Goal: Task Accomplishment & Management: Complete application form

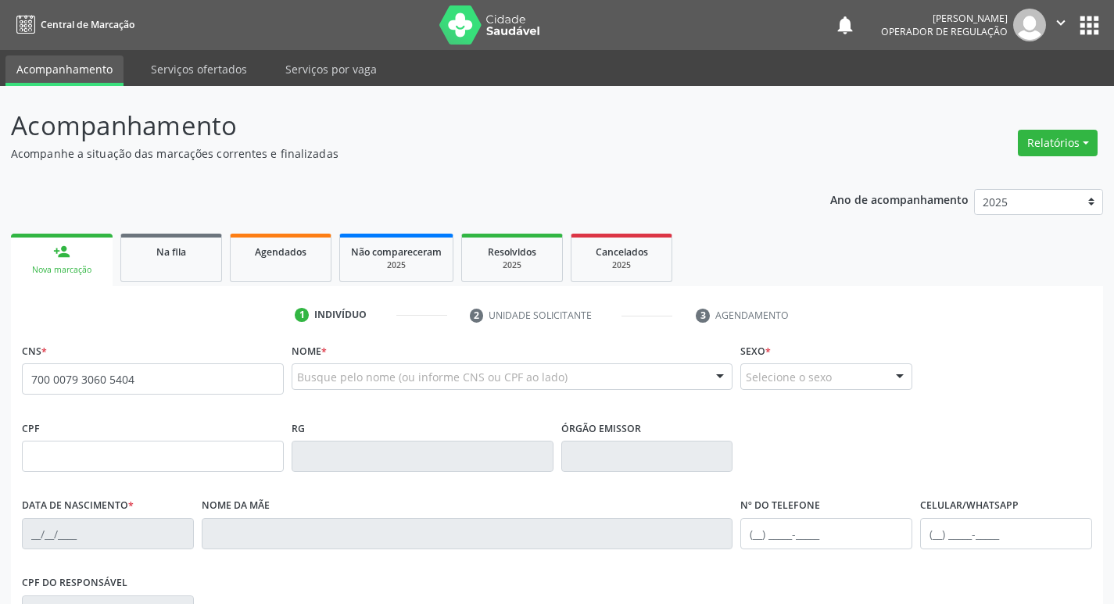
type input "700 0079 3060 5404"
type input "015.777.114-83"
type input "30/08/1988"
type input "Maria do Socorro Souza Xavier"
type input "(83) 99151-5609"
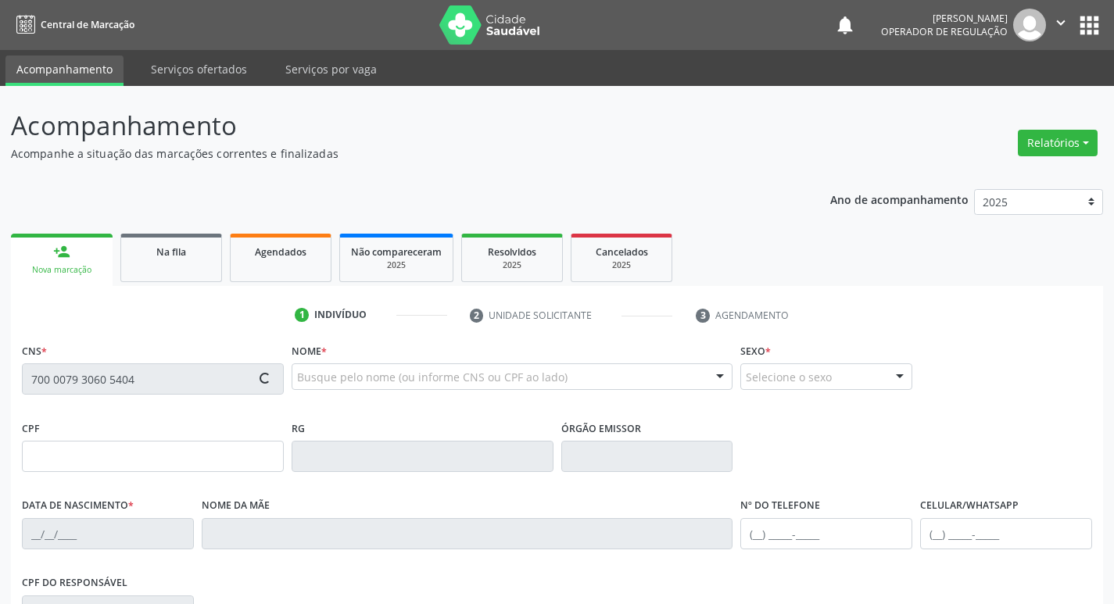
type input "296"
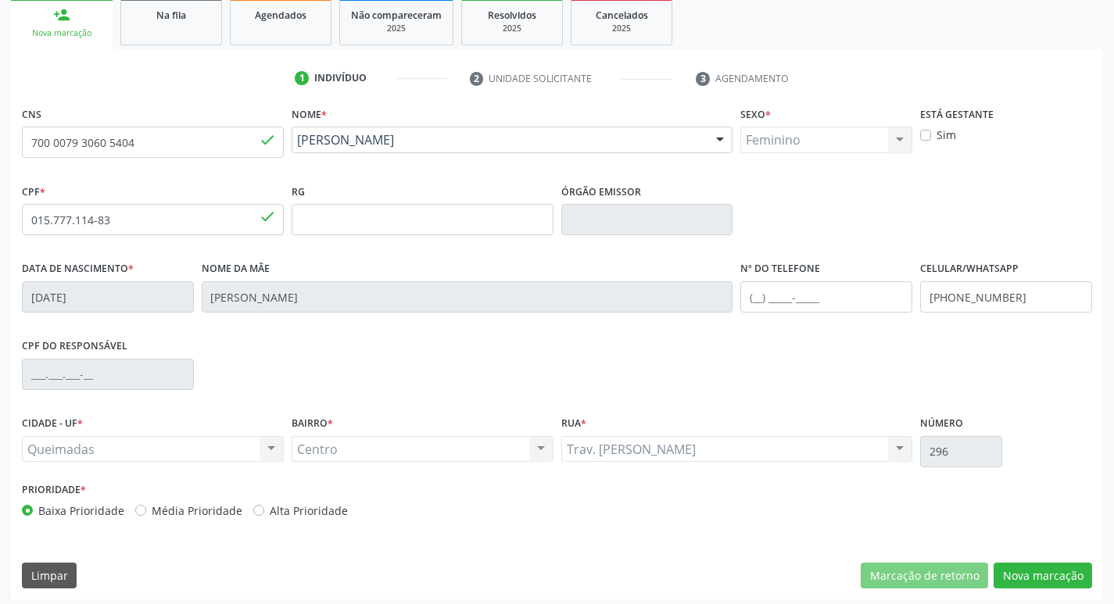
scroll to position [243, 0]
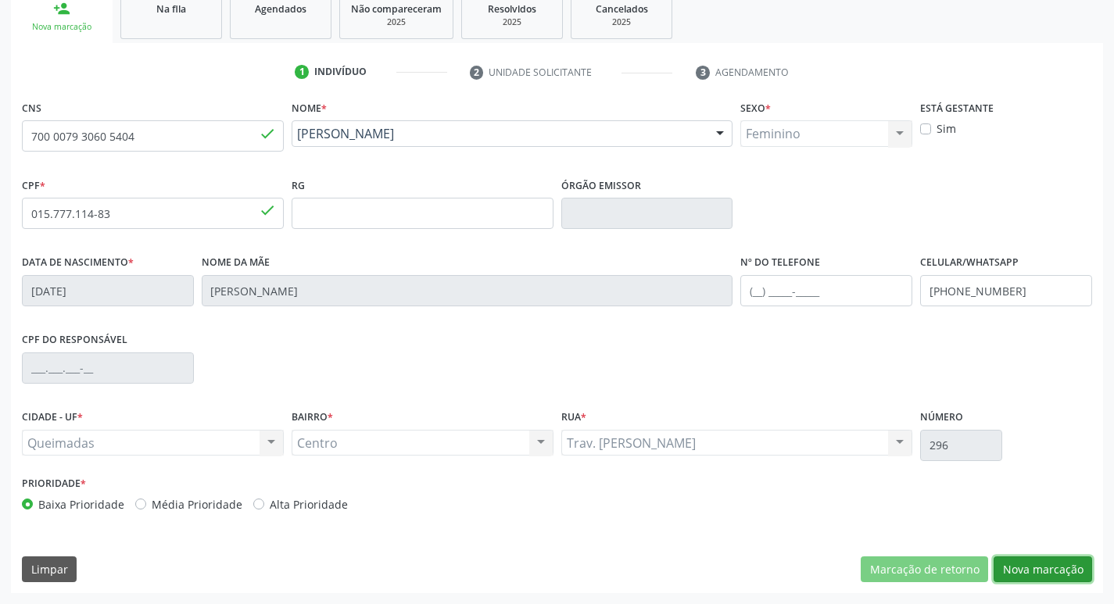
click at [1022, 572] on button "Nova marcação" at bounding box center [1042, 569] width 98 height 27
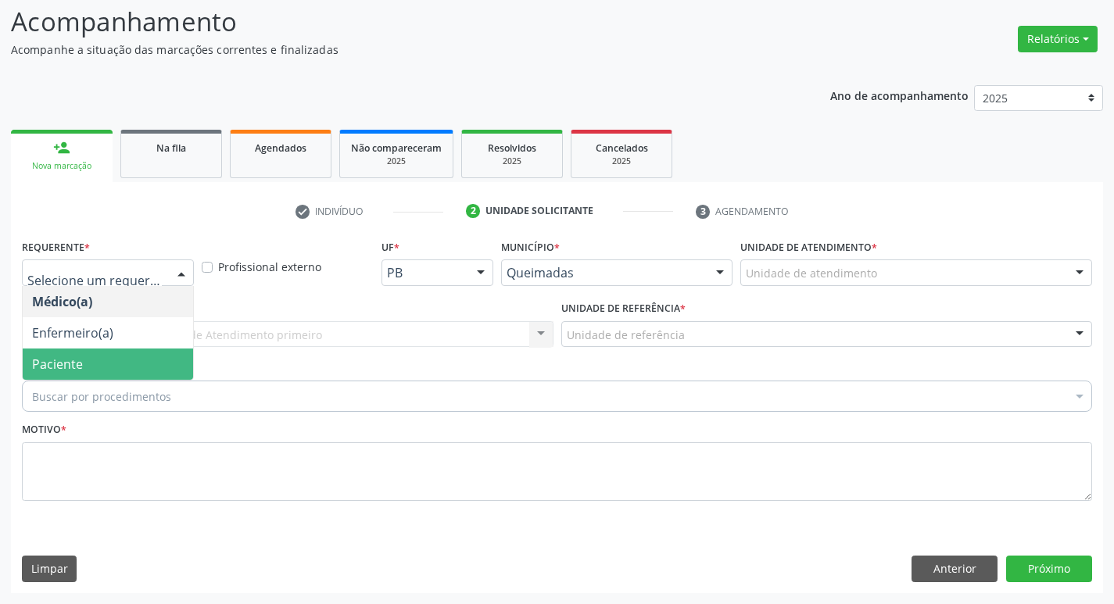
click at [109, 354] on span "Paciente" at bounding box center [108, 364] width 170 height 31
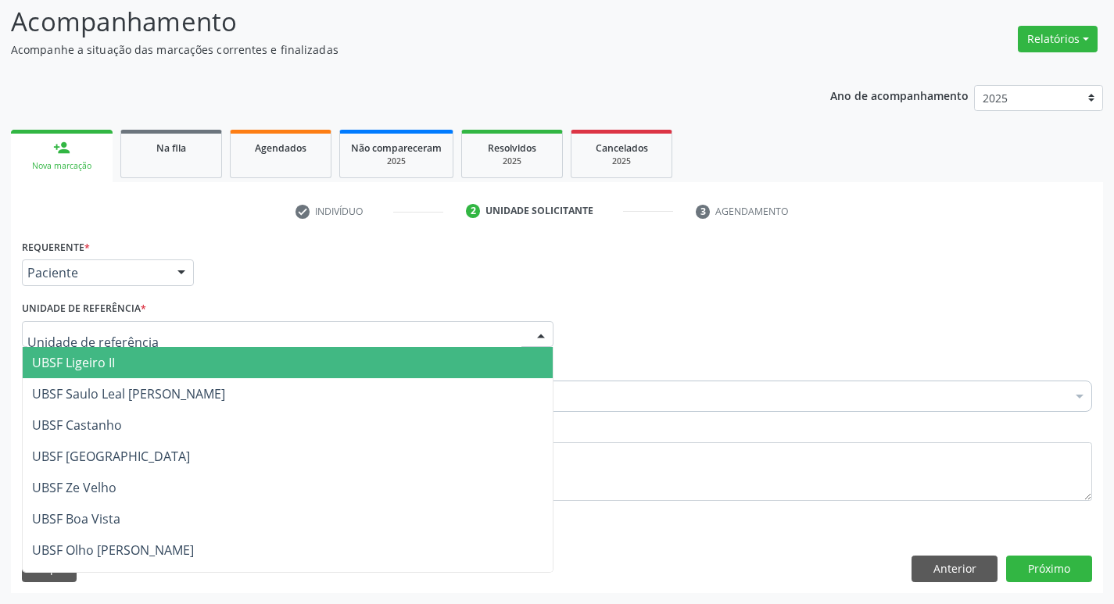
click at [134, 345] on div at bounding box center [287, 334] width 531 height 27
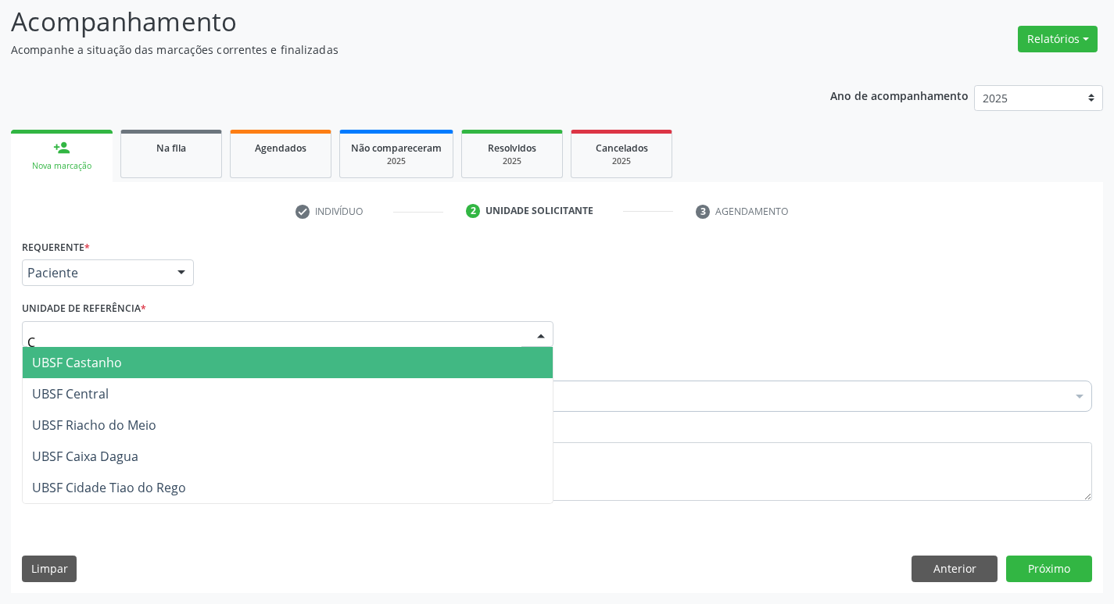
type input "CE"
click at [109, 364] on span "UBSF Central" at bounding box center [288, 362] width 530 height 31
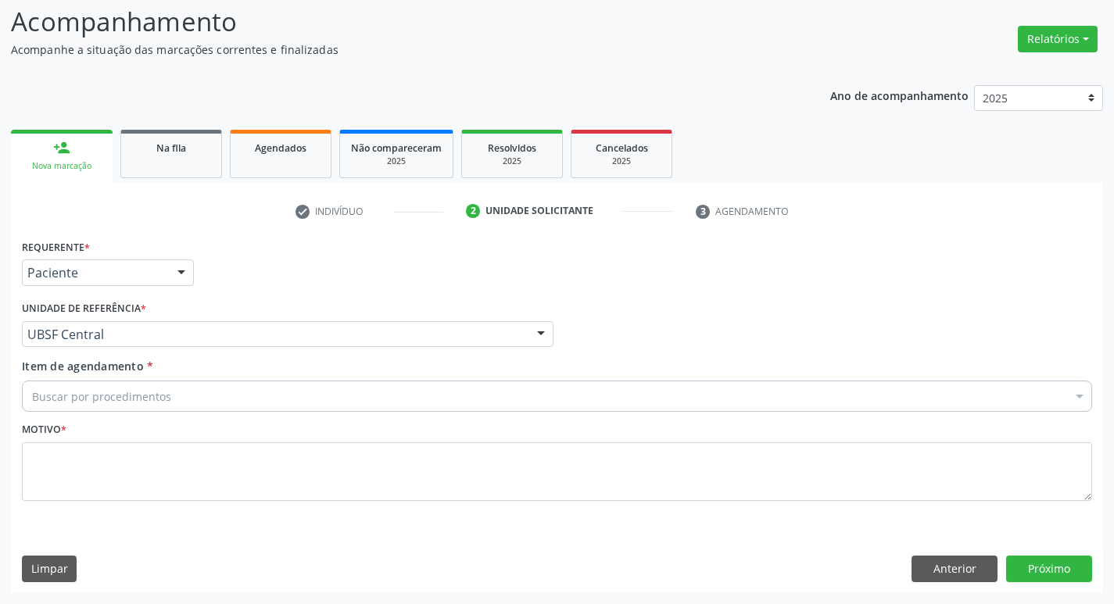
click at [116, 408] on div "Buscar por procedimentos" at bounding box center [557, 396] width 1070 height 31
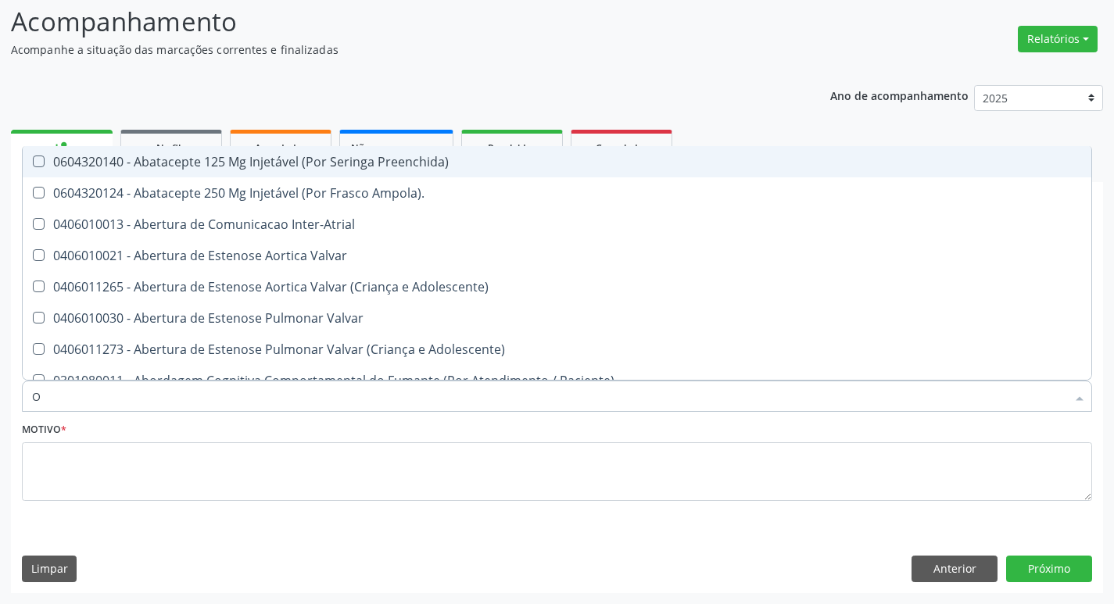
type input "ORTOPEDISTA"
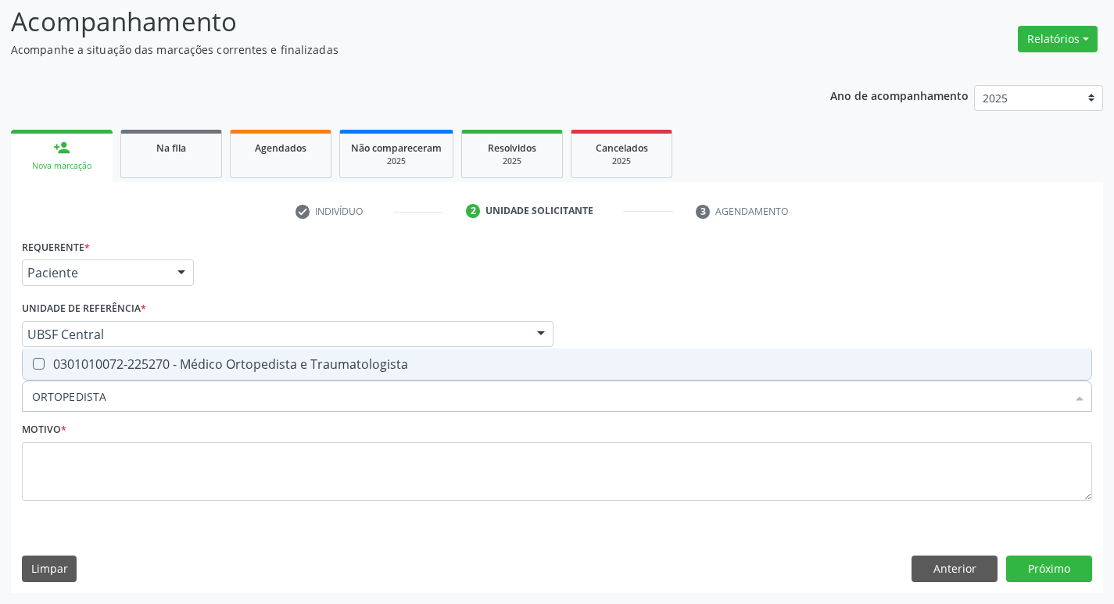
click at [123, 379] on span "0301010072-225270 - Médico Ortopedista e Traumatologista" at bounding box center [557, 364] width 1068 height 31
checkbox Traumatologista "true"
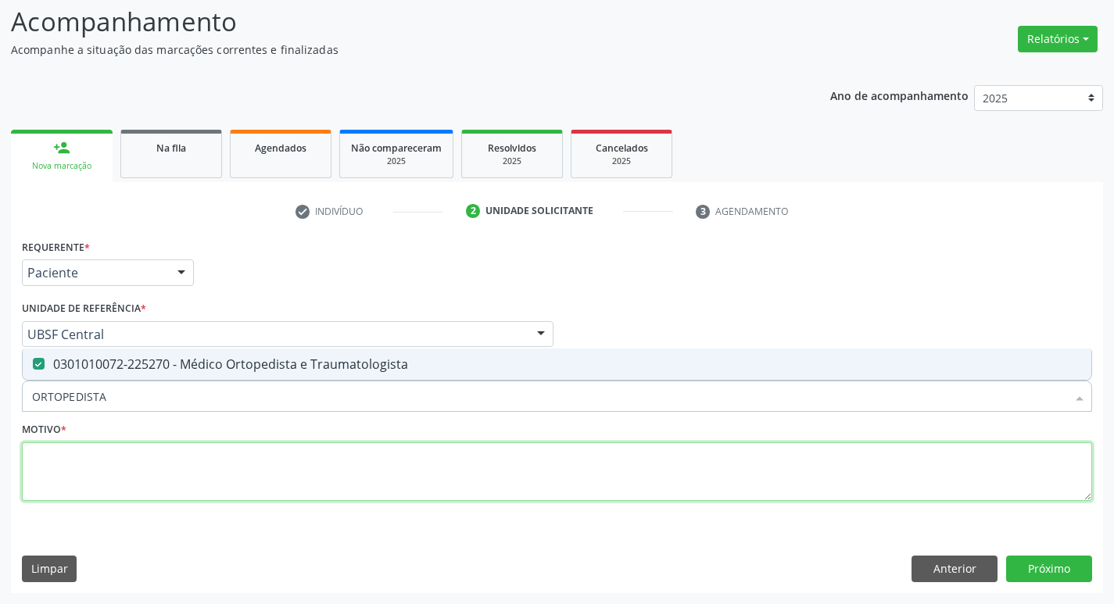
click at [114, 469] on textarea at bounding box center [557, 471] width 1070 height 59
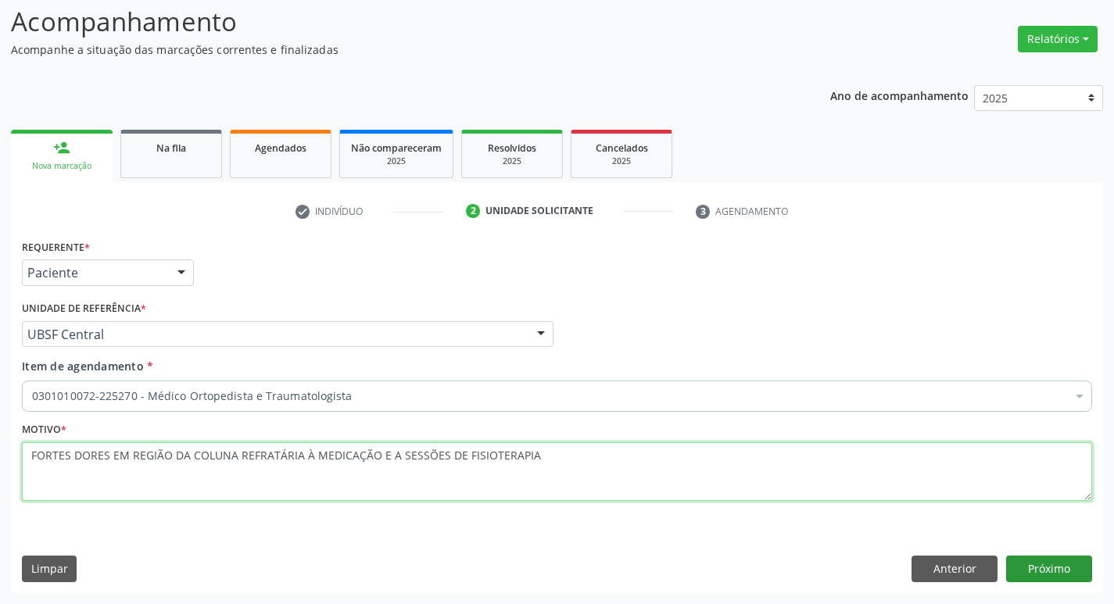
type textarea "FORTES DORES EM REGIÃO DA COLUNA REFRATÁRIA À MEDICAÇÃO E A SESSÕES DE FISIOTER…"
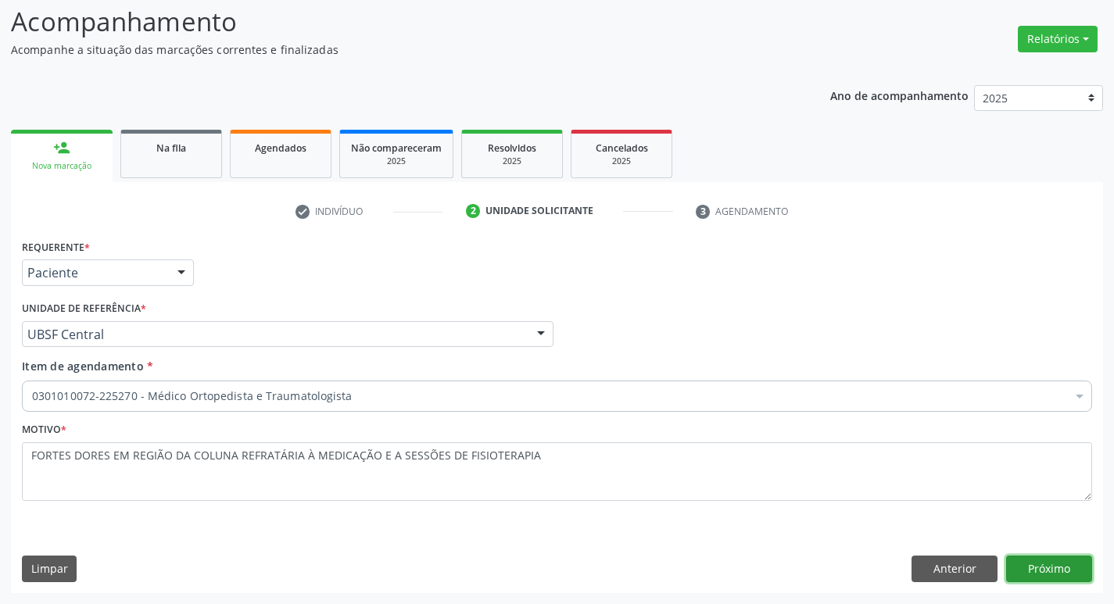
click at [1011, 574] on button "Próximo" at bounding box center [1049, 569] width 86 height 27
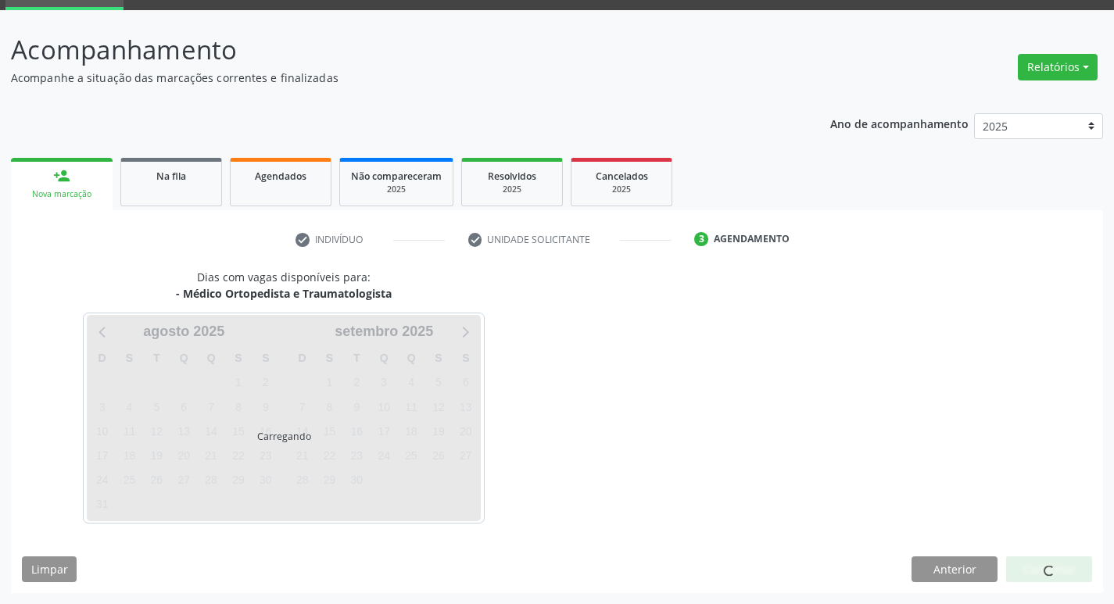
scroll to position [76, 0]
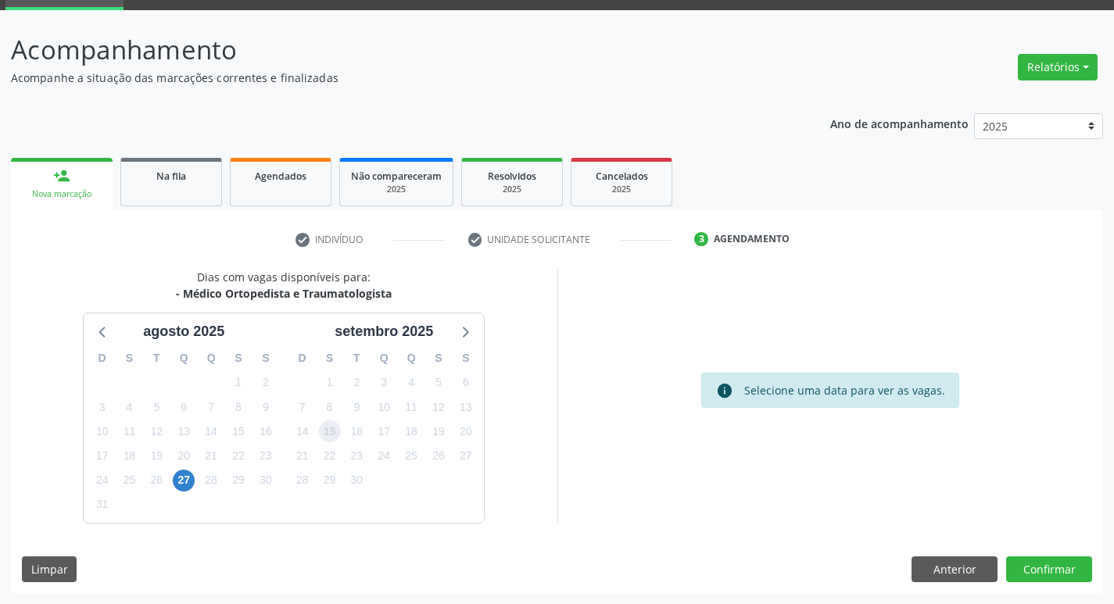
click at [331, 438] on span "15" at bounding box center [330, 431] width 22 height 22
click at [1021, 557] on button "Confirmar" at bounding box center [1049, 569] width 86 height 27
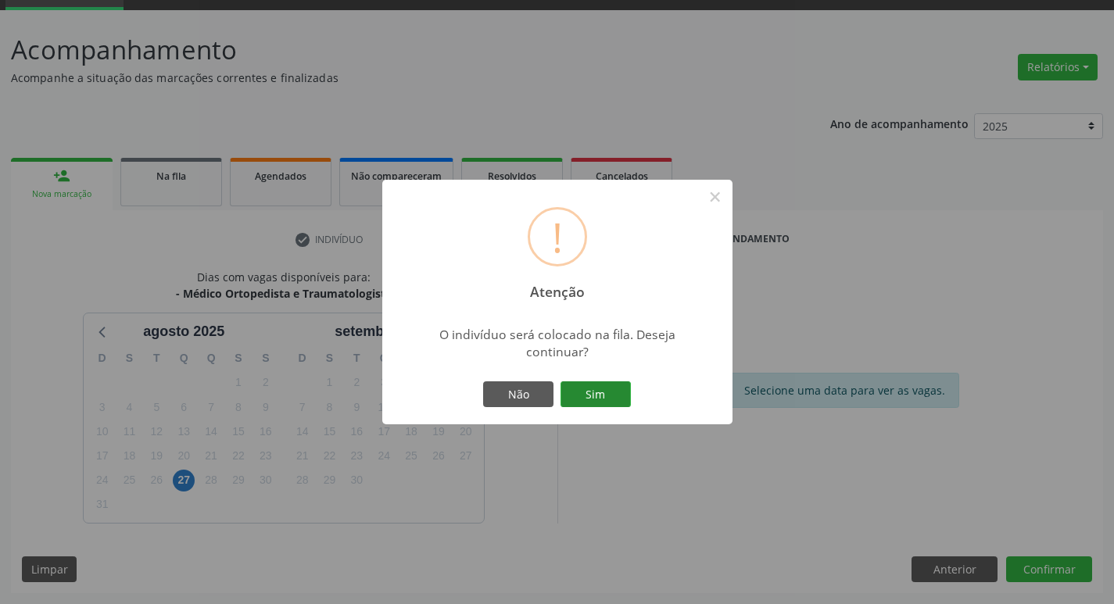
click at [622, 393] on button "Sim" at bounding box center [595, 394] width 70 height 27
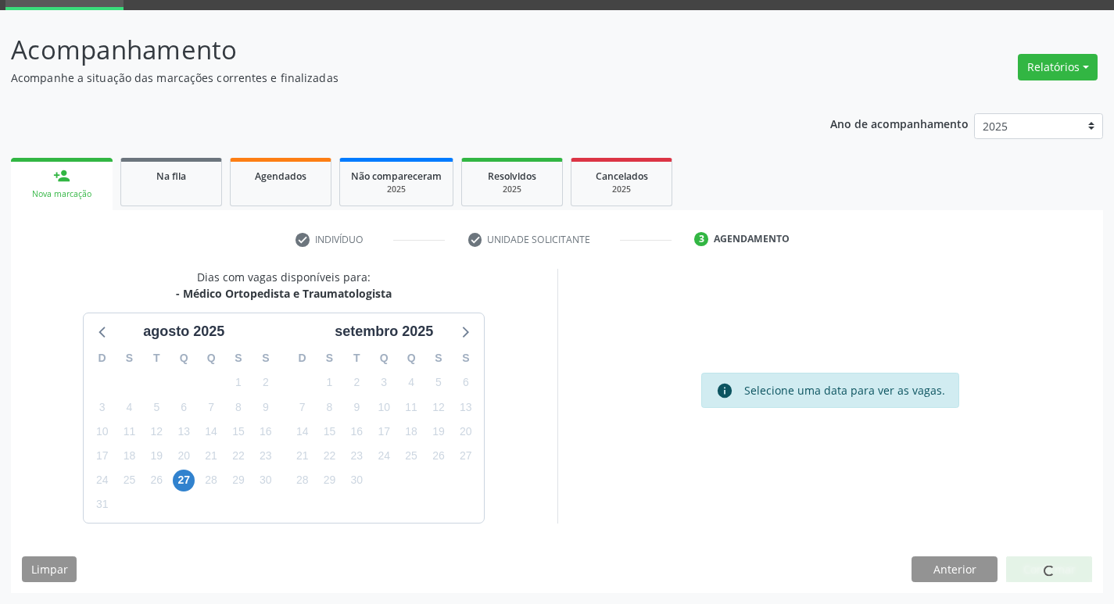
scroll to position [0, 0]
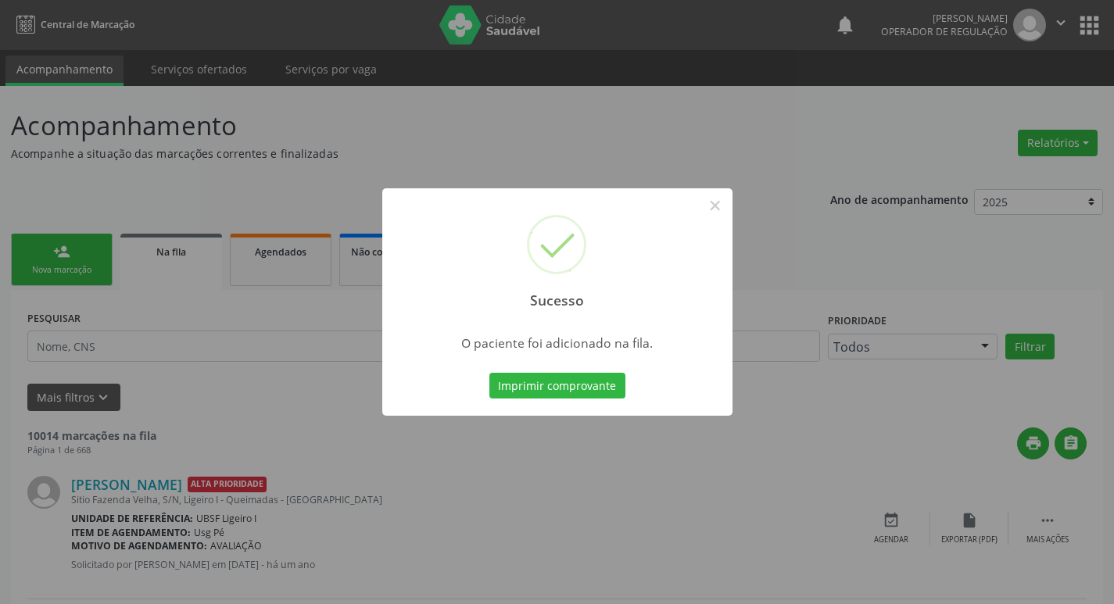
click at [187, 513] on div "Sucesso × O paciente foi adicionado na fila. Imprimir comprovante Cancel" at bounding box center [557, 302] width 1114 height 604
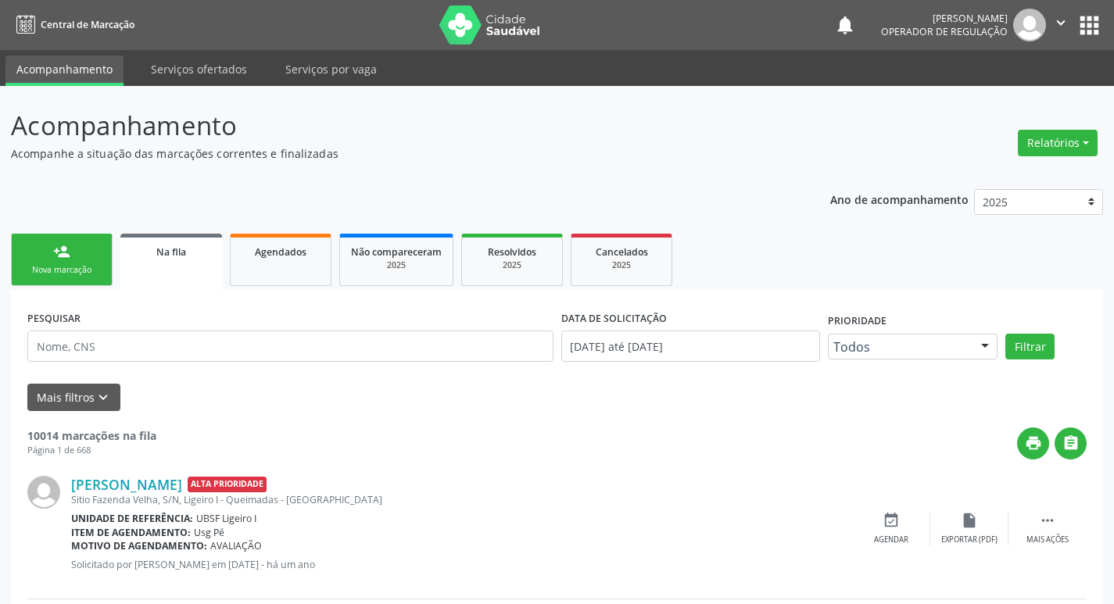
click at [20, 266] on link "person_add Nova marcação" at bounding box center [62, 260] width 102 height 52
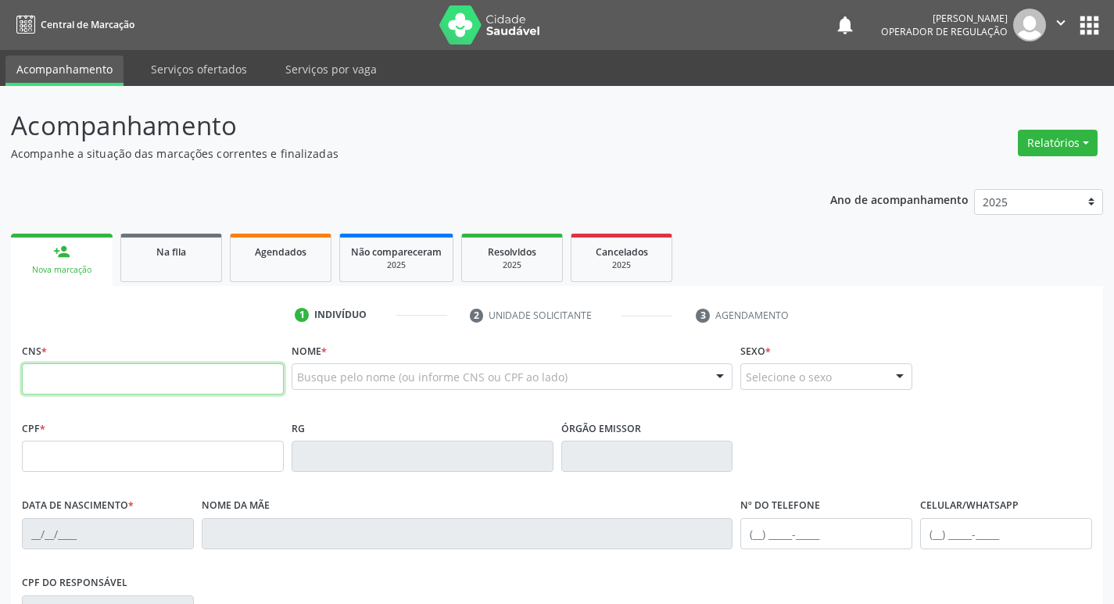
click at [41, 370] on input "text" at bounding box center [153, 378] width 262 height 31
type input "702 0043 4995 9980"
type input "027.152.654-84"
type input "15/04/1976"
type input "Adijanira Silva de Melo"
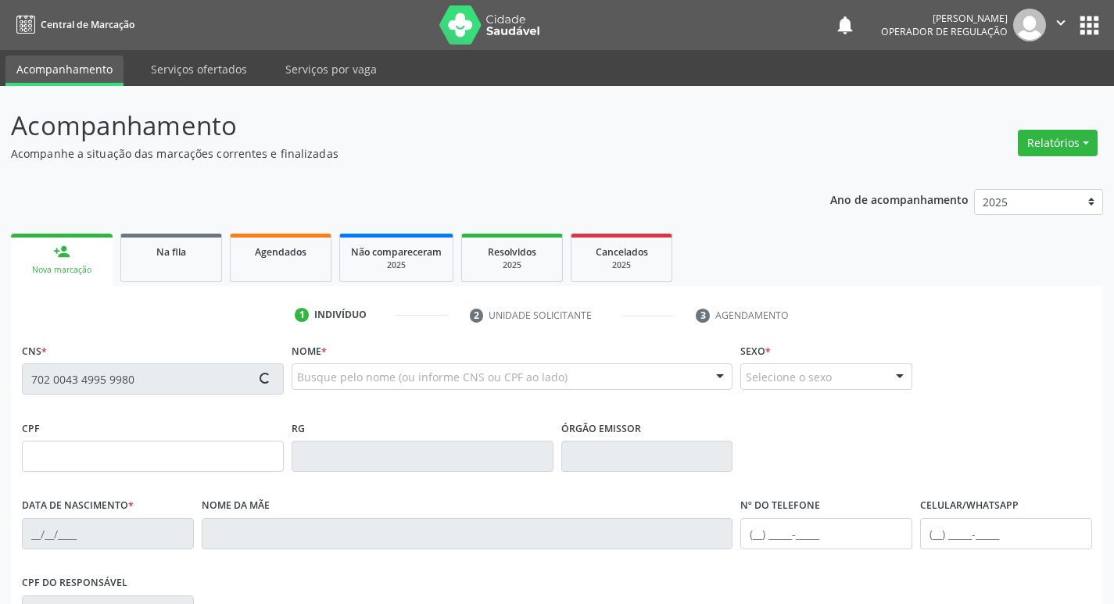
type input "(83) 99400-4030"
type input "083.117.274-65"
type input "41"
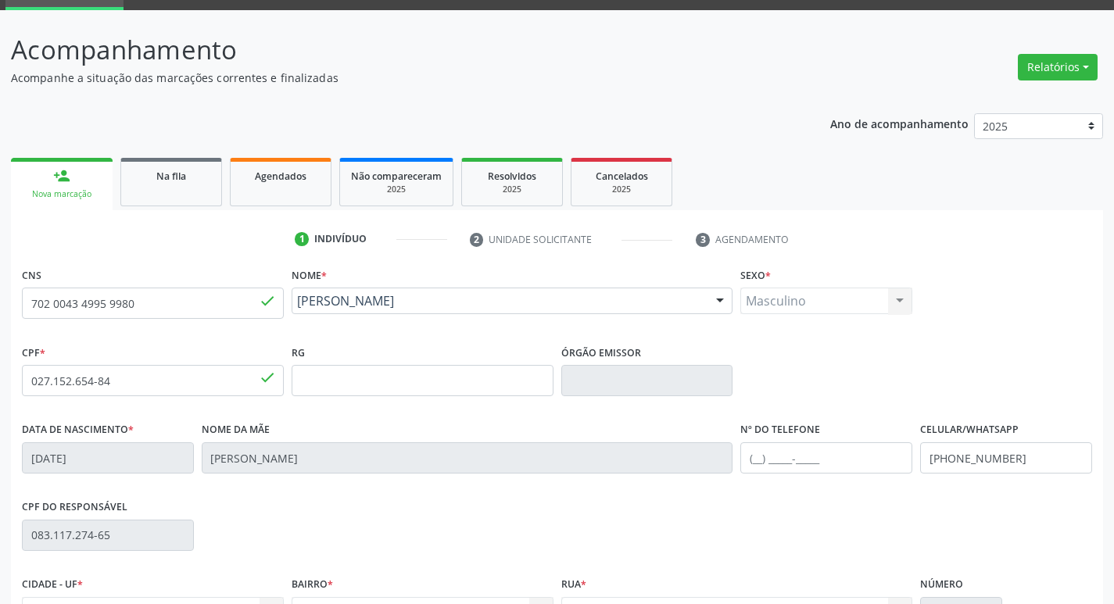
scroll to position [243, 0]
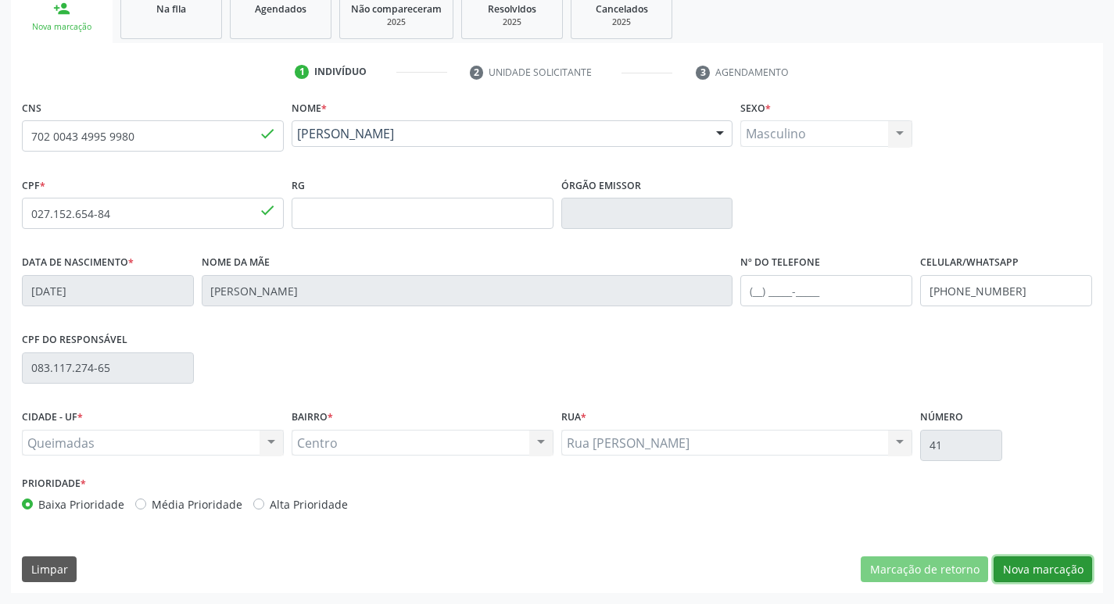
click at [1049, 556] on button "Nova marcação" at bounding box center [1042, 569] width 98 height 27
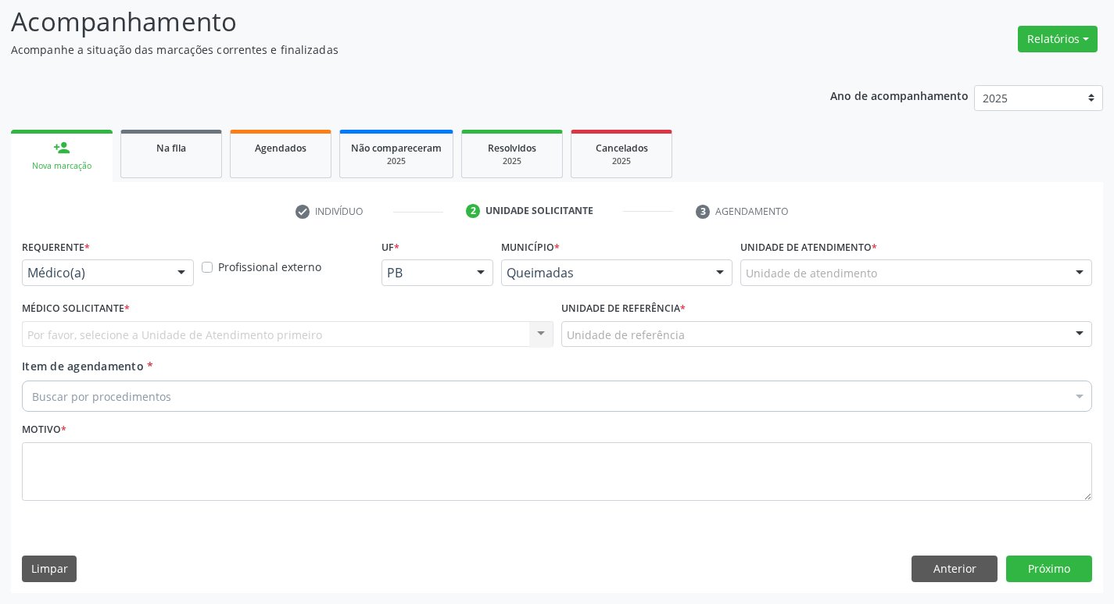
scroll to position [104, 0]
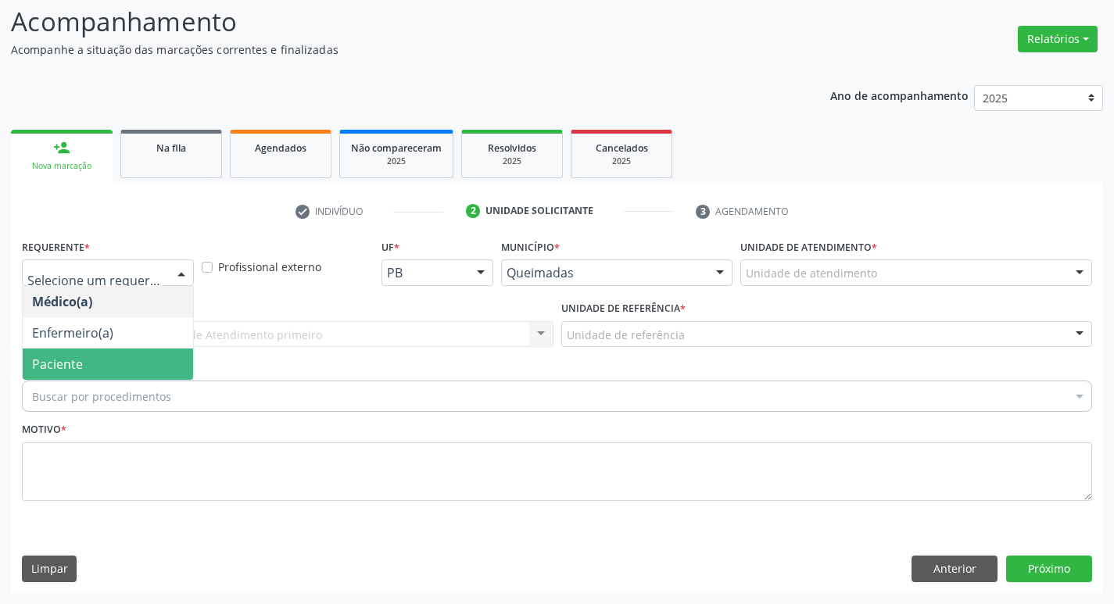
click at [117, 373] on span "Paciente" at bounding box center [108, 364] width 170 height 31
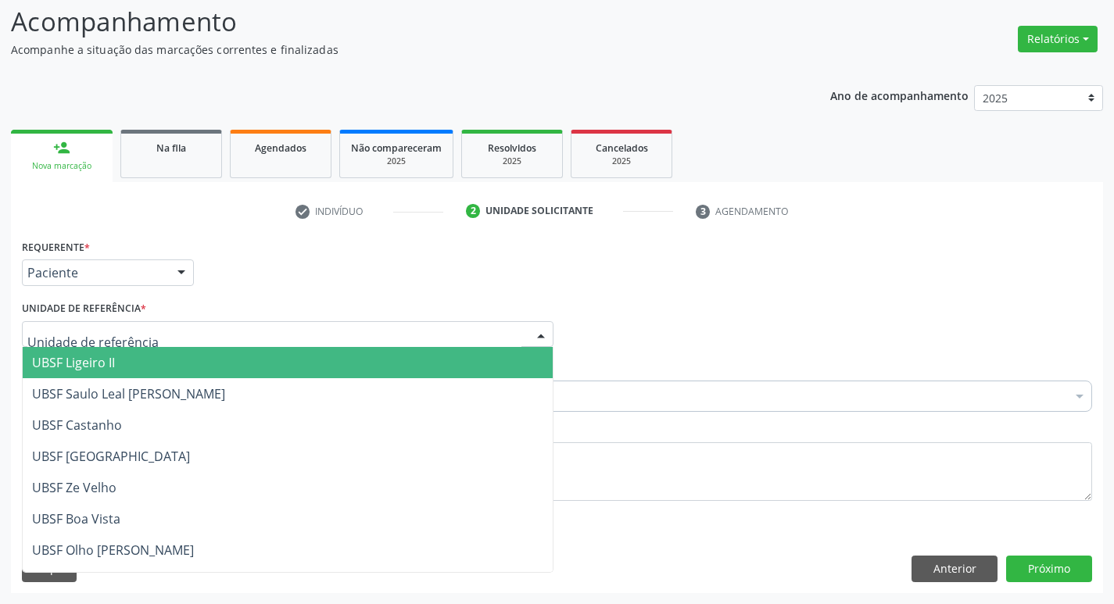
click at [145, 345] on div at bounding box center [287, 334] width 531 height 27
type input "CE"
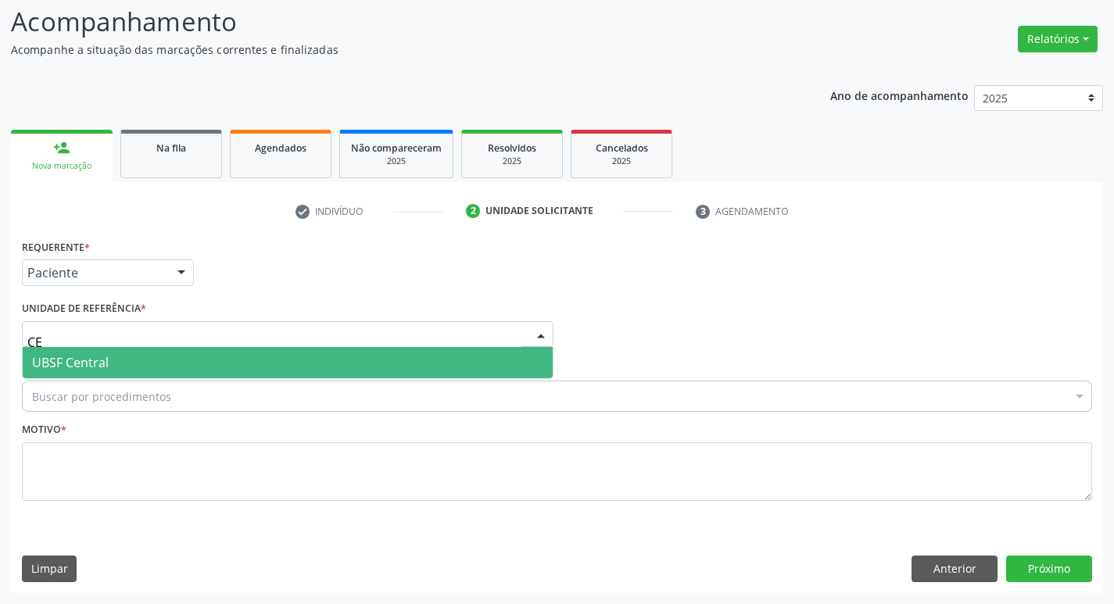
click at [136, 373] on span "UBSF Central" at bounding box center [288, 362] width 530 height 31
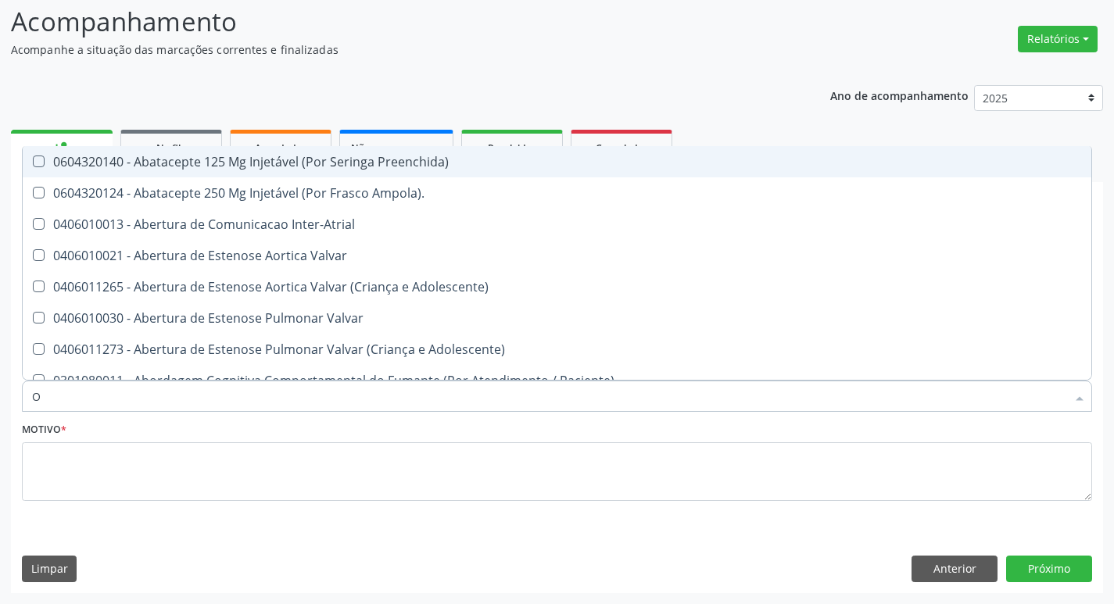
type input "ORTOPEDISTA"
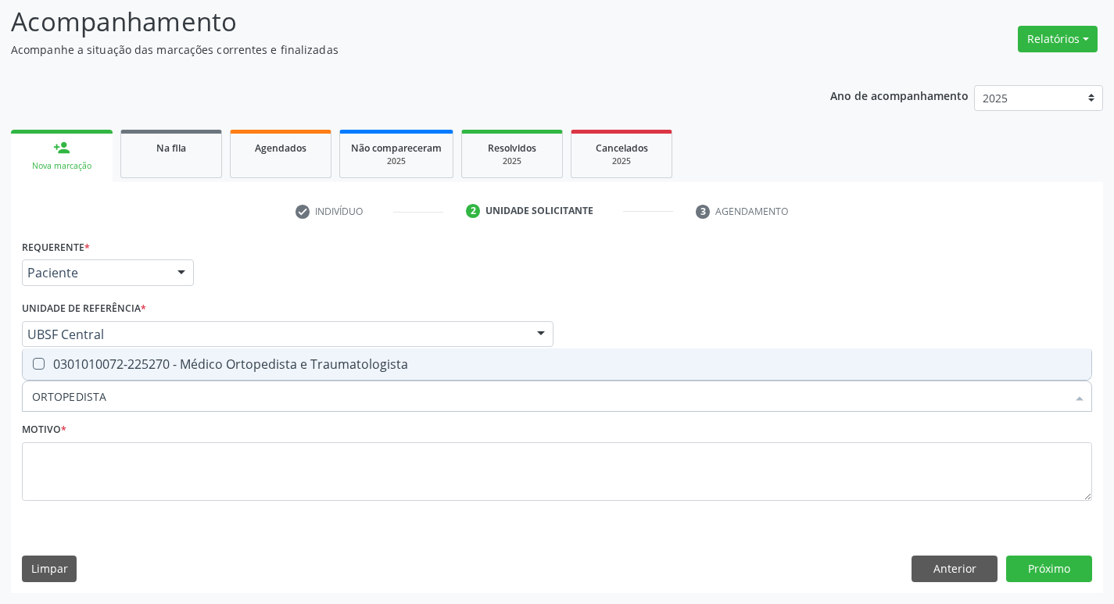
click at [132, 374] on span "0301010072-225270 - Médico Ortopedista e Traumatologista" at bounding box center [557, 364] width 1068 height 31
checkbox Traumatologista "true"
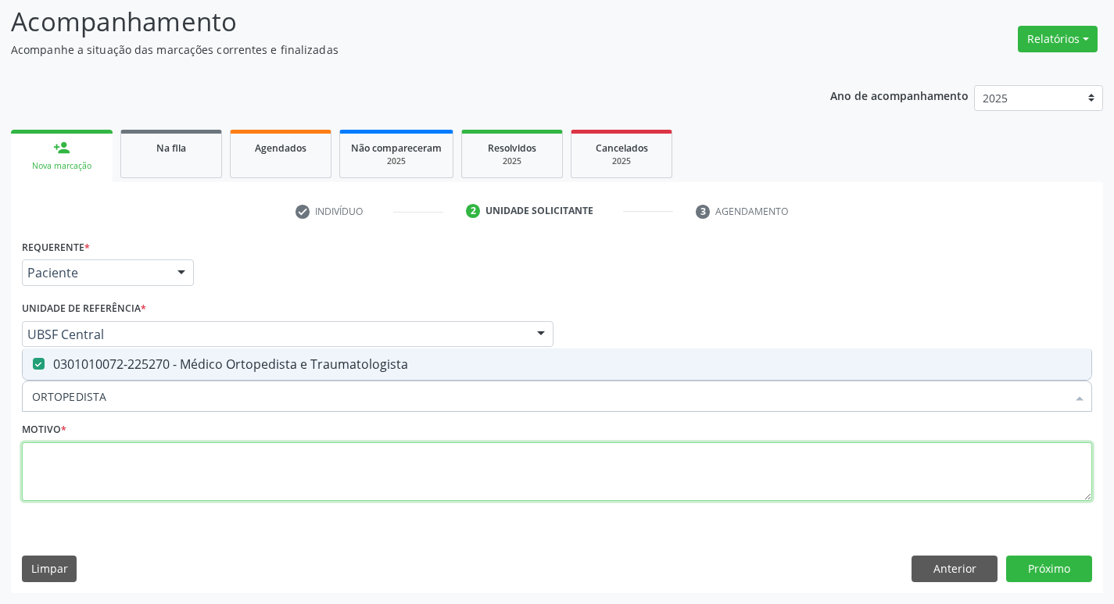
click at [129, 489] on textarea at bounding box center [557, 471] width 1070 height 59
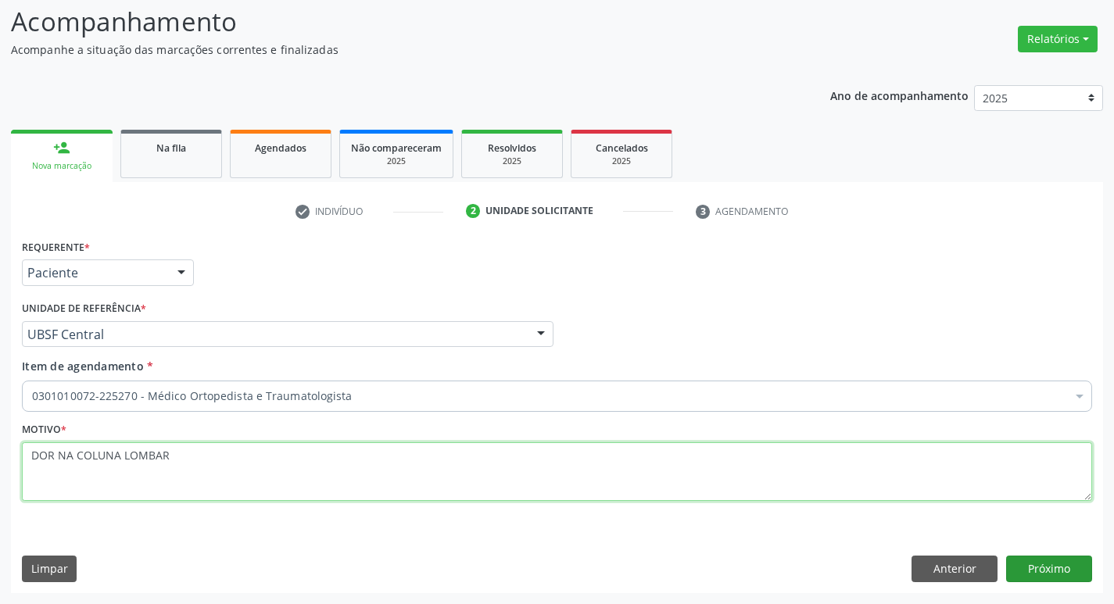
type textarea "DOR NA COLUNA LOMBAR"
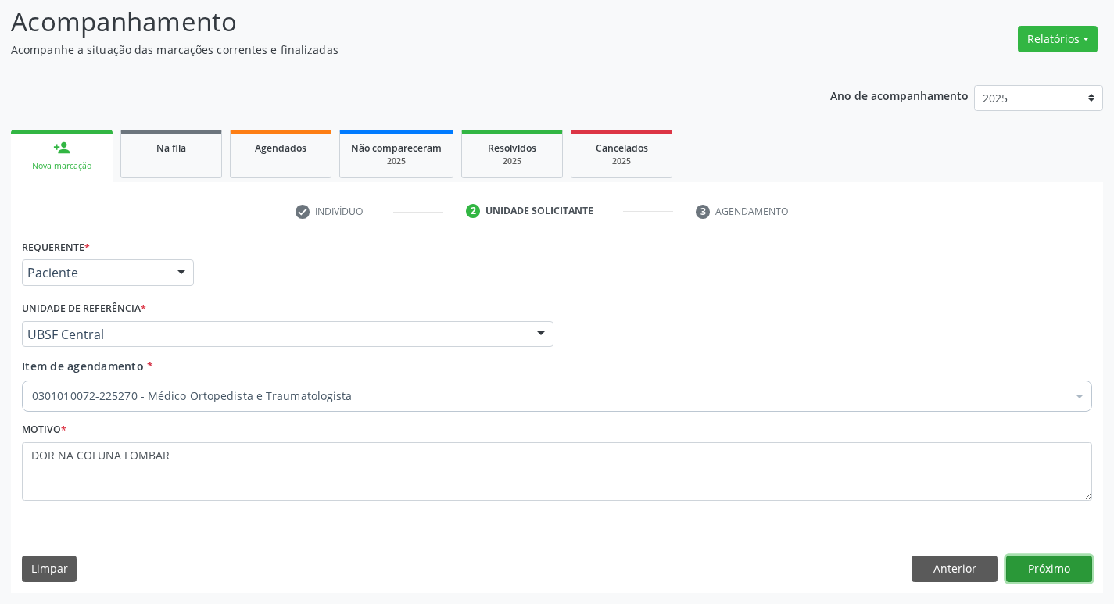
click at [1025, 578] on button "Próximo" at bounding box center [1049, 569] width 86 height 27
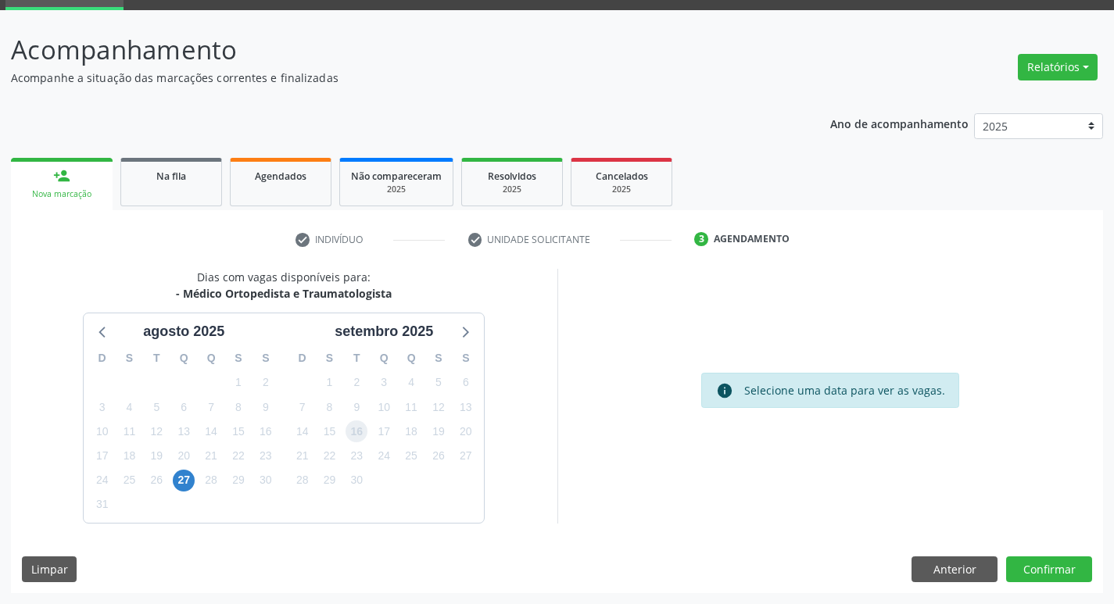
click at [360, 432] on span "16" at bounding box center [356, 431] width 22 height 22
click at [1054, 581] on button "Confirmar" at bounding box center [1049, 569] width 86 height 27
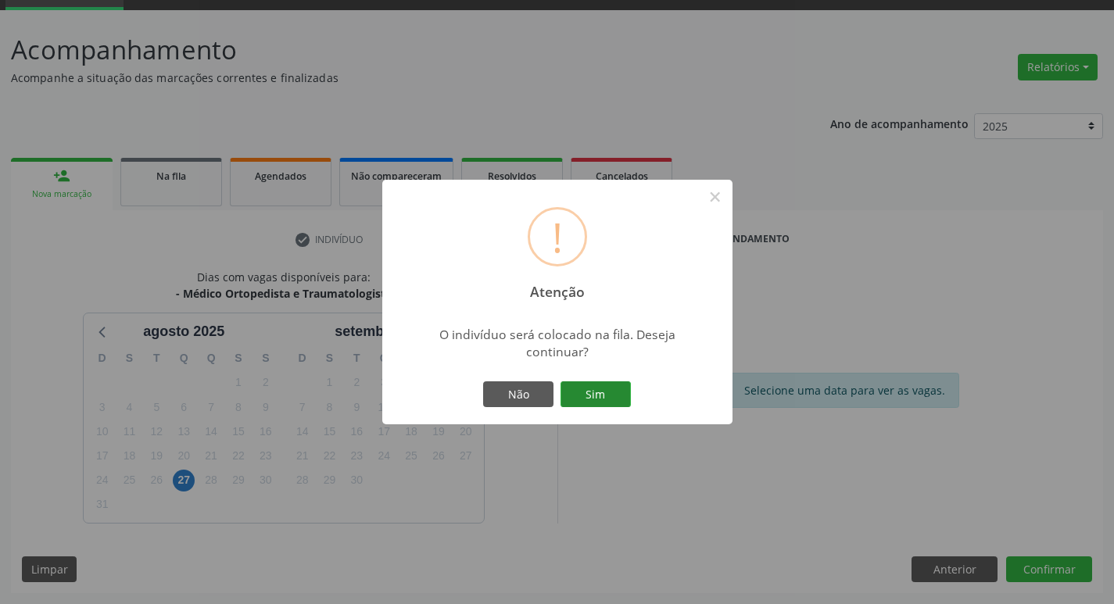
click at [585, 387] on button "Sim" at bounding box center [595, 394] width 70 height 27
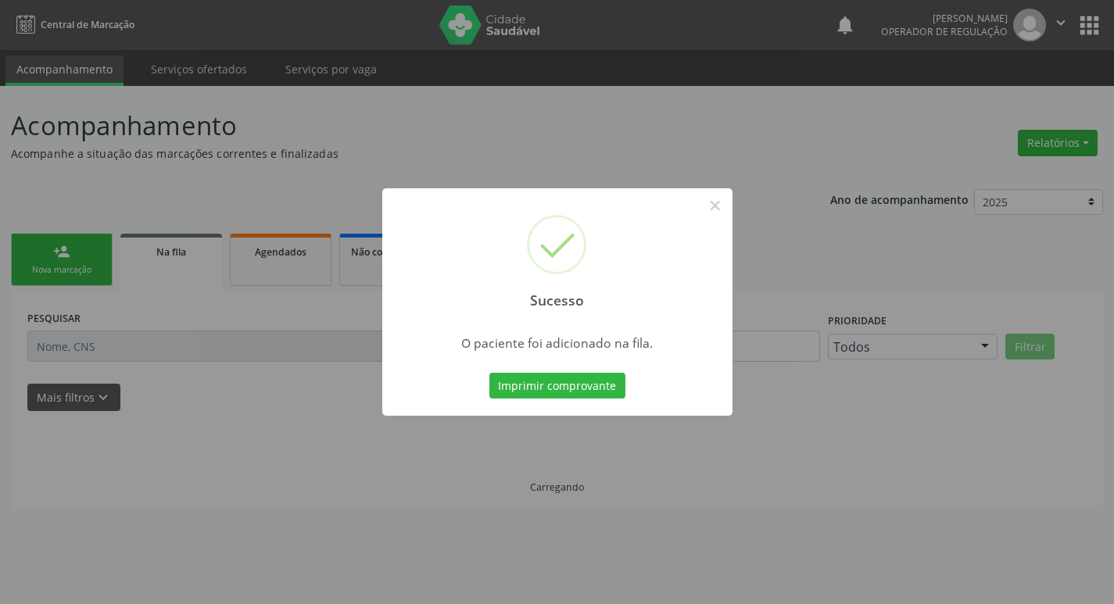
scroll to position [0, 0]
click at [106, 204] on div "Sucesso × O paciente foi adicionado na fila. Imprimir comprovante Cancel" at bounding box center [562, 302] width 1125 height 604
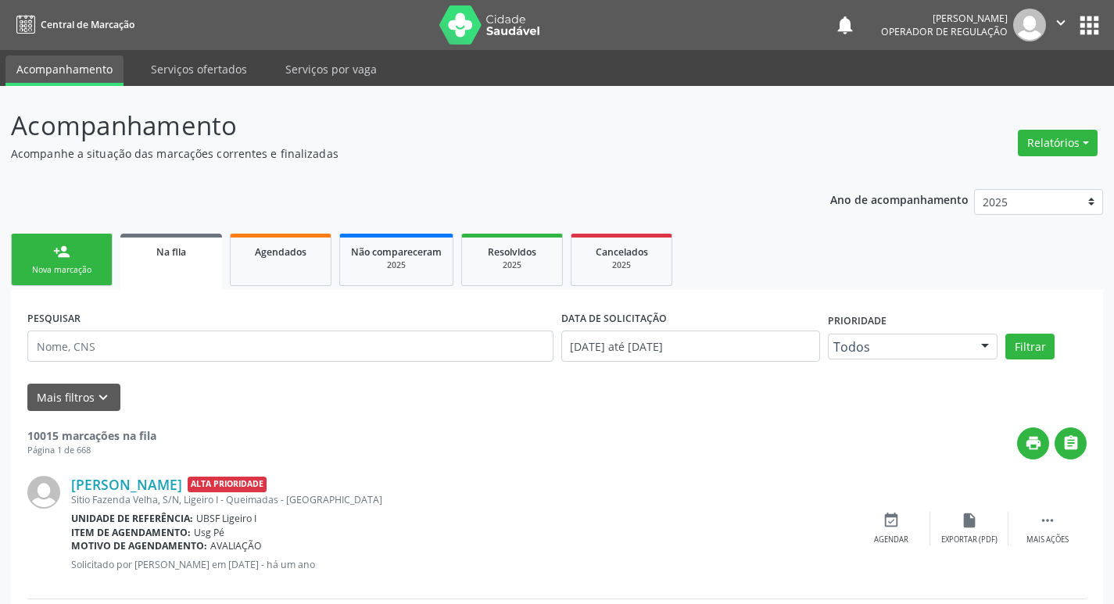
click at [109, 252] on link "person_add Nova marcação" at bounding box center [62, 260] width 102 height 52
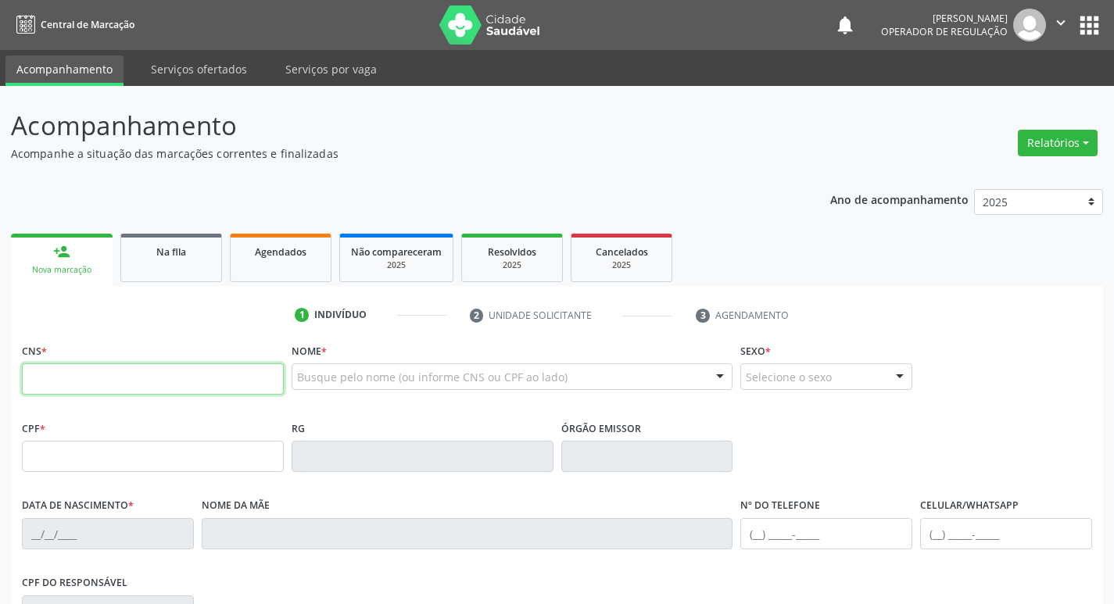
click at [152, 386] on input "text" at bounding box center [153, 378] width 262 height 31
type input "702 8056 8017 8161"
type input "068.683.004-09"
type input "15/02/1987"
type input "Maria do Perpétuo Socorro Batista"
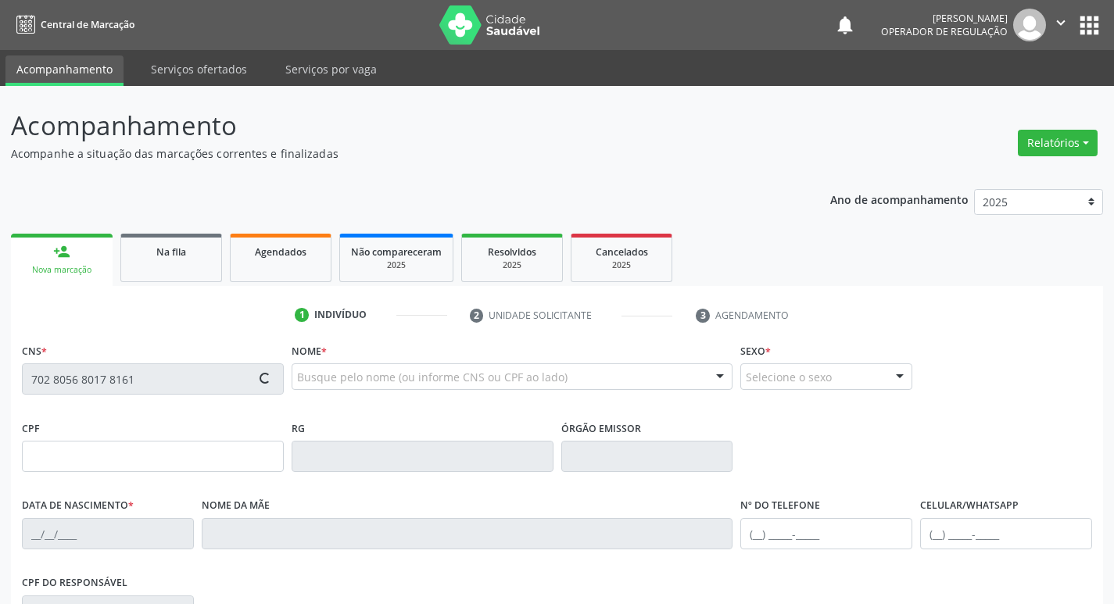
type input "(83) 99161-0493"
type input "071.047.764-35"
type input "33"
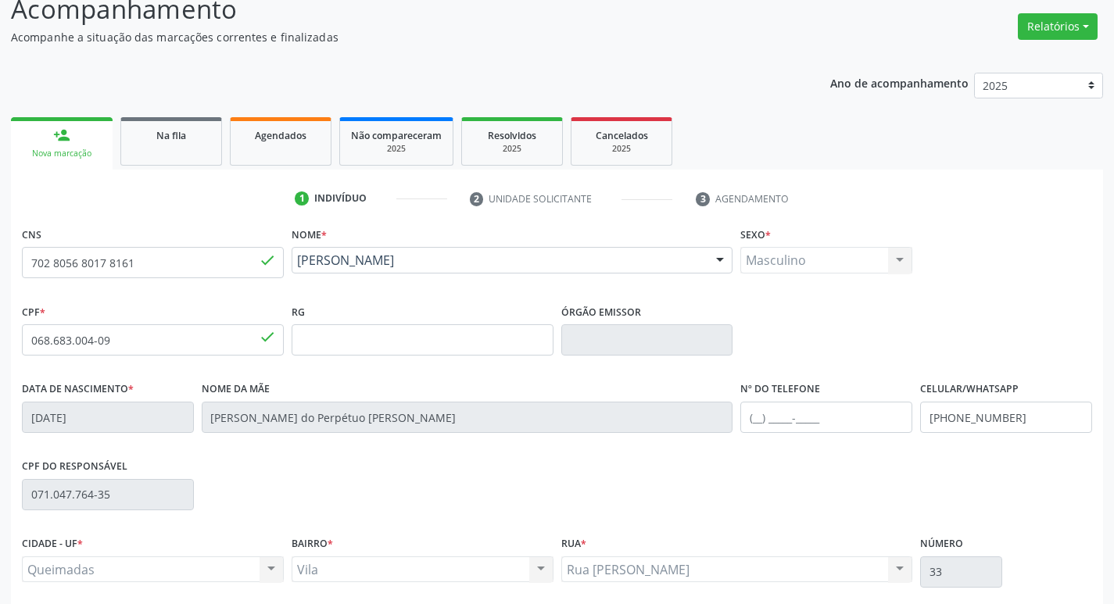
scroll to position [243, 0]
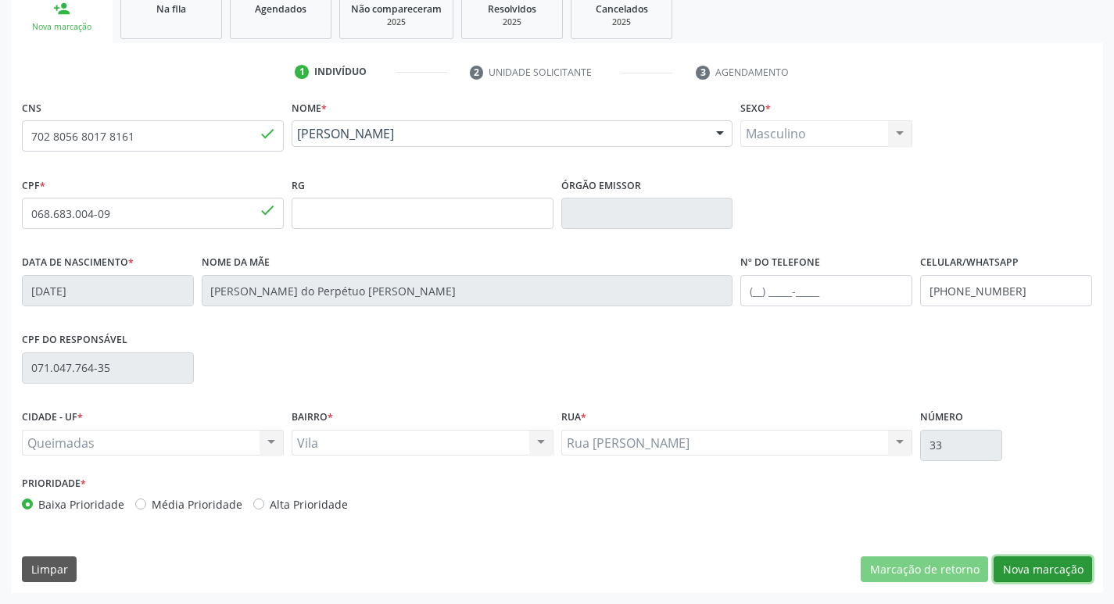
click at [1032, 562] on button "Nova marcação" at bounding box center [1042, 569] width 98 height 27
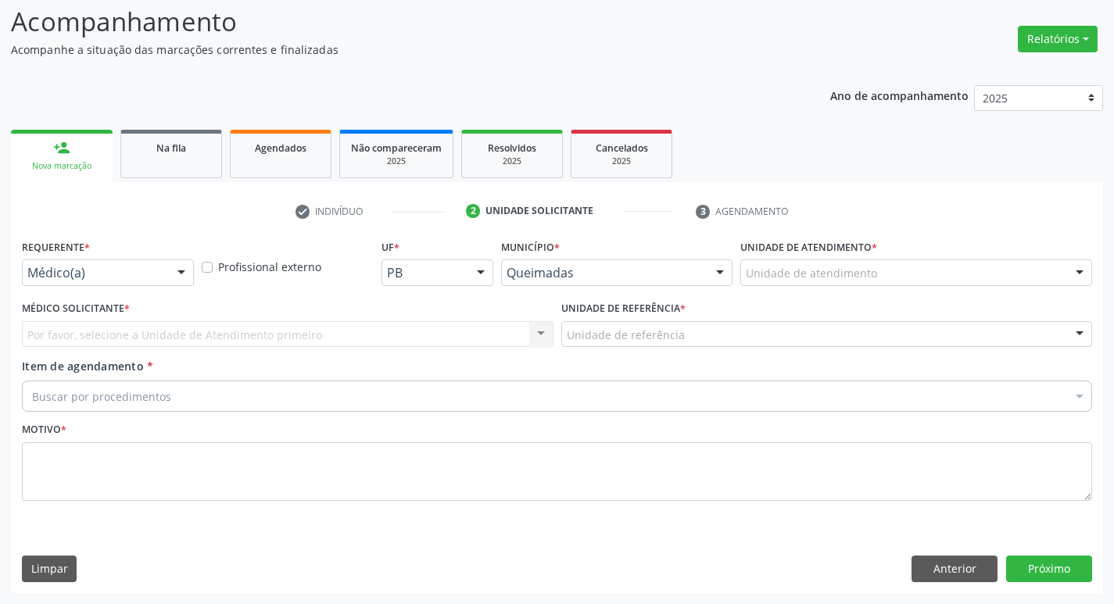
scroll to position [104, 0]
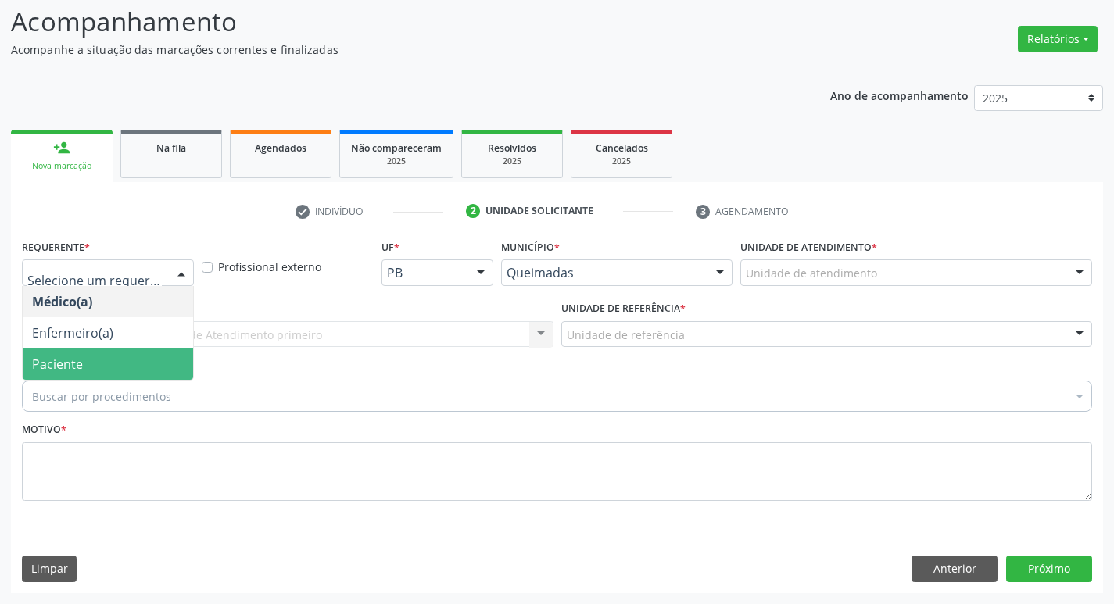
click at [100, 375] on span "Paciente" at bounding box center [108, 364] width 170 height 31
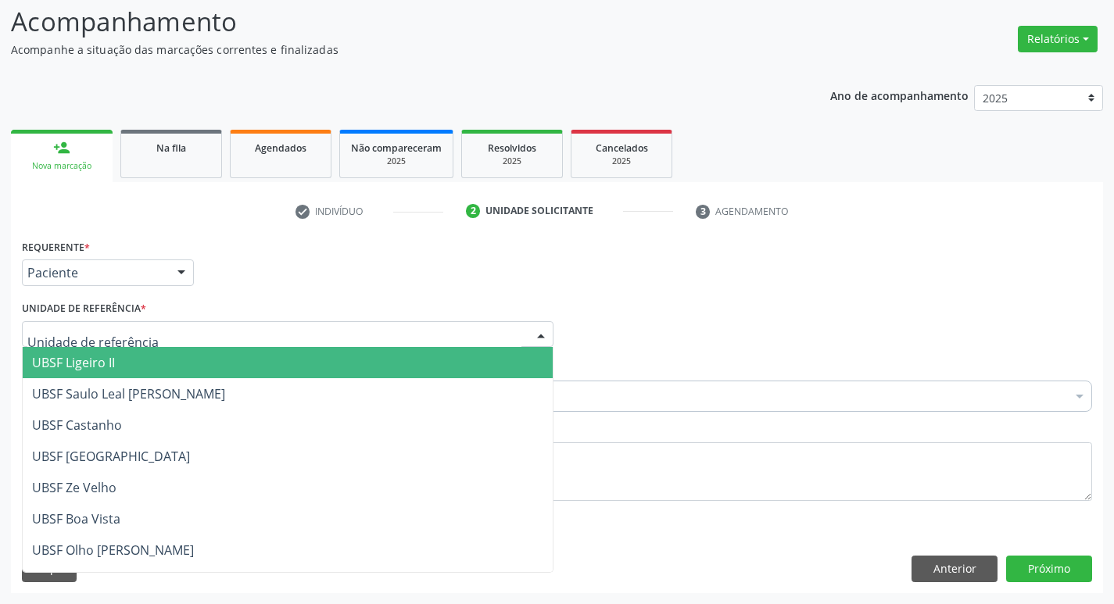
type input "V"
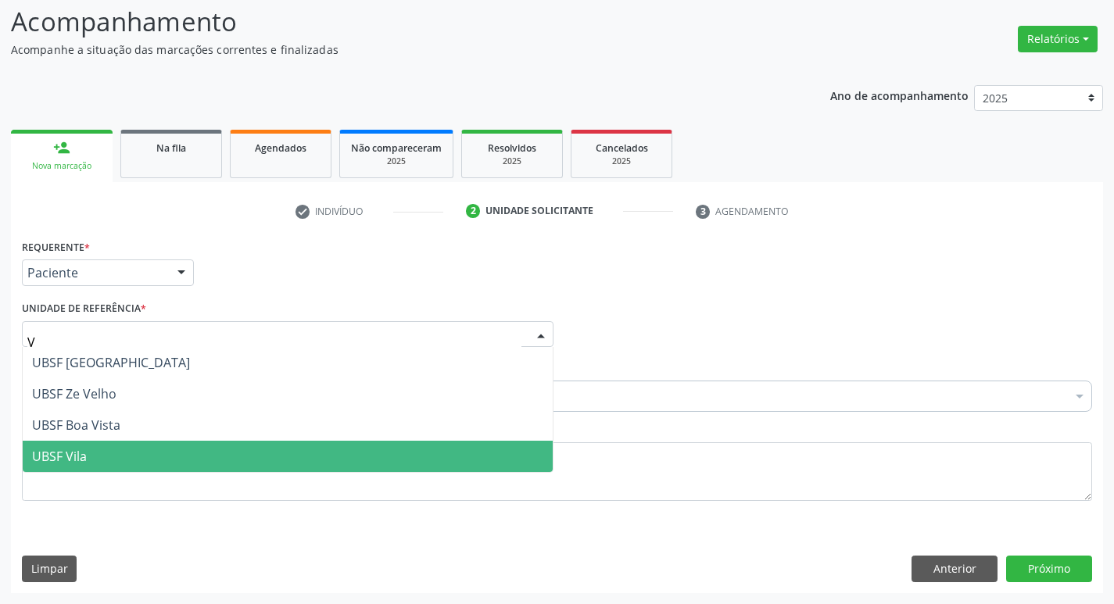
click at [100, 463] on span "UBSF Vila" at bounding box center [288, 456] width 530 height 31
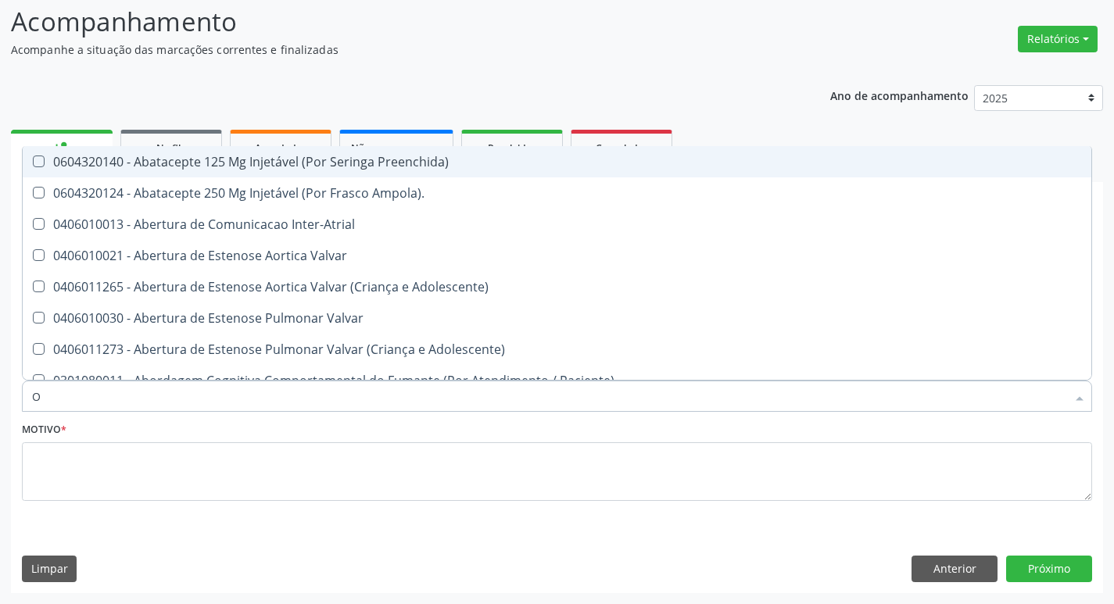
type input "ORTOPEDISTA"
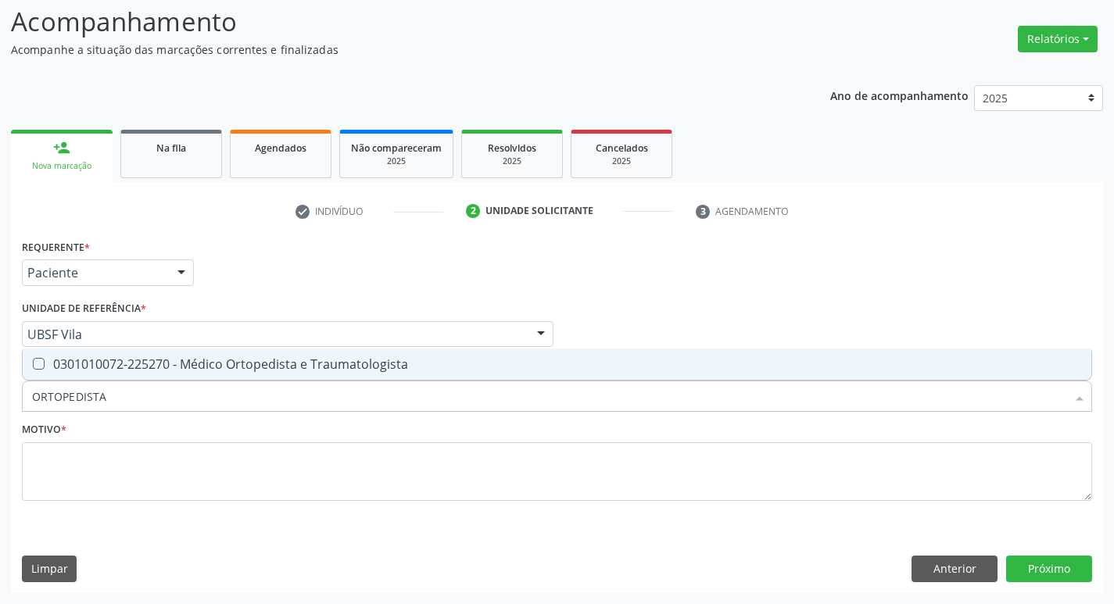
click at [145, 368] on div "0301010072-225270 - Médico Ortopedista e Traumatologista" at bounding box center [557, 364] width 1050 height 13
checkbox Traumatologista "true"
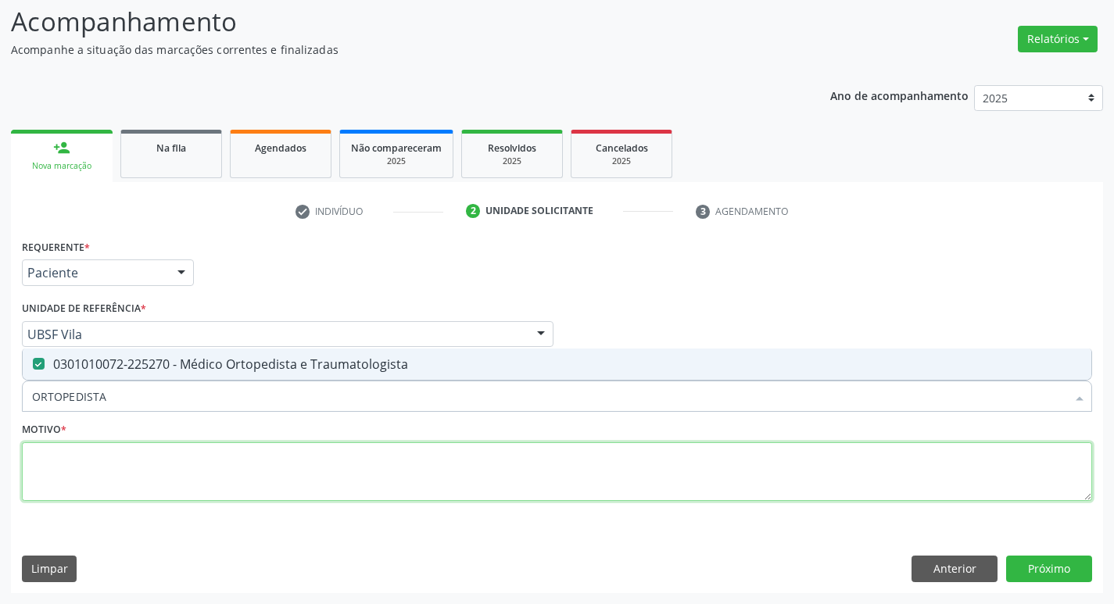
click at [125, 495] on textarea at bounding box center [557, 471] width 1070 height 59
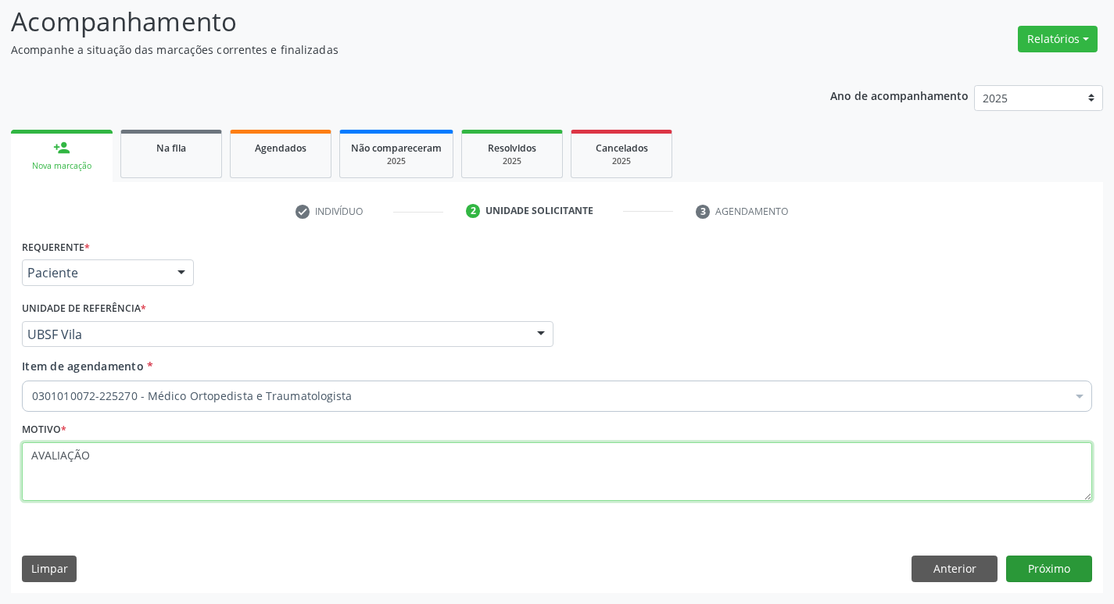
type textarea "AVALIAÇÃO"
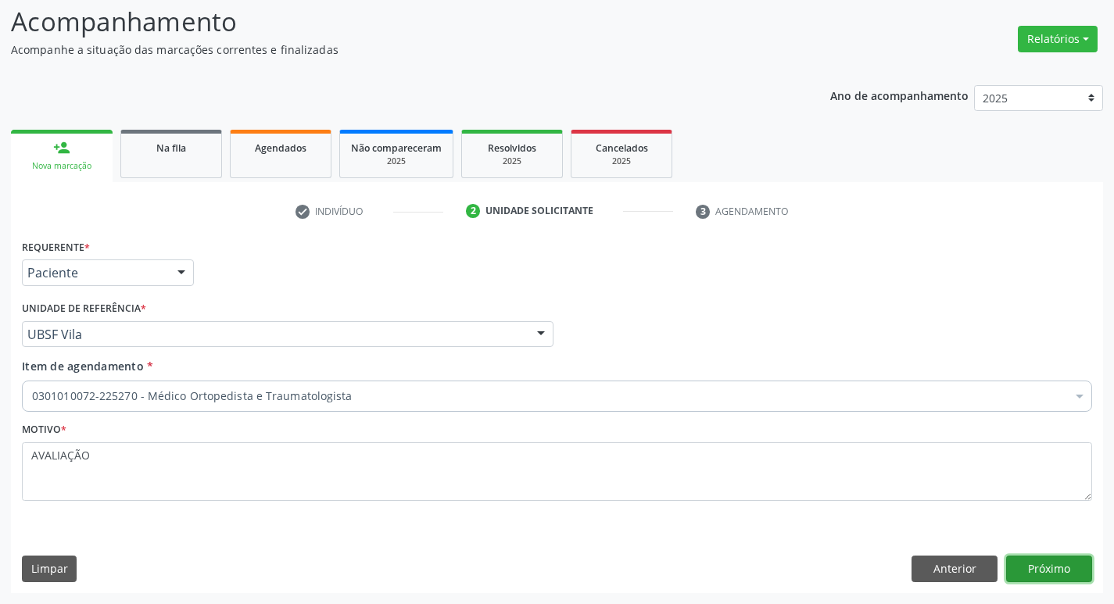
click at [1066, 580] on button "Próximo" at bounding box center [1049, 569] width 86 height 27
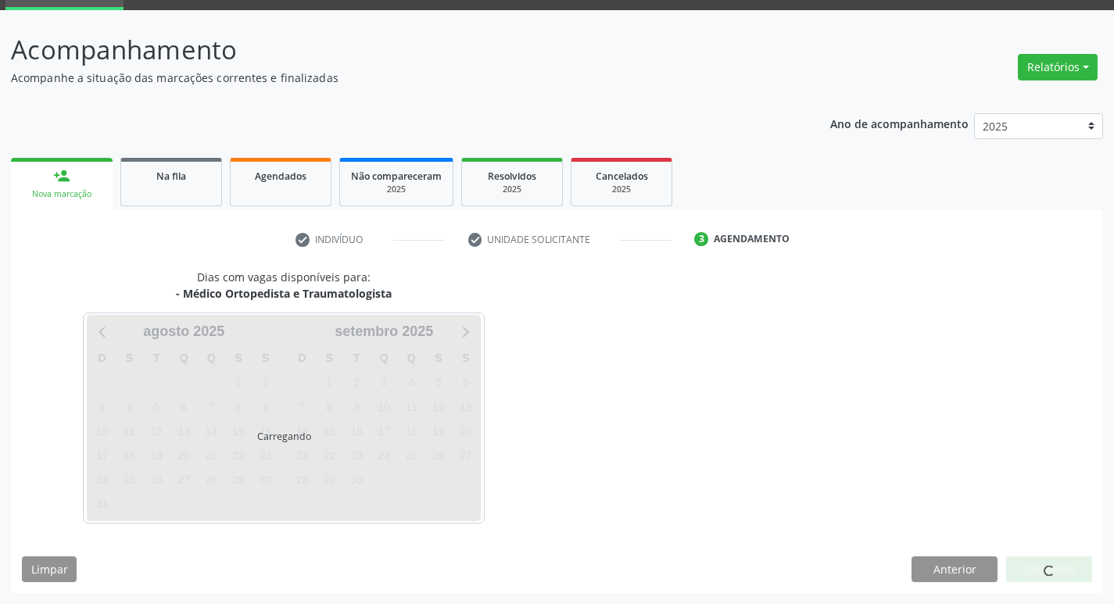
scroll to position [76, 0]
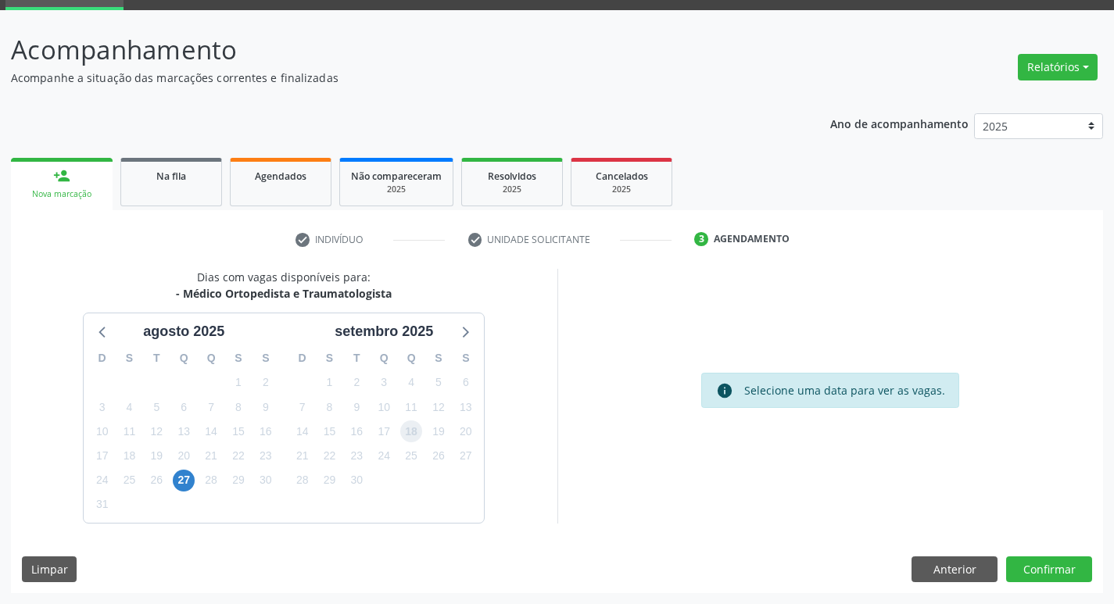
click at [402, 433] on span "18" at bounding box center [411, 431] width 22 height 22
click at [1051, 567] on button "Confirmar" at bounding box center [1049, 569] width 86 height 27
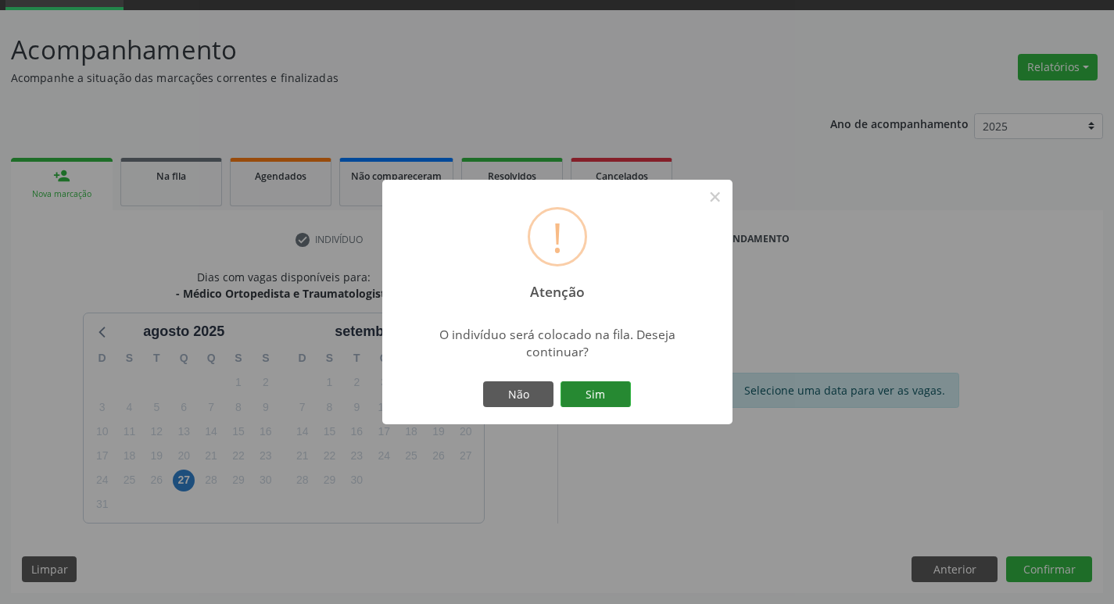
click at [618, 396] on button "Sim" at bounding box center [595, 394] width 70 height 27
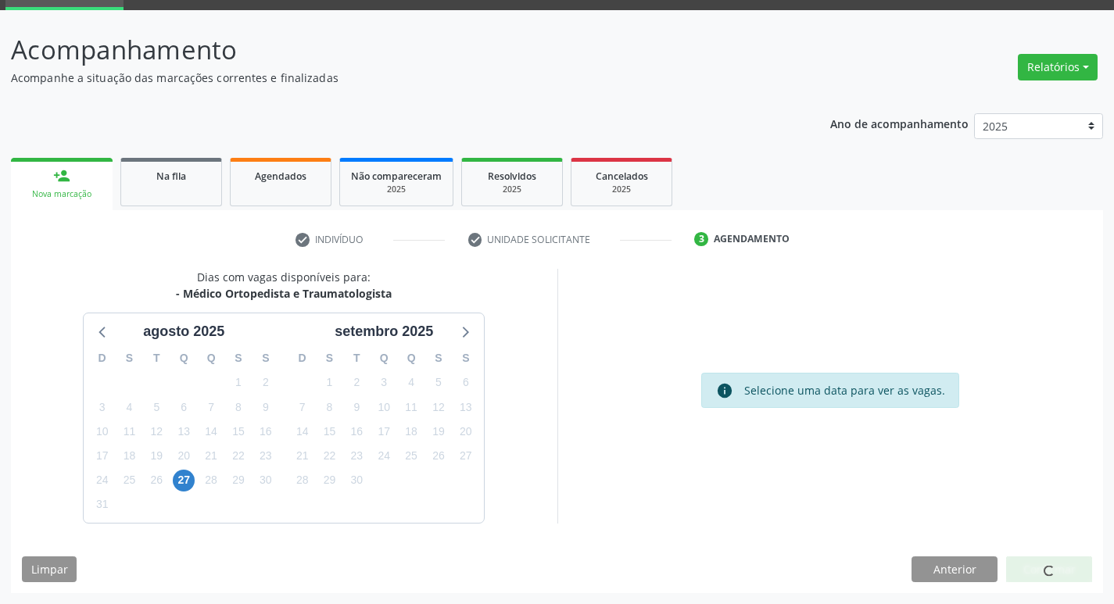
scroll to position [0, 0]
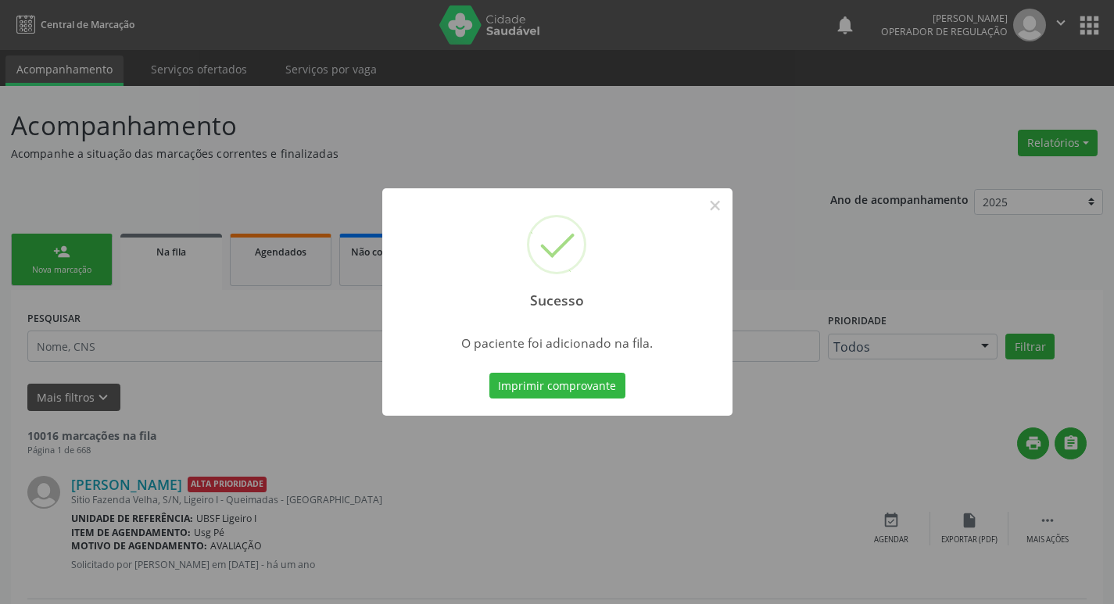
click at [35, 308] on div "Sucesso × O paciente foi adicionado na fila. Imprimir comprovante Cancel" at bounding box center [557, 302] width 1114 height 604
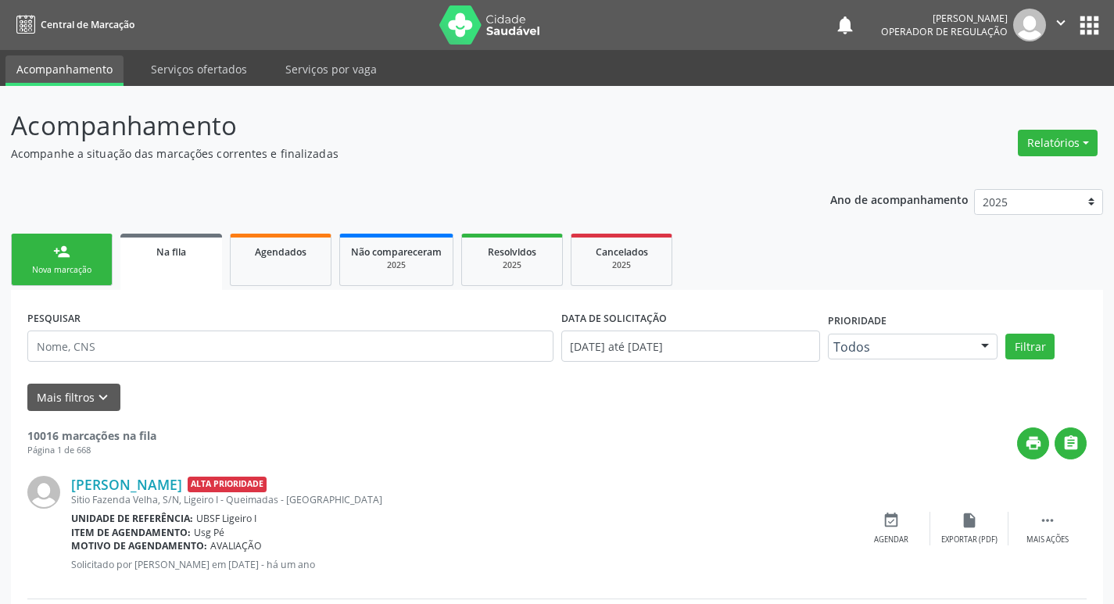
click at [47, 244] on link "person_add Nova marcação" at bounding box center [62, 260] width 102 height 52
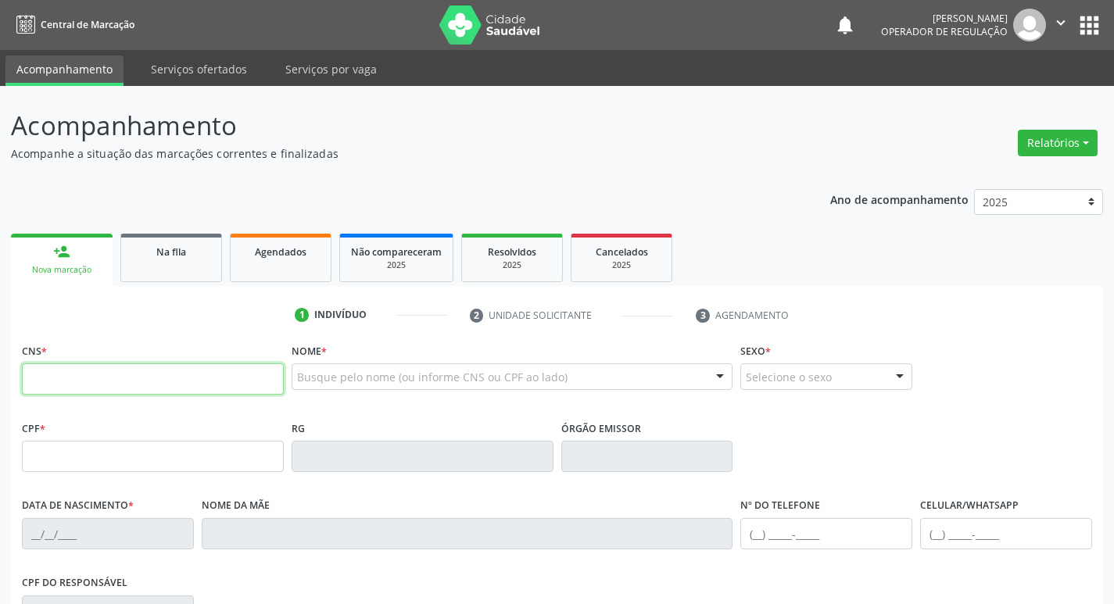
click at [70, 381] on input "text" at bounding box center [153, 378] width 262 height 31
type input "709 5056 9406 5070"
type input "048.196.134-80"
type input "28/08/1980"
type input "Severina Maria Bezerra"
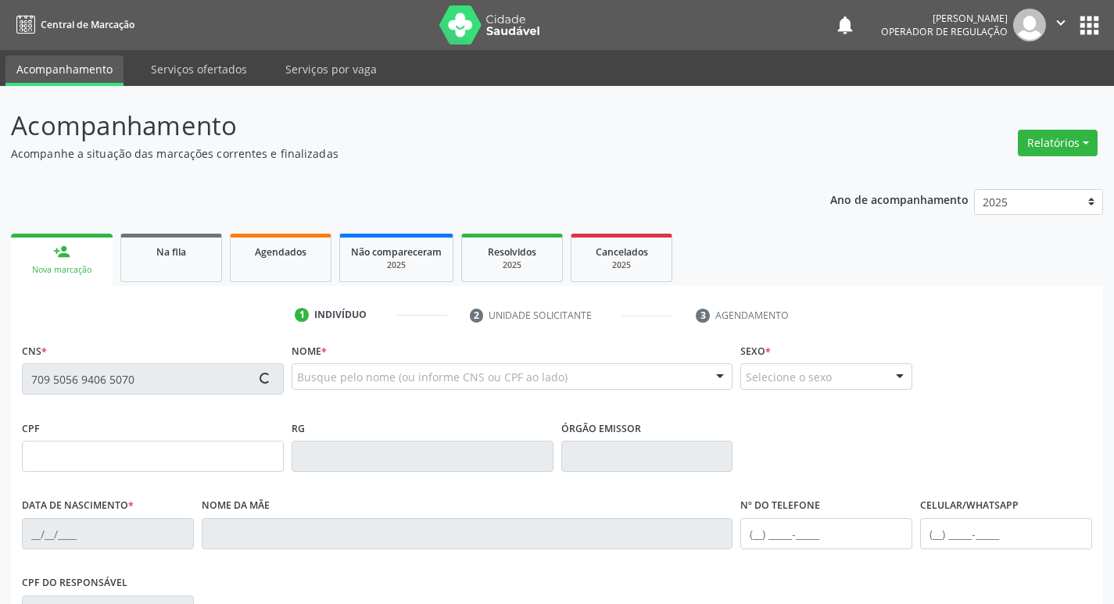
type input "(83) 99166-7261"
type input "97"
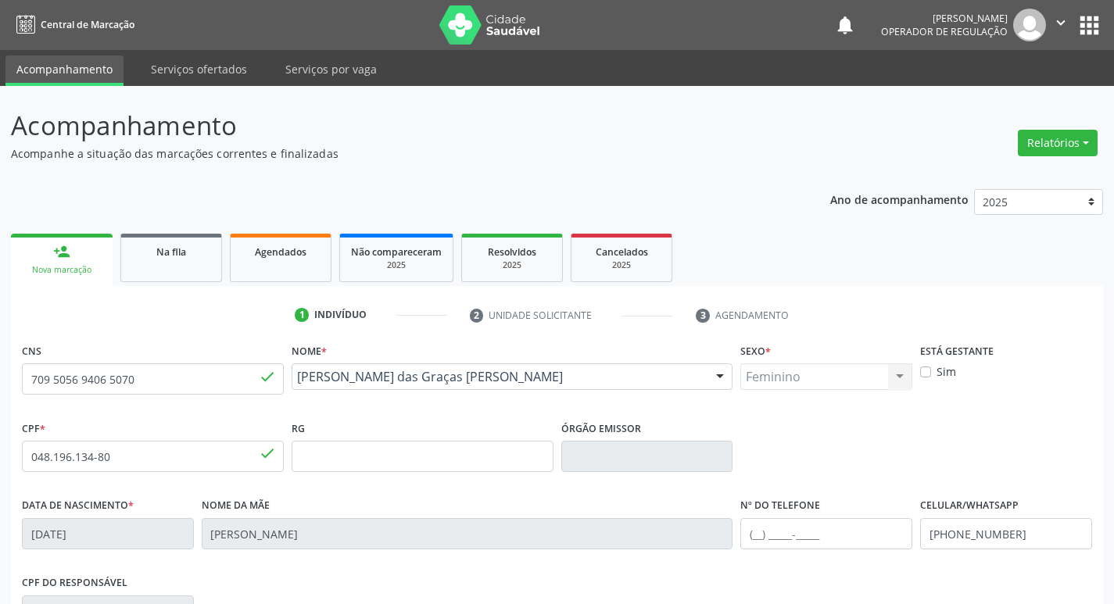
scroll to position [243, 0]
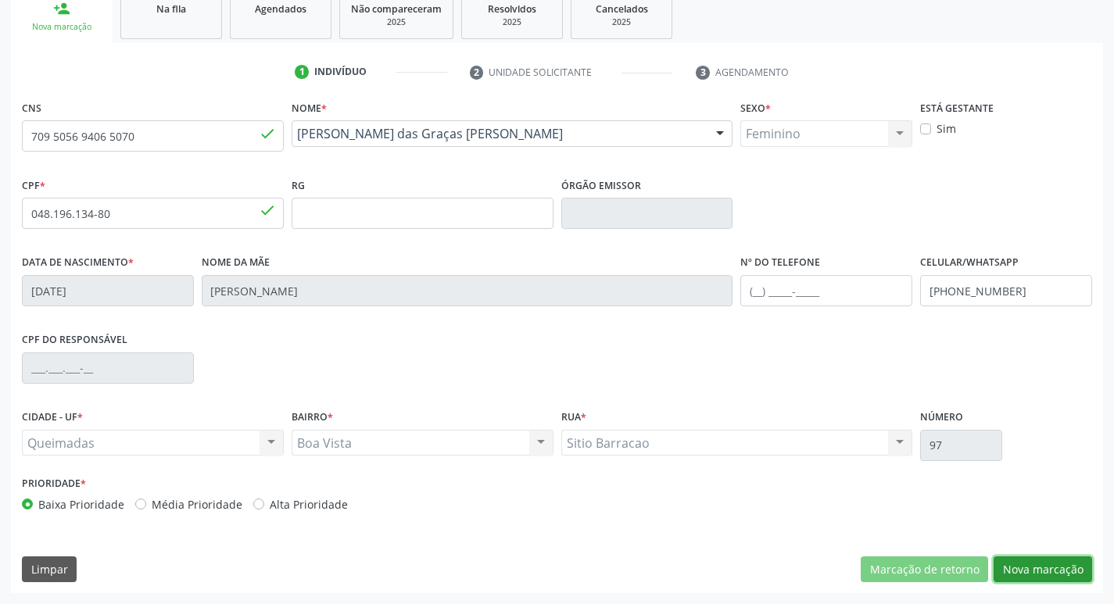
click at [1026, 572] on button "Nova marcação" at bounding box center [1042, 569] width 98 height 27
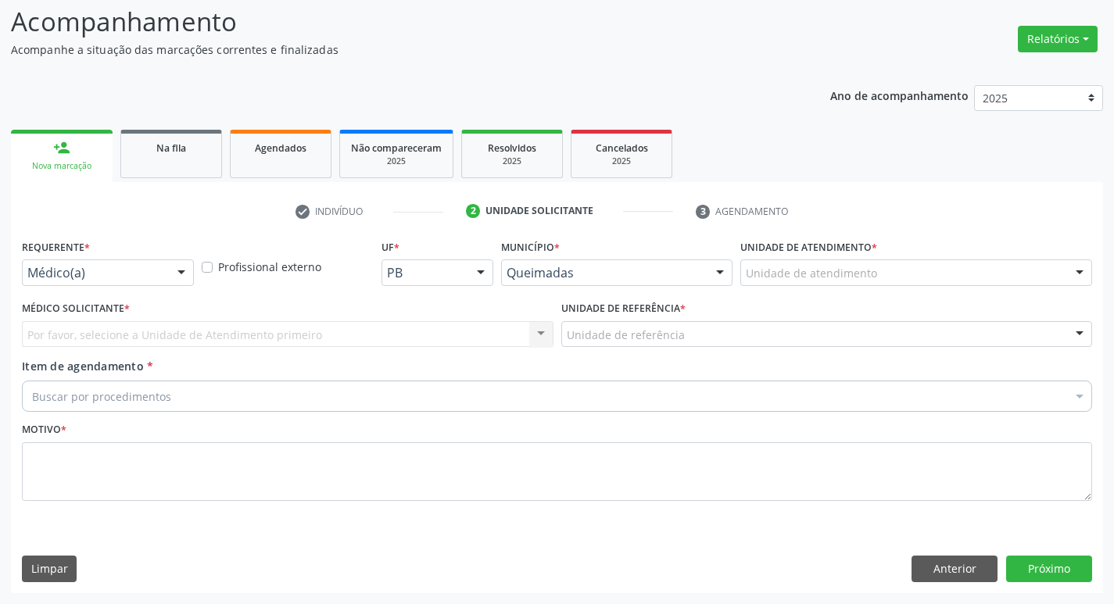
click at [130, 286] on div "Requerente * Médico(a) Médico(a) Enfermeiro(a) Paciente Nenhum resultado encont…" at bounding box center [108, 265] width 180 height 61
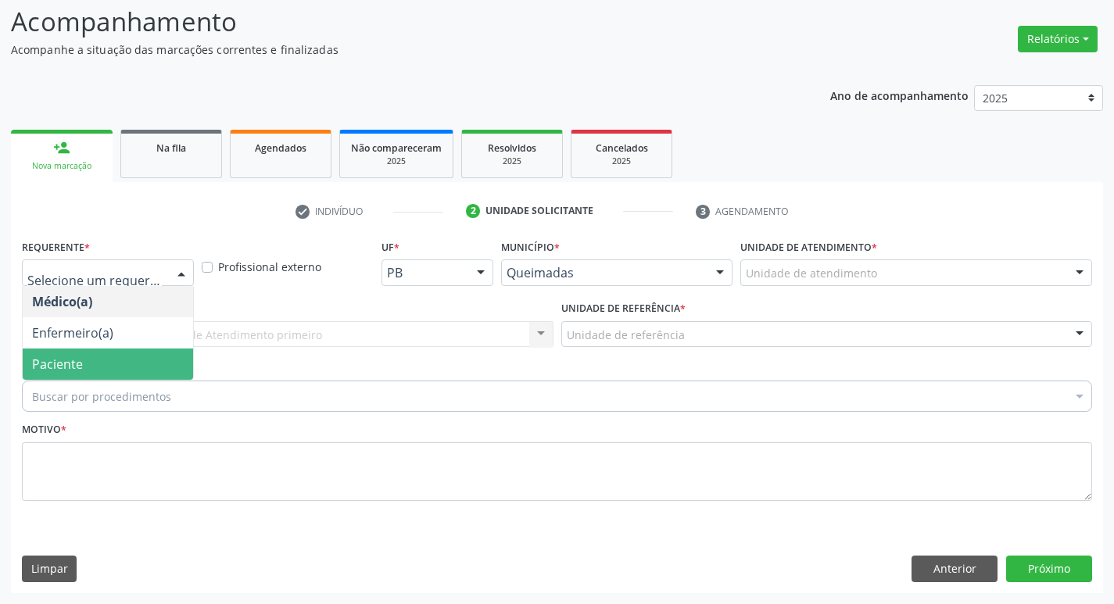
click at [54, 371] on span "Paciente" at bounding box center [57, 364] width 51 height 17
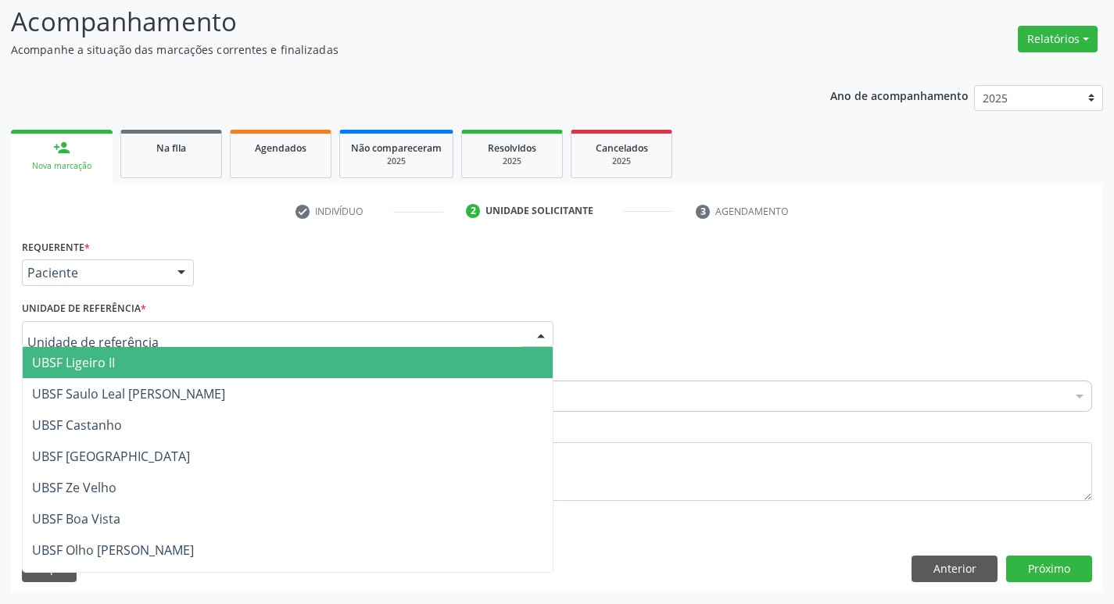
type input "B"
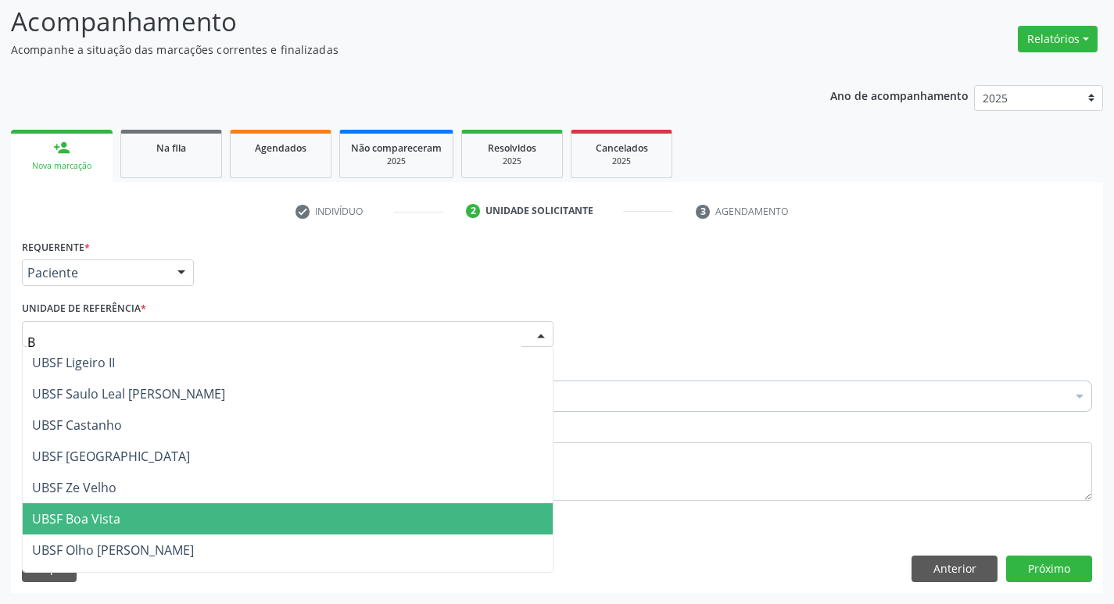
click at [60, 517] on span "UBSF Boa Vista" at bounding box center [76, 518] width 88 height 17
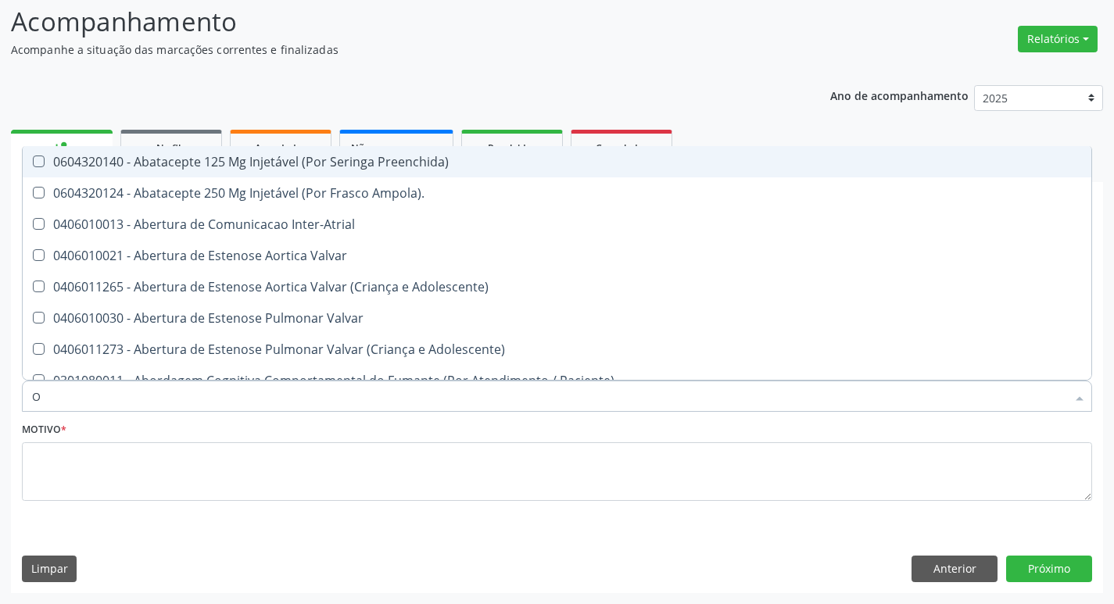
type input "ORTOPEDISTA"
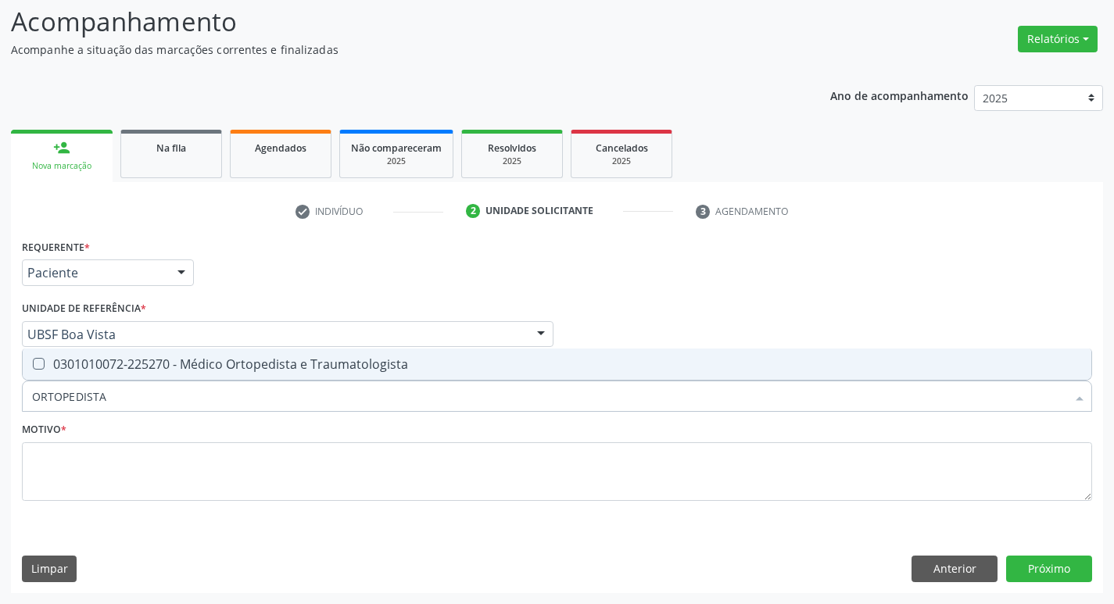
drag, startPoint x: 140, startPoint y: 365, endPoint x: 112, endPoint y: 488, distance: 126.6
click at [134, 365] on div "0301010072-225270 - Médico Ortopedista e Traumatologista" at bounding box center [557, 364] width 1050 height 13
checkbox Traumatologista "true"
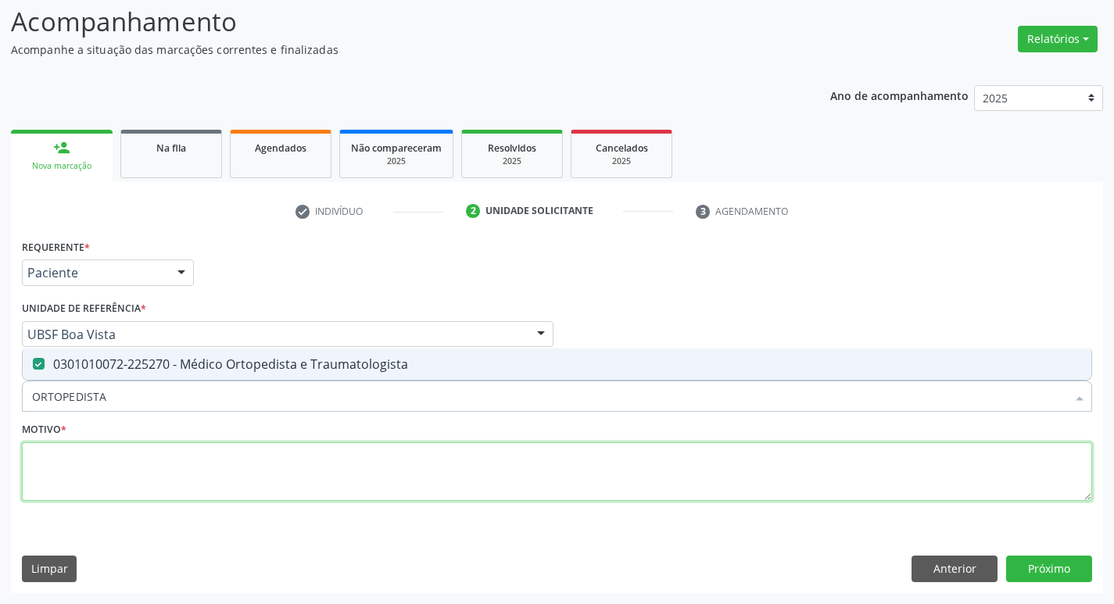
click at [95, 471] on textarea at bounding box center [557, 471] width 1070 height 59
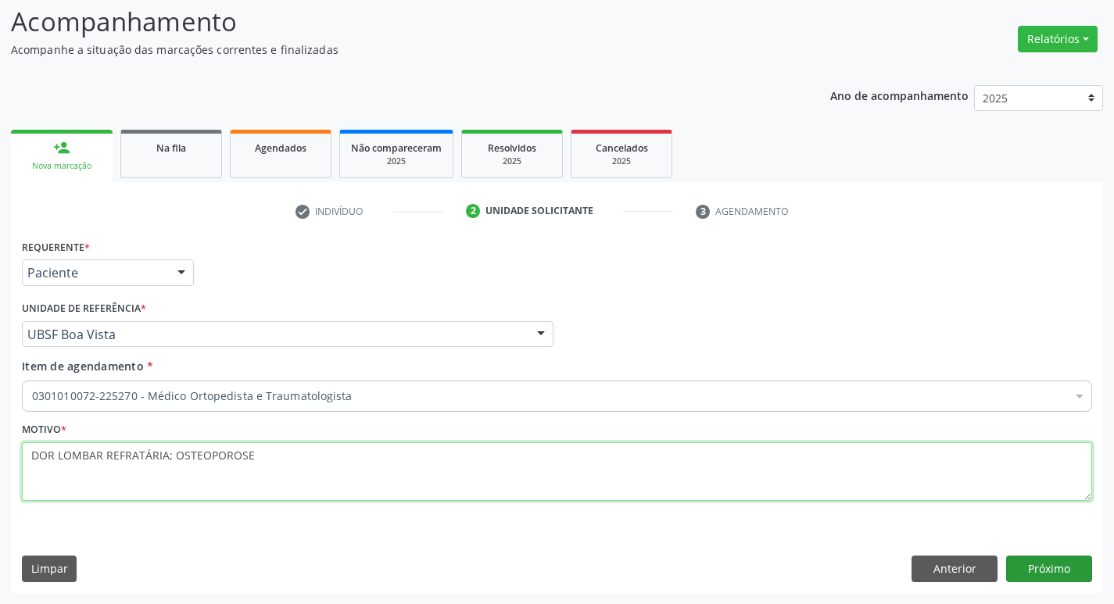
type textarea "DOR LOMBAR REFRATÁRIA; OSTEOPOROSE"
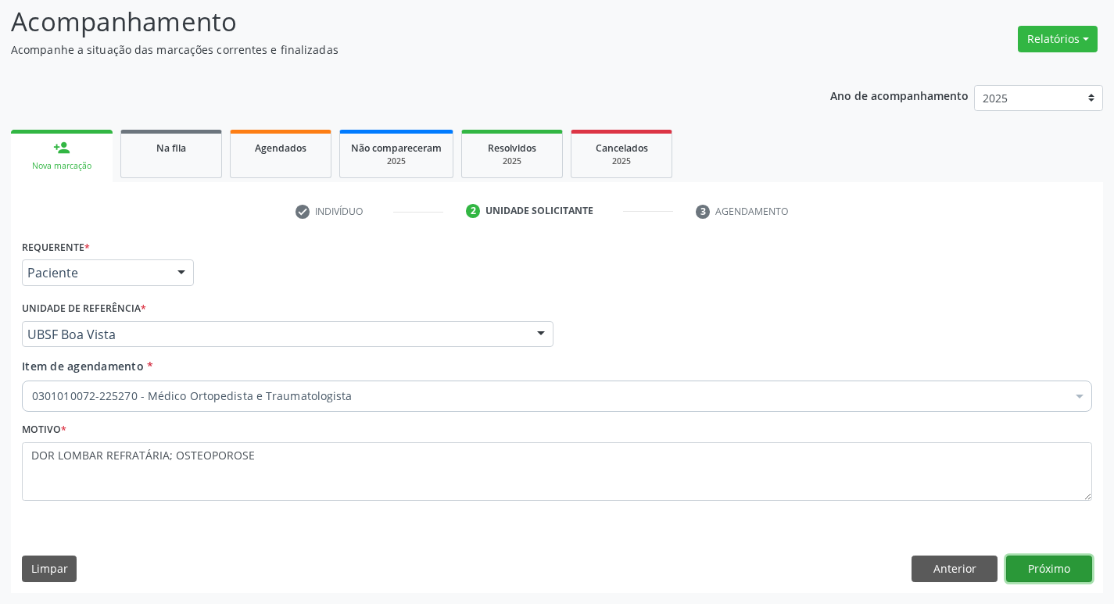
click at [1034, 560] on button "Próximo" at bounding box center [1049, 569] width 86 height 27
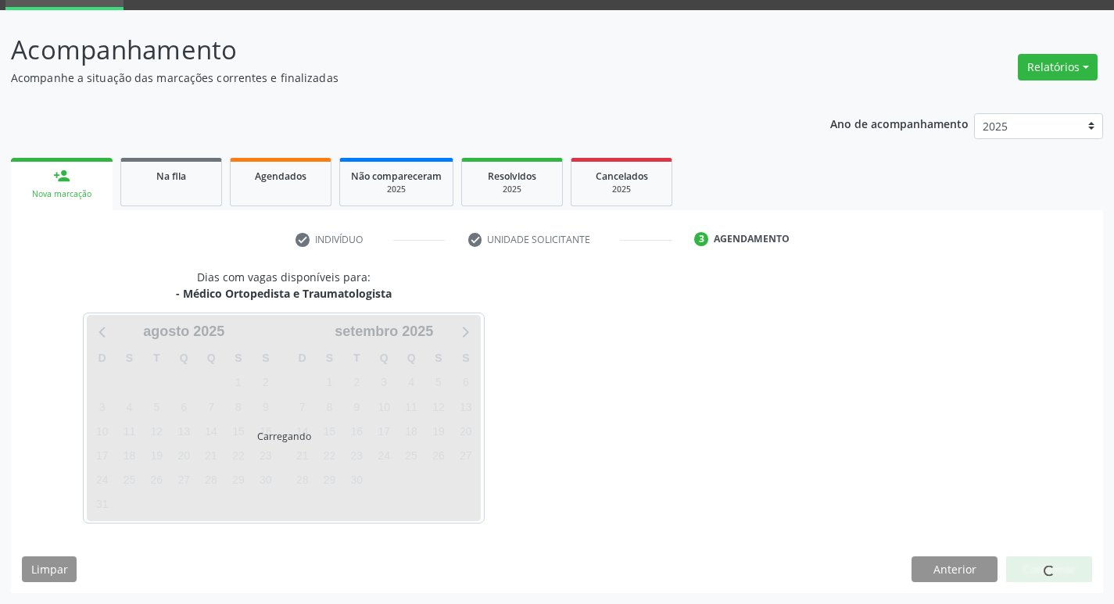
scroll to position [76, 0]
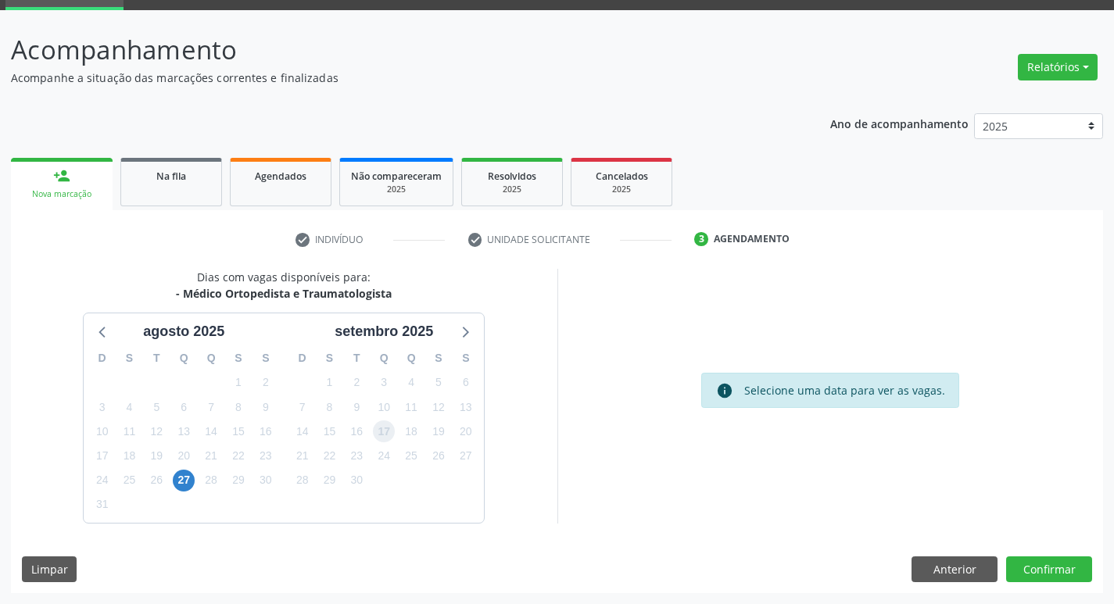
click at [387, 422] on span "17" at bounding box center [384, 431] width 22 height 22
click at [1073, 571] on button "Confirmar" at bounding box center [1049, 569] width 86 height 27
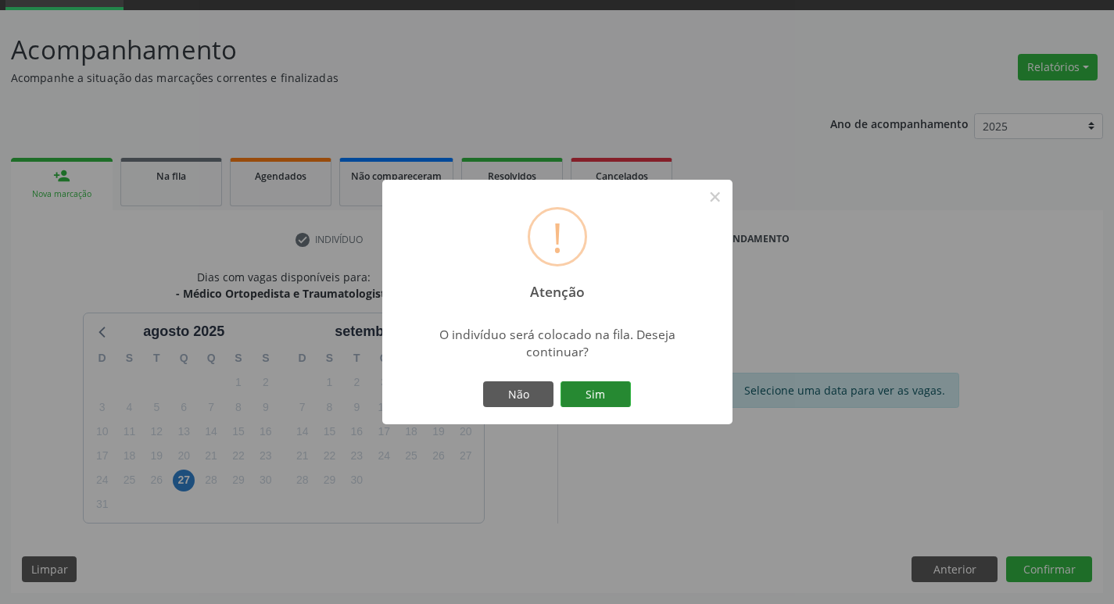
click at [574, 407] on button "Sim" at bounding box center [595, 394] width 70 height 27
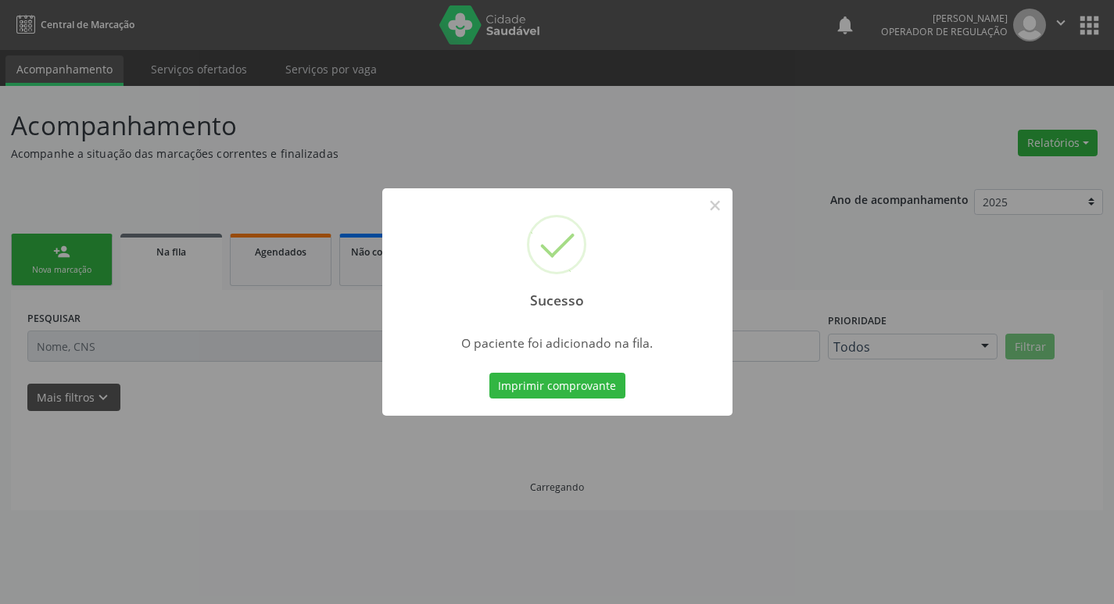
scroll to position [0, 0]
click at [108, 362] on div "Sucesso × O paciente foi adicionado na fila. Imprimir comprovante Cancel" at bounding box center [562, 302] width 1125 height 604
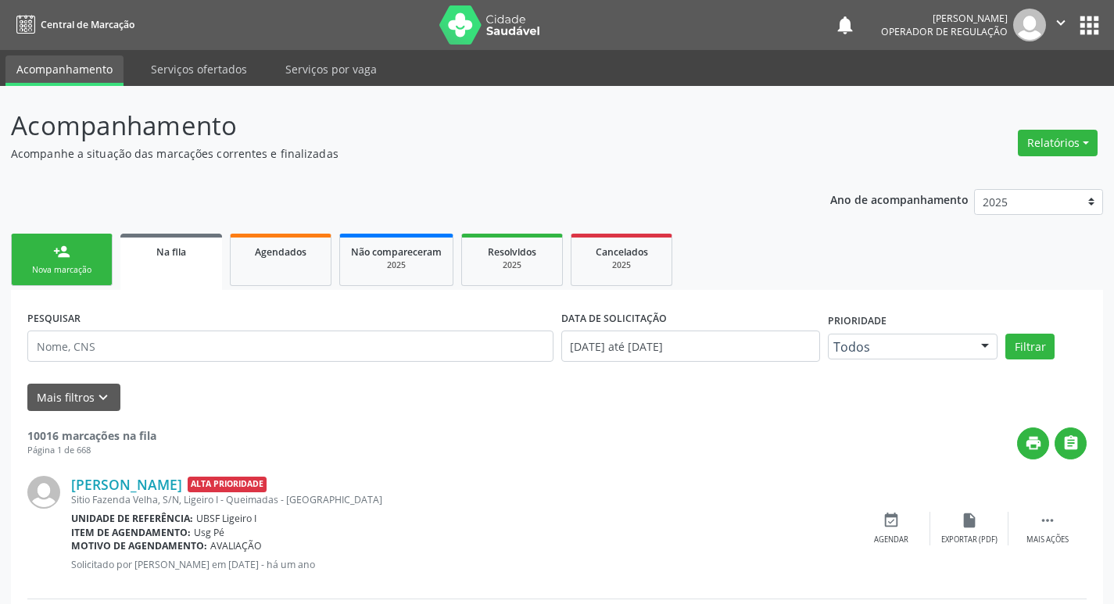
click at [52, 249] on link "person_add Nova marcação" at bounding box center [62, 260] width 102 height 52
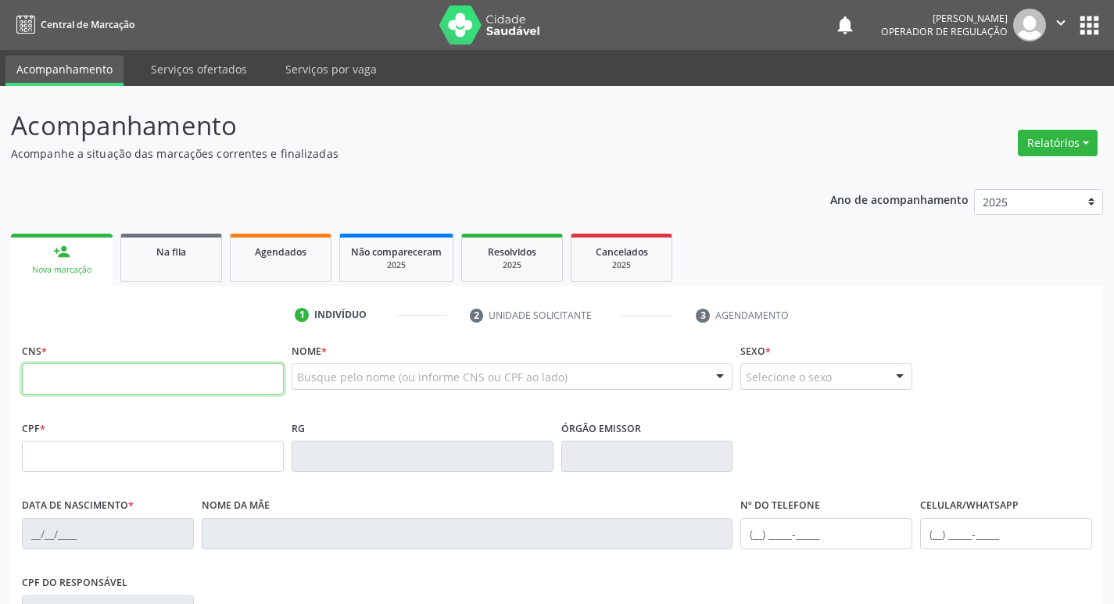
click at [78, 370] on input "text" at bounding box center [153, 378] width 262 height 31
type input "708 1035 6125 0636"
type input "527.011.234-53"
type input "10/10/1952"
type input "Paulina Francisca da Silva"
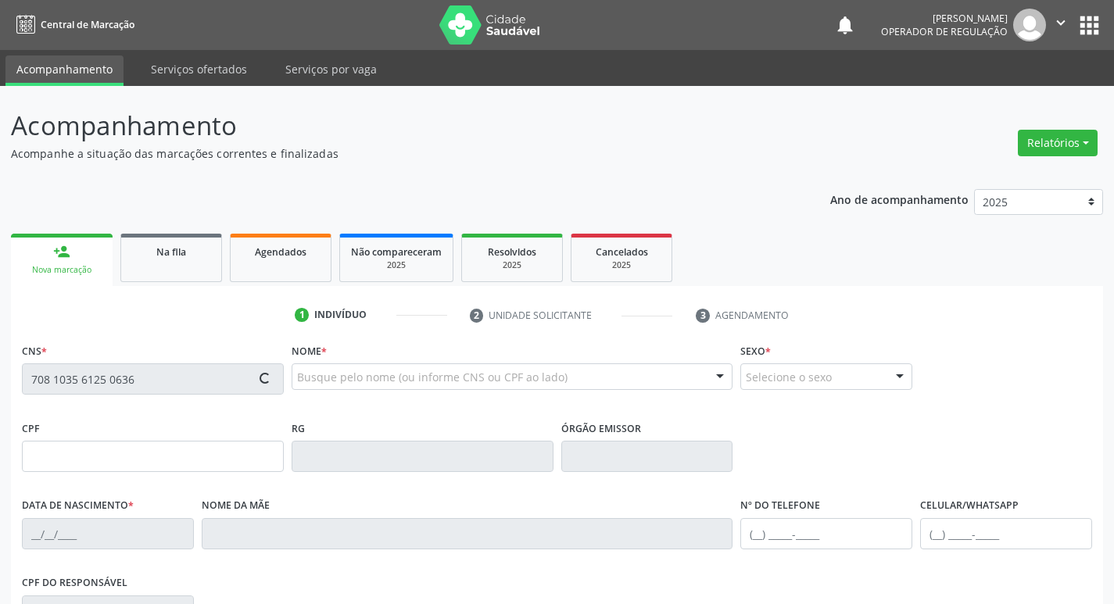
type input "(83) 99155-5609"
type input "S/N"
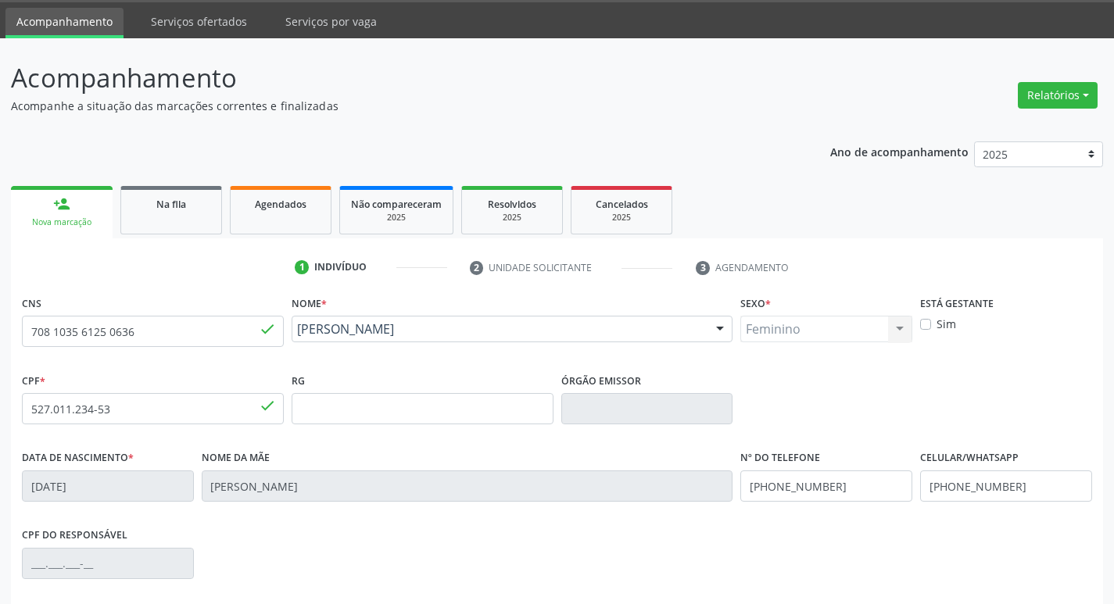
scroll to position [234, 0]
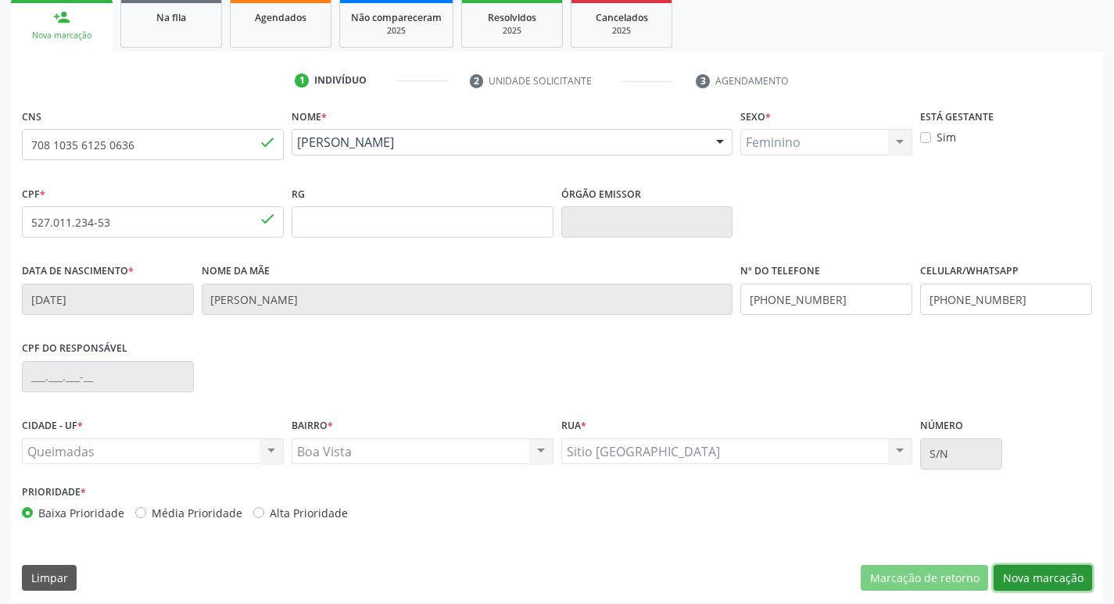
click at [1023, 571] on button "Nova marcação" at bounding box center [1042, 578] width 98 height 27
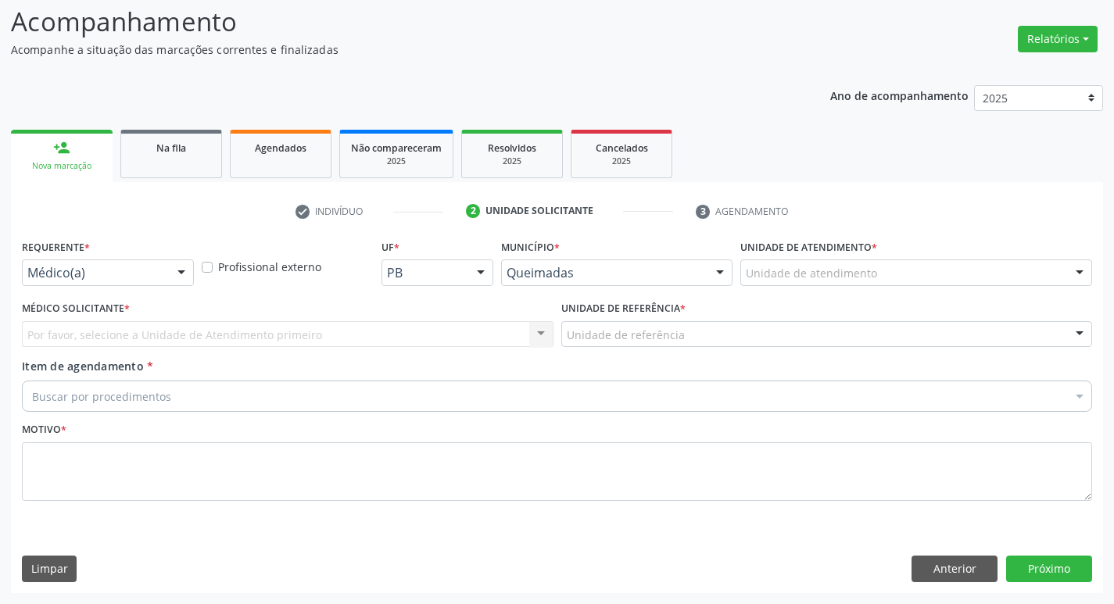
scroll to position [104, 0]
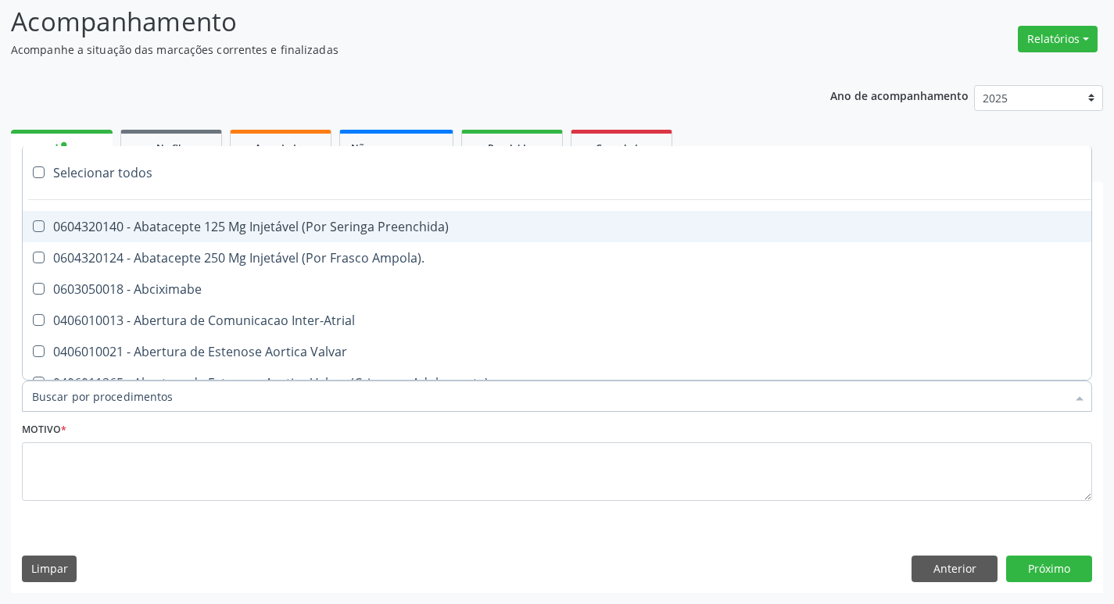
click at [3, 224] on div "Acompanhamento Acompanhe a situação das marcações correntes e finalizadas Relat…" at bounding box center [557, 293] width 1114 height 622
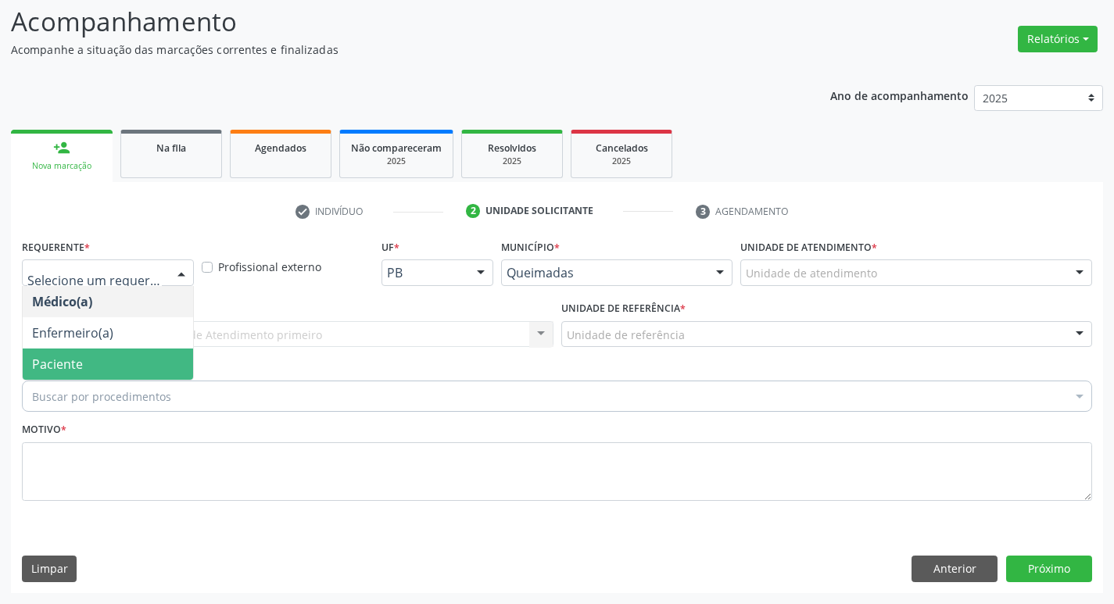
click at [76, 368] on span "Paciente" at bounding box center [57, 364] width 51 height 17
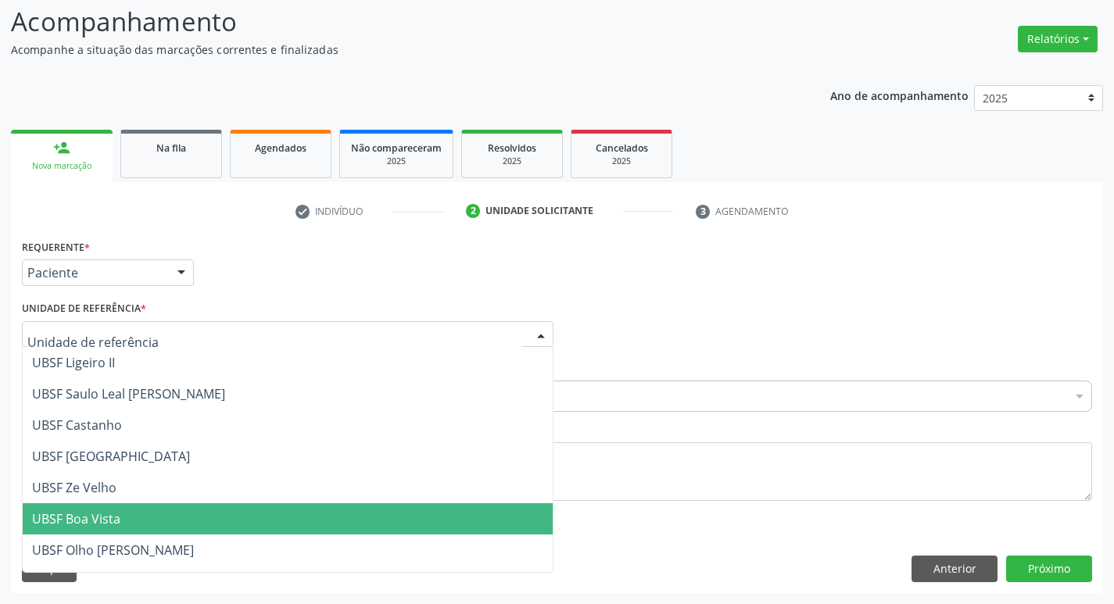
click at [95, 524] on span "UBSF Boa Vista" at bounding box center [76, 518] width 88 height 17
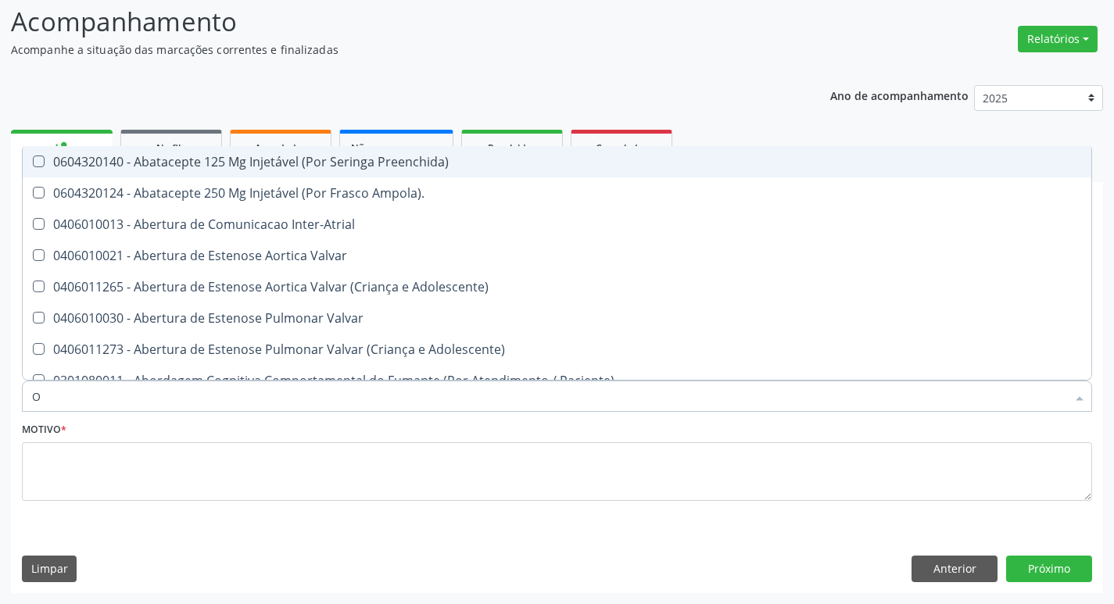
type input "ORTOPEDISTA"
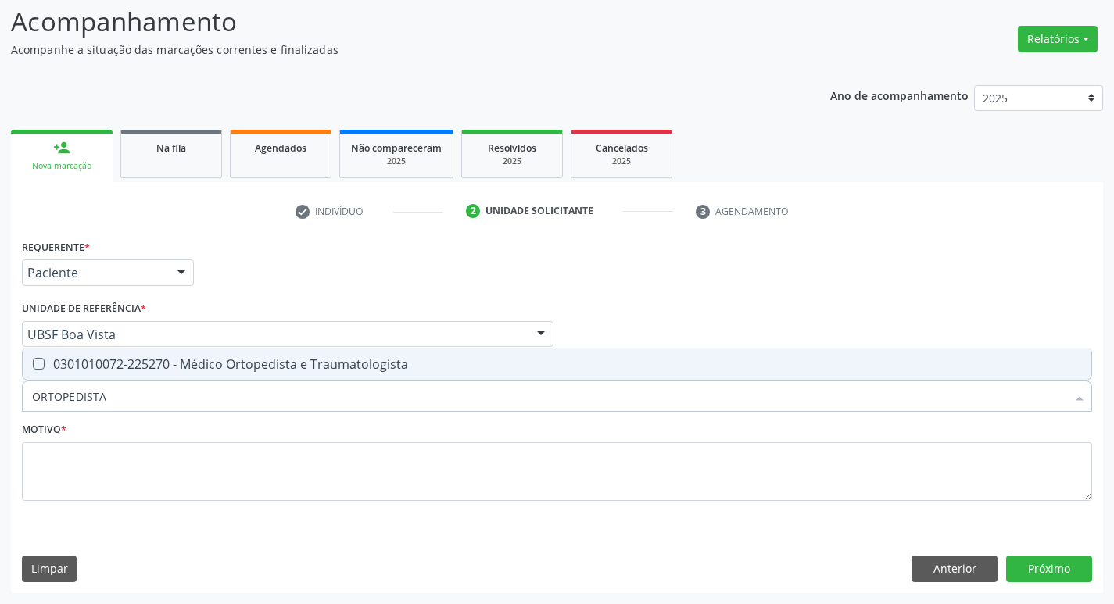
drag, startPoint x: 138, startPoint y: 363, endPoint x: 88, endPoint y: 542, distance: 186.6
click at [135, 367] on div "0301010072-225270 - Médico Ortopedista e Traumatologista" at bounding box center [557, 364] width 1050 height 13
checkbox Traumatologista "true"
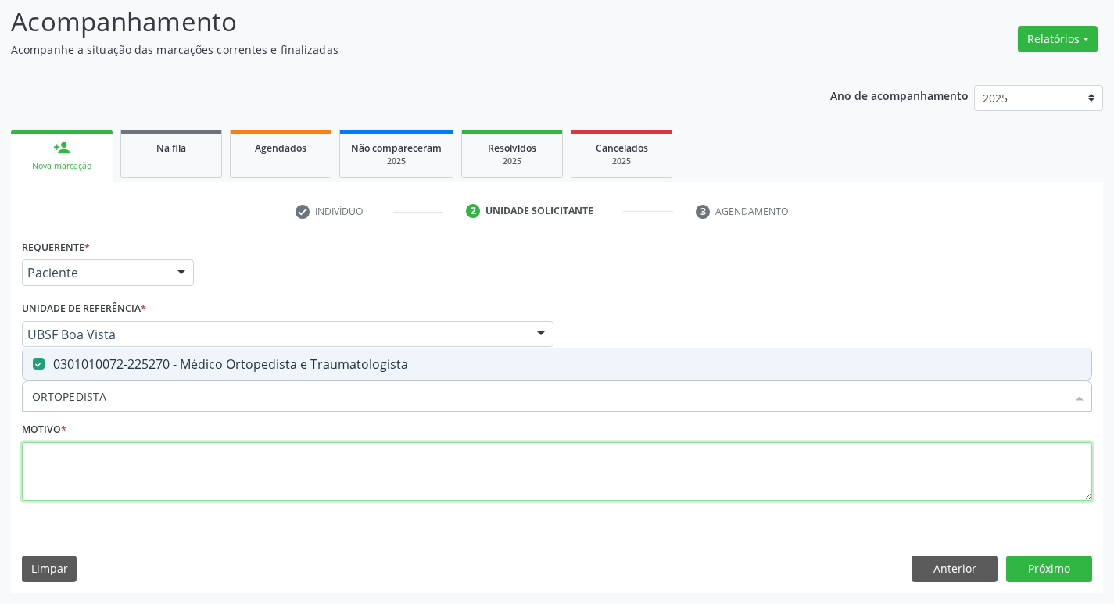
click at [80, 476] on textarea at bounding box center [557, 471] width 1070 height 59
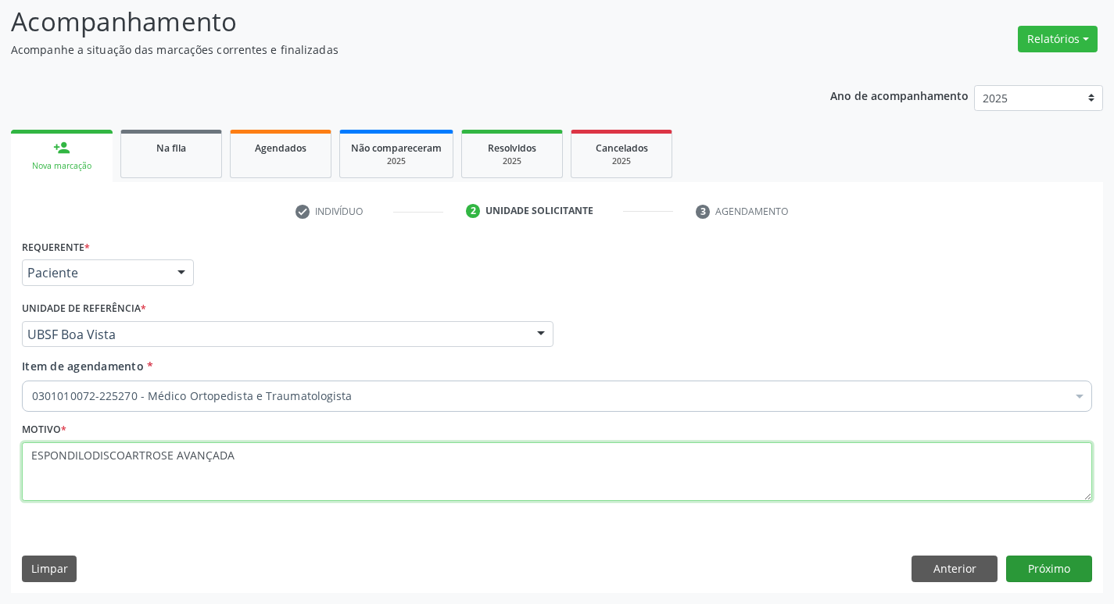
type textarea "ESPONDILODISCOARTROSE AVANÇADA"
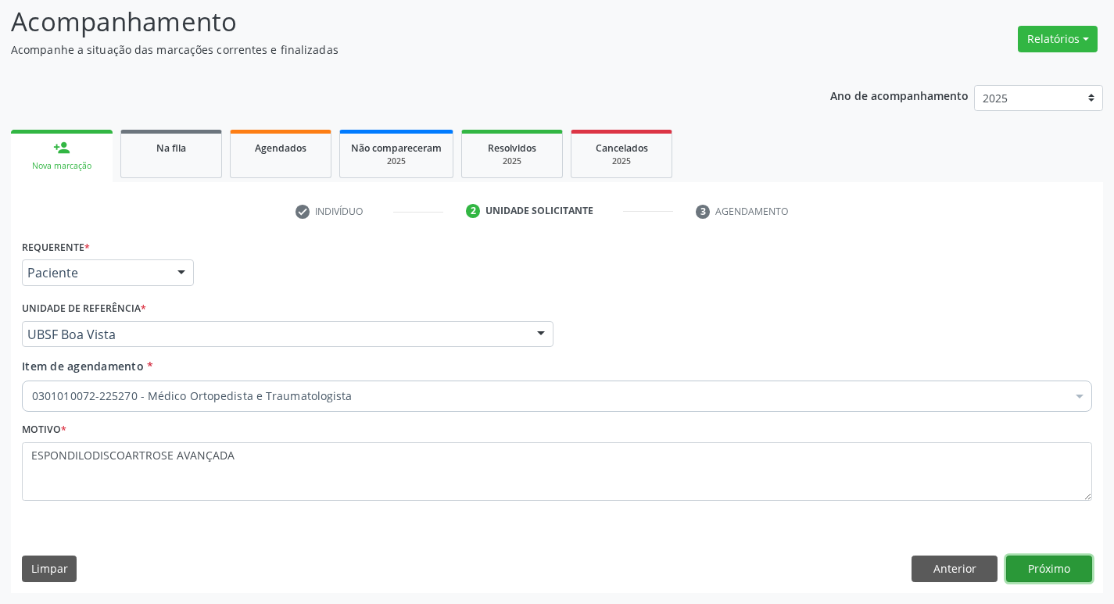
click at [1039, 569] on button "Próximo" at bounding box center [1049, 569] width 86 height 27
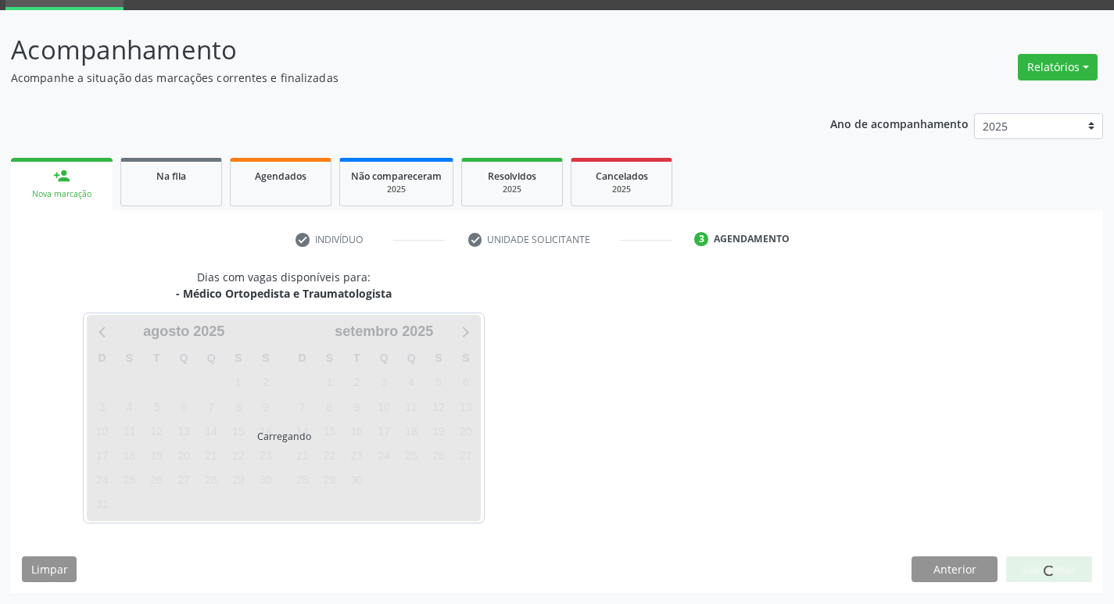
scroll to position [76, 0]
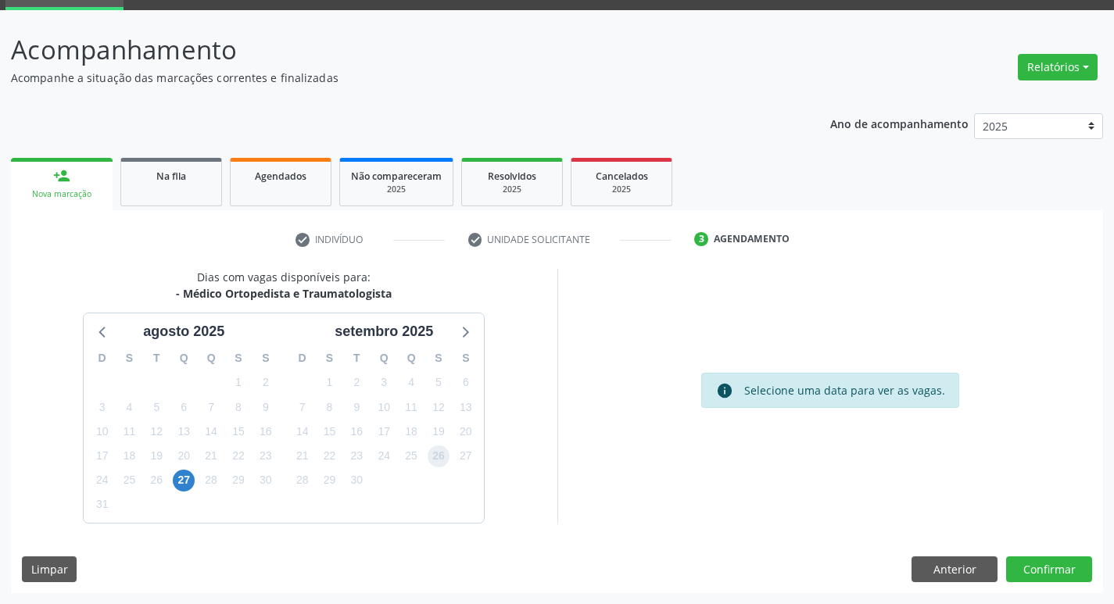
click at [437, 455] on span "26" at bounding box center [439, 456] width 22 height 22
click at [1044, 579] on button "Confirmar" at bounding box center [1049, 569] width 86 height 27
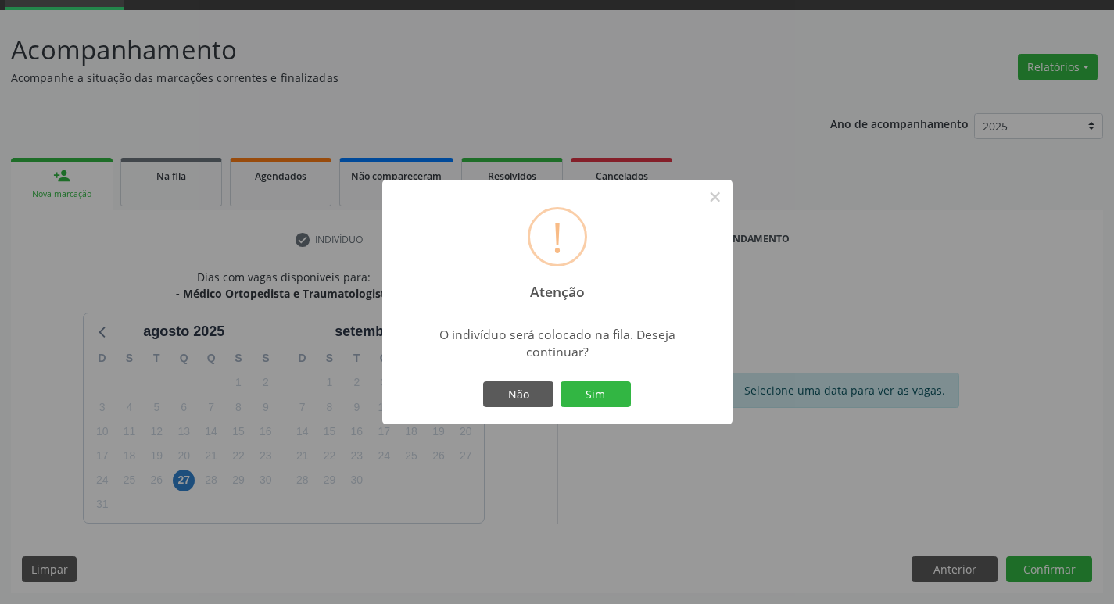
click at [585, 380] on div "Não Sim" at bounding box center [557, 394] width 155 height 33
click at [585, 388] on button "Sim" at bounding box center [595, 394] width 70 height 27
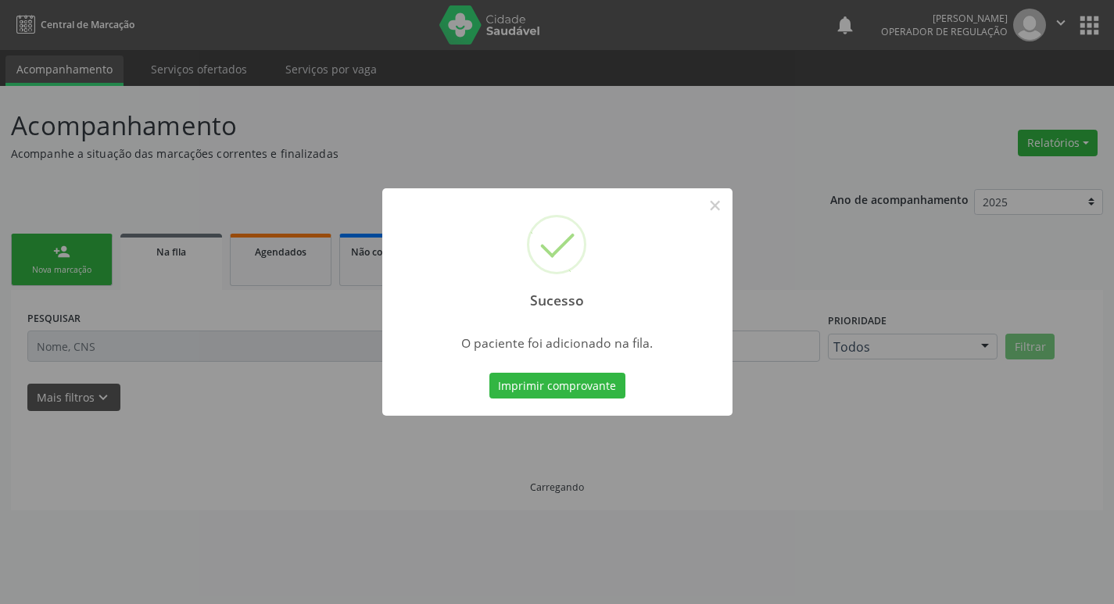
scroll to position [0, 0]
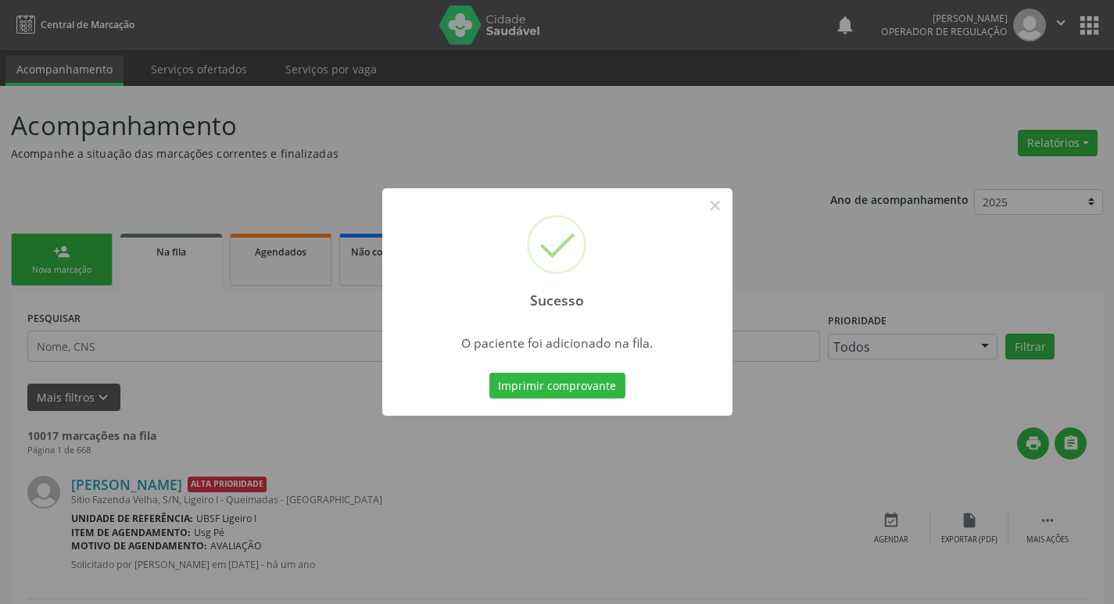
click at [3, 163] on div "Sucesso × O paciente foi adicionado na fila. Imprimir comprovante Cancel" at bounding box center [557, 302] width 1114 height 604
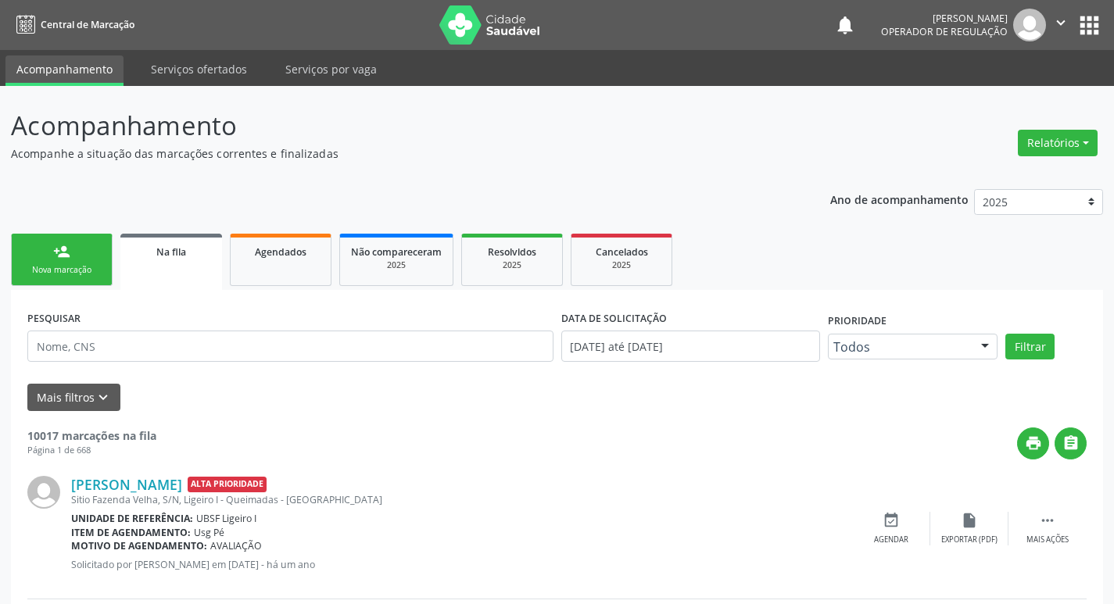
click at [70, 270] on div "Nova marcação" at bounding box center [62, 270] width 78 height 12
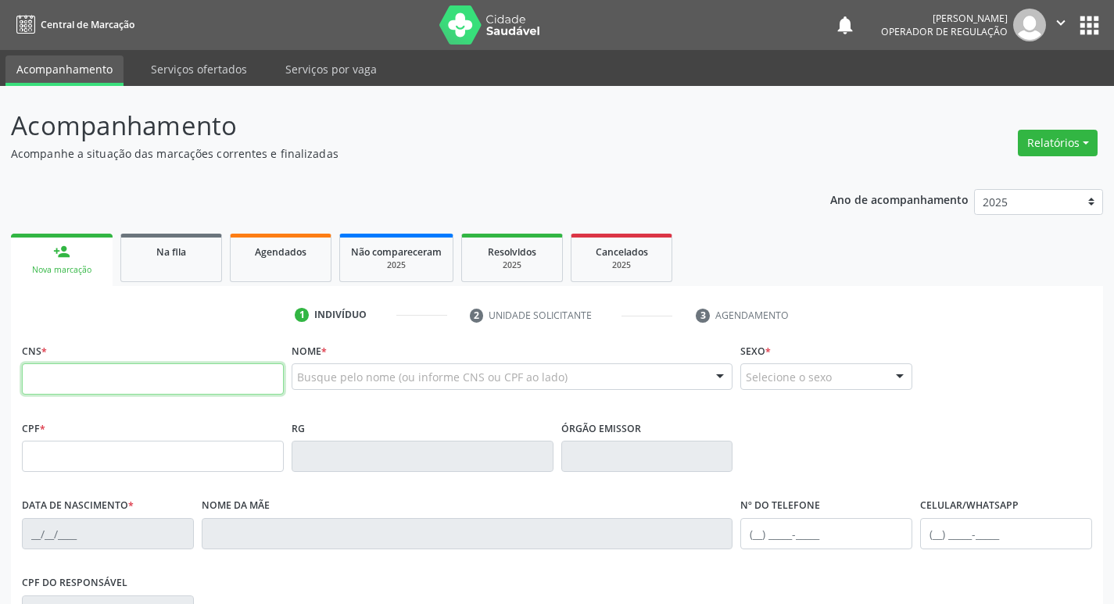
click at [124, 381] on input "text" at bounding box center [153, 378] width 262 height 31
type input "706 8032 6727 3125"
type input "893.159.524-72"
type input "22/06/1974"
type input "Severina Maria da Silva"
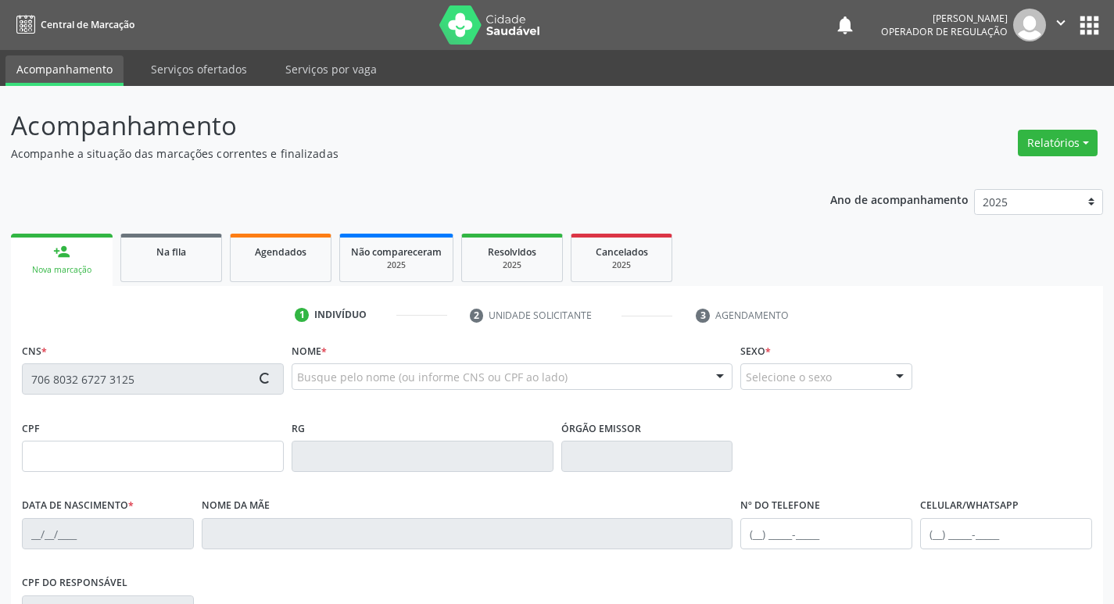
type input "(83) 99331-3246"
type input "S/N"
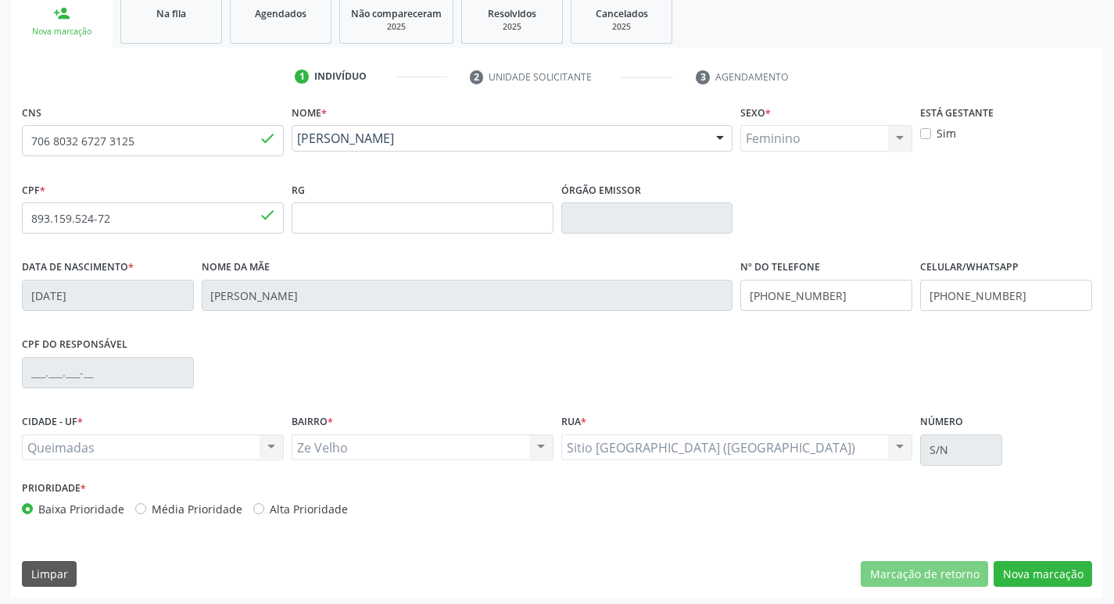
scroll to position [243, 0]
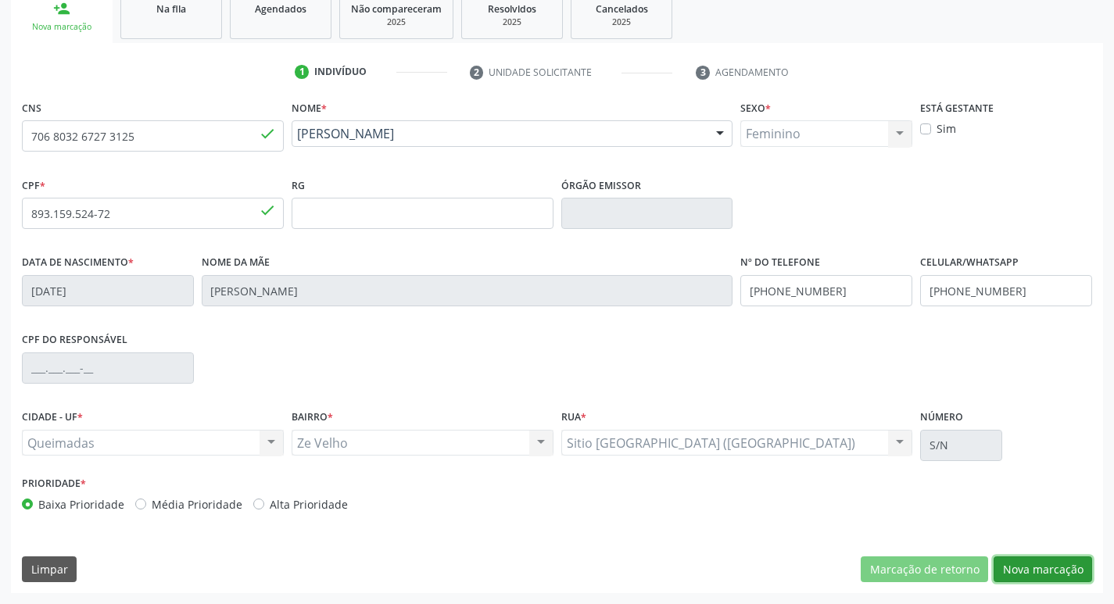
click at [1018, 559] on button "Nova marcação" at bounding box center [1042, 569] width 98 height 27
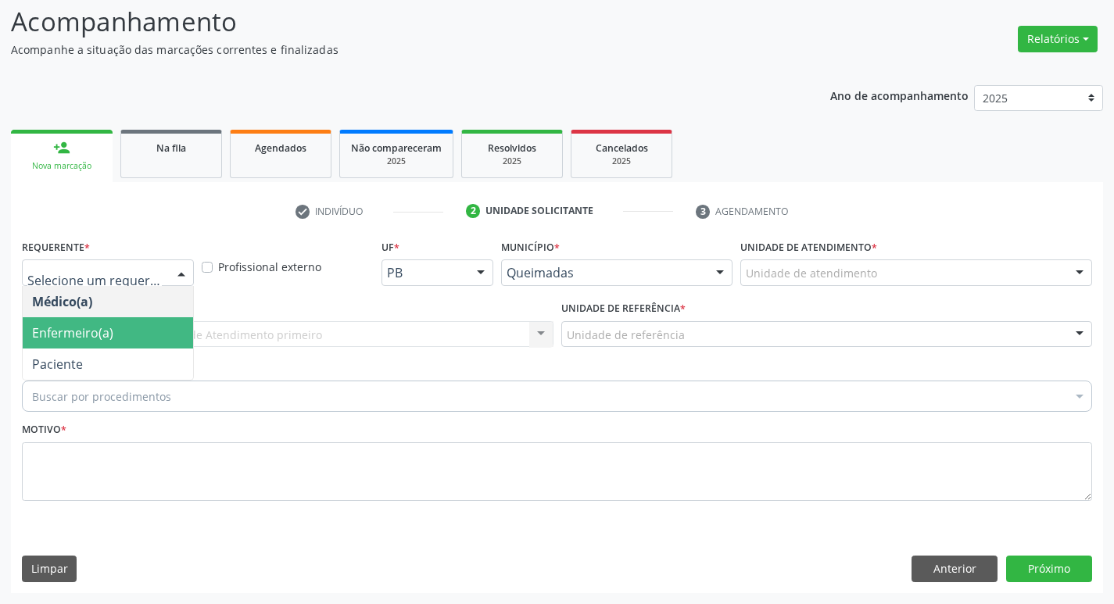
click at [79, 347] on span "Enfermeiro(a)" at bounding box center [108, 332] width 170 height 31
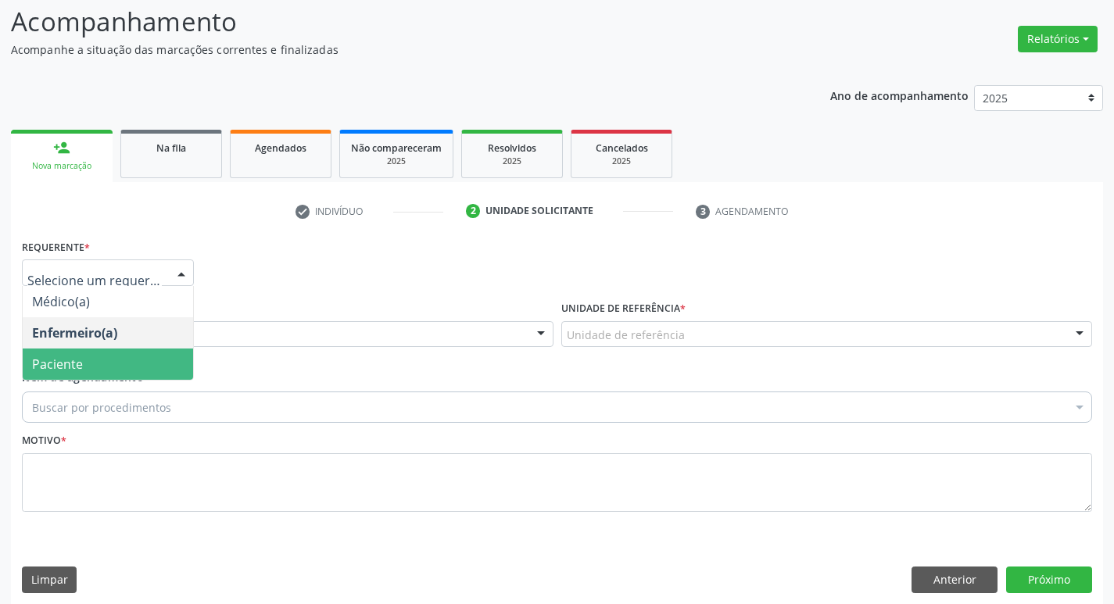
click at [91, 351] on span "Paciente" at bounding box center [108, 364] width 170 height 31
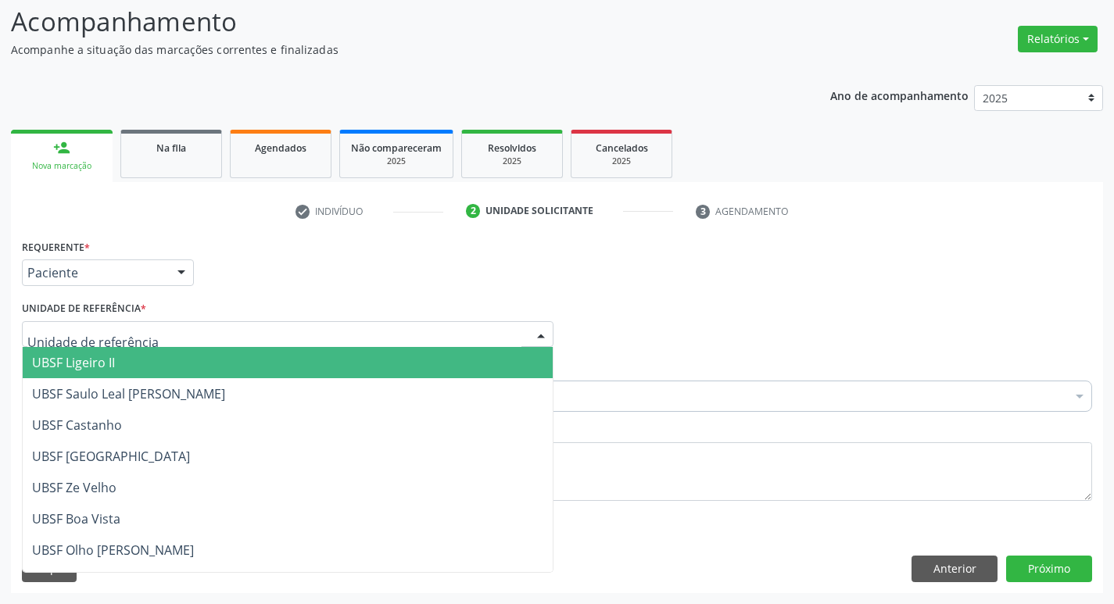
click at [92, 325] on div at bounding box center [287, 334] width 531 height 27
type input "Z"
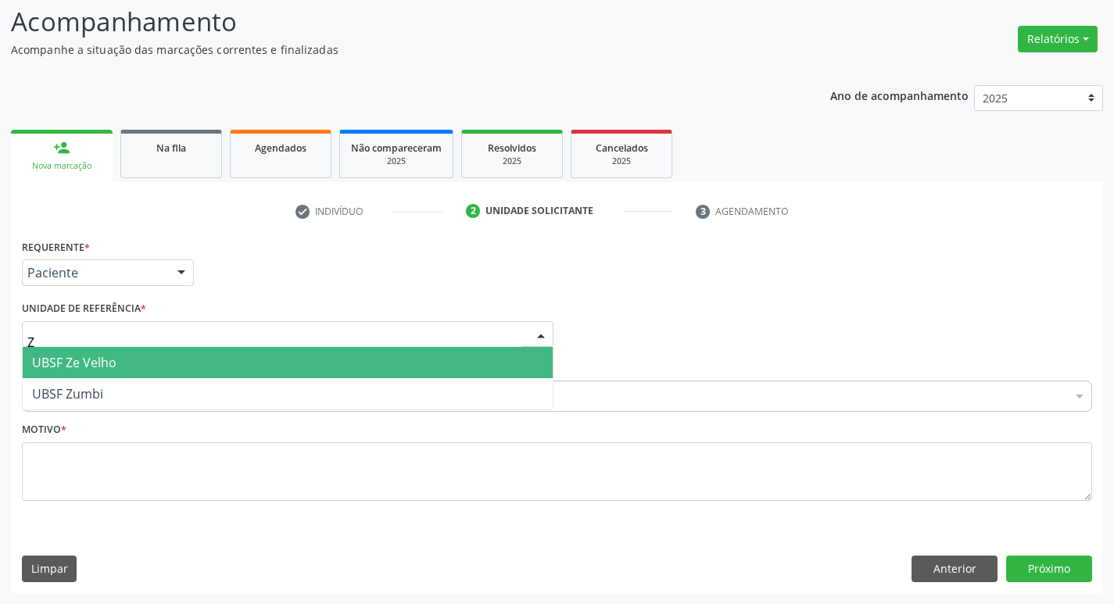
click at [73, 367] on span "UBSF Ze Velho" at bounding box center [74, 362] width 84 height 17
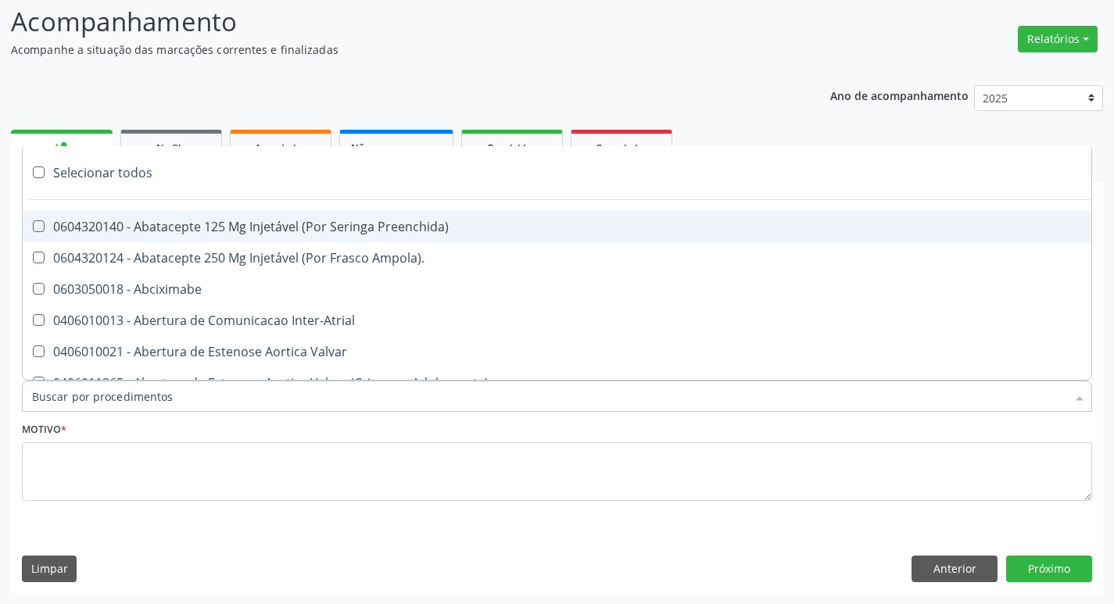
click at [56, 406] on div at bounding box center [557, 396] width 1070 height 31
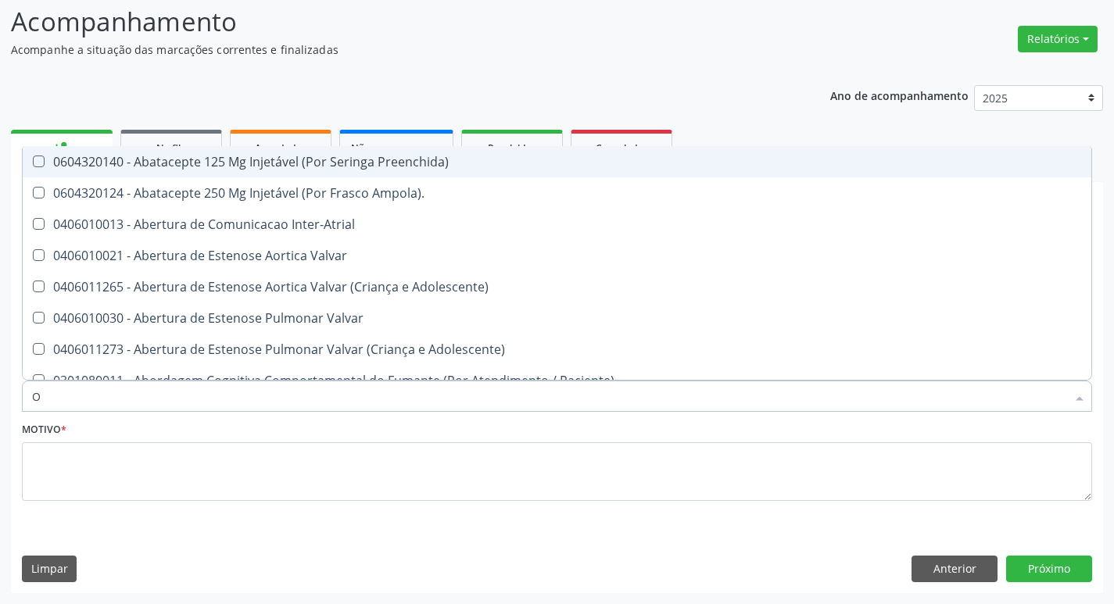
type input "ORTOPEDISTA"
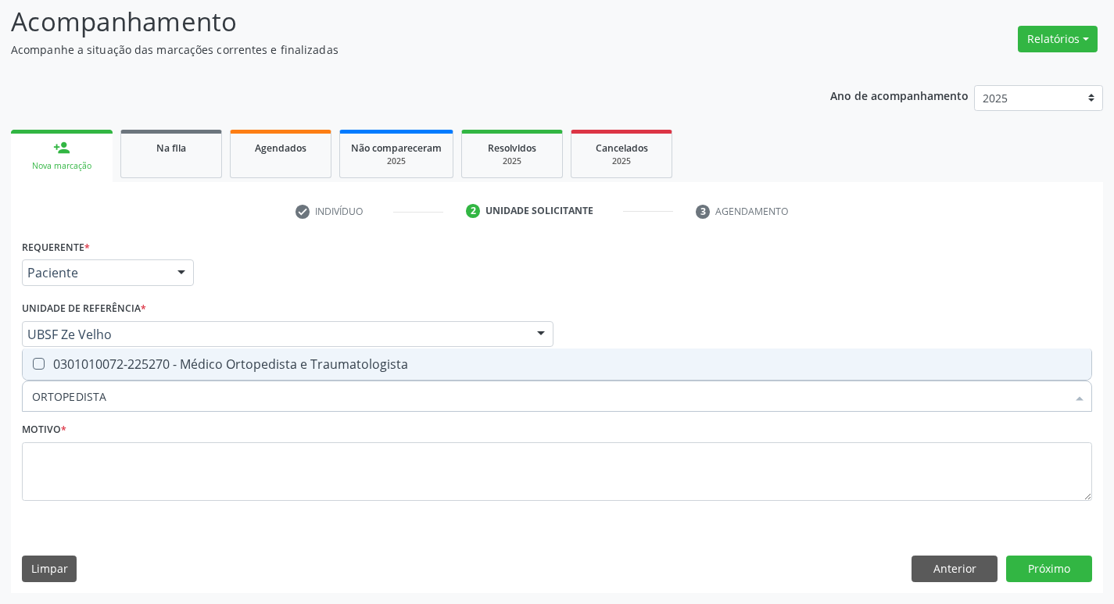
click at [119, 349] on span "0301010072-225270 - Médico Ortopedista e Traumatologista" at bounding box center [557, 364] width 1068 height 31
checkbox Traumatologista "true"
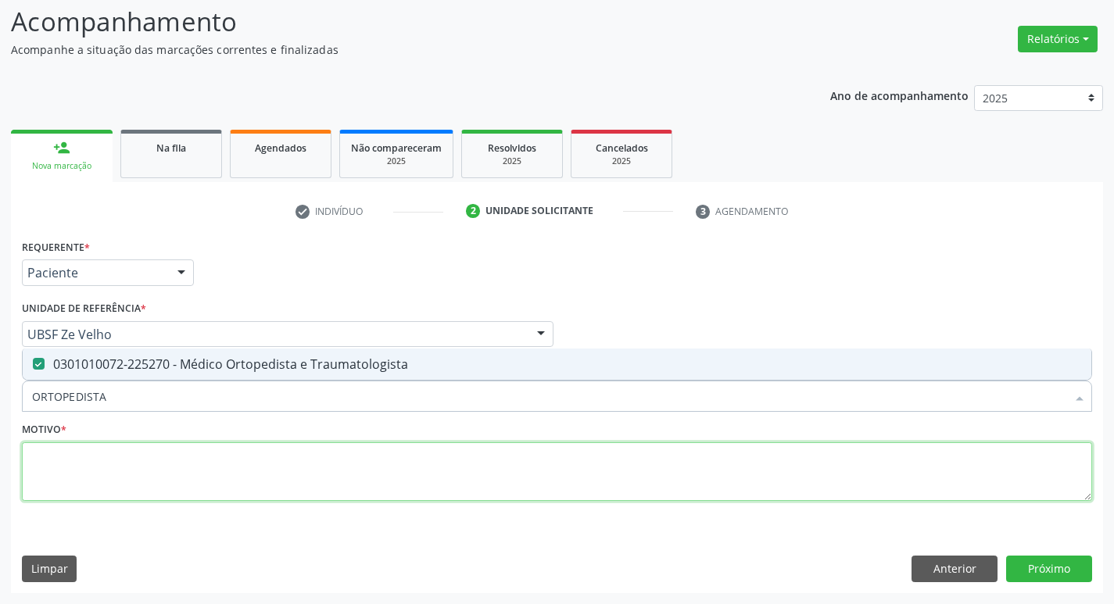
click at [84, 450] on textarea at bounding box center [557, 471] width 1070 height 59
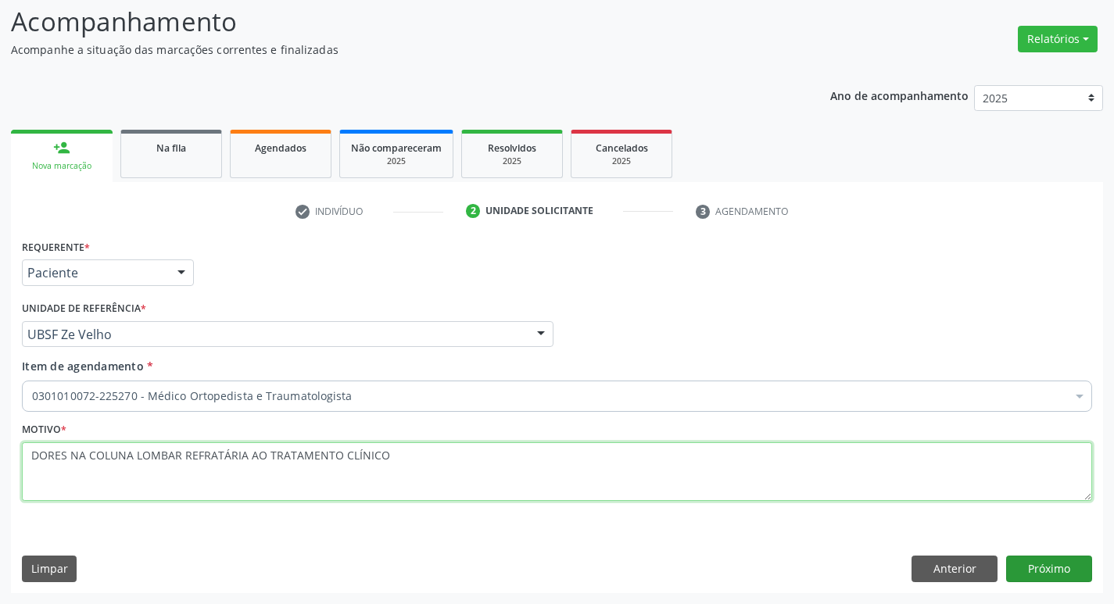
type textarea "DORES NA COLUNA LOMBAR REFRATÁRIA AO TRATAMENTO CLÍNICO"
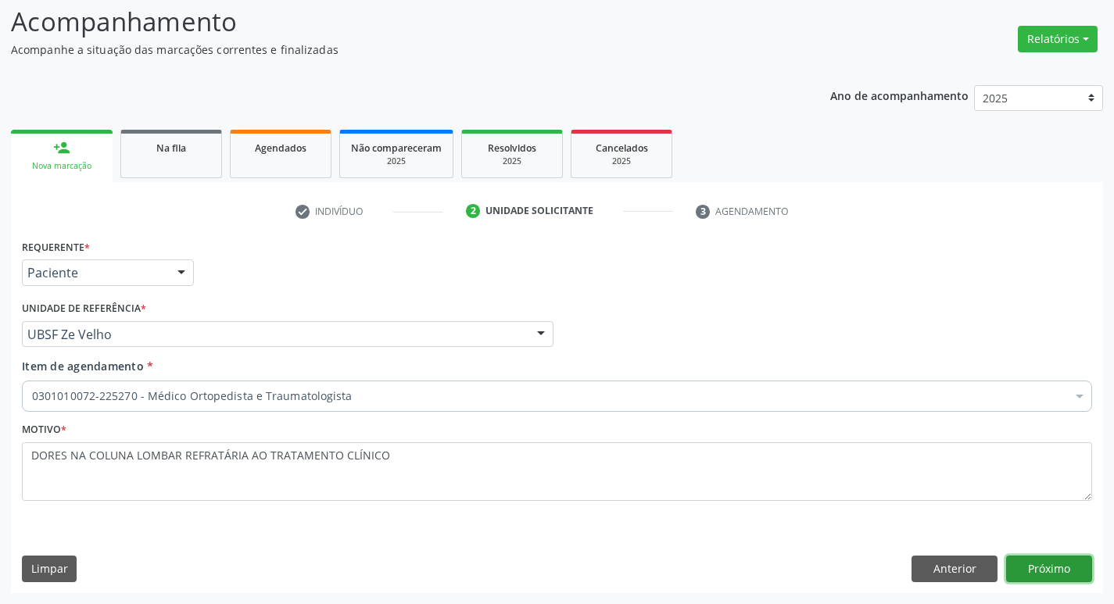
click at [1024, 578] on button "Próximo" at bounding box center [1049, 569] width 86 height 27
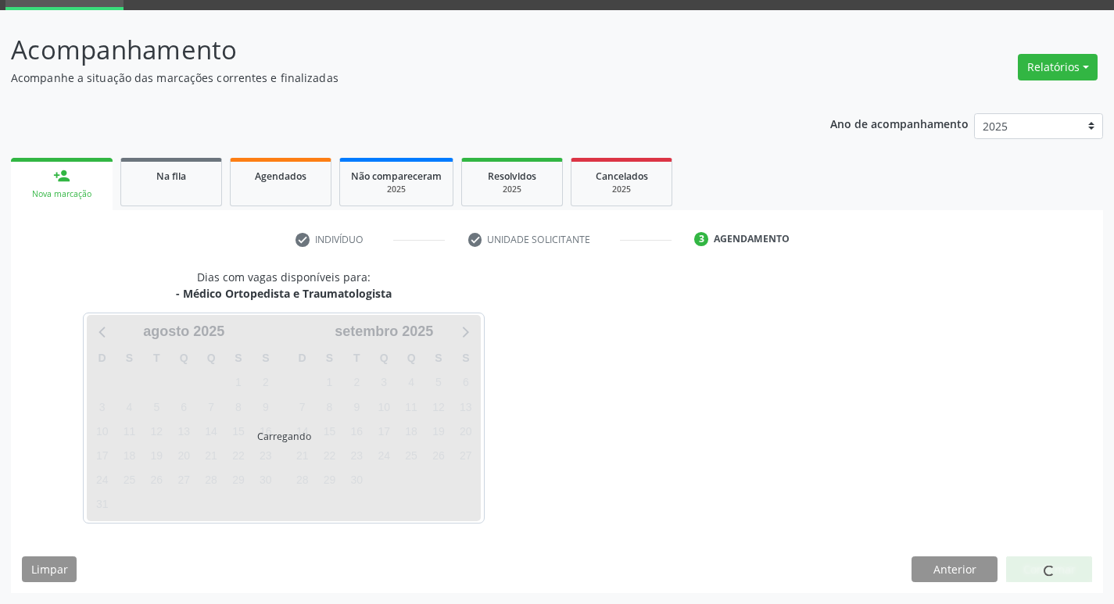
scroll to position [76, 0]
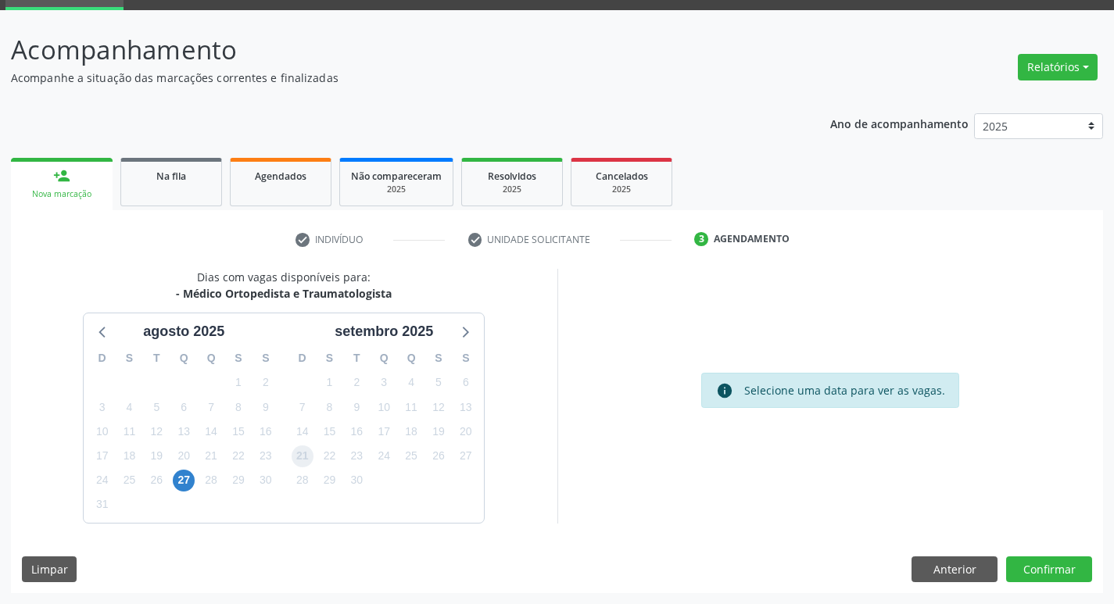
click at [309, 449] on span "21" at bounding box center [303, 456] width 22 height 22
click at [1043, 565] on button "Confirmar" at bounding box center [1049, 569] width 86 height 27
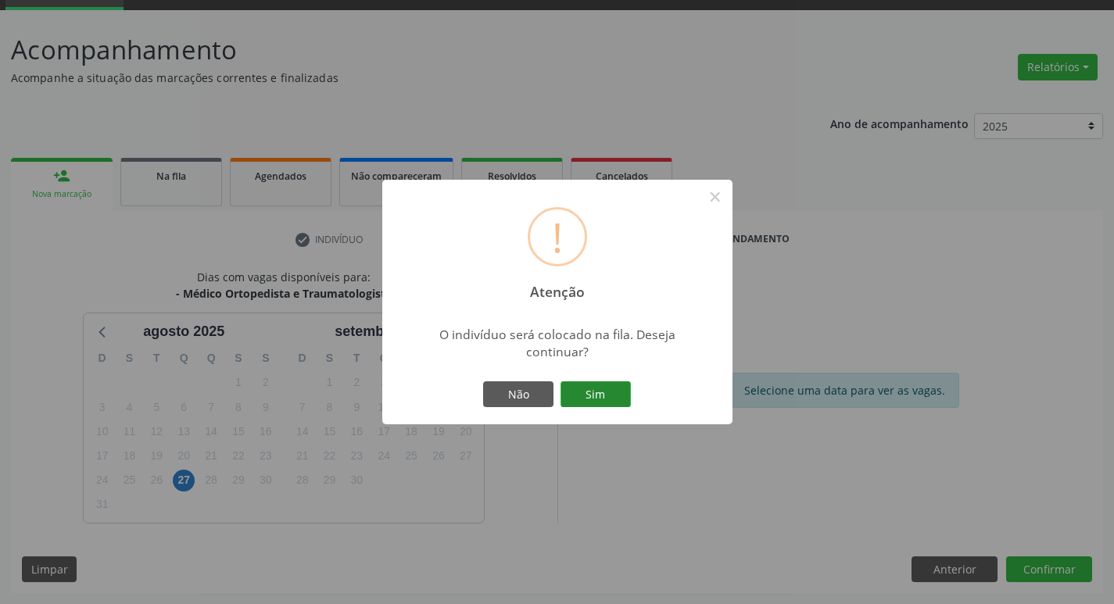
click at [598, 402] on button "Sim" at bounding box center [595, 394] width 70 height 27
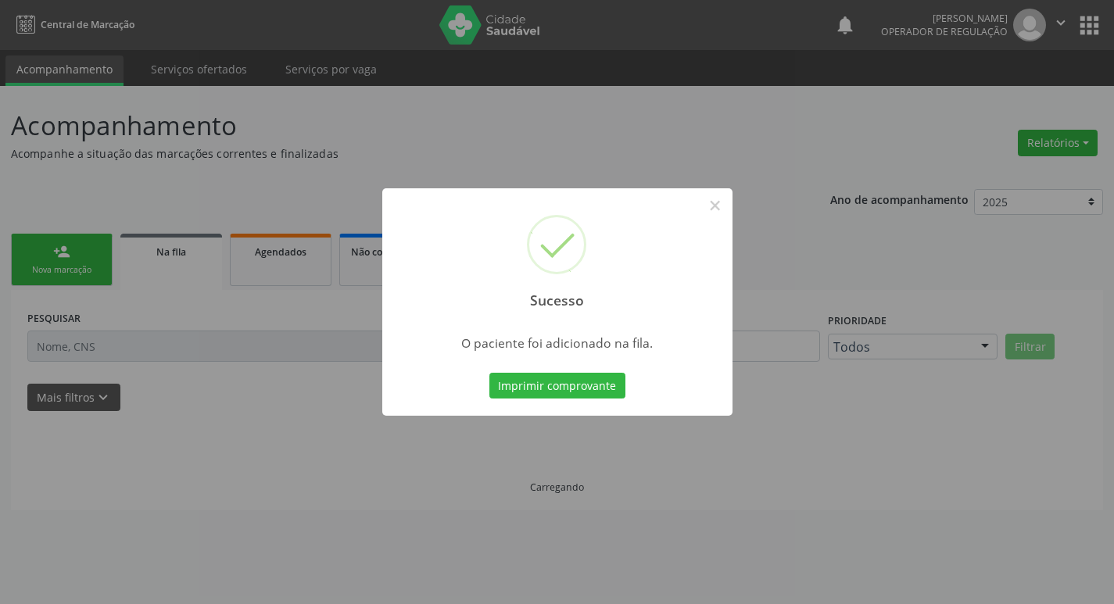
scroll to position [0, 0]
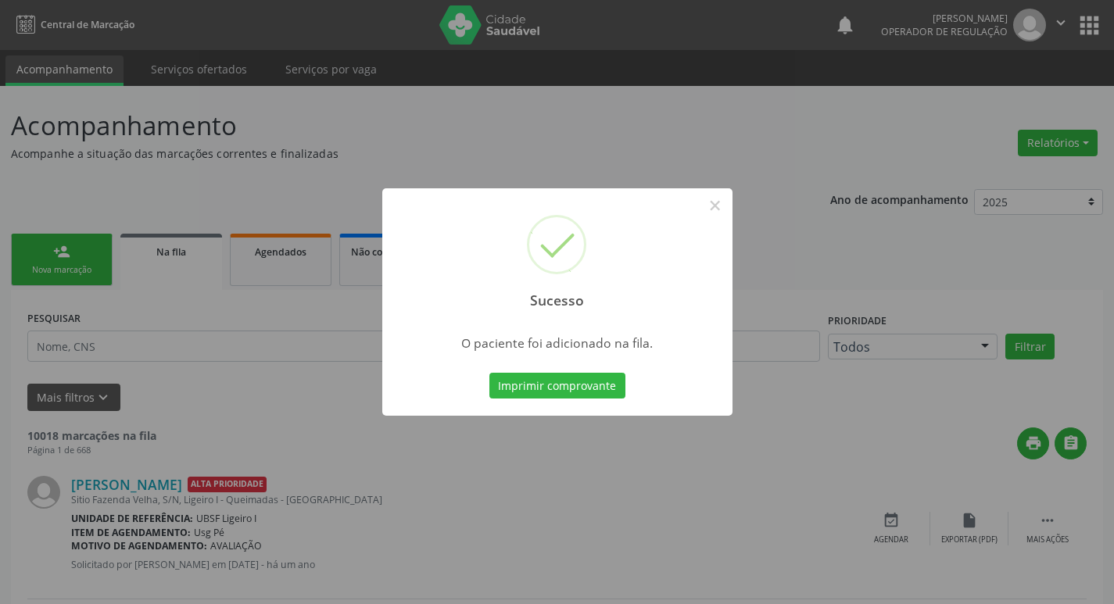
click at [47, 376] on div "Sucesso × O paciente foi adicionado na fila. Imprimir comprovante Cancel" at bounding box center [557, 302] width 1114 height 604
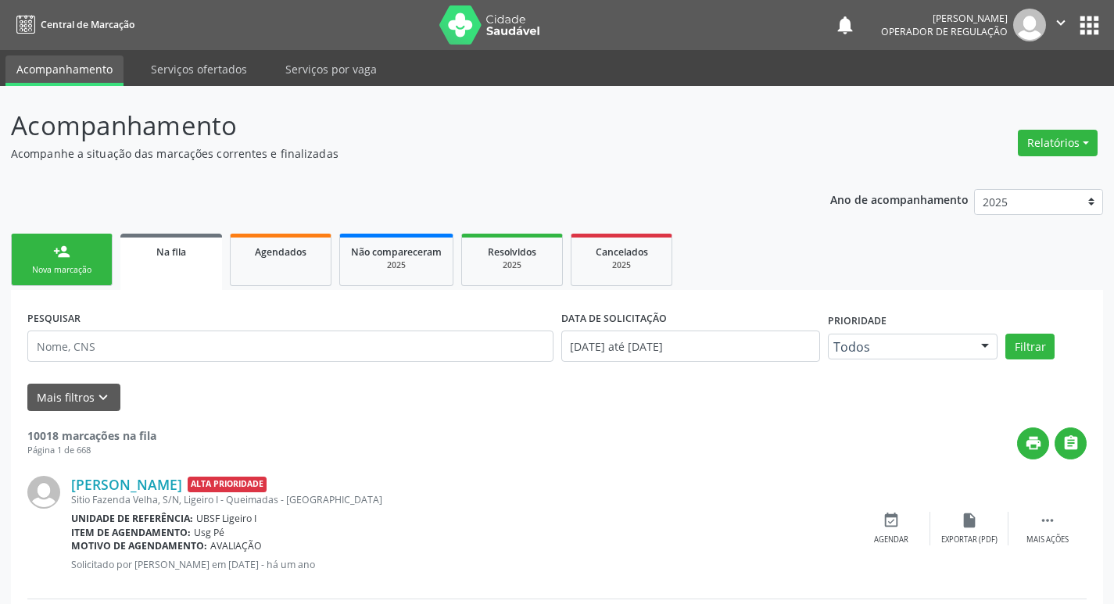
click at [51, 238] on link "person_add Nova marcação" at bounding box center [62, 260] width 102 height 52
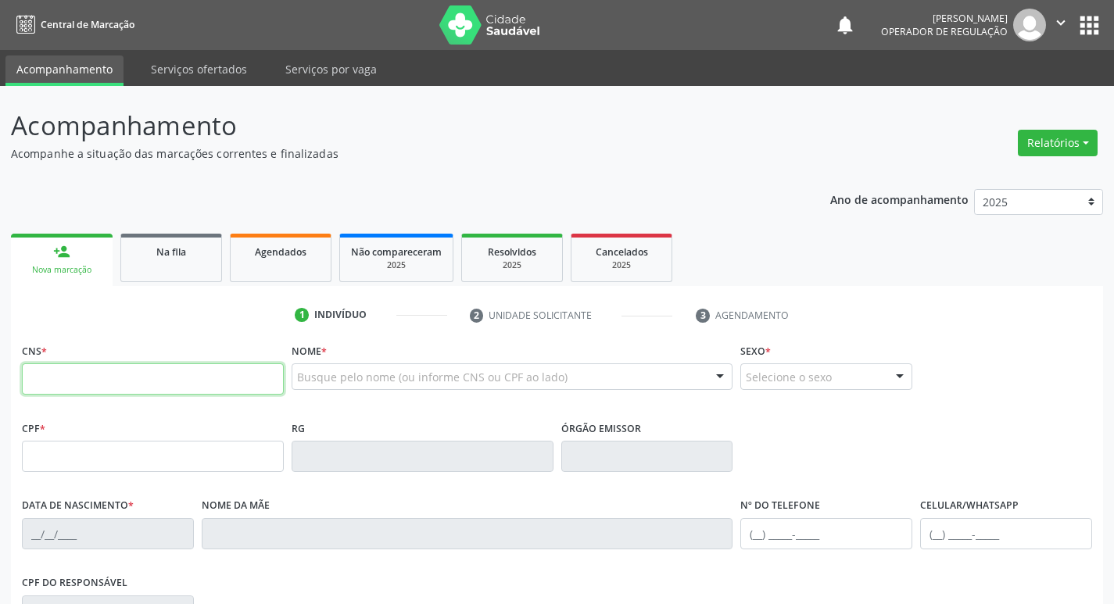
click at [84, 385] on input "text" at bounding box center [153, 378] width 262 height 31
type input "700 0001 7032 7404"
type input "046.624.184-45"
type input "18/02/1973"
type input "Maria de Lourdes"
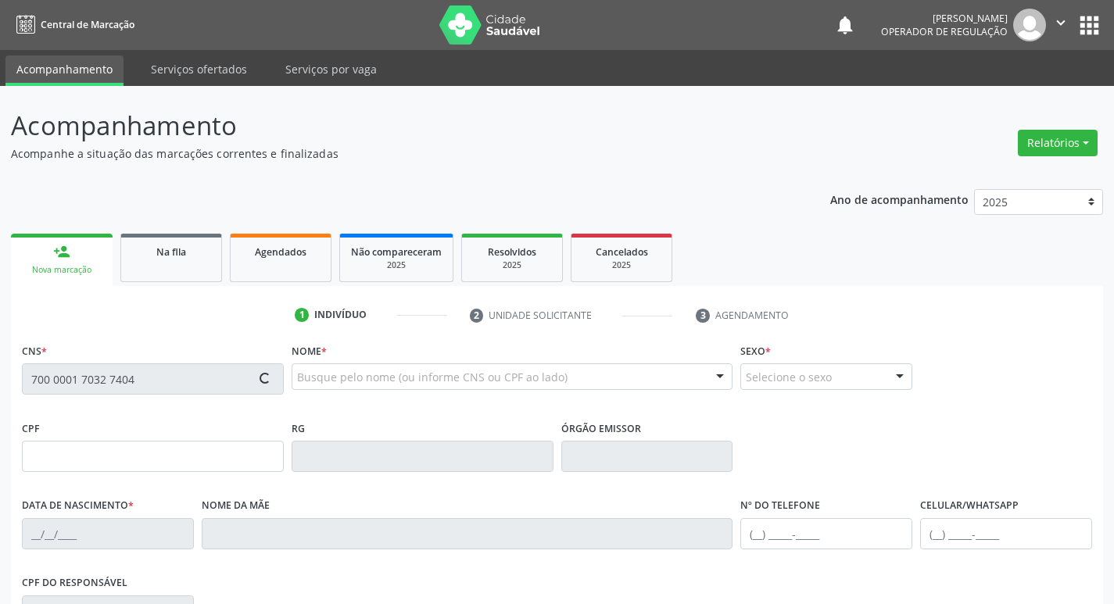
type input "(83) 99401-1243"
type input "981.945.854-49"
type input "393"
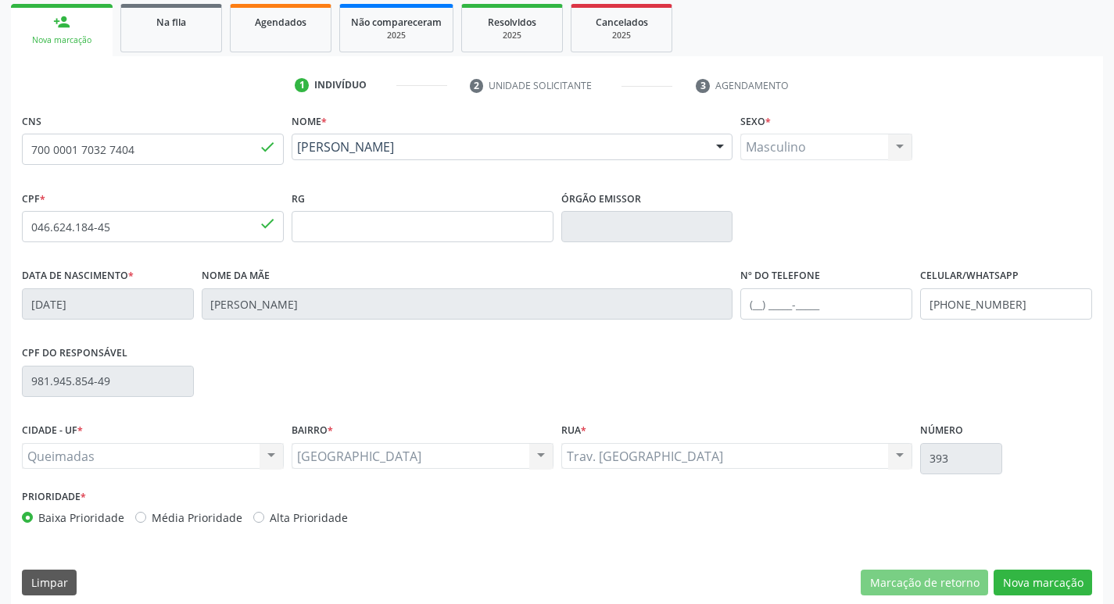
scroll to position [243, 0]
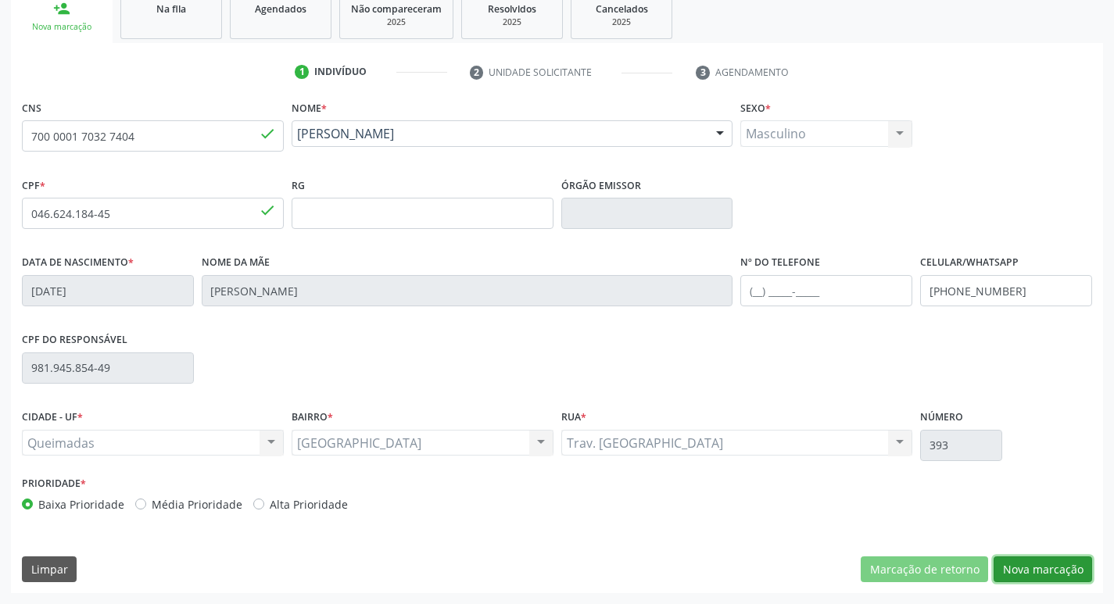
click at [1025, 559] on button "Nova marcação" at bounding box center [1042, 569] width 98 height 27
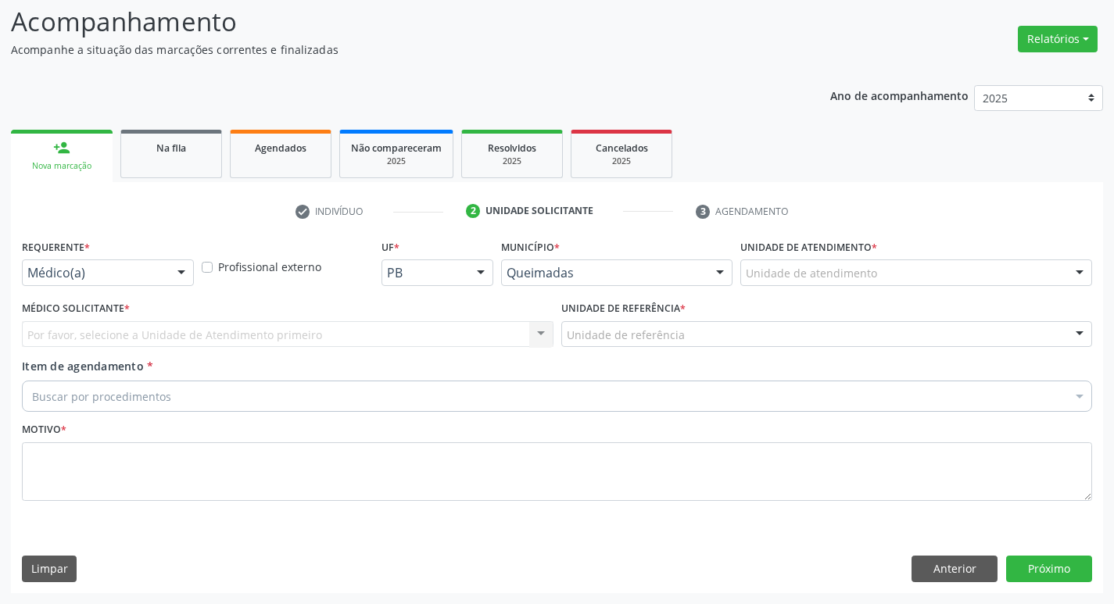
scroll to position [104, 0]
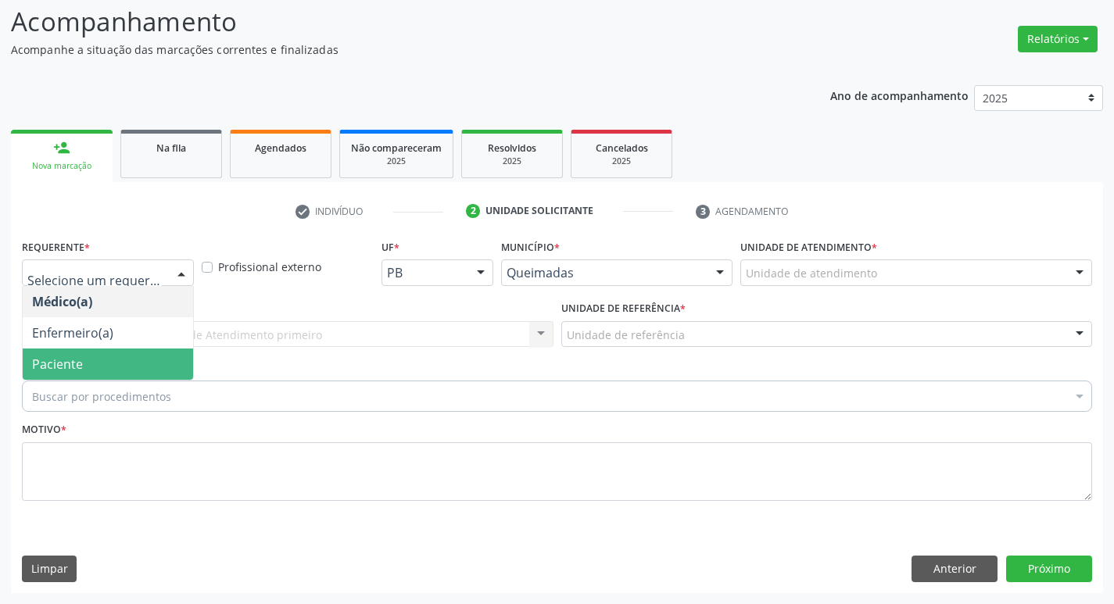
click at [112, 354] on span "Paciente" at bounding box center [108, 364] width 170 height 31
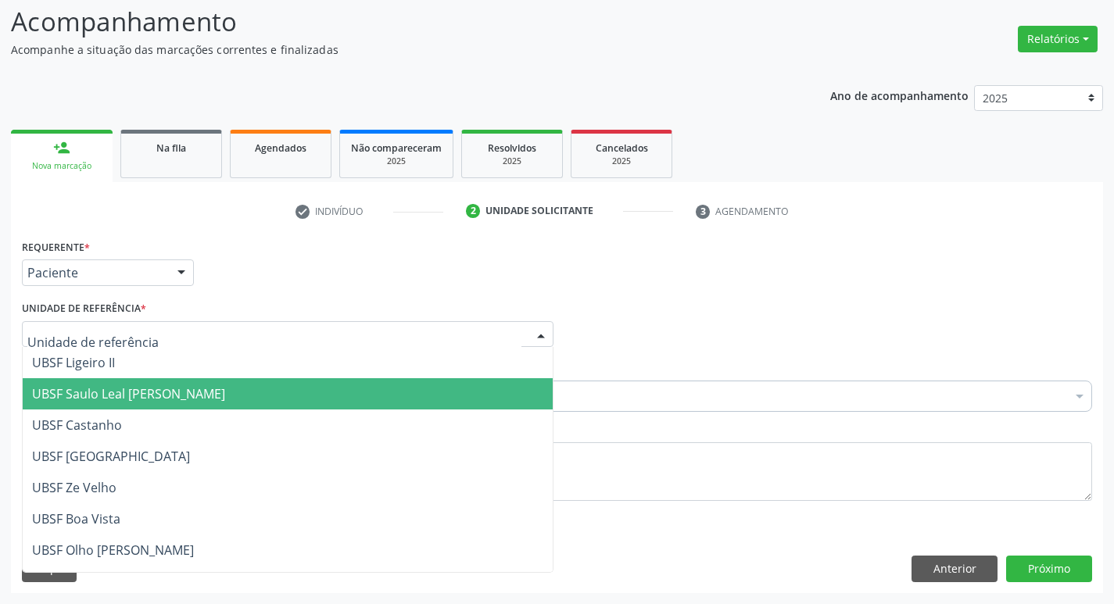
click at [189, 387] on span "UBSF Saulo Leal [PERSON_NAME]" at bounding box center [128, 393] width 193 height 17
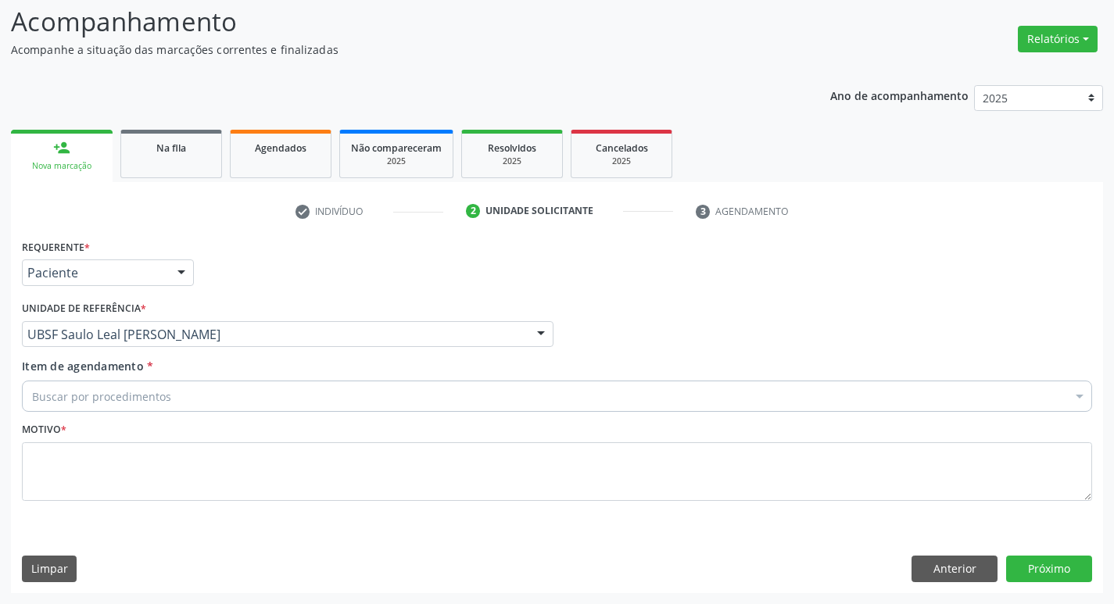
click at [175, 384] on div "Buscar por procedimentos" at bounding box center [557, 396] width 1070 height 31
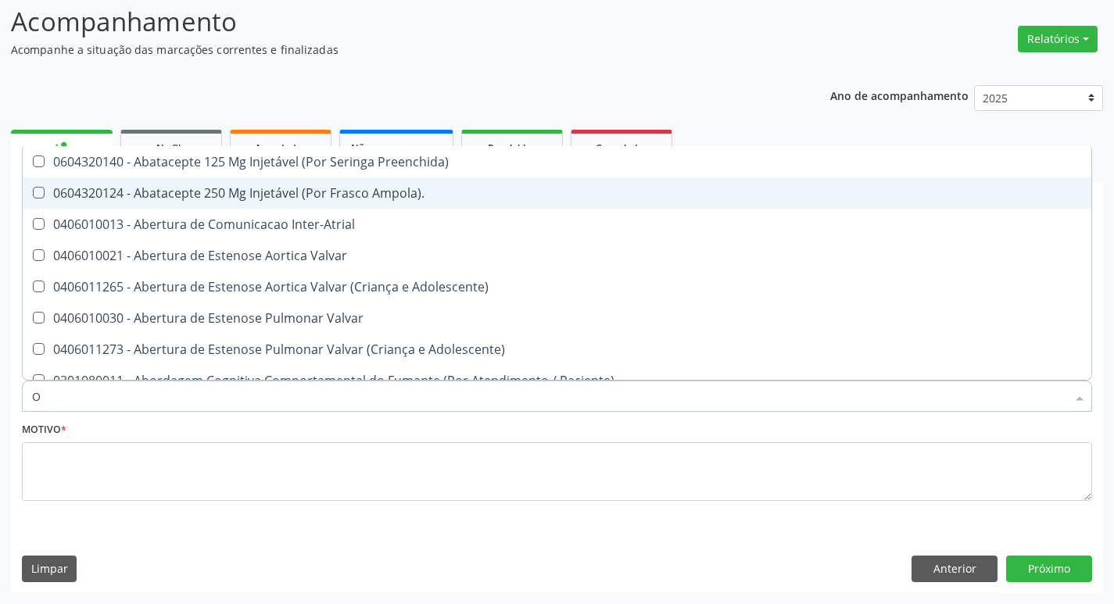
type input "ORTOPEDISTA"
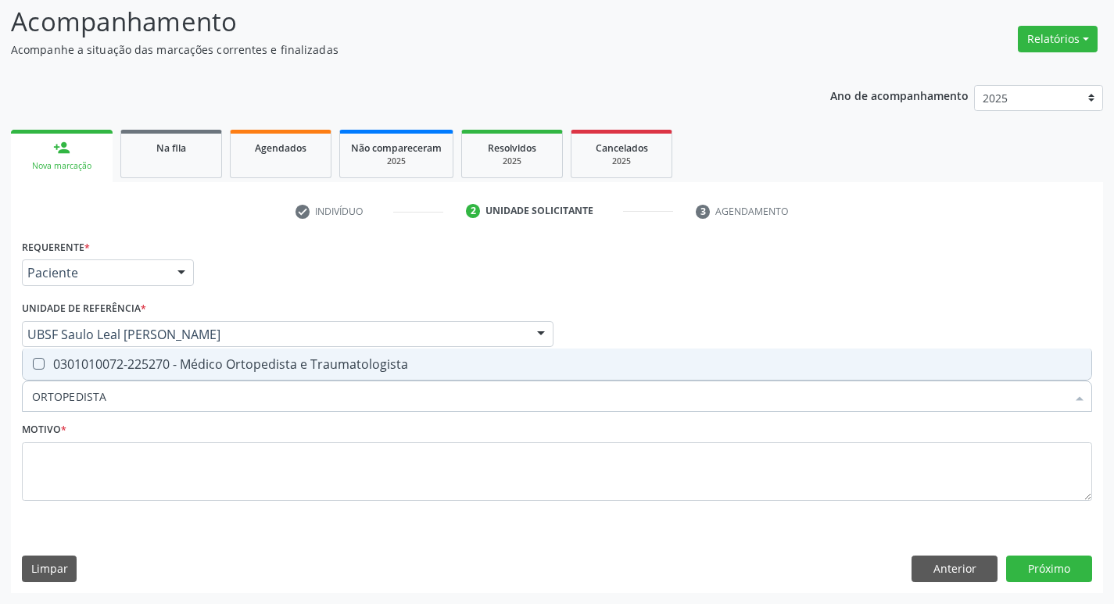
click at [144, 360] on div "0301010072-225270 - Médico Ortopedista e Traumatologista" at bounding box center [557, 364] width 1050 height 13
checkbox Traumatologista "true"
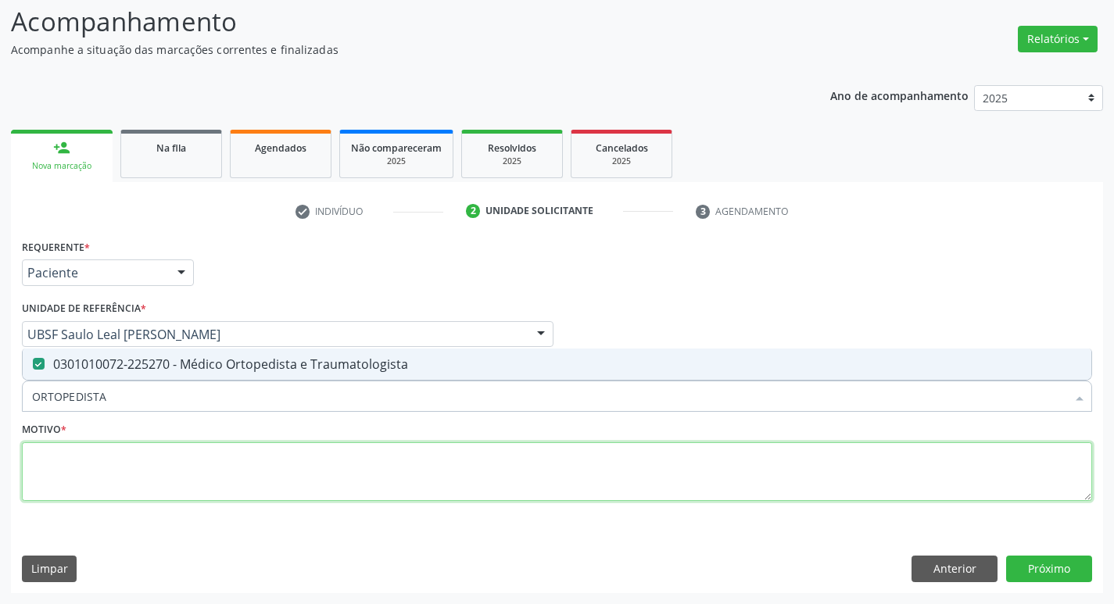
click at [56, 477] on textarea at bounding box center [557, 471] width 1070 height 59
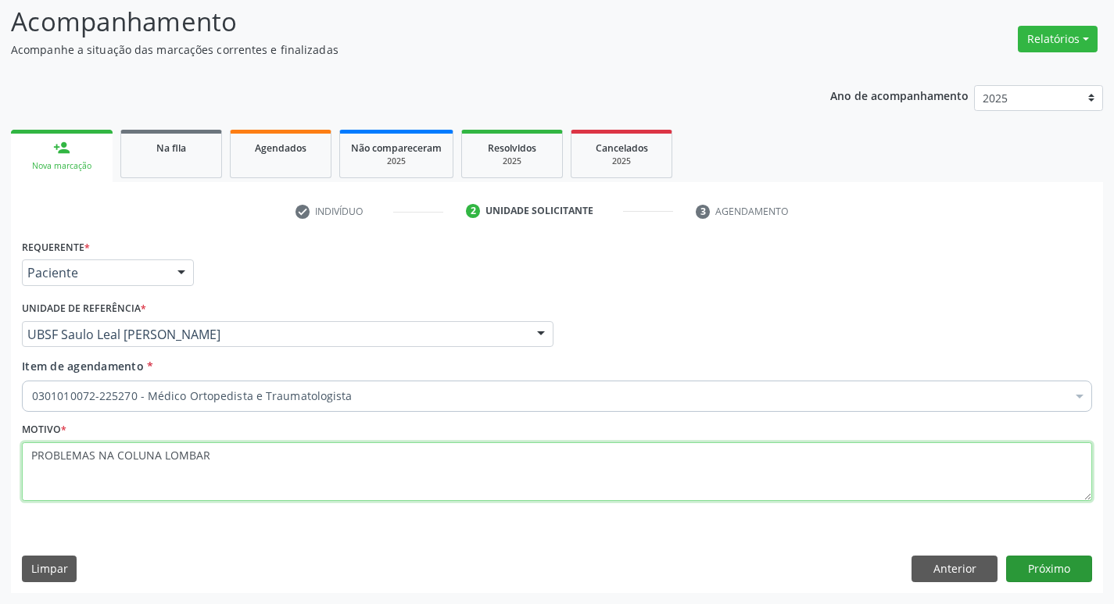
type textarea "PROBLEMAS NA COLUNA LOMBAR"
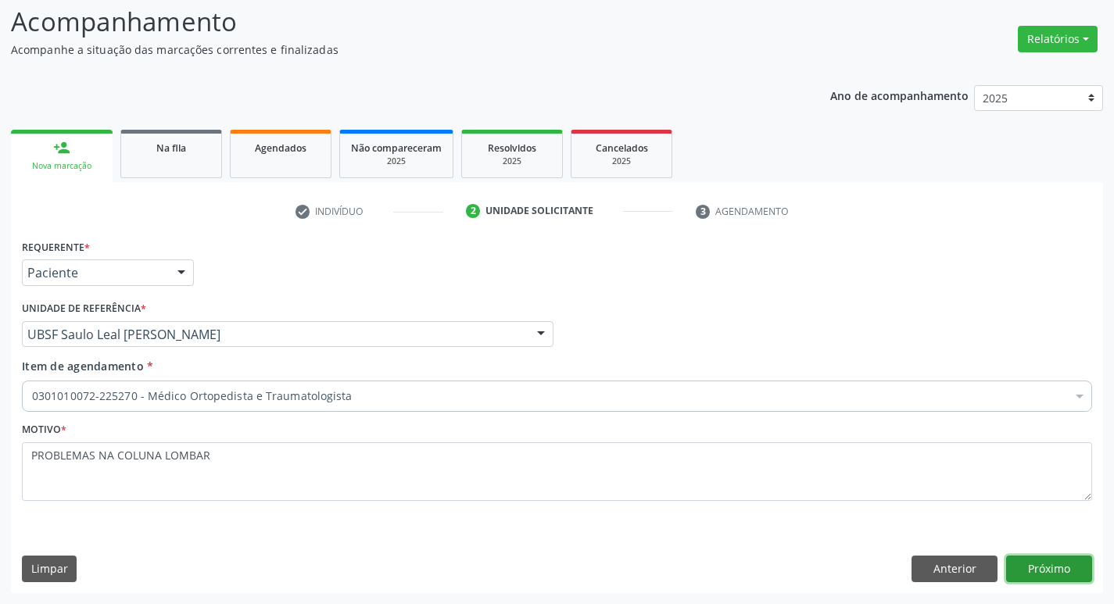
click at [1024, 558] on button "Próximo" at bounding box center [1049, 569] width 86 height 27
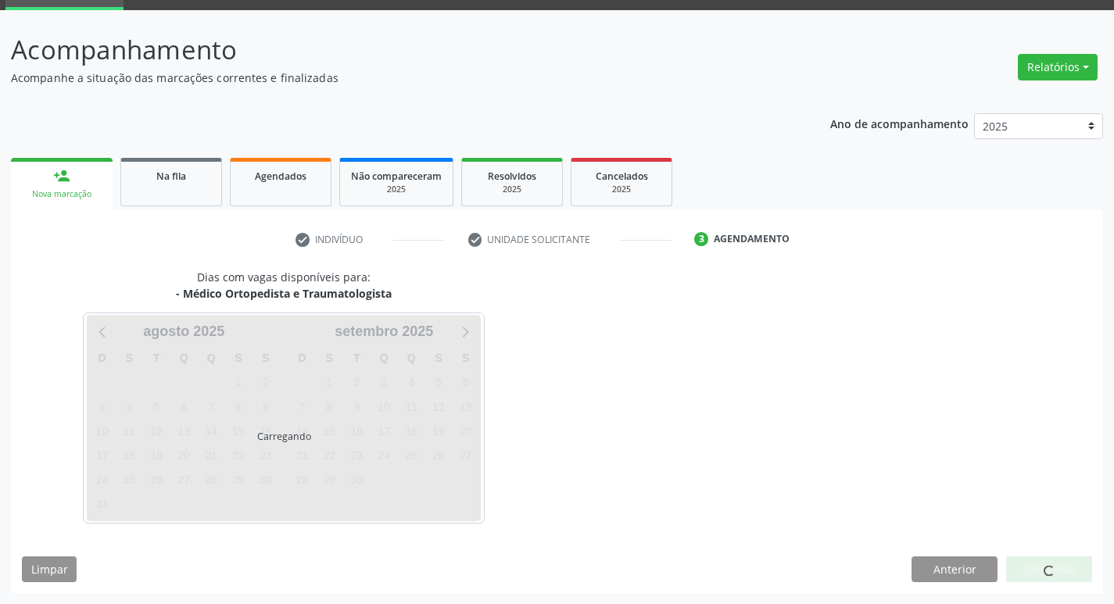
scroll to position [76, 0]
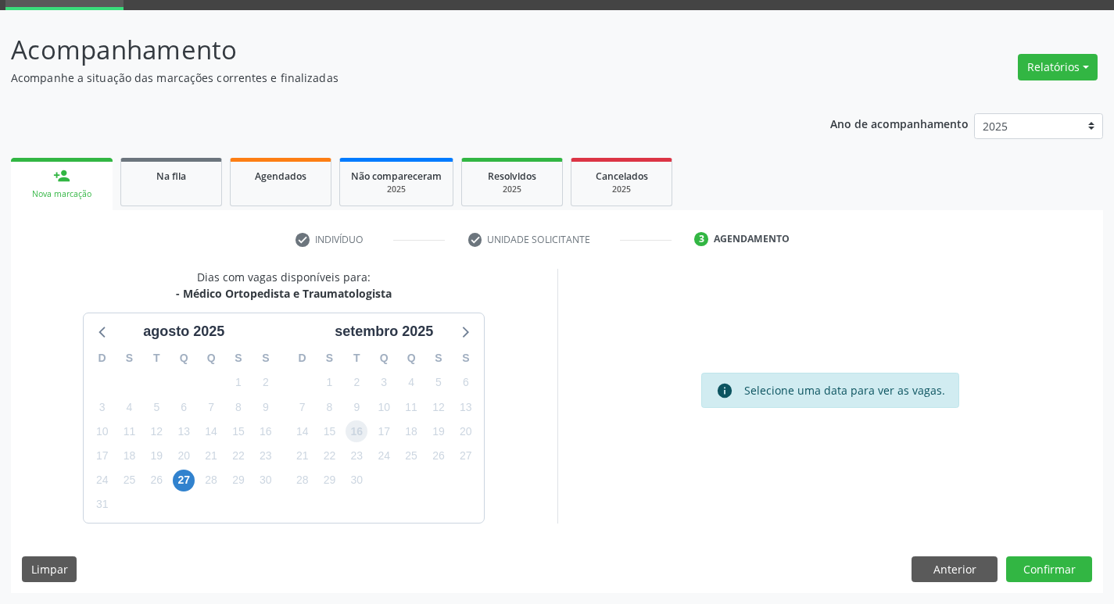
click at [352, 430] on span "16" at bounding box center [356, 431] width 22 height 22
click at [1063, 567] on button "Confirmar" at bounding box center [1049, 569] width 86 height 27
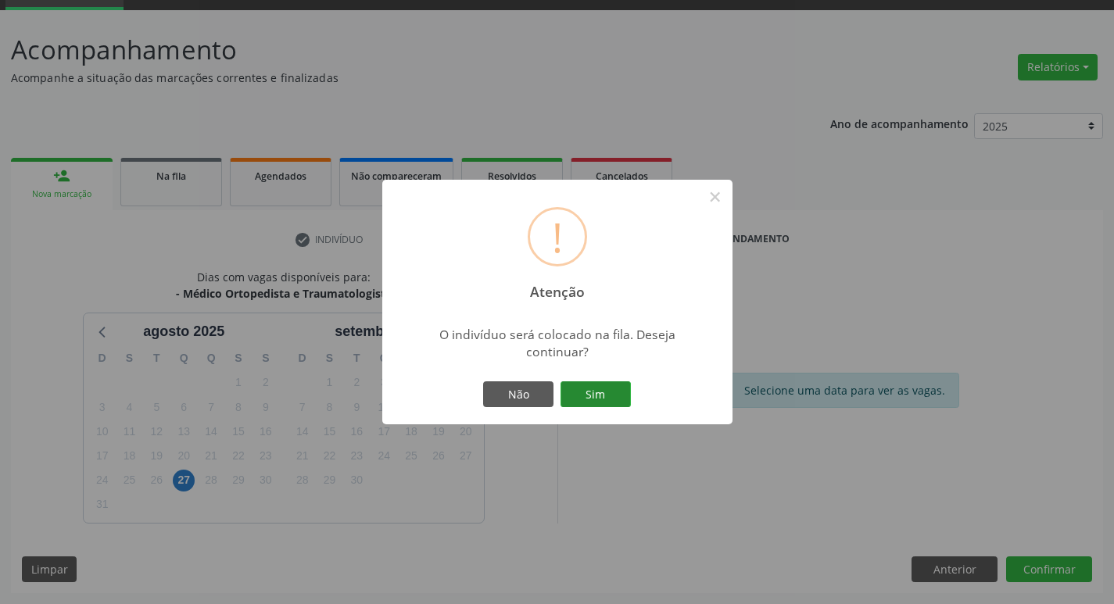
click at [621, 407] on button "Sim" at bounding box center [595, 394] width 70 height 27
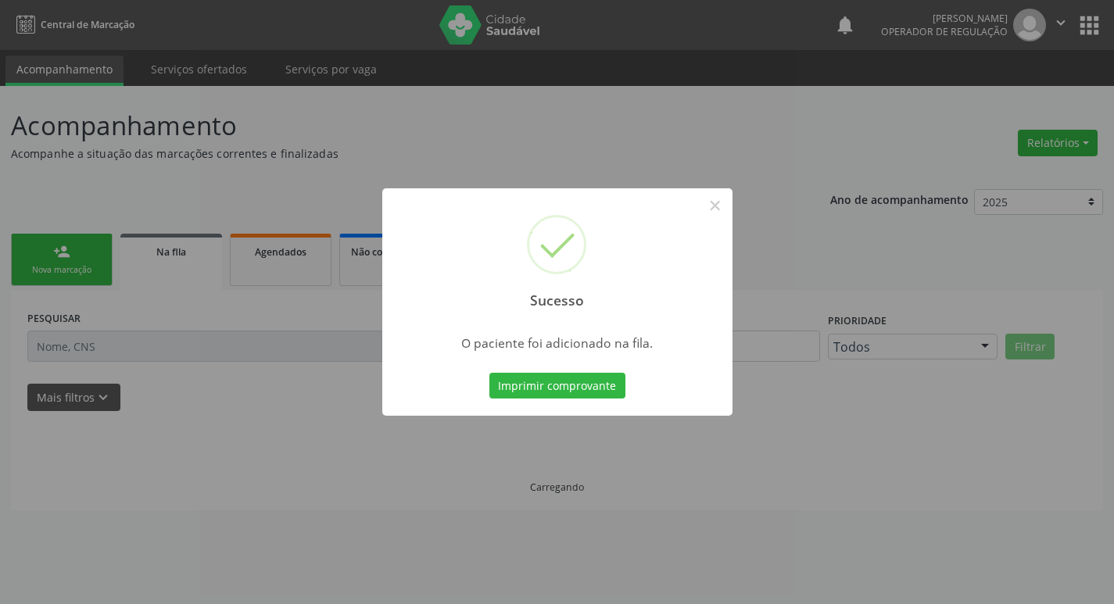
scroll to position [0, 0]
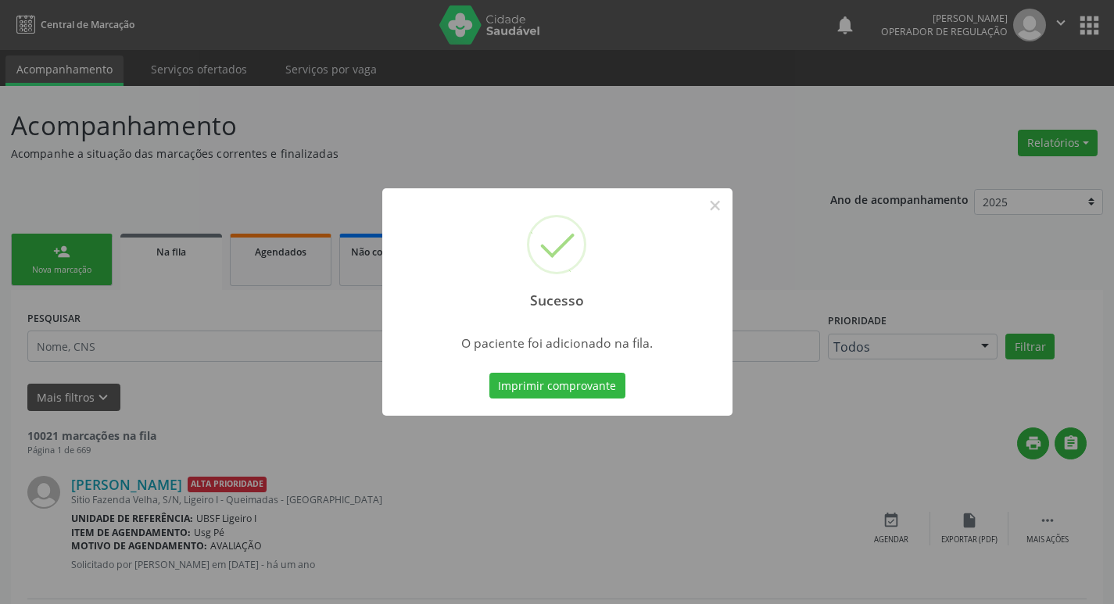
click at [250, 377] on div "Sucesso × O paciente foi adicionado na fila. Imprimir comprovante Cancel" at bounding box center [557, 302] width 1114 height 604
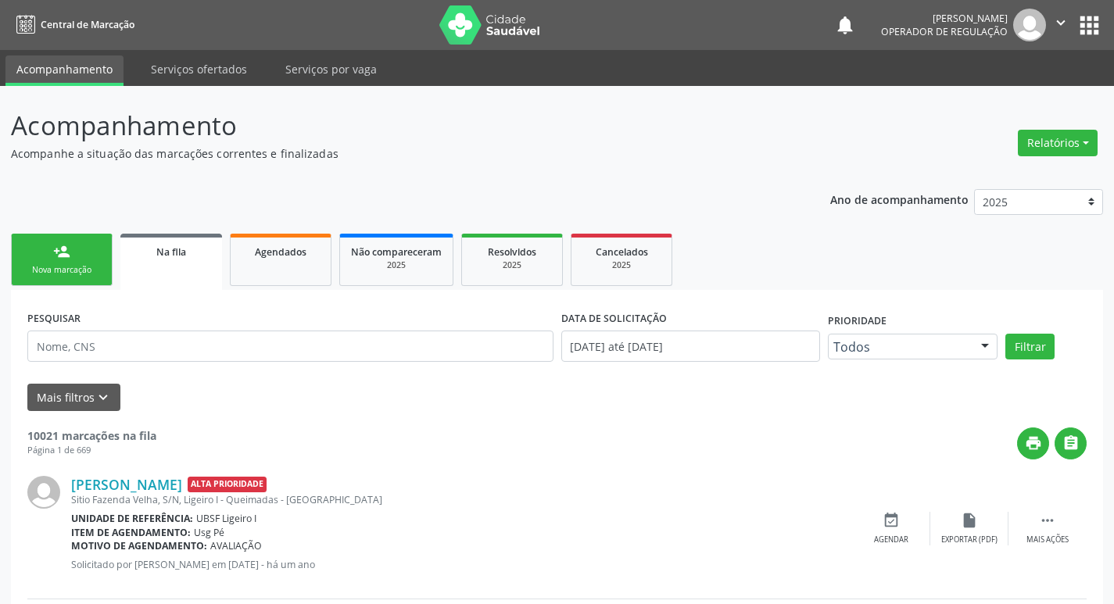
click at [93, 259] on link "person_add Nova marcação" at bounding box center [62, 260] width 102 height 52
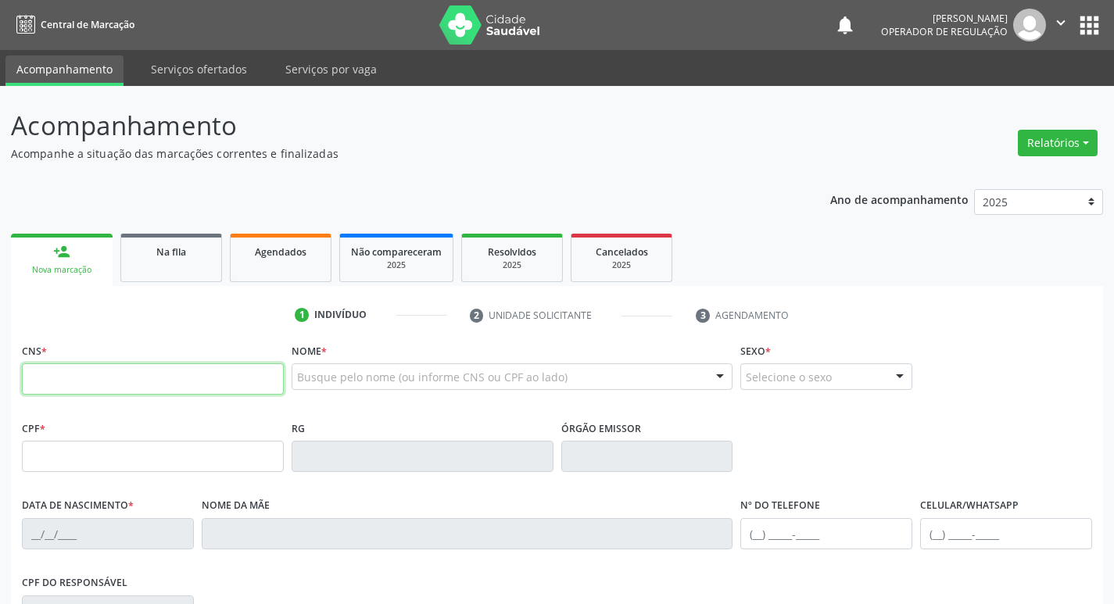
click at [118, 395] on input "text" at bounding box center [153, 378] width 262 height 31
type input "702 6097 5357 8046"
type input "091.321.614-33"
type input "14/09/1989"
type input "Sebastiana Jardilino da Silva Maciel"
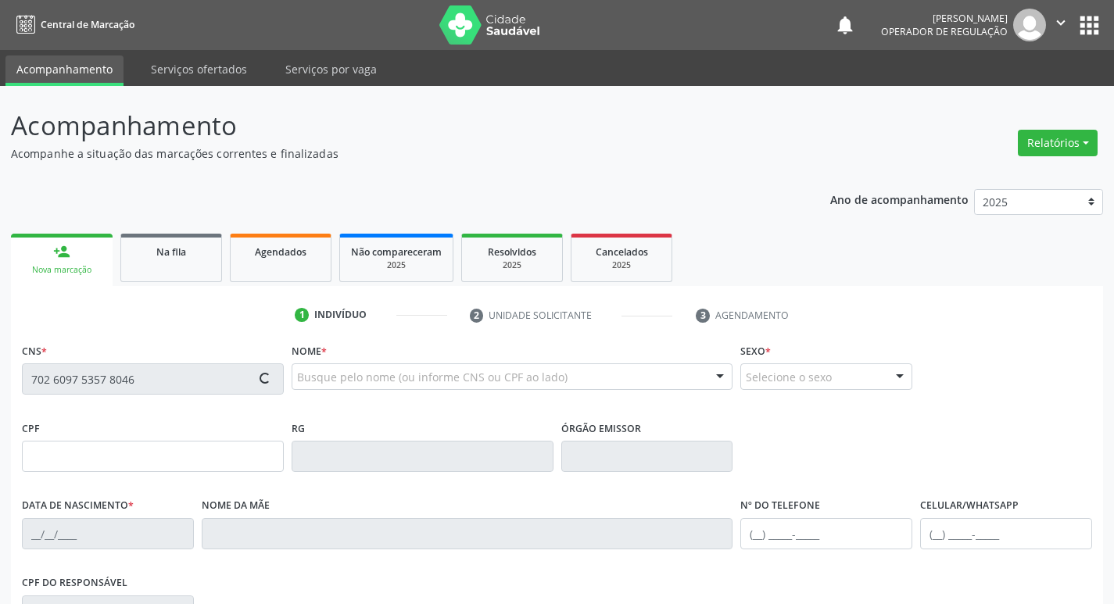
type input "(83) 99182-6534"
type input "095.420.034-98"
type input "115"
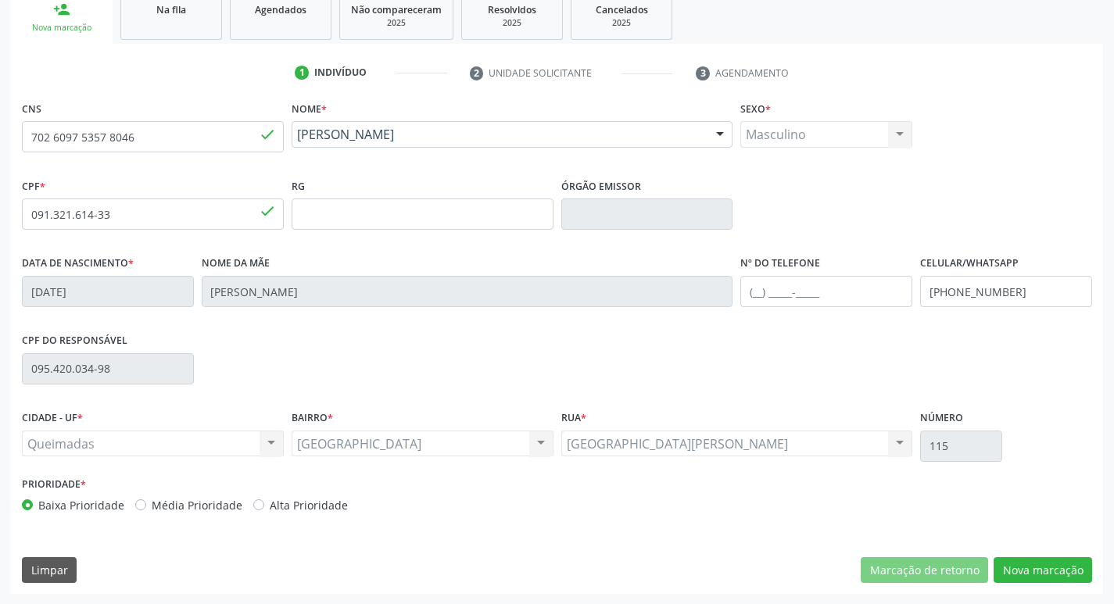
scroll to position [243, 0]
click at [1029, 574] on button "Nova marcação" at bounding box center [1042, 569] width 98 height 27
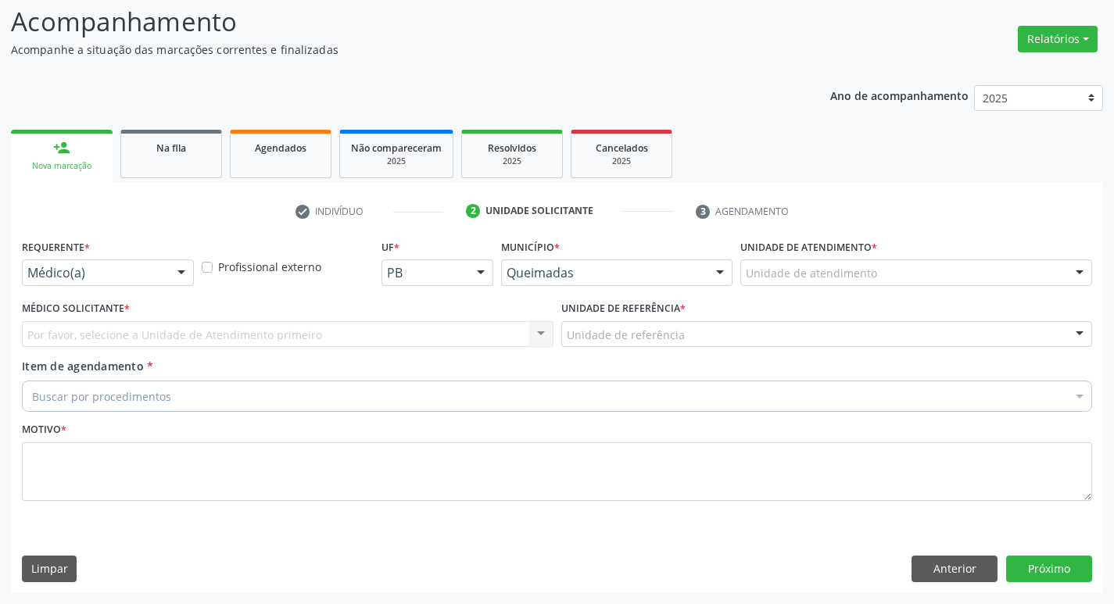
scroll to position [104, 0]
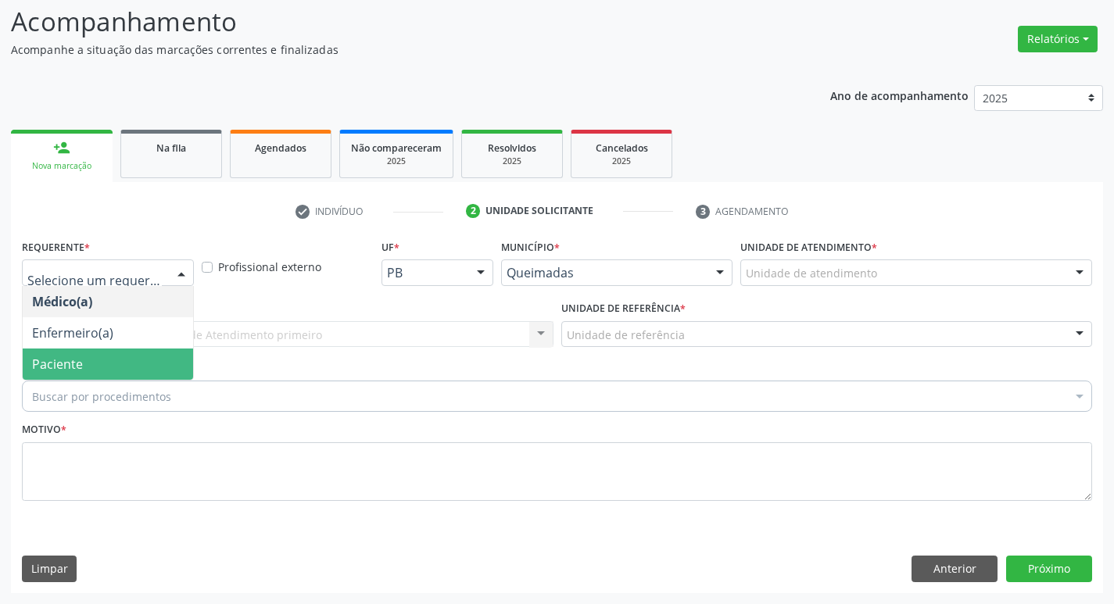
click at [53, 356] on span "Paciente" at bounding box center [57, 364] width 51 height 17
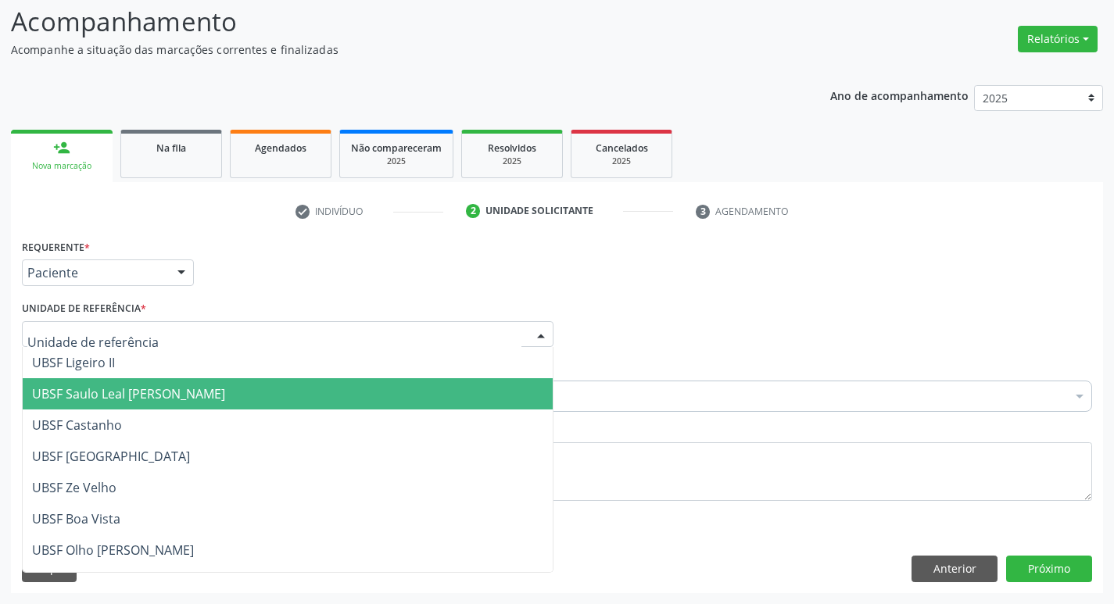
click at [47, 394] on span "UBSF Saulo Leal [PERSON_NAME]" at bounding box center [128, 393] width 193 height 17
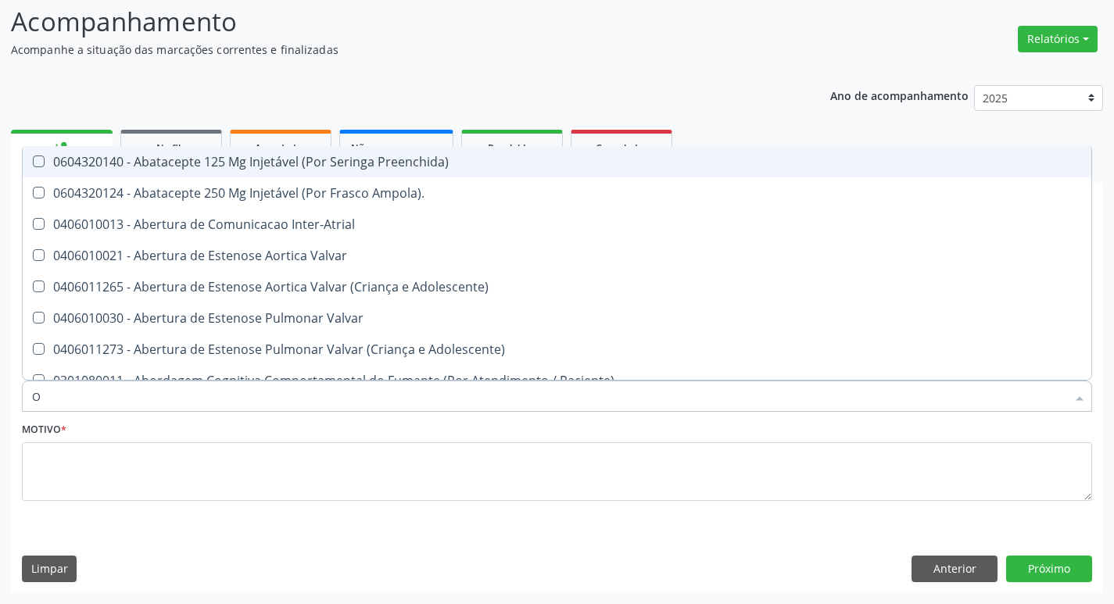
type input "ORTOPEDISTA"
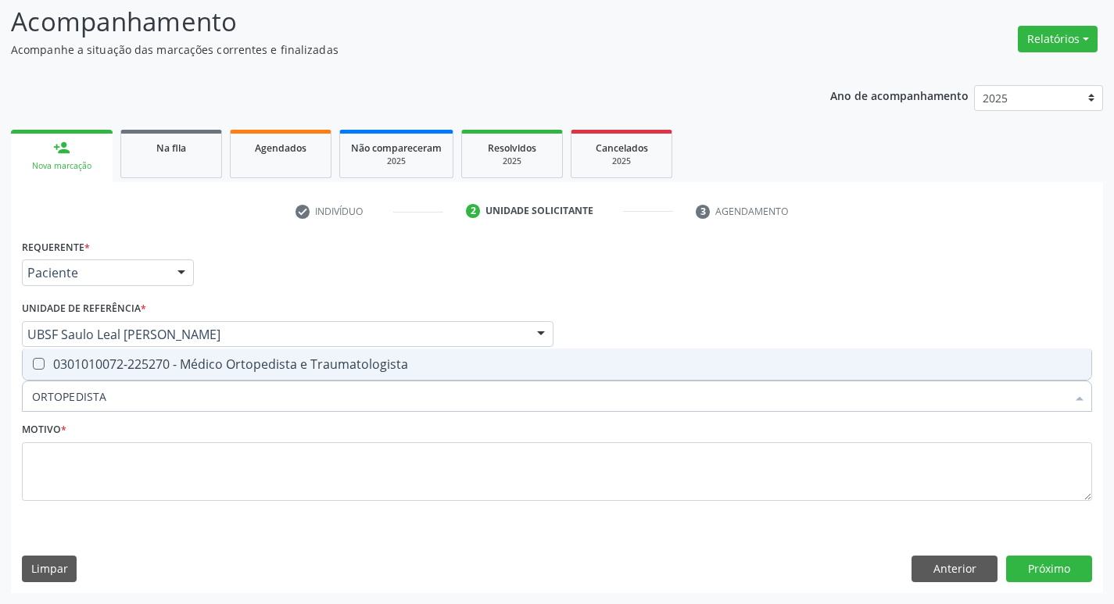
click at [154, 368] on div "0301010072-225270 - Médico Ortopedista e Traumatologista" at bounding box center [557, 364] width 1050 height 13
checkbox Traumatologista "true"
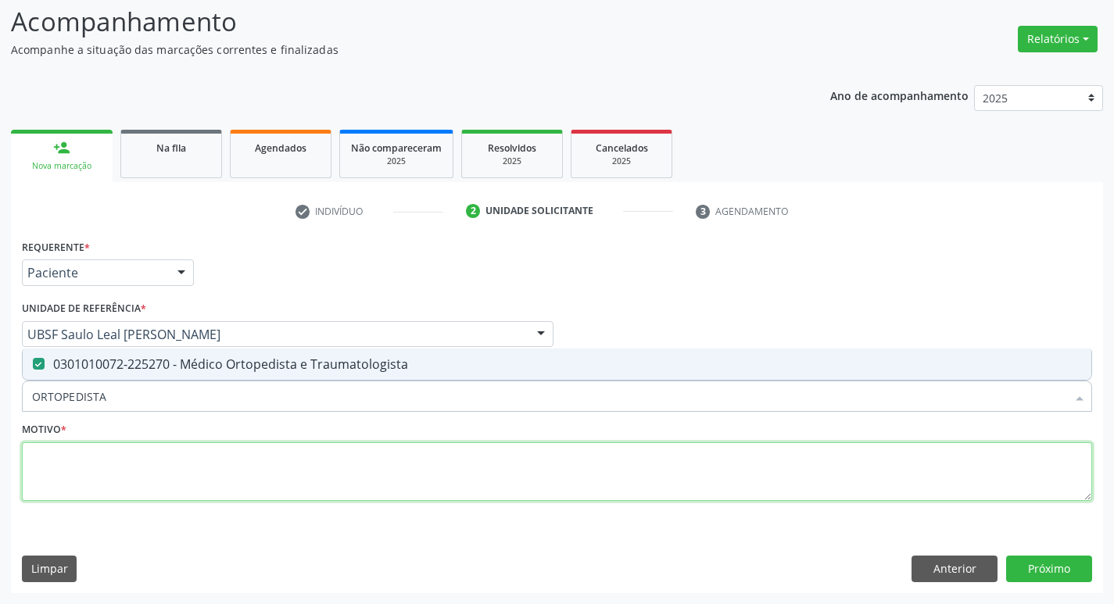
click at [134, 461] on textarea at bounding box center [557, 471] width 1070 height 59
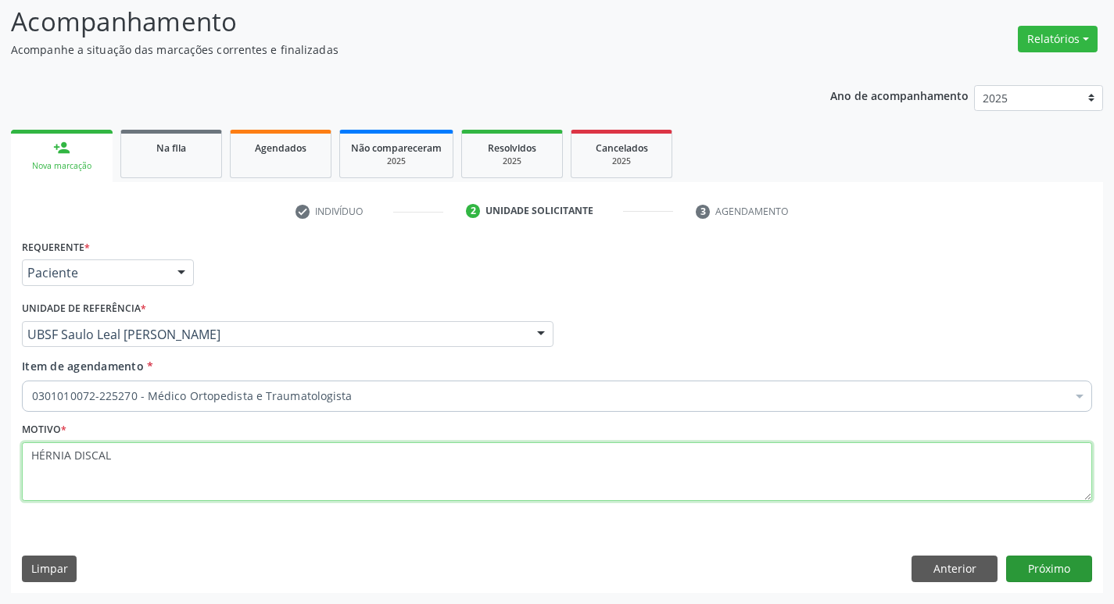
type textarea "HÉRNIA DISCAL"
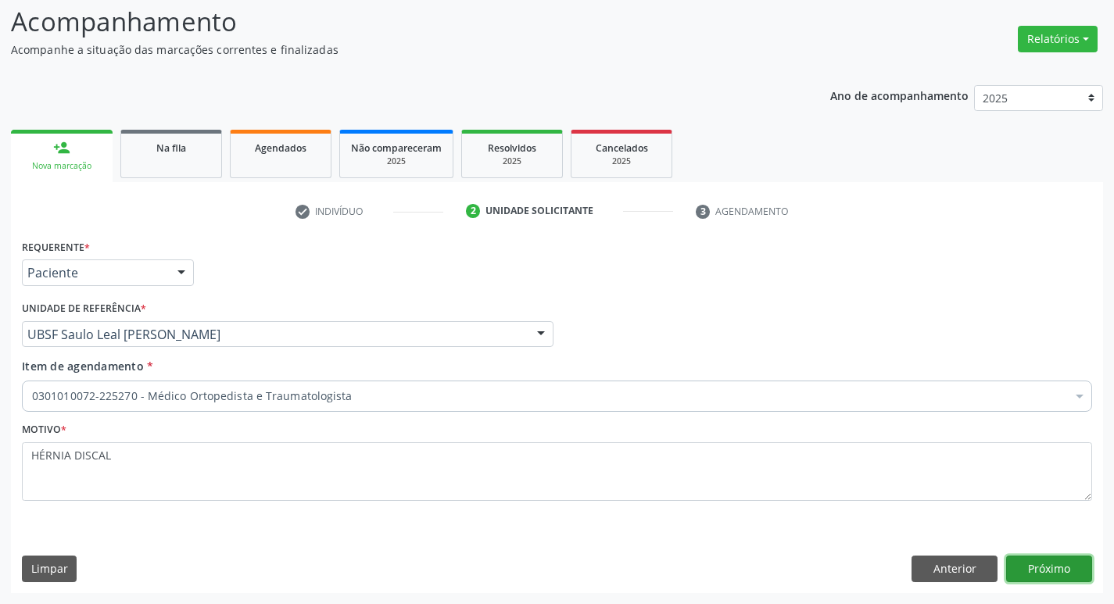
click at [1052, 569] on button "Próximo" at bounding box center [1049, 569] width 86 height 27
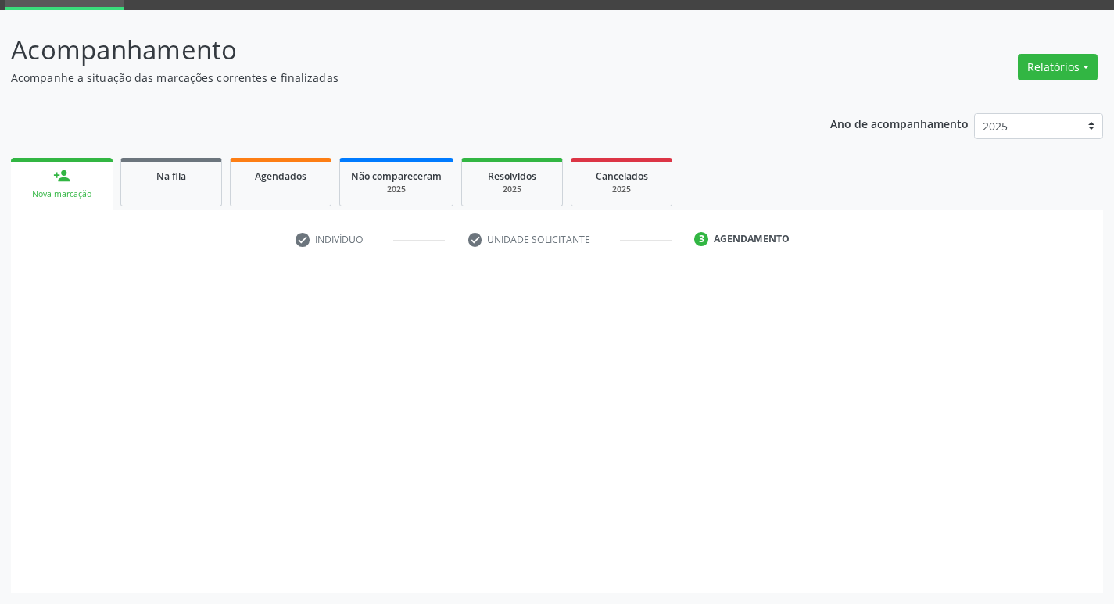
scroll to position [76, 0]
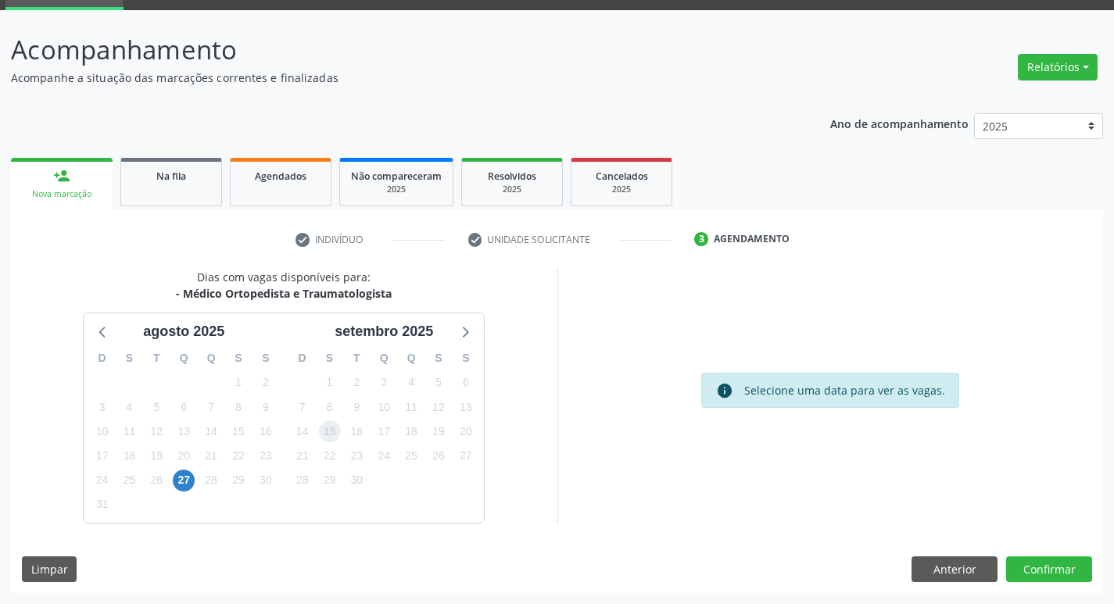
click at [334, 433] on span "15" at bounding box center [330, 431] width 22 height 22
click at [1049, 577] on button "Confirmar" at bounding box center [1049, 569] width 86 height 27
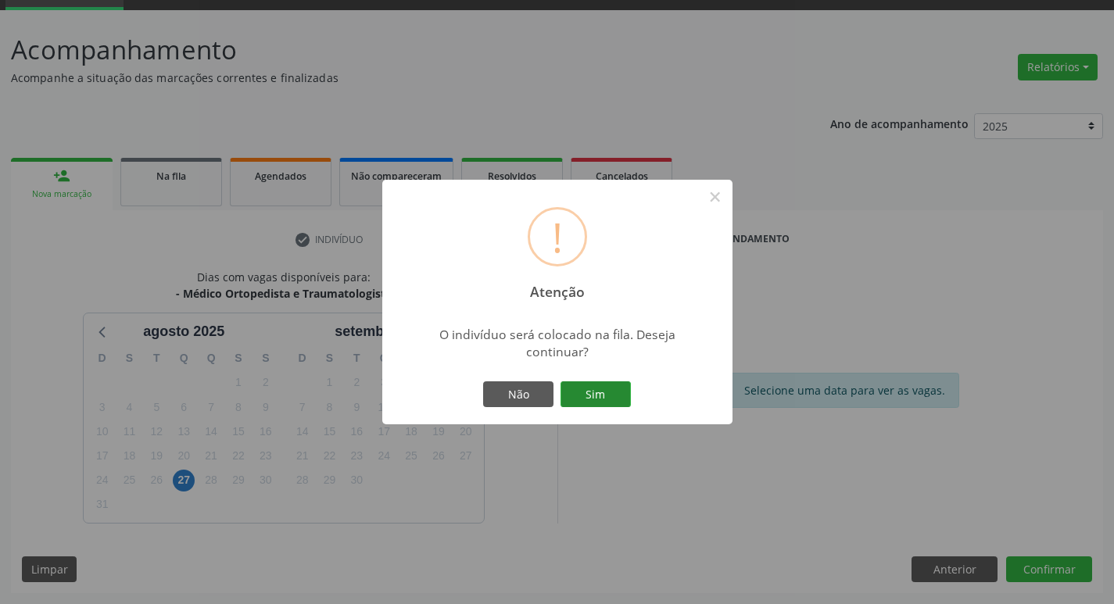
click at [603, 398] on button "Sim" at bounding box center [595, 394] width 70 height 27
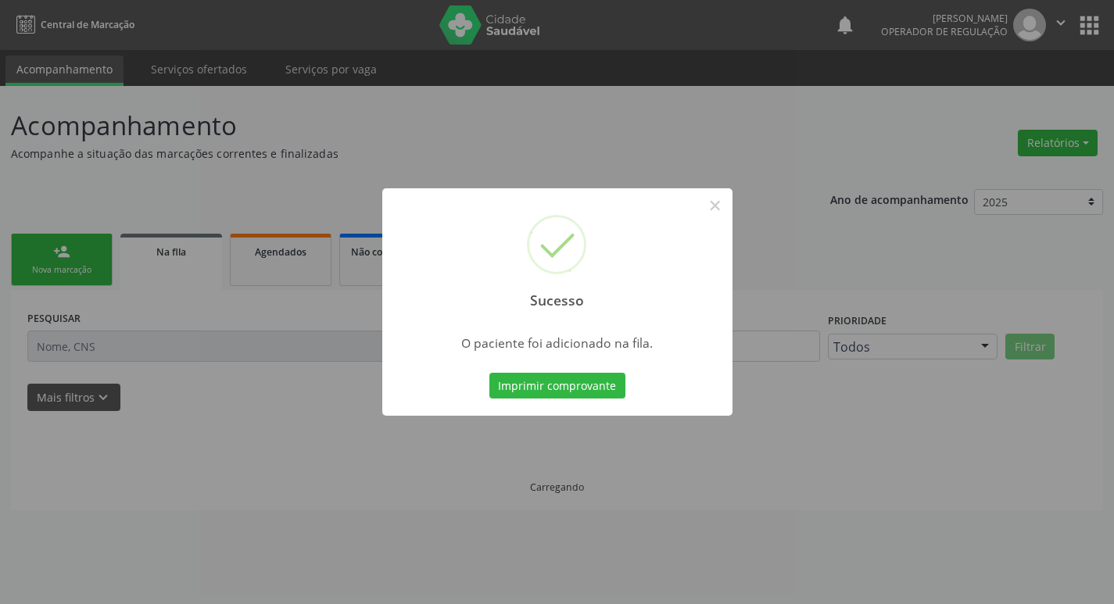
scroll to position [0, 0]
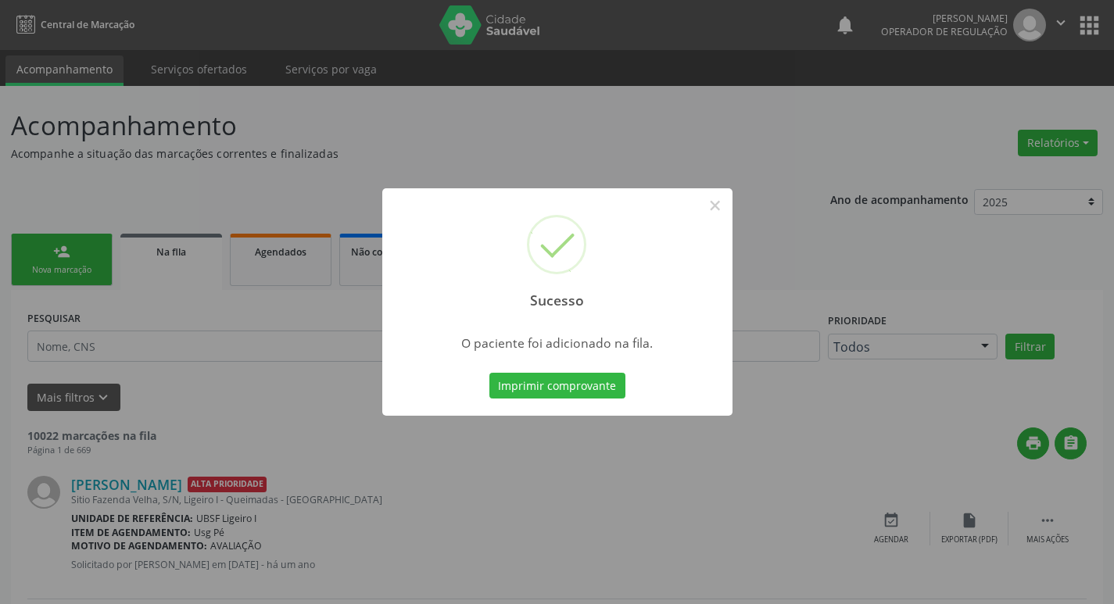
click at [209, 402] on div "Sucesso × O paciente foi adicionado na fila. Imprimir comprovante Cancel" at bounding box center [557, 302] width 1114 height 604
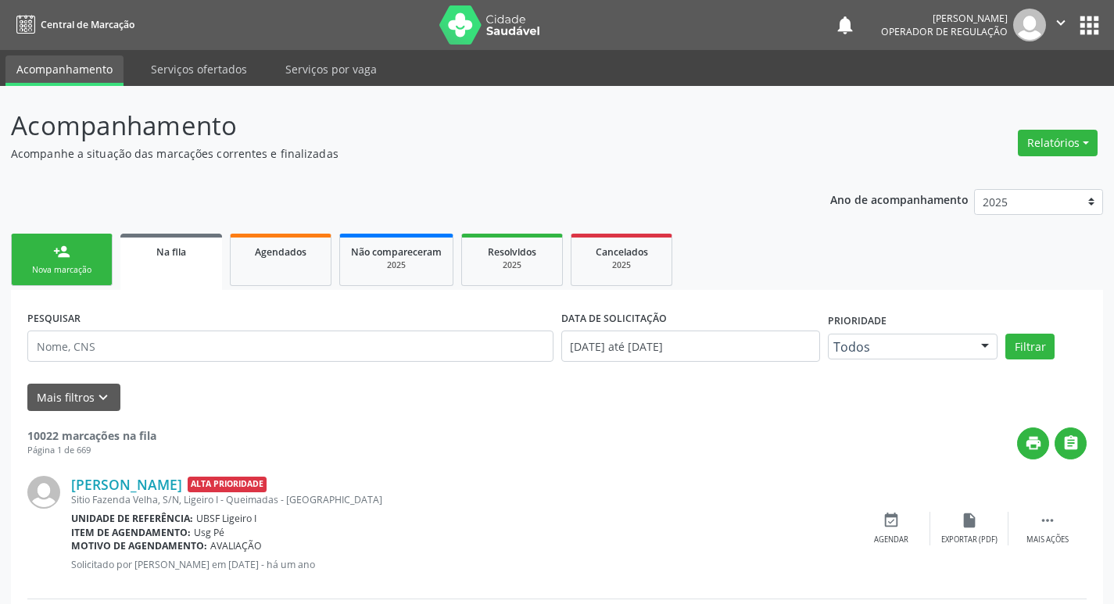
click at [35, 252] on link "person_add Nova marcação" at bounding box center [62, 260] width 102 height 52
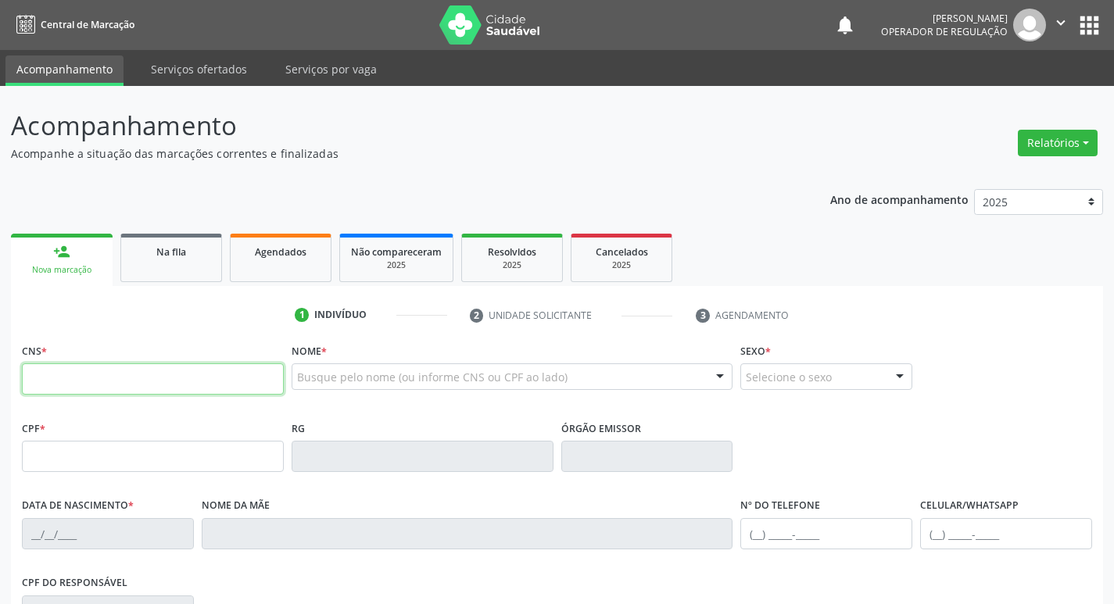
click at [32, 376] on input "text" at bounding box center [153, 378] width 262 height 31
type input "706 3007 9175 7278"
type input "084.393.904-40"
type input "08/09/2001"
type input "Vilani Gomes Rodrigues"
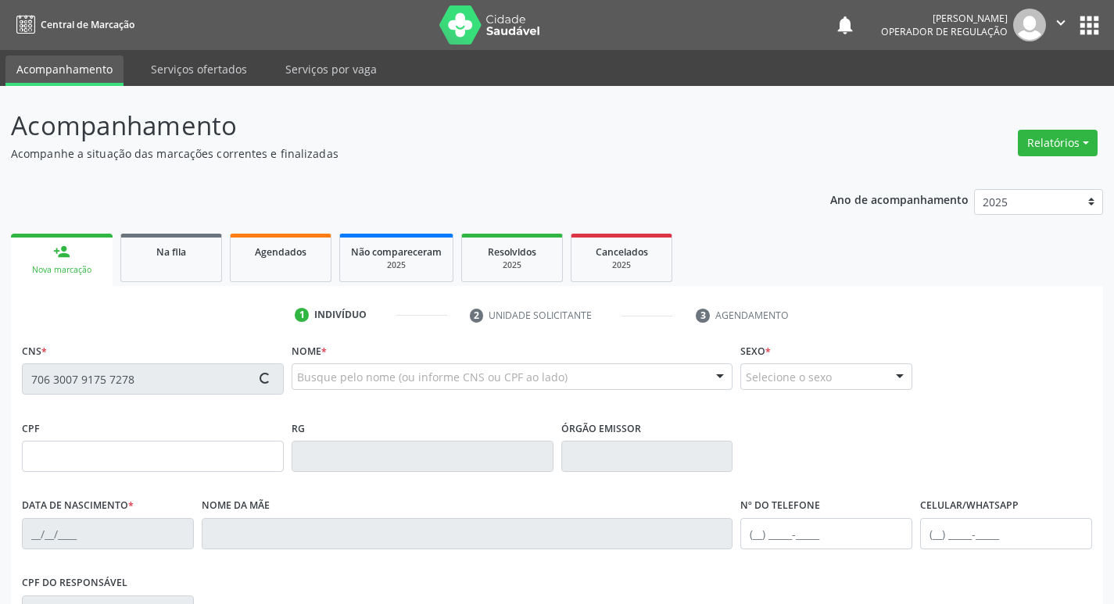
type input "(83) 99923-1543"
type input "727.566.404-68"
type input "31"
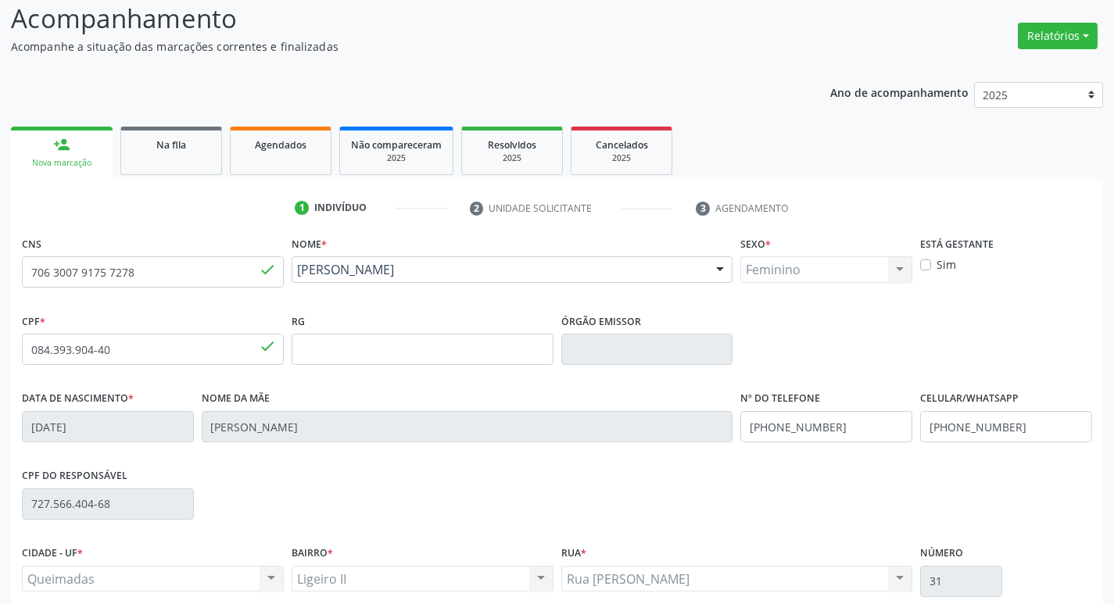
scroll to position [243, 0]
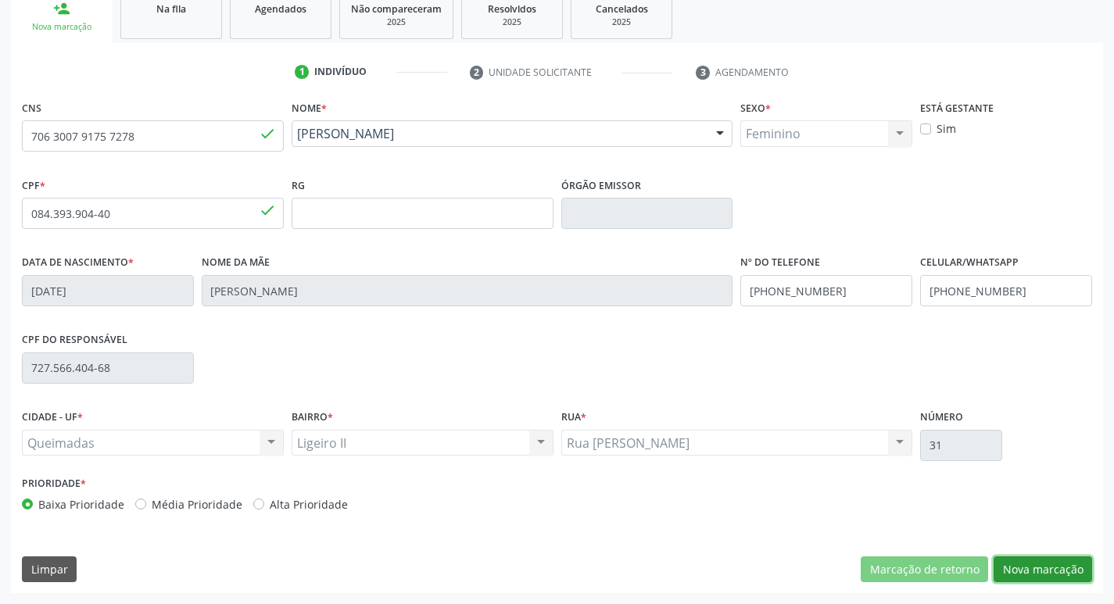
click at [1039, 581] on button "Nova marcação" at bounding box center [1042, 569] width 98 height 27
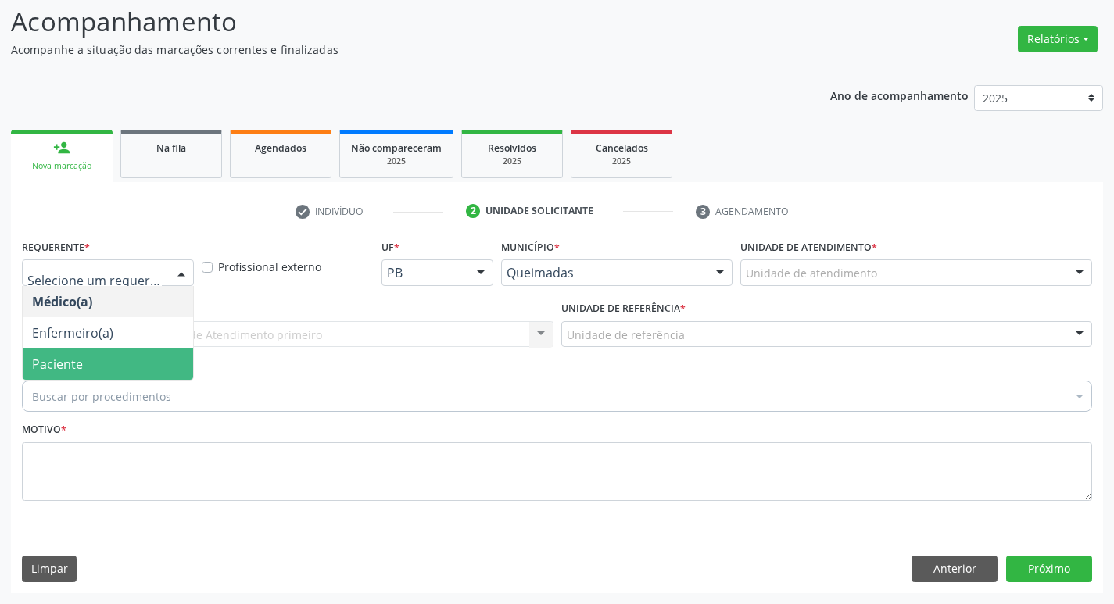
click at [79, 374] on span "Paciente" at bounding box center [108, 364] width 170 height 31
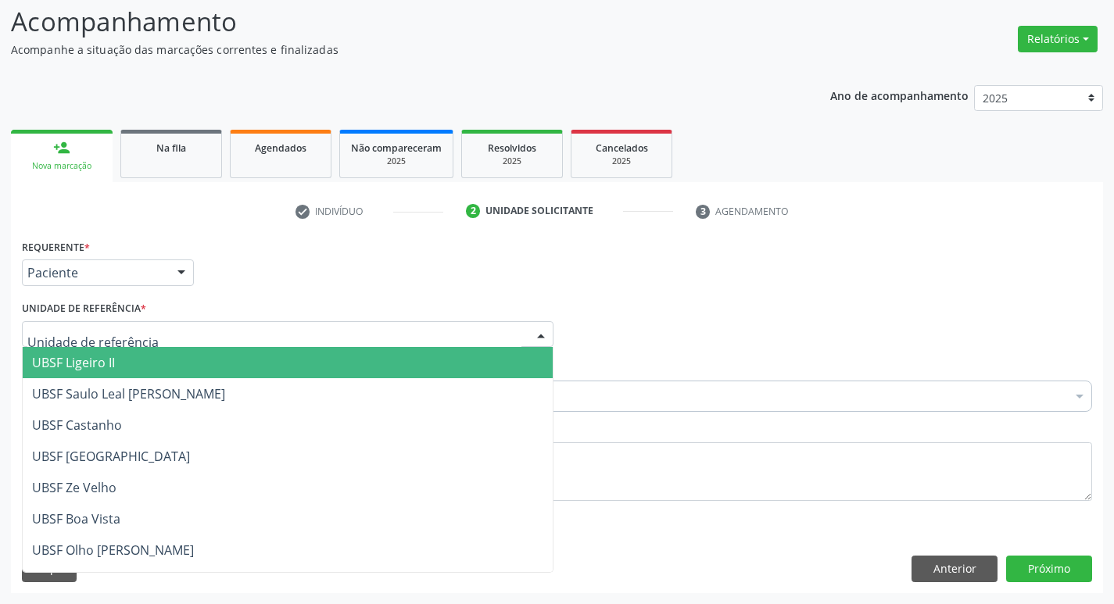
click at [63, 357] on span "UBSF Ligeiro II" at bounding box center [73, 362] width 83 height 17
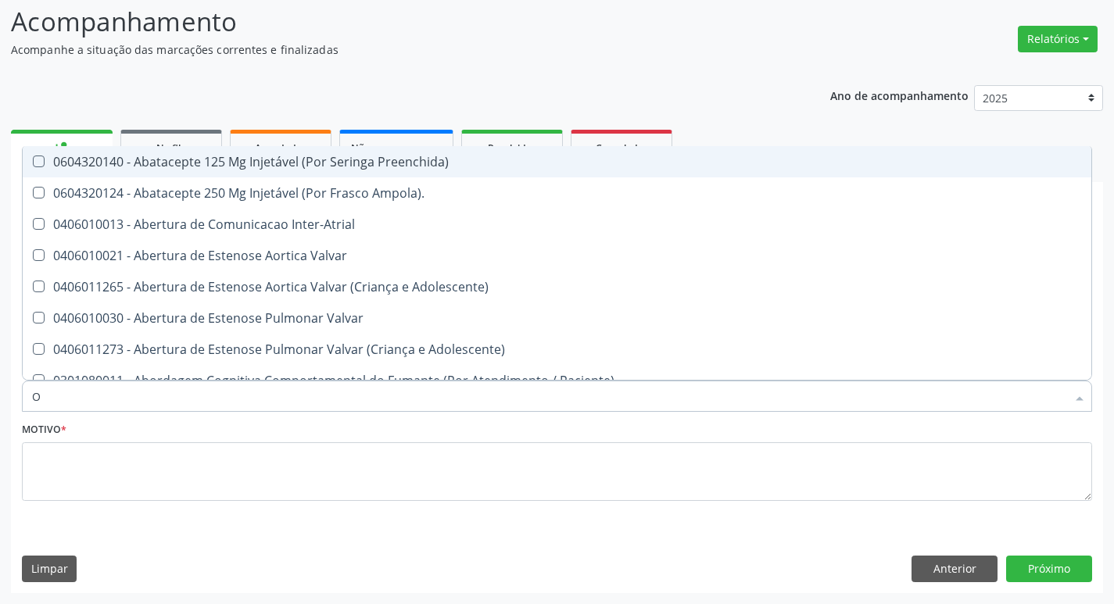
type input "ORTOPEDISTA"
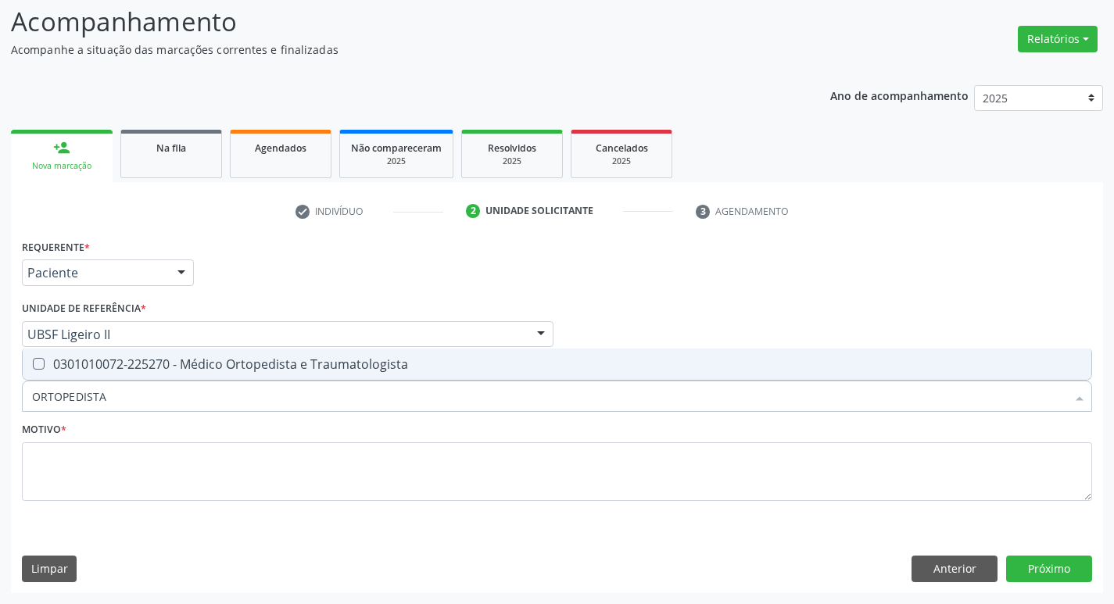
click at [159, 359] on div "0301010072-225270 - Médico Ortopedista e Traumatologista" at bounding box center [557, 364] width 1050 height 13
checkbox Traumatologista "true"
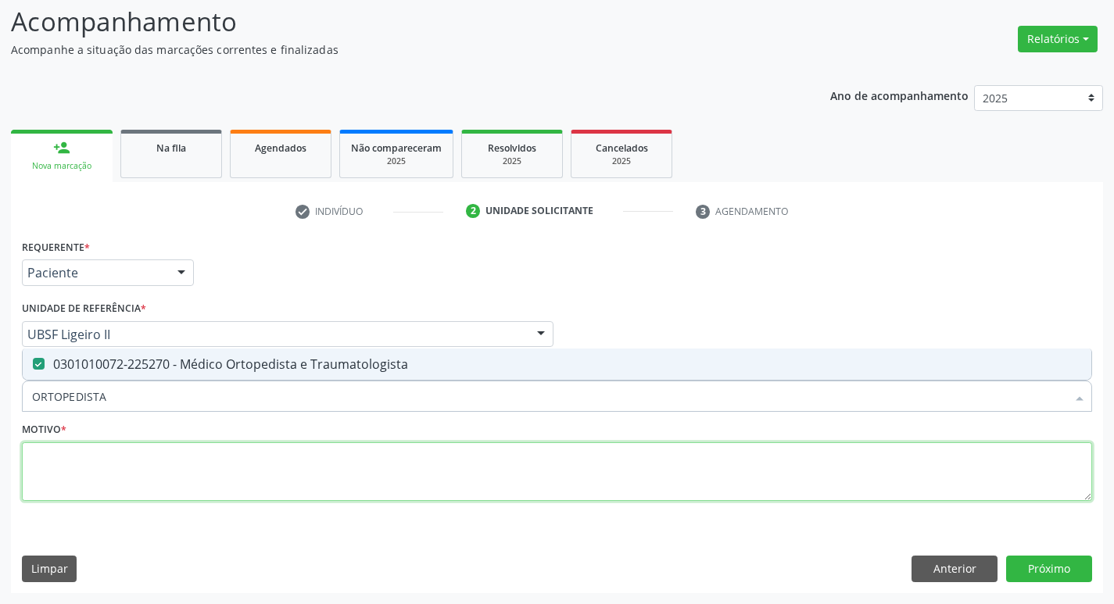
click at [152, 468] on textarea at bounding box center [557, 471] width 1070 height 59
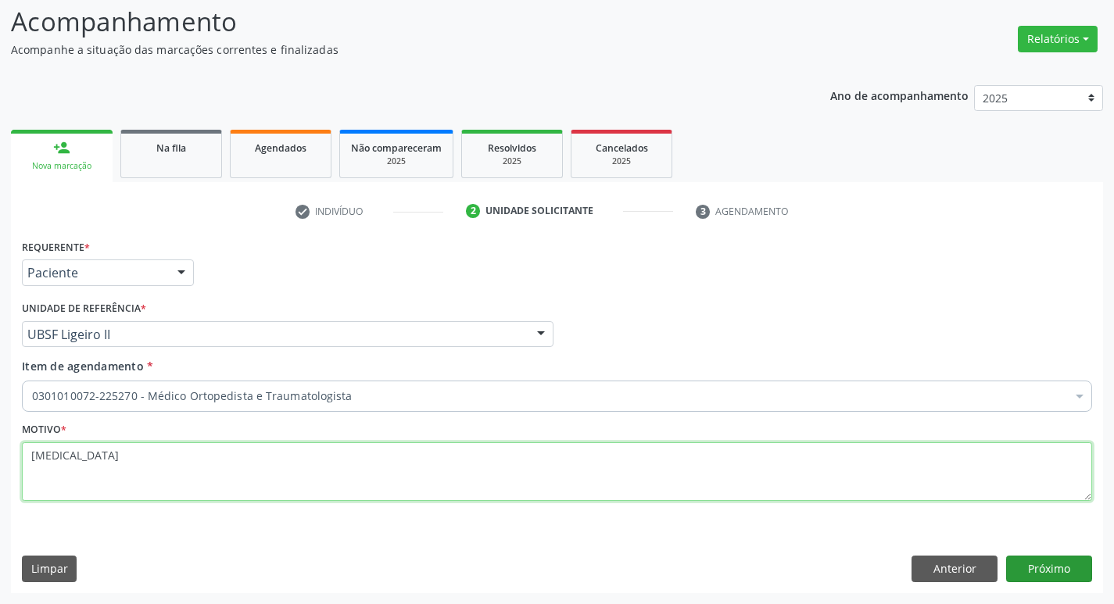
type textarea "CERVICALGIA"
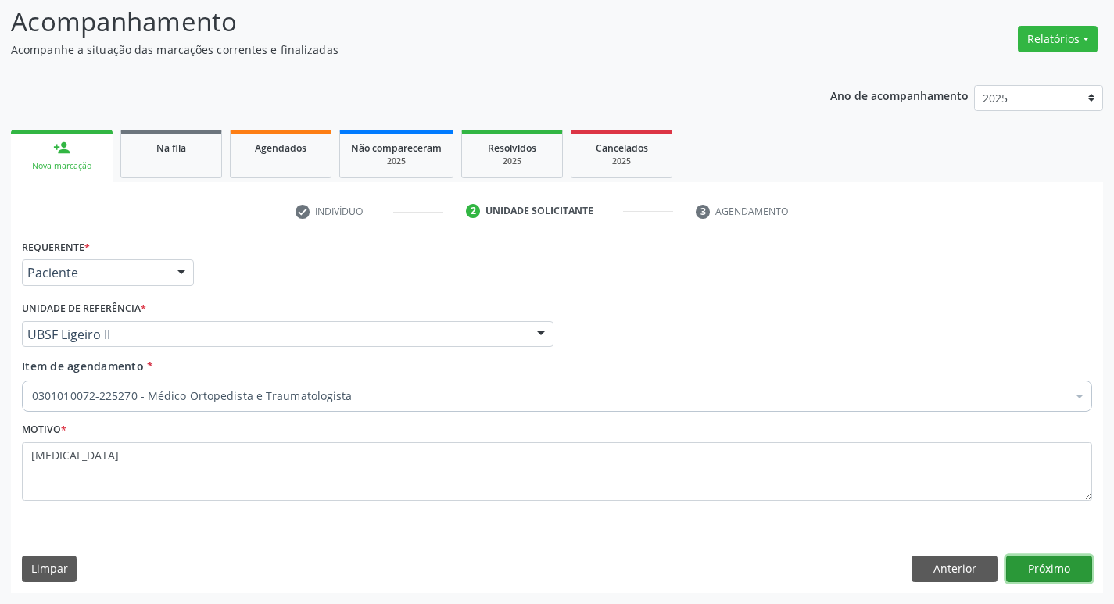
click at [1046, 578] on button "Próximo" at bounding box center [1049, 569] width 86 height 27
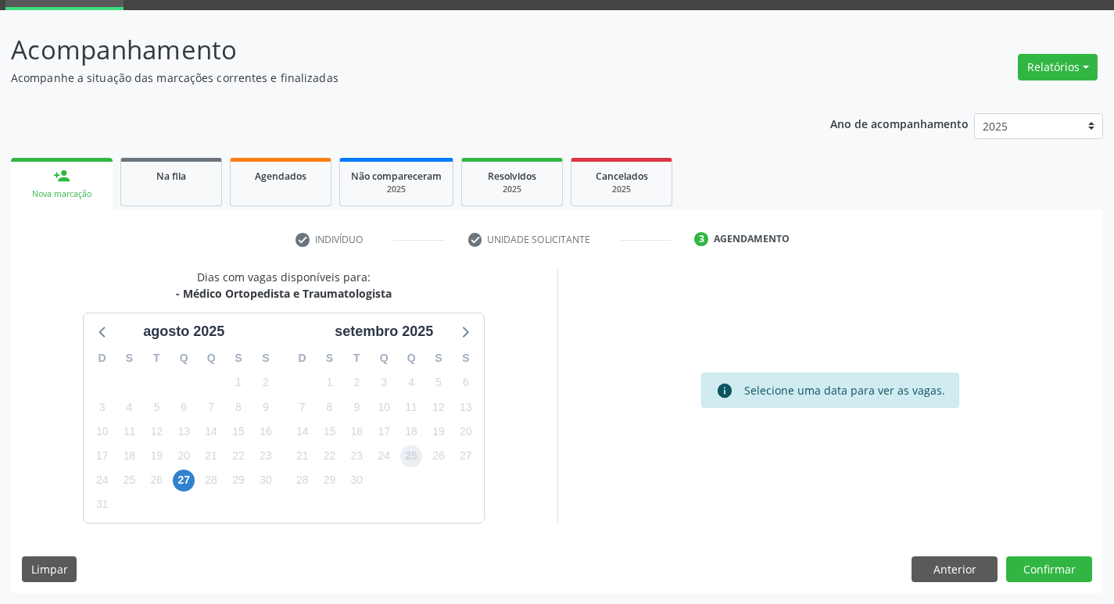
click at [406, 453] on span "25" at bounding box center [411, 456] width 22 height 22
click at [1029, 562] on button "Confirmar" at bounding box center [1049, 569] width 86 height 27
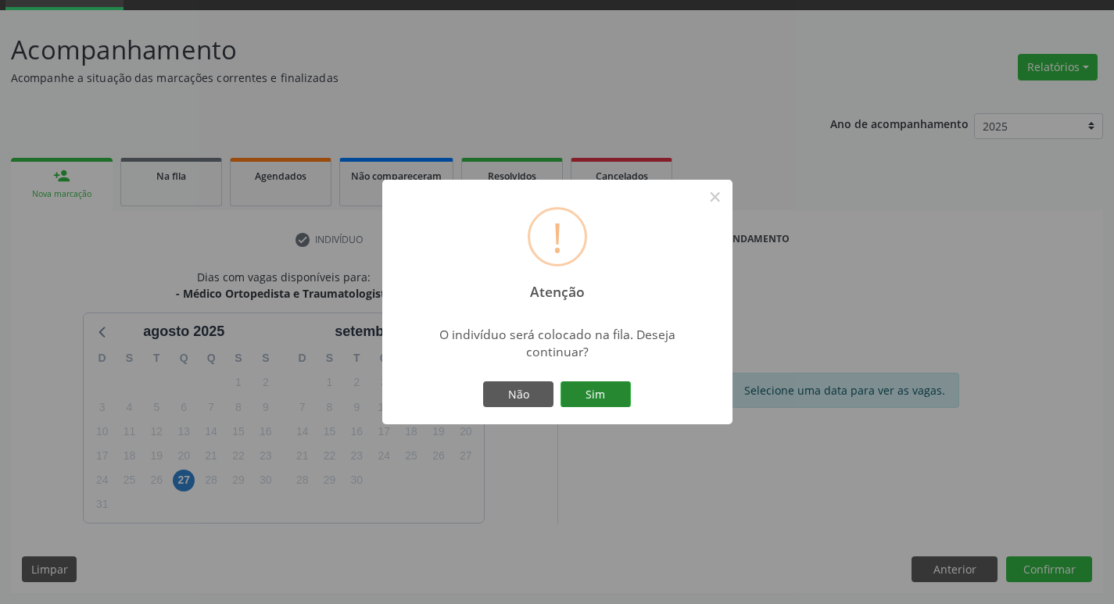
click at [586, 390] on button "Sim" at bounding box center [595, 394] width 70 height 27
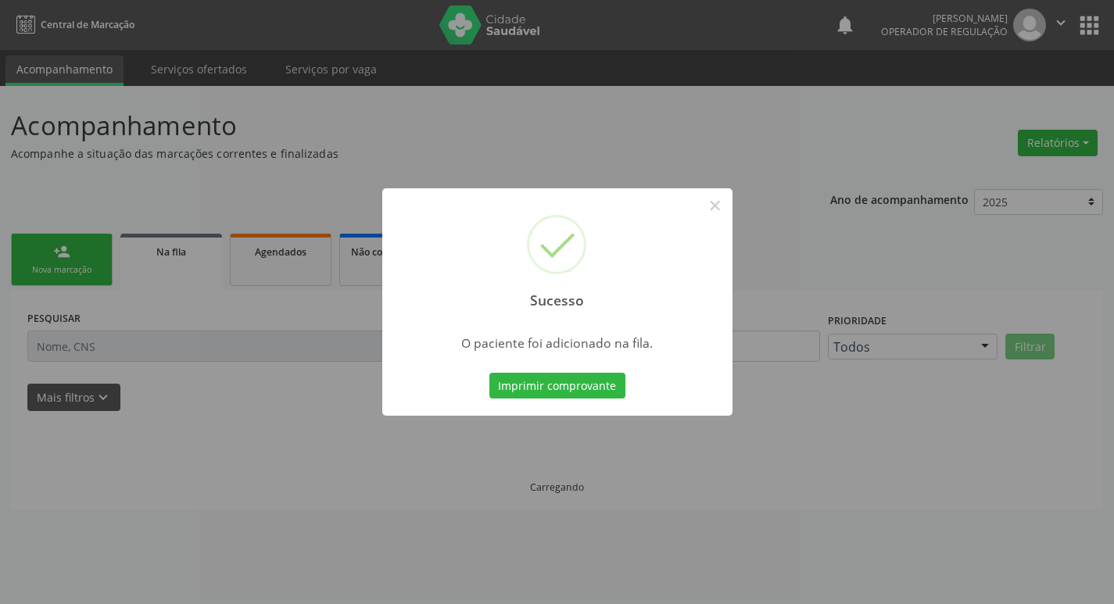
scroll to position [0, 0]
click at [148, 267] on div "Sucesso × O paciente foi adicionado na fila. Imprimir comprovante Cancel" at bounding box center [562, 302] width 1125 height 604
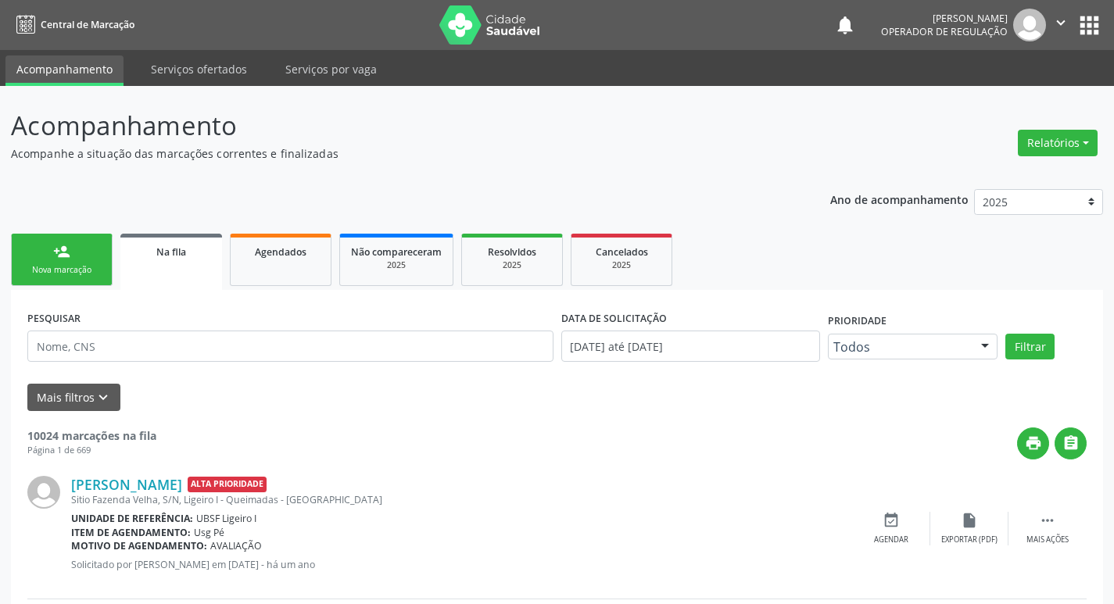
click at [46, 241] on link "person_add Nova marcação" at bounding box center [62, 260] width 102 height 52
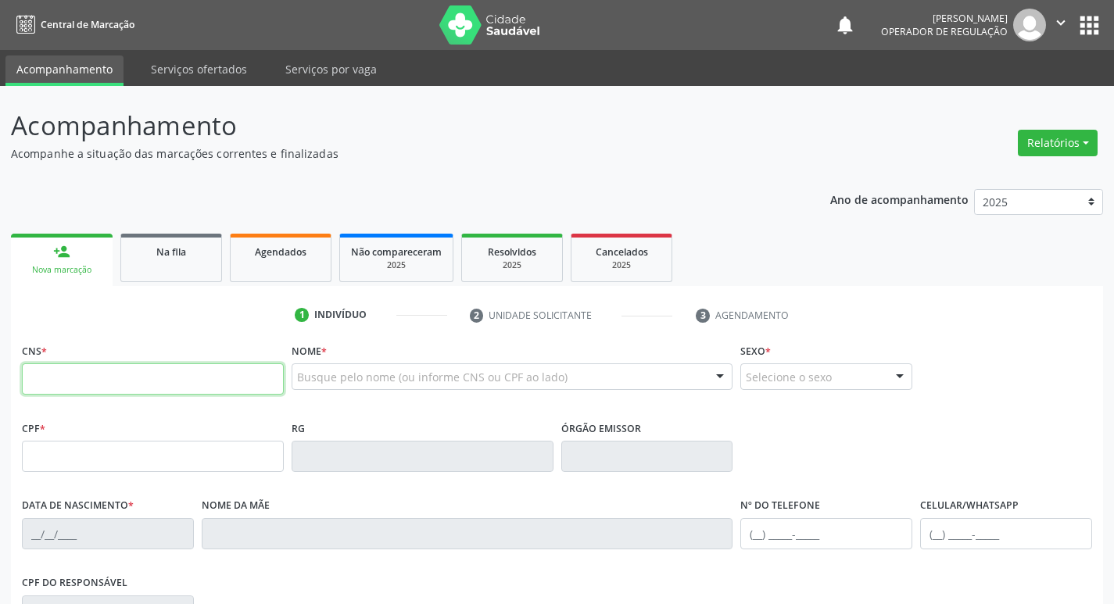
click at [228, 382] on input "text" at bounding box center [153, 378] width 262 height 31
type input "706 3087 6795 3973"
type input "690.220.384-91"
type input "20/10/1963"
type input "Severina Umbelina"
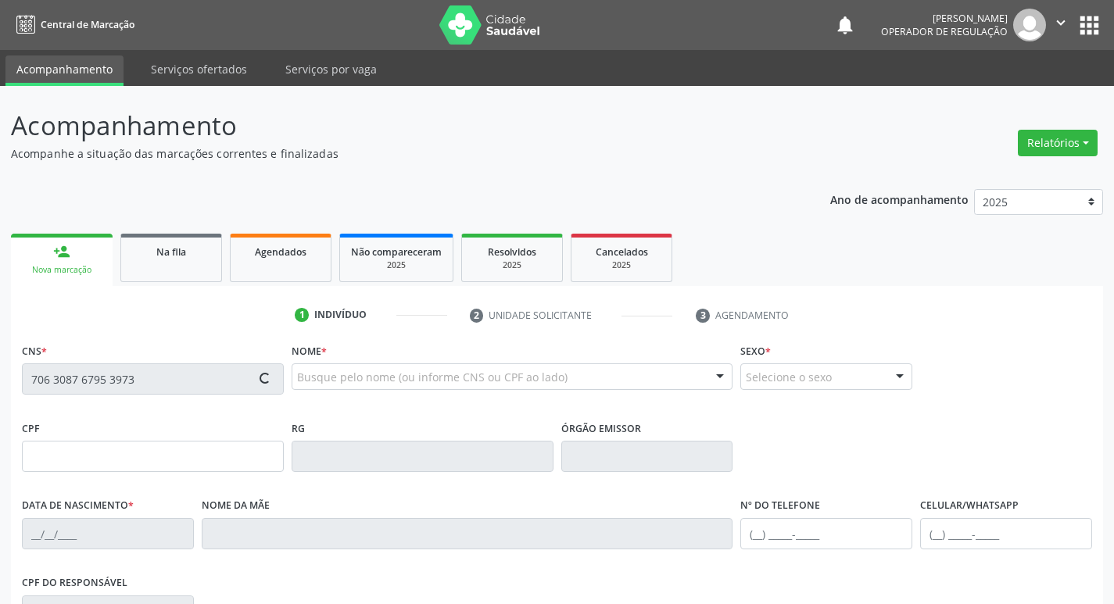
type input "(83) 98649-3987"
type input "332"
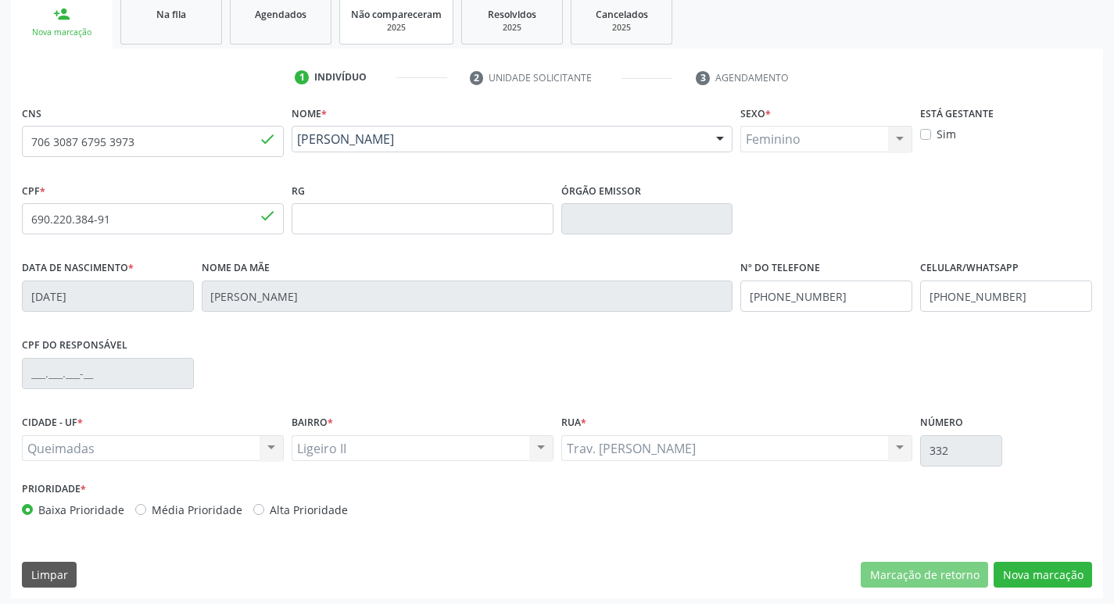
scroll to position [243, 0]
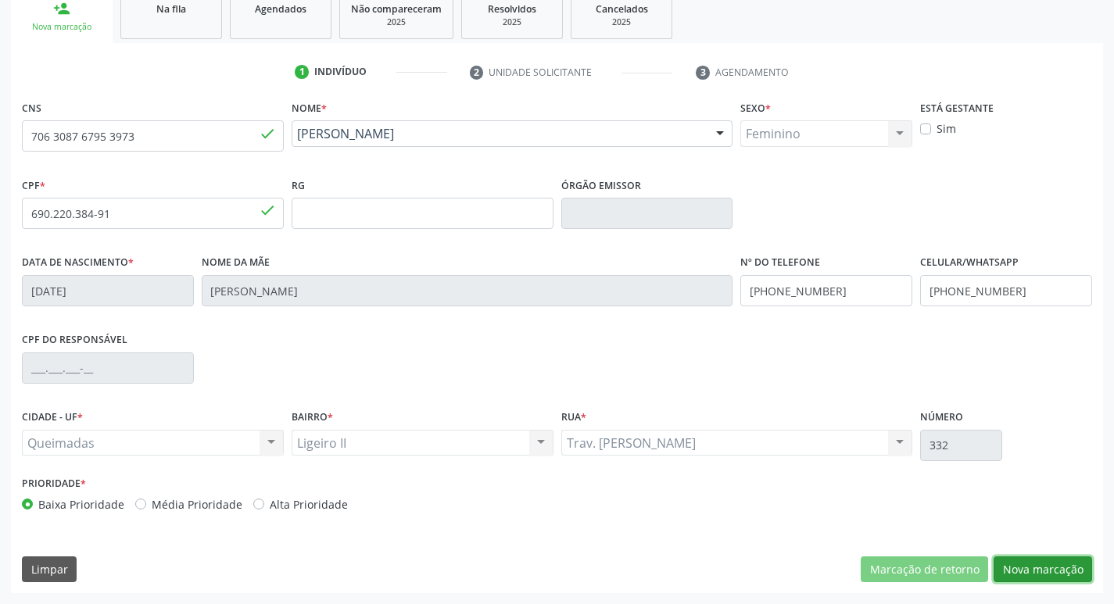
click at [1014, 556] on button "Nova marcação" at bounding box center [1042, 569] width 98 height 27
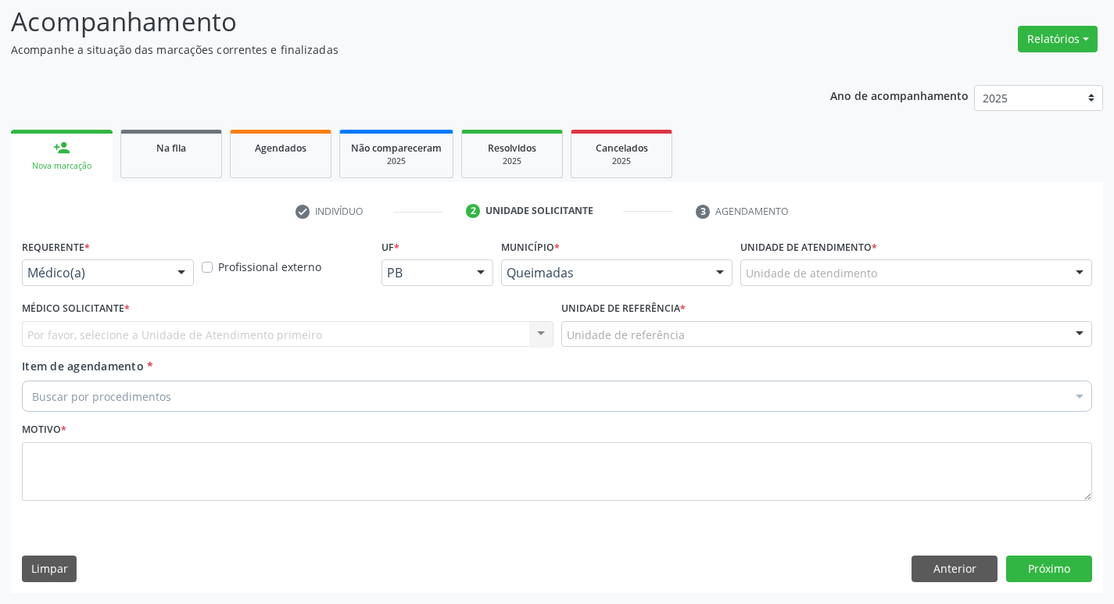
scroll to position [104, 0]
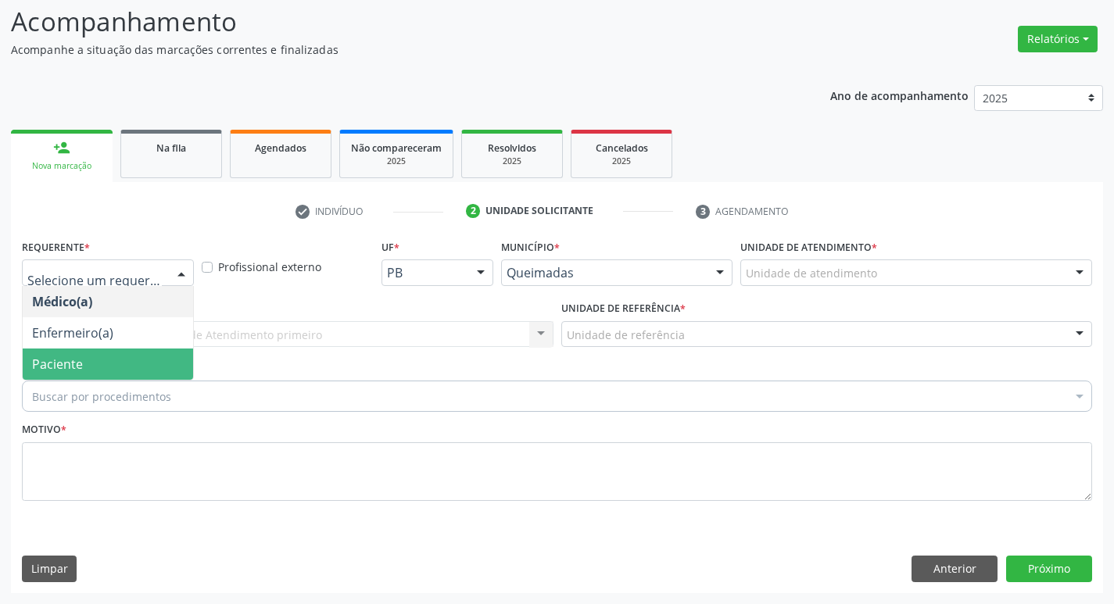
click at [24, 359] on span "Paciente" at bounding box center [108, 364] width 170 height 31
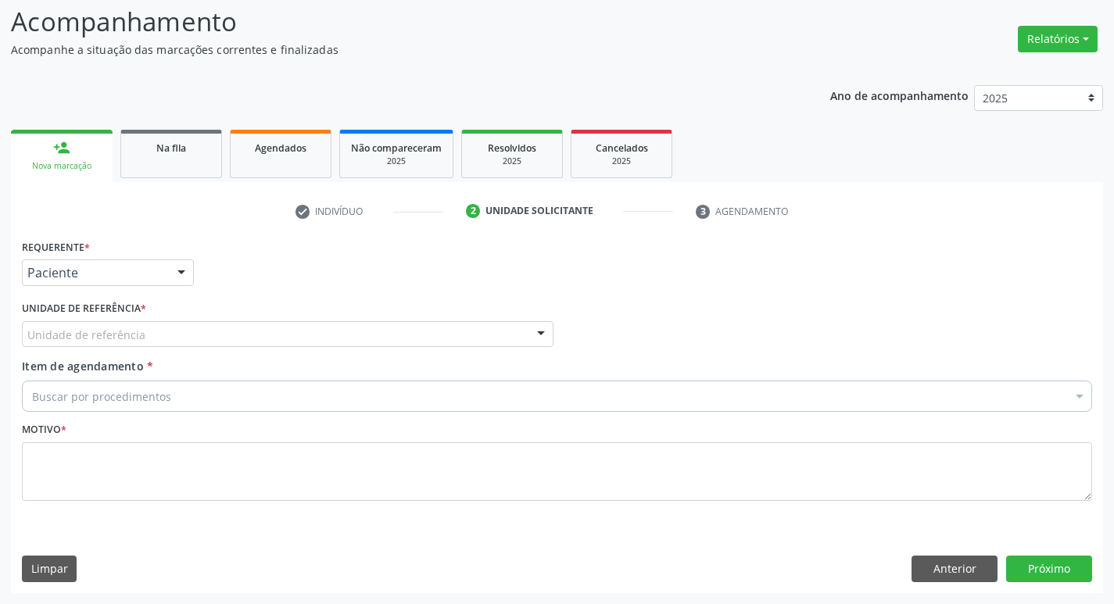
click at [50, 322] on div "Unidade de referência" at bounding box center [287, 334] width 531 height 27
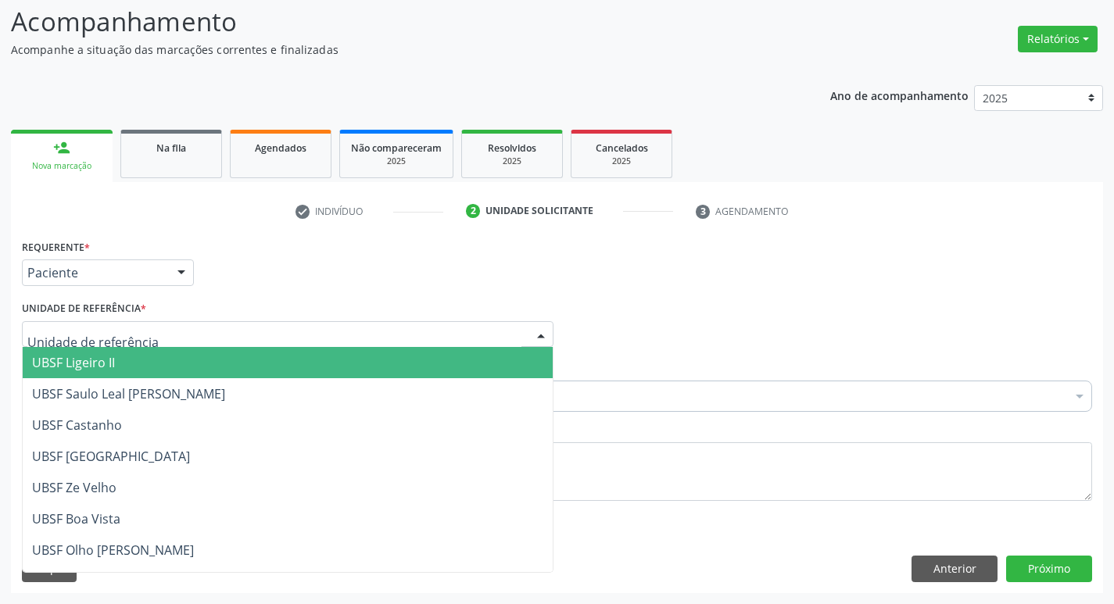
click at [72, 358] on span "UBSF Ligeiro II" at bounding box center [73, 362] width 83 height 17
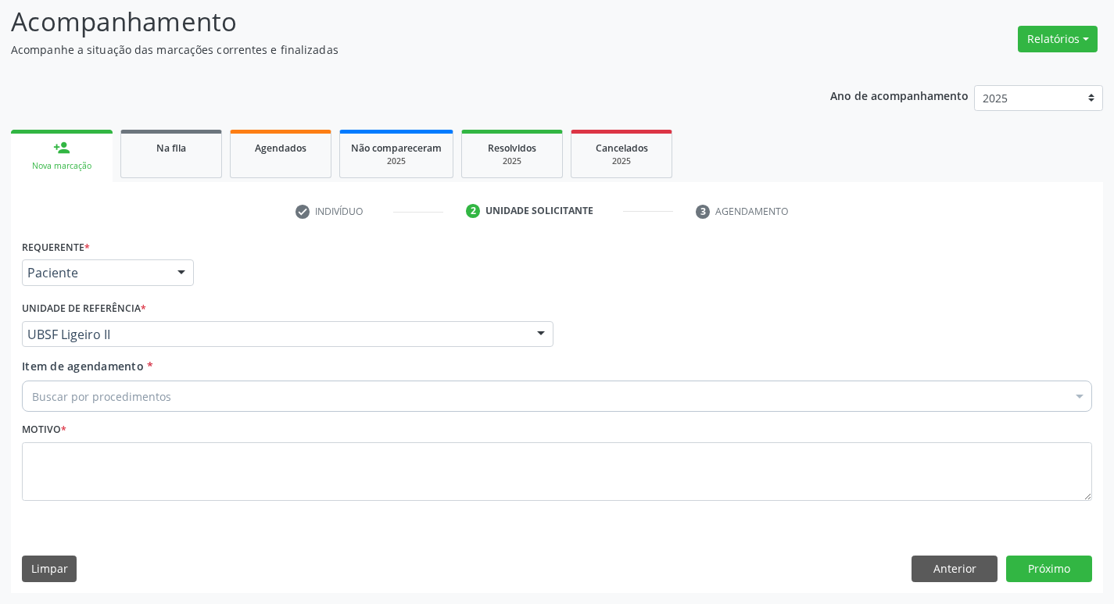
click at [71, 415] on div "Item de agendamento * Buscar por procedimentos Selecionar todos 0604320140 - Ab…" at bounding box center [557, 388] width 1078 height 60
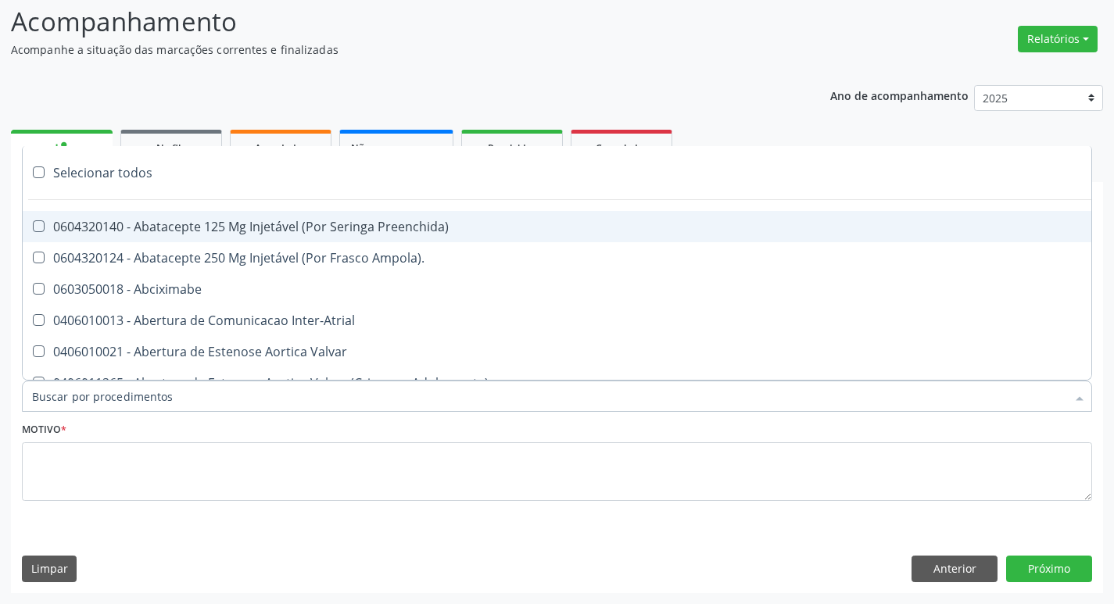
click at [91, 407] on div at bounding box center [557, 396] width 1070 height 31
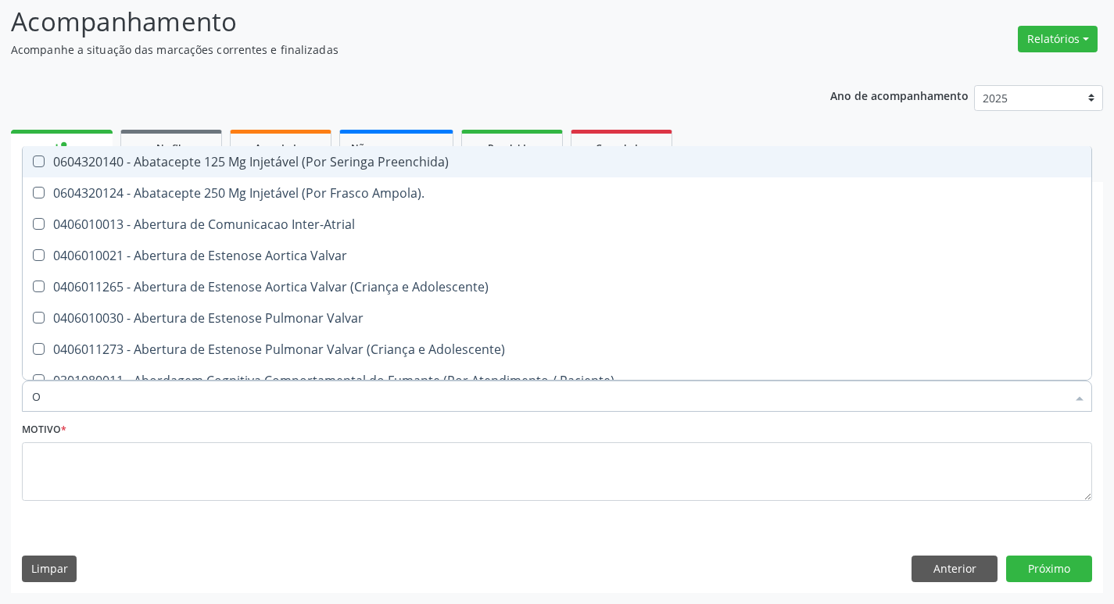
type input "ORTOPEDISTA"
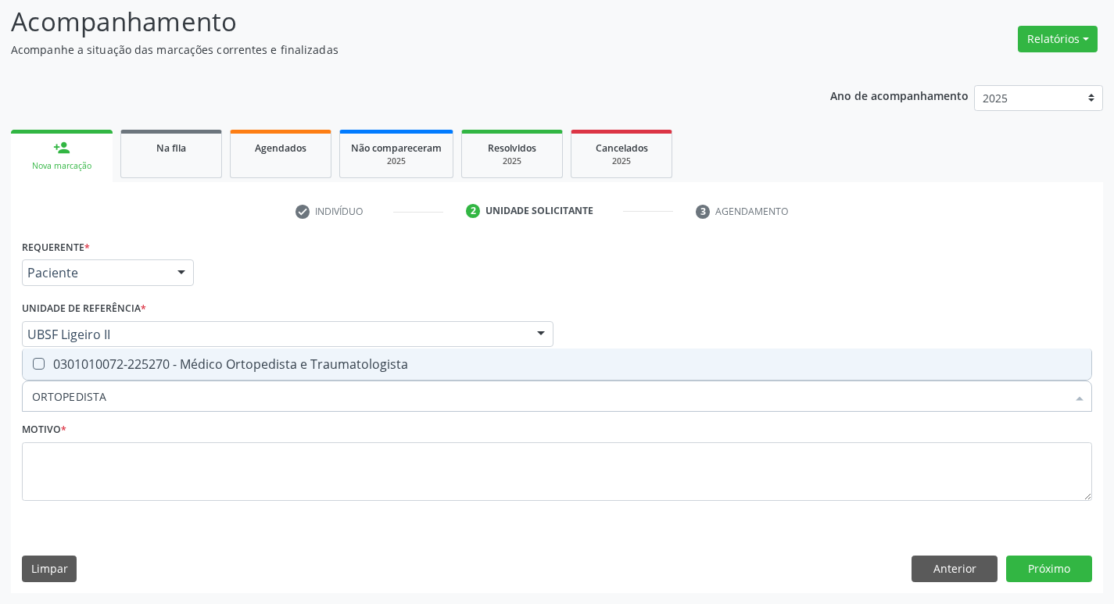
click at [102, 363] on div "0301010072-225270 - Médico Ortopedista e Traumatologista" at bounding box center [557, 364] width 1050 height 13
checkbox Traumatologista "true"
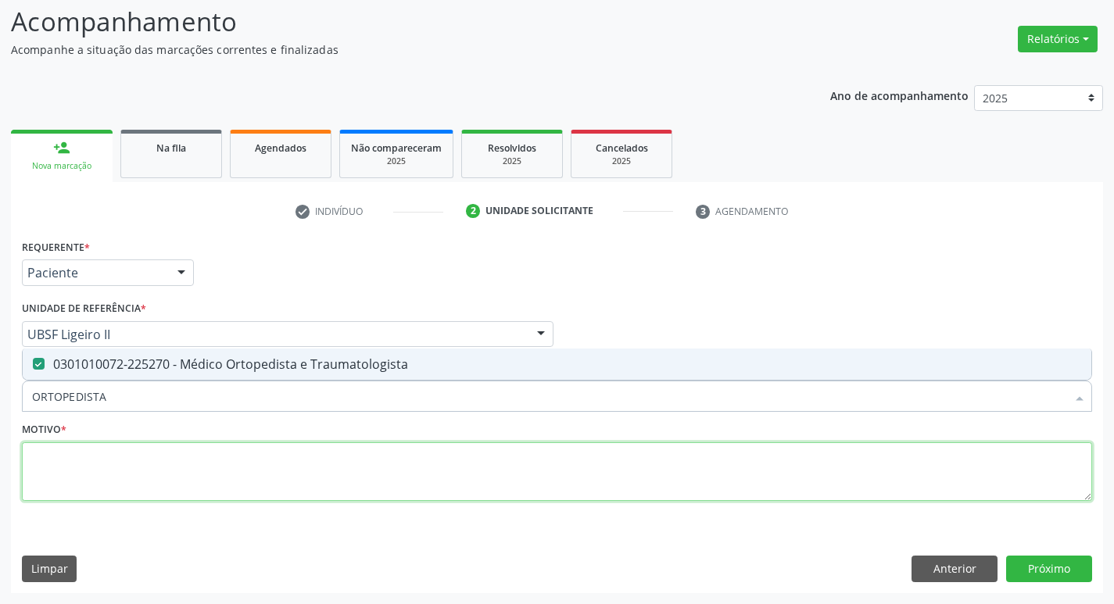
click at [117, 488] on textarea at bounding box center [557, 471] width 1070 height 59
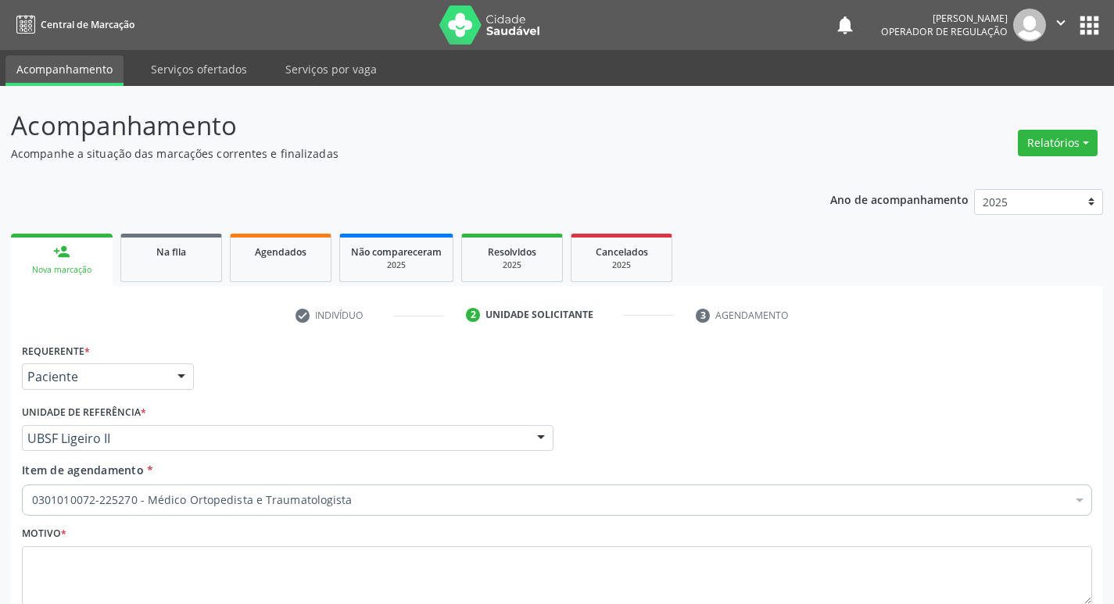
scroll to position [104, 0]
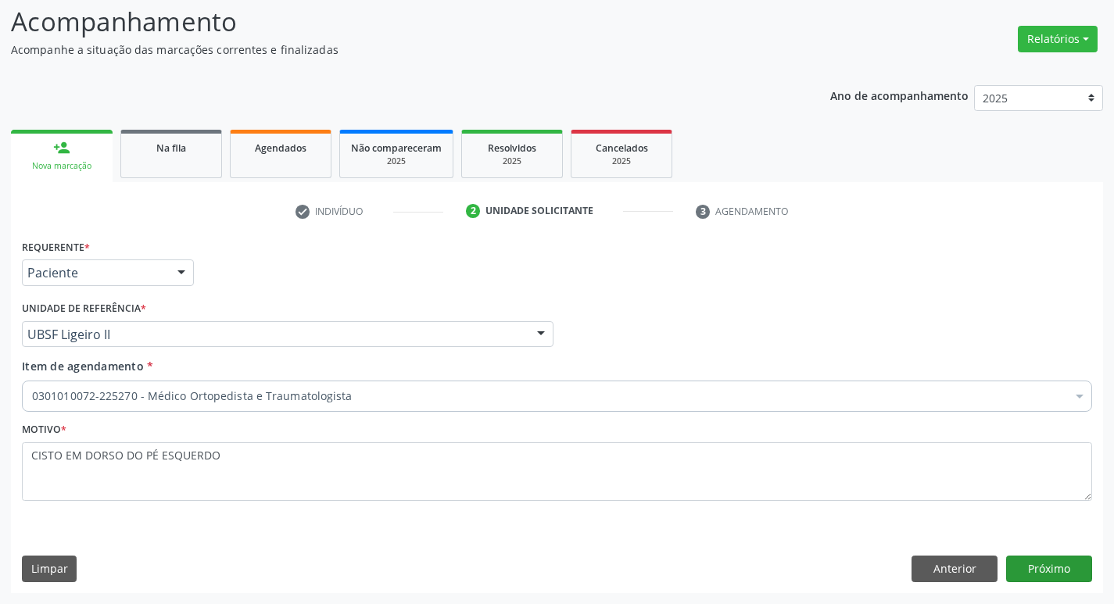
type textarea "CISTO EM DORSO DO PÉ ESQUERDO"
click at [1019, 566] on button "Próximo" at bounding box center [1049, 569] width 86 height 27
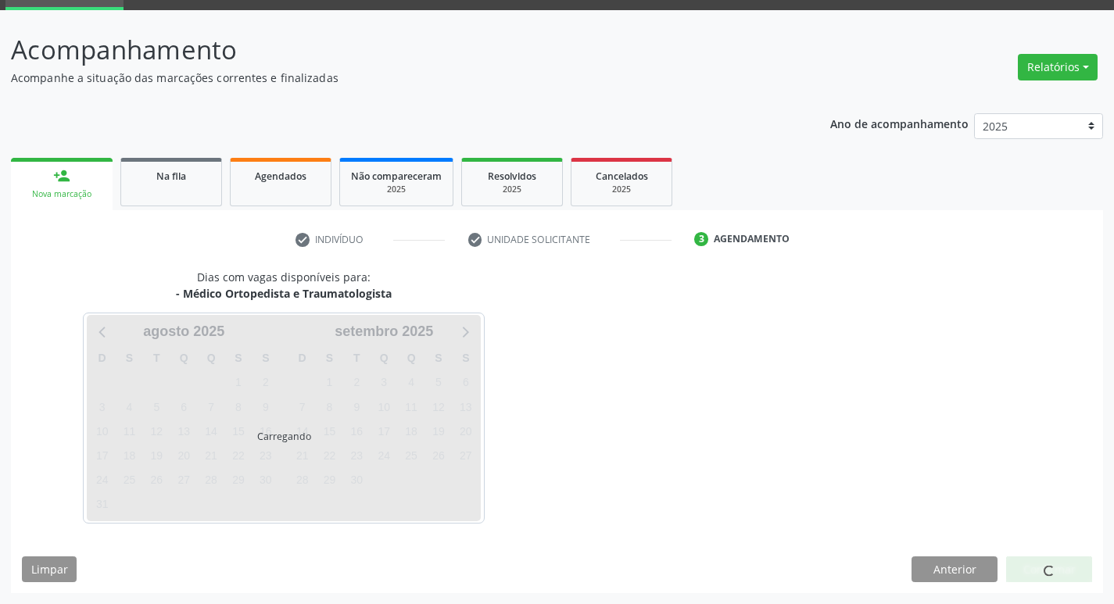
scroll to position [76, 0]
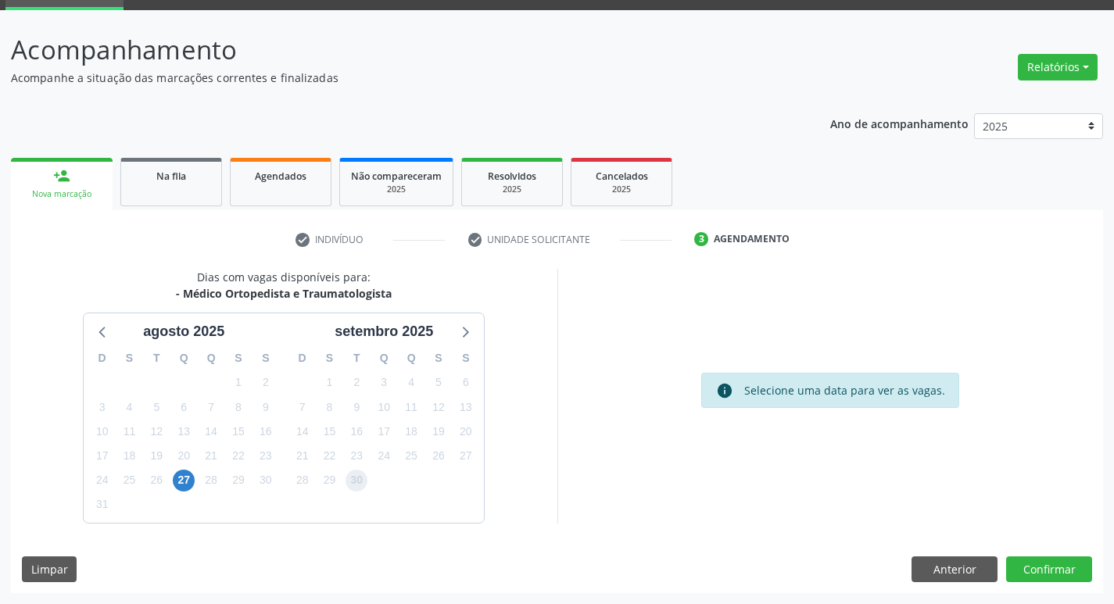
click at [358, 474] on span "30" at bounding box center [356, 481] width 22 height 22
click at [1047, 576] on button "Confirmar" at bounding box center [1049, 569] width 86 height 27
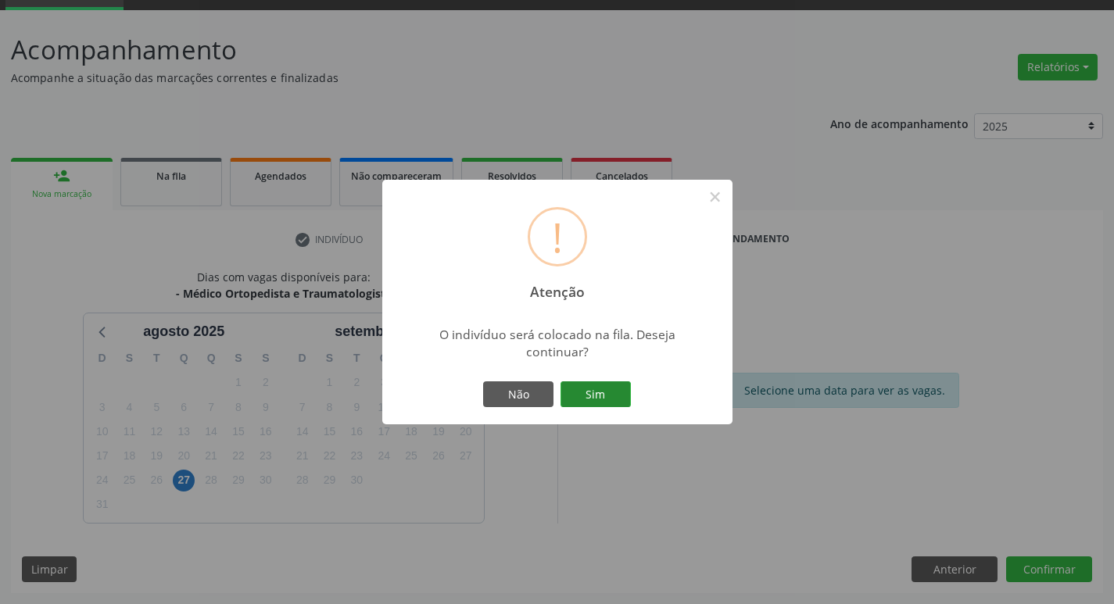
click at [568, 395] on button "Sim" at bounding box center [595, 394] width 70 height 27
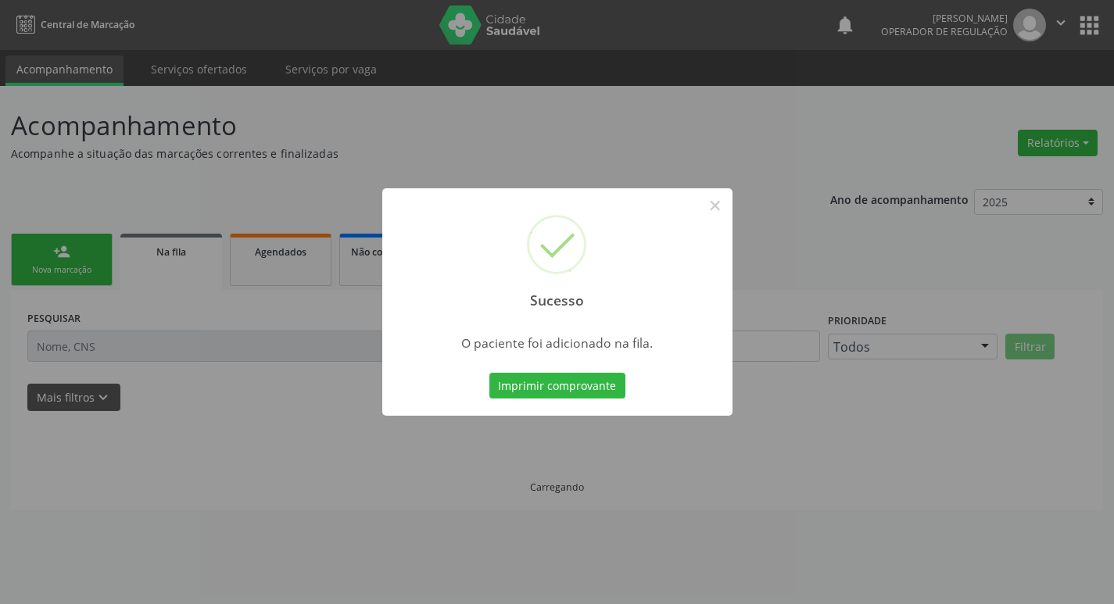
scroll to position [0, 0]
click at [148, 356] on div "Sucesso × O paciente foi adicionado na fila. Imprimir comprovante Cancel" at bounding box center [562, 302] width 1125 height 604
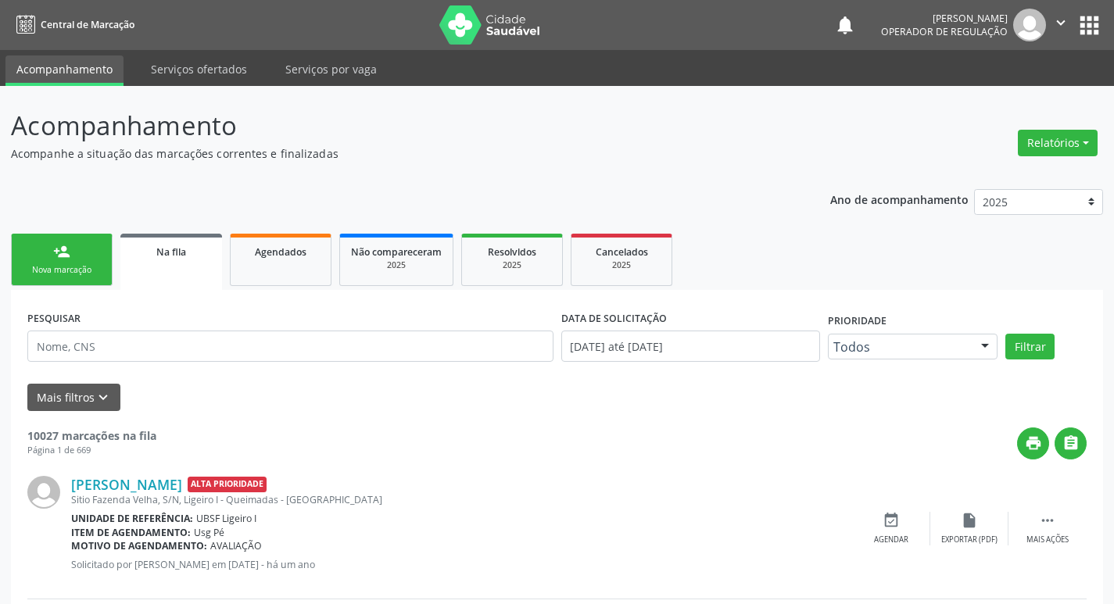
click at [88, 277] on link "person_add Nova marcação" at bounding box center [62, 260] width 102 height 52
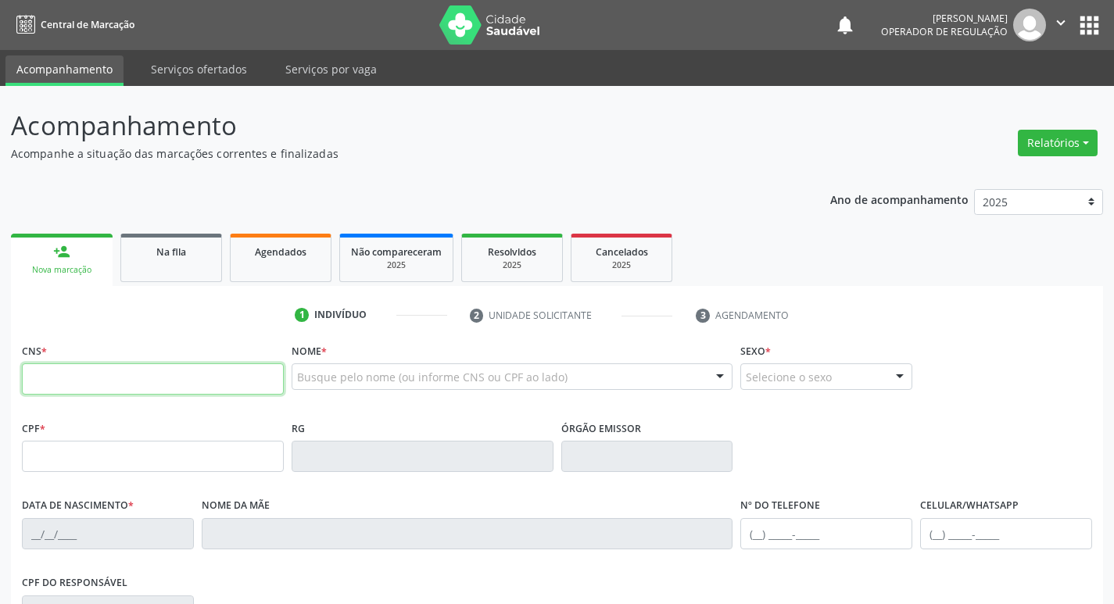
click at [50, 383] on input "text" at bounding box center [153, 378] width 262 height 31
type input "708 5093 8851 4772"
type input "042.661.464-00"
type input "27/02/1974"
type input "Josefa Francisca Grangeiro"
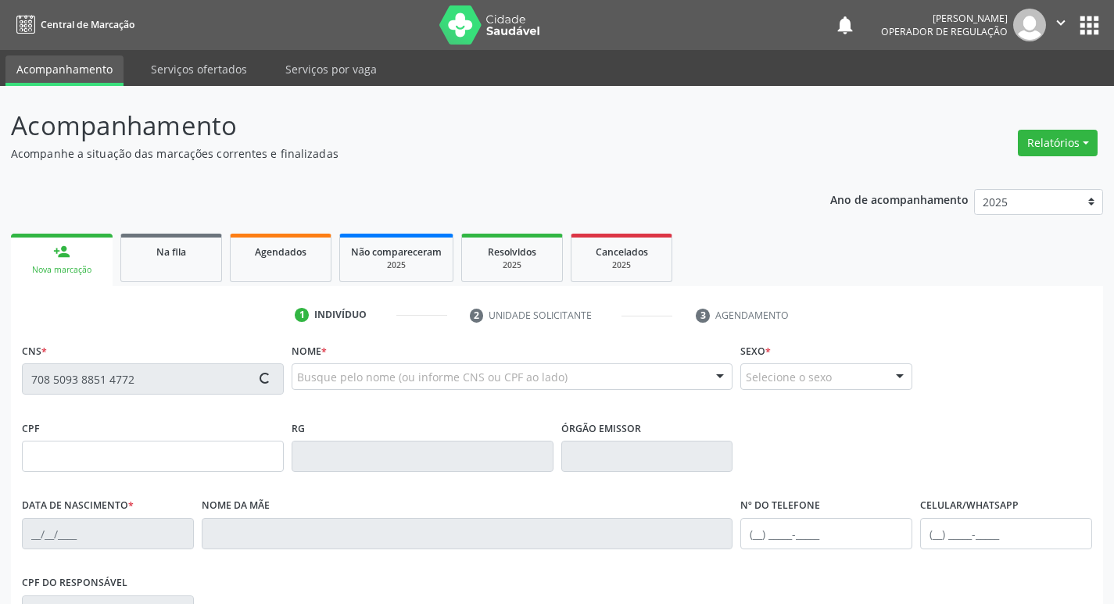
type input "(83) 91955-7276"
type input "S/N"
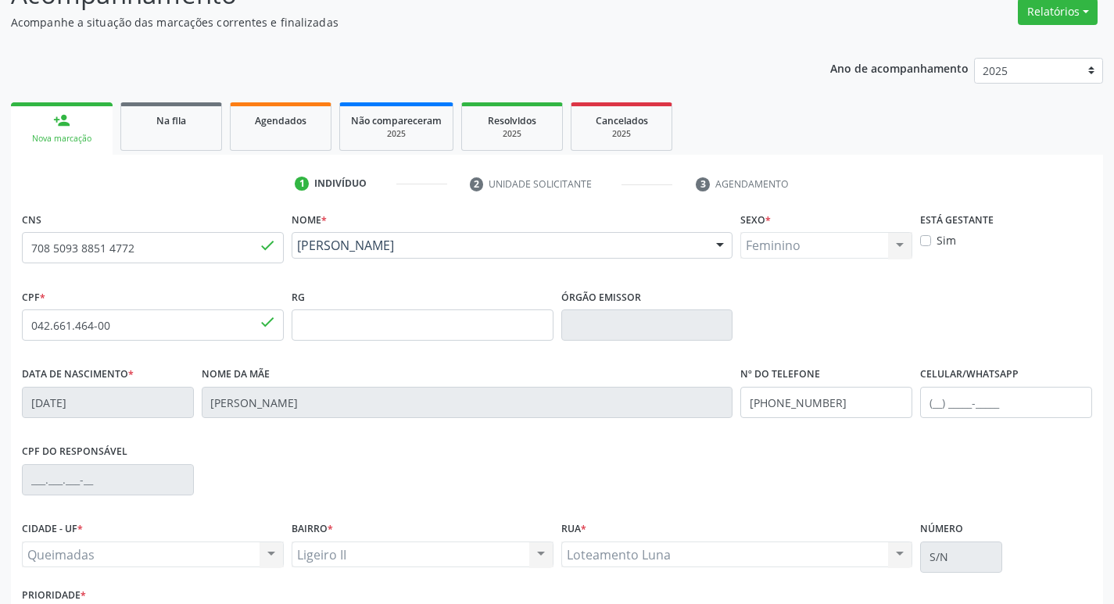
scroll to position [234, 0]
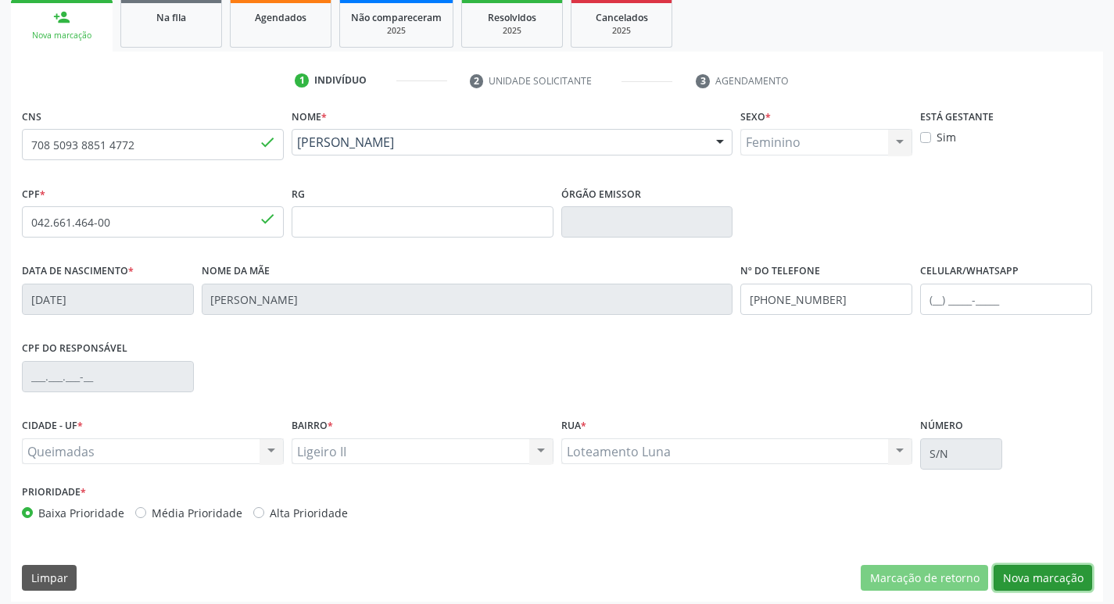
click at [1060, 576] on button "Nova marcação" at bounding box center [1042, 578] width 98 height 27
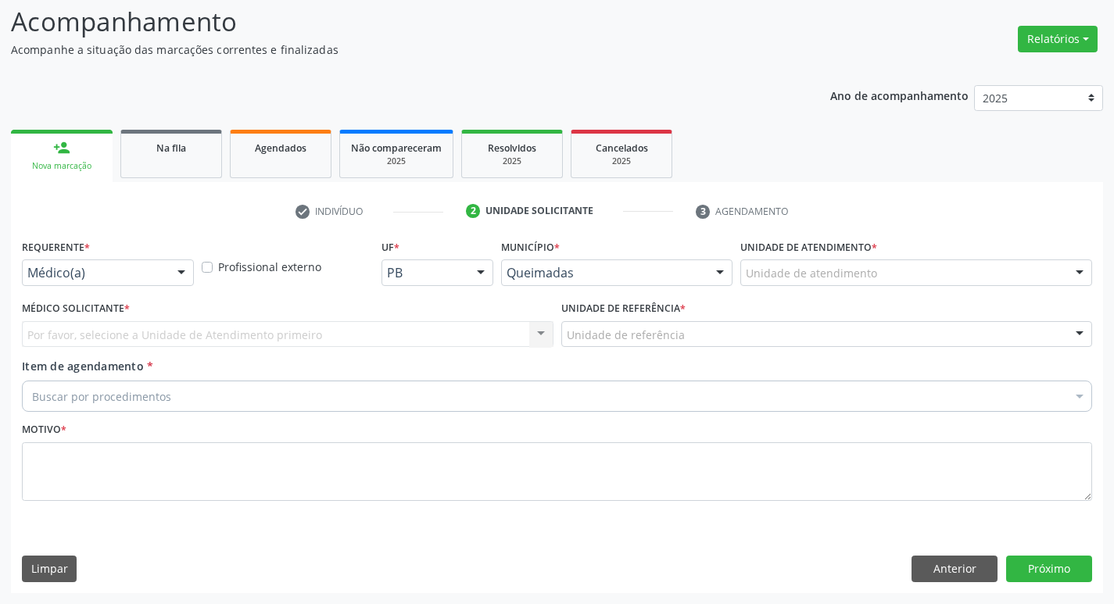
click at [148, 283] on div "Médico(a)" at bounding box center [108, 272] width 172 height 27
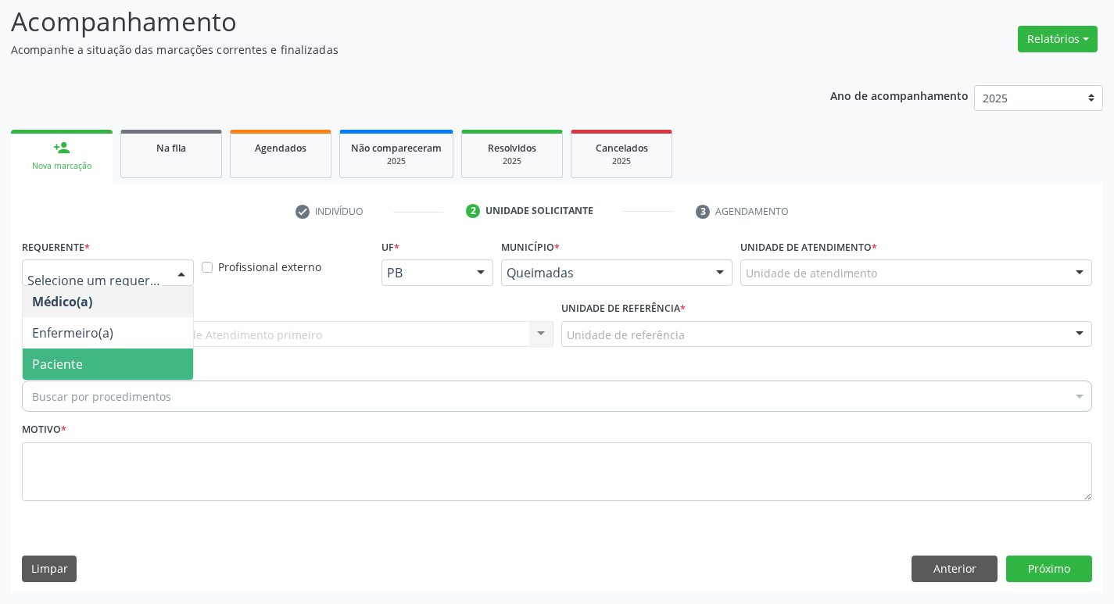
click at [136, 356] on span "Paciente" at bounding box center [108, 364] width 170 height 31
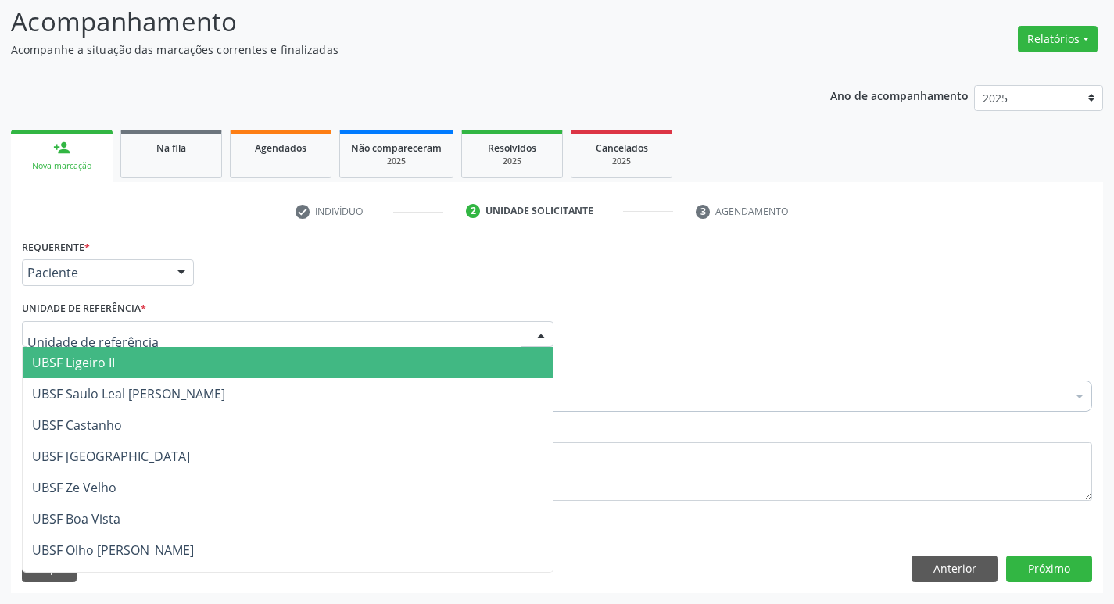
click at [147, 331] on div at bounding box center [287, 334] width 531 height 27
click at [174, 367] on span "UBSF Ligeiro II" at bounding box center [288, 362] width 530 height 31
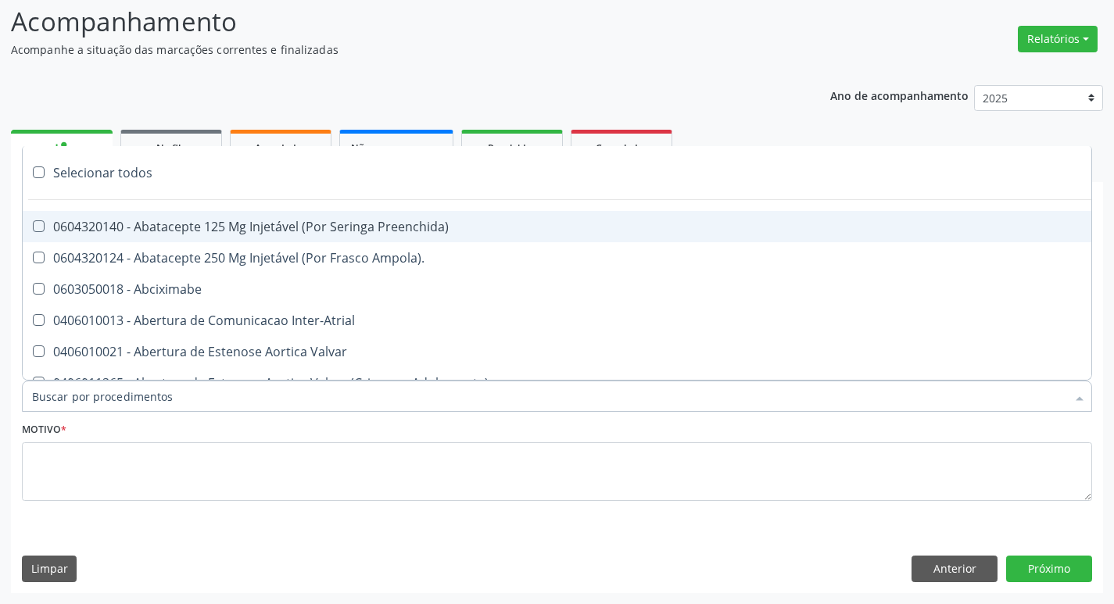
click at [179, 392] on div at bounding box center [557, 396] width 1070 height 31
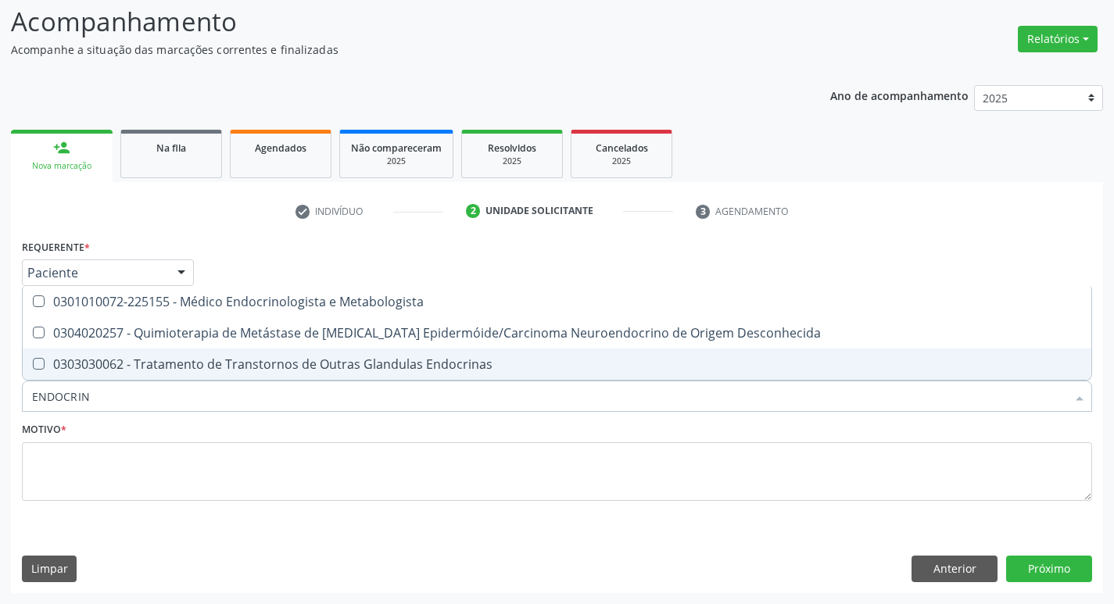
type input "ENDOCRINO"
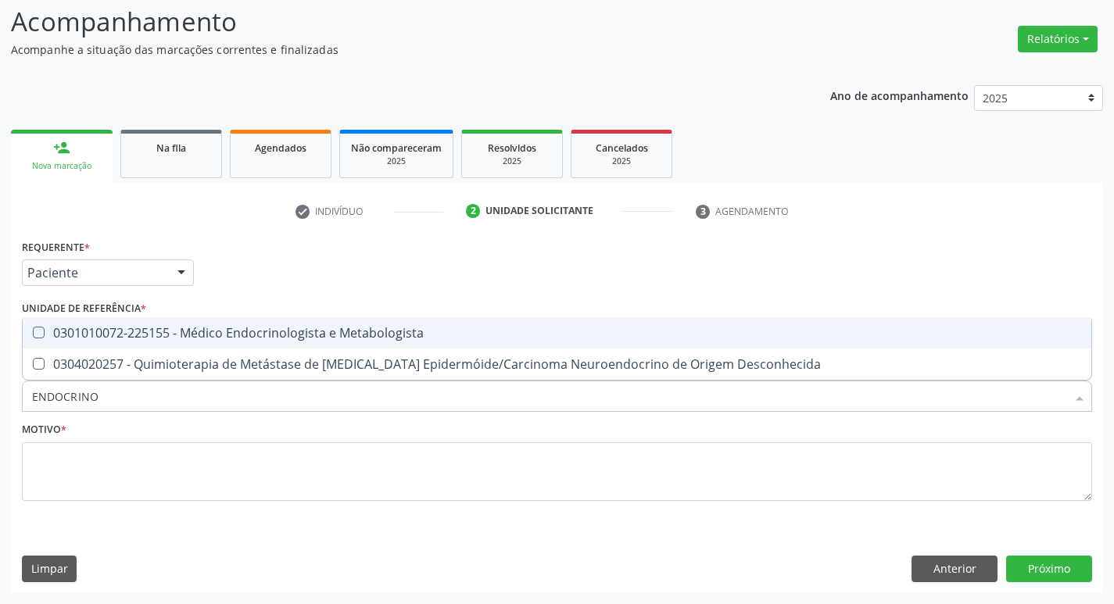
click at [208, 335] on div "0301010072-225155 - Médico Endocrinologista e Metabologista" at bounding box center [557, 333] width 1050 height 13
checkbox Metabologista "true"
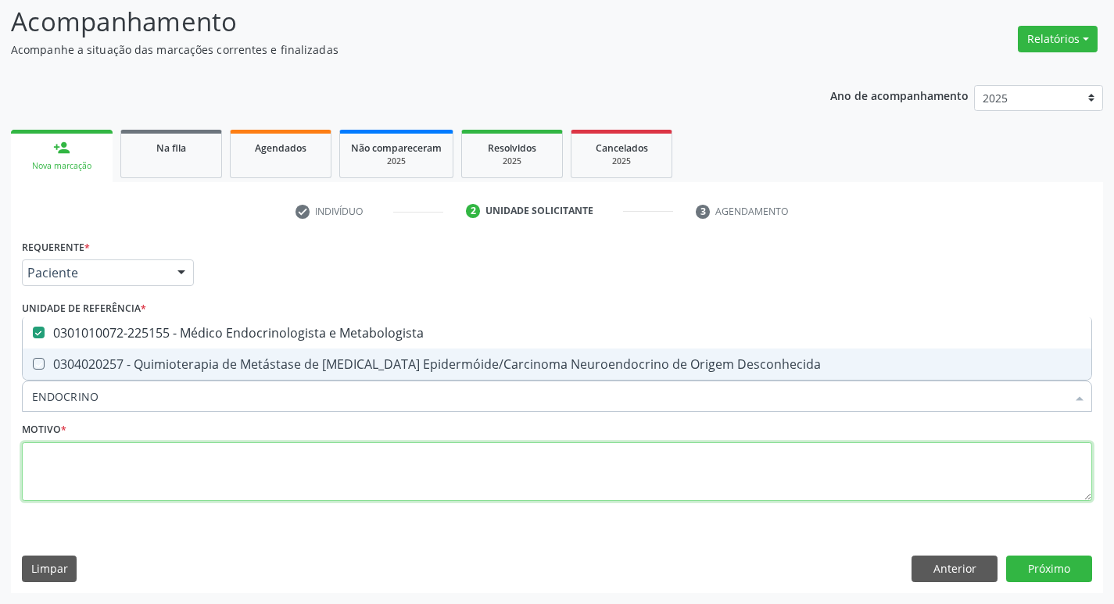
click at [188, 451] on textarea at bounding box center [557, 471] width 1070 height 59
checkbox Desconhecida "true"
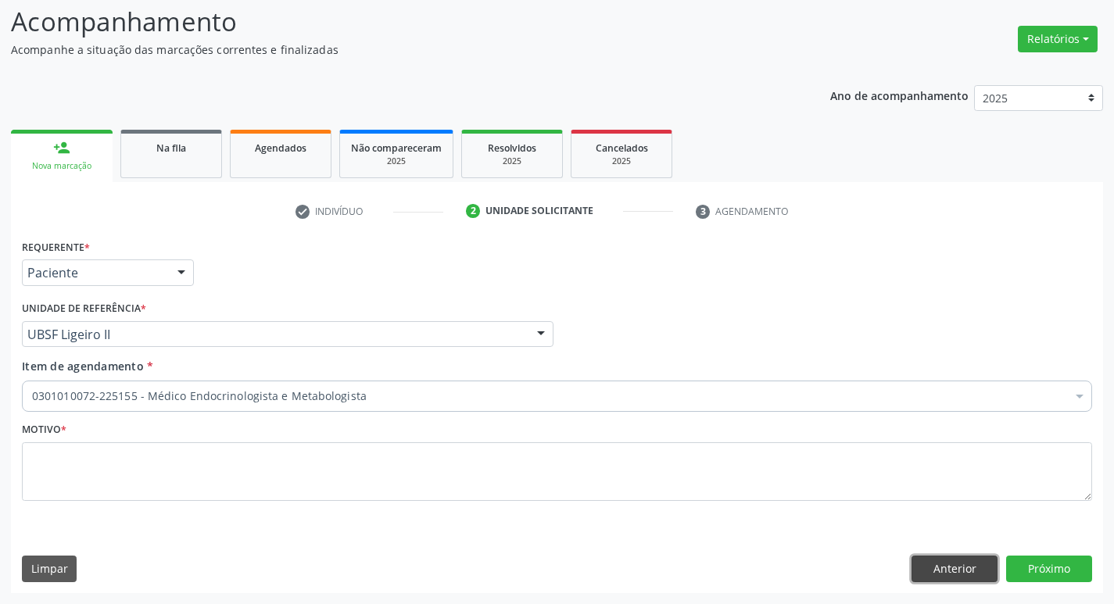
click at [928, 576] on button "Anterior" at bounding box center [954, 569] width 86 height 27
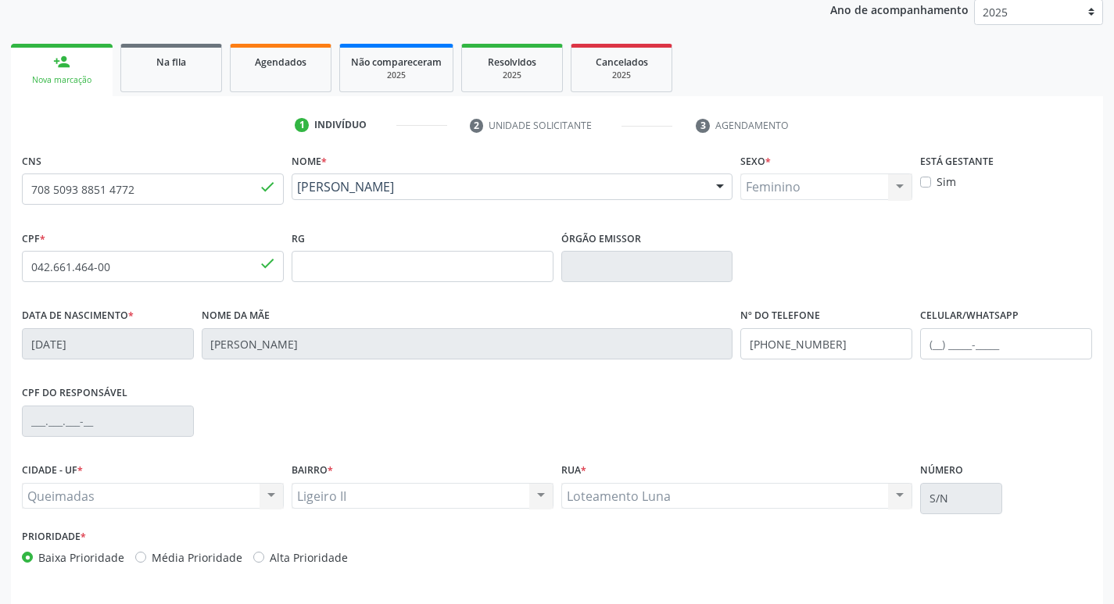
scroll to position [243, 0]
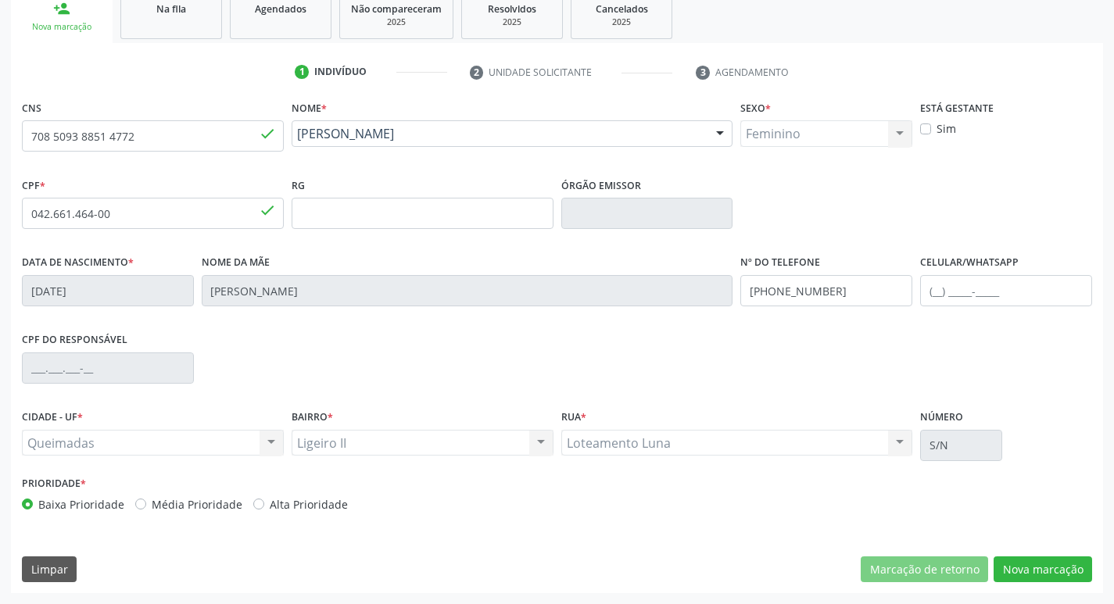
click at [205, 516] on div "Prioridade * Baixa Prioridade Média Prioridade Alta Prioridade" at bounding box center [287, 498] width 539 height 52
click at [145, 503] on div "Média Prioridade" at bounding box center [188, 504] width 107 height 16
click at [146, 506] on div "Média Prioridade" at bounding box center [188, 504] width 107 height 16
click at [152, 504] on label "Média Prioridade" at bounding box center [197, 504] width 91 height 16
click at [143, 504] on input "Média Prioridade" at bounding box center [140, 503] width 11 height 14
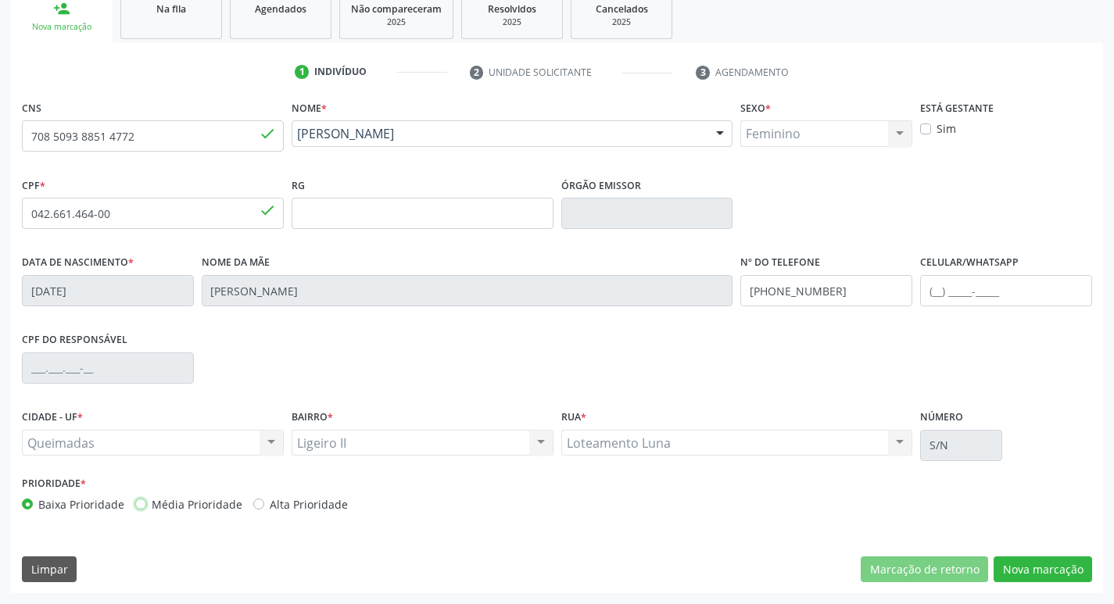
radio input "true"
click at [1035, 565] on button "Nova marcação" at bounding box center [1042, 569] width 98 height 27
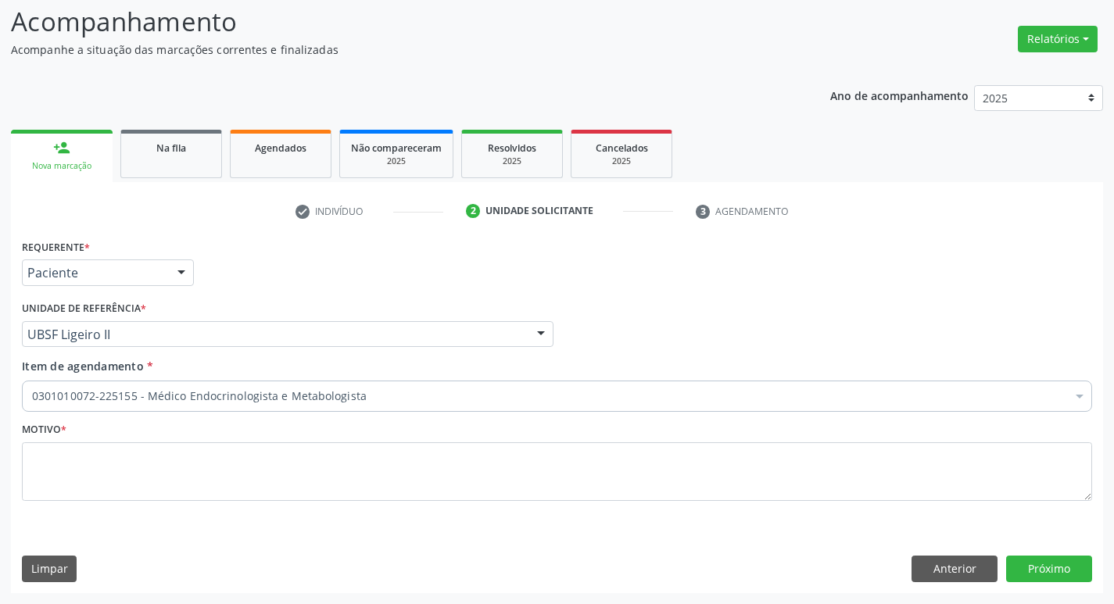
scroll to position [104, 0]
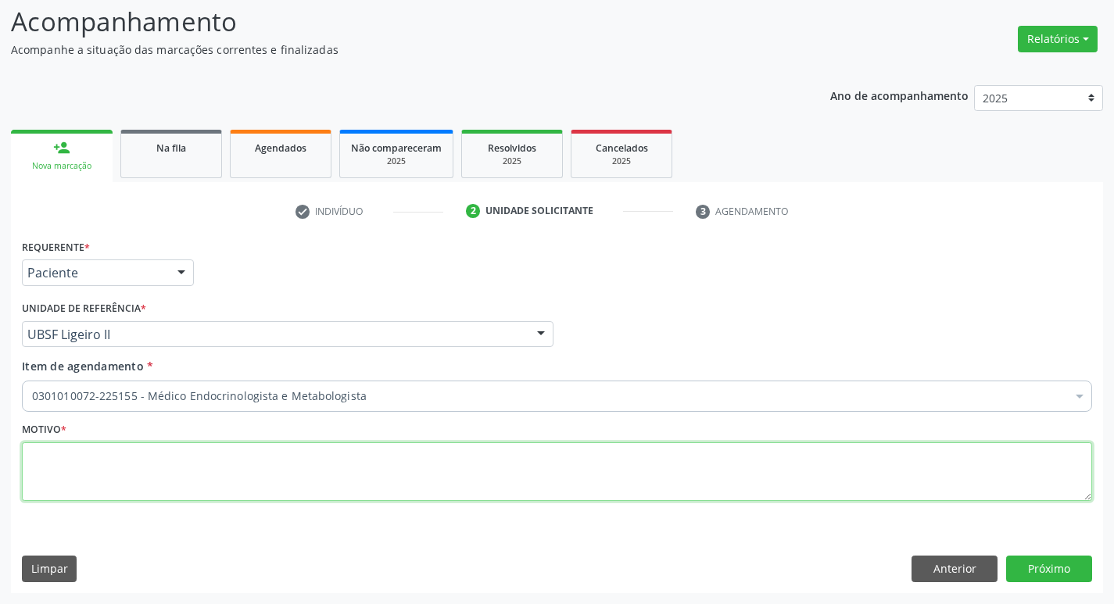
click at [98, 453] on textarea at bounding box center [557, 471] width 1070 height 59
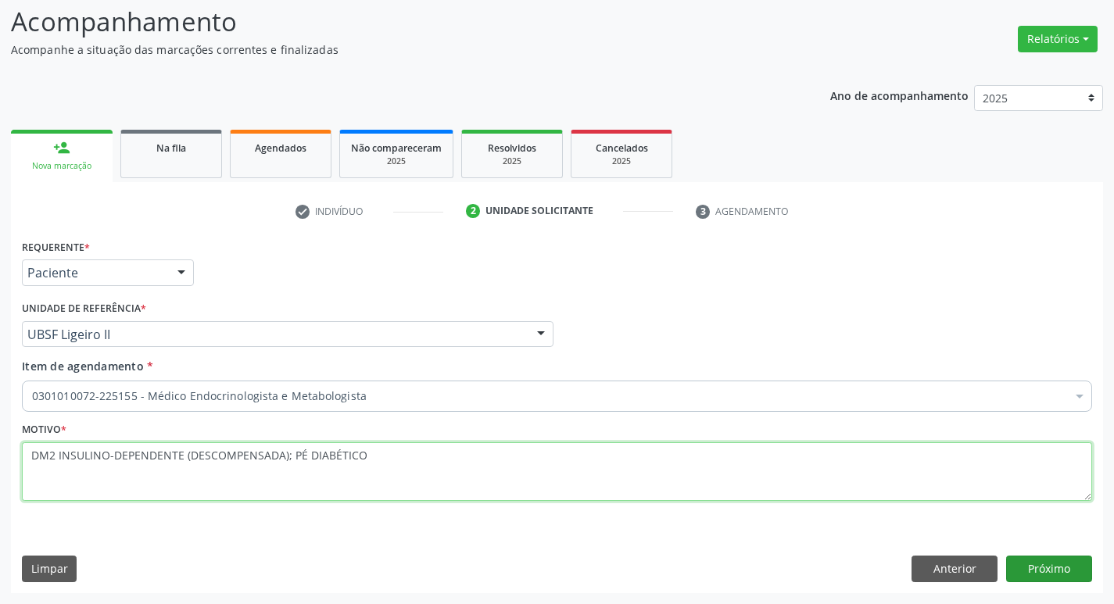
type textarea "DM2 INSULINO-DEPENDENTE (DESCOMPENSADA); PÉ DIABÉTICO"
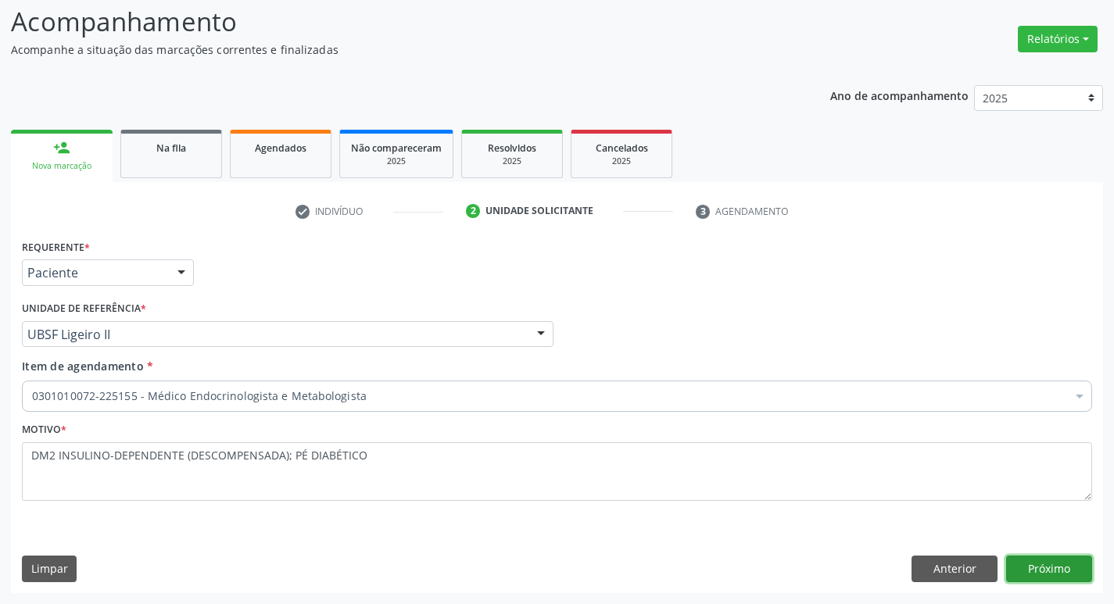
click at [1065, 565] on button "Próximo" at bounding box center [1049, 569] width 86 height 27
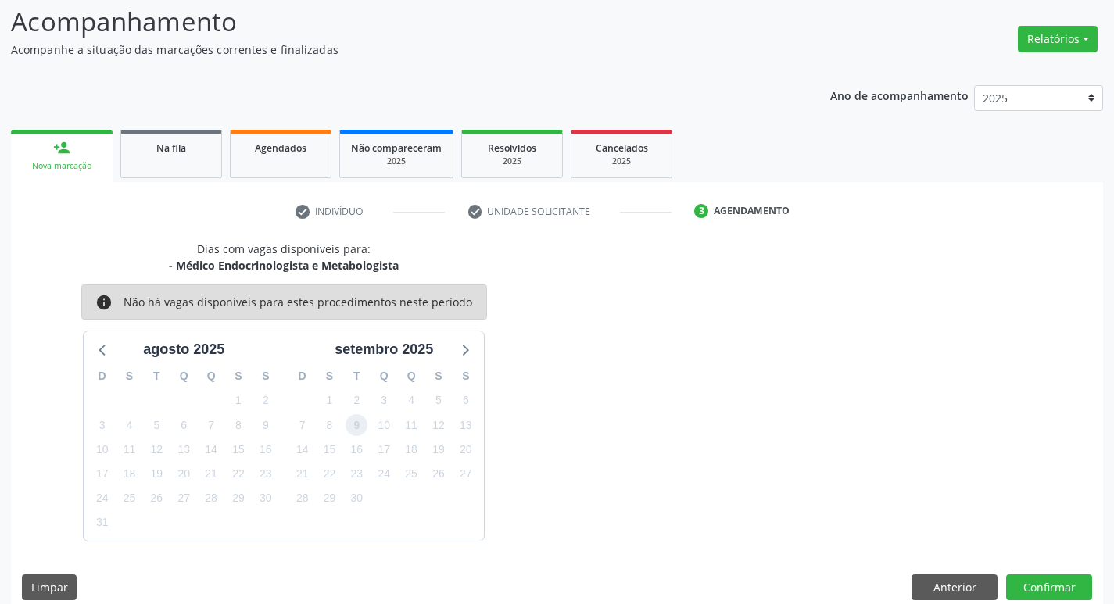
click at [349, 422] on span "9" at bounding box center [356, 425] width 22 height 22
click at [1063, 591] on button "Confirmar" at bounding box center [1049, 587] width 86 height 27
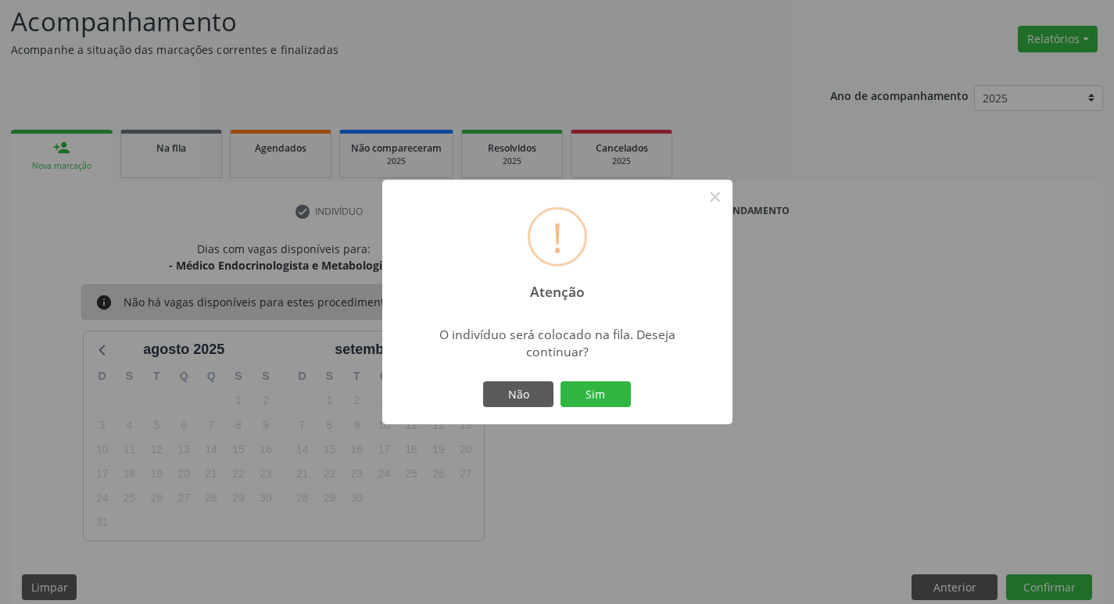
click at [589, 409] on div "Não Sim" at bounding box center [557, 394] width 155 height 33
click at [589, 393] on button "Sim" at bounding box center [595, 394] width 70 height 27
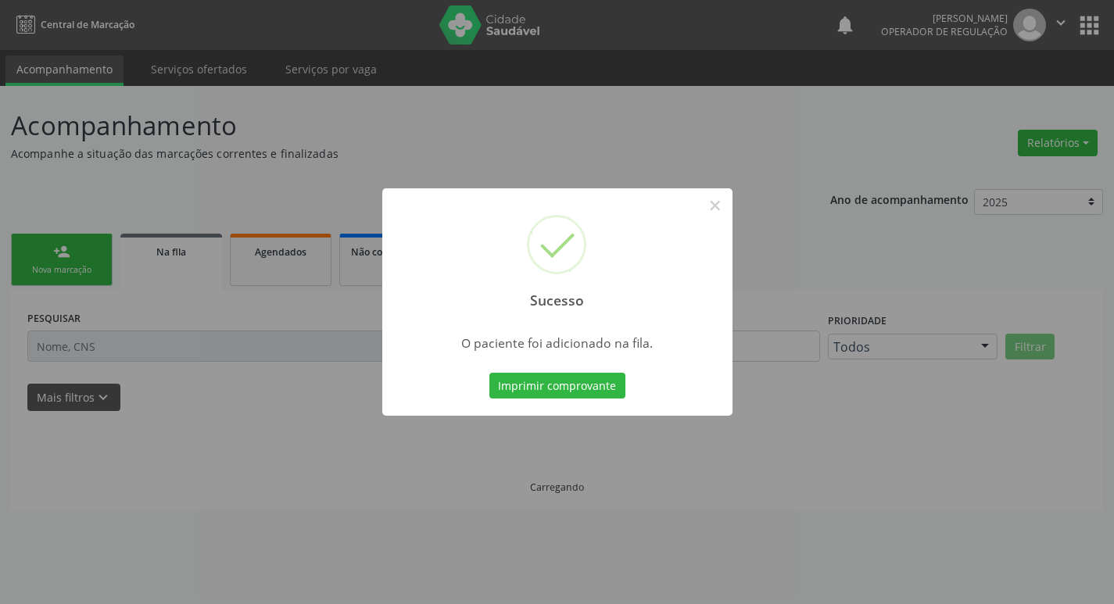
scroll to position [0, 0]
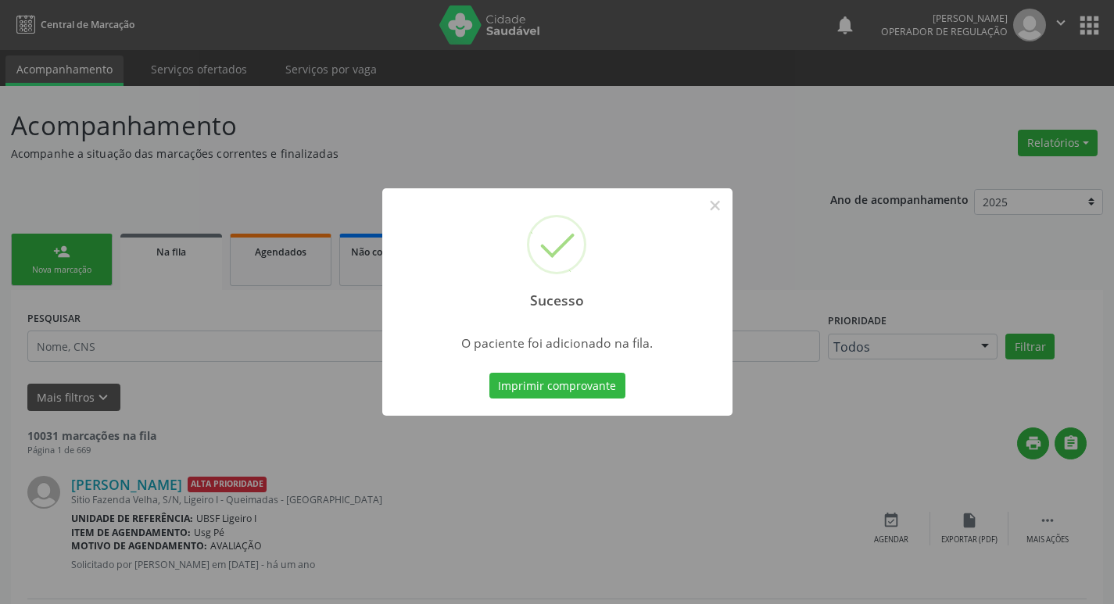
click at [344, 345] on div "Sucesso × O paciente foi adicionado na fila. Imprimir comprovante Cancel" at bounding box center [557, 302] width 1114 height 604
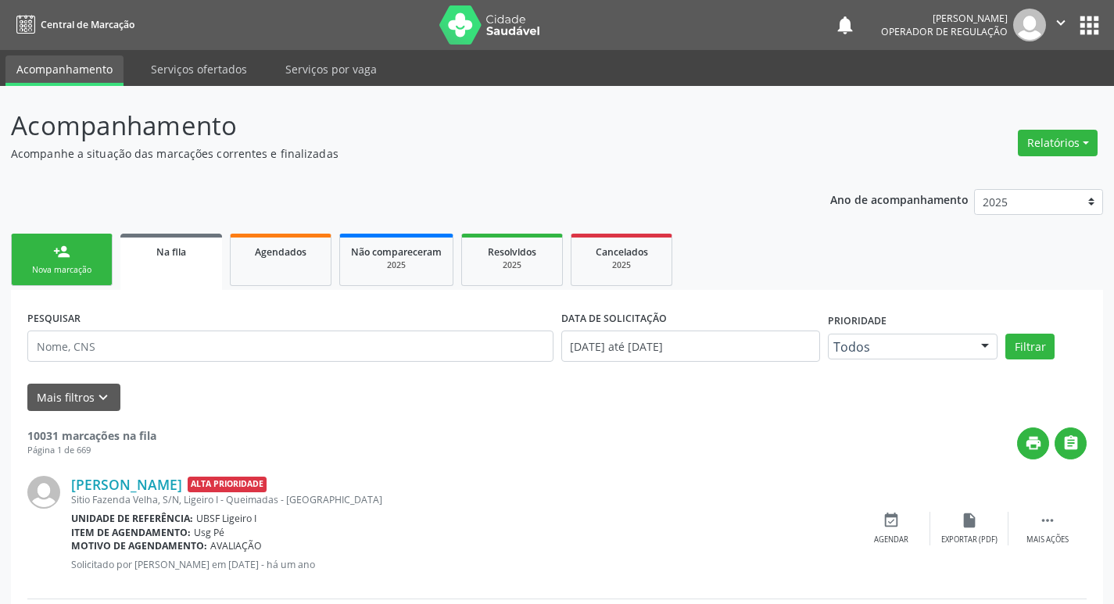
click at [40, 283] on link "person_add Nova marcação" at bounding box center [62, 260] width 102 height 52
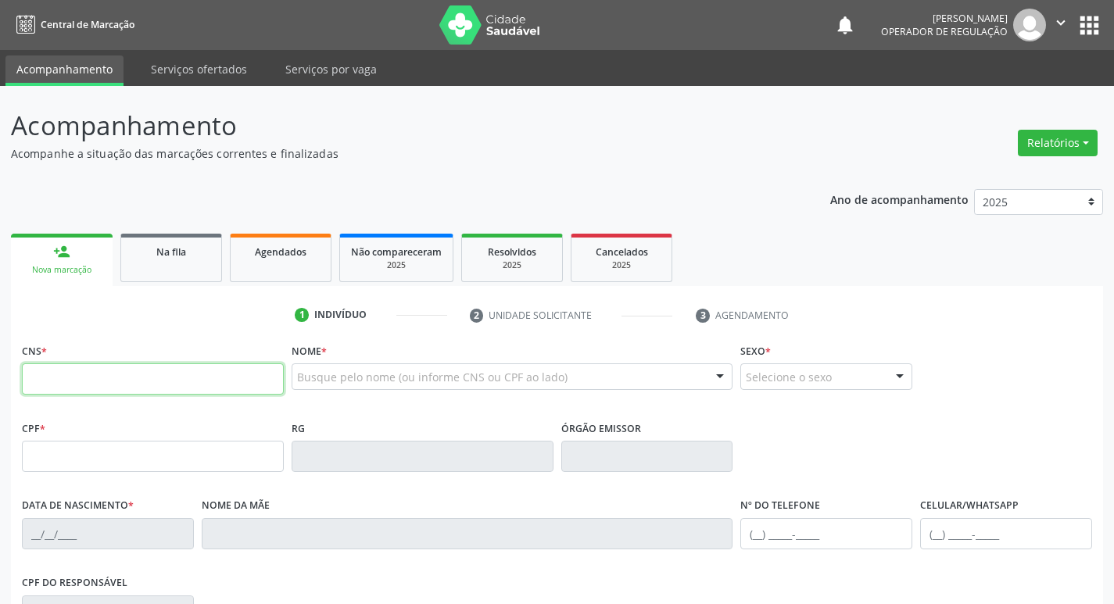
click at [47, 373] on input "text" at bounding box center [153, 378] width 262 height 31
type input "708 6045 9576 3489"
type input "424.327.664-15"
type input "22/06/1949"
type input "Josefa Maria da Concei��Ão"
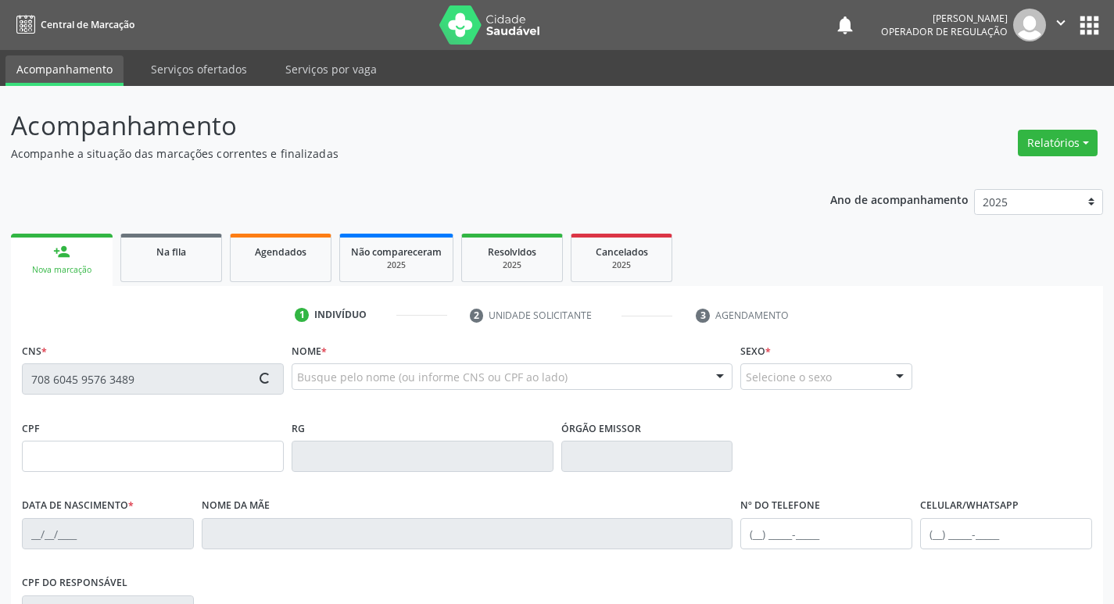
type input "(83) 8203-6748"
type input "047.932.334-81"
type input "83"
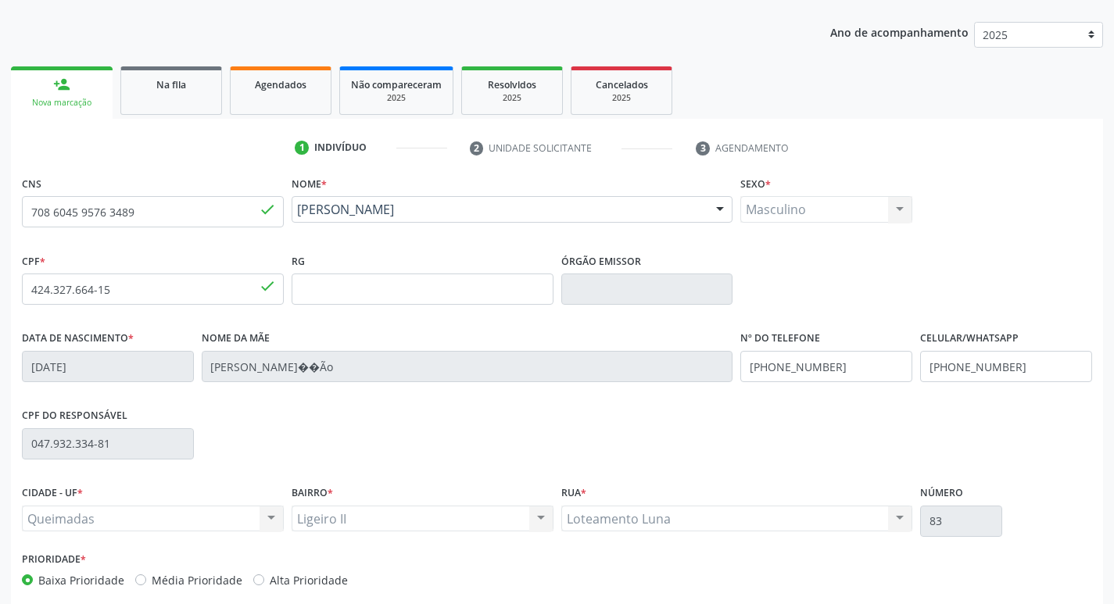
scroll to position [243, 0]
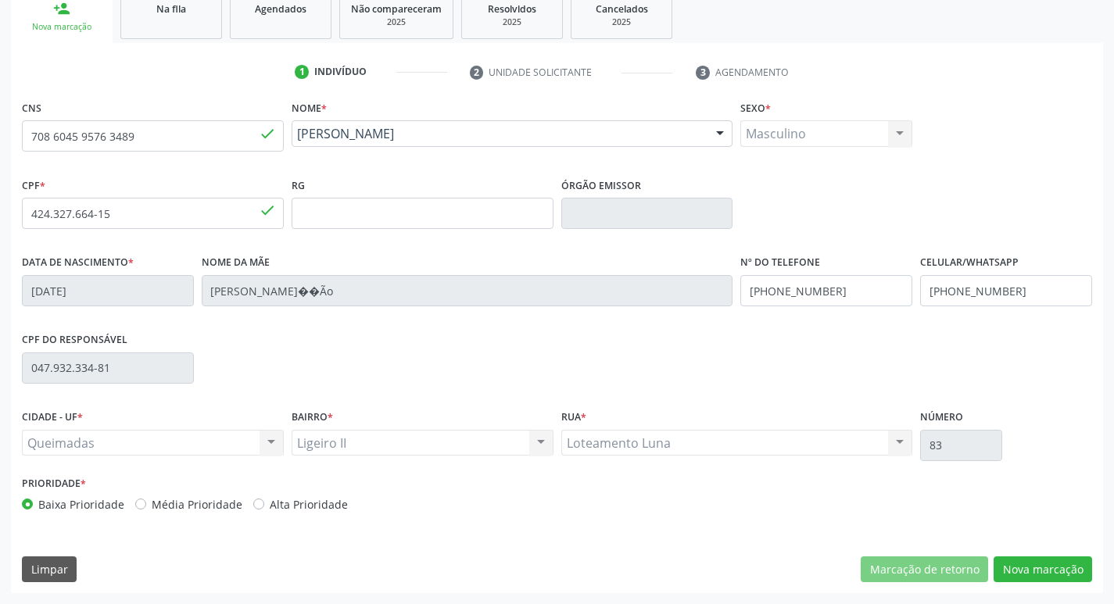
click at [152, 499] on label "Média Prioridade" at bounding box center [197, 504] width 91 height 16
click at [140, 499] on input "Média Prioridade" at bounding box center [140, 503] width 11 height 14
radio input "true"
click at [1031, 581] on button "Nova marcação" at bounding box center [1042, 569] width 98 height 27
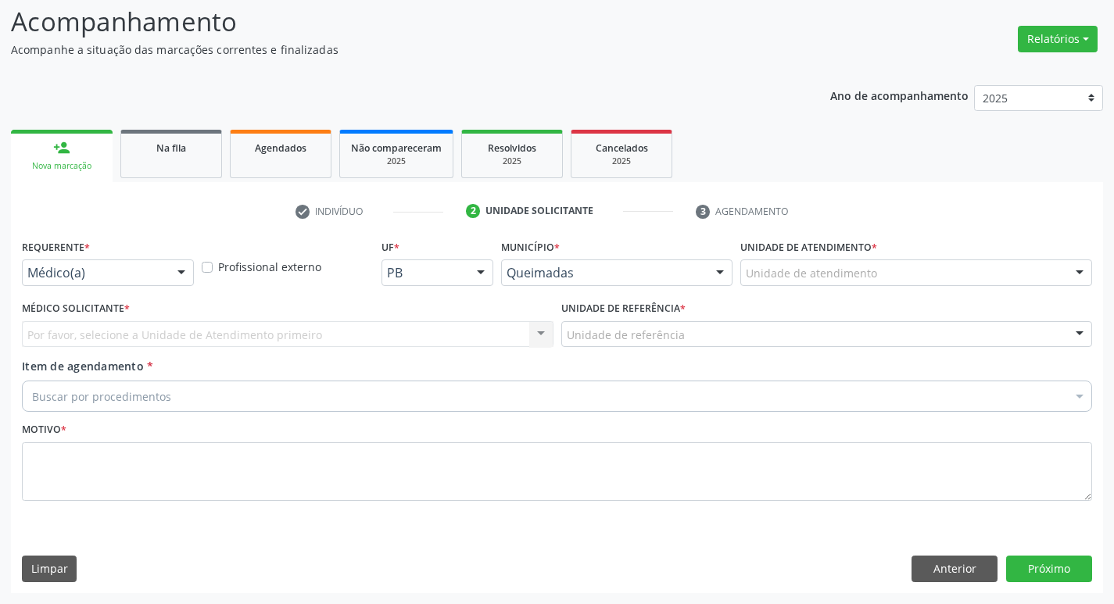
scroll to position [104, 0]
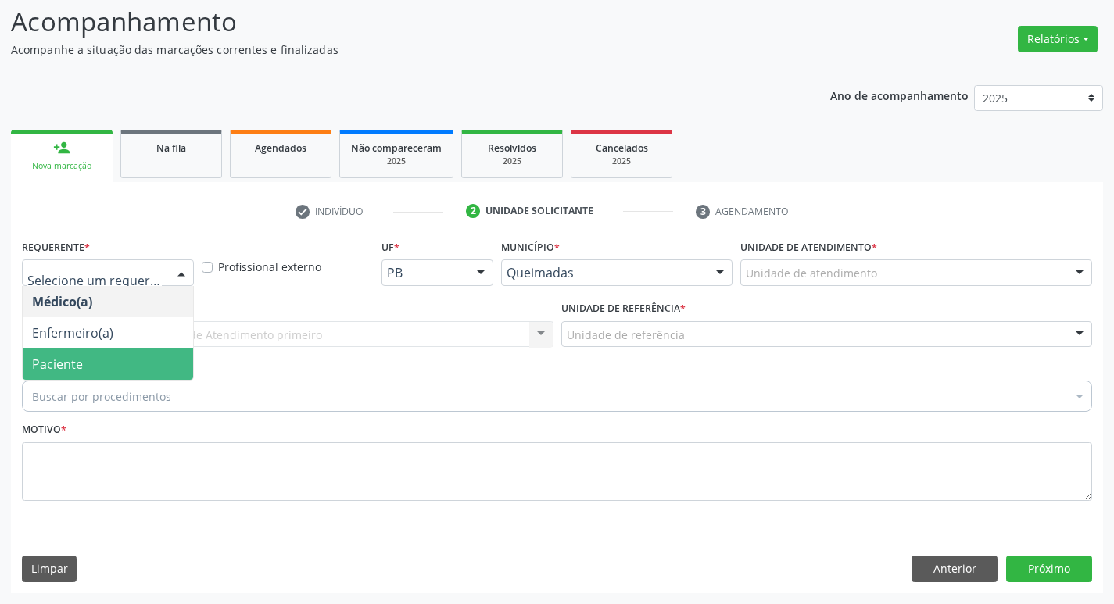
click at [104, 363] on span "Paciente" at bounding box center [108, 364] width 170 height 31
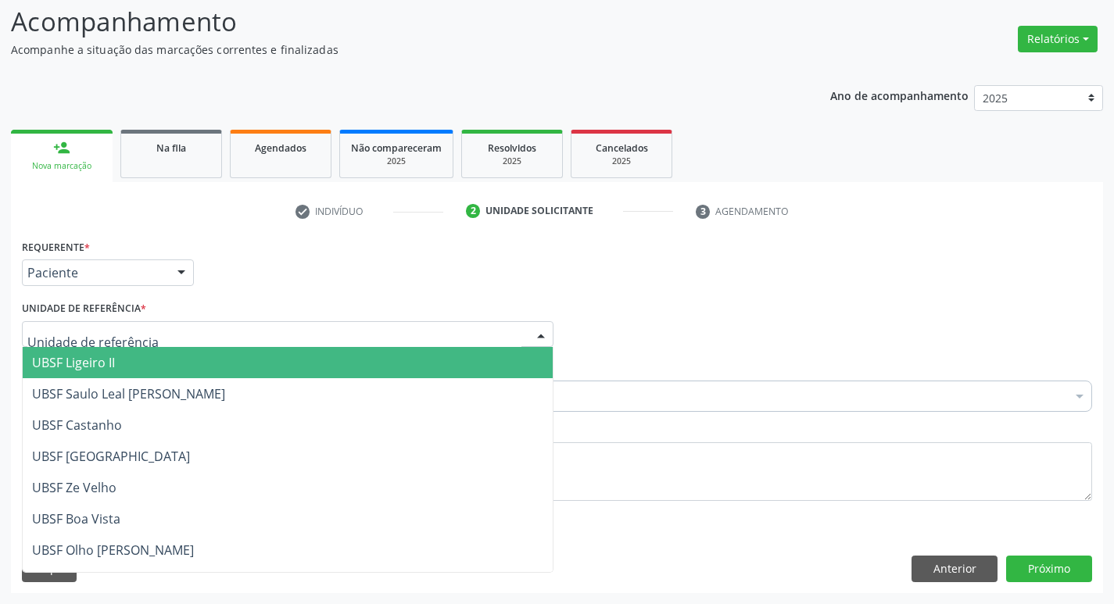
click at [99, 361] on span "UBSF Ligeiro II" at bounding box center [73, 362] width 83 height 17
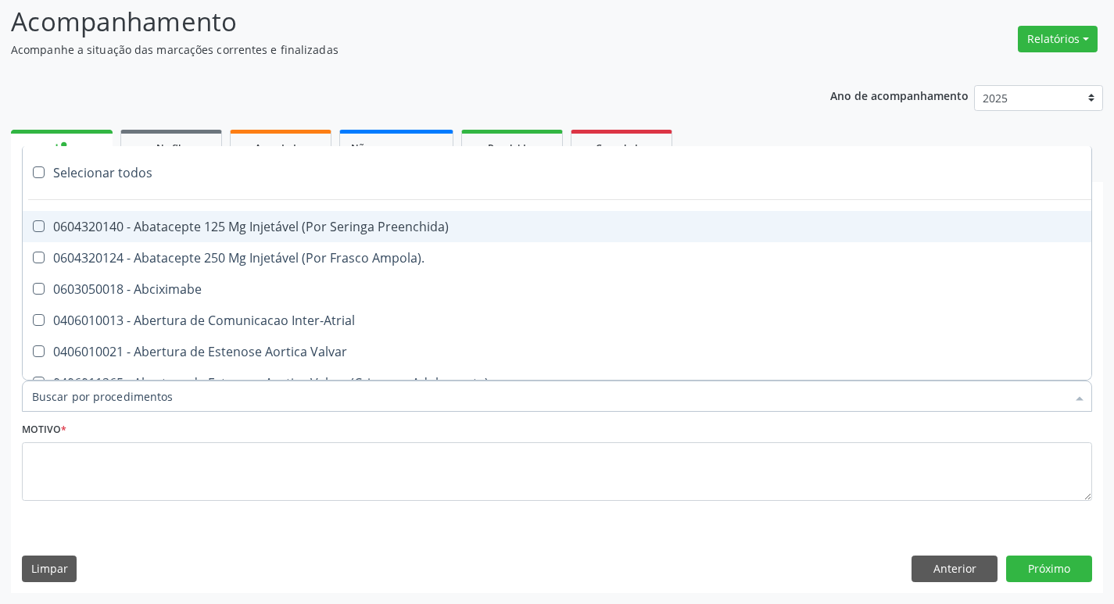
type input "O"
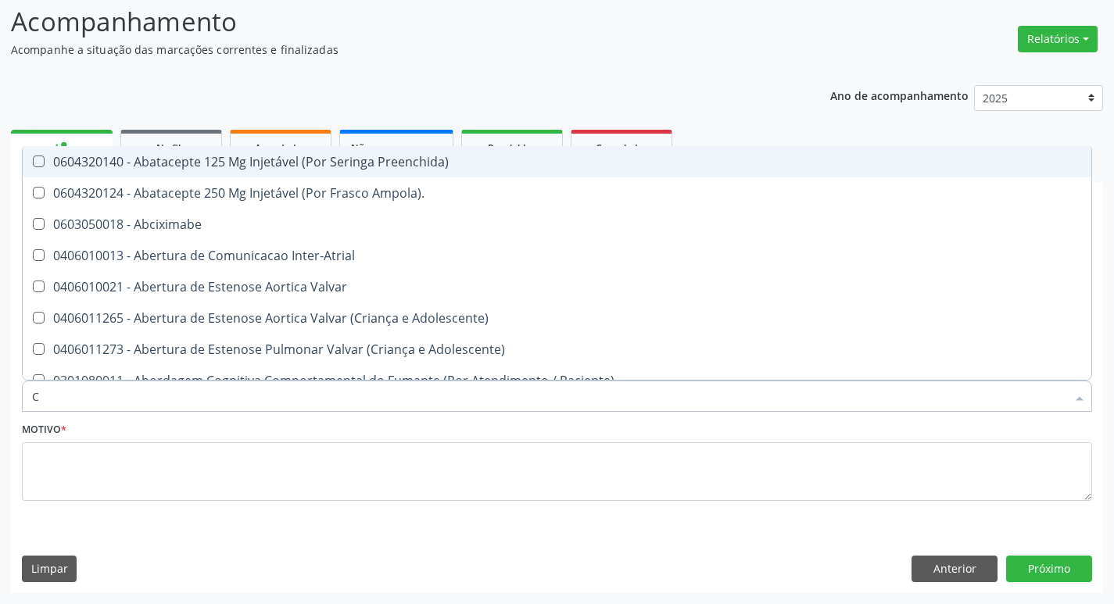
type input "CARDIOLOGISTA"
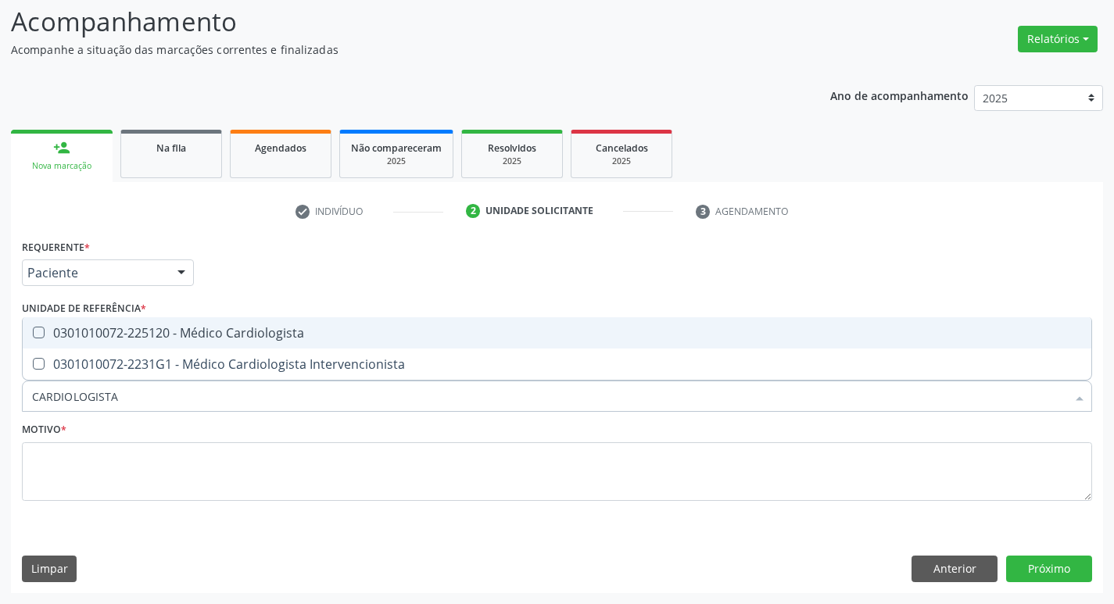
click at [147, 342] on span "0301010072-225120 - Médico Cardiologista" at bounding box center [557, 332] width 1068 height 31
checkbox Cardiologista "true"
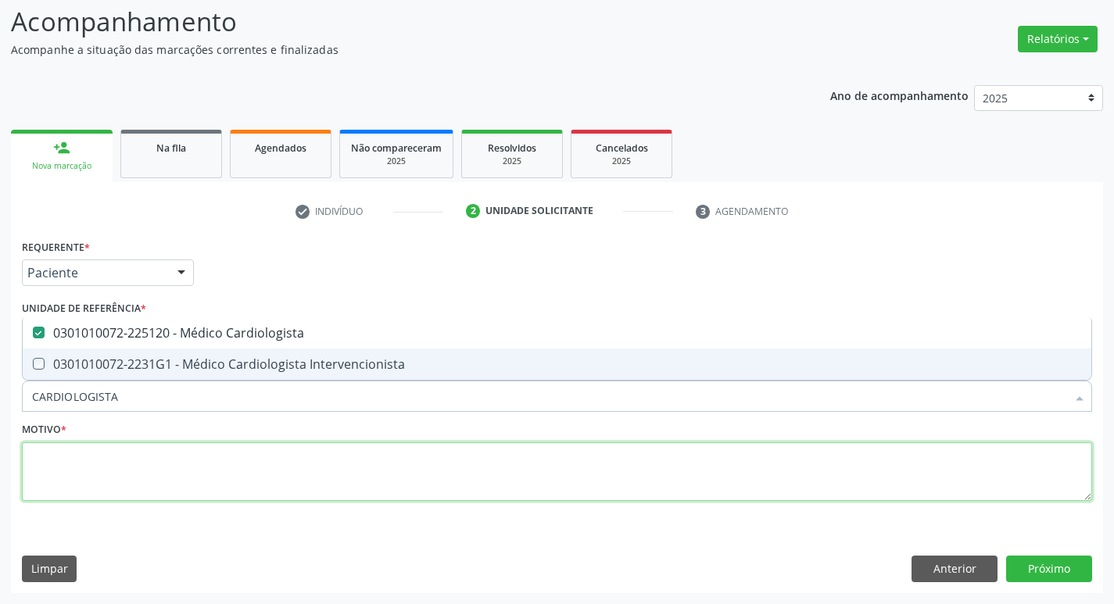
click at [141, 473] on textarea at bounding box center [557, 471] width 1070 height 59
checkbox Intervencionista "true"
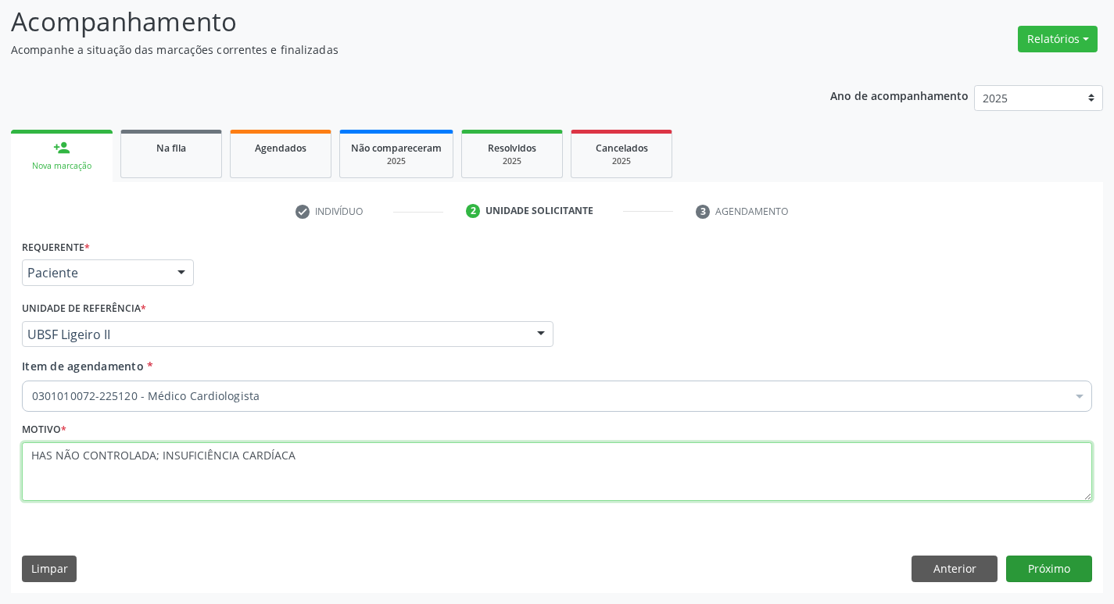
type textarea "HAS NÃO CONTROLADA; INSUFICIÊNCIA CARDÍACA"
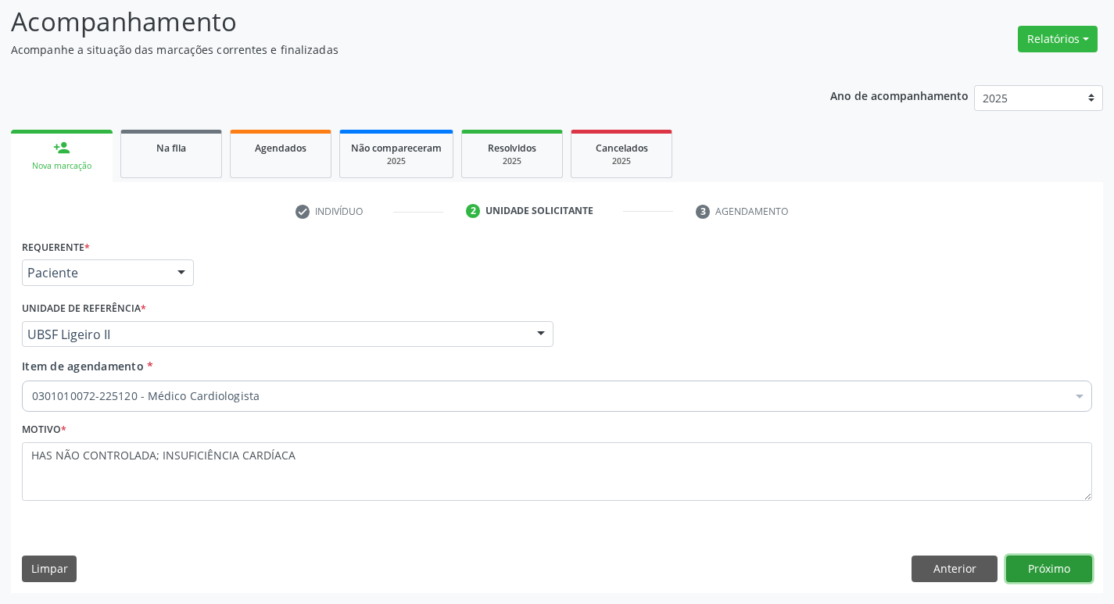
click at [1022, 563] on button "Próximo" at bounding box center [1049, 569] width 86 height 27
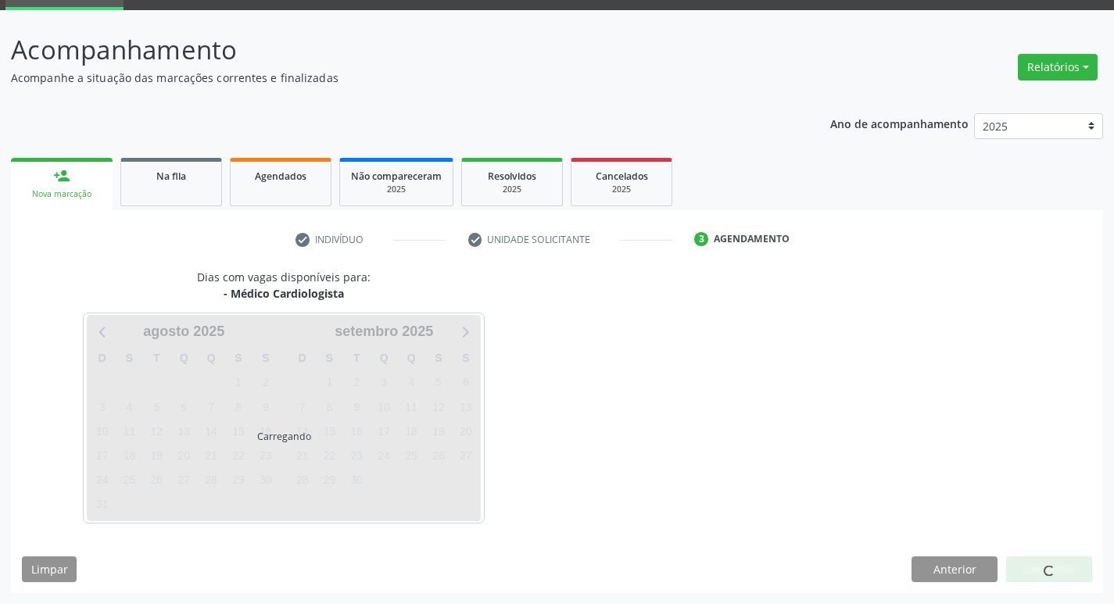
scroll to position [76, 0]
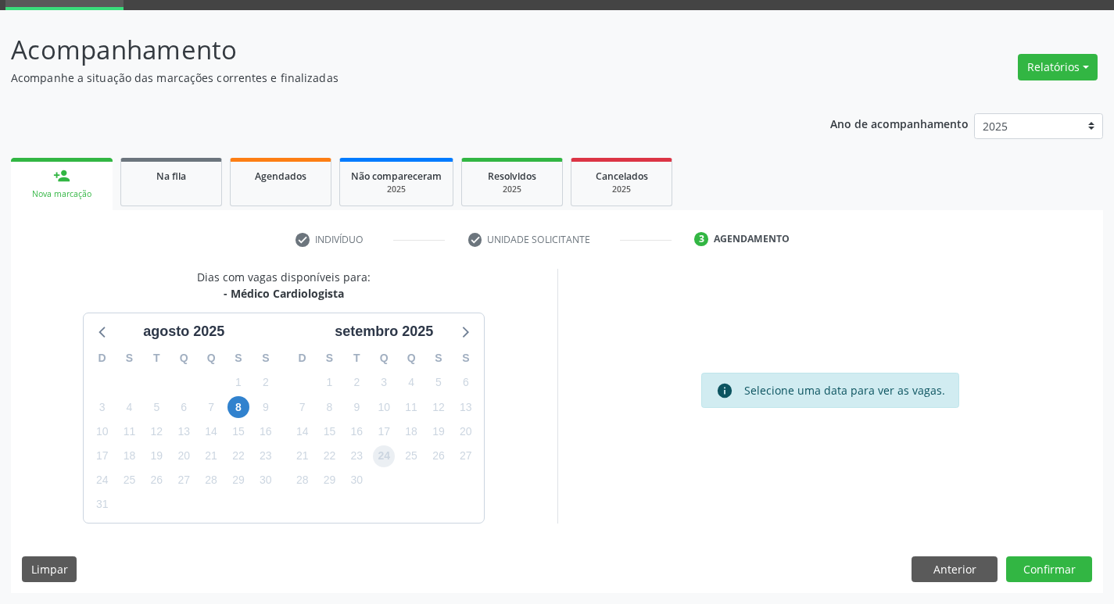
click at [390, 455] on span "24" at bounding box center [384, 456] width 22 height 22
click at [1054, 567] on button "Confirmar" at bounding box center [1049, 569] width 86 height 27
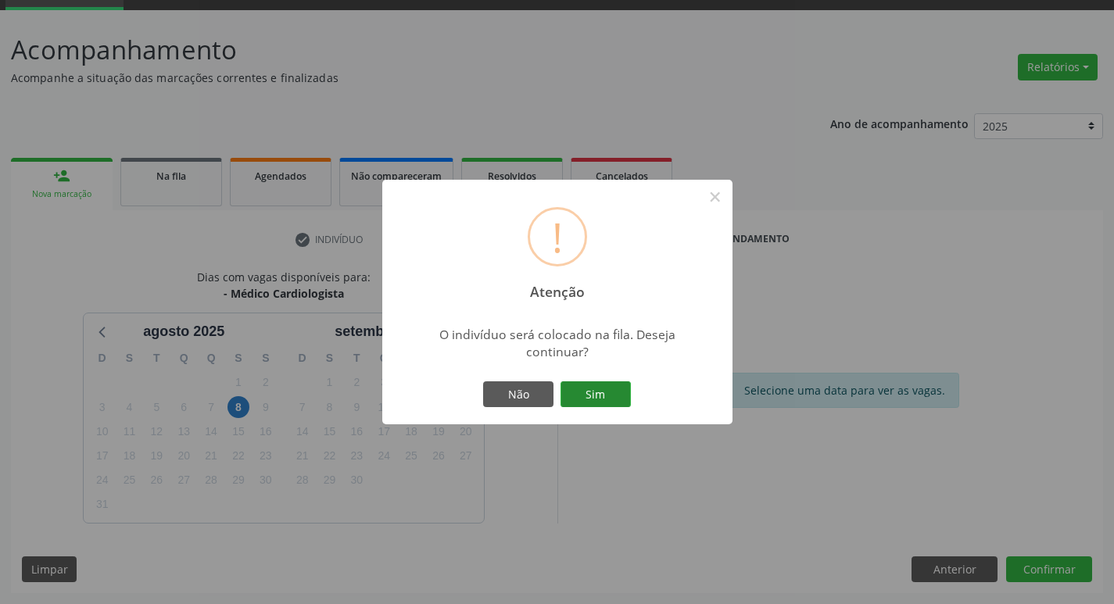
click at [619, 402] on button "Sim" at bounding box center [595, 394] width 70 height 27
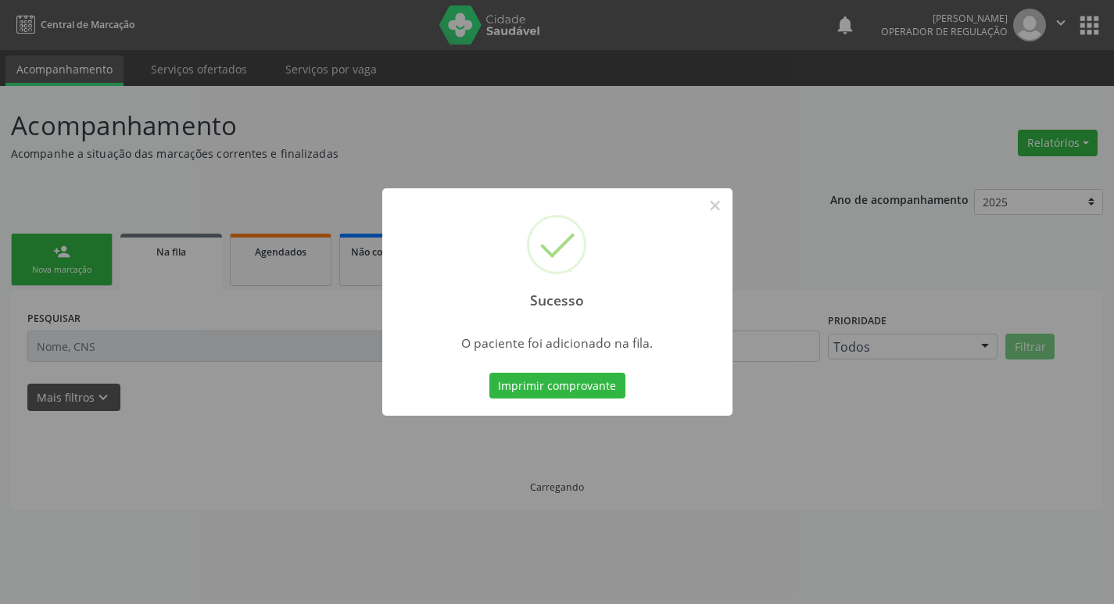
scroll to position [0, 0]
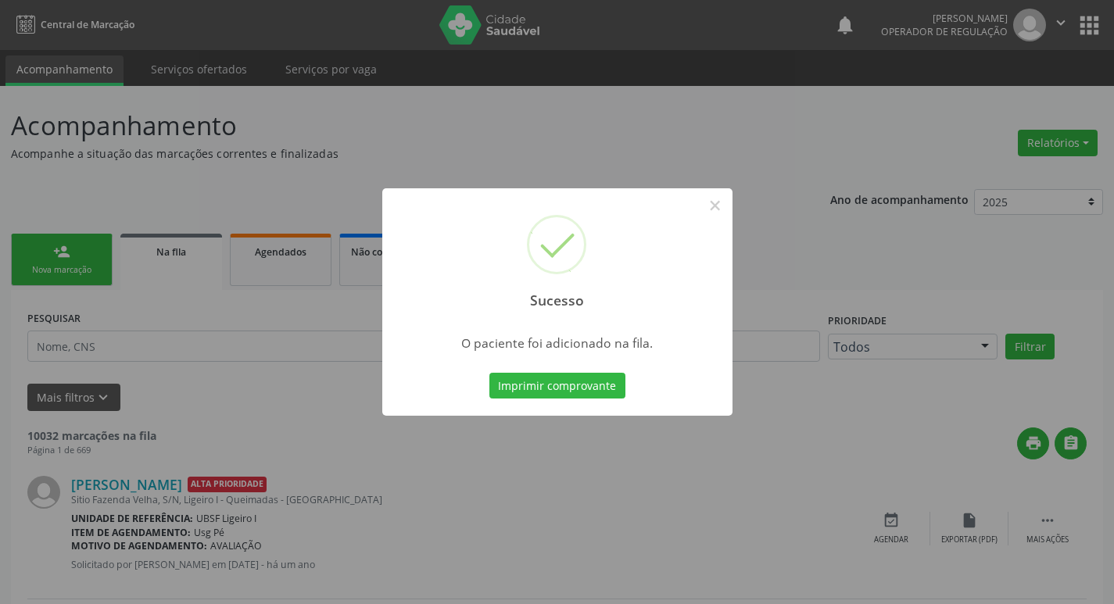
click at [1, 194] on div "Sucesso × O paciente foi adicionado na fila. Imprimir comprovante Cancel" at bounding box center [557, 302] width 1114 height 604
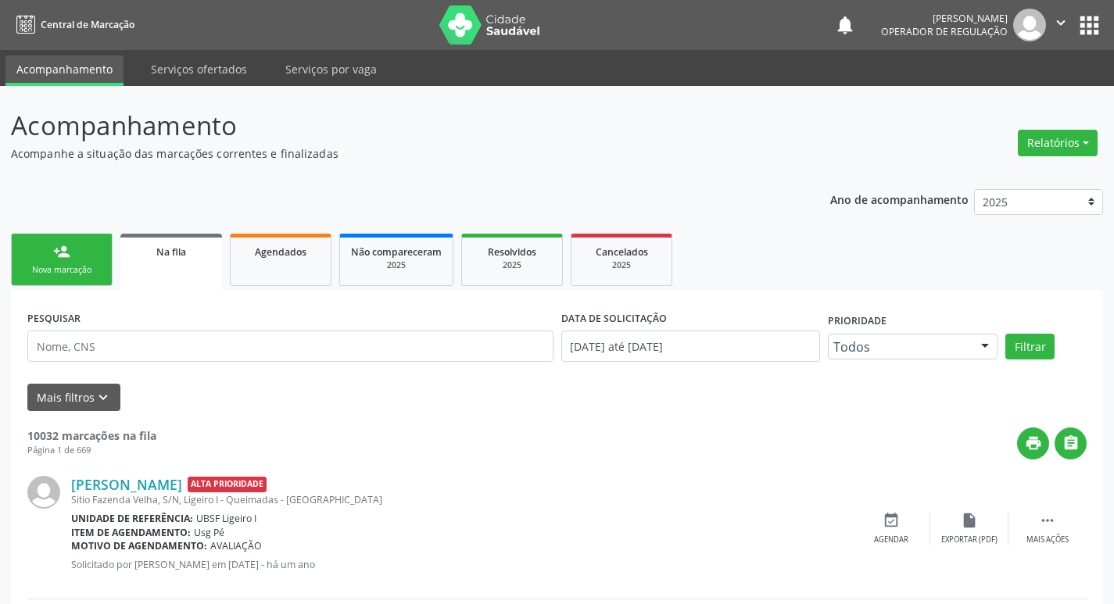
click at [45, 239] on link "person_add Nova marcação" at bounding box center [62, 260] width 102 height 52
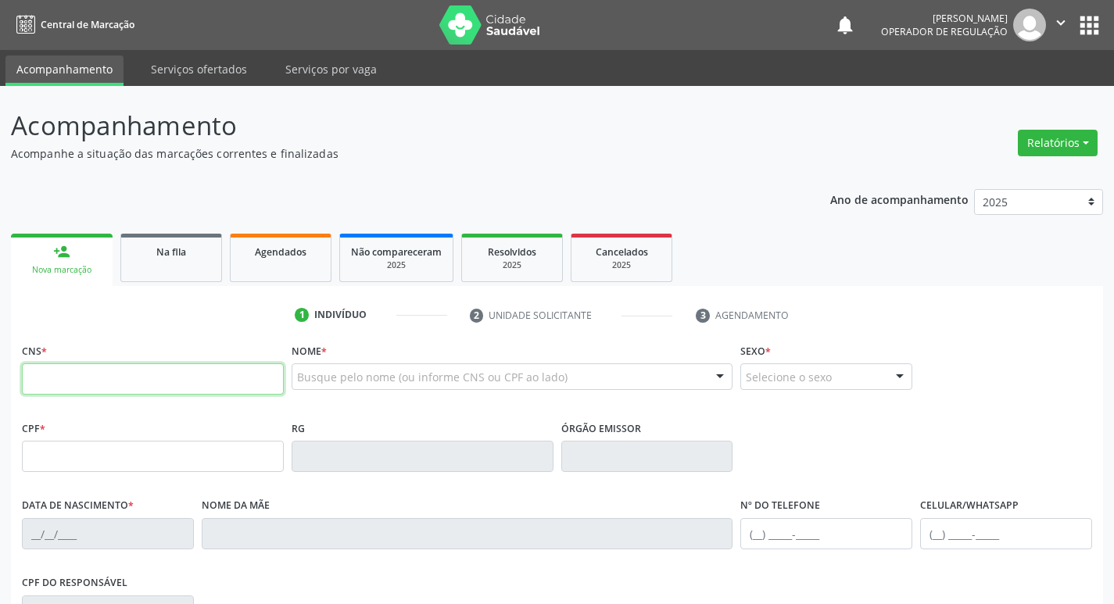
click at [77, 374] on input "text" at bounding box center [153, 378] width 262 height 31
click at [189, 272] on link "Na fila" at bounding box center [171, 258] width 102 height 48
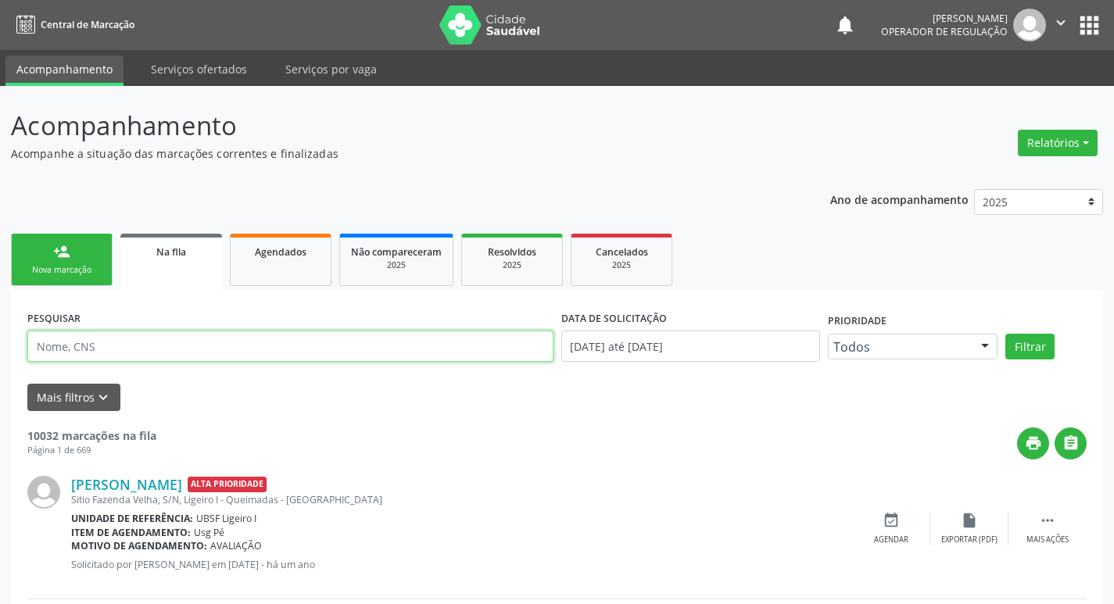
click at [134, 345] on input "text" at bounding box center [290, 346] width 526 height 31
type input "706308767953973"
click at [1005, 334] on button "Filtrar" at bounding box center [1029, 347] width 49 height 27
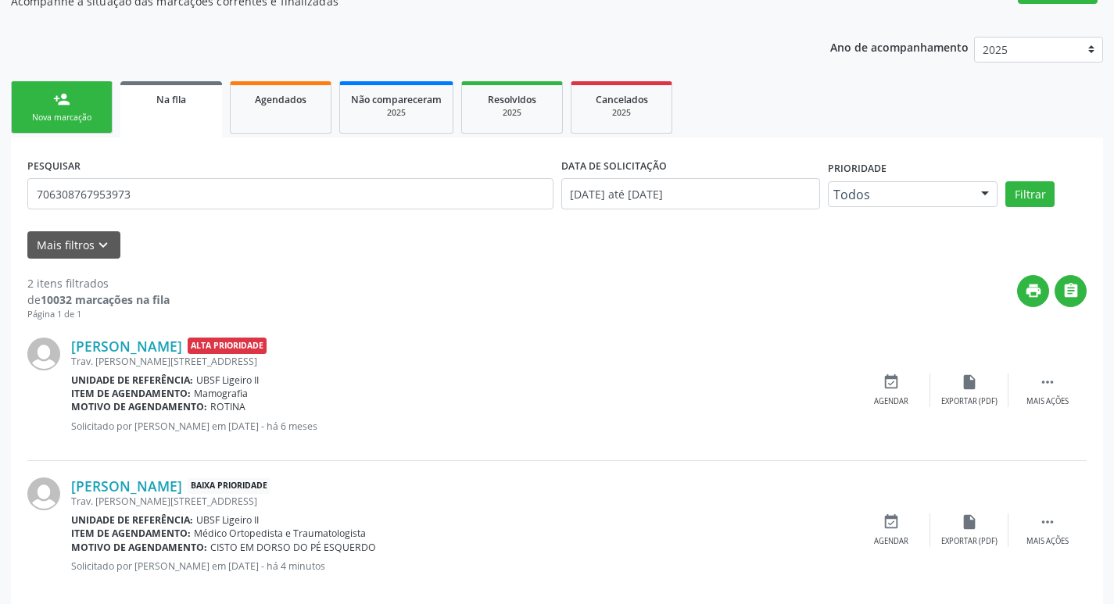
scroll to position [176, 0]
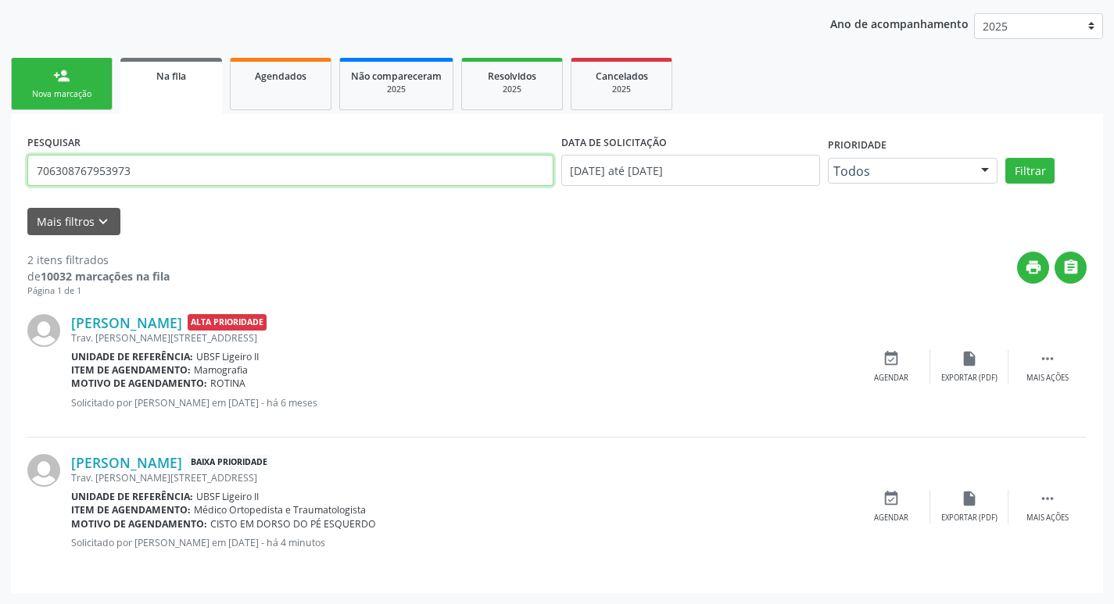
click at [166, 181] on input "706308767953973" at bounding box center [290, 170] width 526 height 31
click at [32, 83] on link "person_add Nova marcação" at bounding box center [62, 84] width 102 height 52
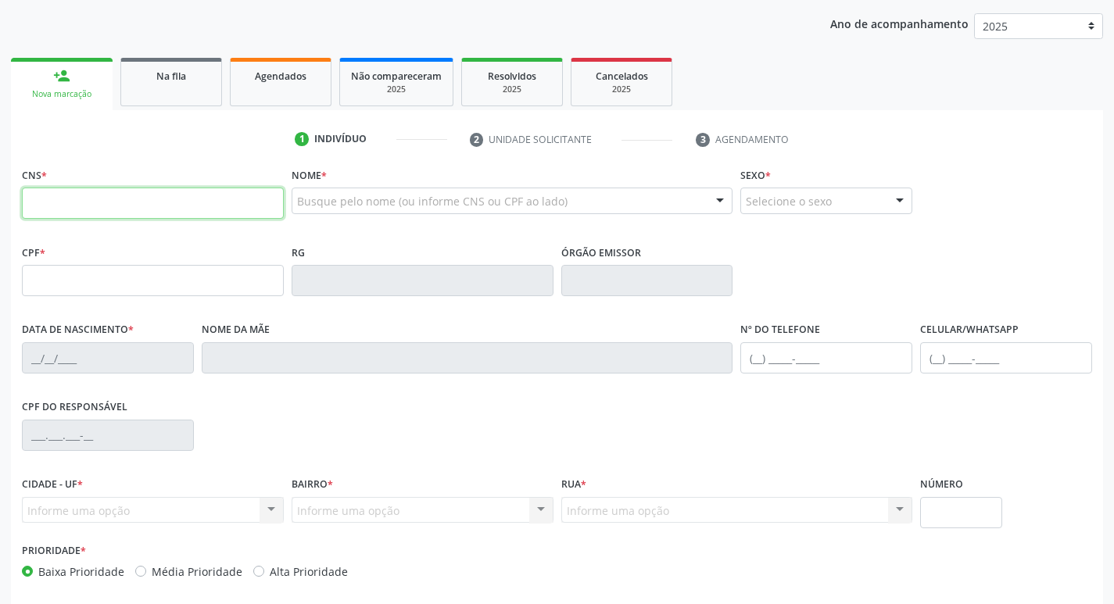
click at [46, 191] on input "text" at bounding box center [153, 203] width 262 height 31
type input "700 5075 7412 3756"
type input "436.685.774-04"
type input "21/03/1943"
type input "Maria Alexandre Barbosa"
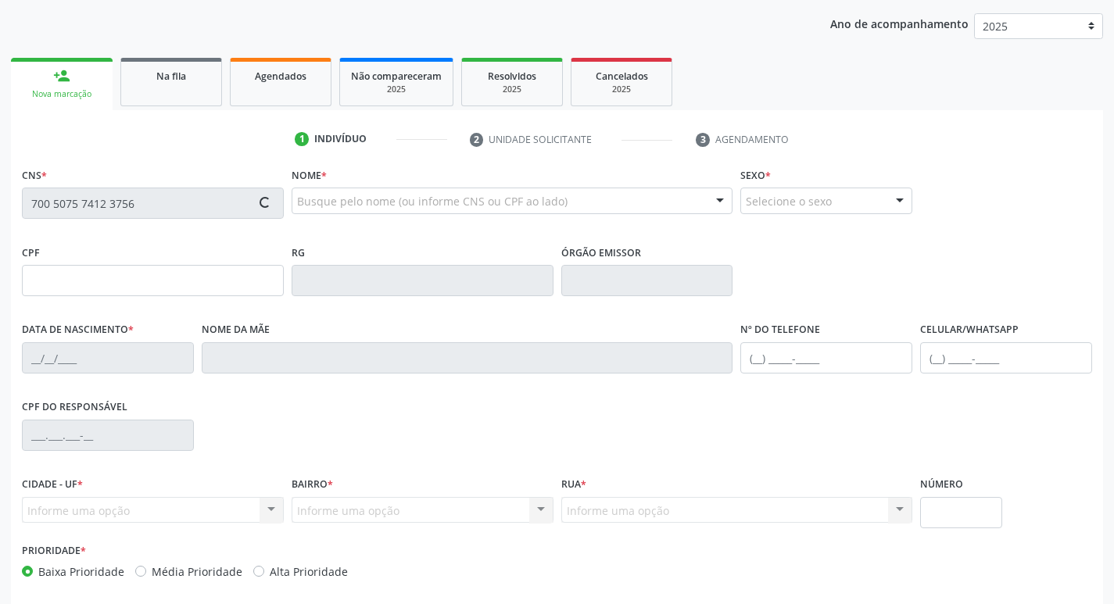
type input "(83) 99102-9186"
type input "826.260.574-87"
type input "40"
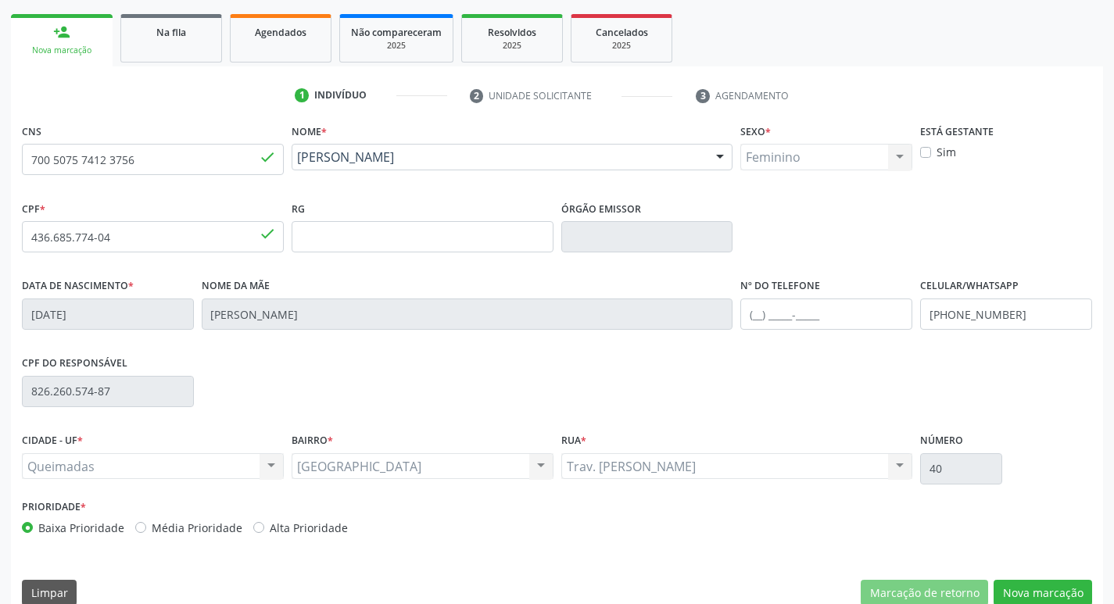
scroll to position [243, 0]
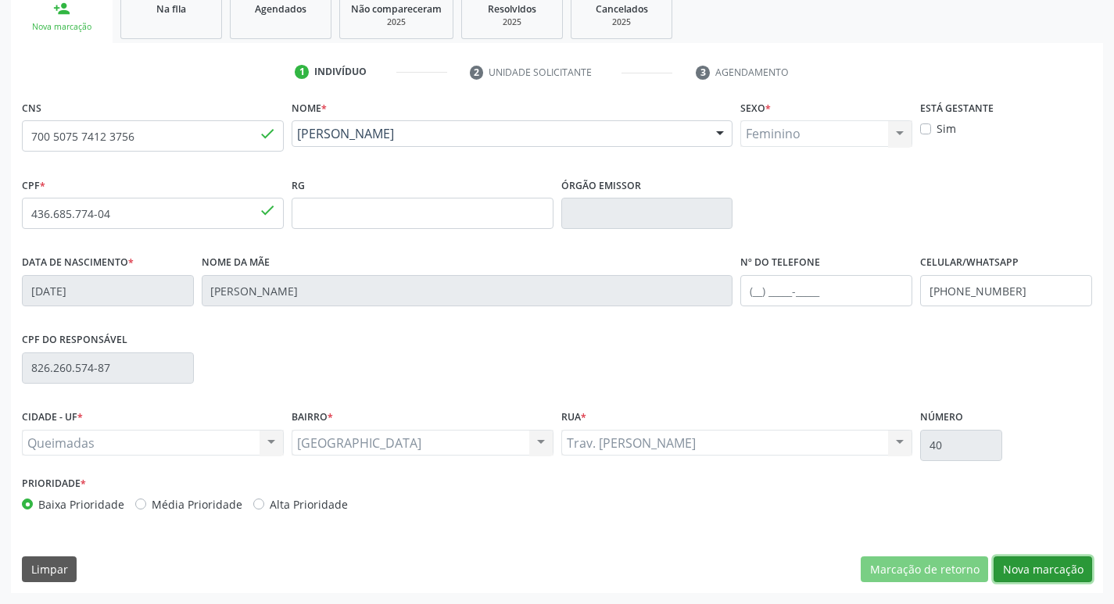
click at [1015, 579] on button "Nova marcação" at bounding box center [1042, 569] width 98 height 27
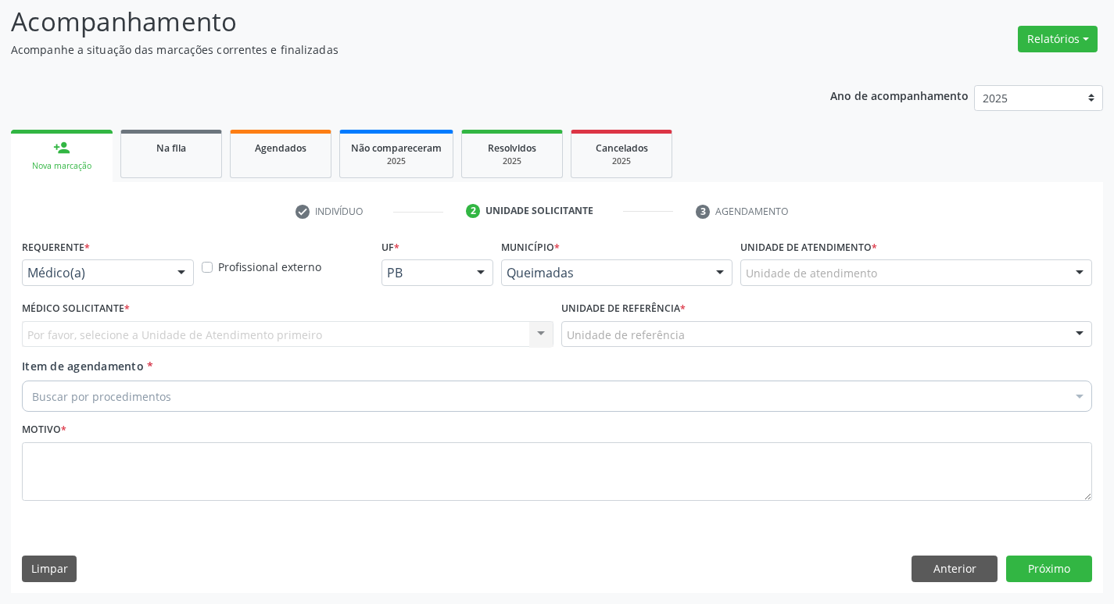
scroll to position [104, 0]
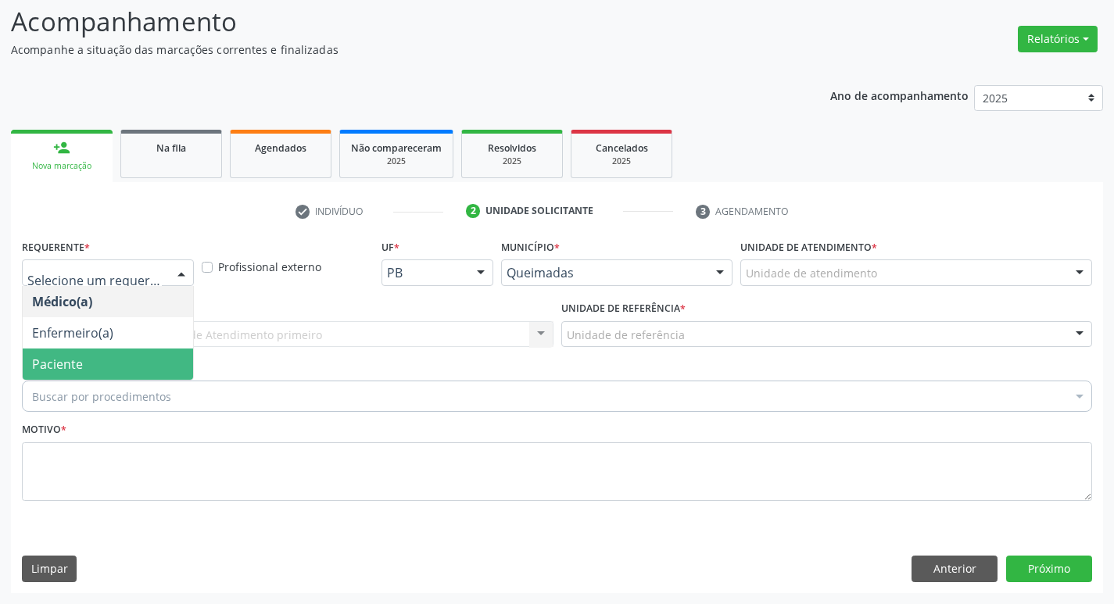
click at [36, 358] on span "Paciente" at bounding box center [57, 364] width 51 height 17
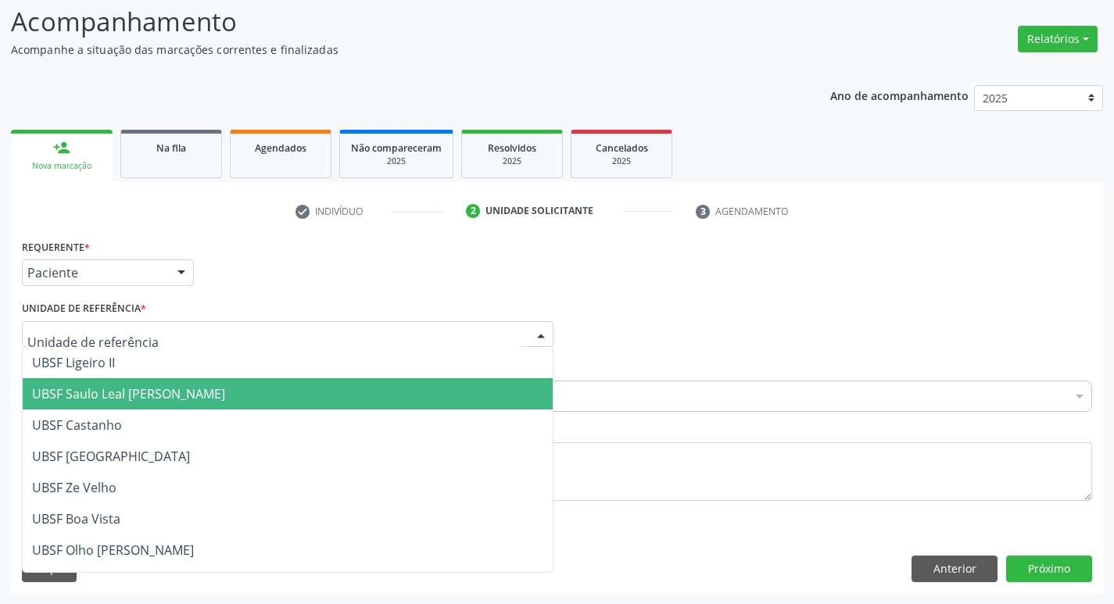
click at [52, 381] on span "UBSF Saulo Leal [PERSON_NAME]" at bounding box center [288, 393] width 530 height 31
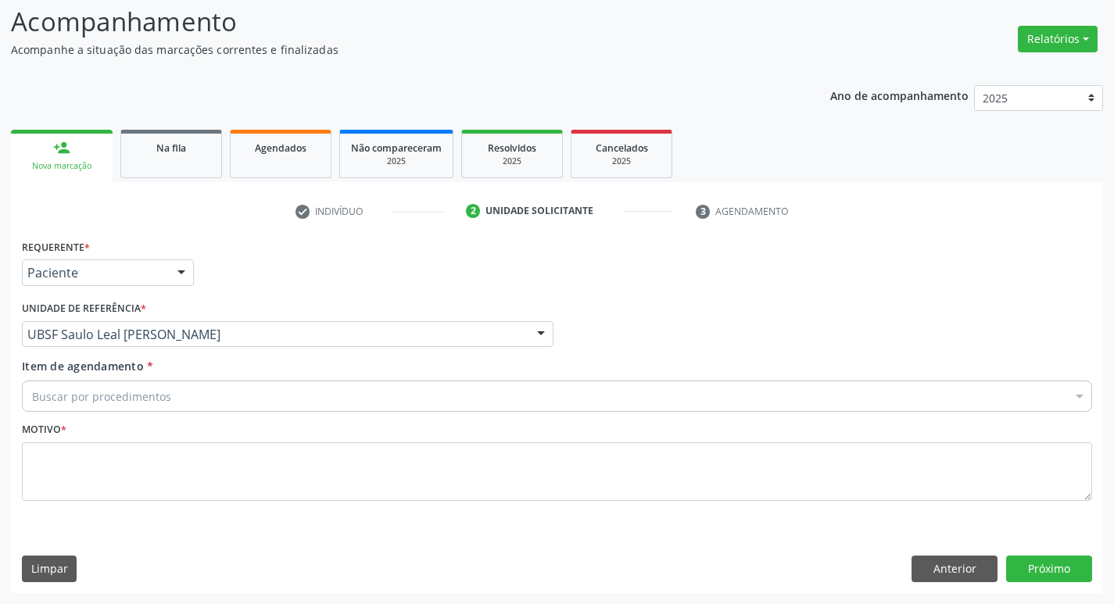
click at [52, 381] on div "Buscar por procedimentos" at bounding box center [557, 396] width 1070 height 31
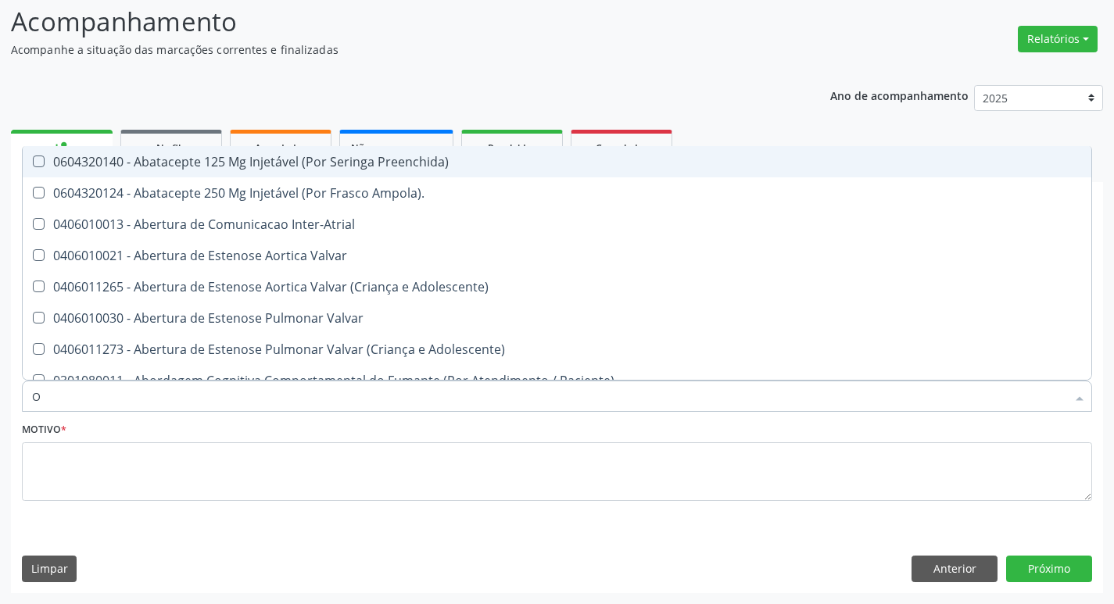
type input "ORTOPEDISTA"
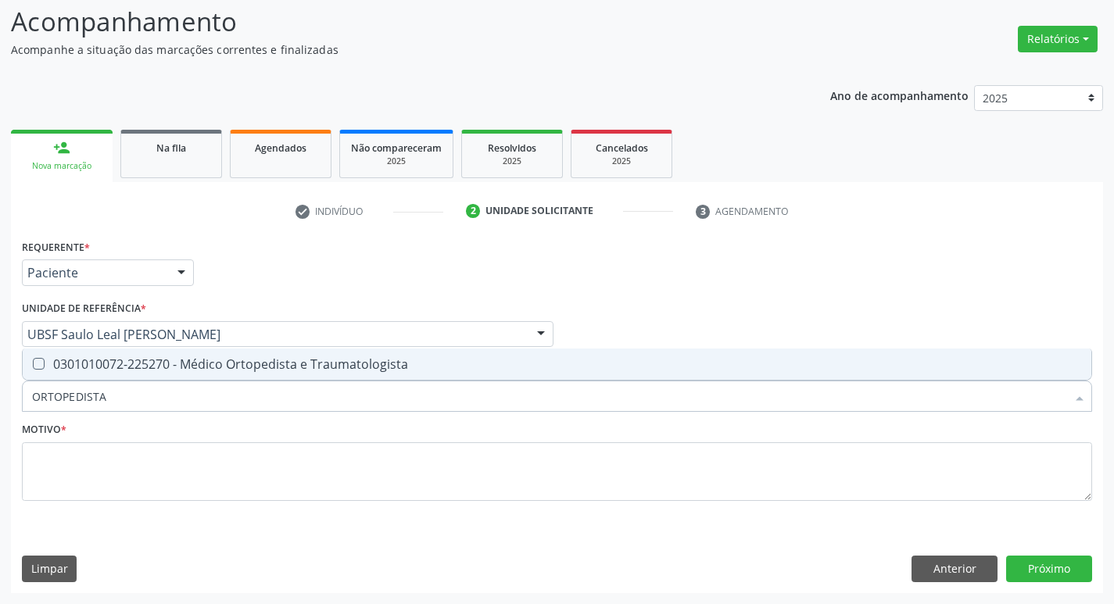
click at [143, 362] on div "0301010072-225270 - Médico Ortopedista e Traumatologista" at bounding box center [557, 364] width 1050 height 13
checkbox Traumatologista "true"
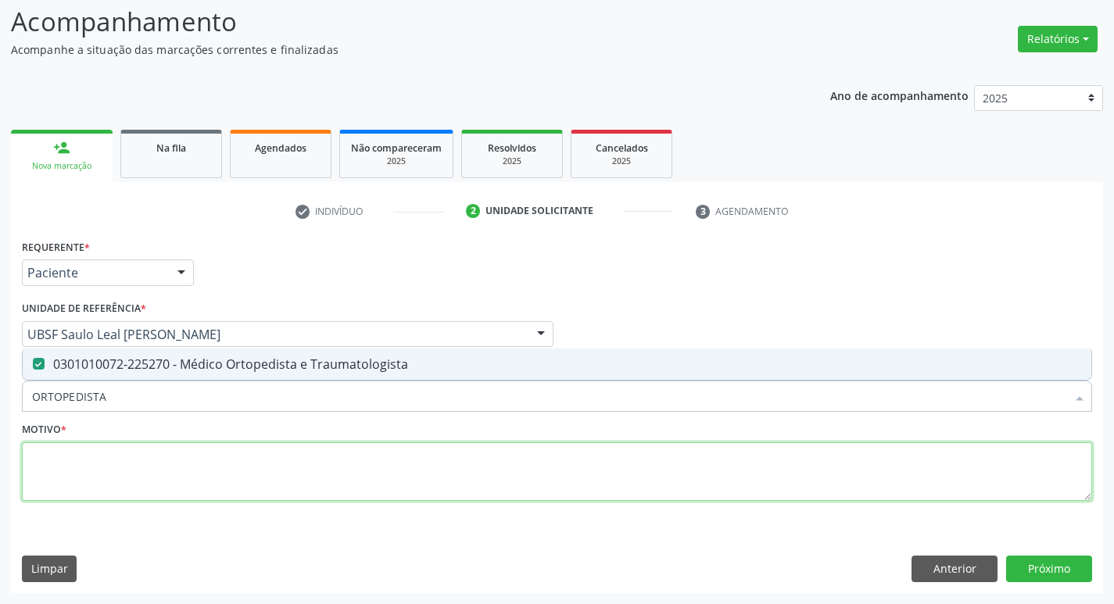
click at [114, 495] on textarea at bounding box center [557, 471] width 1070 height 59
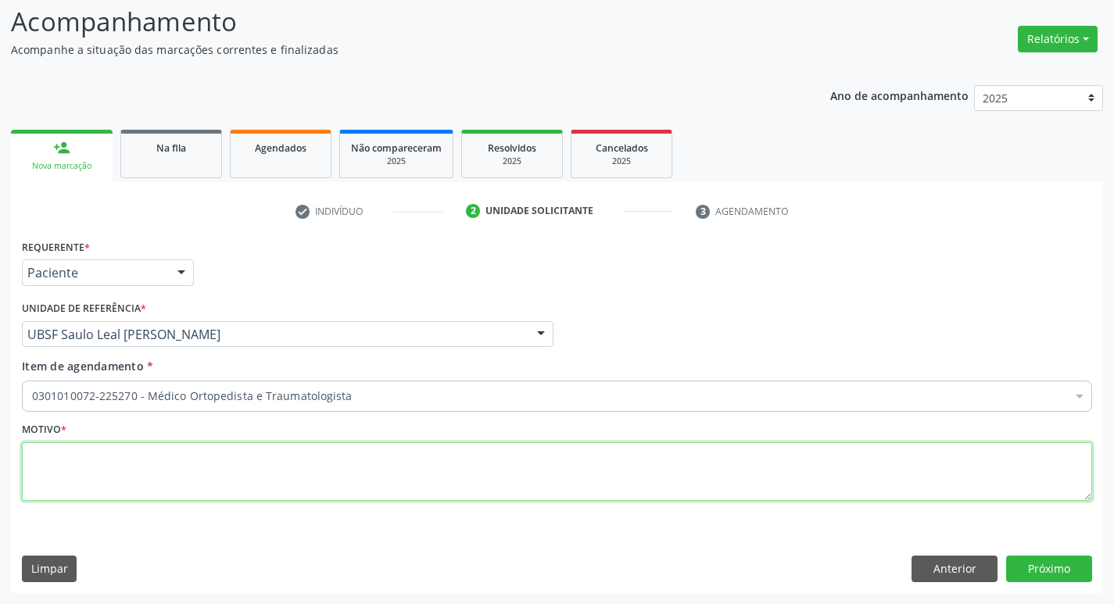
paste textarea "700 0079 3060 5404"
type textarea "700 0079 3060 5404"
click at [94, 466] on textarea "700 0079 3060 5404" at bounding box center [557, 471] width 1070 height 59
click at [93, 466] on textarea "700 0079 3060 5404" at bounding box center [557, 471] width 1070 height 59
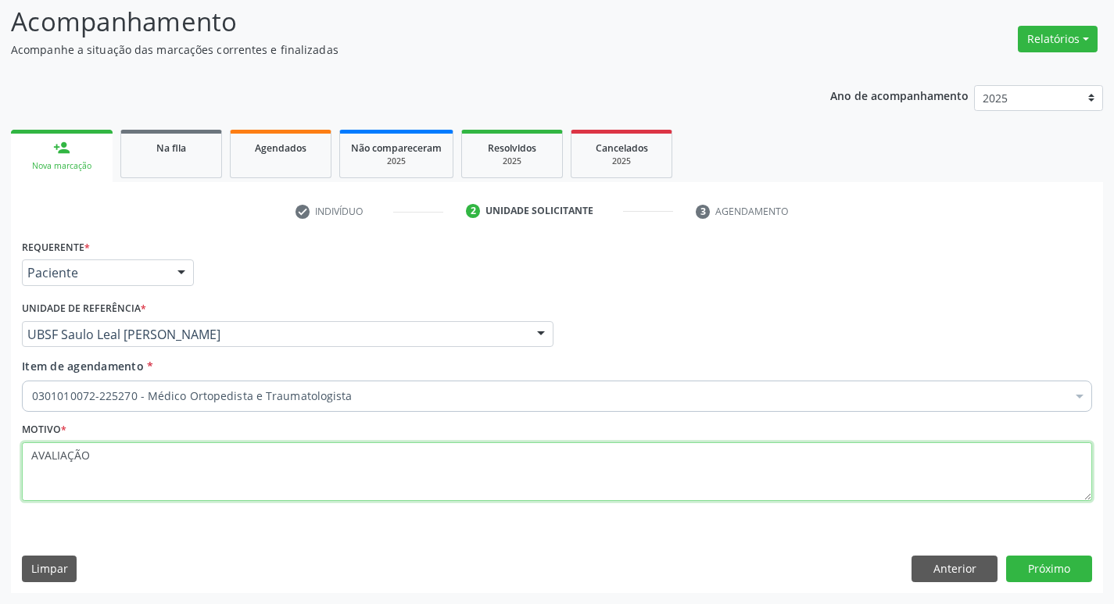
click at [83, 462] on textarea "AVALIAÇÃO" at bounding box center [557, 471] width 1070 height 59
type textarea "AVALIAÇÃO"
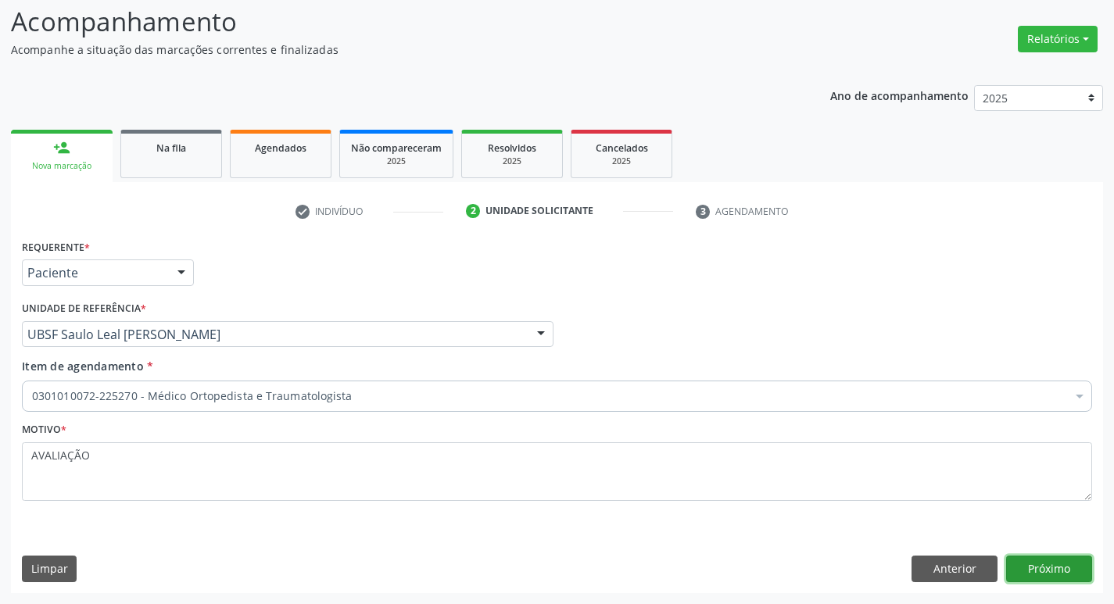
click at [1018, 576] on button "Próximo" at bounding box center [1049, 569] width 86 height 27
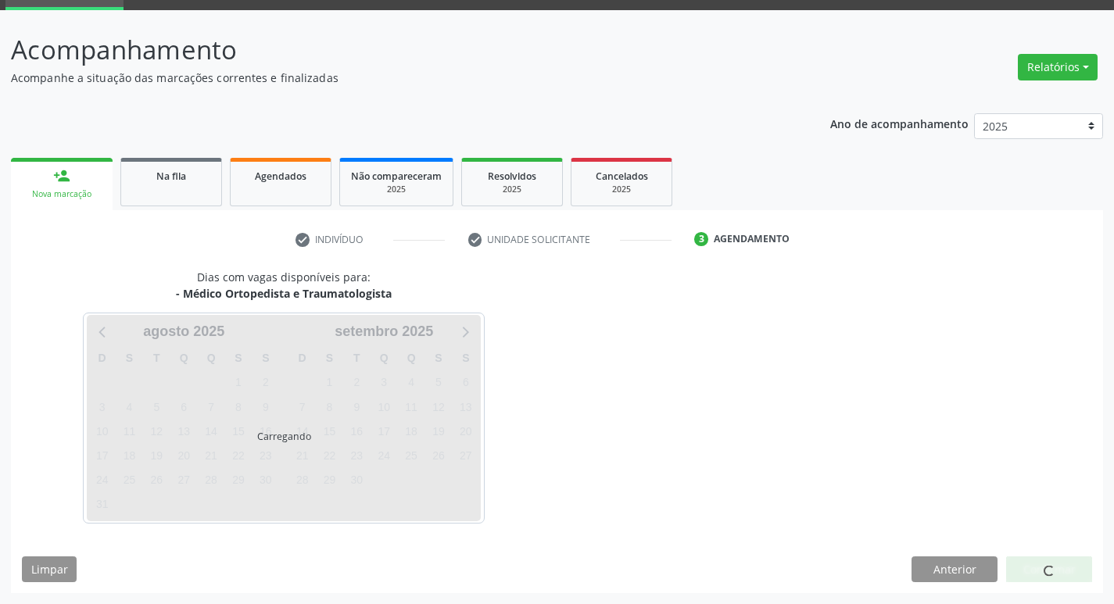
scroll to position [76, 0]
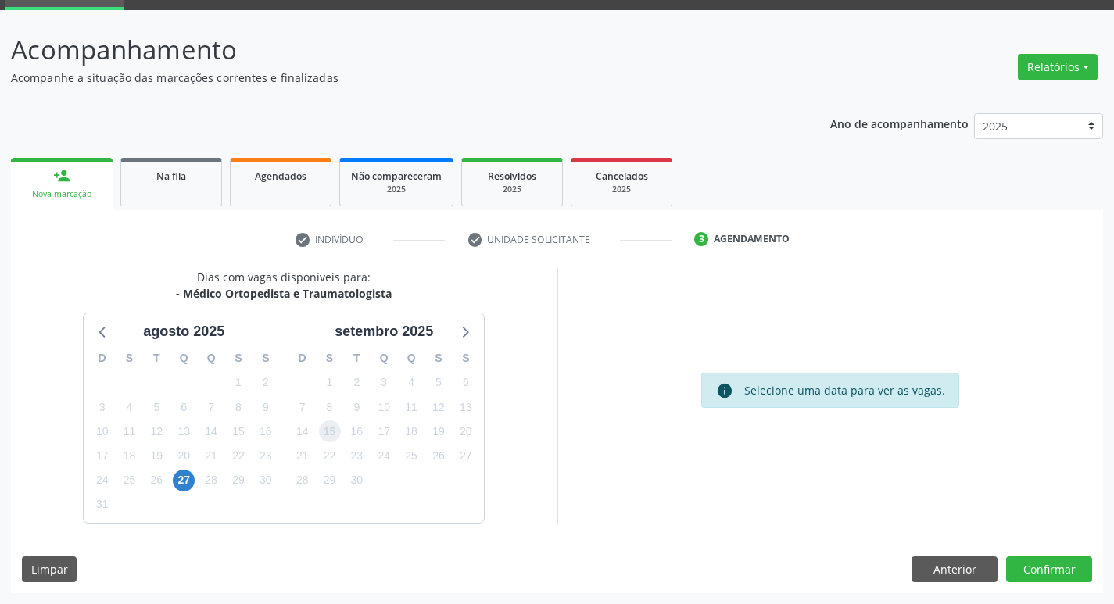
click at [331, 429] on span "15" at bounding box center [330, 431] width 22 height 22
click at [1022, 580] on button "Confirmar" at bounding box center [1049, 569] width 86 height 27
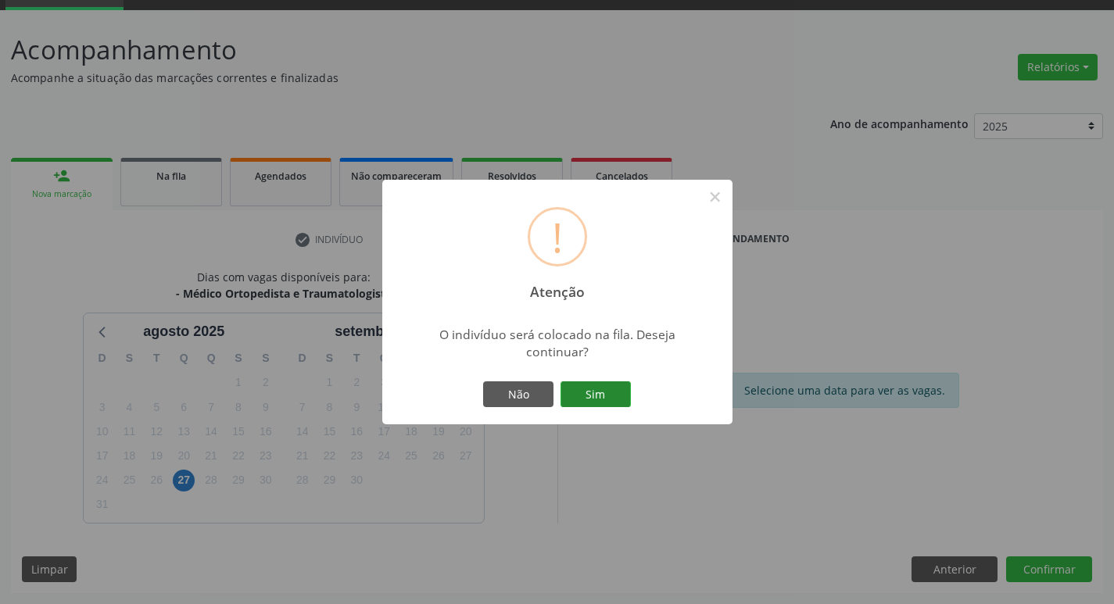
click at [582, 404] on button "Sim" at bounding box center [595, 394] width 70 height 27
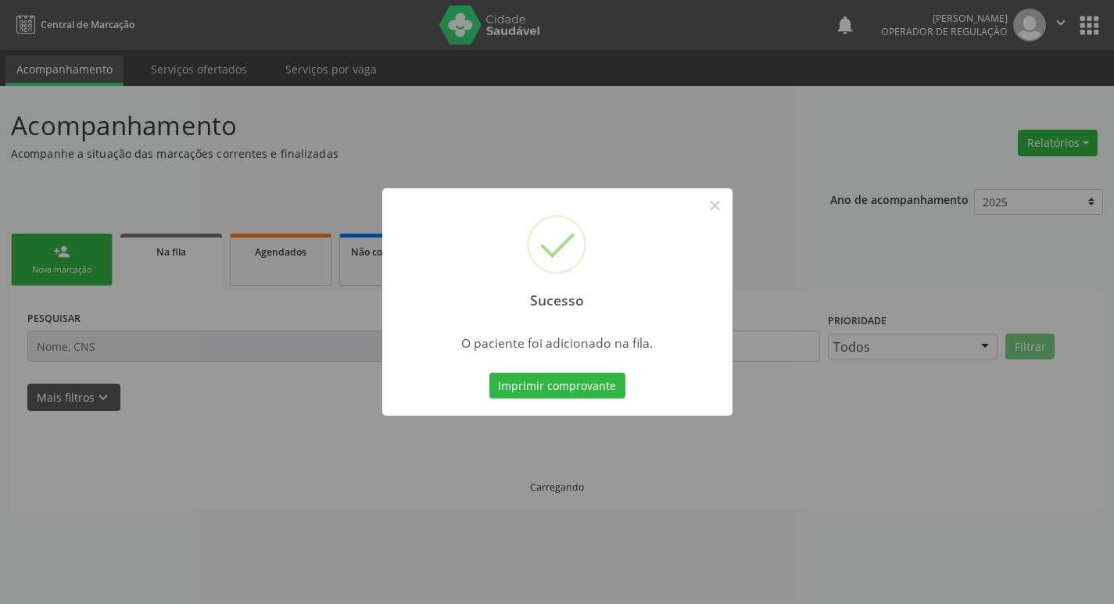
scroll to position [0, 0]
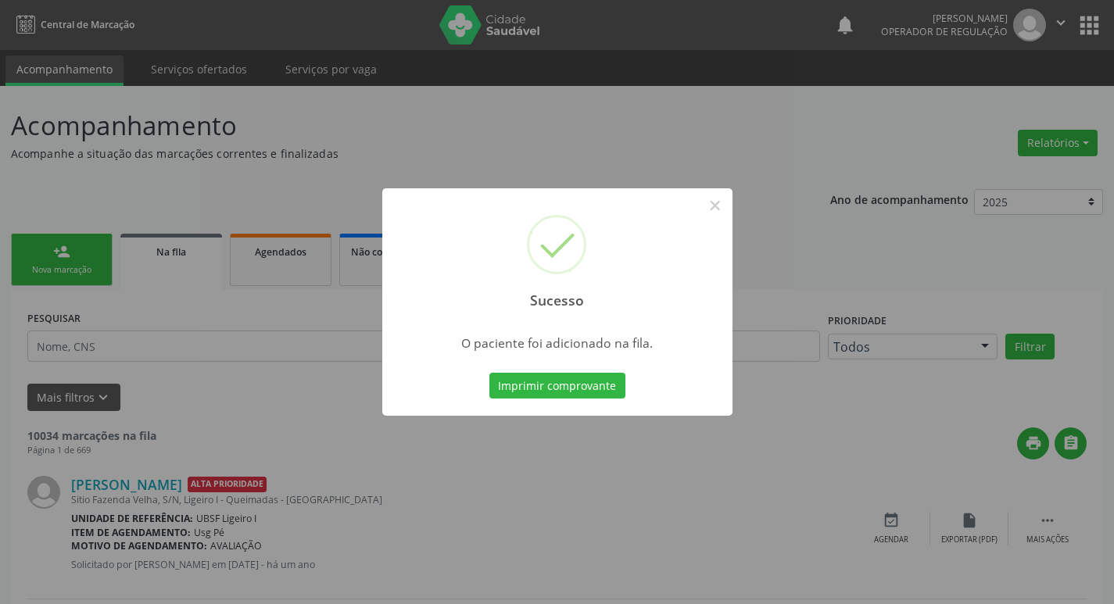
click at [29, 197] on div "Sucesso × O paciente foi adicionado na fila. Imprimir comprovante Cancel" at bounding box center [557, 302] width 1114 height 604
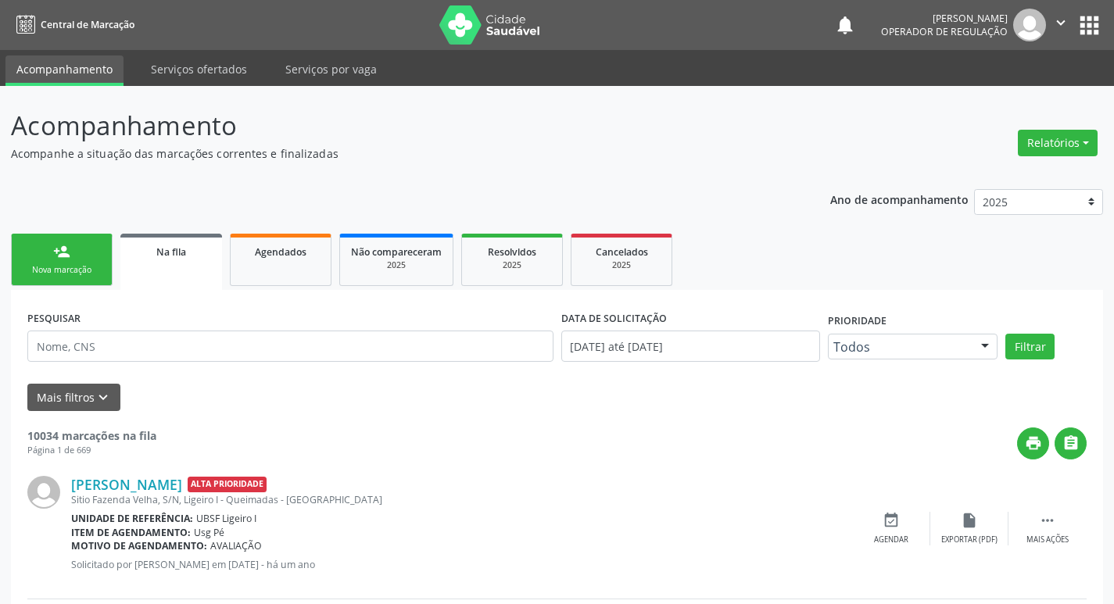
click at [38, 266] on div "Nova marcação" at bounding box center [62, 270] width 78 height 12
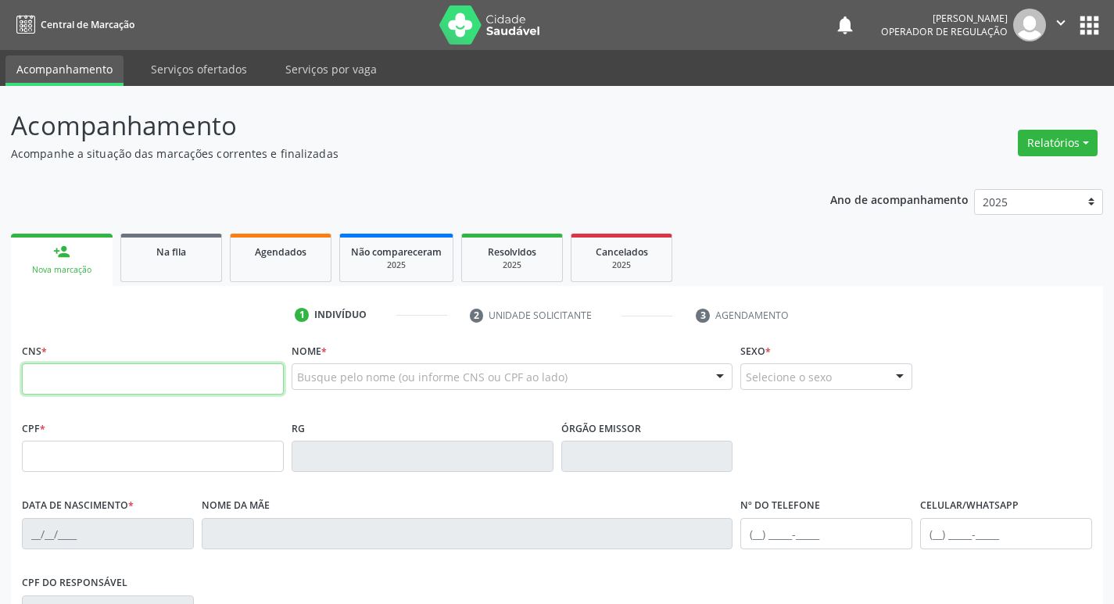
click at [58, 388] on input "text" at bounding box center [153, 378] width 262 height 31
type input "700 1069 2869 4320"
type input "000.939.074-00"
type input "24/08/1977"
type input "Francisca Moura Costa Gomes"
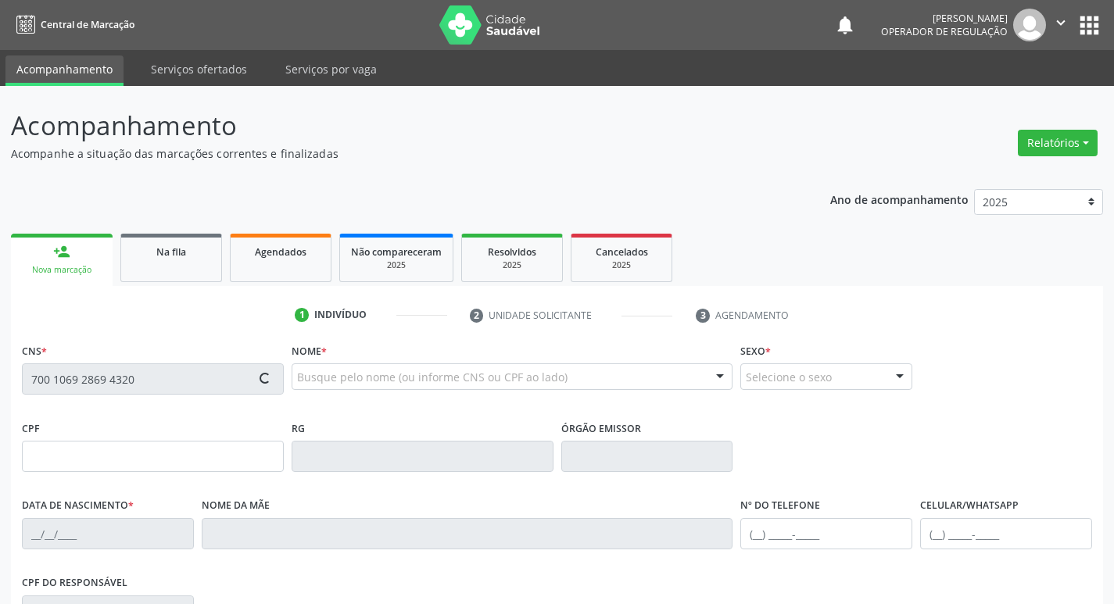
type input "(83) 99128-7060"
type input "151"
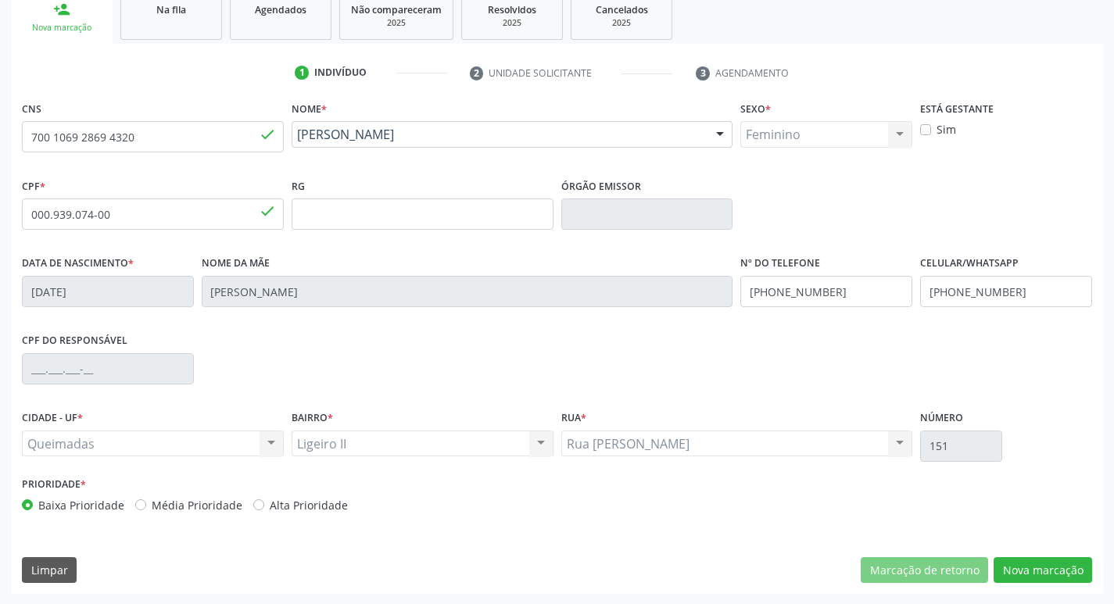
scroll to position [243, 0]
click at [1016, 557] on button "Nova marcação" at bounding box center [1042, 569] width 98 height 27
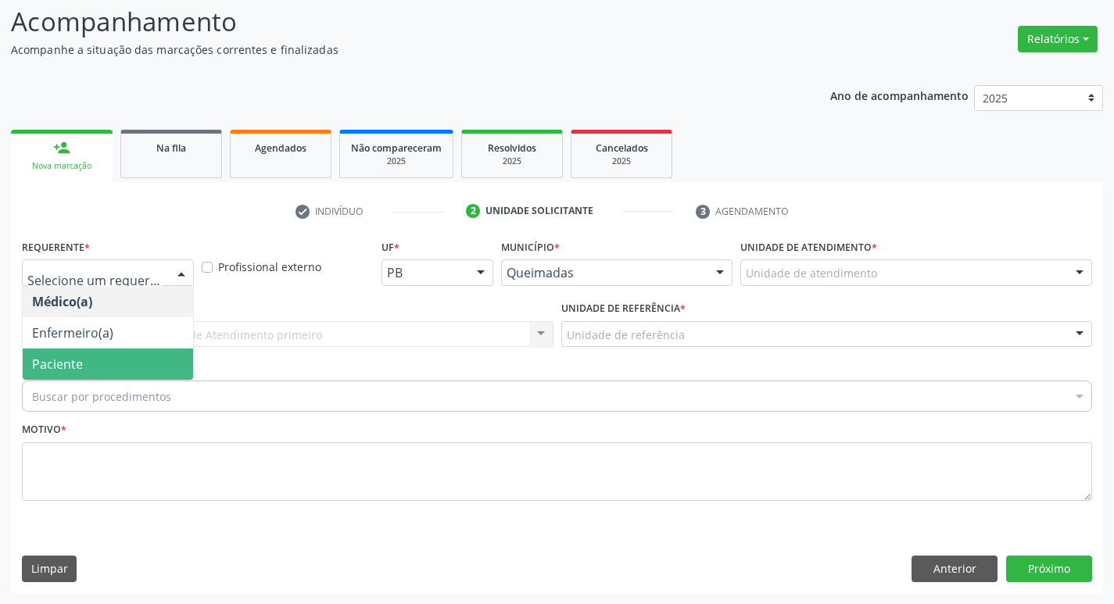
click at [74, 363] on span "Paciente" at bounding box center [57, 364] width 51 height 17
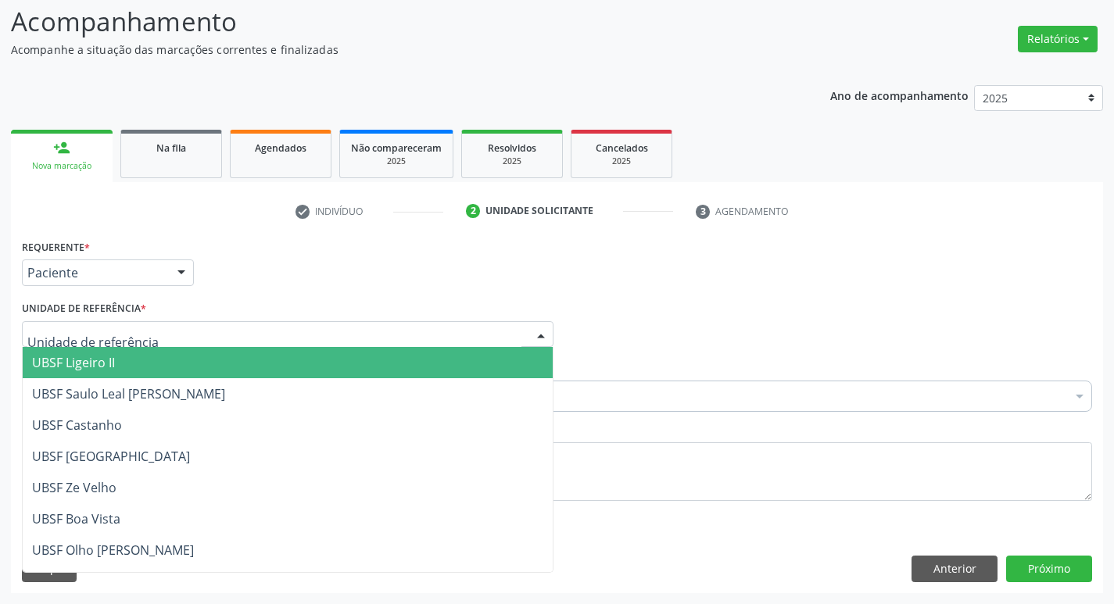
click at [86, 354] on span "UBSF Ligeiro II" at bounding box center [73, 362] width 83 height 17
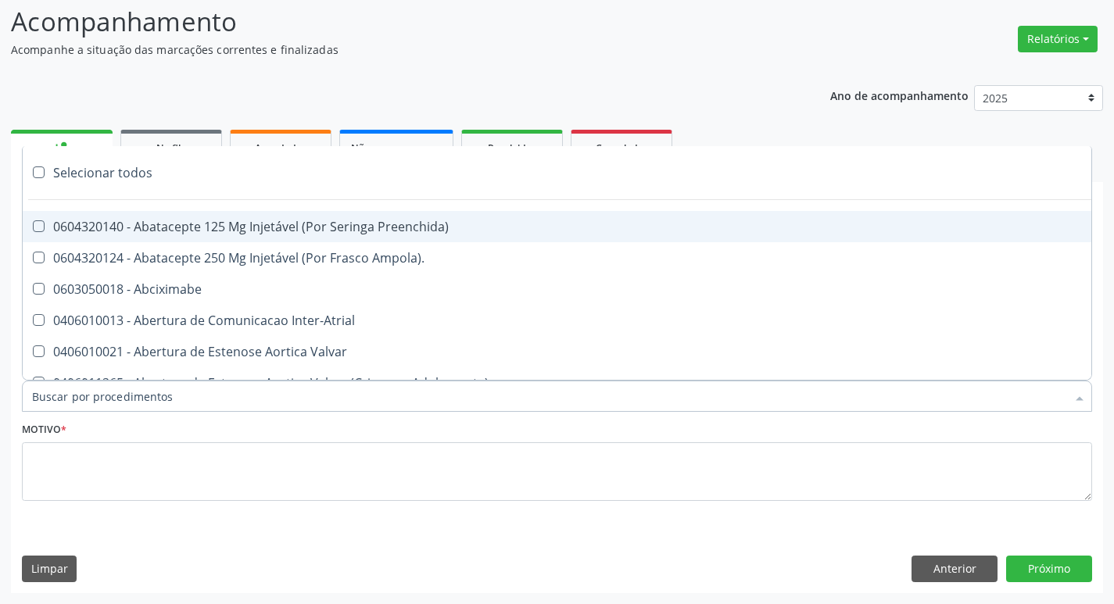
click at [89, 387] on div at bounding box center [557, 396] width 1070 height 31
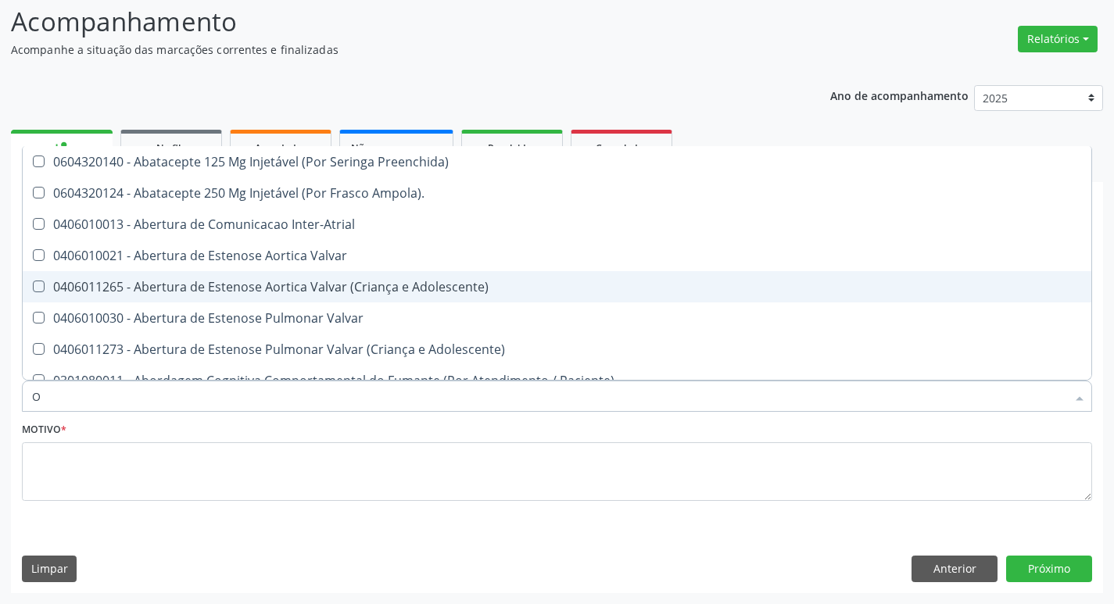
type input "ORTOPEDISTA"
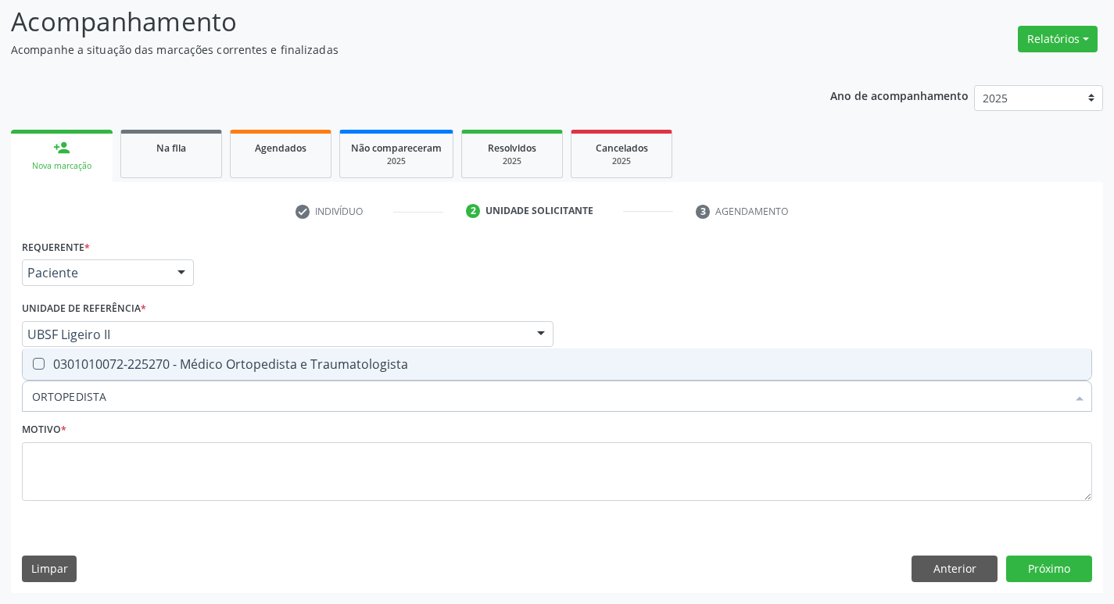
click at [182, 376] on span "0301010072-225270 - Médico Ortopedista e Traumatologista" at bounding box center [557, 364] width 1068 height 31
checkbox Traumatologista "true"
click at [171, 501] on fieldset "Motivo *" at bounding box center [557, 465] width 1070 height 94
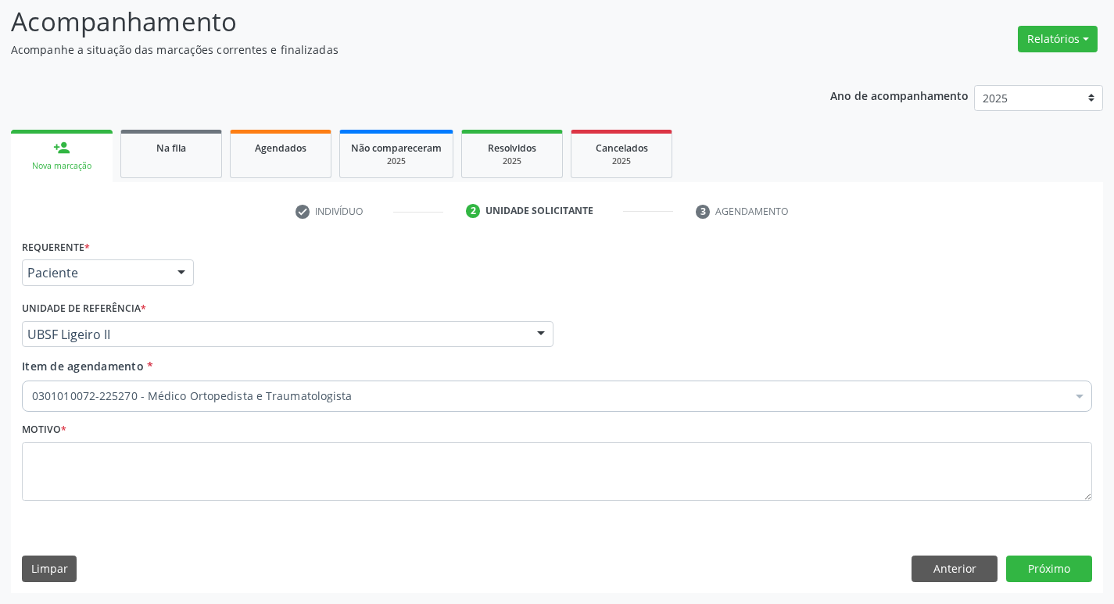
click at [167, 423] on div "Motivo *" at bounding box center [557, 459] width 1070 height 83
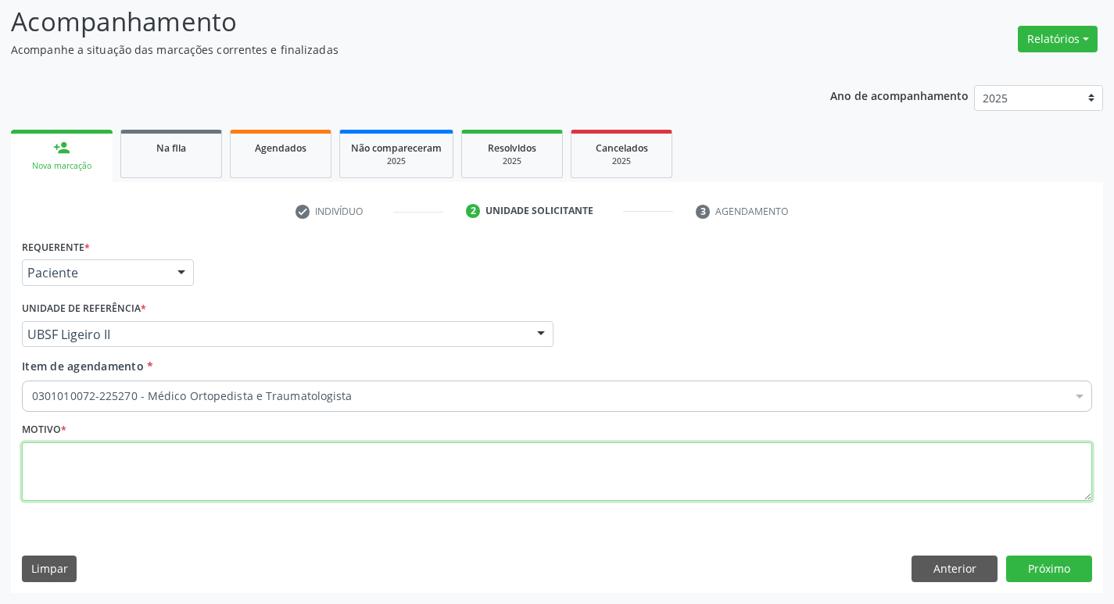
click at [165, 453] on textarea at bounding box center [557, 471] width 1070 height 59
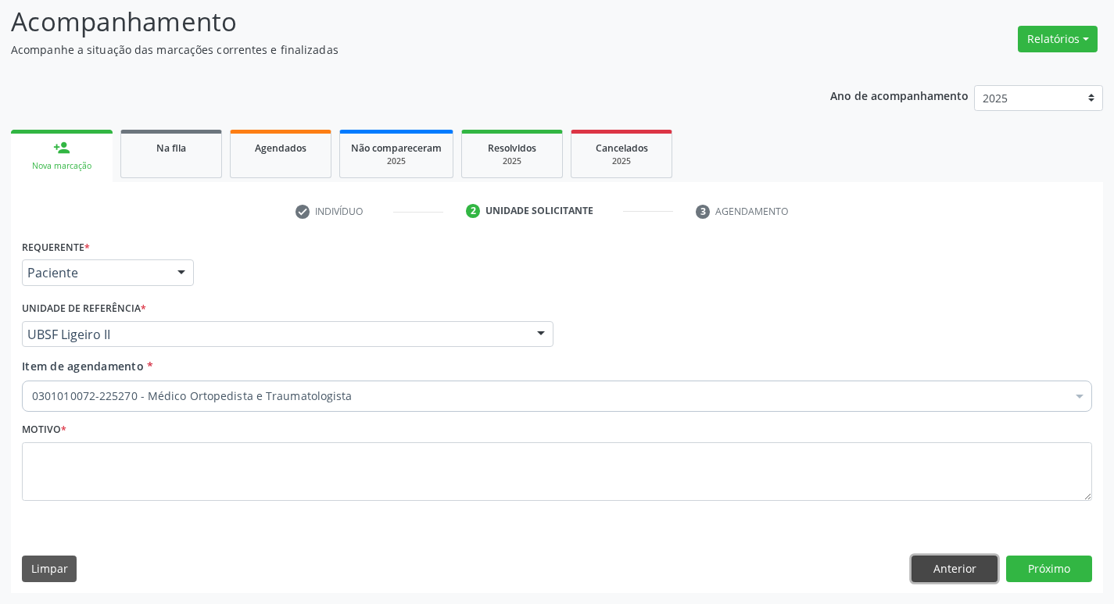
click at [949, 577] on button "Anterior" at bounding box center [954, 569] width 86 height 27
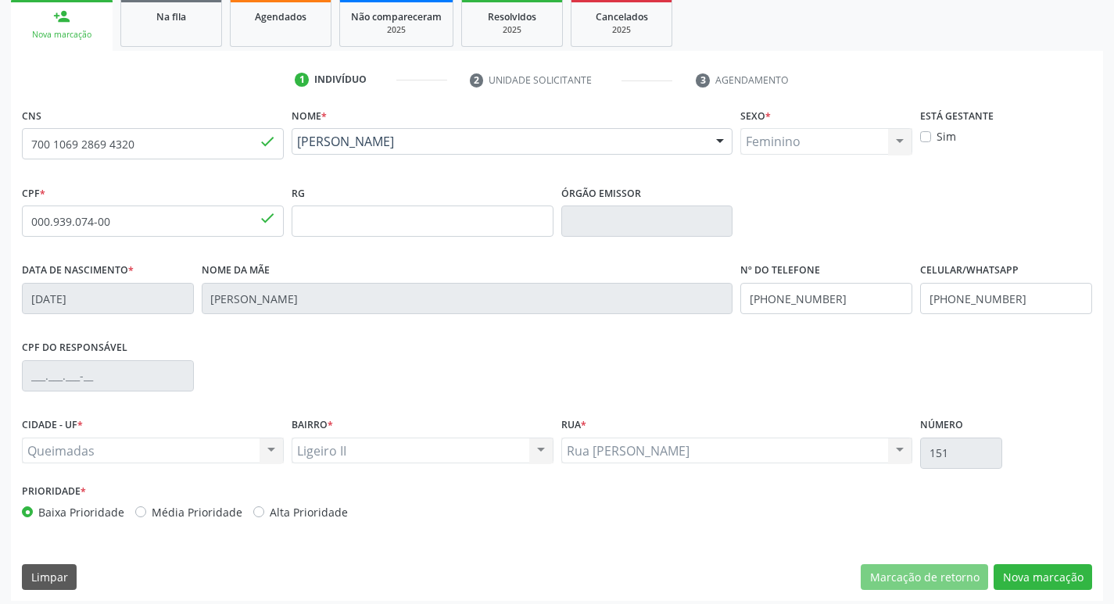
scroll to position [243, 0]
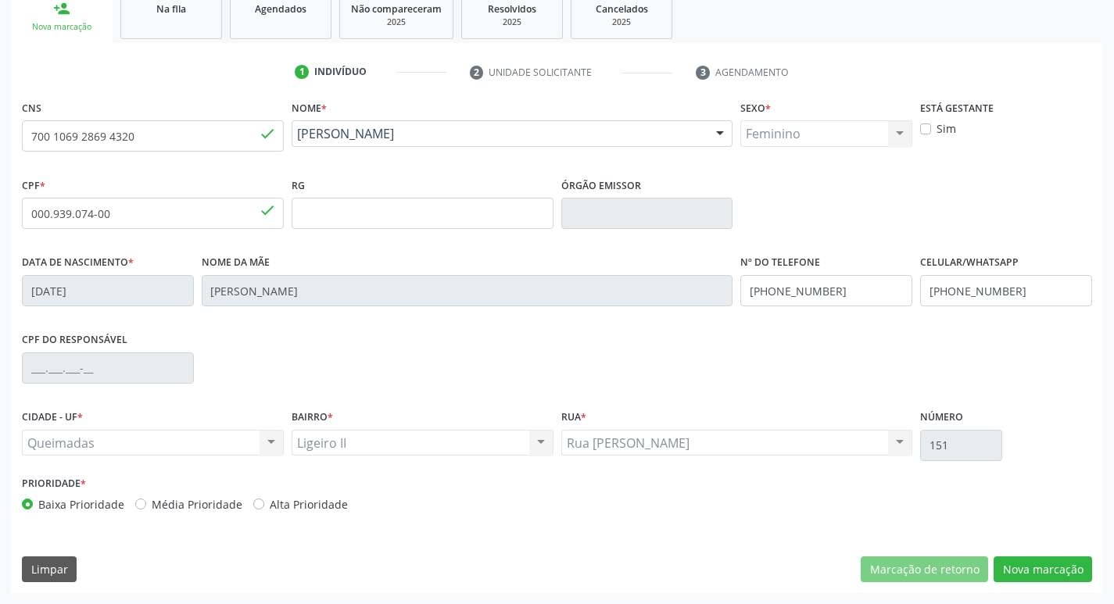
click at [137, 511] on div "Média Prioridade" at bounding box center [188, 504] width 107 height 16
click at [152, 502] on label "Média Prioridade" at bounding box center [197, 504] width 91 height 16
click at [136, 502] on input "Média Prioridade" at bounding box center [140, 503] width 11 height 14
radio input "true"
click at [1029, 571] on button "Nova marcação" at bounding box center [1042, 569] width 98 height 27
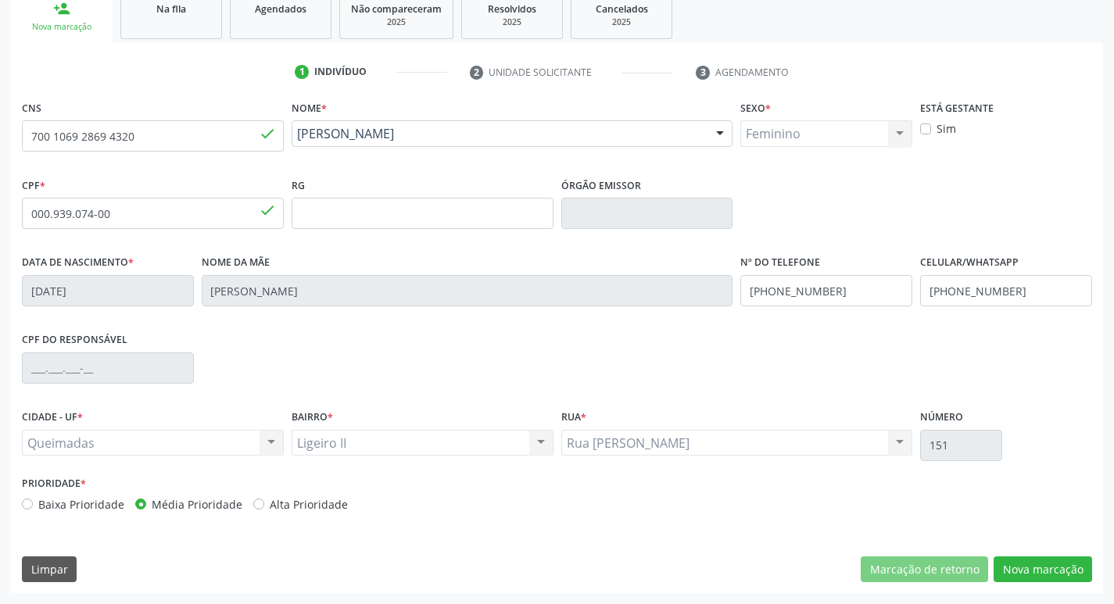
scroll to position [104, 0]
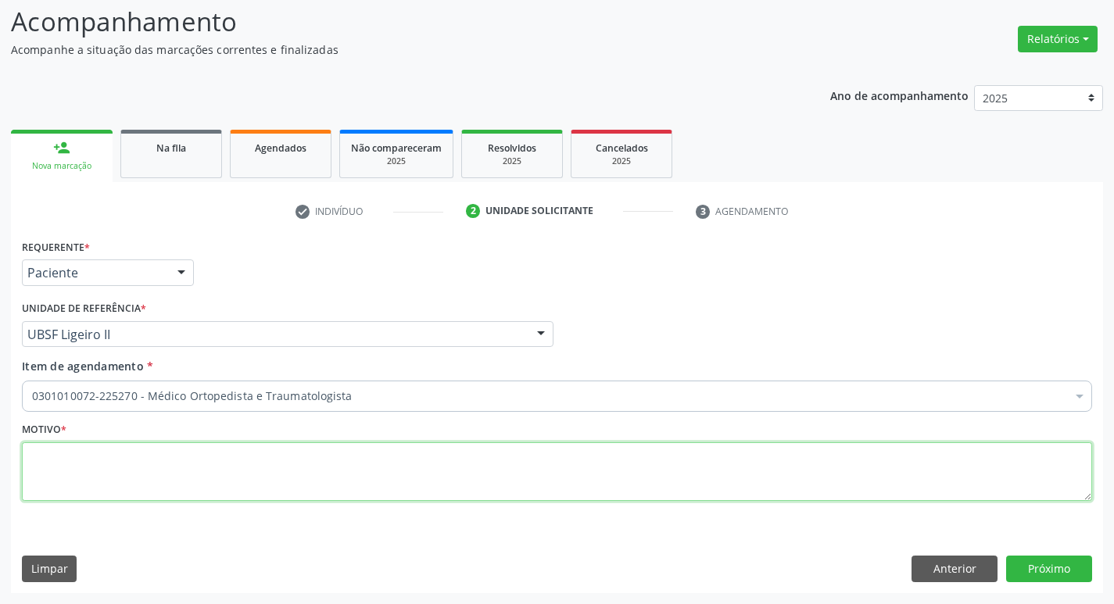
click at [453, 455] on textarea at bounding box center [557, 471] width 1070 height 59
type textarea "DERRAME ARTICULAR; TENDINITE"
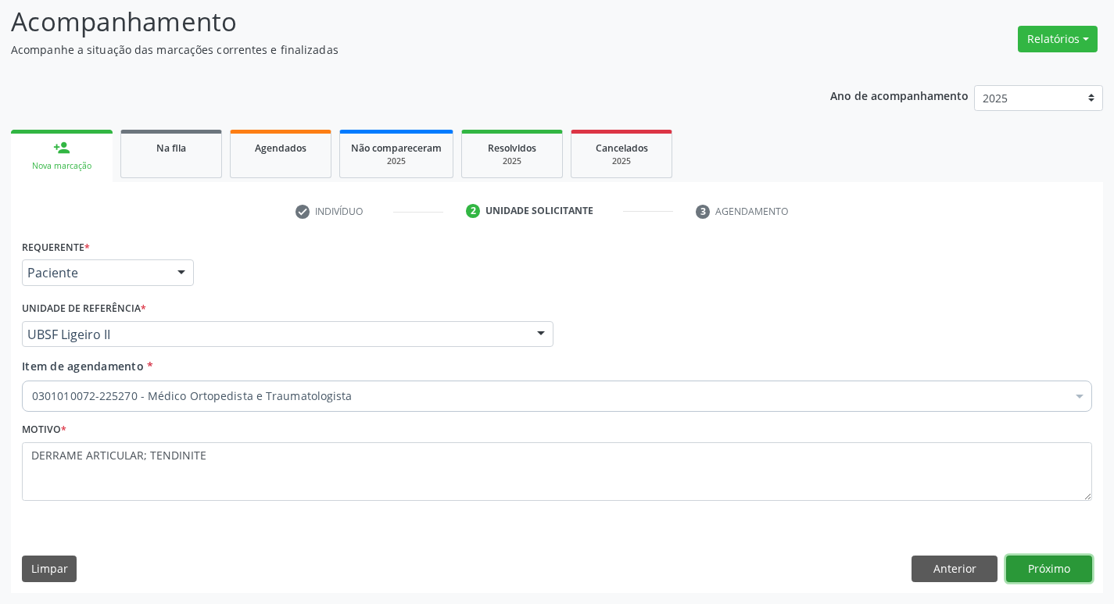
click at [1079, 559] on button "Próximo" at bounding box center [1049, 569] width 86 height 27
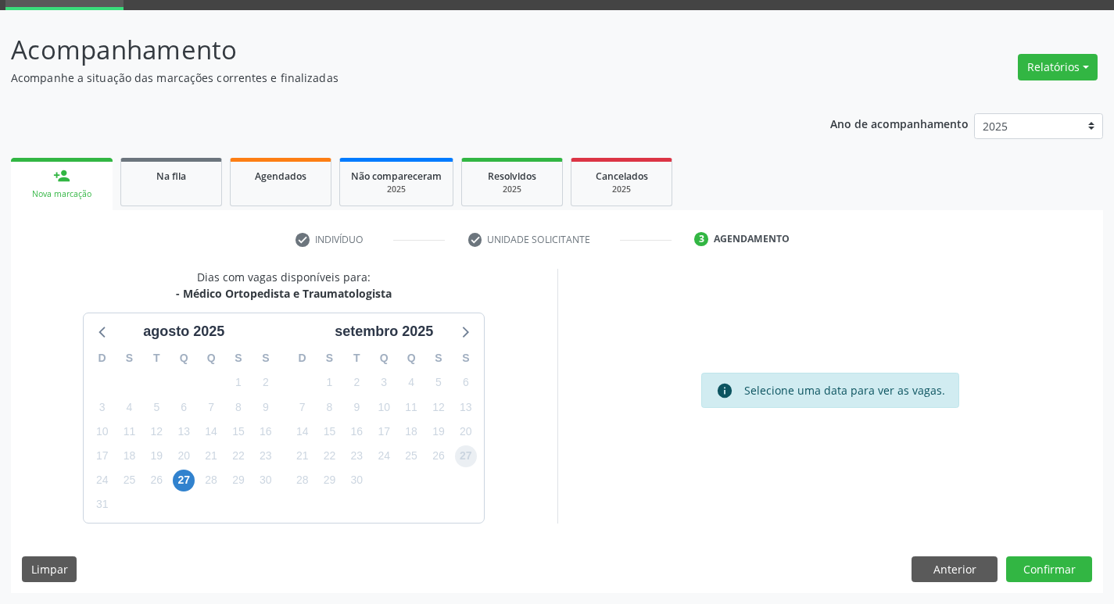
click at [460, 462] on span "27" at bounding box center [466, 456] width 22 height 22
click at [1052, 579] on button "Confirmar" at bounding box center [1049, 569] width 86 height 27
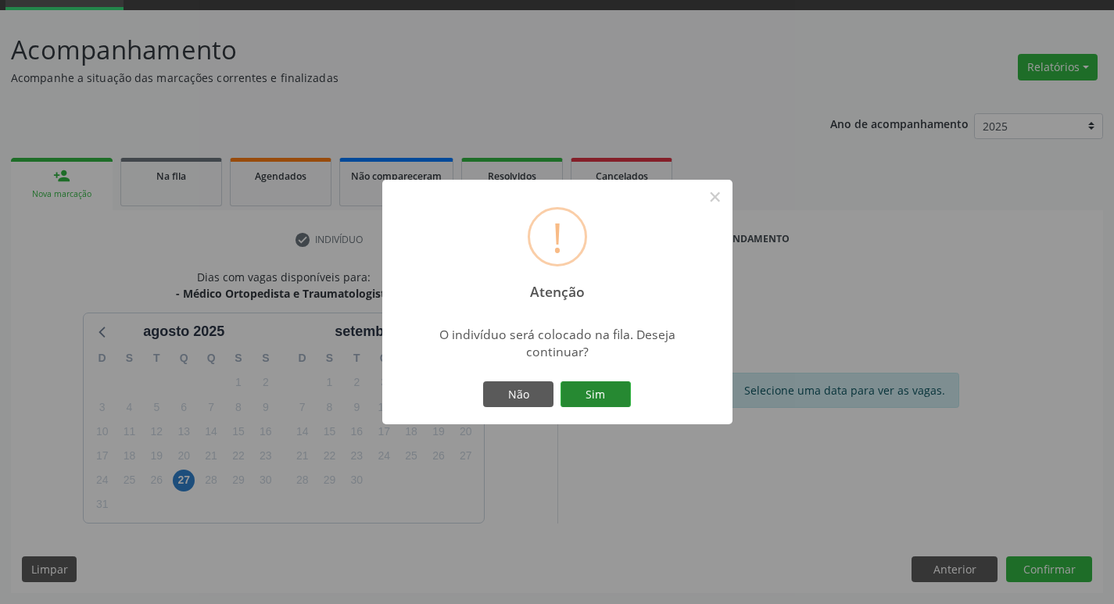
click at [603, 397] on button "Sim" at bounding box center [595, 394] width 70 height 27
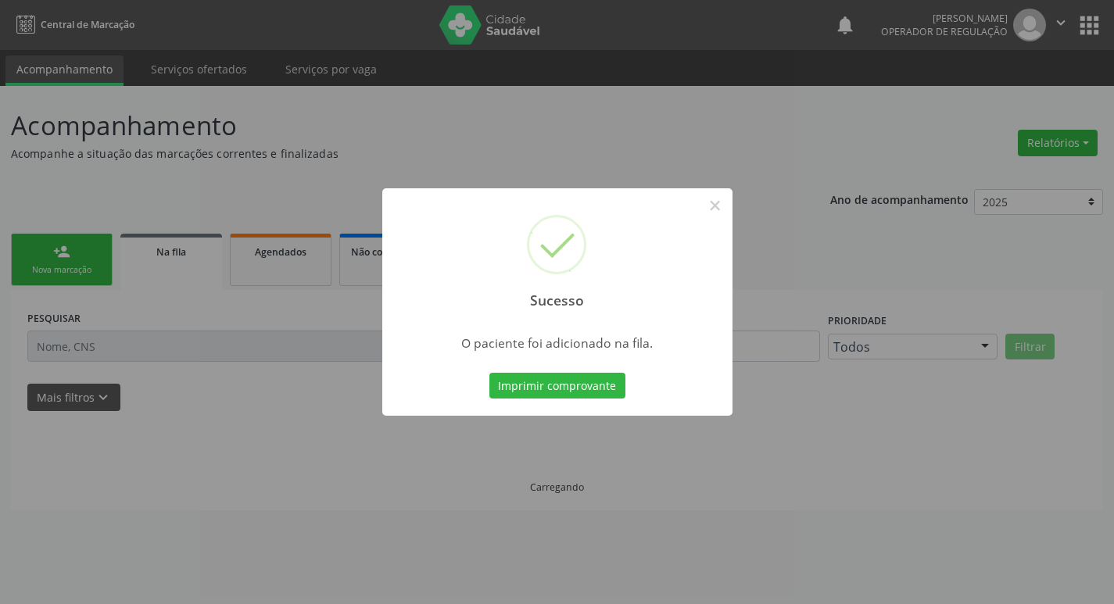
scroll to position [0, 0]
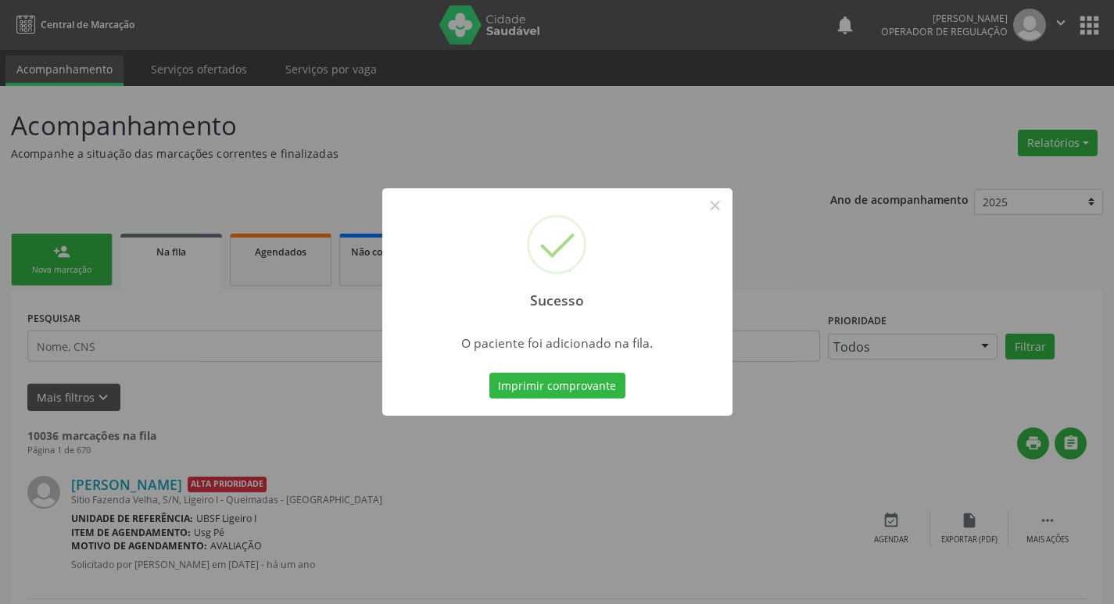
click at [62, 418] on div "Sucesso × O paciente foi adicionado na fila. Imprimir comprovante Cancel" at bounding box center [557, 302] width 1114 height 604
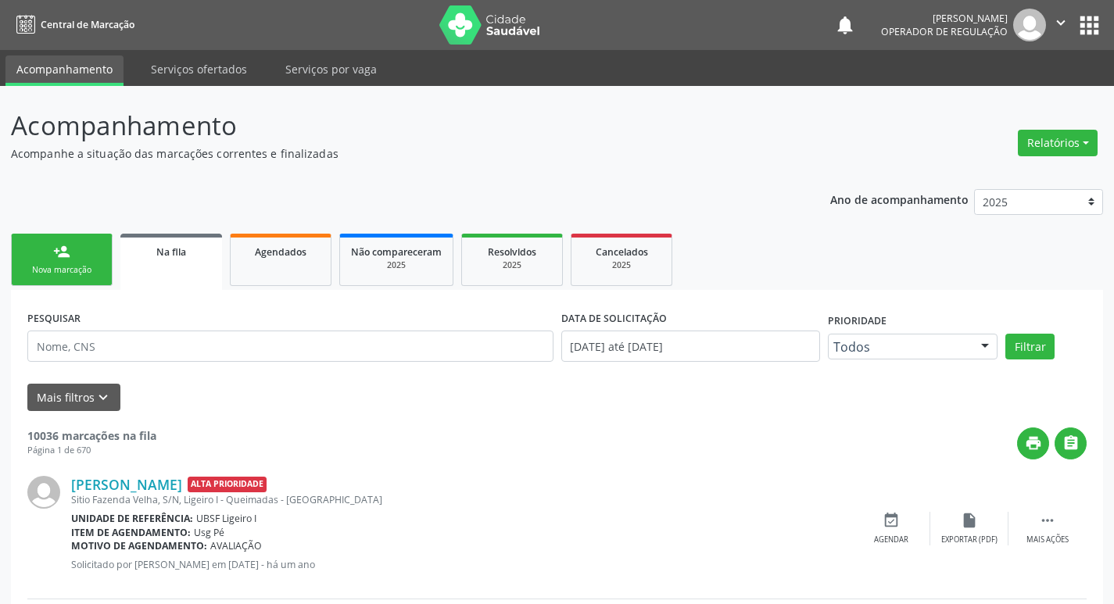
click at [55, 263] on link "person_add Nova marcação" at bounding box center [62, 260] width 102 height 52
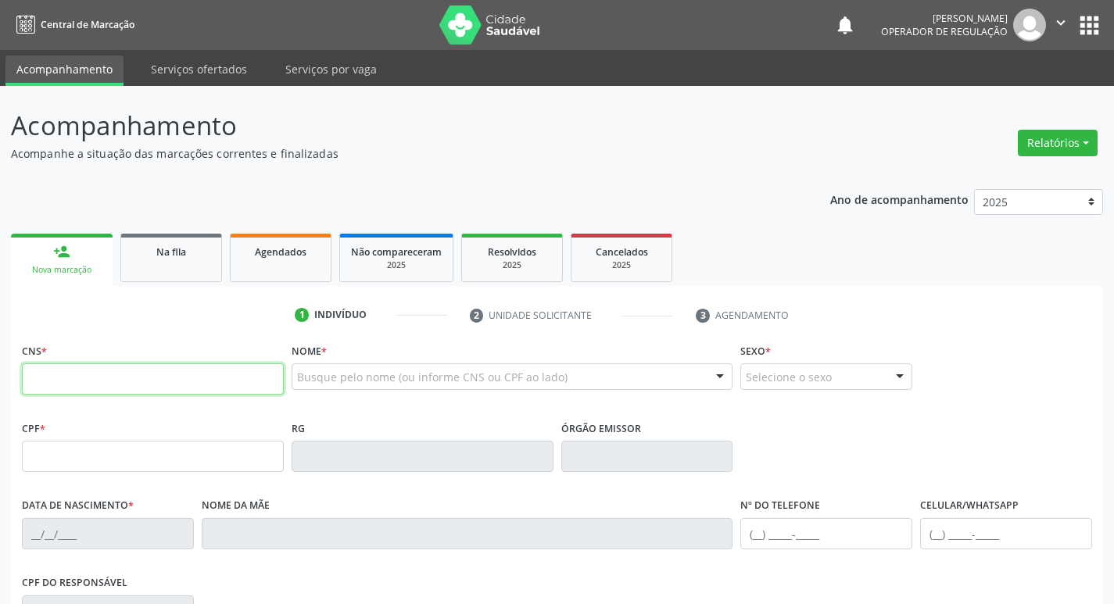
click at [78, 385] on input "text" at bounding box center [153, 378] width 262 height 31
type input "708 4032 7320 0568"
type input "090.984.544-10"
type input "28/05/2004"
type input "Valquiria Gomes da Silva"
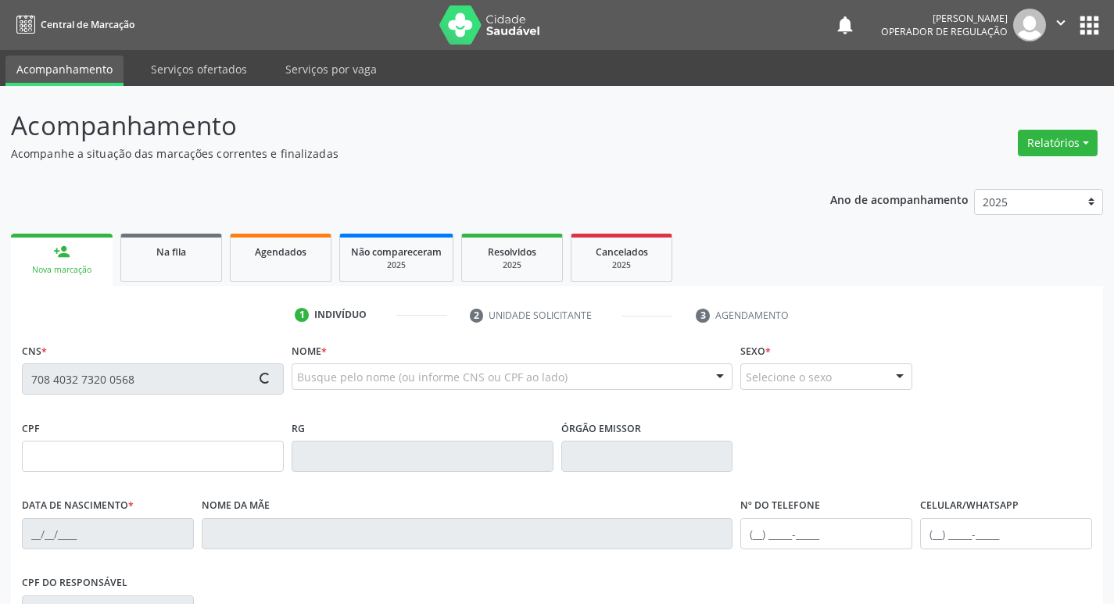
type input "(83) 99368-1263"
type input "9"
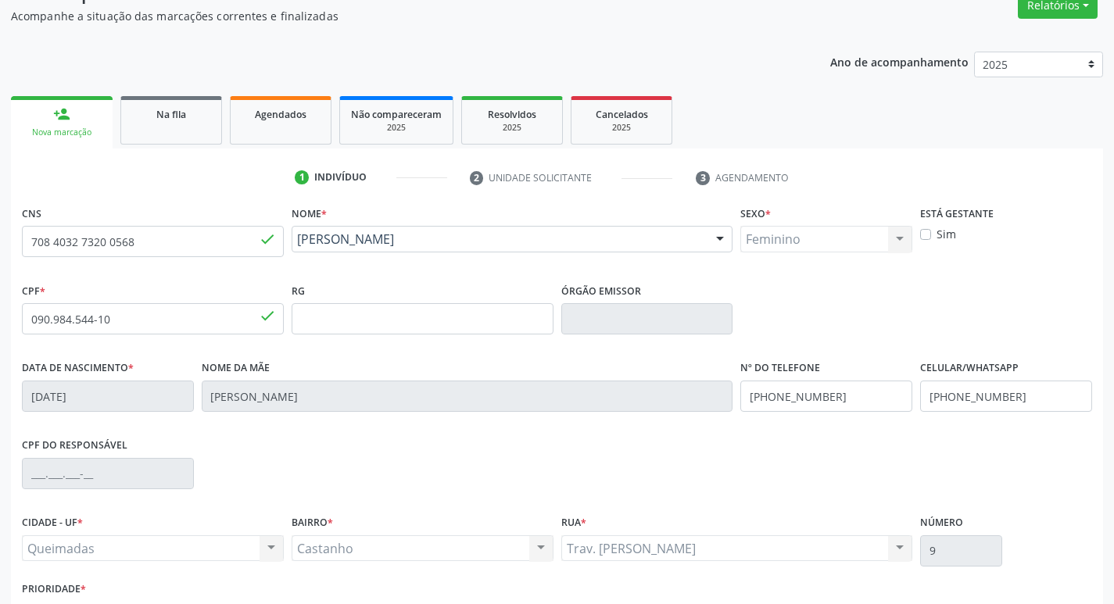
scroll to position [243, 0]
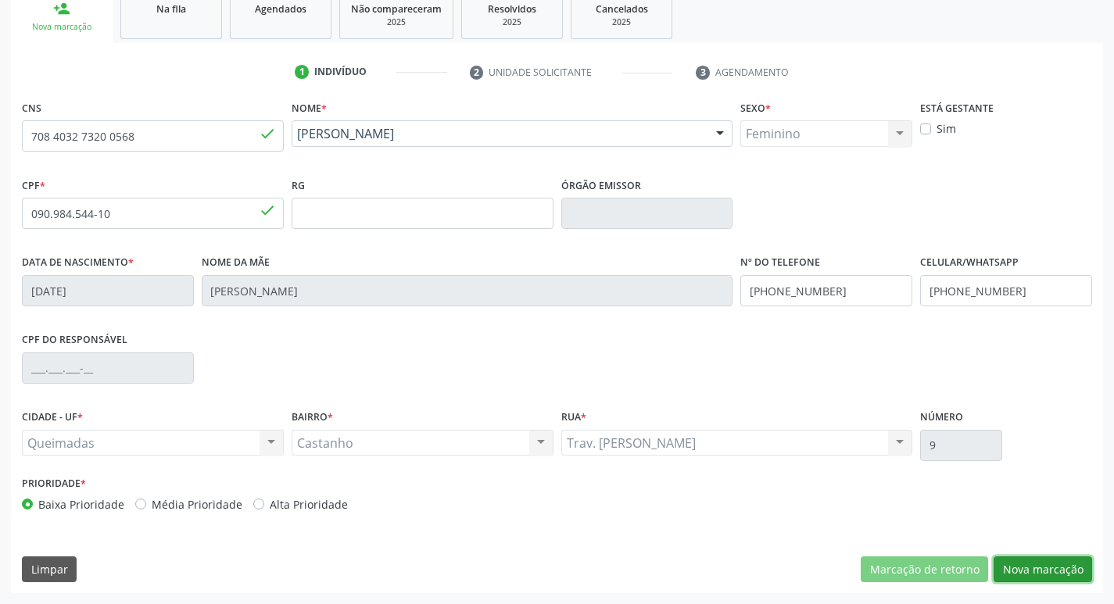
click at [1058, 566] on button "Nova marcação" at bounding box center [1042, 569] width 98 height 27
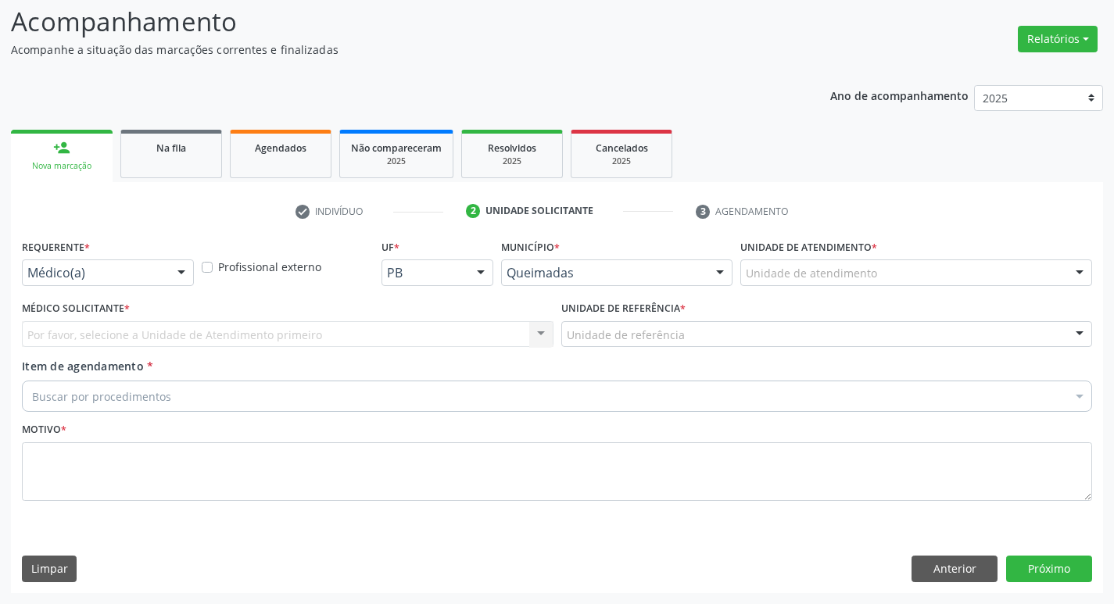
scroll to position [104, 0]
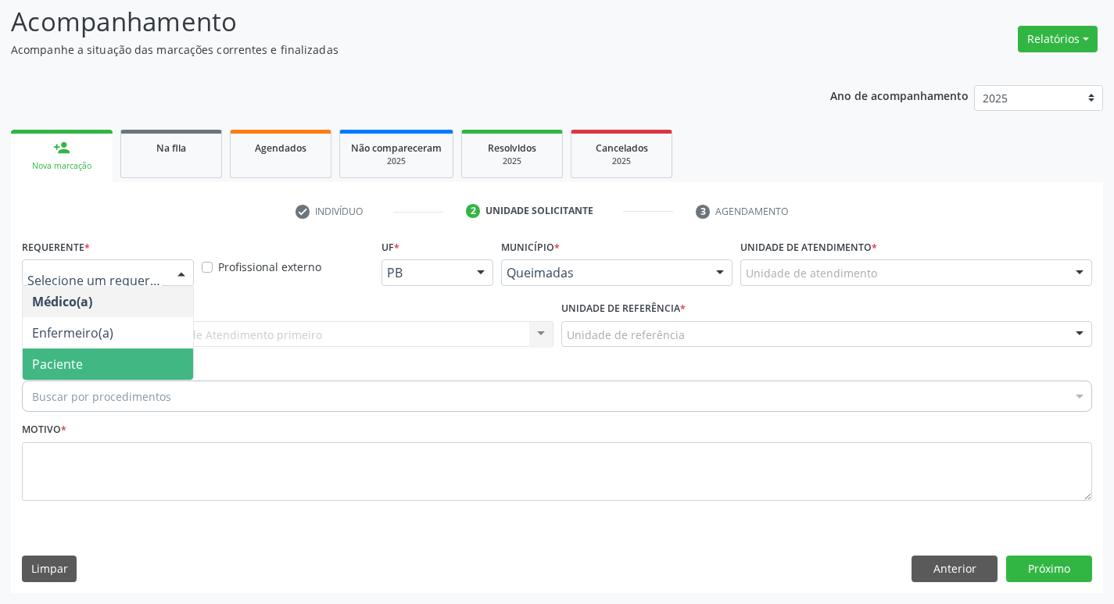
click at [88, 377] on span "Paciente" at bounding box center [108, 364] width 170 height 31
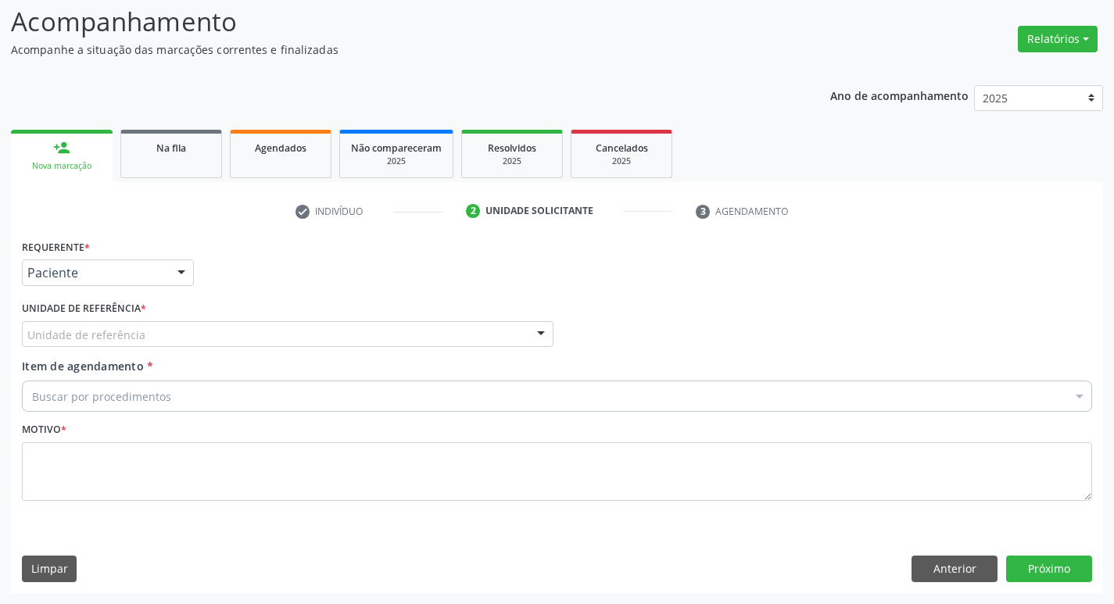
click at [131, 322] on div "Unidade de referência" at bounding box center [287, 334] width 531 height 27
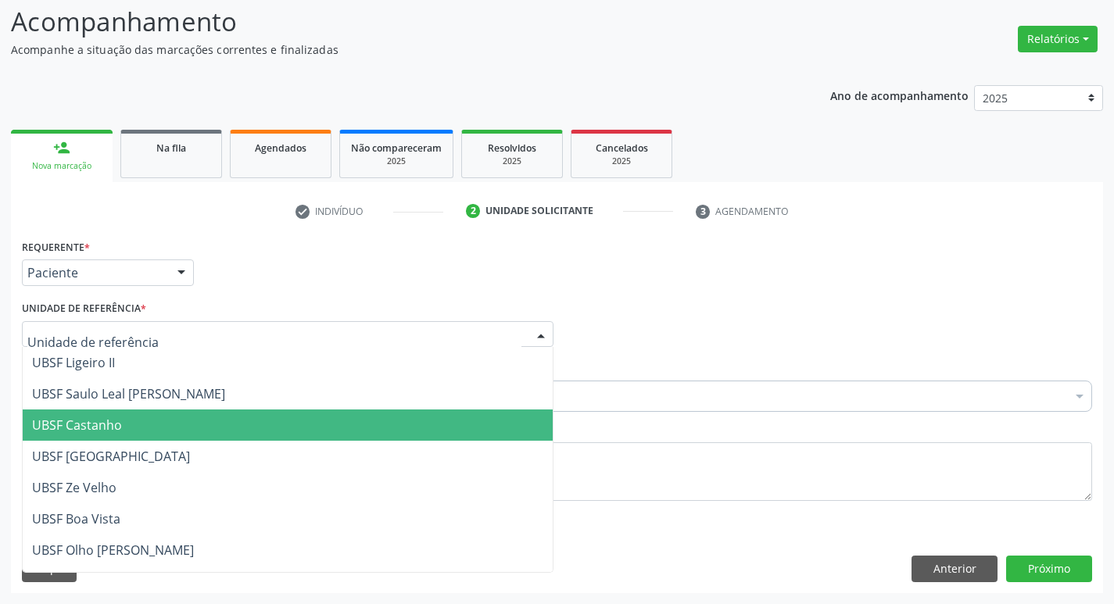
click at [95, 430] on span "UBSF Castanho" at bounding box center [77, 425] width 90 height 17
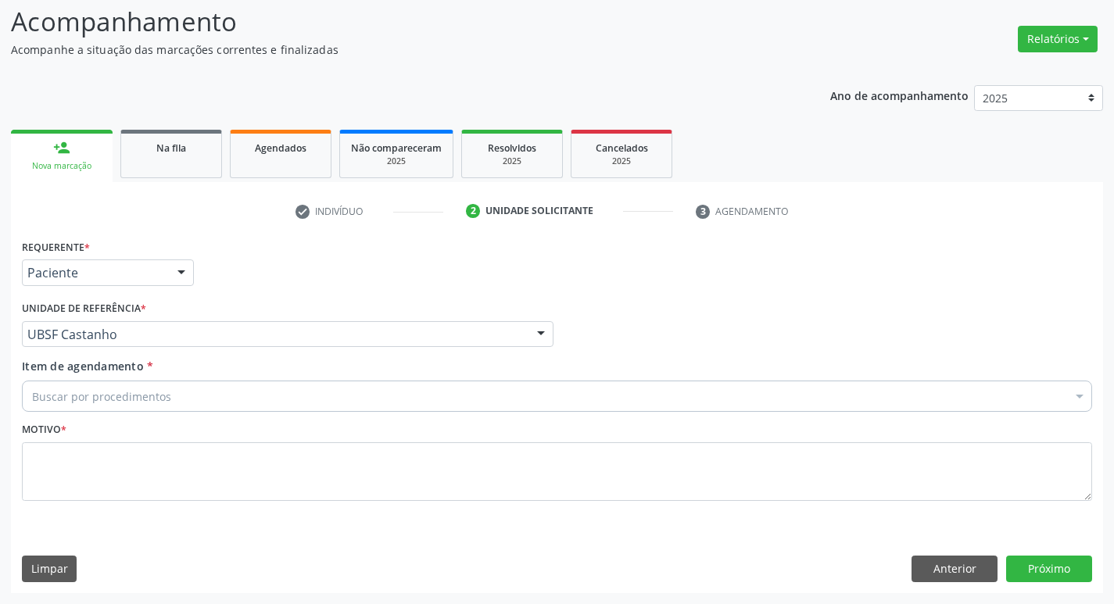
click at [135, 377] on div "Item de agendamento * Buscar por procedimentos Selecionar todos 0604320140 - Ab…" at bounding box center [557, 382] width 1070 height 49
click at [68, 419] on div "Motivo *" at bounding box center [557, 459] width 1070 height 83
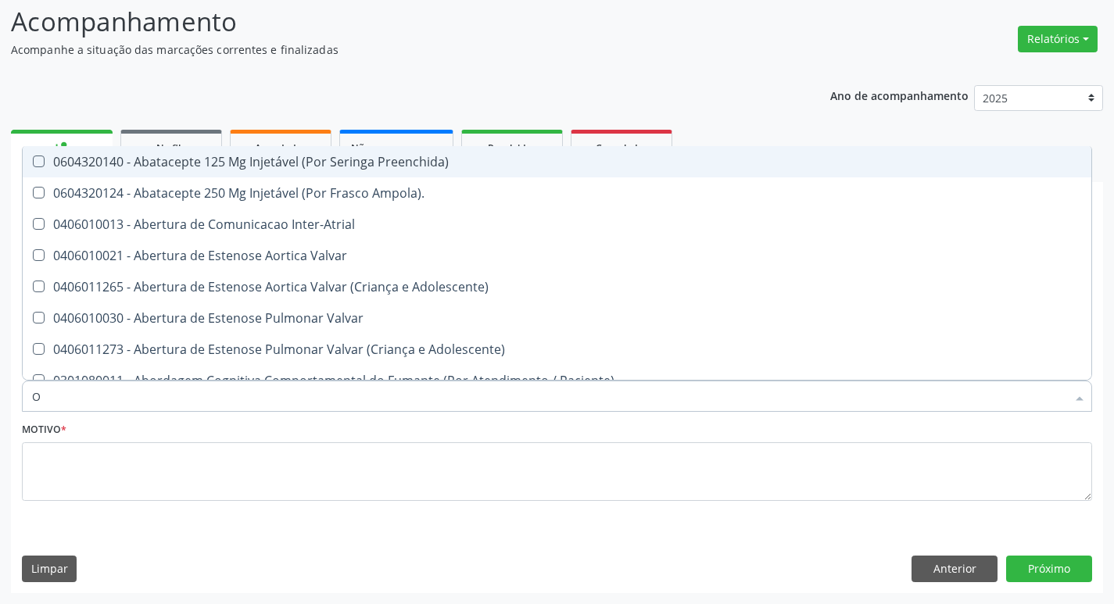
type input "ORTOPEDISTA"
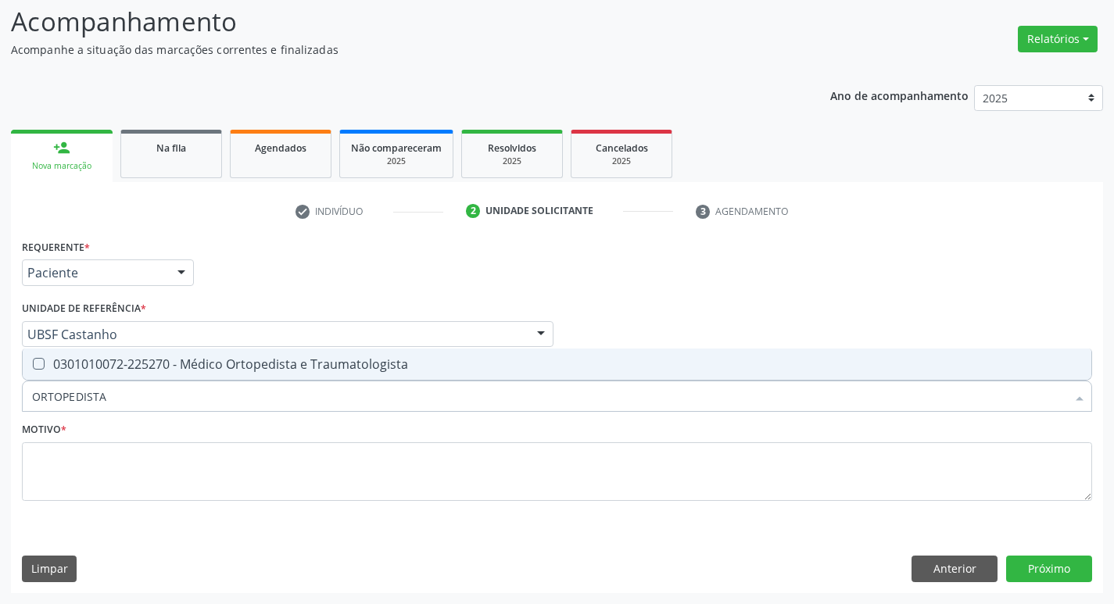
click at [190, 362] on div "0301010072-225270 - Médico Ortopedista e Traumatologista" at bounding box center [557, 364] width 1050 height 13
checkbox Traumatologista "true"
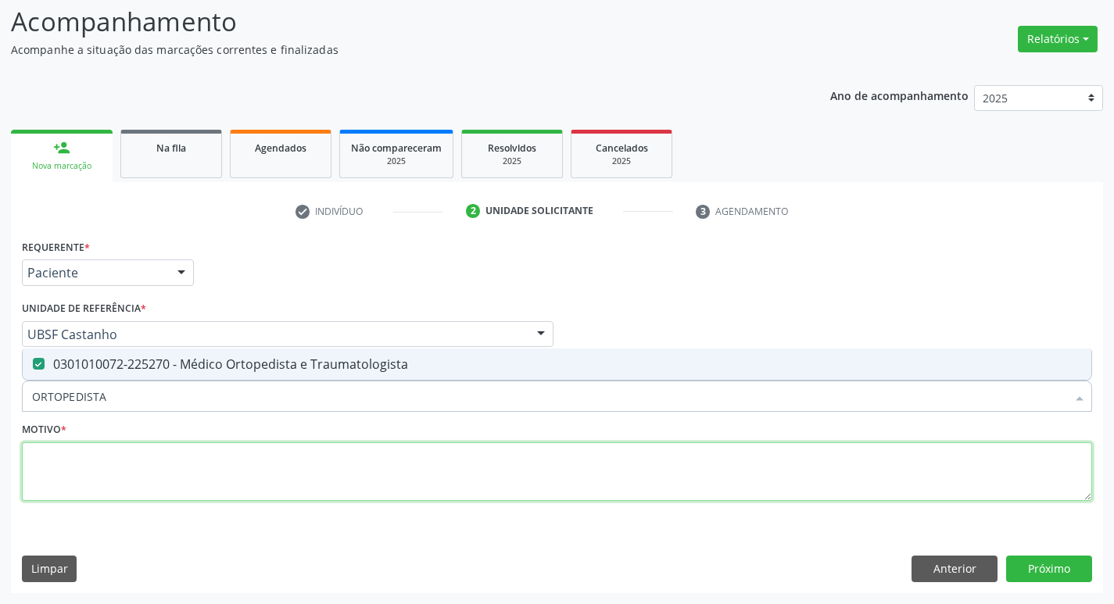
click at [136, 478] on textarea at bounding box center [557, 471] width 1070 height 59
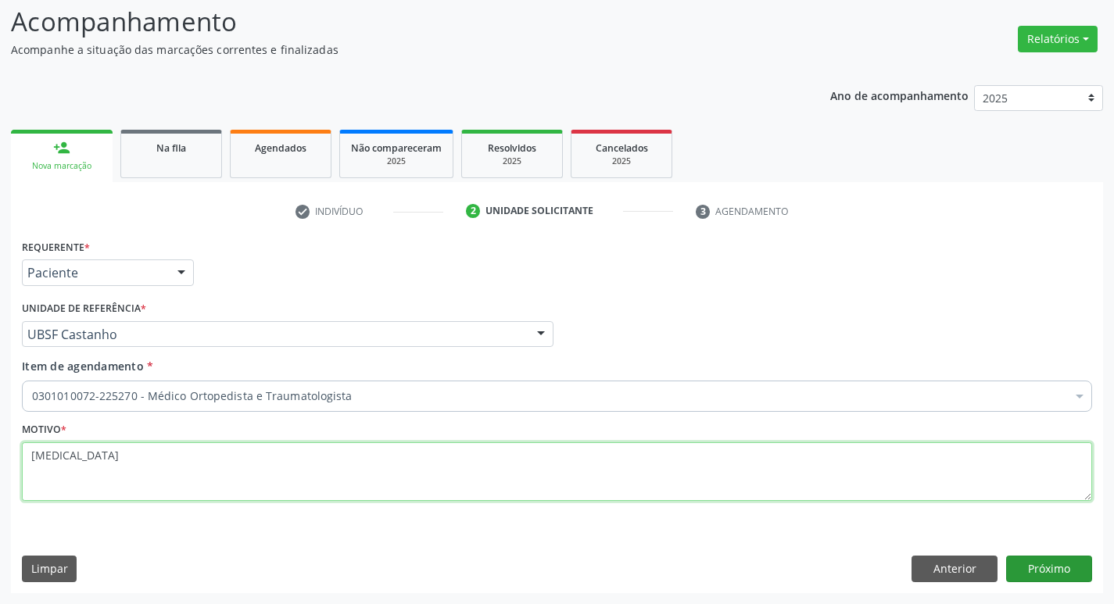
type textarea "CERVICALGIA"
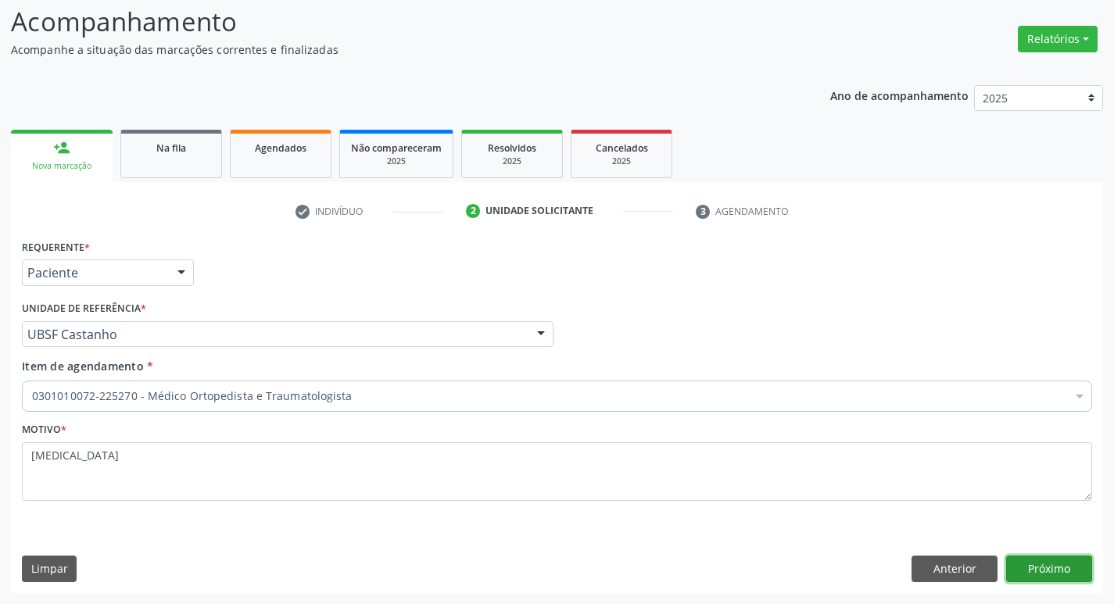
click at [1014, 571] on button "Próximo" at bounding box center [1049, 569] width 86 height 27
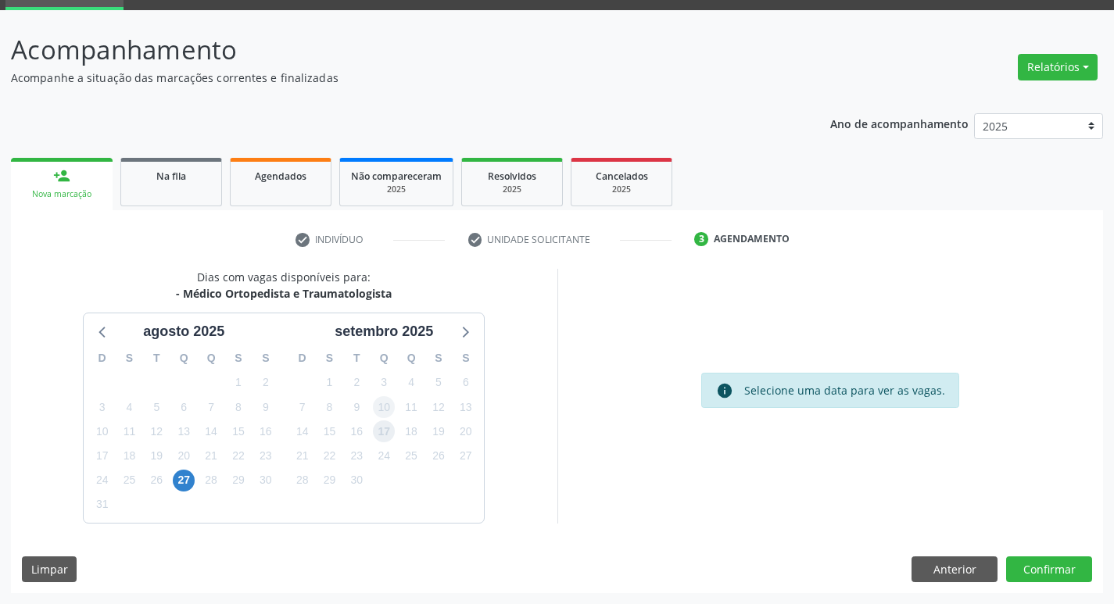
click at [386, 430] on span "17" at bounding box center [384, 431] width 22 height 22
click at [1028, 572] on button "Confirmar" at bounding box center [1049, 569] width 86 height 27
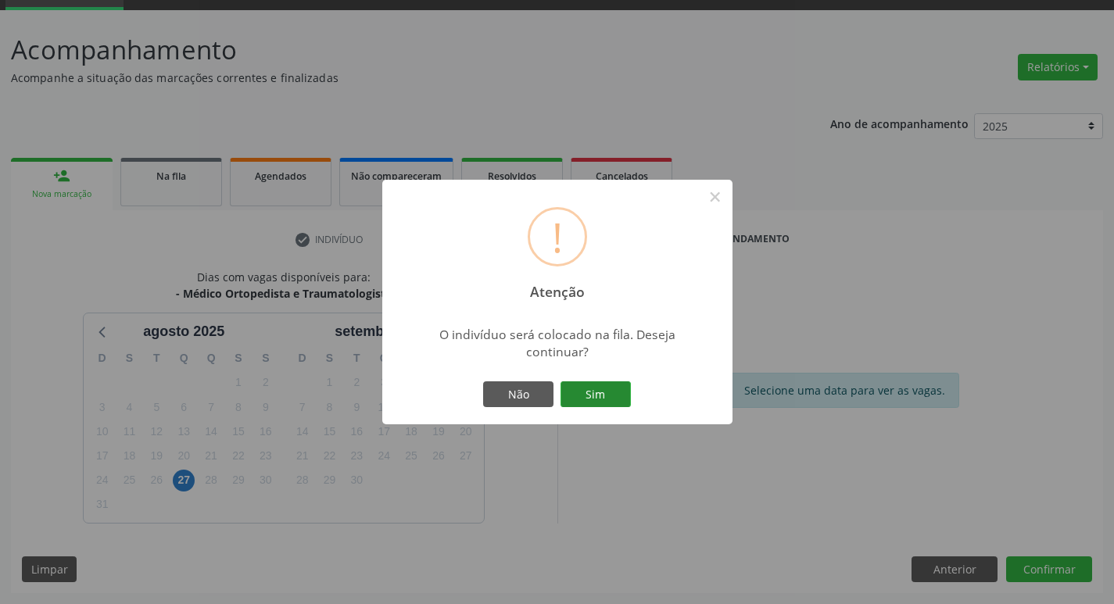
click at [617, 405] on button "Sim" at bounding box center [595, 394] width 70 height 27
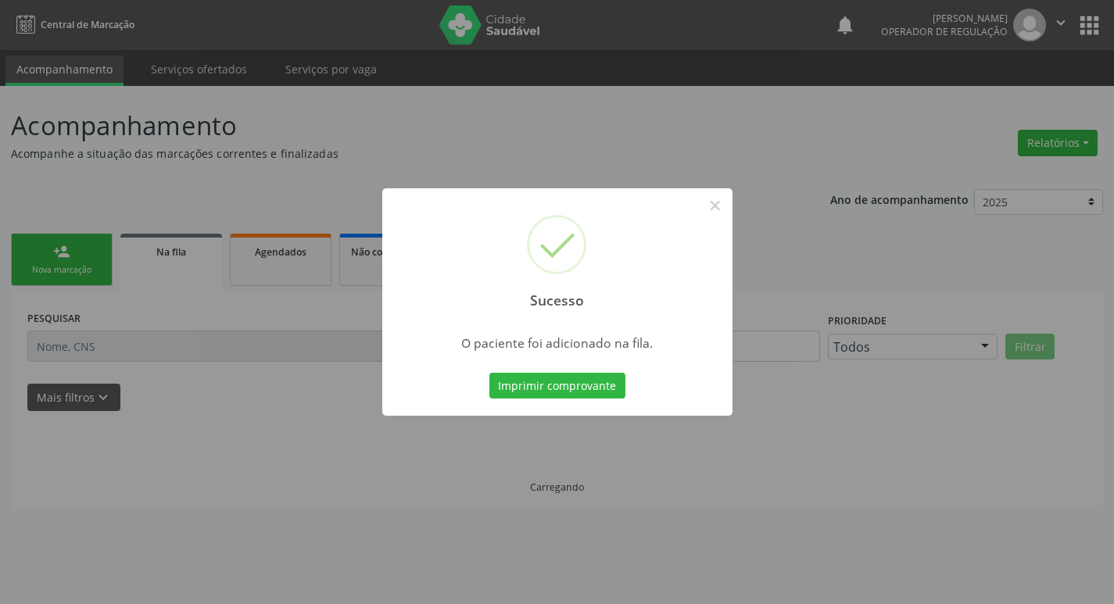
scroll to position [0, 0]
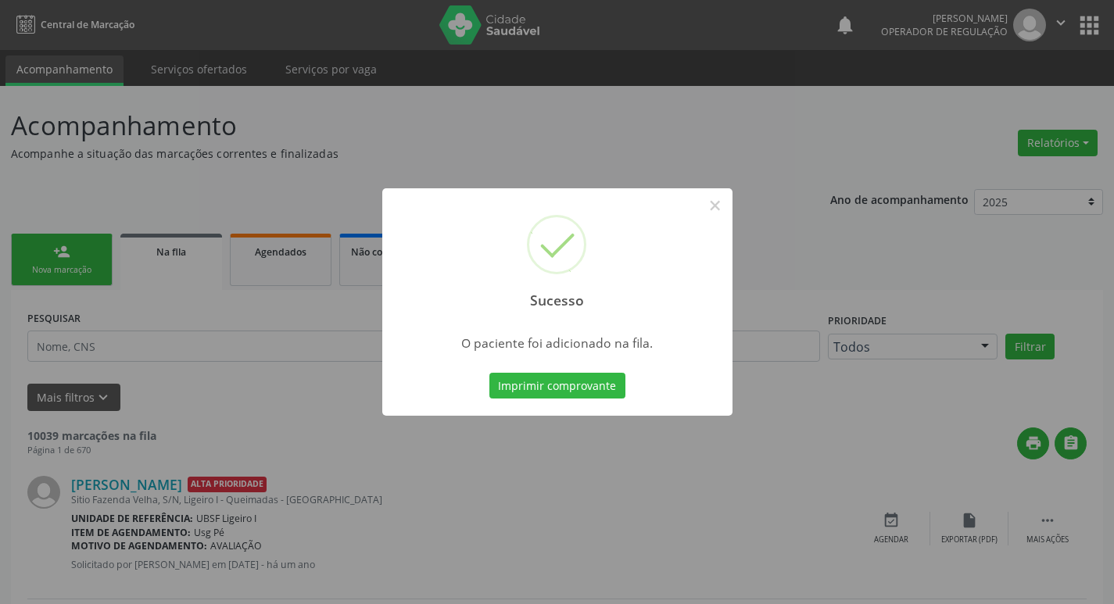
click at [77, 317] on div "Sucesso × O paciente foi adicionado na fila. Imprimir comprovante Cancel" at bounding box center [557, 302] width 1114 height 604
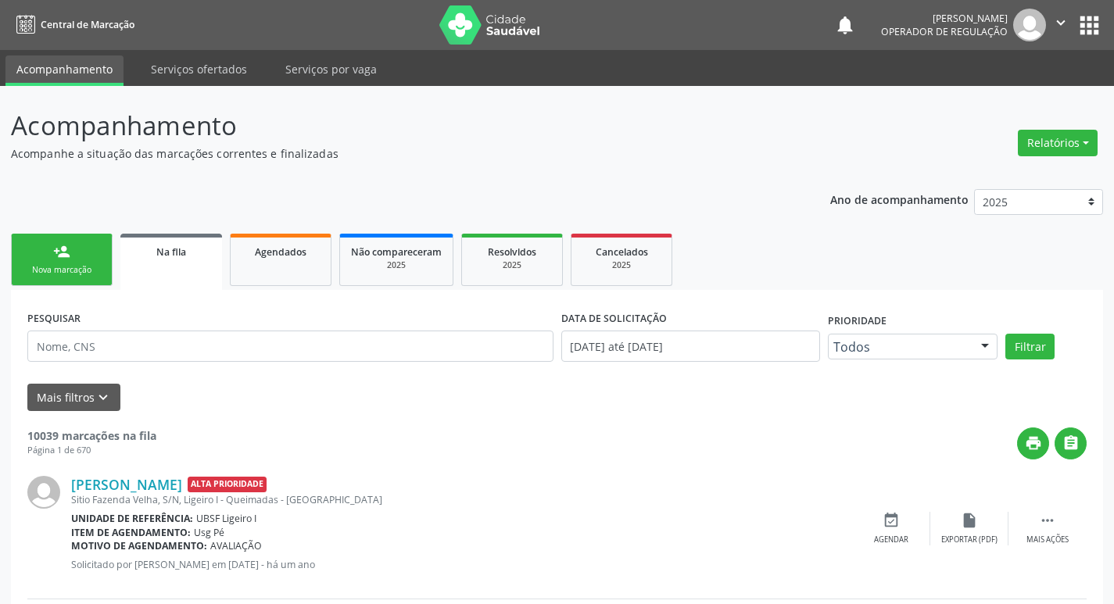
click at [52, 259] on link "person_add Nova marcação" at bounding box center [62, 260] width 102 height 52
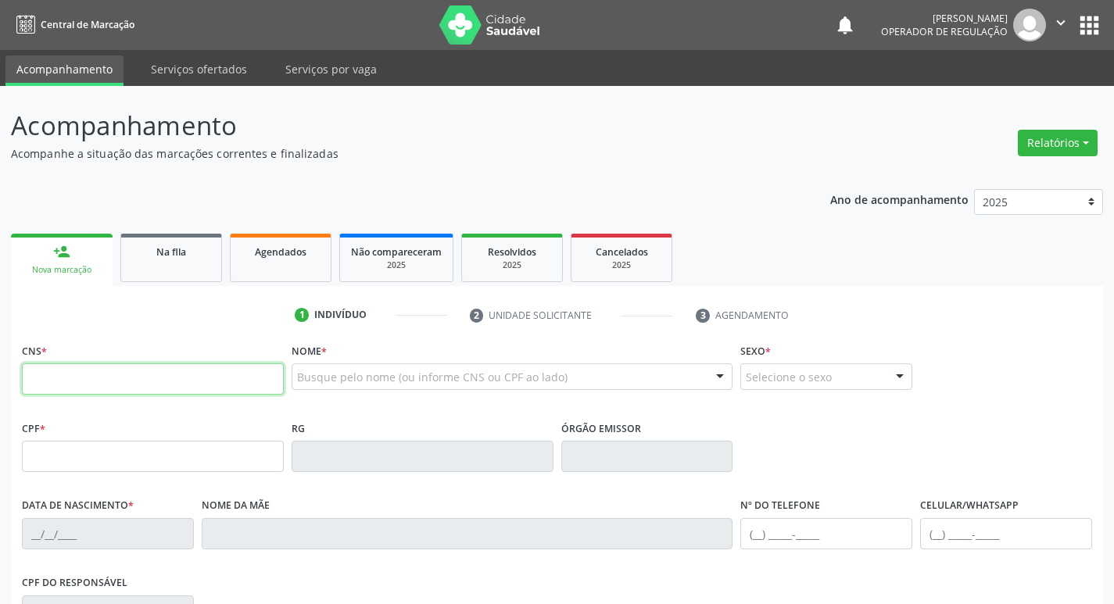
click at [51, 389] on input "text" at bounding box center [153, 378] width 262 height 31
type input "703 1016 7534 0690"
type input "703.468.304-27"
type input "12/07/1976"
type input "Rita Pereira da Silva"
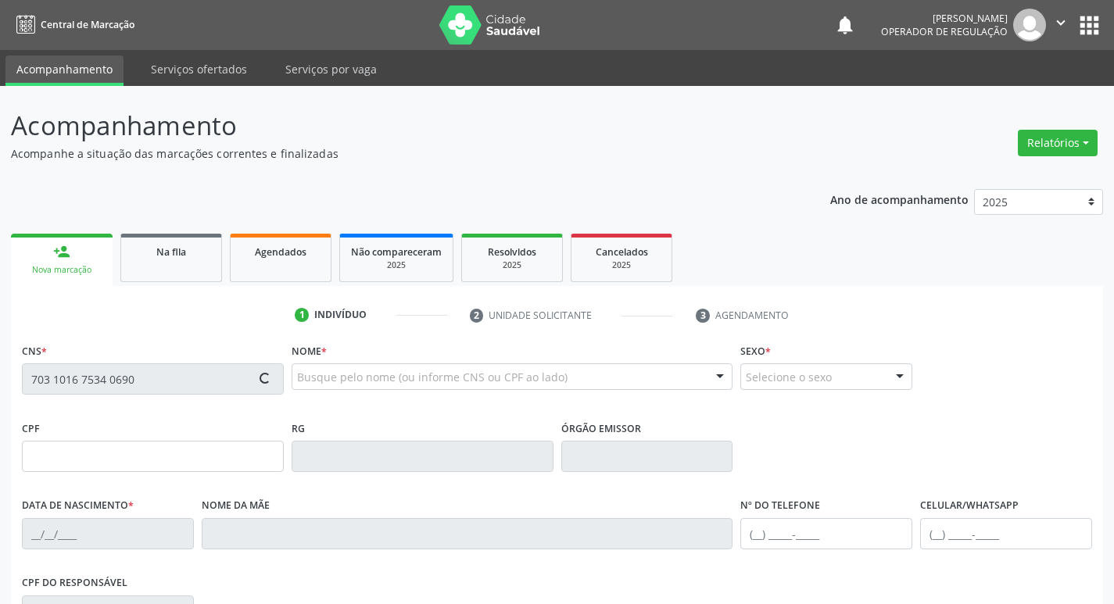
type input "(83) 99383-3992"
type input "083.923.784-74"
type input "155"
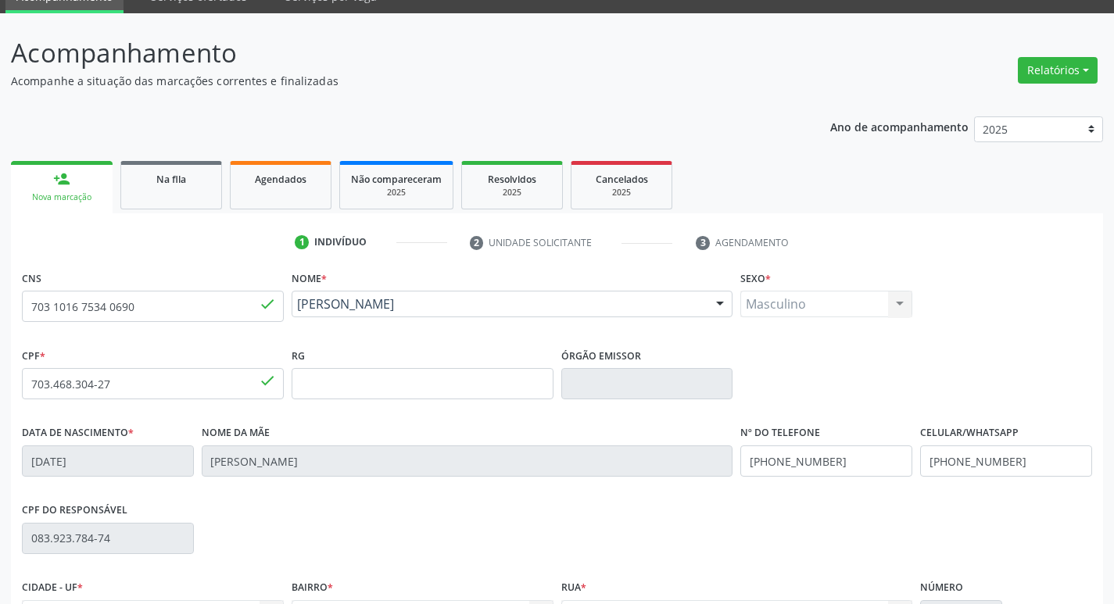
scroll to position [243, 0]
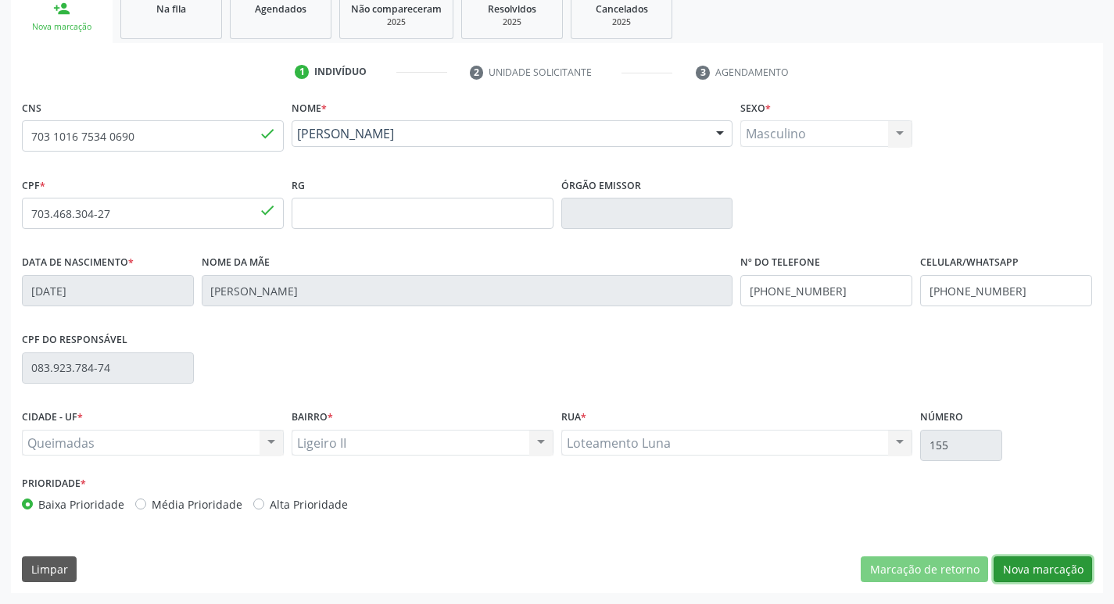
click at [1054, 579] on button "Nova marcação" at bounding box center [1042, 569] width 98 height 27
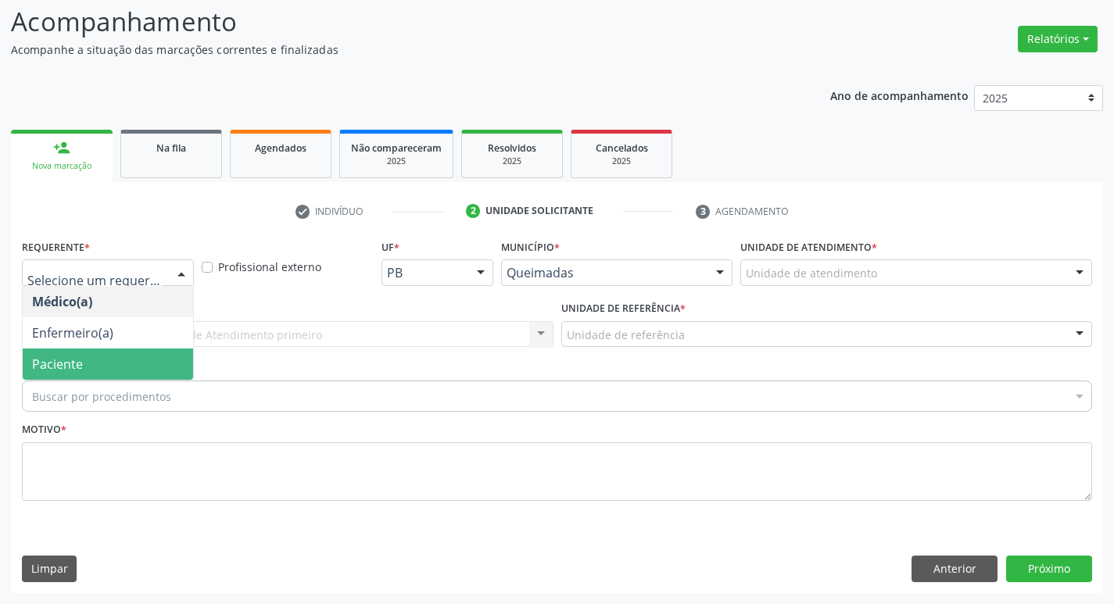
click at [168, 368] on span "Paciente" at bounding box center [108, 364] width 170 height 31
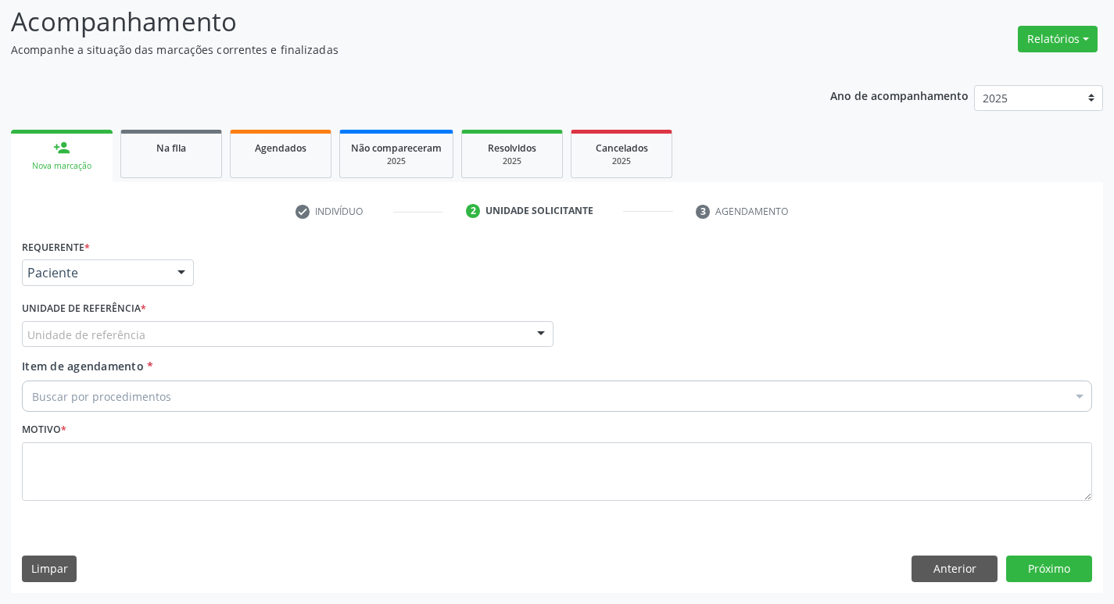
click at [177, 334] on div "Unidade de referência" at bounding box center [287, 334] width 531 height 27
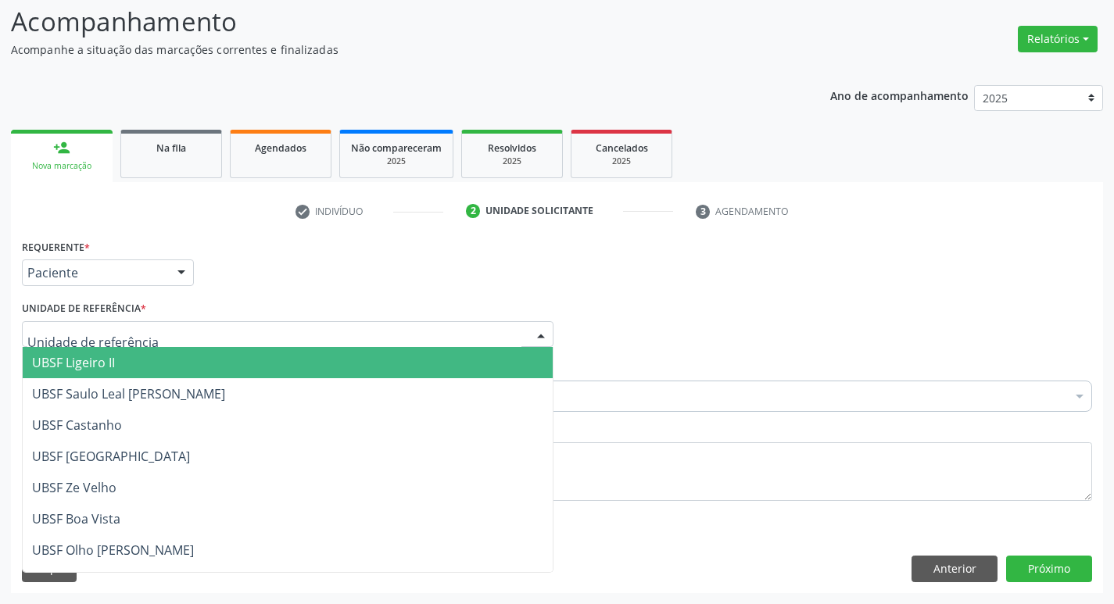
click at [148, 350] on span "UBSF Ligeiro II" at bounding box center [288, 362] width 530 height 31
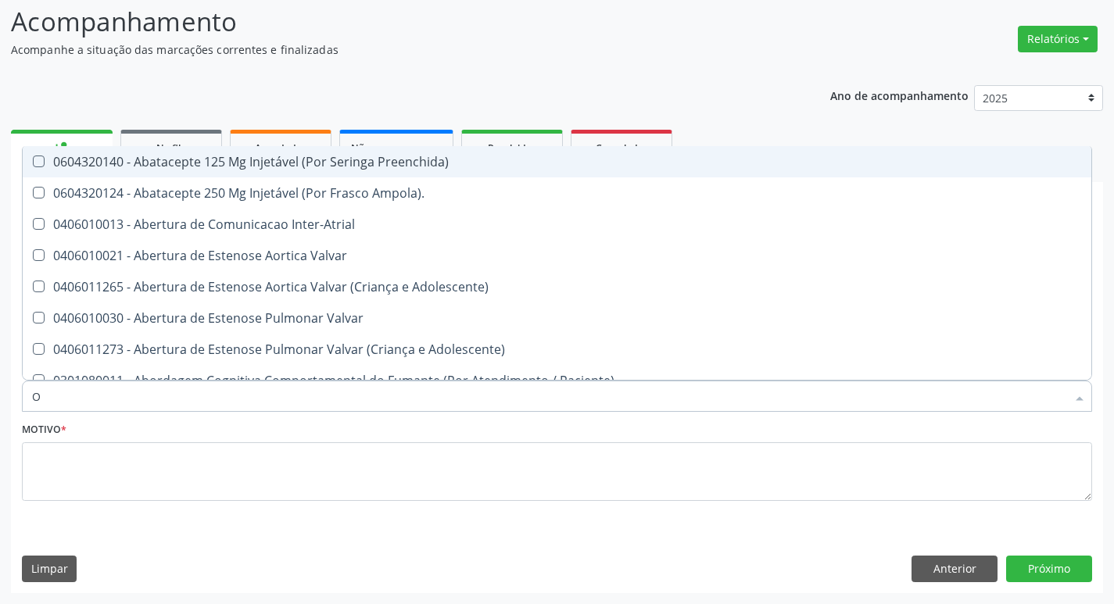
type input "ORTOPEDISTA"
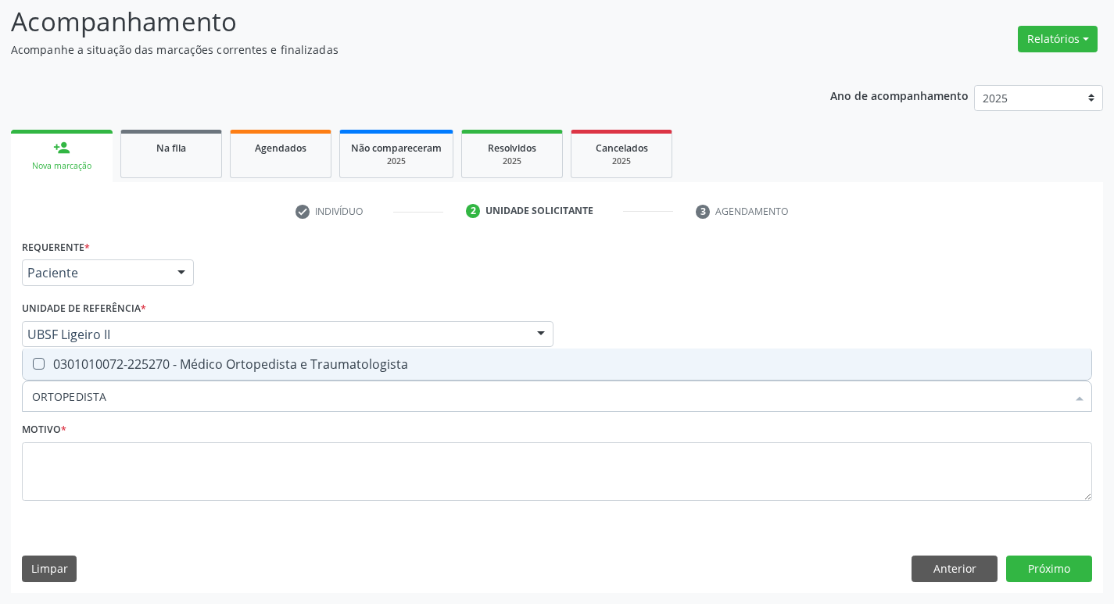
click at [135, 359] on div "0301010072-225270 - Médico Ortopedista e Traumatologista" at bounding box center [557, 364] width 1050 height 13
checkbox Traumatologista "true"
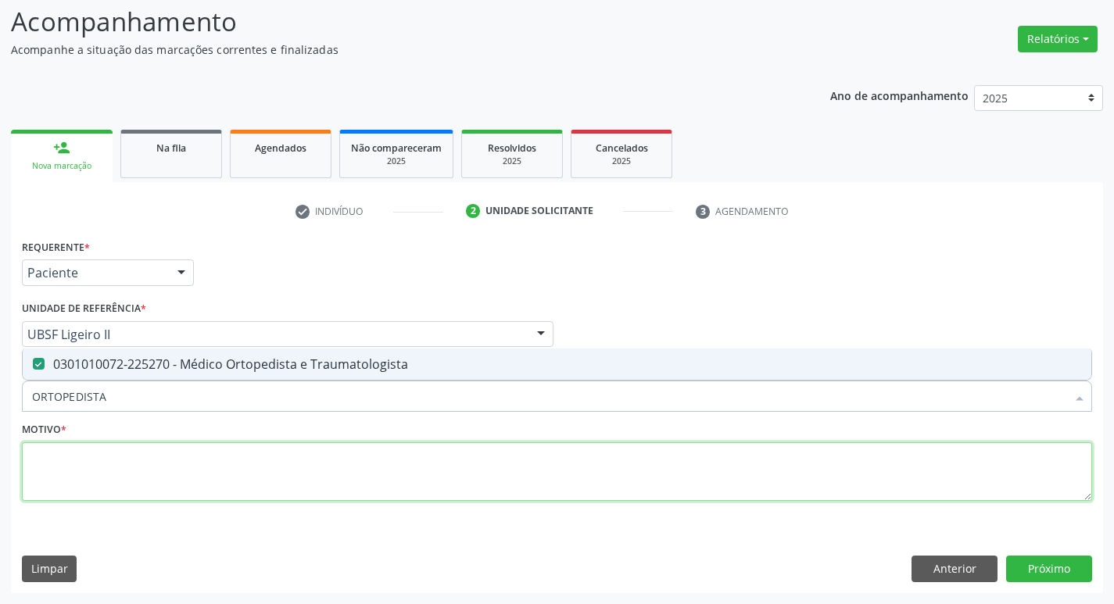
click at [98, 472] on textarea at bounding box center [557, 471] width 1070 height 59
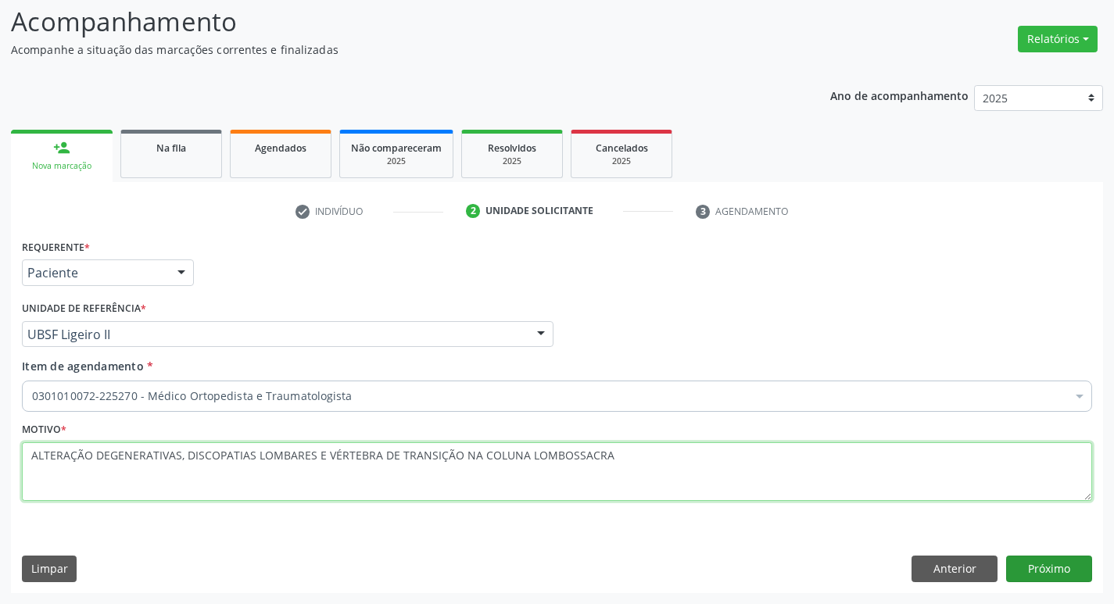
type textarea "ALTERAÇÃO DEGENERATIVAS, DISCOPATIAS LOMBARES E VÉRTEBRA DE TRANSIÇÃO NA COLUNA…"
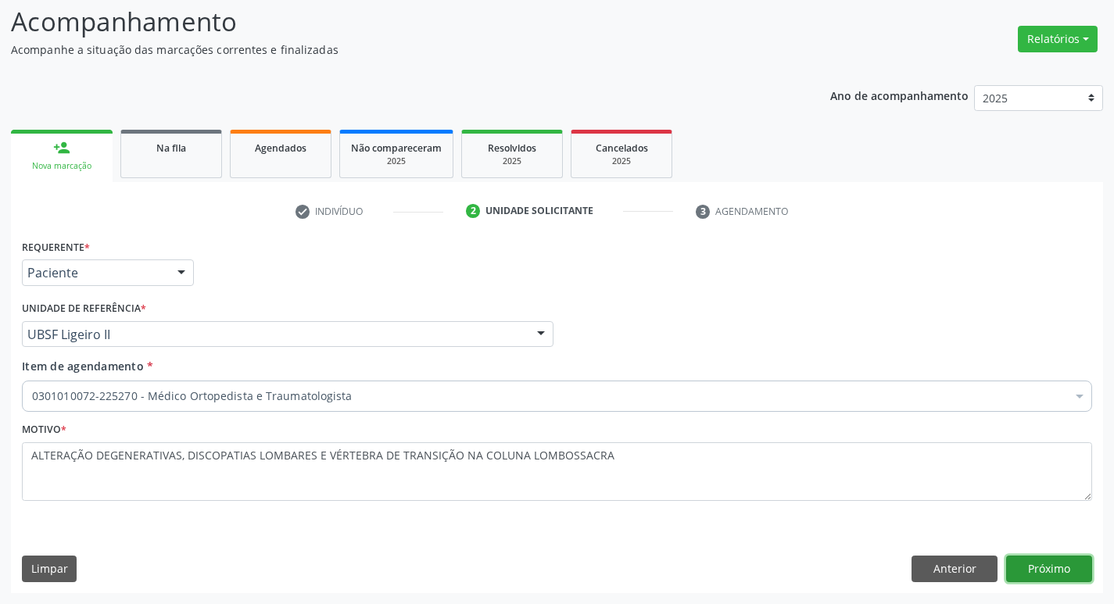
click at [1021, 572] on button "Próximo" at bounding box center [1049, 569] width 86 height 27
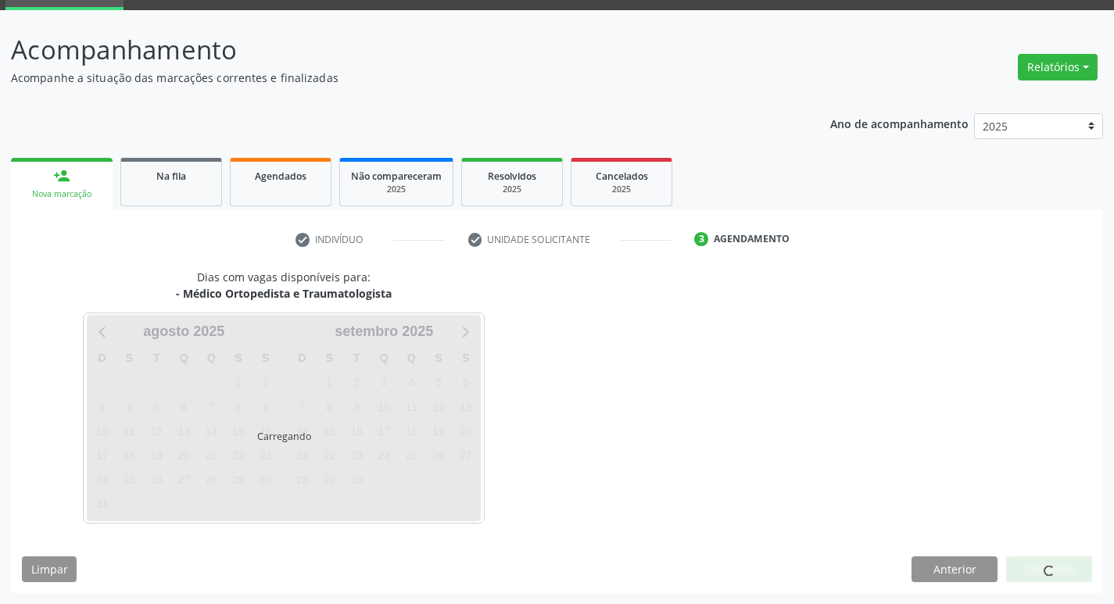
scroll to position [76, 0]
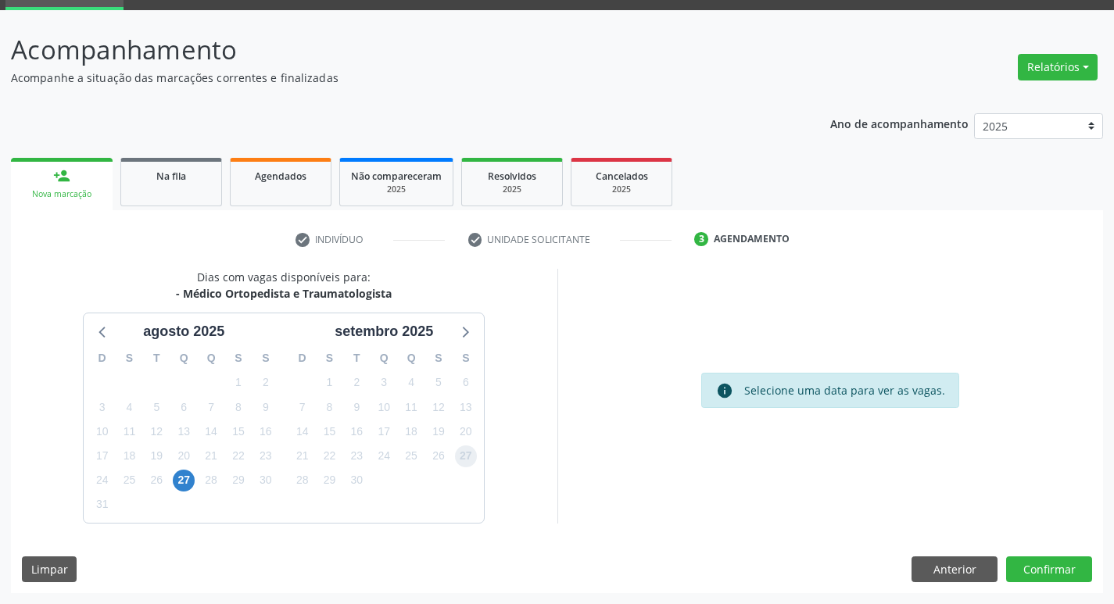
click at [472, 461] on span "27" at bounding box center [466, 456] width 22 height 22
click at [1068, 564] on button "Confirmar" at bounding box center [1049, 569] width 86 height 27
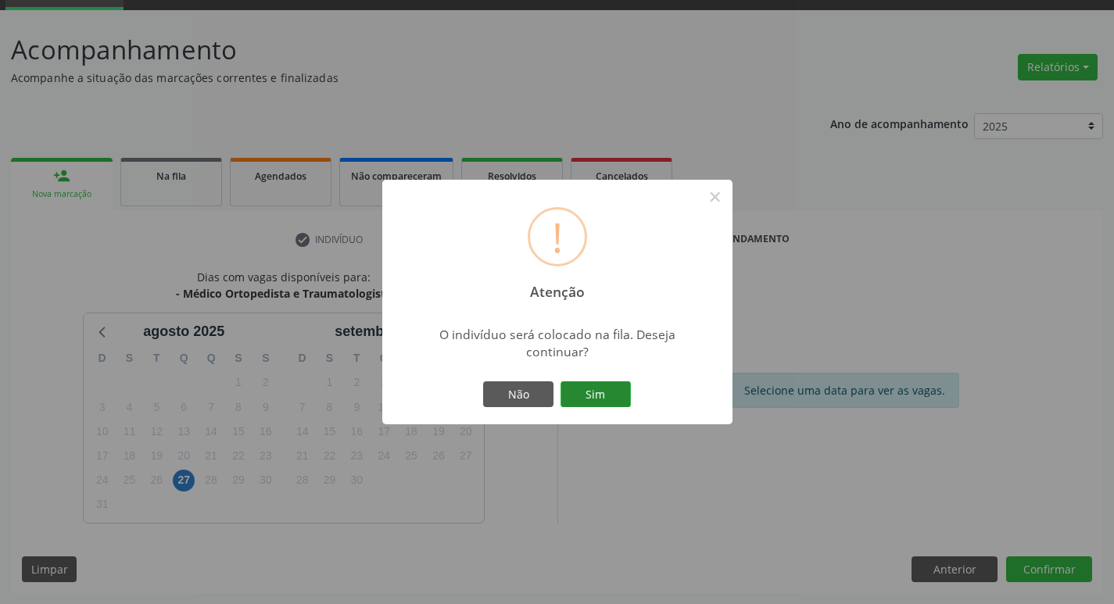
click at [613, 401] on button "Sim" at bounding box center [595, 394] width 70 height 27
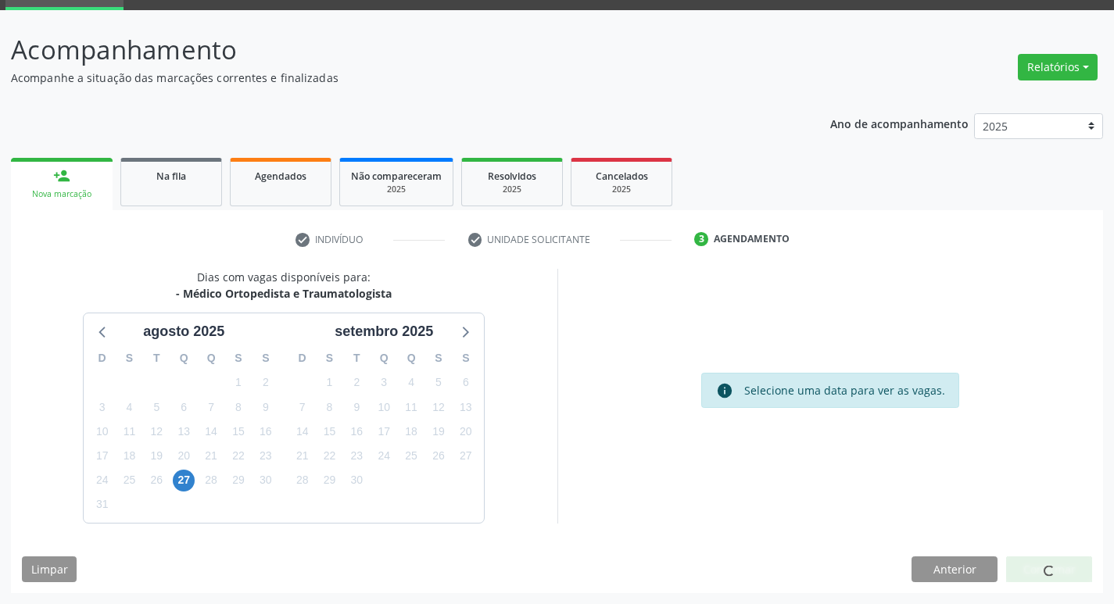
scroll to position [0, 0]
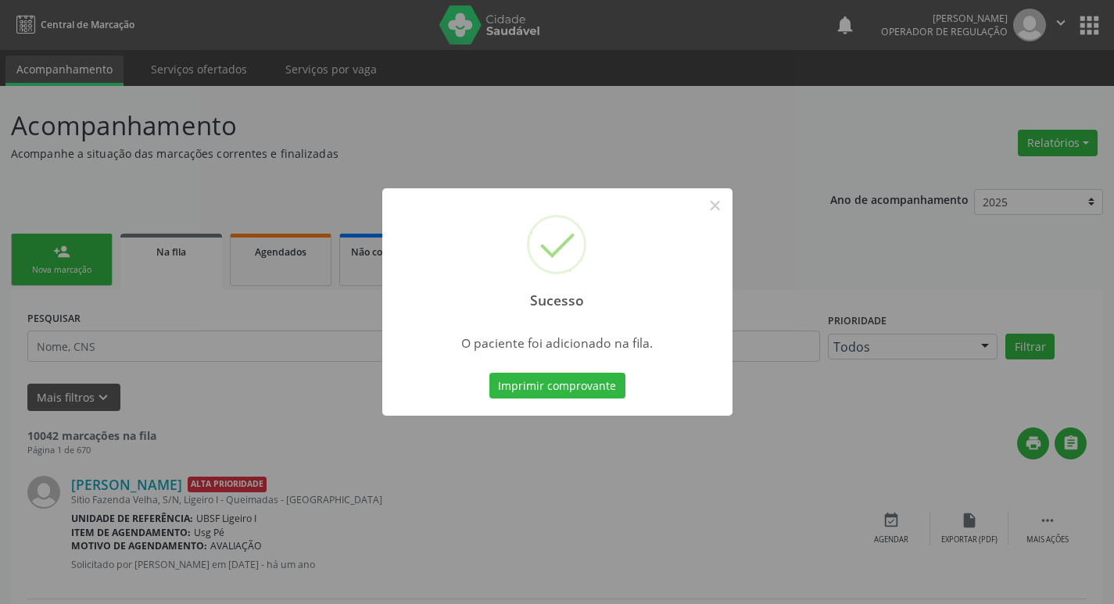
click at [128, 252] on div "Sucesso × O paciente foi adicionado na fila. Imprimir comprovante Cancel" at bounding box center [557, 302] width 1114 height 604
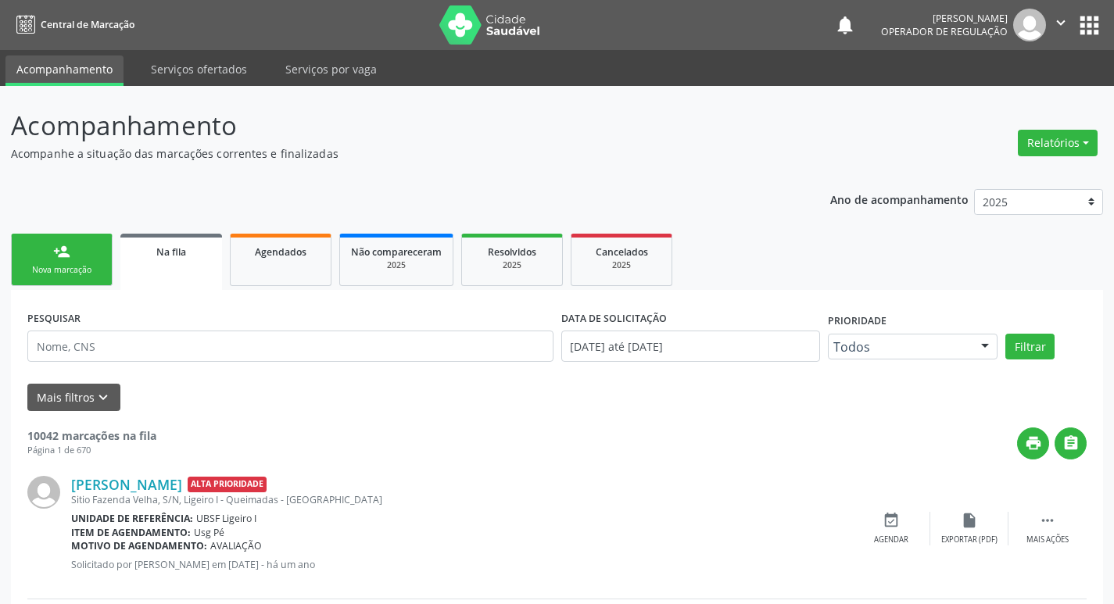
click at [88, 277] on link "person_add Nova marcação" at bounding box center [62, 260] width 102 height 52
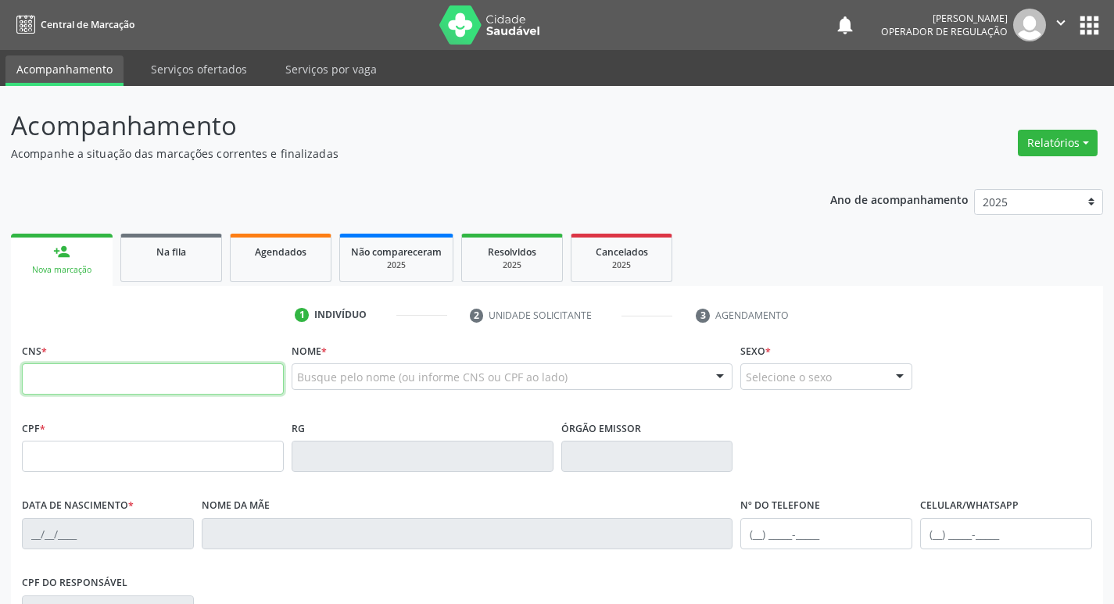
click at [95, 374] on input "text" at bounding box center [153, 378] width 262 height 31
type input "700 5073 7892 5659"
type input "032.462.084-50"
type input "22/12/1979"
type input "Creuza Maria da Silva Gomes"
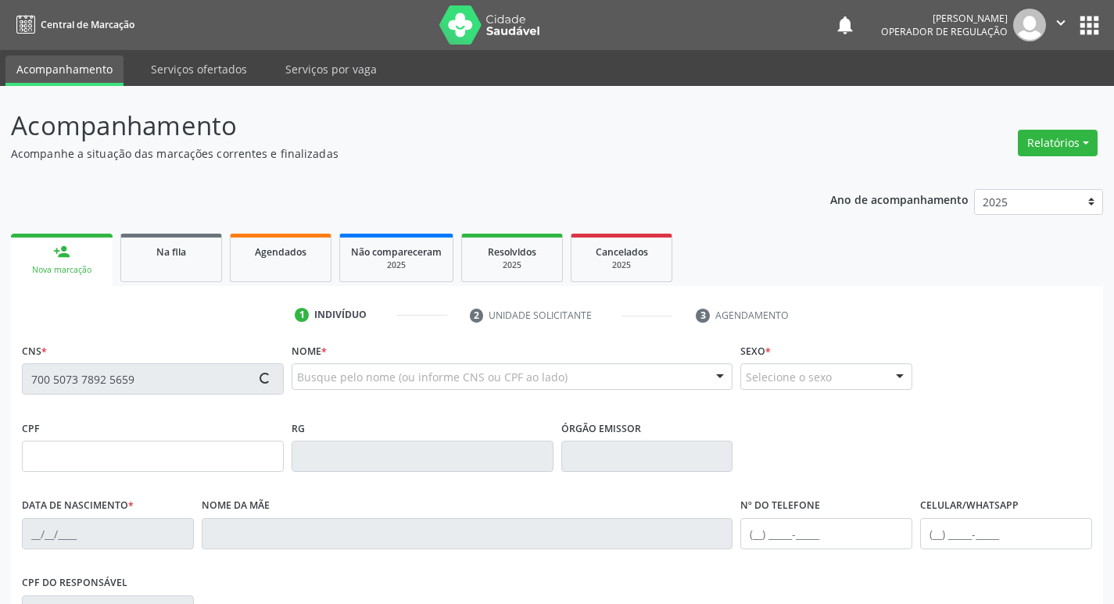
type input "(83) 8127-1062"
type input "S/N"
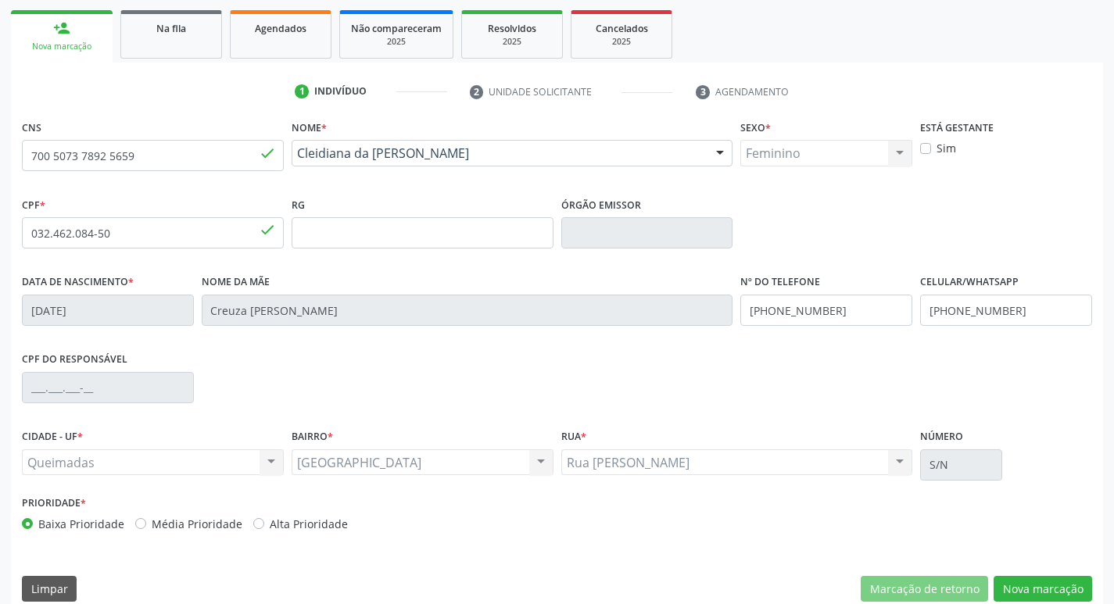
scroll to position [243, 0]
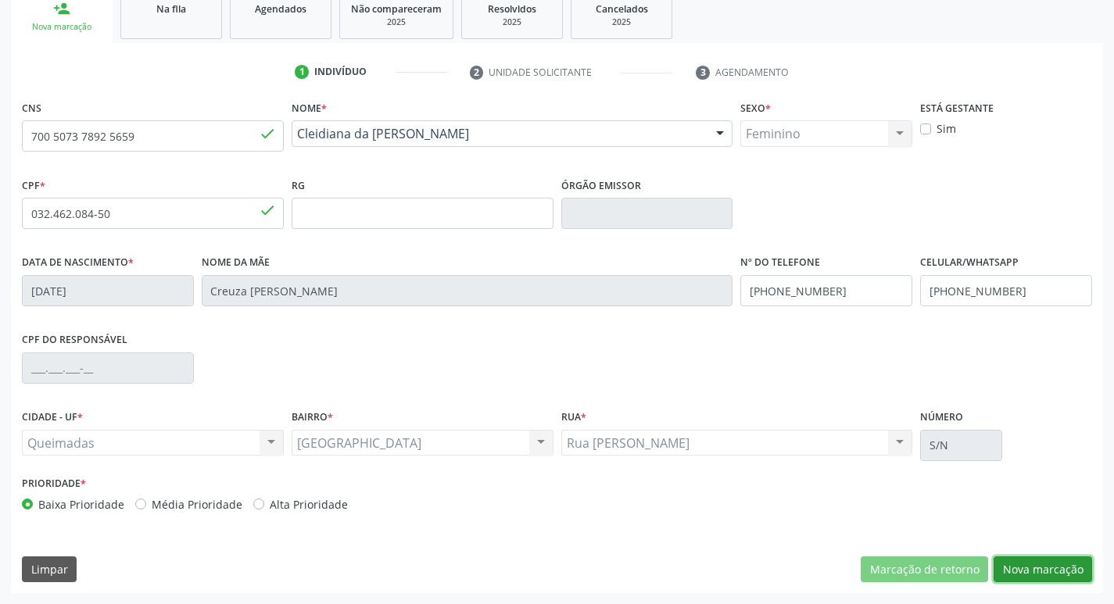
click at [1058, 581] on button "Nova marcação" at bounding box center [1042, 569] width 98 height 27
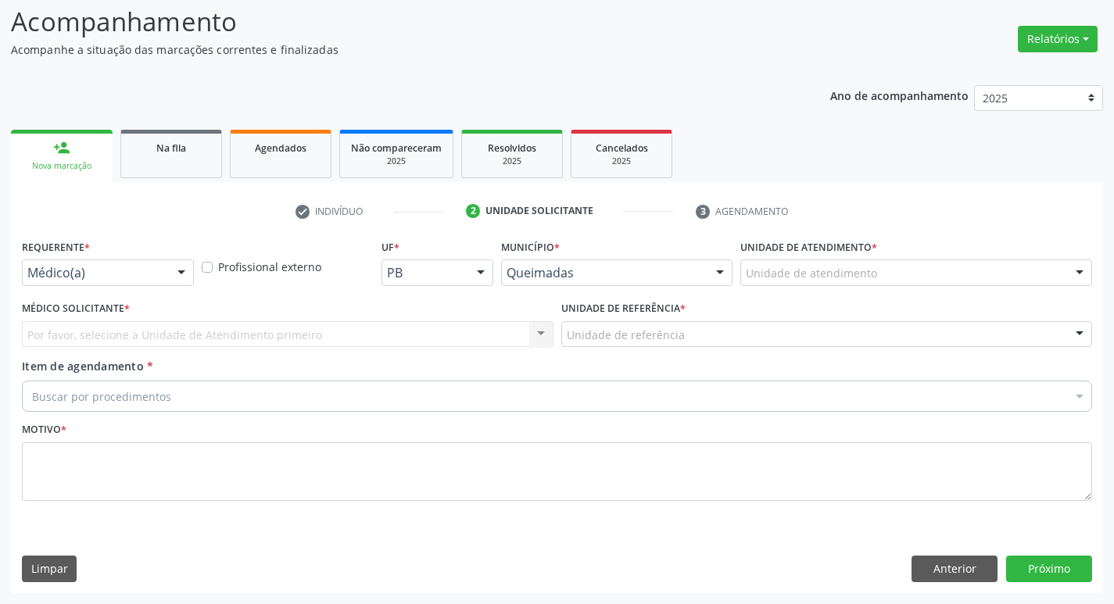
scroll to position [104, 0]
click at [138, 259] on div "Requerente * Médico(a) Médico(a) Enfermeiro(a) Paciente Nenhum resultado encont…" at bounding box center [108, 260] width 172 height 50
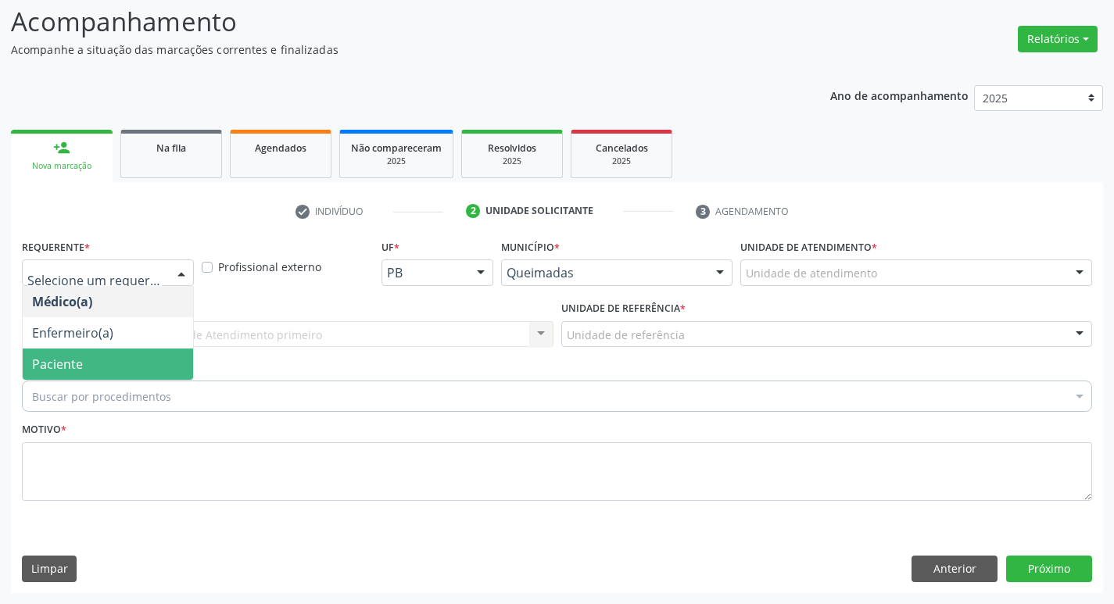
click at [138, 352] on span "Paciente" at bounding box center [108, 364] width 170 height 31
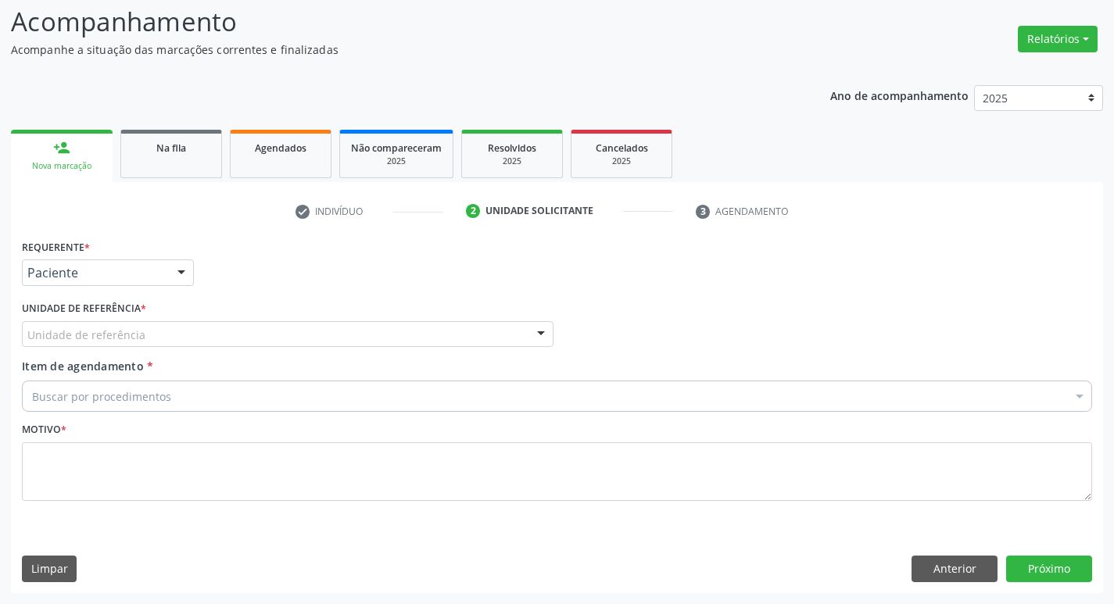
click at [142, 343] on div "Unidade de referência" at bounding box center [287, 334] width 531 height 27
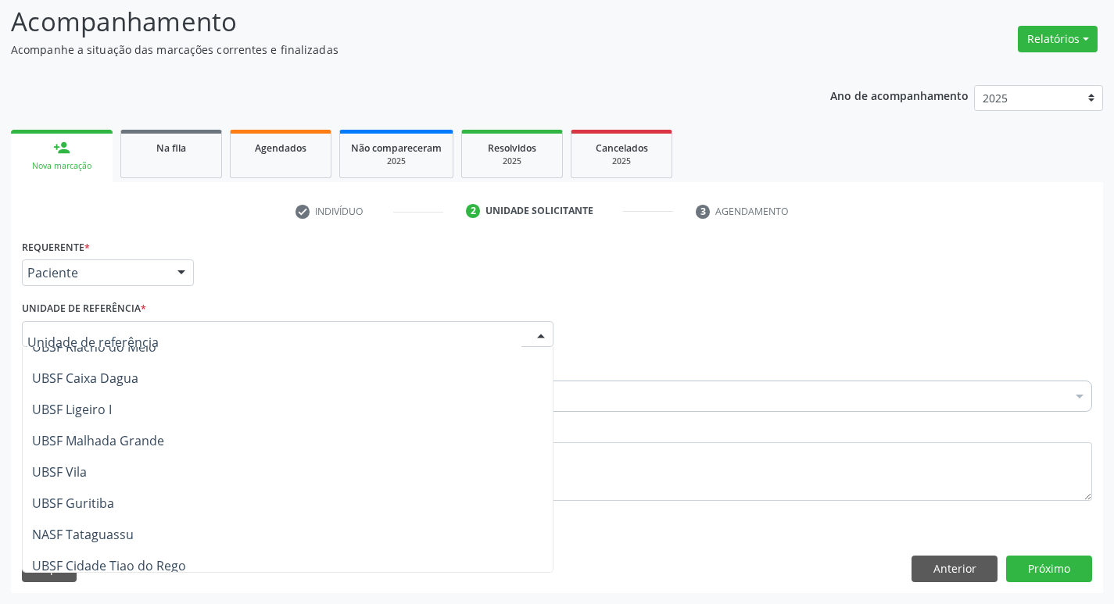
scroll to position [400, 0]
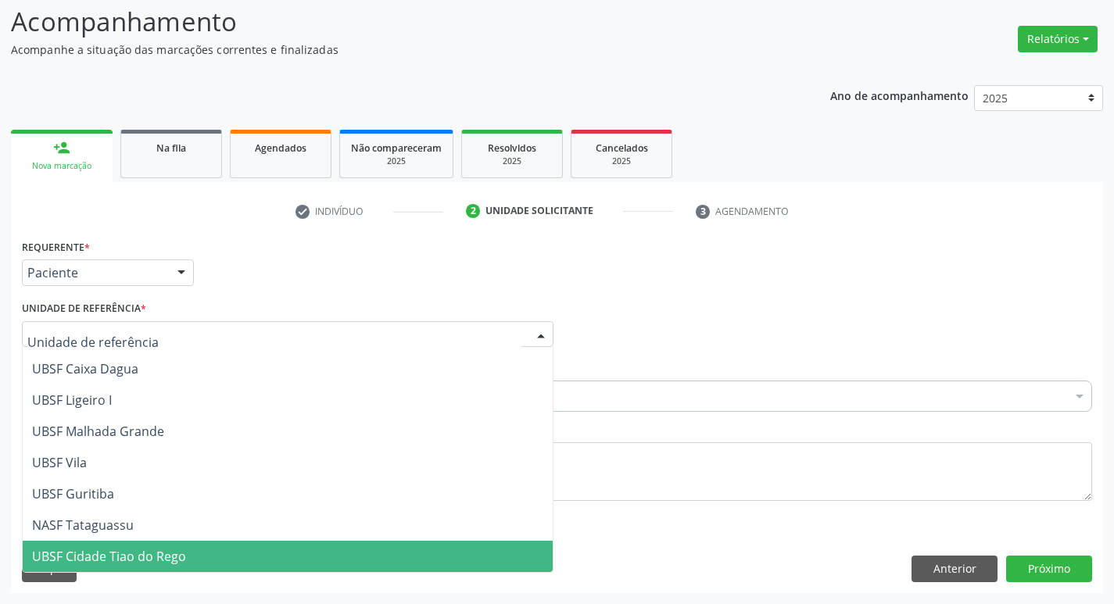
click at [149, 542] on span "UBSF Cidade Tiao do Rego" at bounding box center [288, 556] width 530 height 31
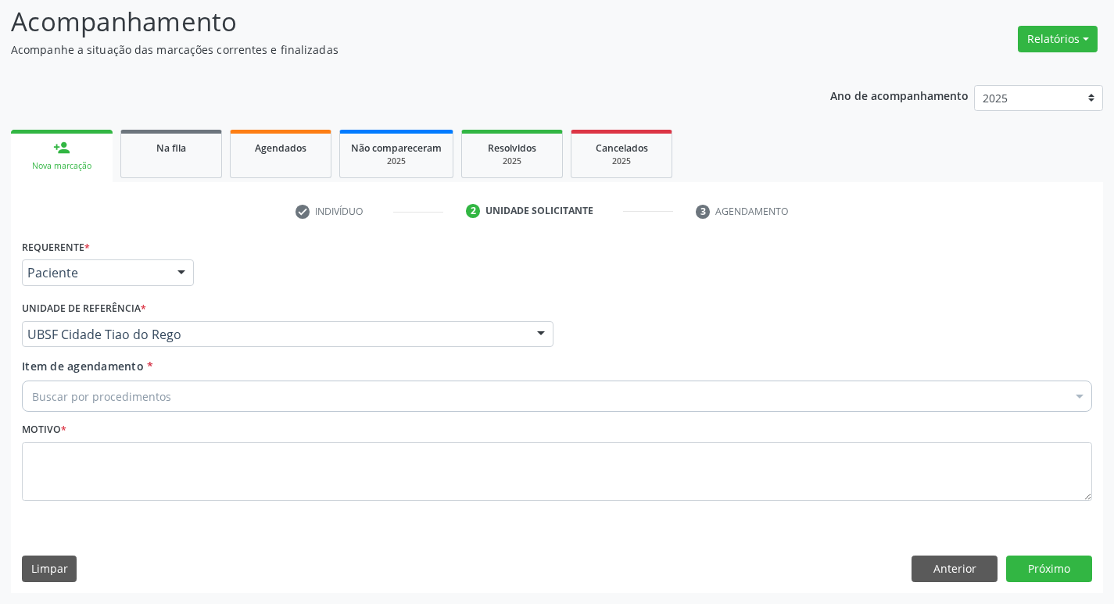
click at [195, 405] on div "Buscar por procedimentos" at bounding box center [557, 396] width 1070 height 31
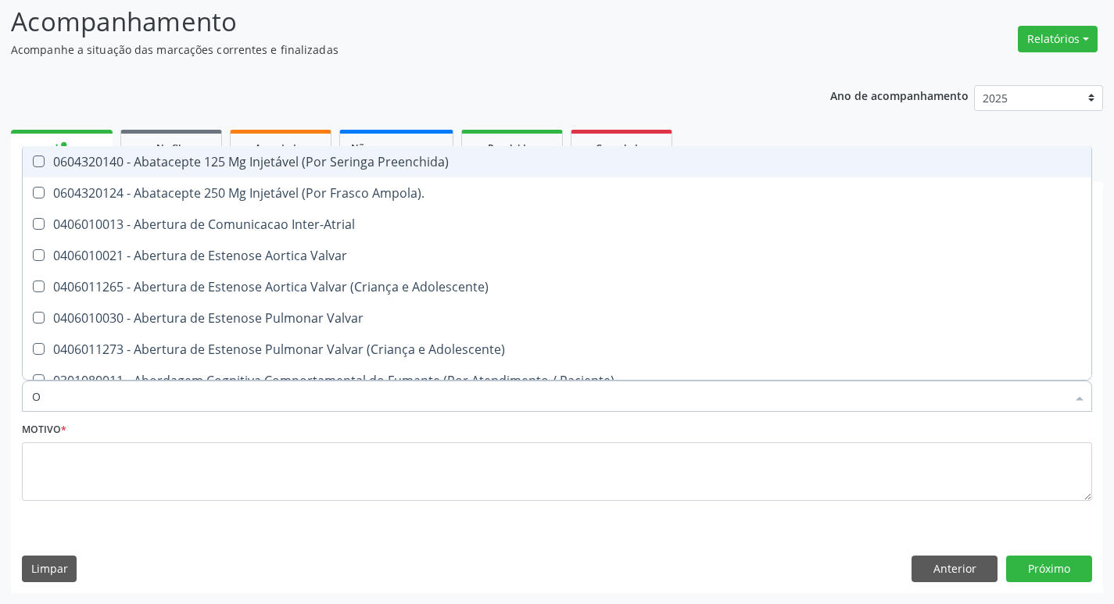
type input "ORTOPEDISTA"
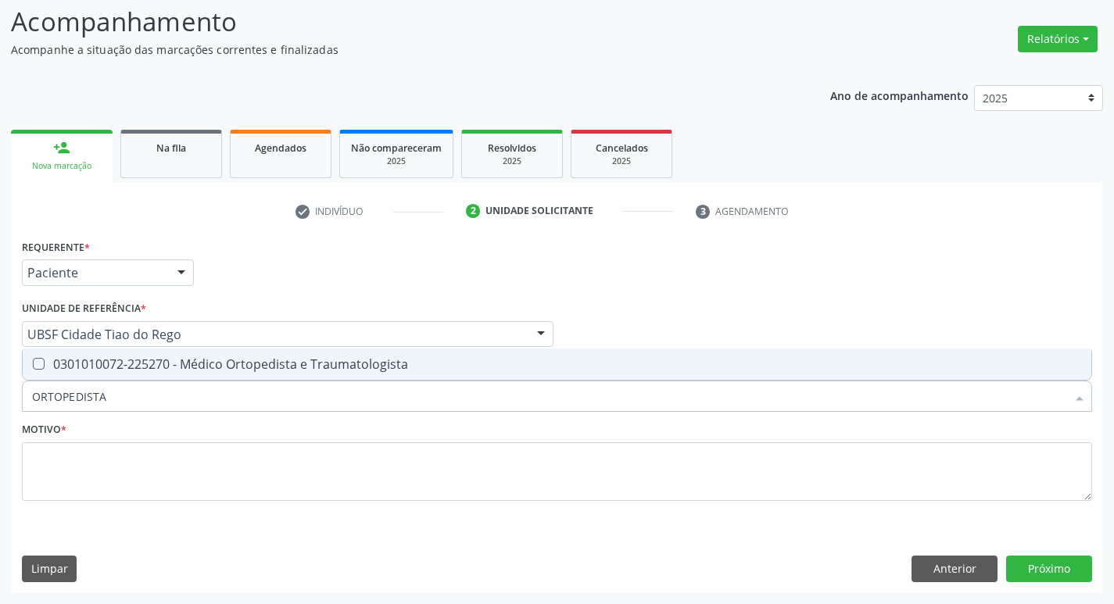
click at [188, 360] on div "0301010072-225270 - Médico Ortopedista e Traumatologista" at bounding box center [557, 364] width 1050 height 13
checkbox Traumatologista "true"
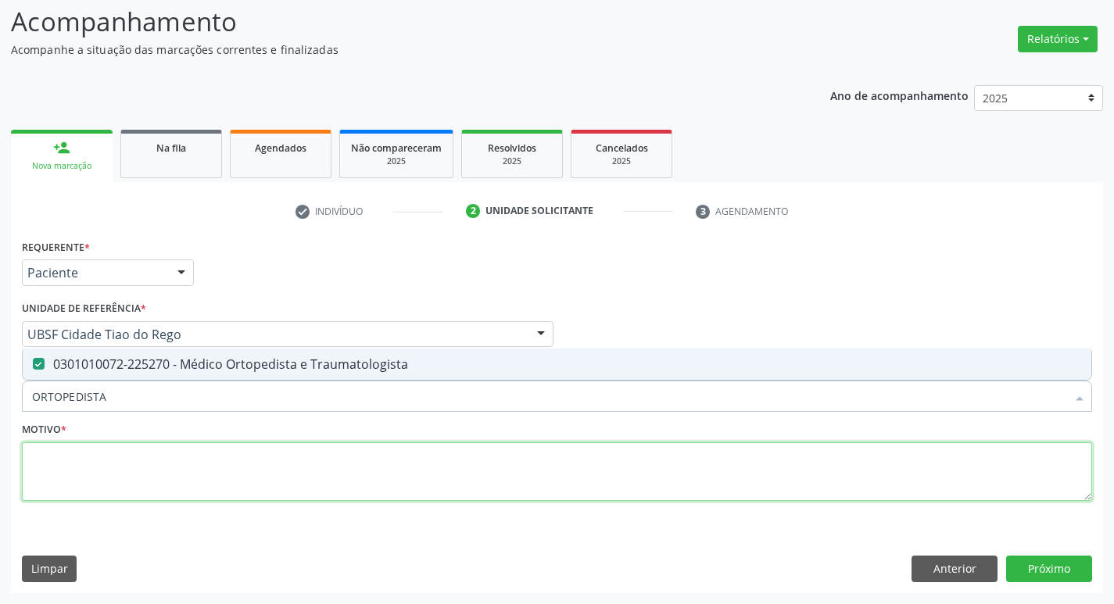
click at [115, 490] on textarea at bounding box center [557, 471] width 1070 height 59
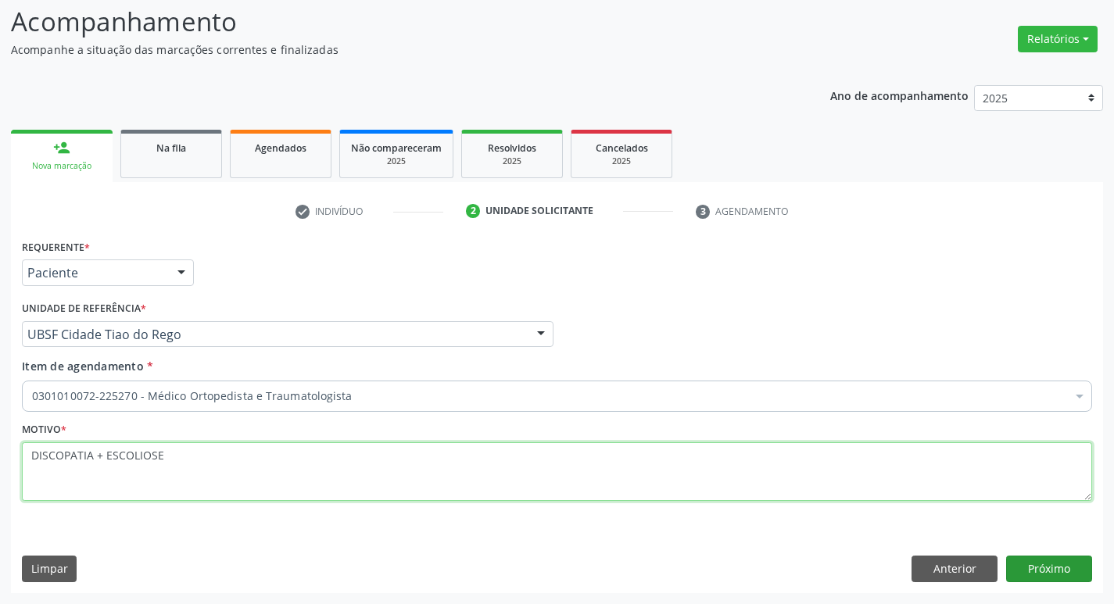
type textarea "DISCOPATIA + ESCOLIOSE"
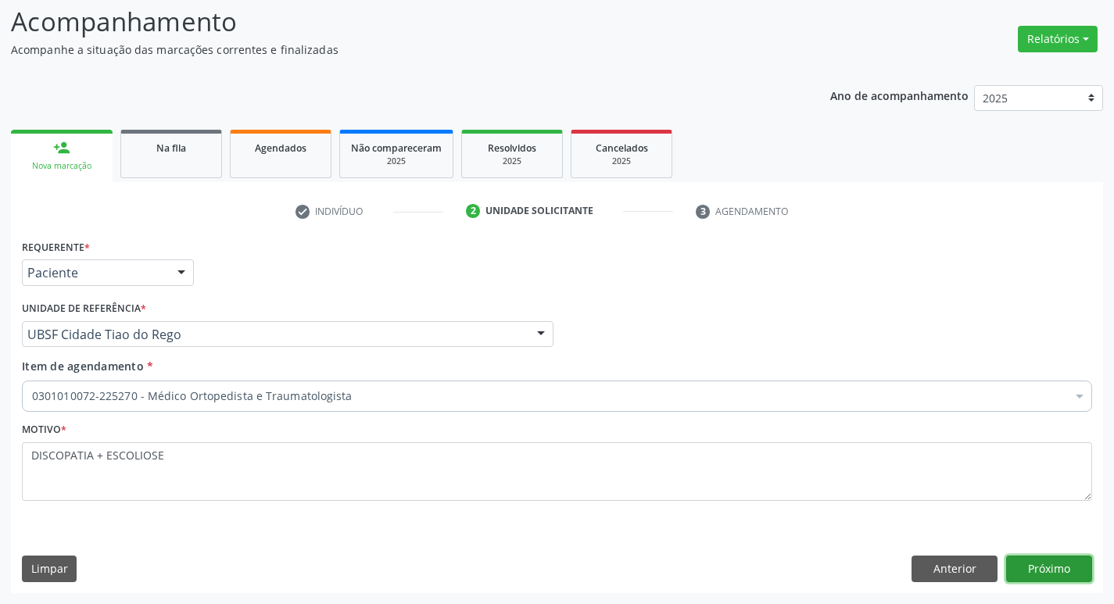
click at [1052, 556] on button "Próximo" at bounding box center [1049, 569] width 86 height 27
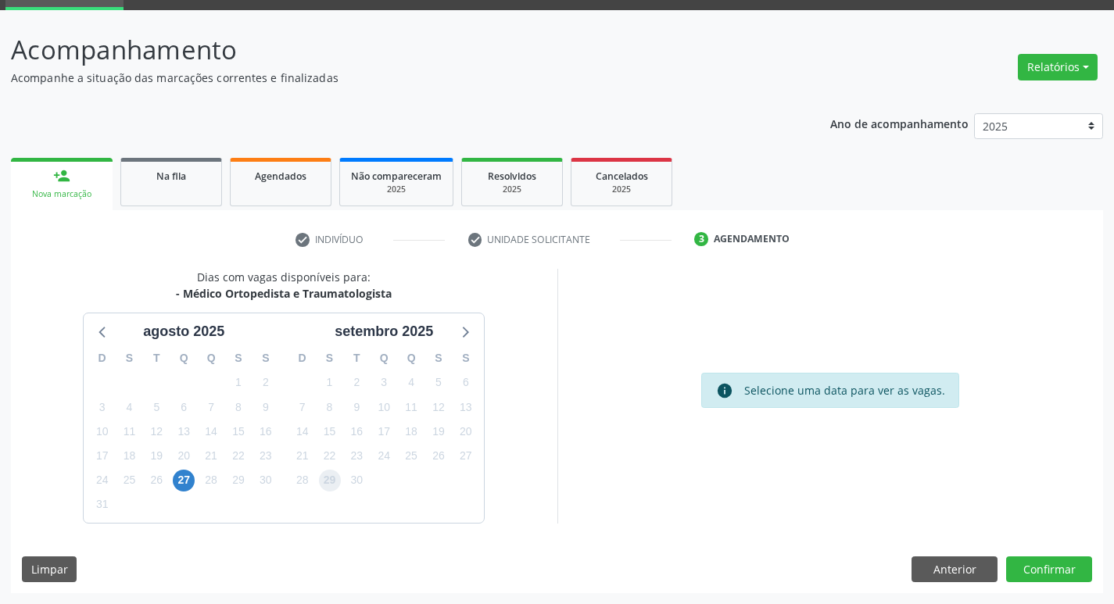
click at [332, 485] on span "29" at bounding box center [330, 481] width 22 height 22
click at [1021, 571] on button "Confirmar" at bounding box center [1049, 569] width 86 height 27
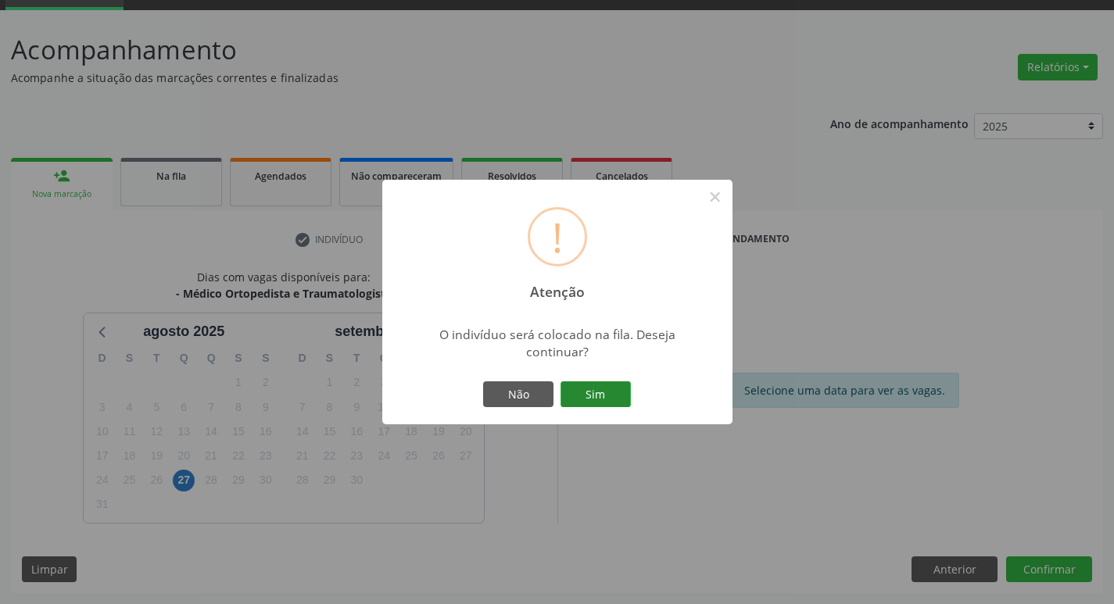
click at [574, 399] on button "Sim" at bounding box center [595, 394] width 70 height 27
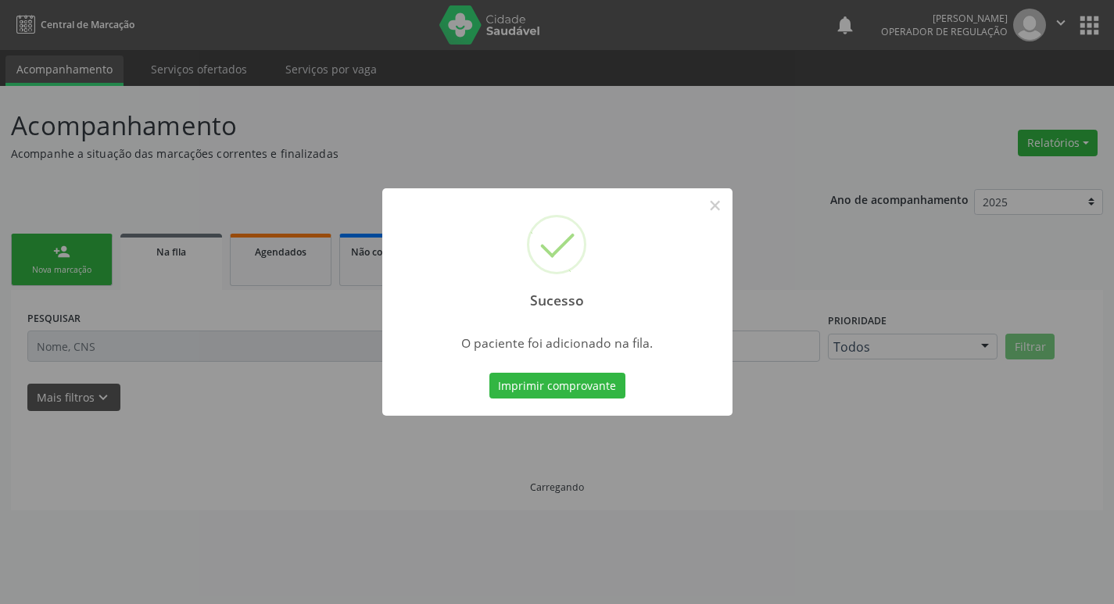
scroll to position [0, 0]
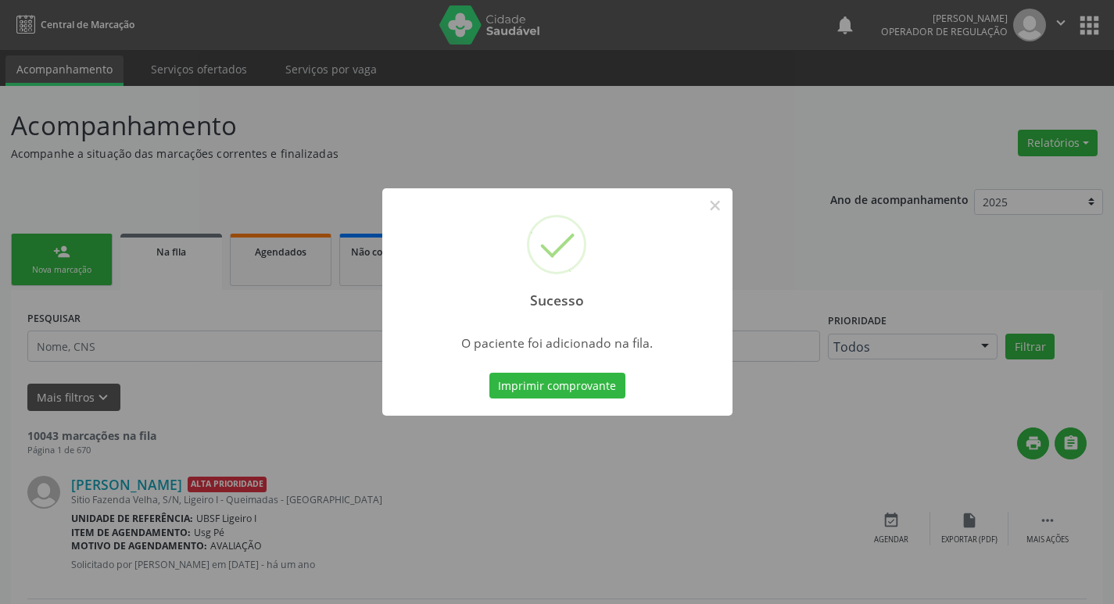
click at [126, 155] on div "Sucesso × O paciente foi adicionado na fila. Imprimir comprovante Cancel" at bounding box center [557, 302] width 1114 height 604
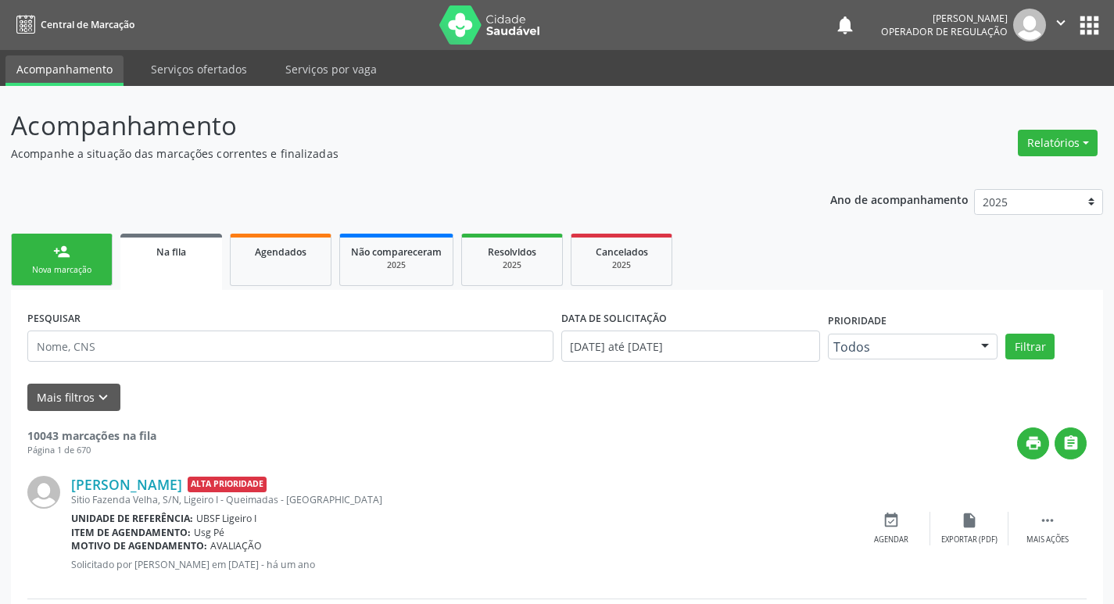
click at [56, 240] on link "person_add Nova marcação" at bounding box center [62, 260] width 102 height 52
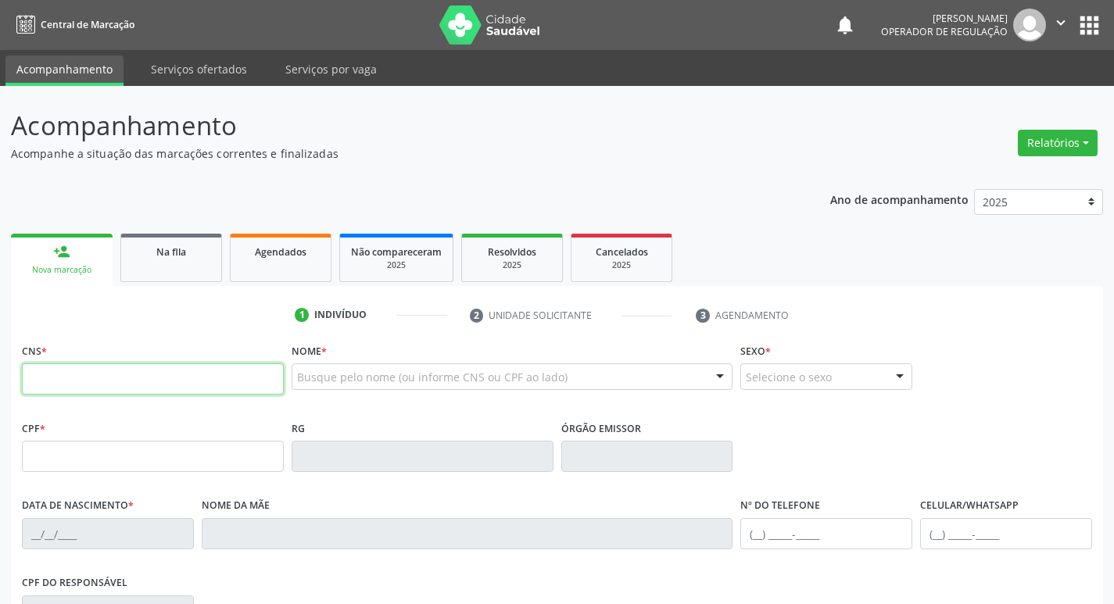
click at [106, 385] on input "text" at bounding box center [153, 378] width 262 height 31
type input "707 4070 3892 8978"
type input "931.036.384-34"
type input "[DATE]"
type input "[PERSON_NAME]"
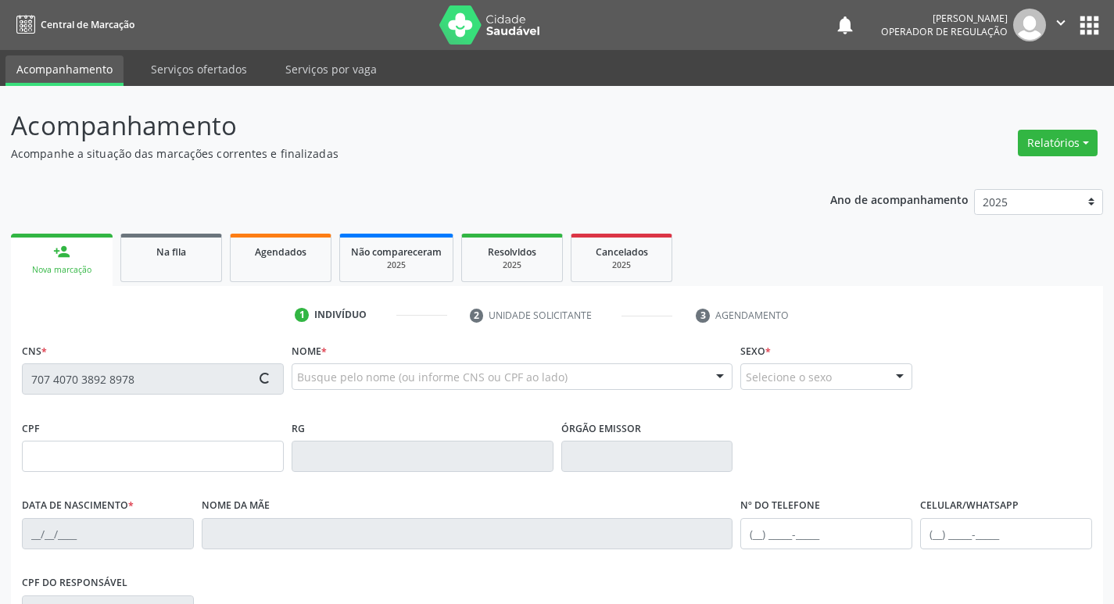
type input "[PHONE_NUMBER]"
type input "207.013.654-04"
type input "27"
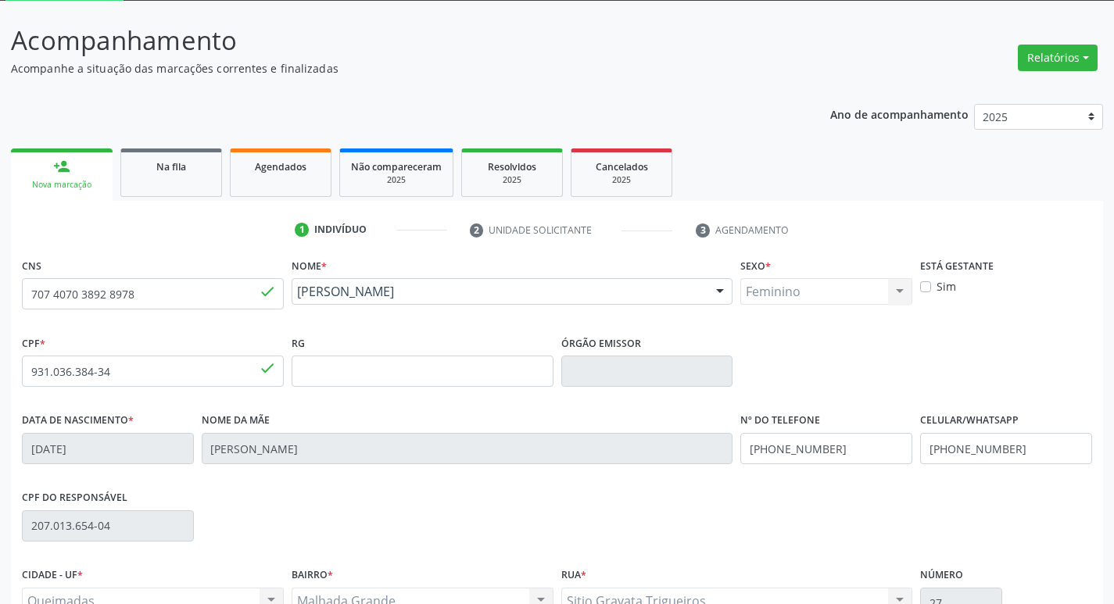
scroll to position [243, 0]
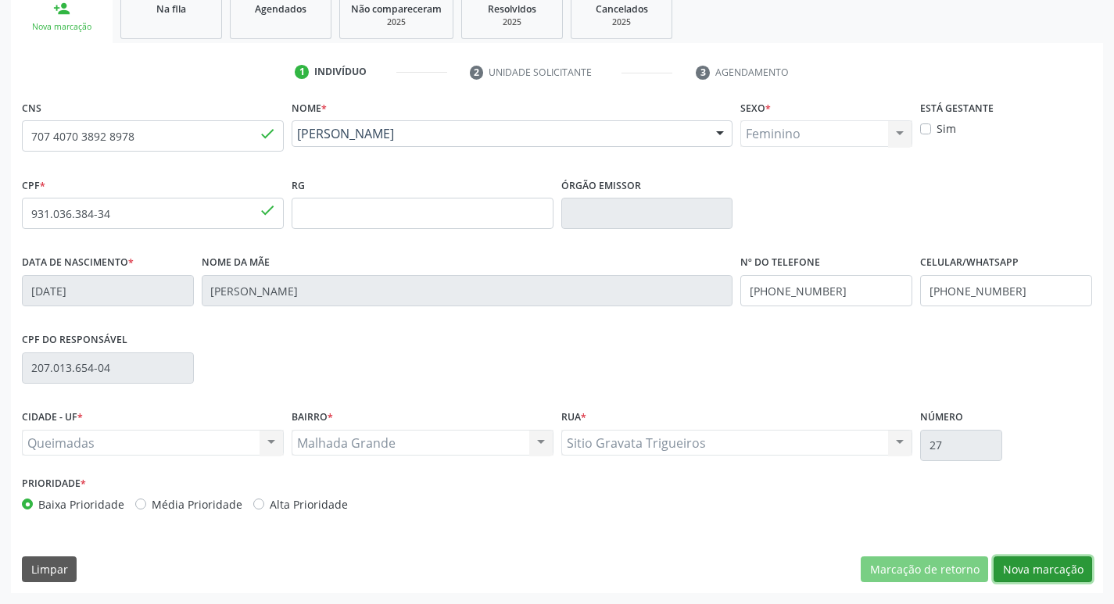
click at [1021, 560] on button "Nova marcação" at bounding box center [1042, 569] width 98 height 27
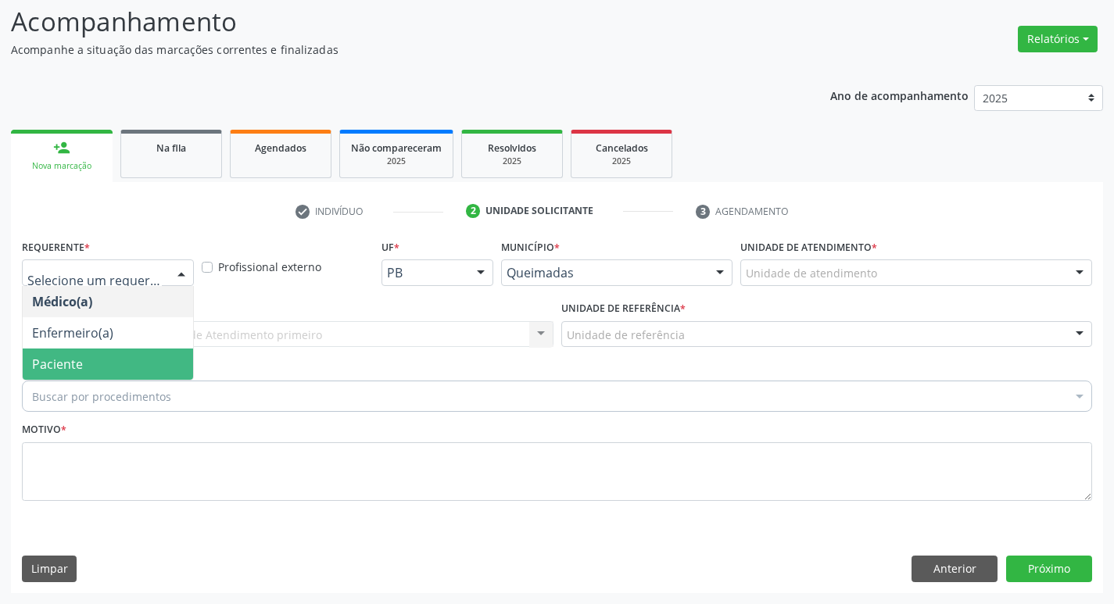
click at [58, 367] on span "Paciente" at bounding box center [57, 364] width 51 height 17
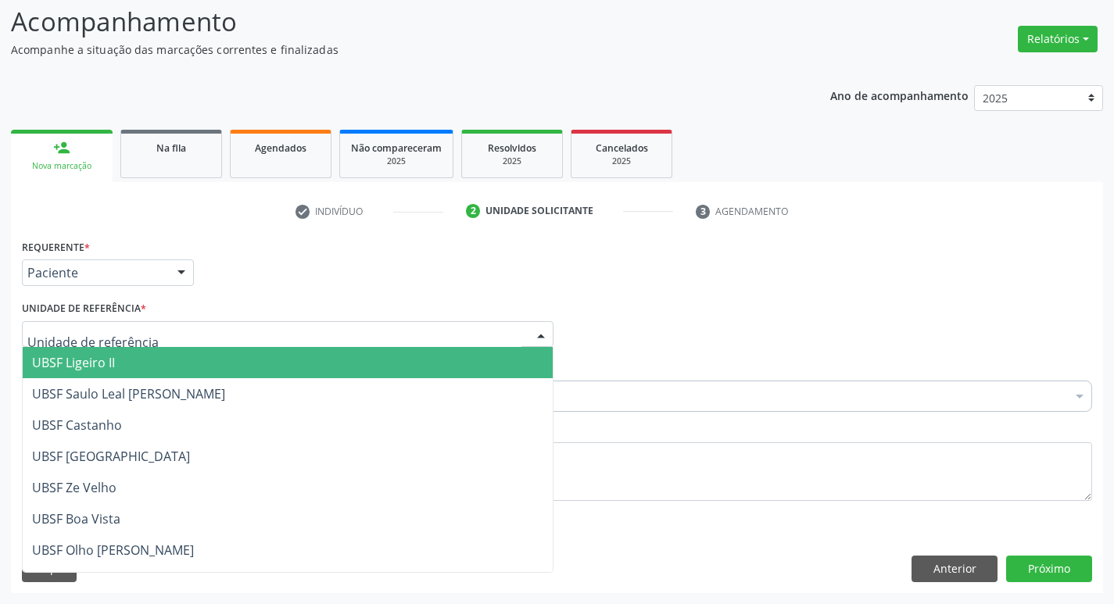
click at [142, 332] on div at bounding box center [287, 334] width 531 height 27
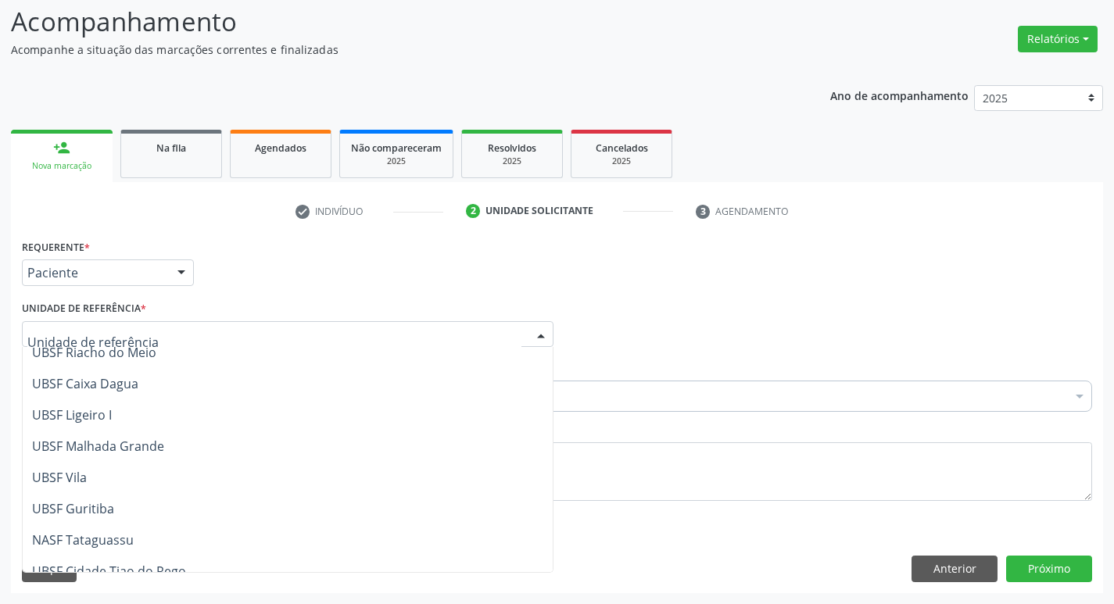
scroll to position [391, 0]
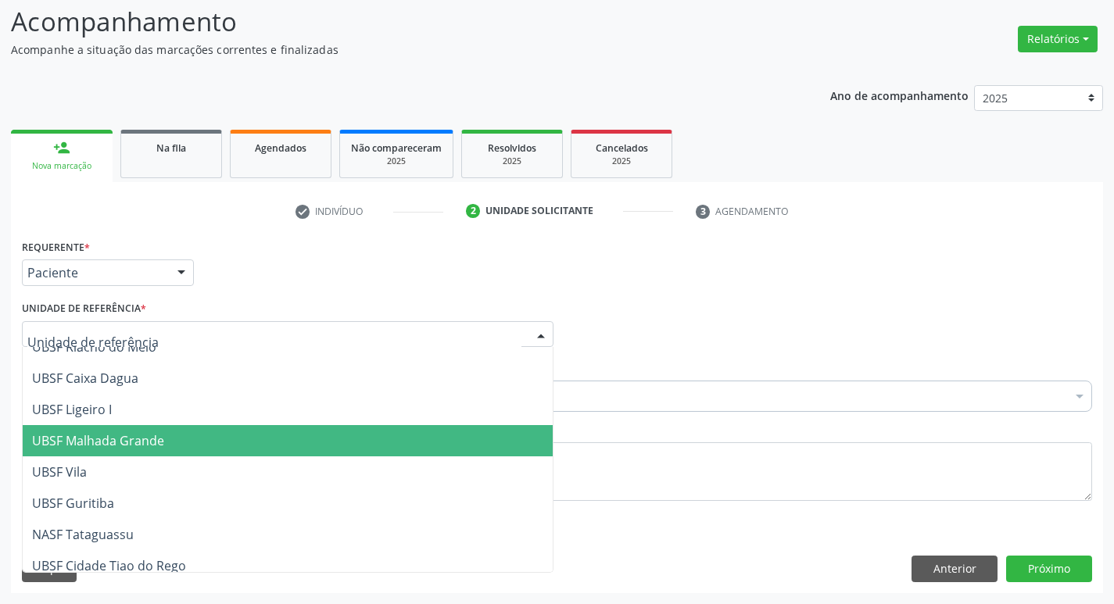
click at [150, 449] on span "UBSF Malhada Grande" at bounding box center [98, 440] width 132 height 17
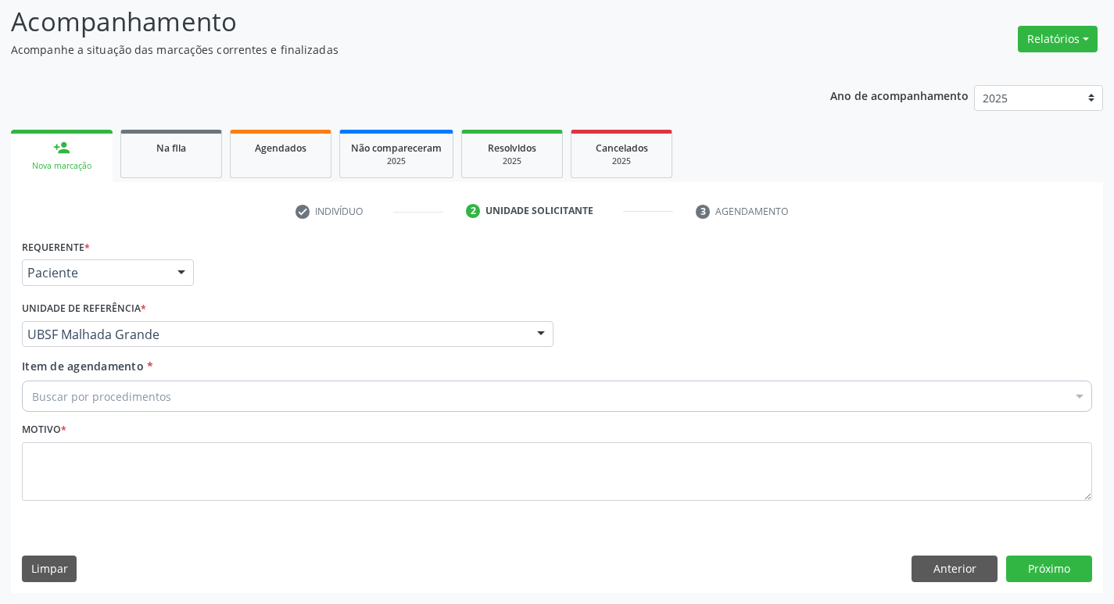
click at [176, 402] on div "Buscar por procedimentos" at bounding box center [557, 396] width 1070 height 31
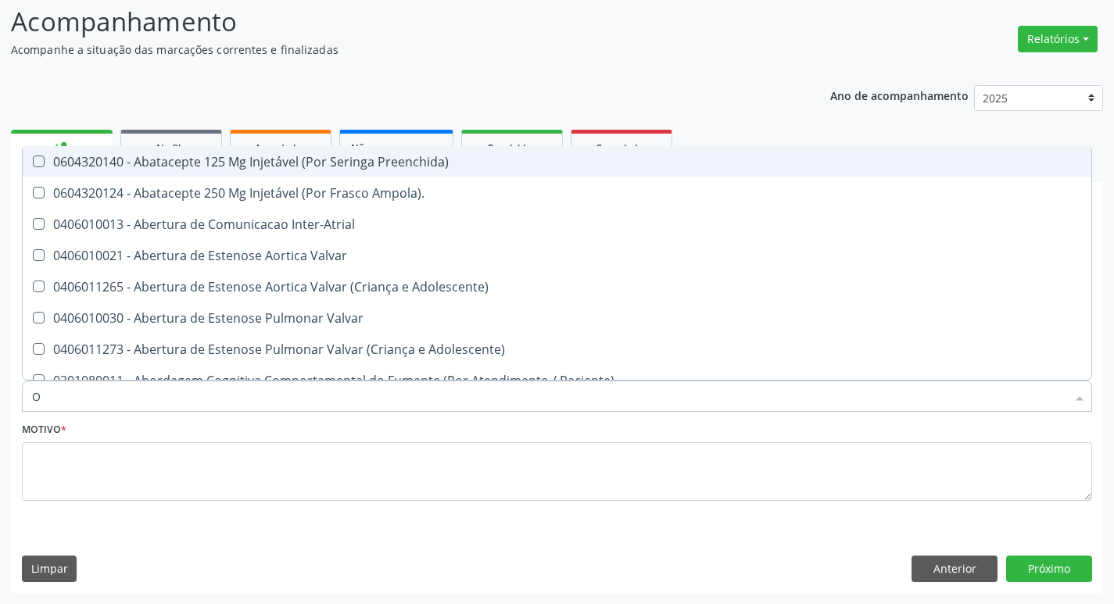
type input "ORTOPEDISTA"
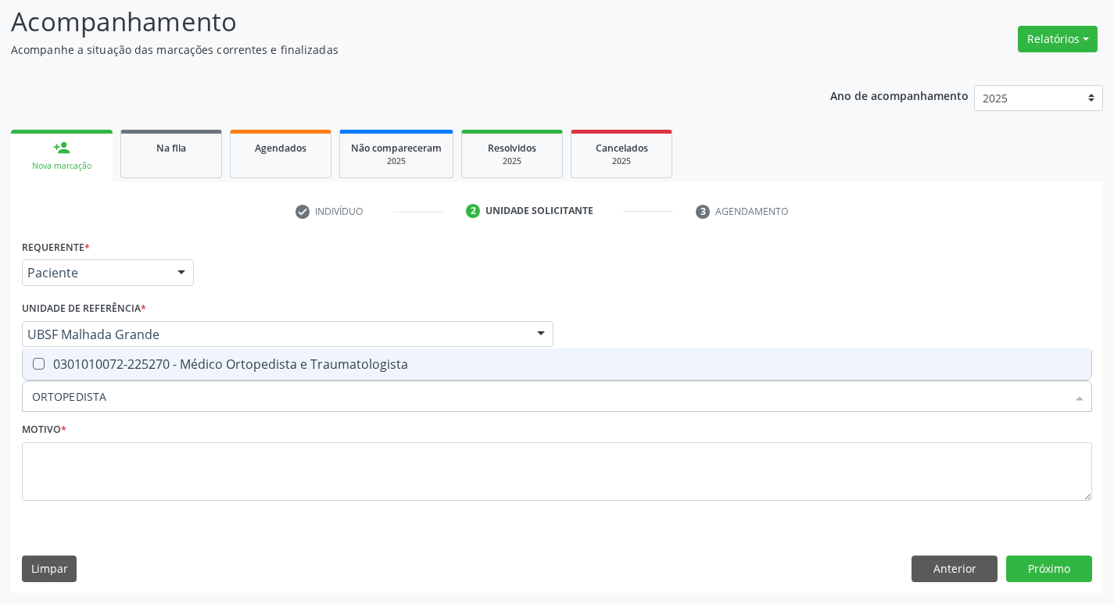
click at [232, 373] on span "0301010072-225270 - Médico Ortopedista e Traumatologista" at bounding box center [557, 364] width 1068 height 31
checkbox Traumatologista "true"
click at [180, 509] on fieldset "Motivo *" at bounding box center [557, 465] width 1070 height 94
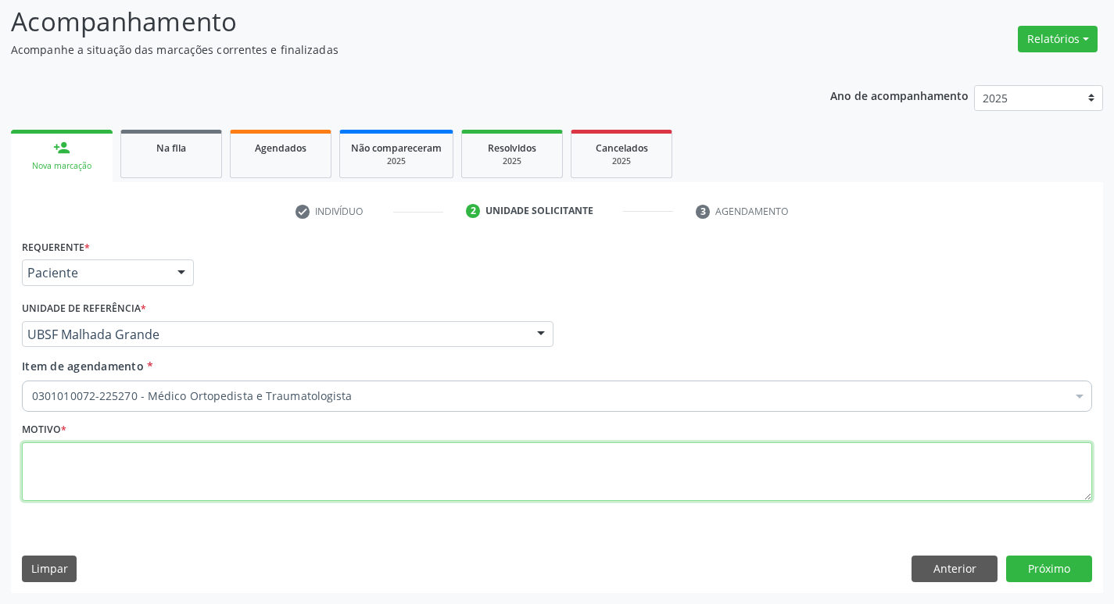
click at [197, 476] on textarea at bounding box center [557, 471] width 1070 height 59
type textarea "RETORNO"
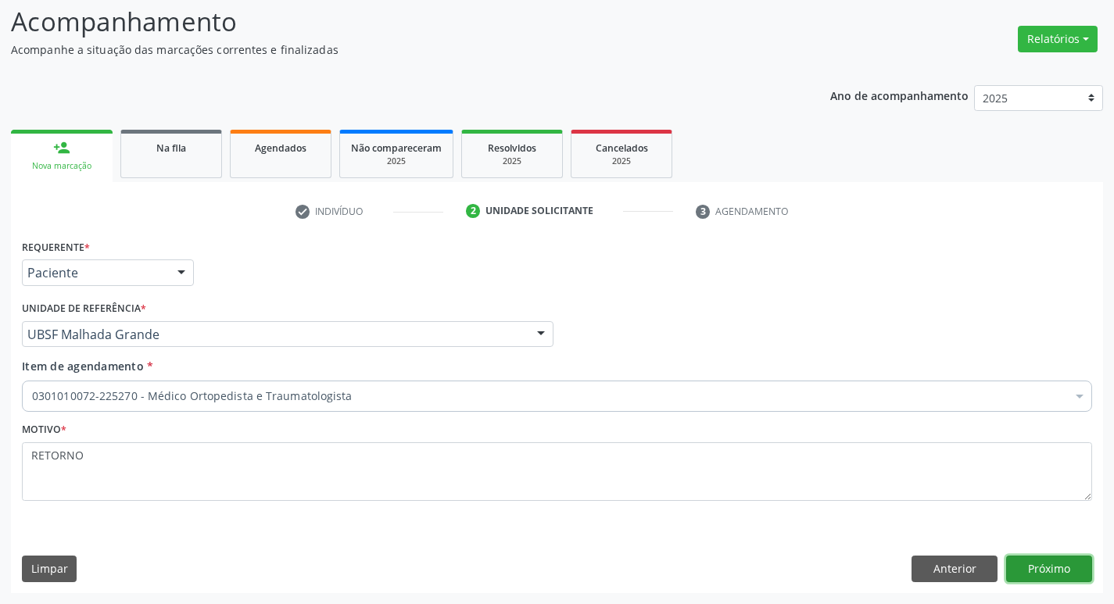
click at [1029, 560] on button "Próximo" at bounding box center [1049, 569] width 86 height 27
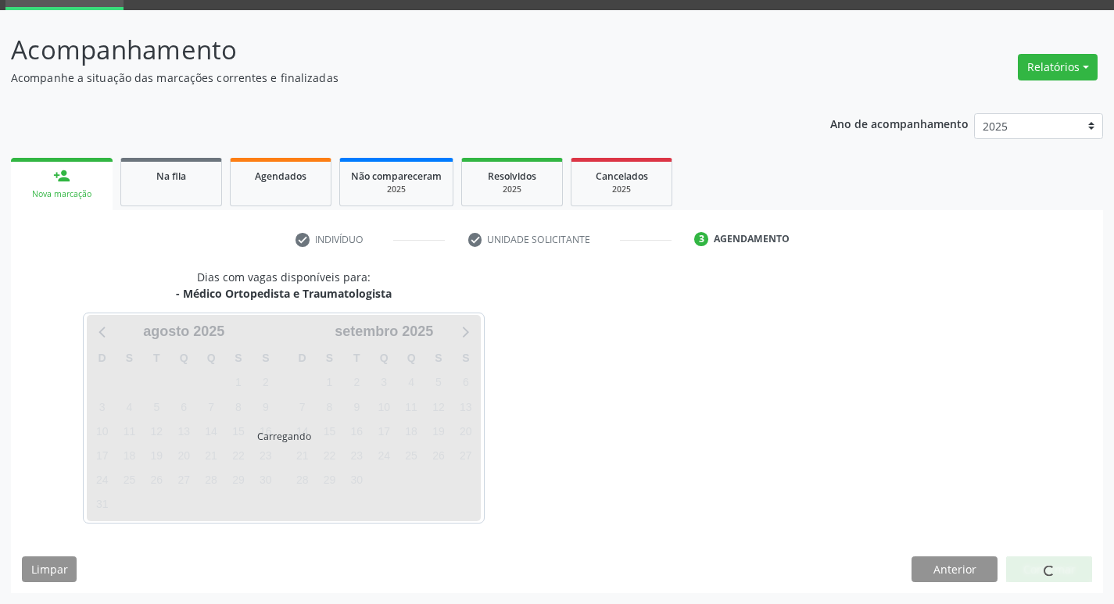
scroll to position [76, 0]
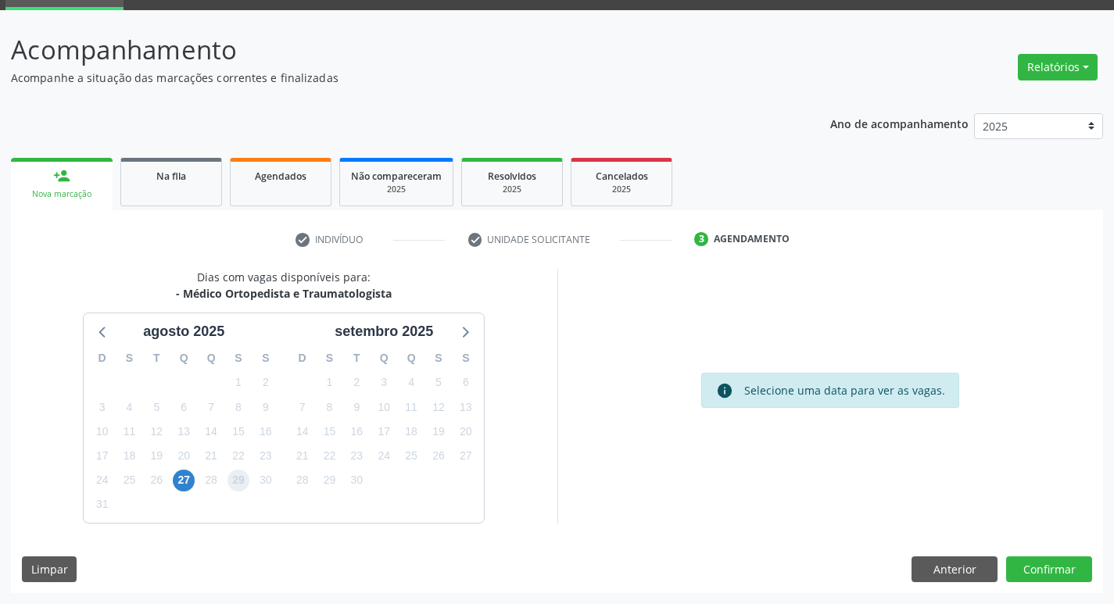
click at [244, 486] on span "29" at bounding box center [238, 481] width 22 height 22
click at [1046, 576] on button "Confirmar" at bounding box center [1049, 569] width 86 height 27
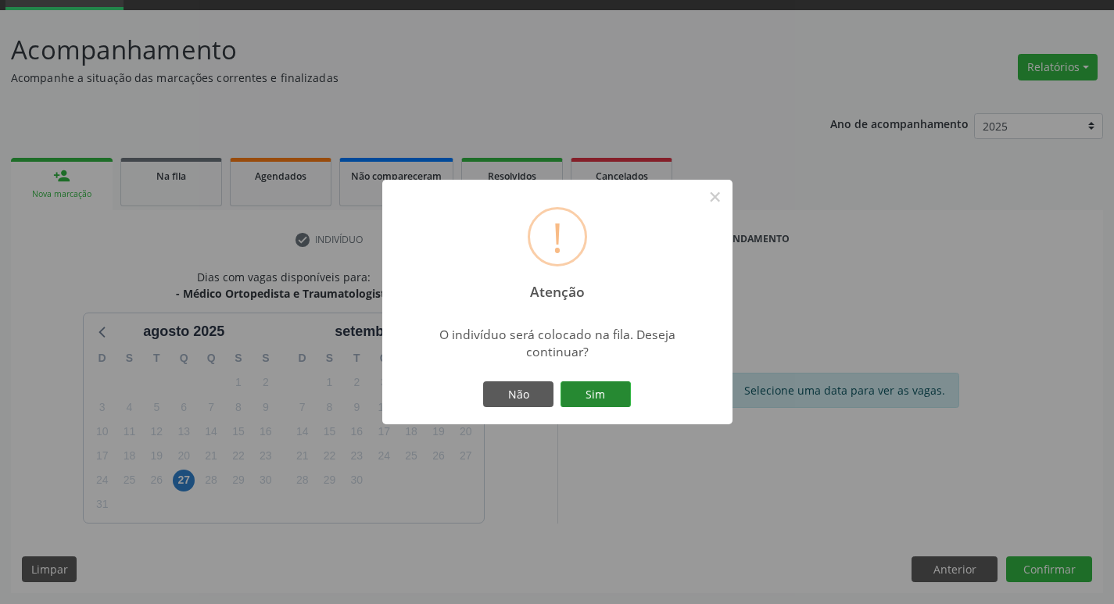
click at [596, 394] on button "Sim" at bounding box center [595, 394] width 70 height 27
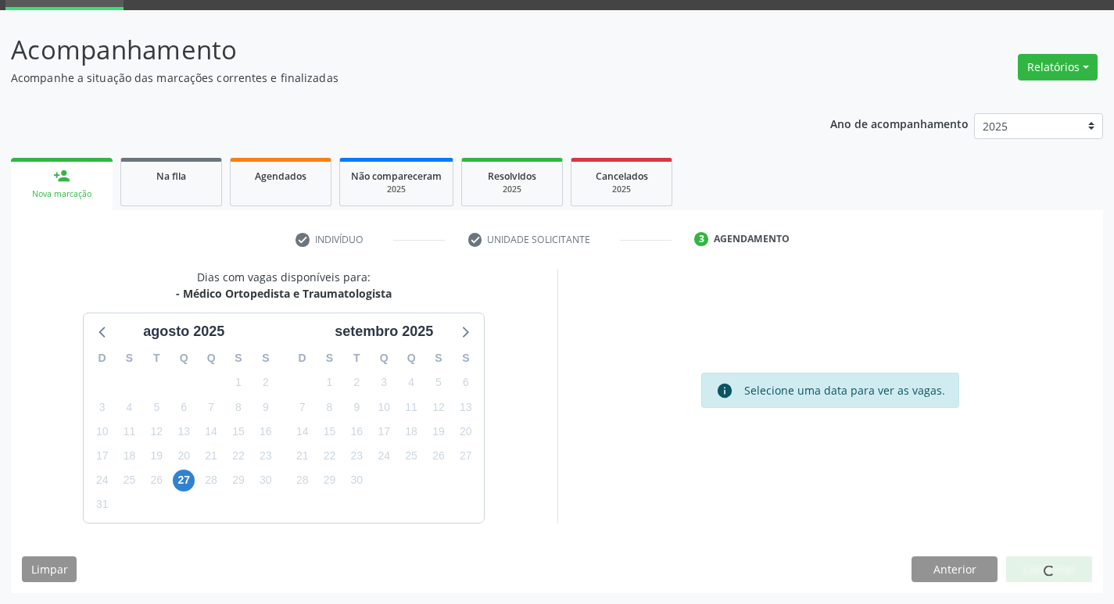
scroll to position [0, 0]
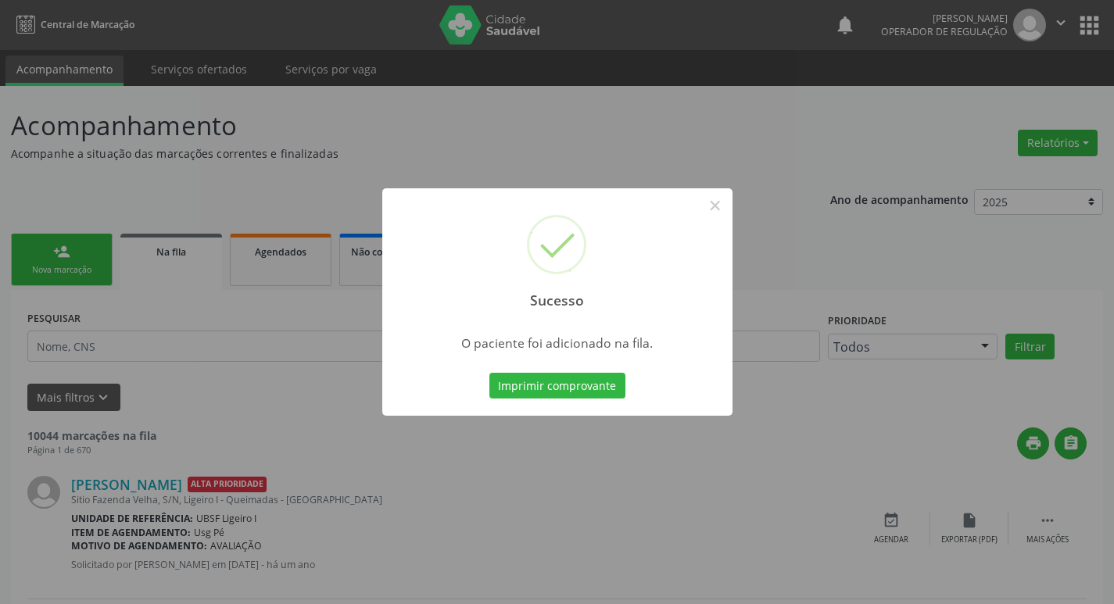
click at [287, 300] on div "Sucesso × O paciente foi adicionado na fila. Imprimir comprovante Cancel" at bounding box center [557, 302] width 1114 height 604
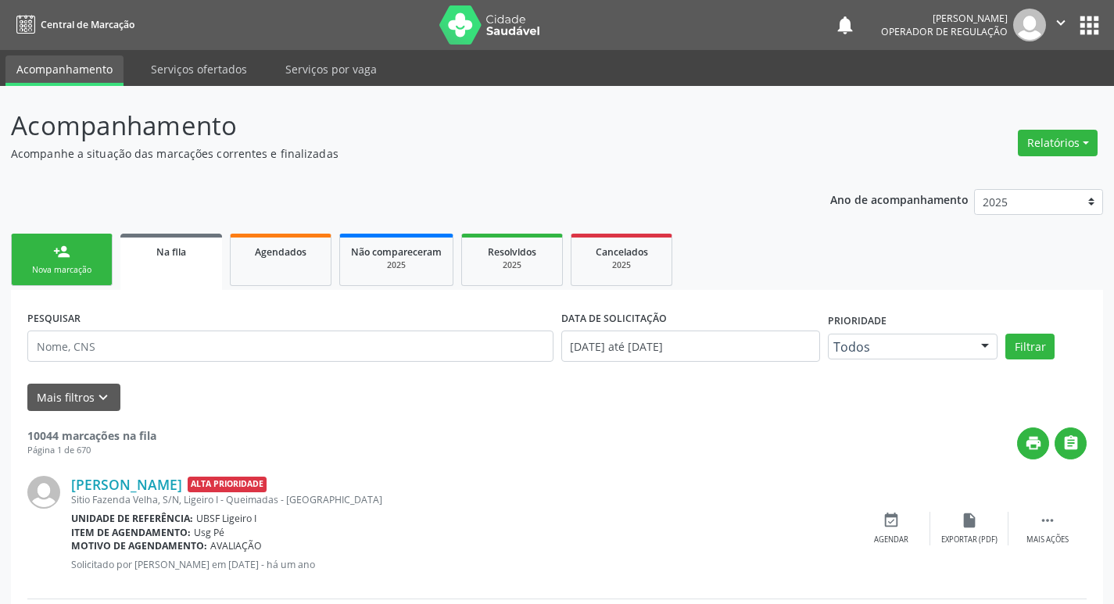
click at [63, 259] on div "person_add" at bounding box center [61, 251] width 17 height 17
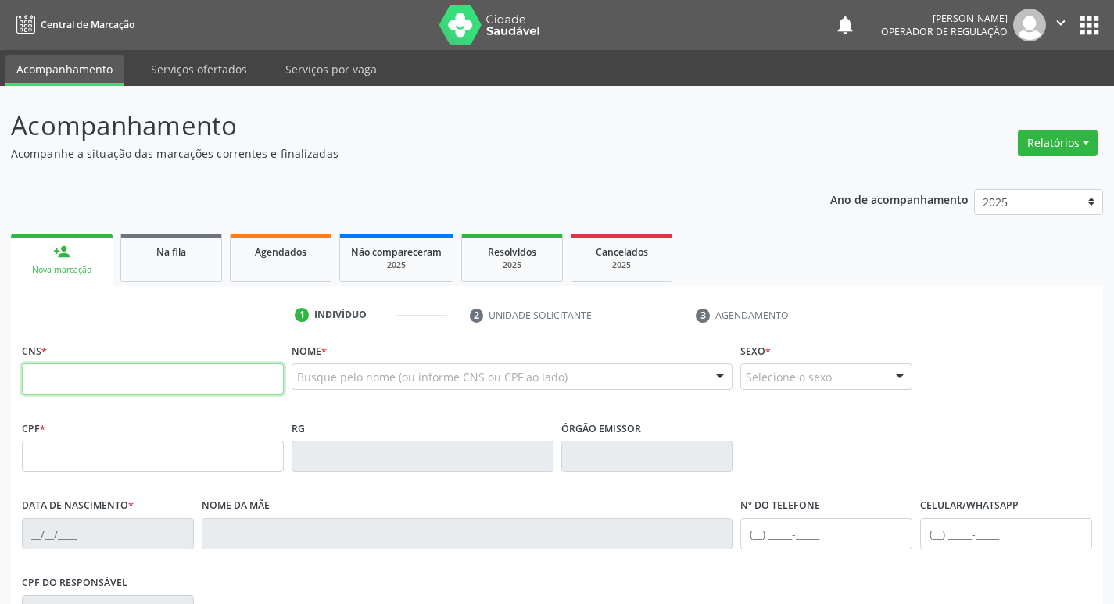
click at [102, 375] on input "text" at bounding box center [153, 378] width 262 height 31
type input "700 5001 4685 2559"
type input "139.172.258-24"
type input "[DATE]"
type input "[PERSON_NAME]"
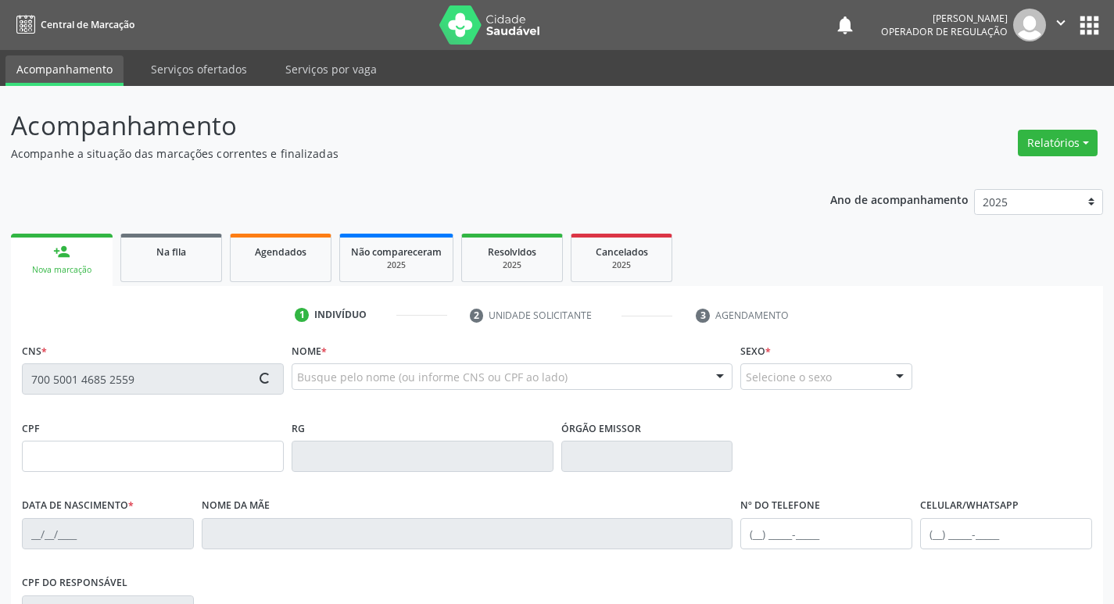
type input "[PHONE_NUMBER]"
type input "16"
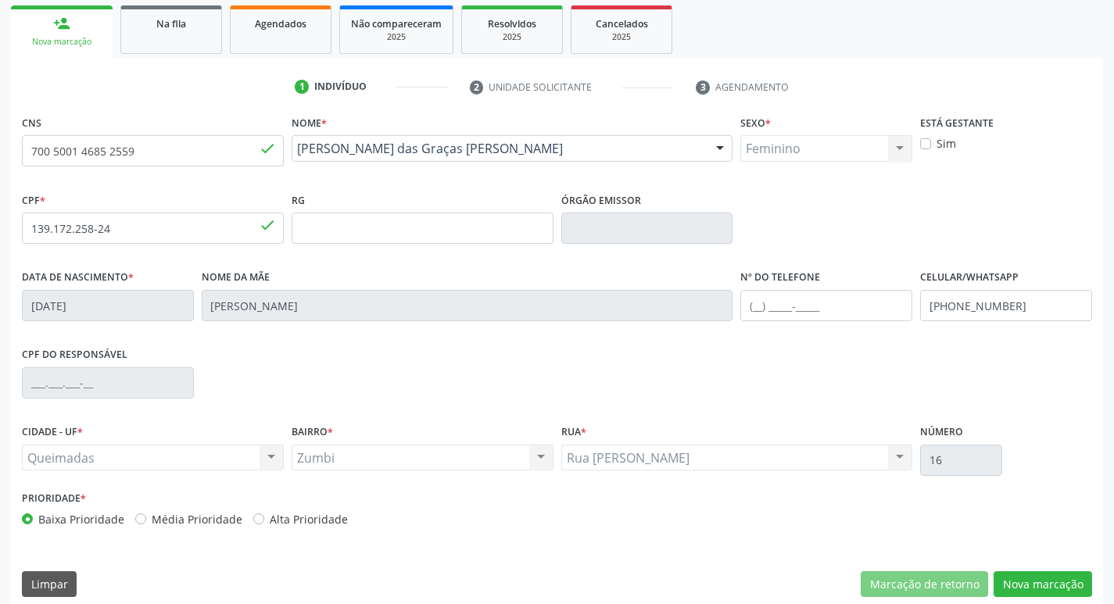
scroll to position [243, 0]
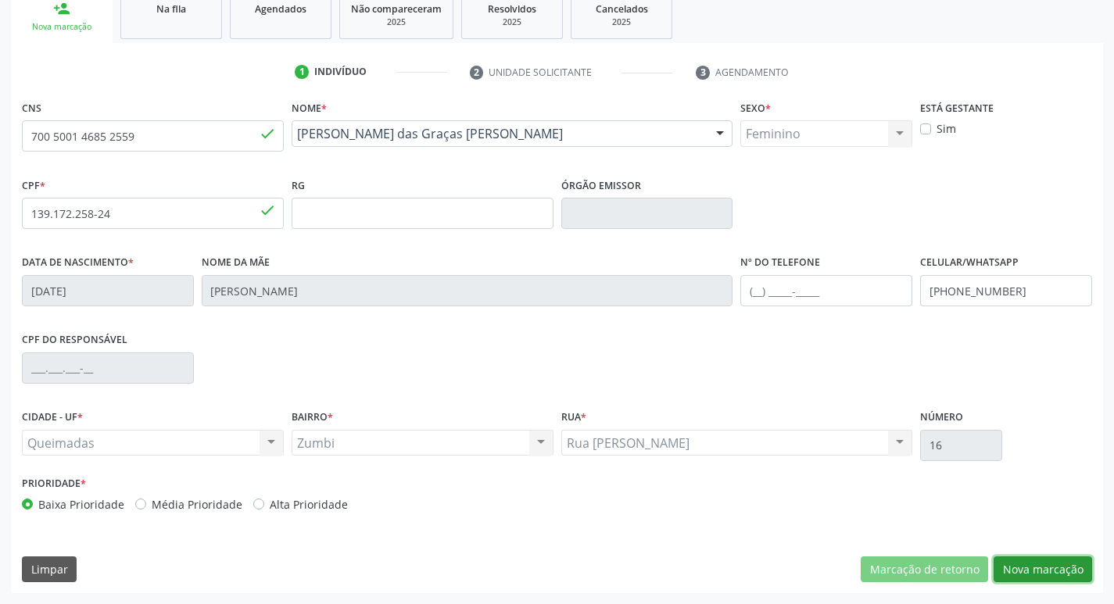
click at [1032, 556] on button "Nova marcação" at bounding box center [1042, 569] width 98 height 27
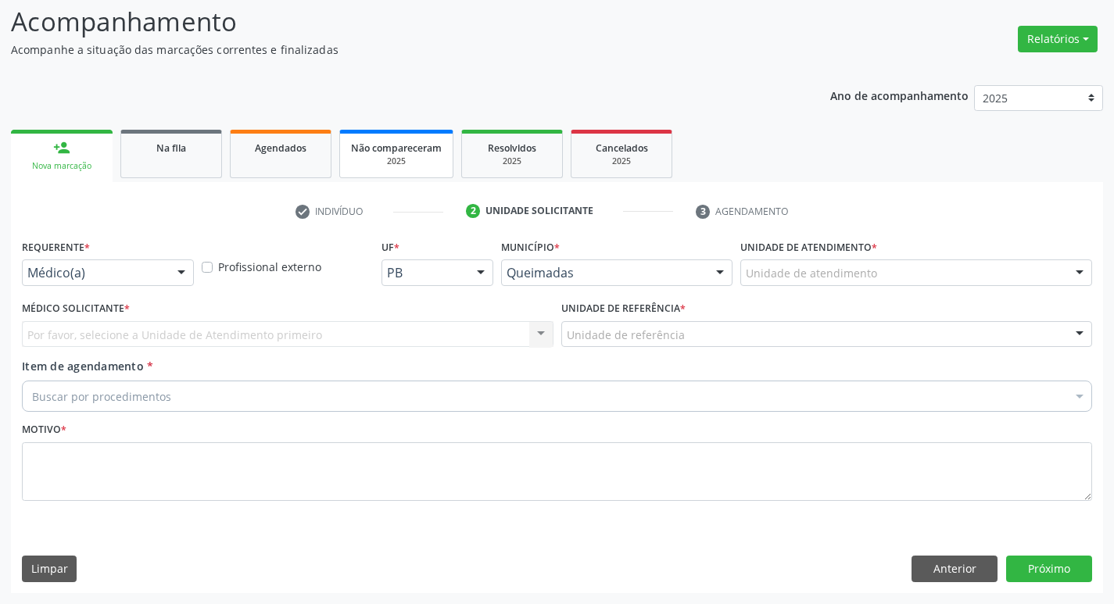
scroll to position [104, 0]
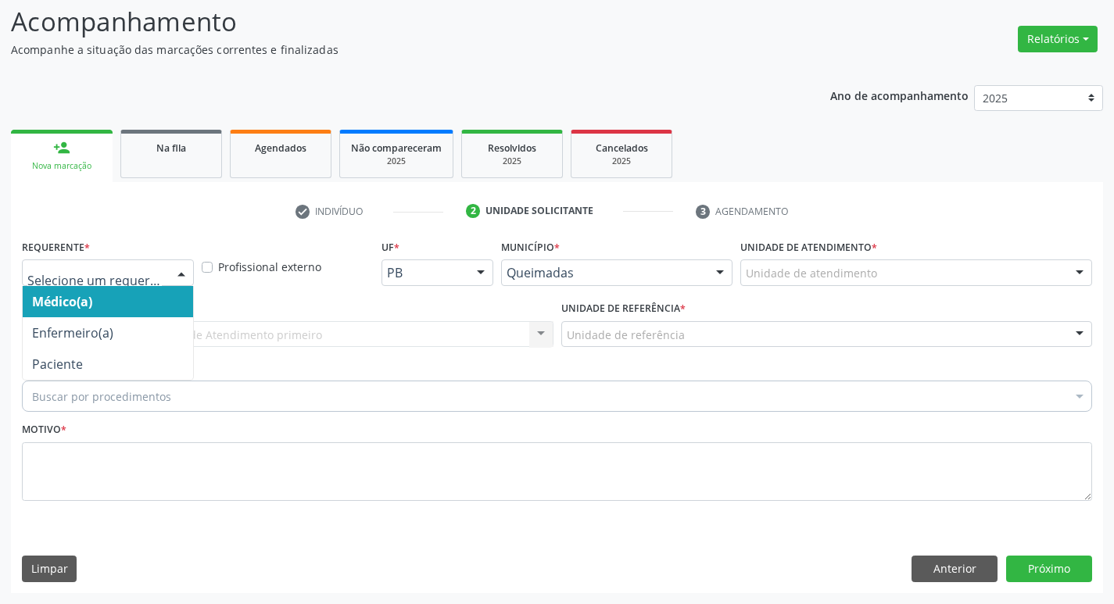
click at [80, 284] on div at bounding box center [108, 272] width 172 height 27
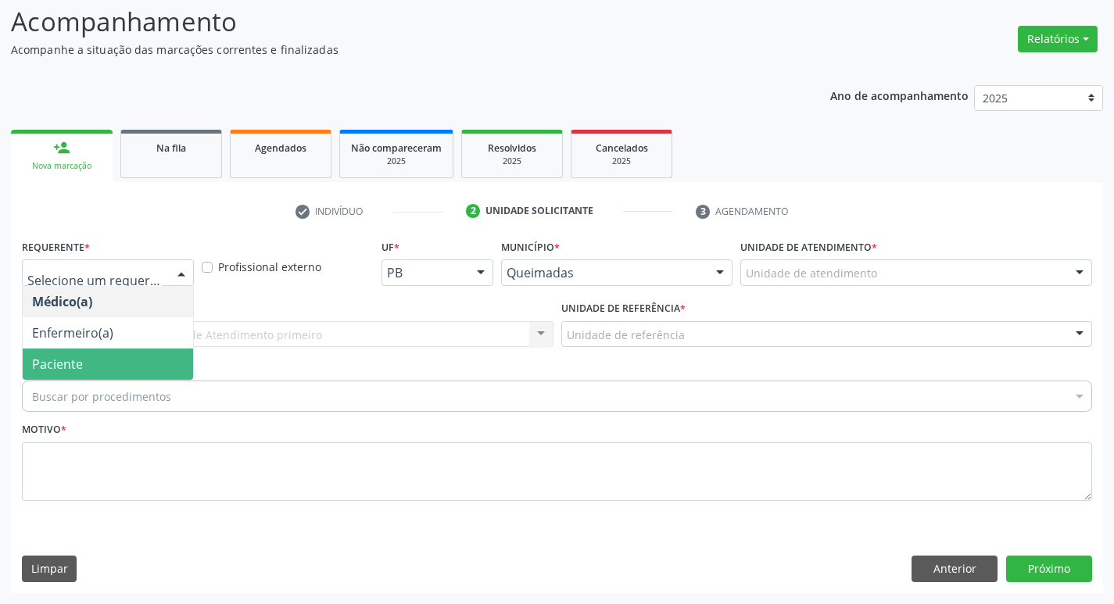
click at [109, 357] on span "Paciente" at bounding box center [108, 364] width 170 height 31
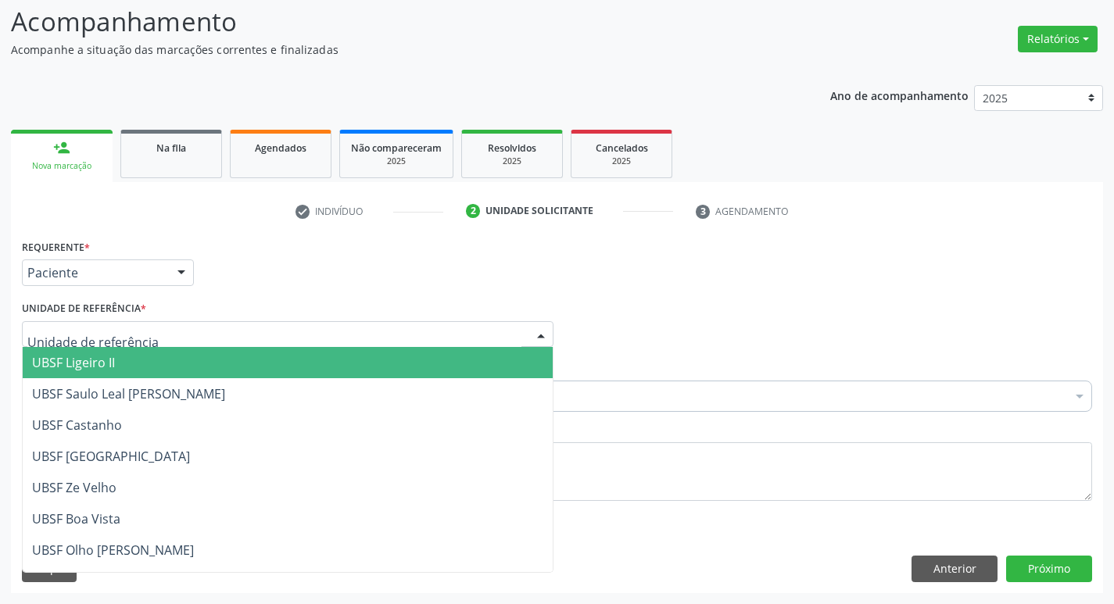
type input "Z"
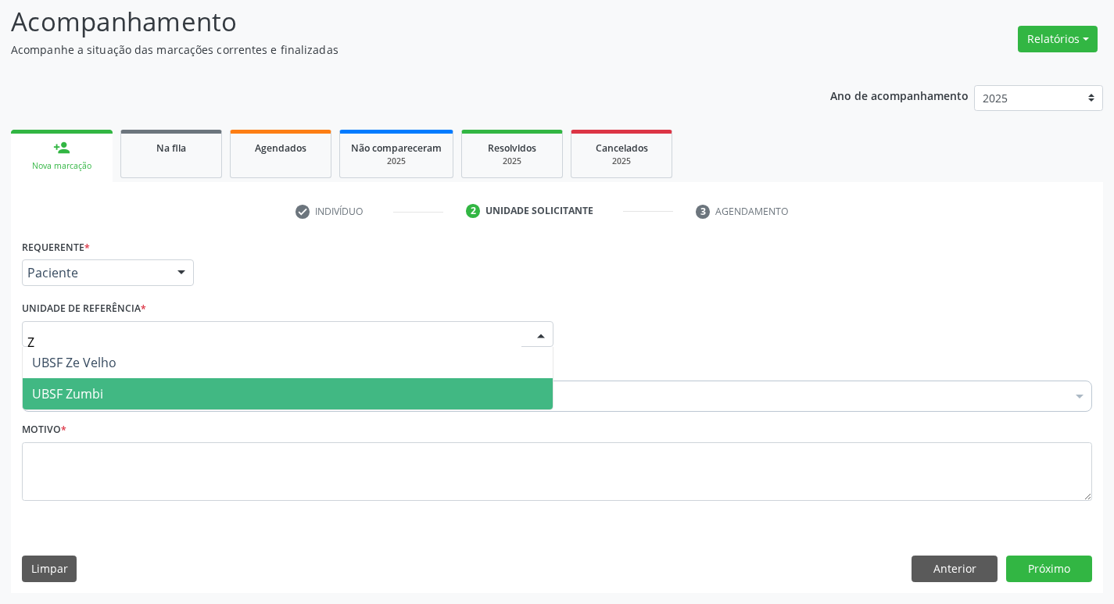
click at [107, 383] on span "UBSF Zumbi" at bounding box center [288, 393] width 530 height 31
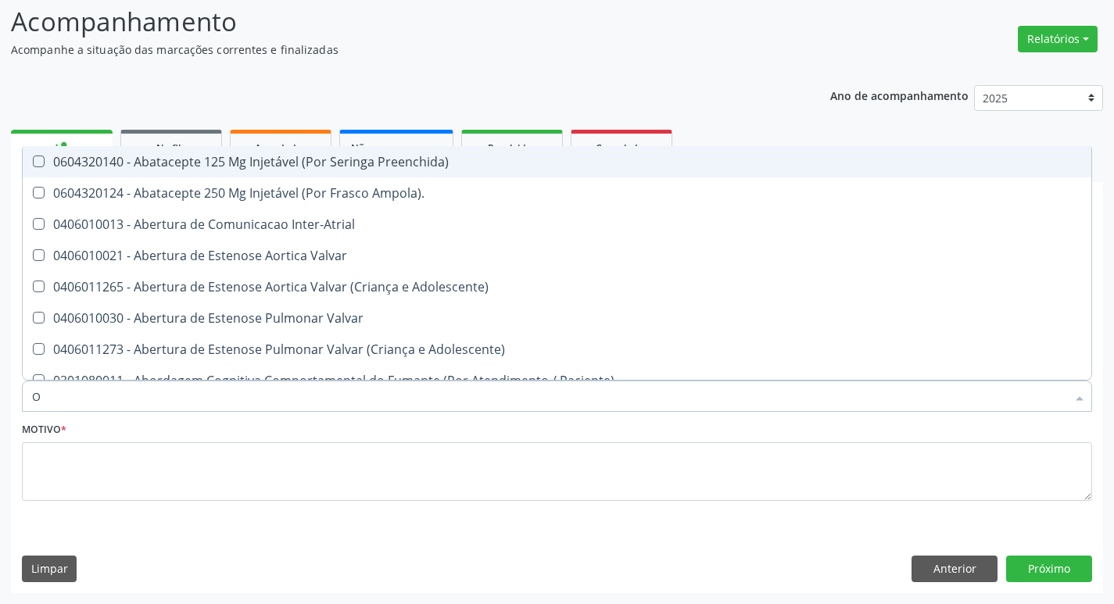
type input "ORTOPEDISTA"
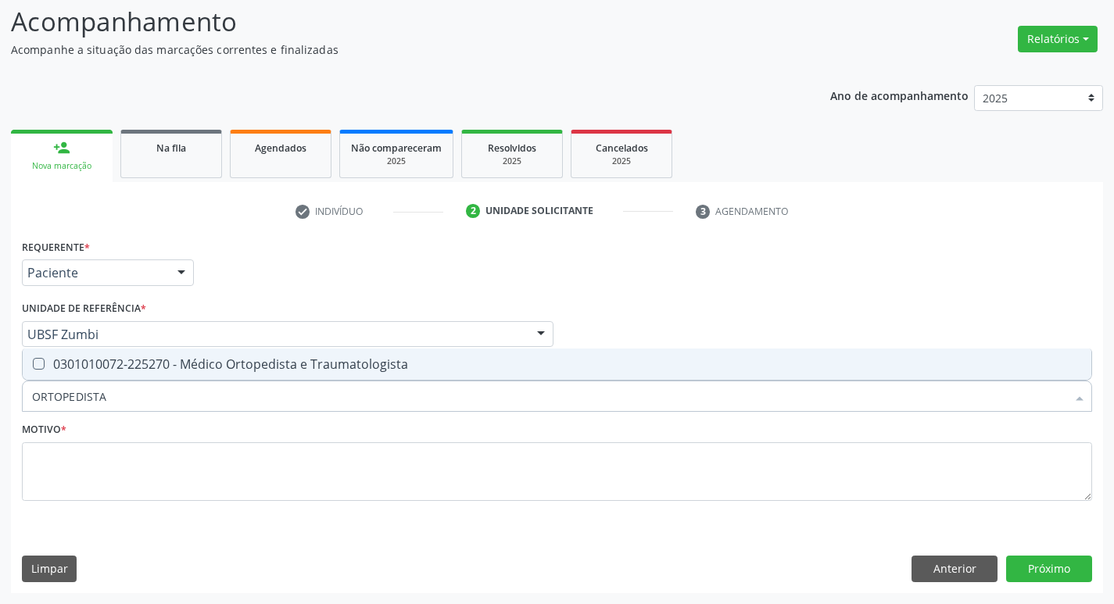
click at [217, 358] on div "0301010072-225270 - Médico Ortopedista e Traumatologista" at bounding box center [557, 364] width 1050 height 13
checkbox Traumatologista "true"
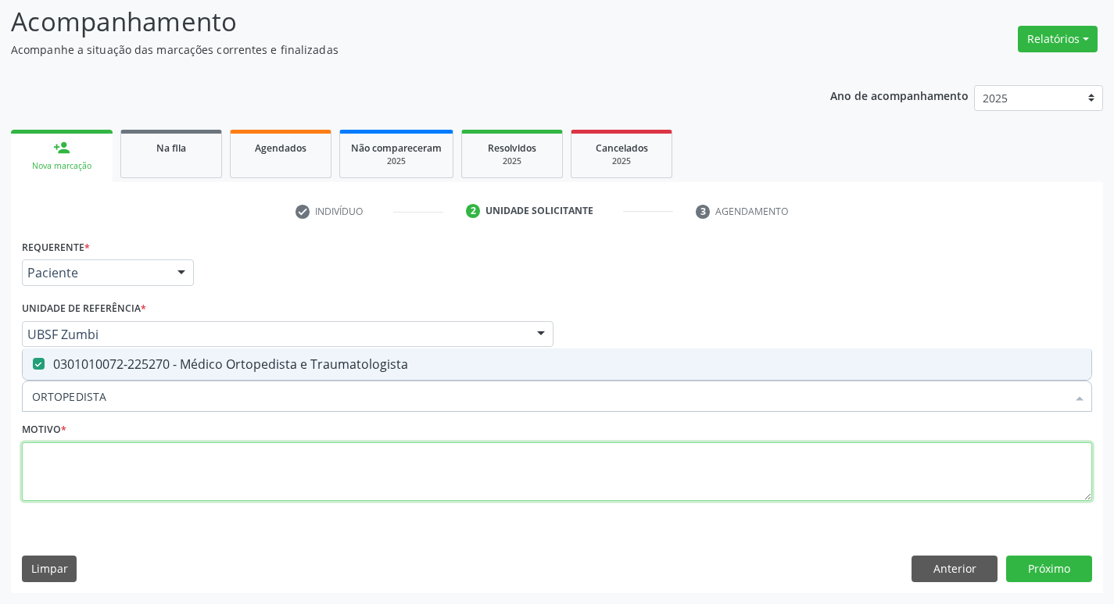
click at [111, 493] on textarea at bounding box center [557, 471] width 1070 height 59
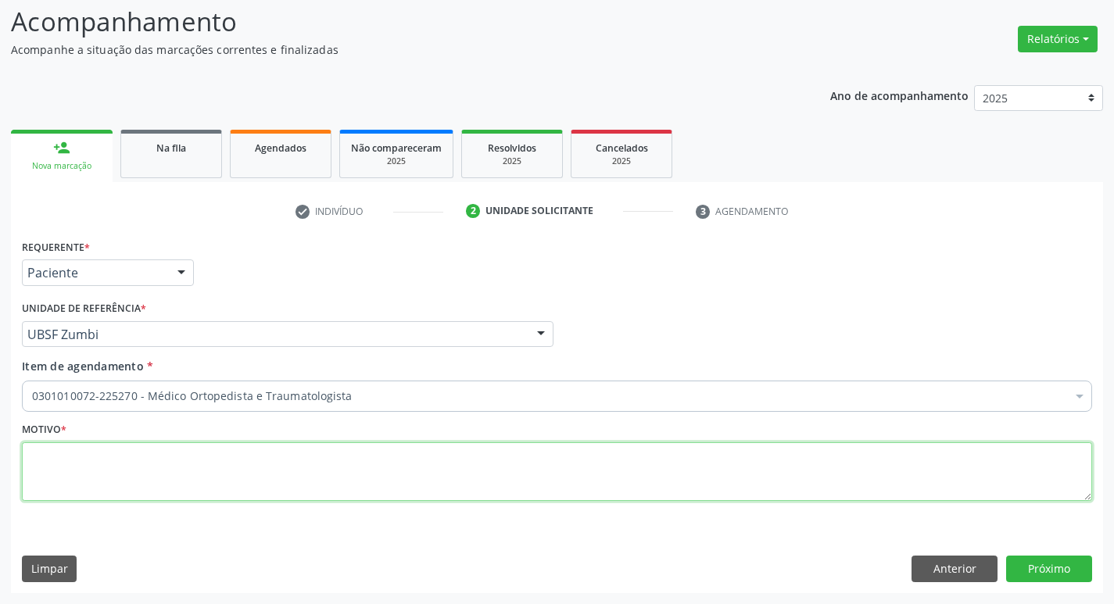
paste textarea "AVALIAÇÃO"
type textarea "AVALIAÇÃO"
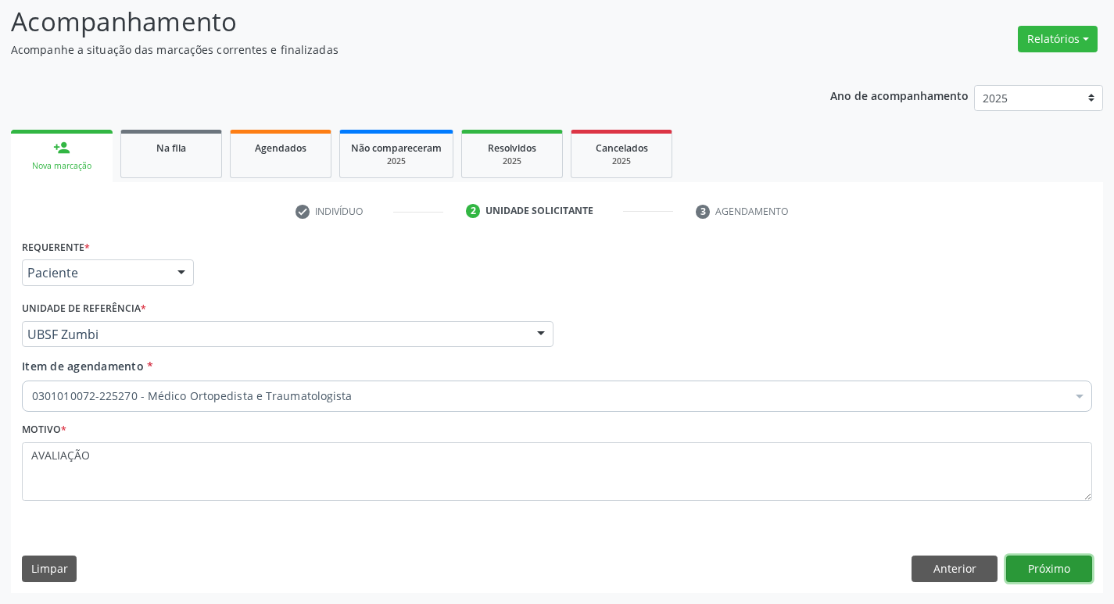
click at [1033, 564] on button "Próximo" at bounding box center [1049, 569] width 86 height 27
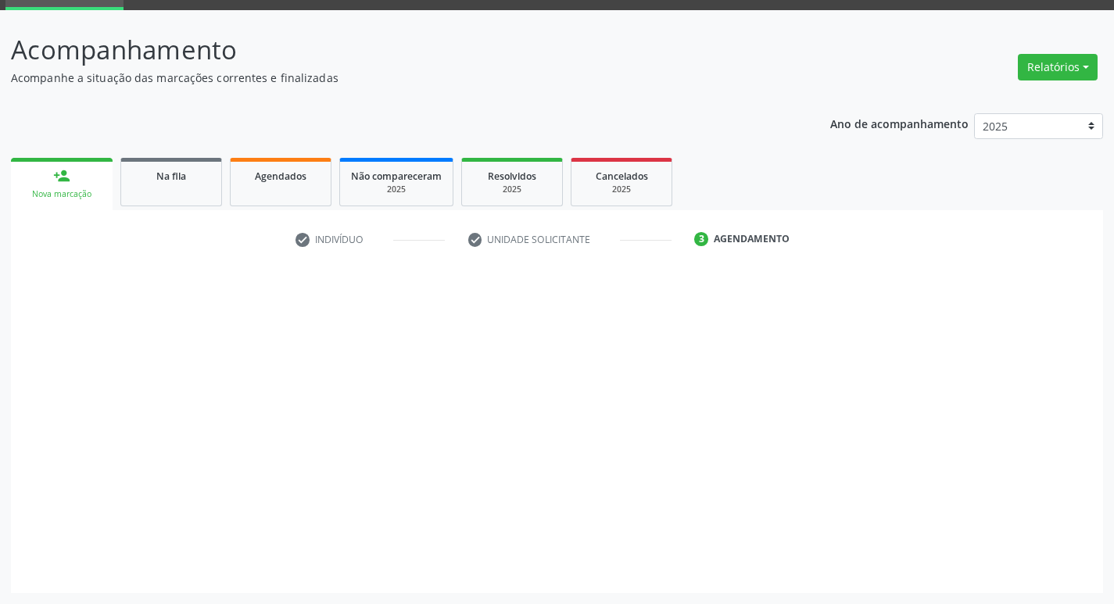
scroll to position [76, 0]
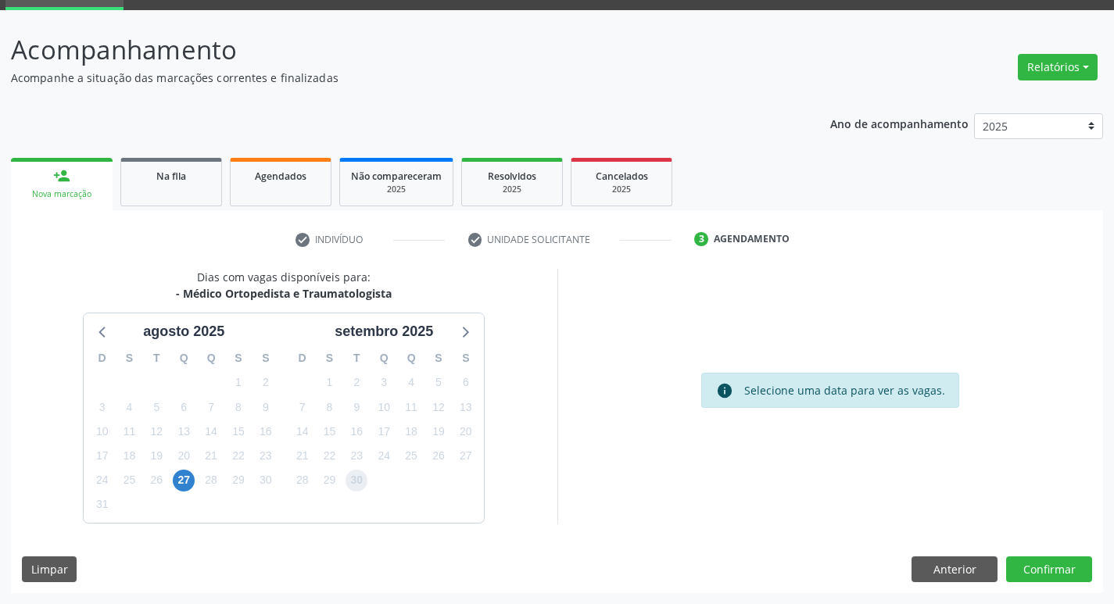
click at [356, 479] on span "30" at bounding box center [356, 481] width 22 height 22
click at [1049, 557] on button "Confirmar" at bounding box center [1049, 569] width 86 height 27
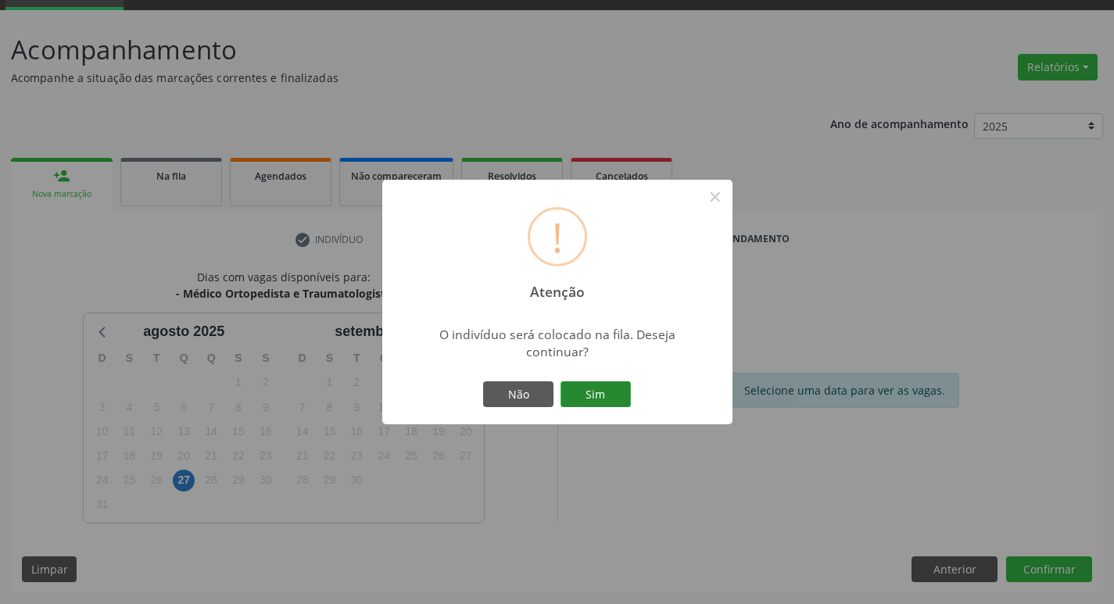
click at [592, 399] on button "Sim" at bounding box center [595, 394] width 70 height 27
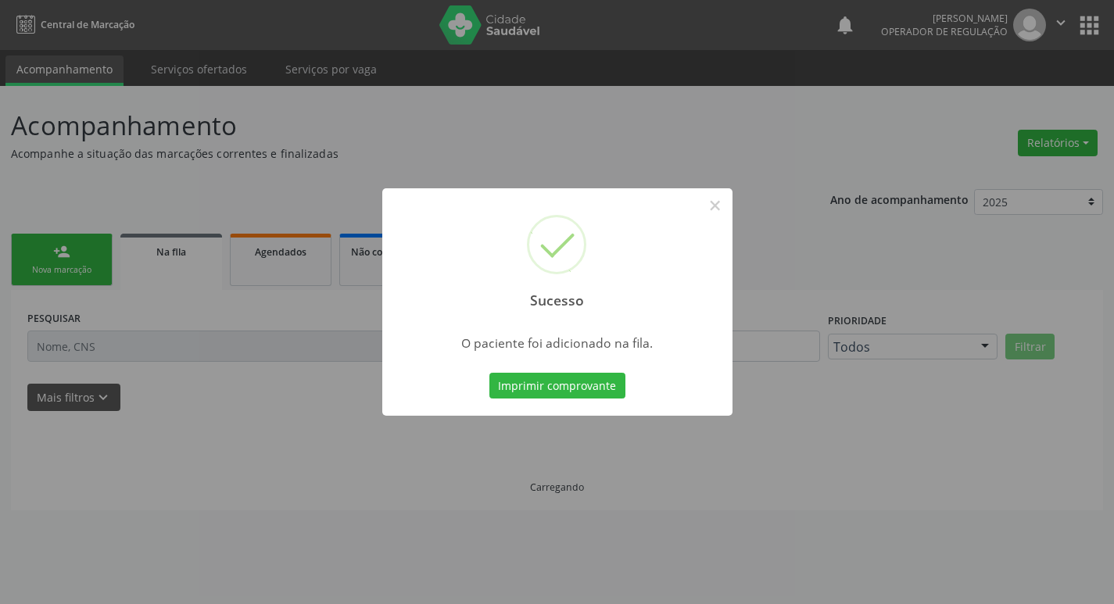
scroll to position [0, 0]
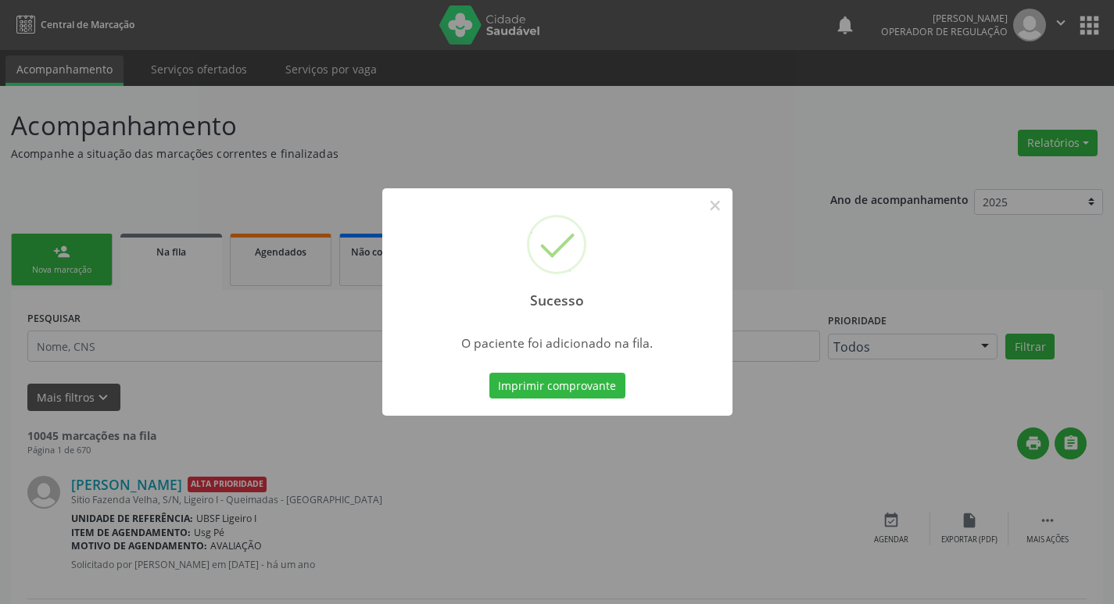
click at [0, 397] on div "Sucesso × O paciente foi adicionado na fila. Imprimir comprovante Cancel" at bounding box center [557, 302] width 1114 height 604
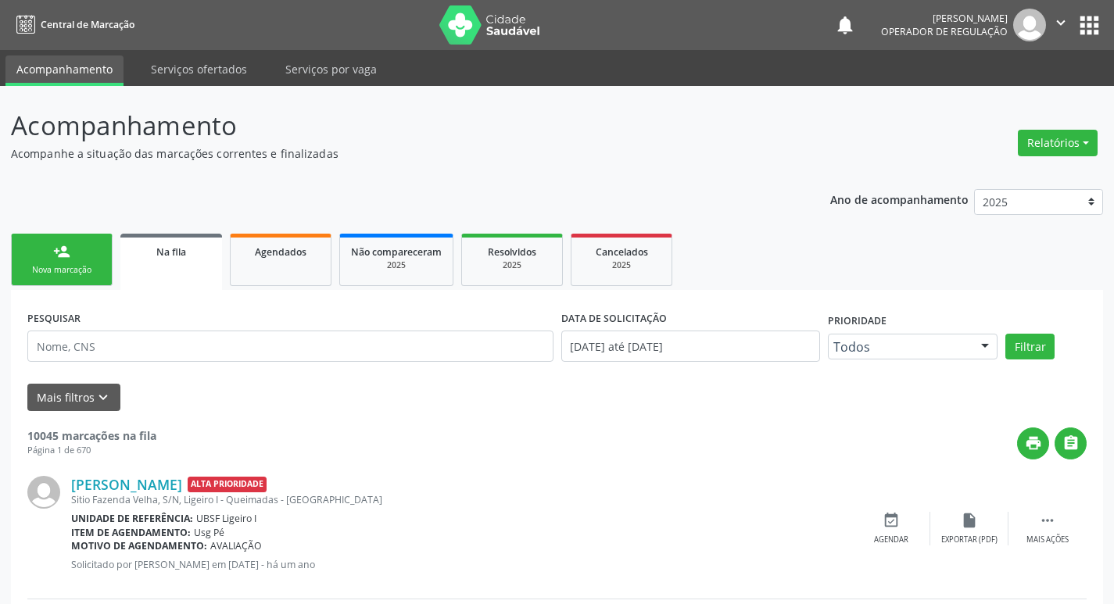
click at [74, 265] on div "Nova marcação" at bounding box center [62, 270] width 78 height 12
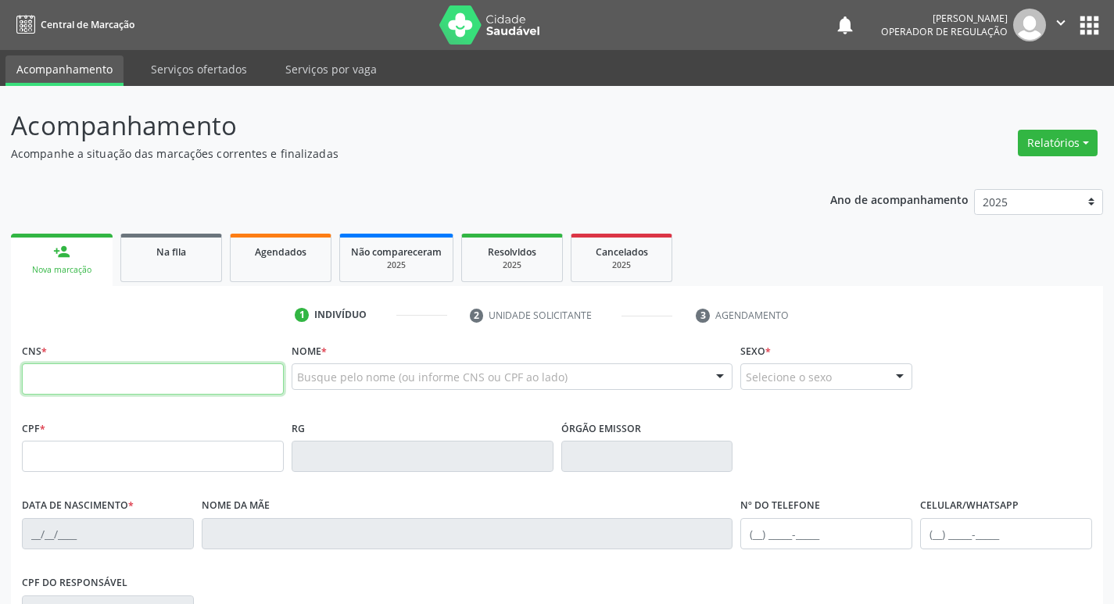
click at [76, 381] on input "text" at bounding box center [153, 378] width 262 height 31
click at [193, 392] on input "text" at bounding box center [153, 378] width 262 height 31
type input "702 6062 0380 3249"
type input "886.223.124-53"
type input "[DATE]"
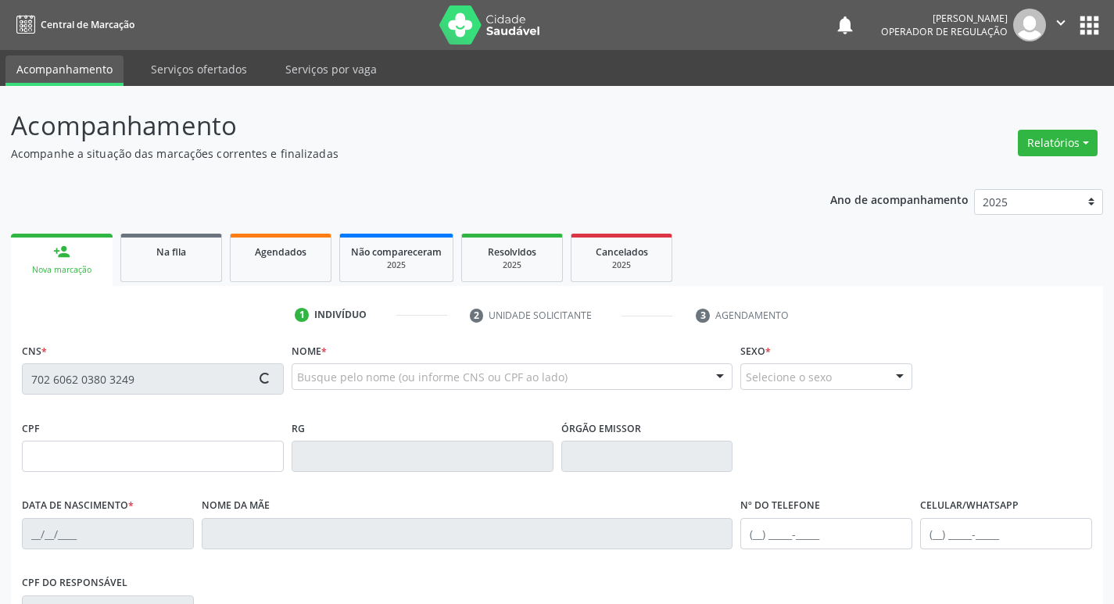
type input "[PERSON_NAME]"
type input "[PHONE_NUMBER]"
type input "752.235.624-53"
type input "95"
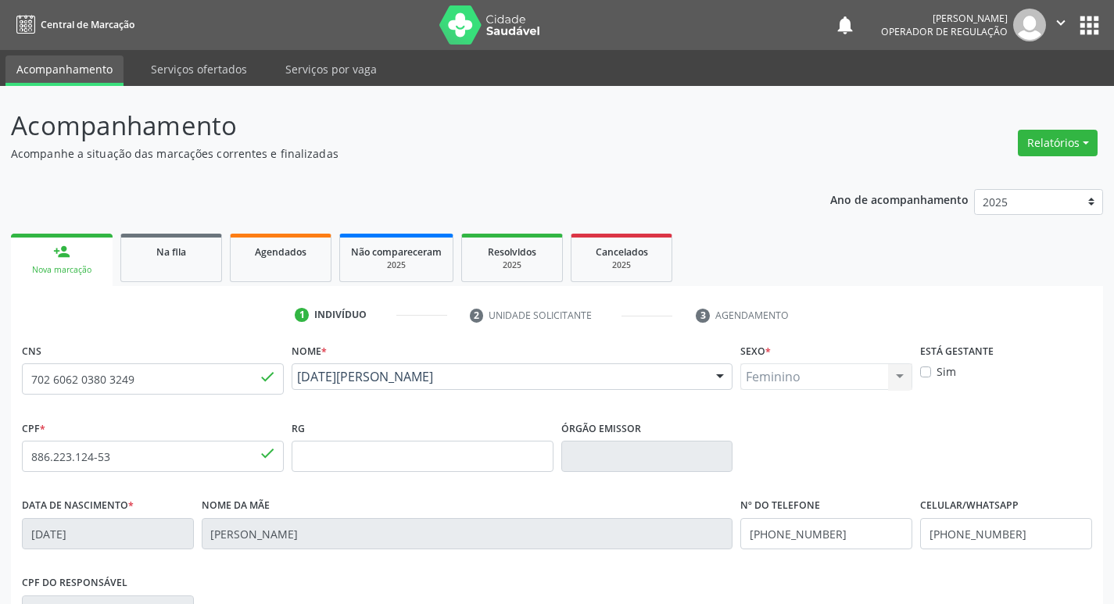
scroll to position [243, 0]
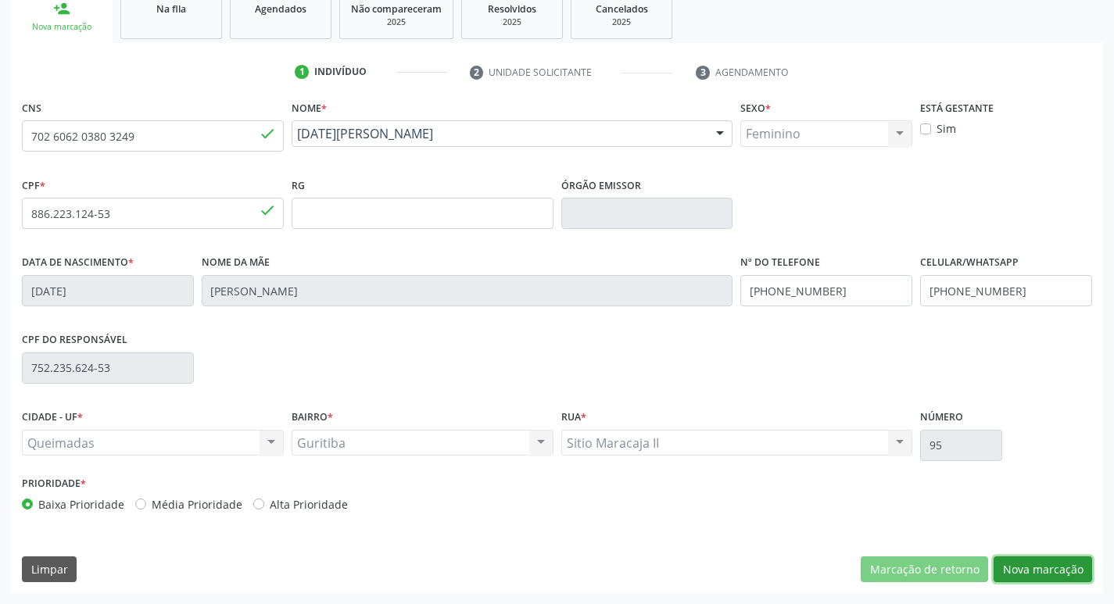
click at [1021, 561] on button "Nova marcação" at bounding box center [1042, 569] width 98 height 27
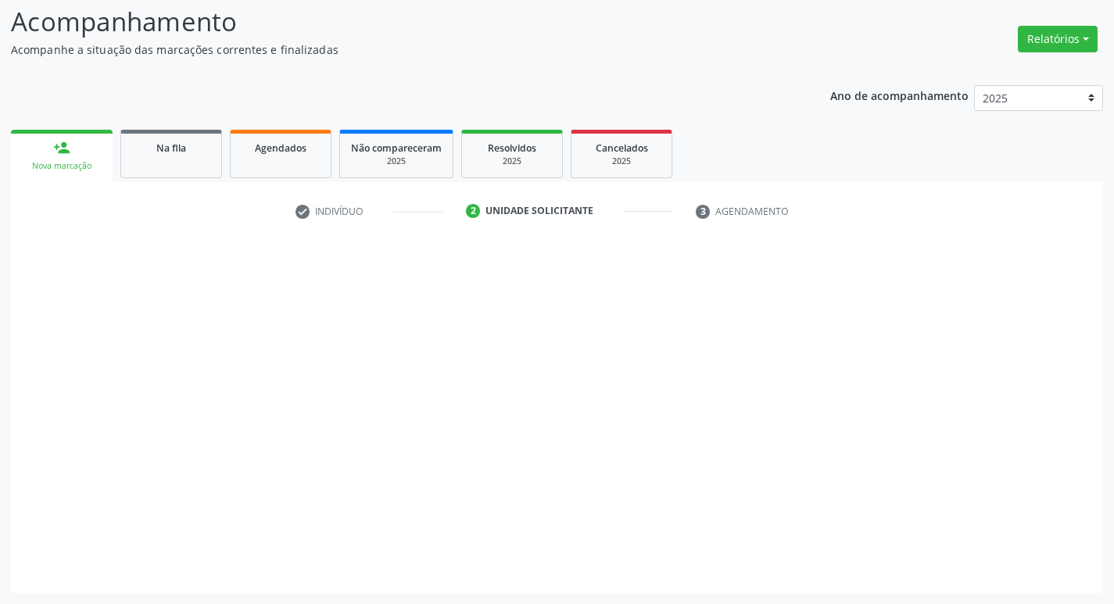
scroll to position [104, 0]
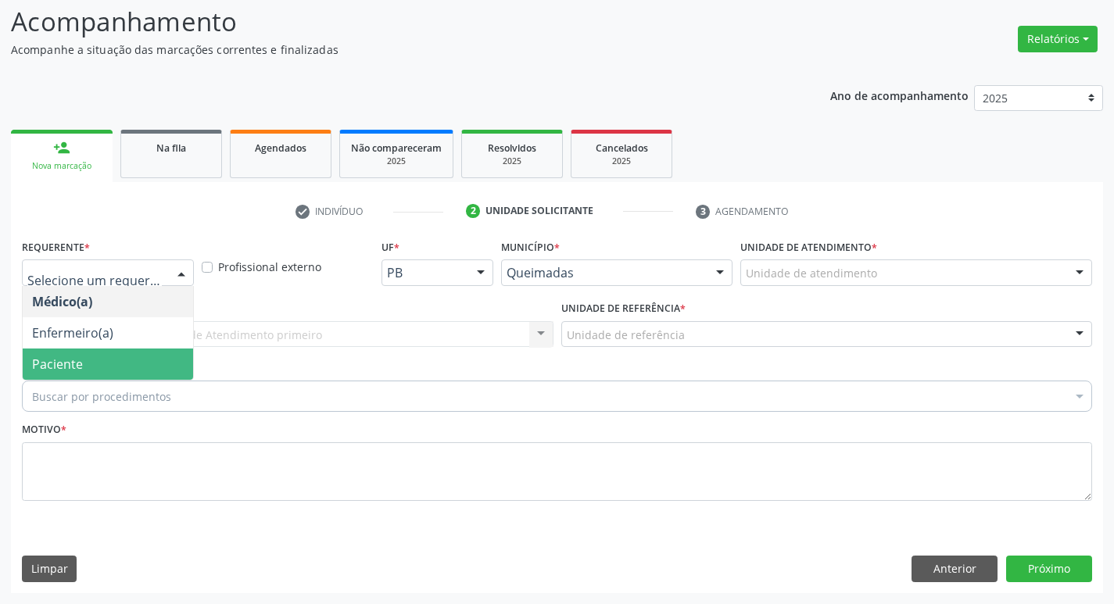
click at [77, 369] on span "Paciente" at bounding box center [57, 364] width 51 height 17
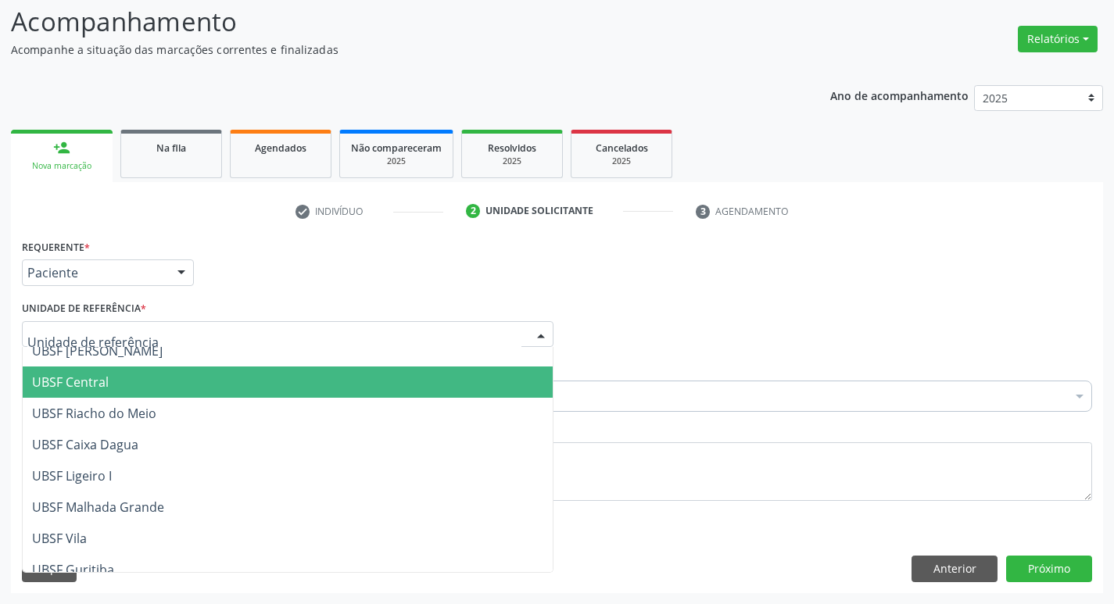
scroll to position [391, 0]
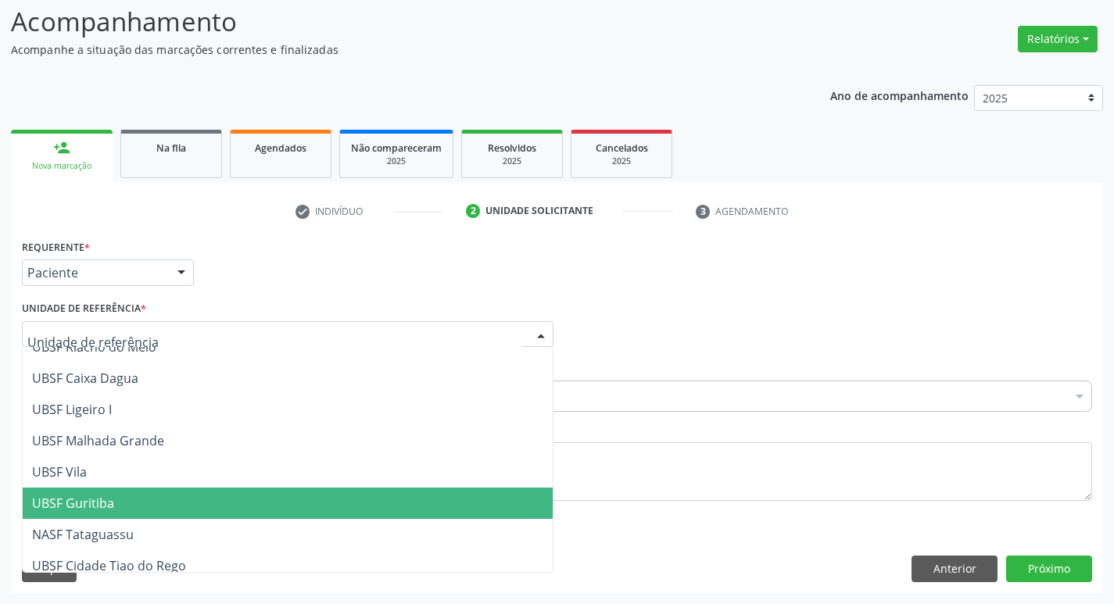
click at [156, 513] on span "UBSF Guritiba" at bounding box center [288, 503] width 530 height 31
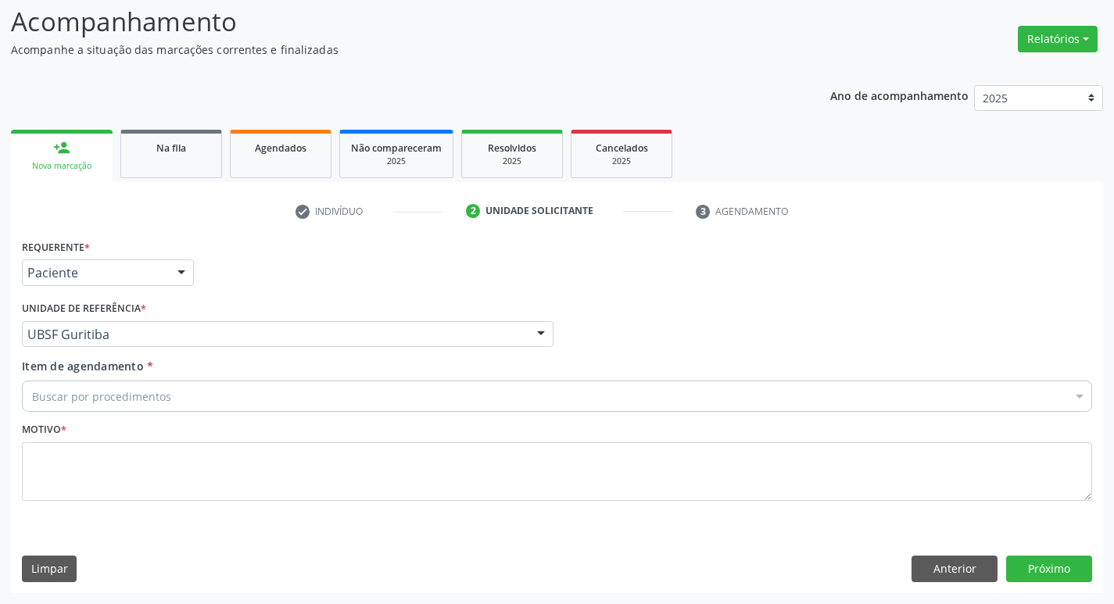
click at [135, 408] on div "Buscar por procedimentos" at bounding box center [557, 396] width 1070 height 31
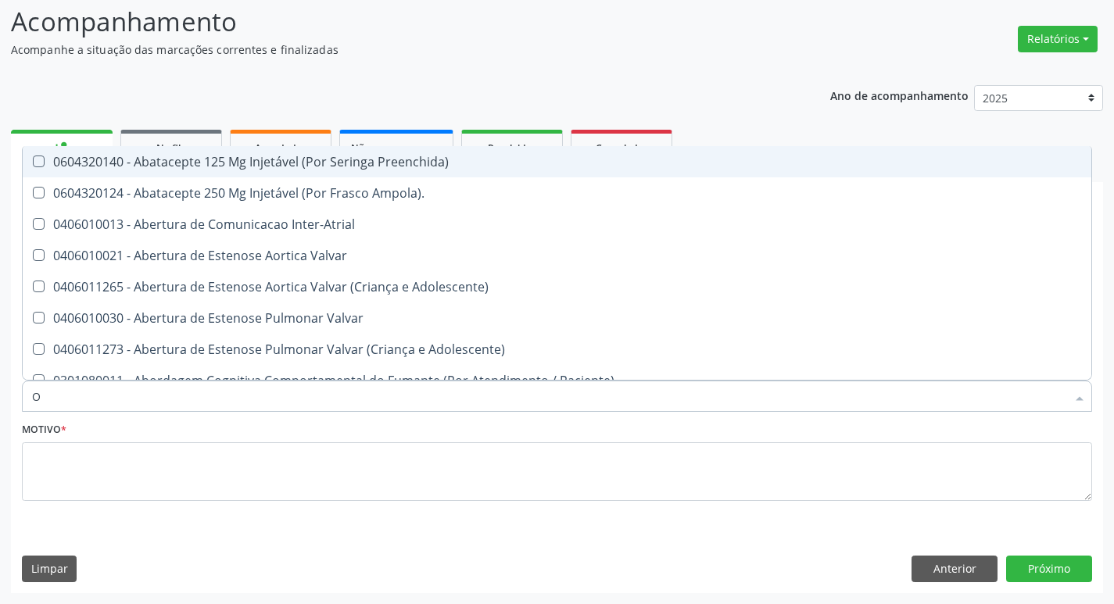
type input "ORTOPEDISTA"
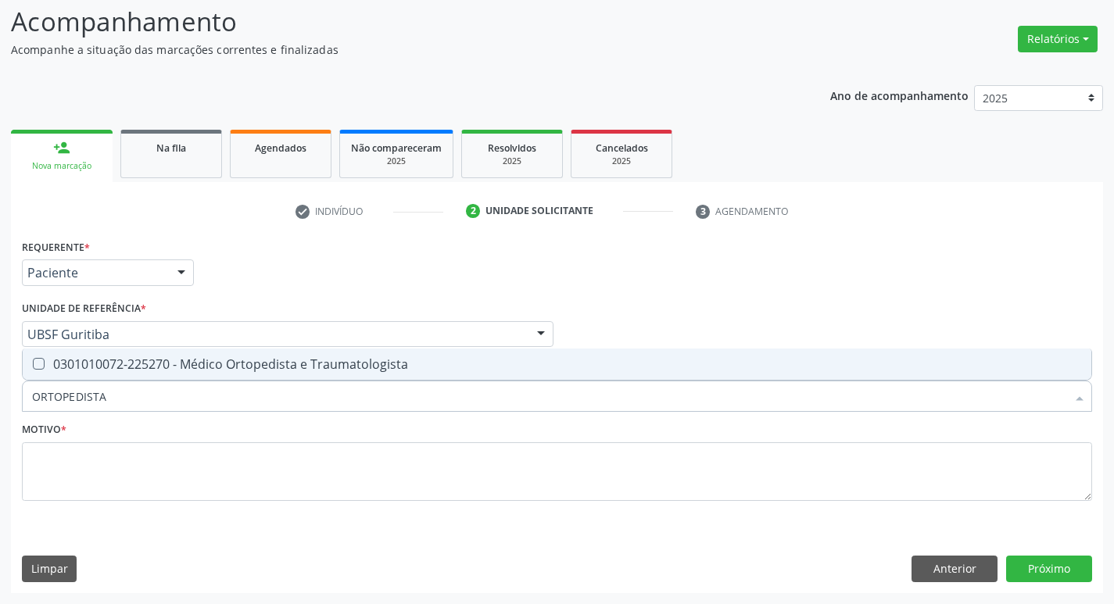
click at [116, 369] on div "0301010072-225270 - Médico Ortopedista e Traumatologista" at bounding box center [557, 364] width 1050 height 13
checkbox Traumatologista "true"
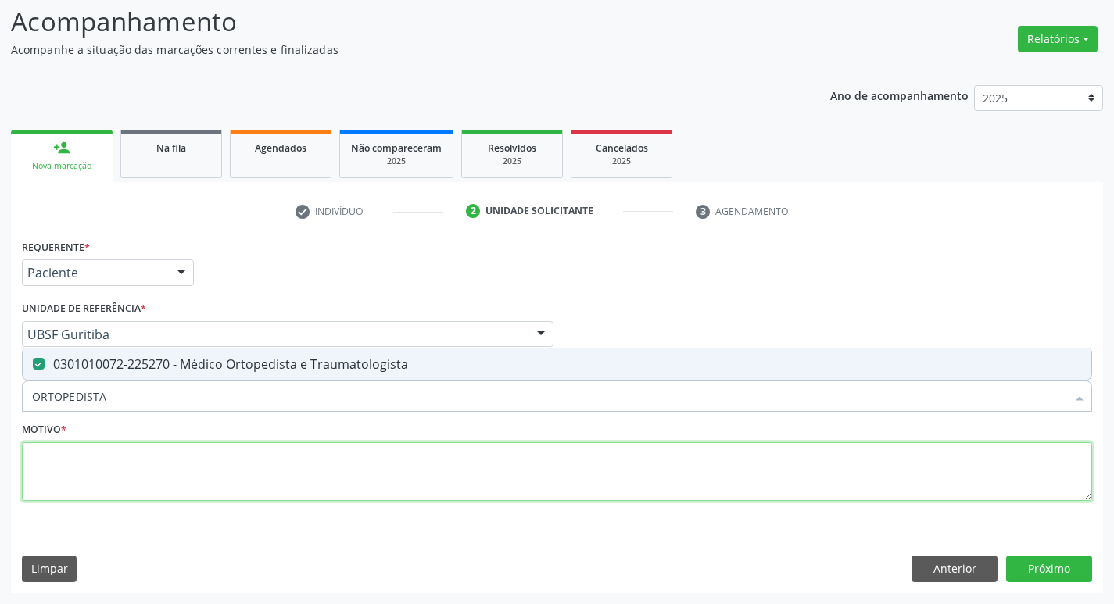
click at [70, 481] on textarea at bounding box center [557, 471] width 1070 height 59
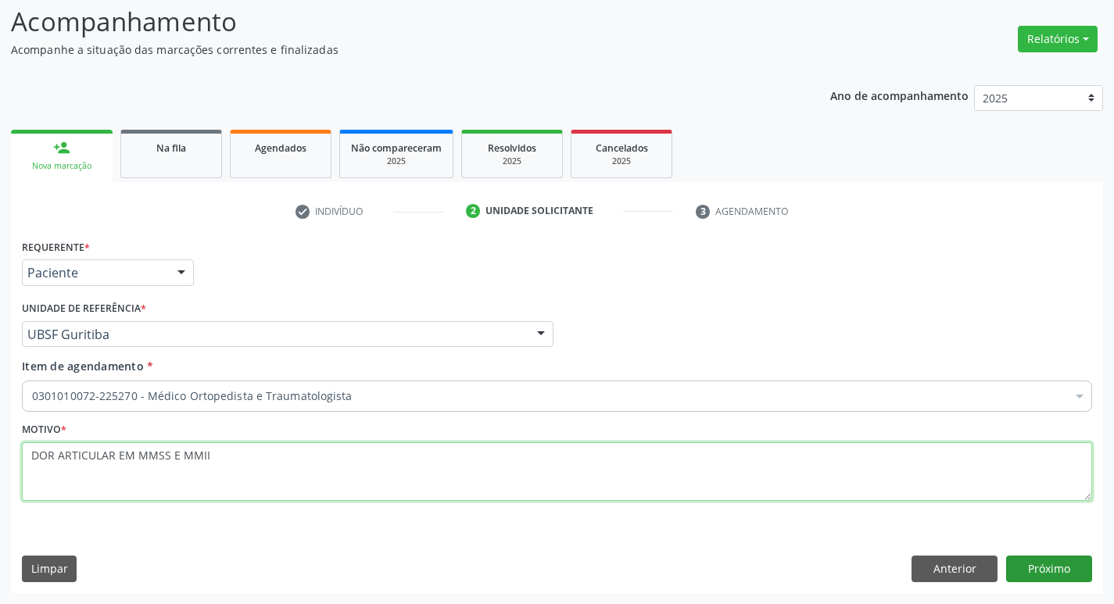
type textarea "DOR ARTICULAR EM MMSS E MMII"
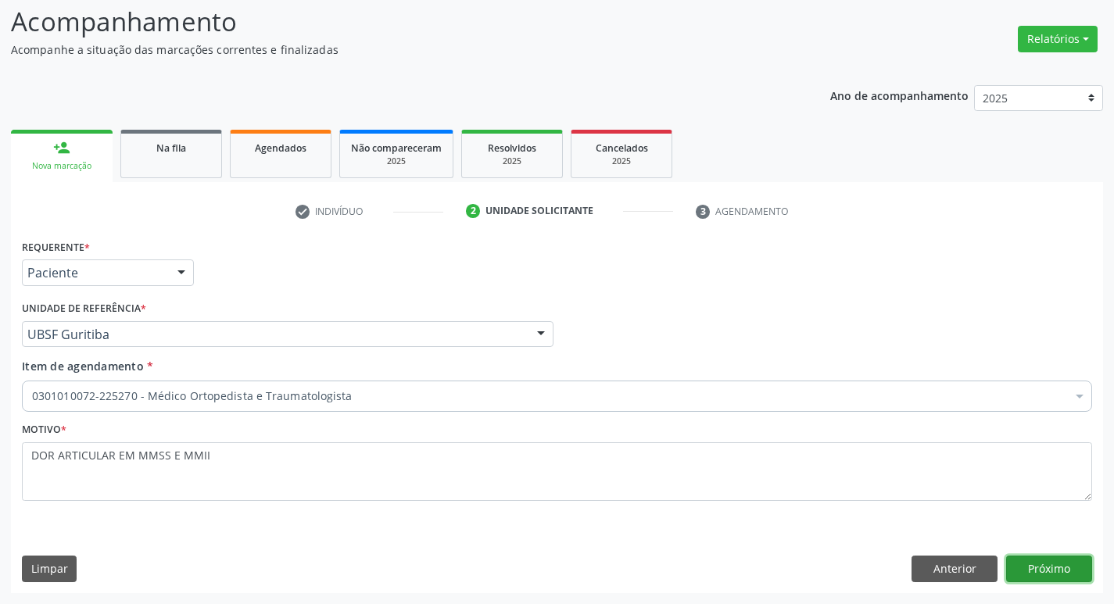
click at [1034, 568] on button "Próximo" at bounding box center [1049, 569] width 86 height 27
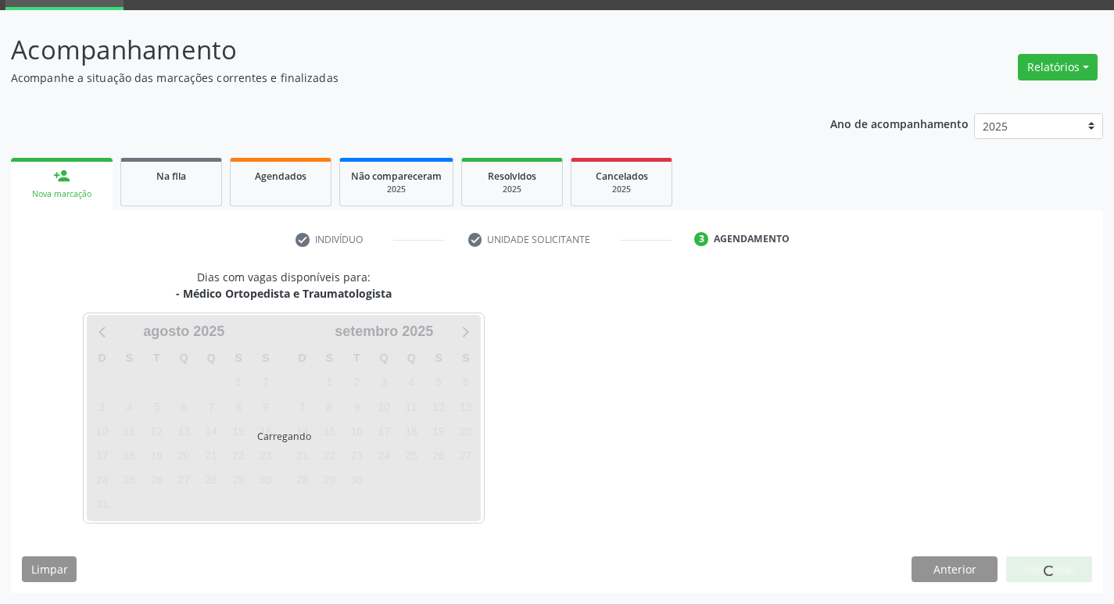
scroll to position [76, 0]
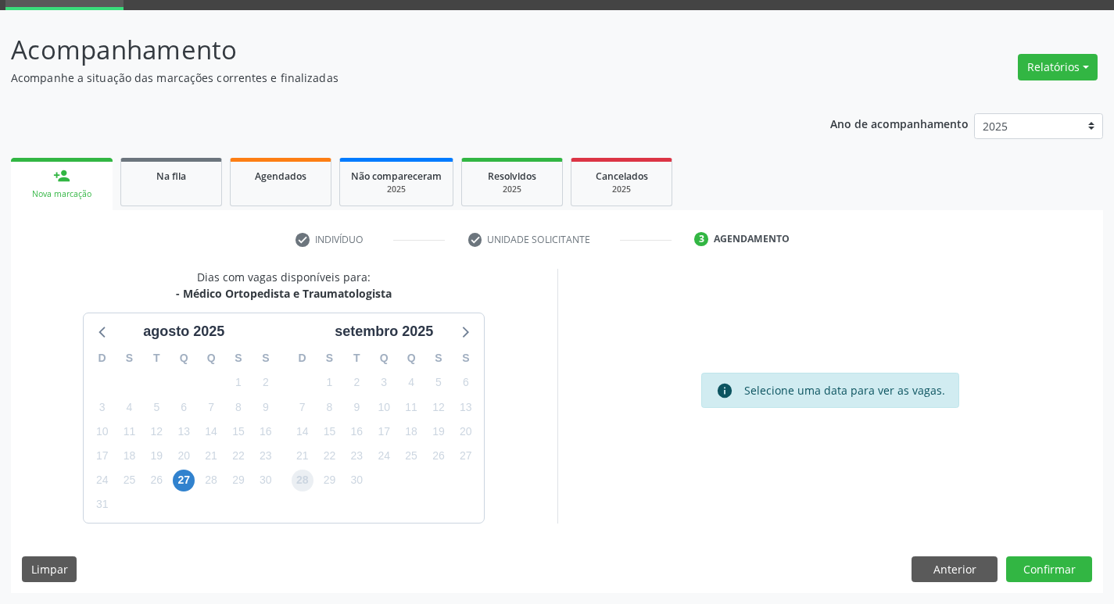
click at [309, 481] on span "28" at bounding box center [303, 481] width 22 height 22
click at [1040, 569] on button "Confirmar" at bounding box center [1049, 569] width 86 height 27
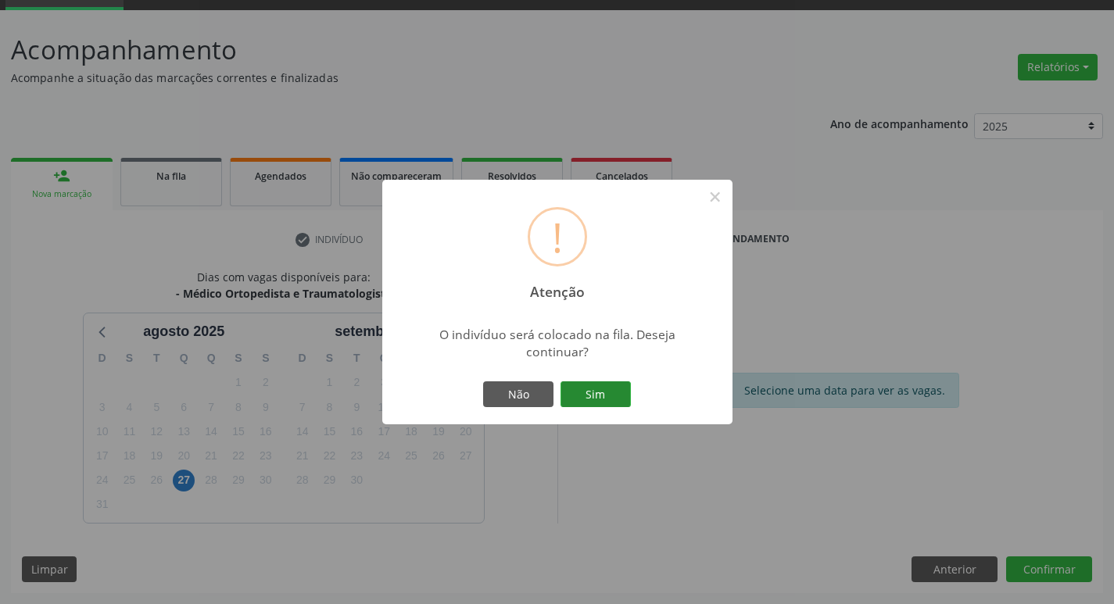
click at [566, 385] on button "Sim" at bounding box center [595, 394] width 70 height 27
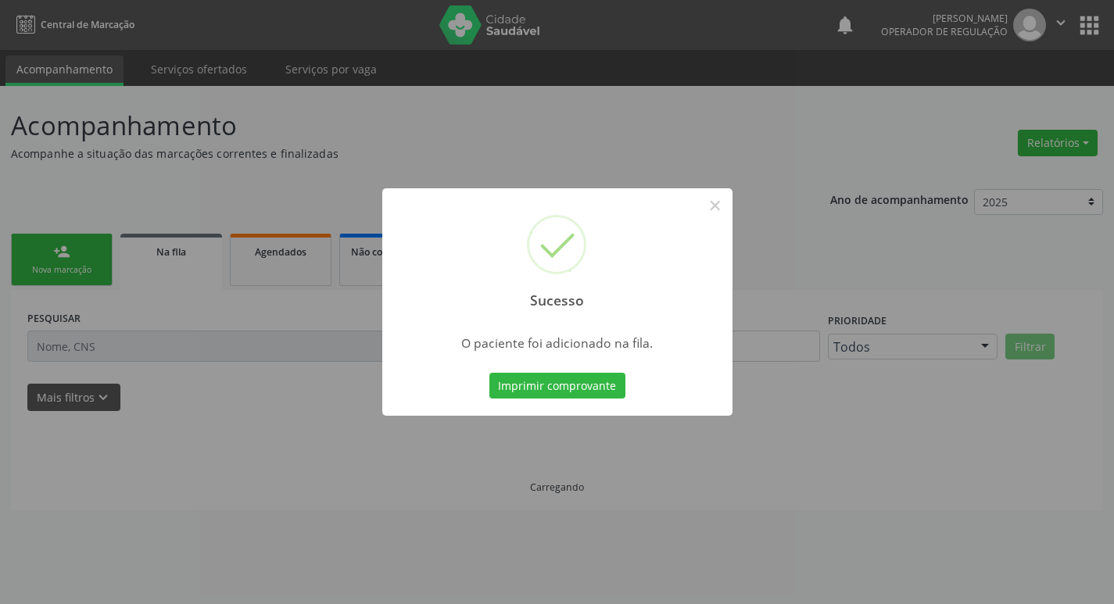
scroll to position [0, 0]
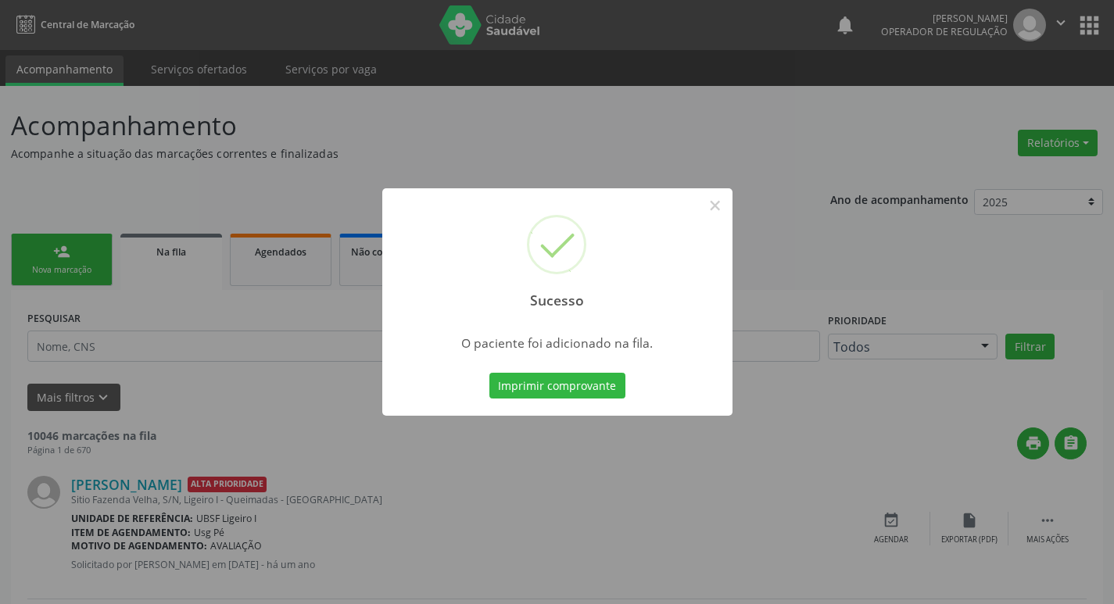
click at [138, 419] on div "Sucesso × O paciente foi adicionado na fila. Imprimir comprovante Cancel" at bounding box center [557, 302] width 1114 height 604
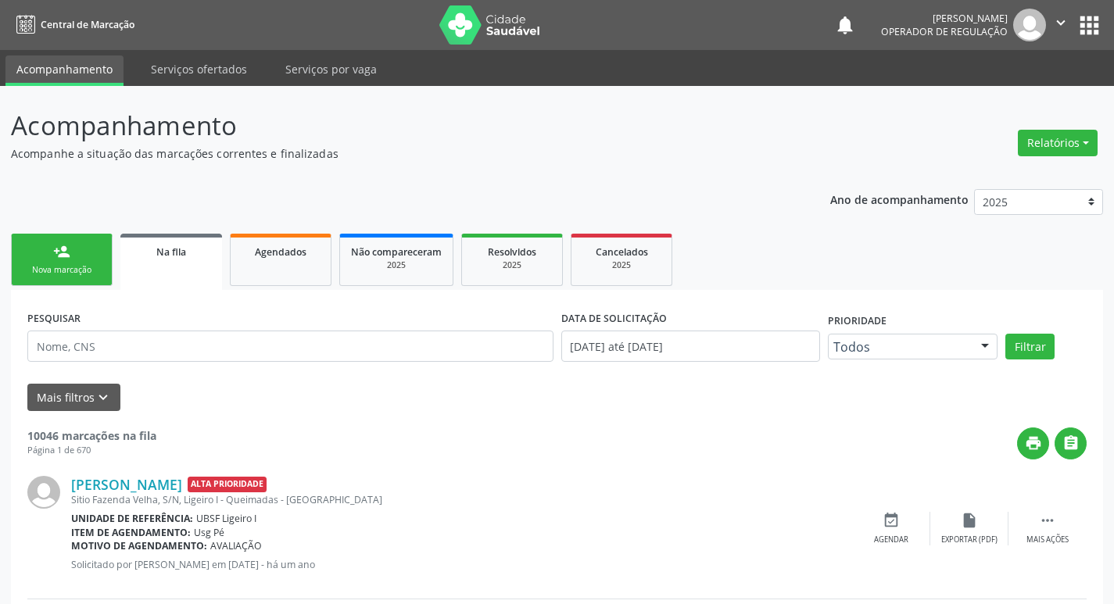
click at [66, 269] on div "Nova marcação" at bounding box center [62, 270] width 78 height 12
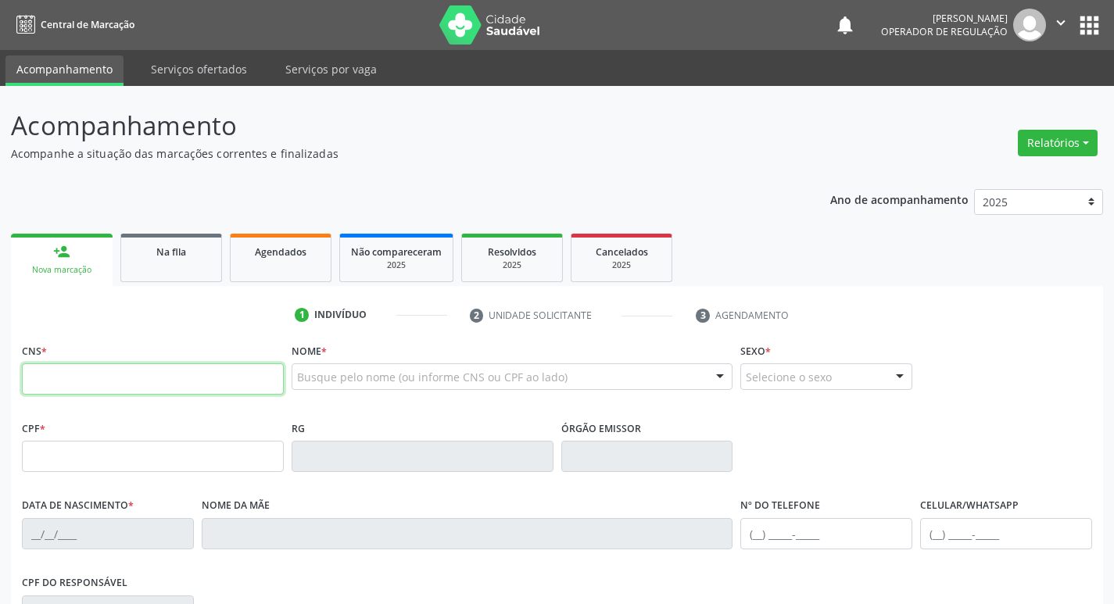
click at [60, 381] on input "text" at bounding box center [153, 378] width 262 height 31
type input "700 8089 3381 2889"
type input "128.305.274-10"
type input "[DATE]"
type input "[PERSON_NAME]"
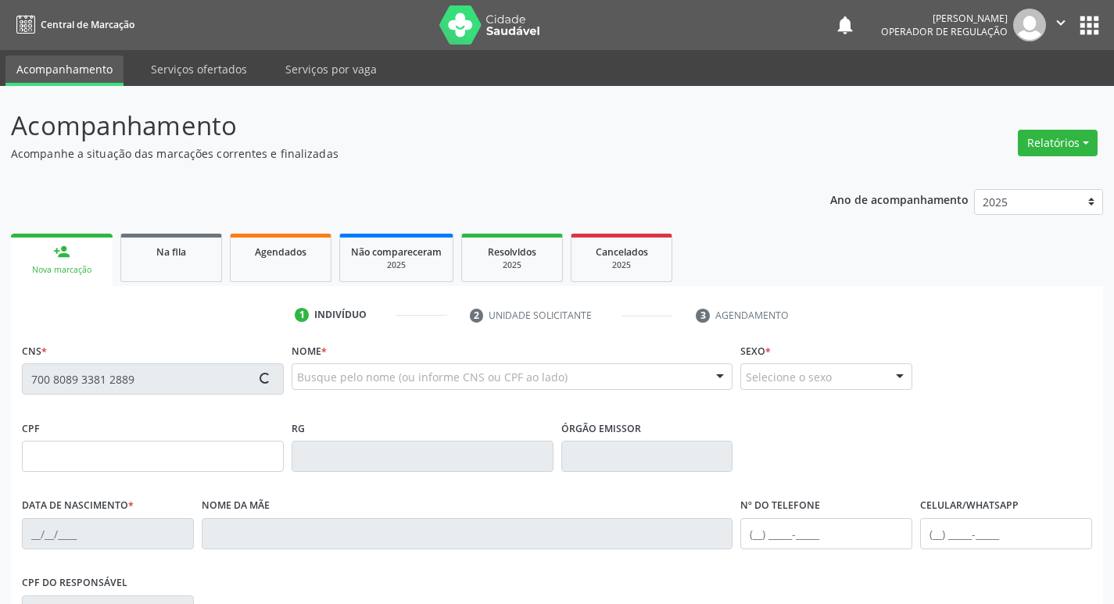
type input "[PHONE_NUMBER]"
type input "893.159.524-72"
type input "S/N"
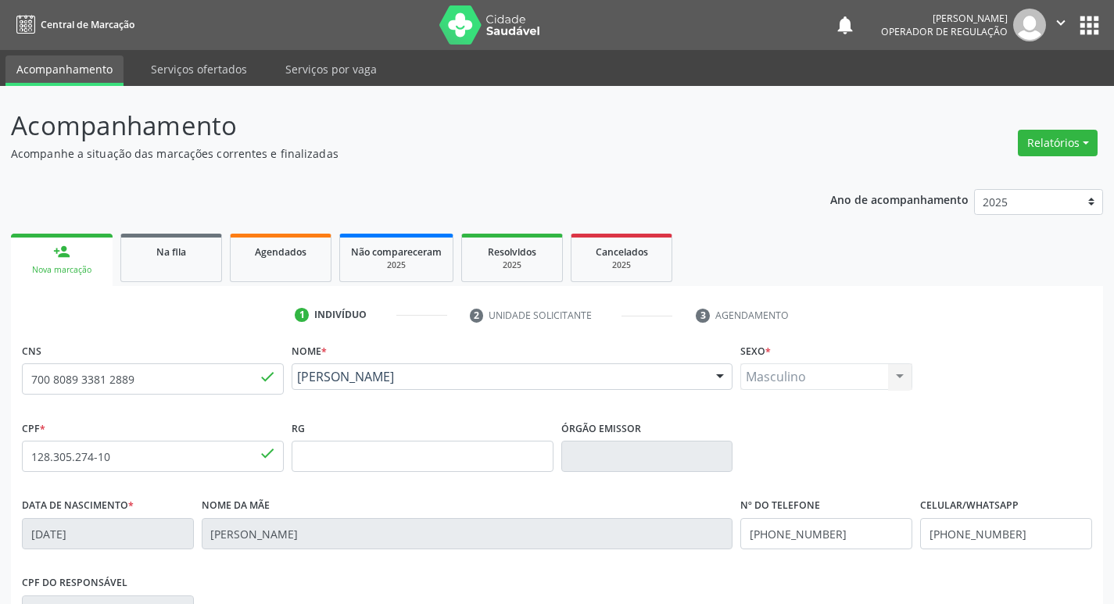
scroll to position [243, 0]
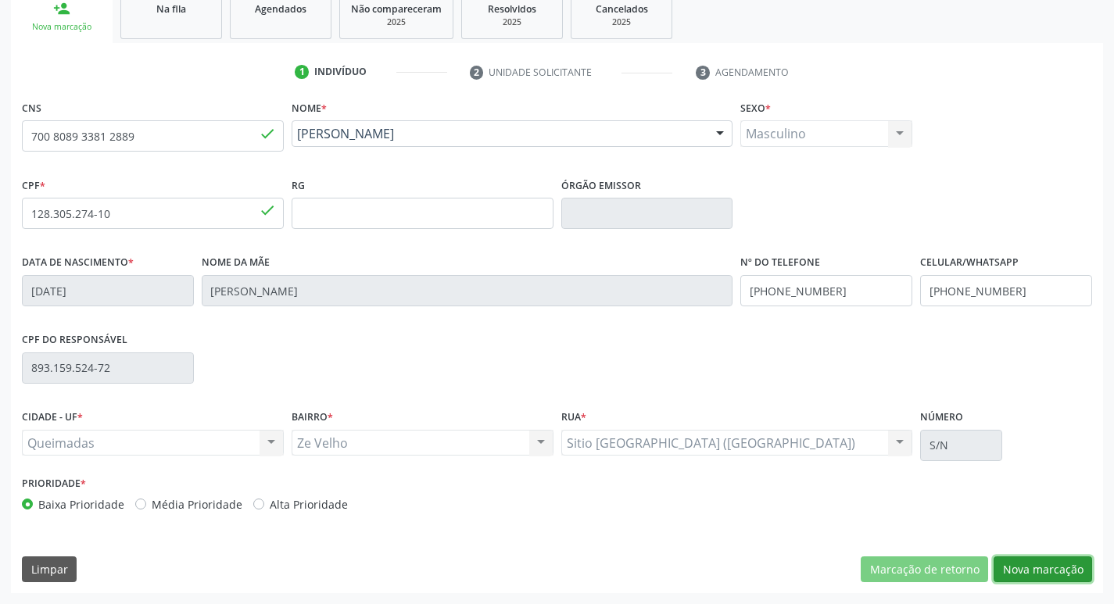
click at [1032, 578] on button "Nova marcação" at bounding box center [1042, 569] width 98 height 27
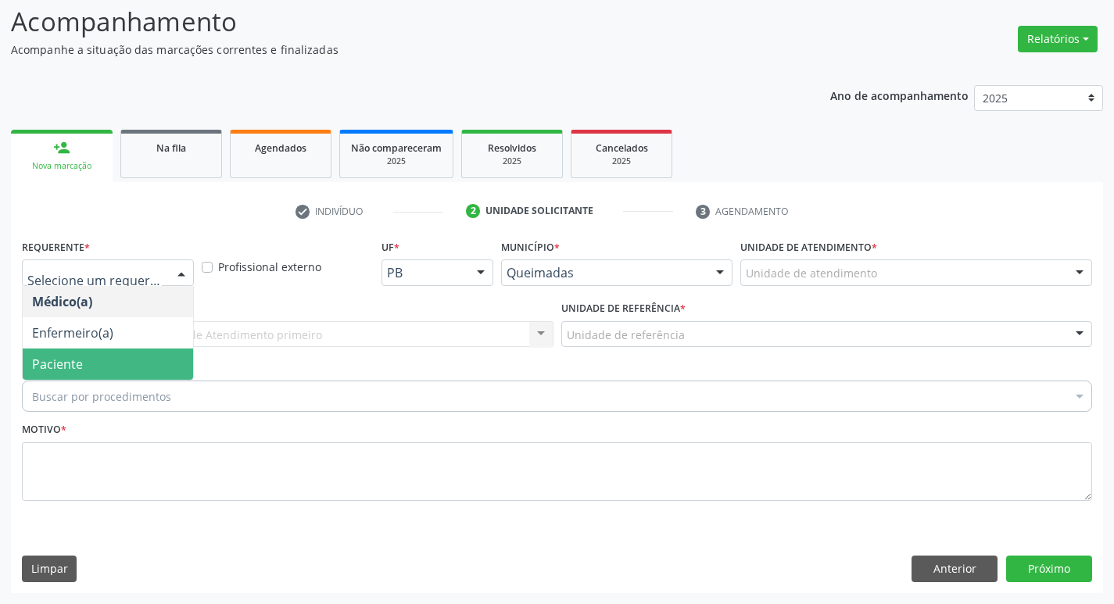
click at [106, 380] on div "Médico(a) Enfermeiro(a) Paciente Nenhum resultado encontrado para: " " Não há n…" at bounding box center [108, 333] width 172 height 95
click at [109, 366] on span "Paciente" at bounding box center [108, 364] width 170 height 31
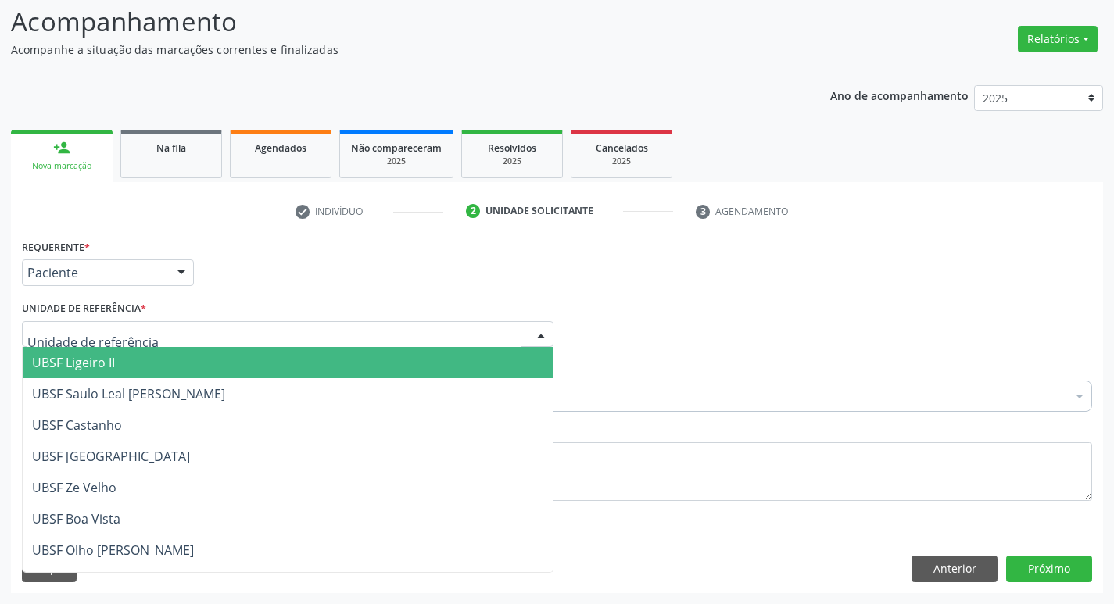
type input "Z"
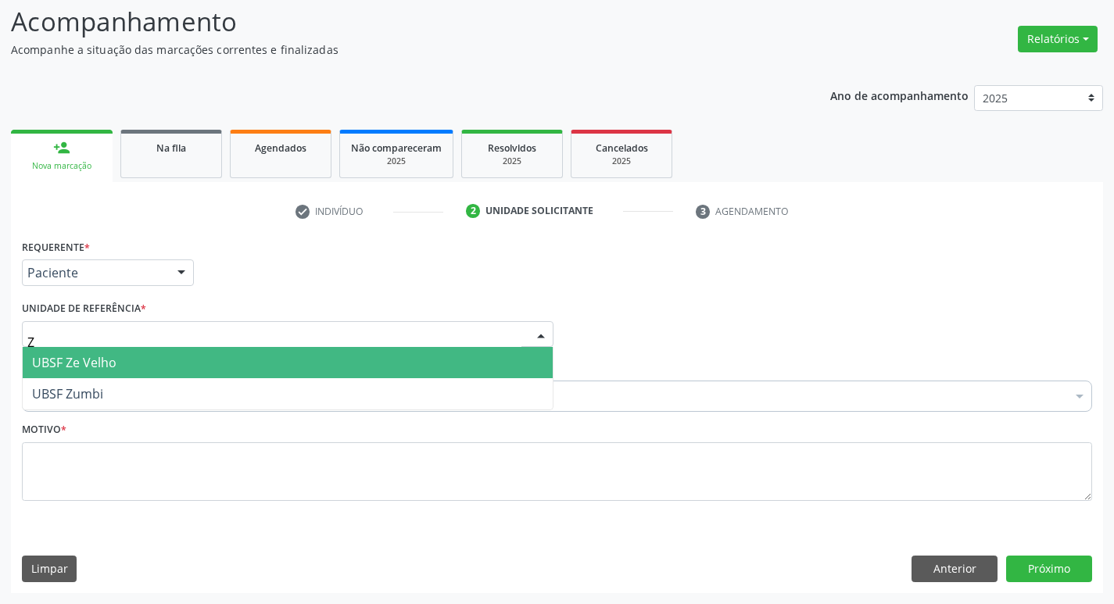
click at [116, 348] on span "UBSF Ze Velho" at bounding box center [288, 362] width 530 height 31
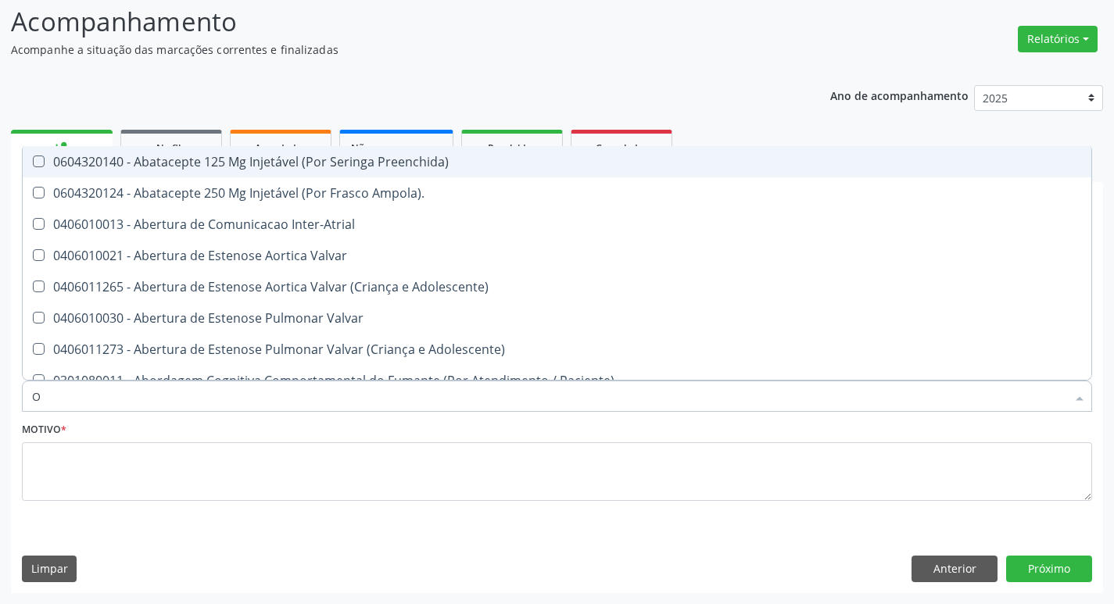
type input "ORTOPEDISTA"
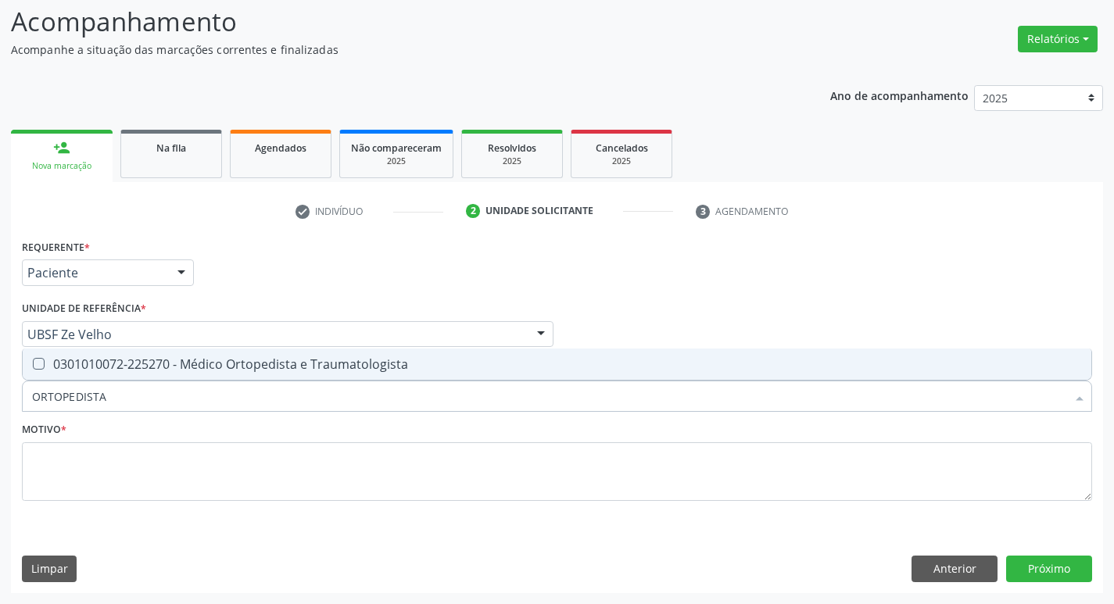
click at [126, 370] on div "0301010072-225270 - Médico Ortopedista e Traumatologista" at bounding box center [557, 364] width 1050 height 13
checkbox Traumatologista "true"
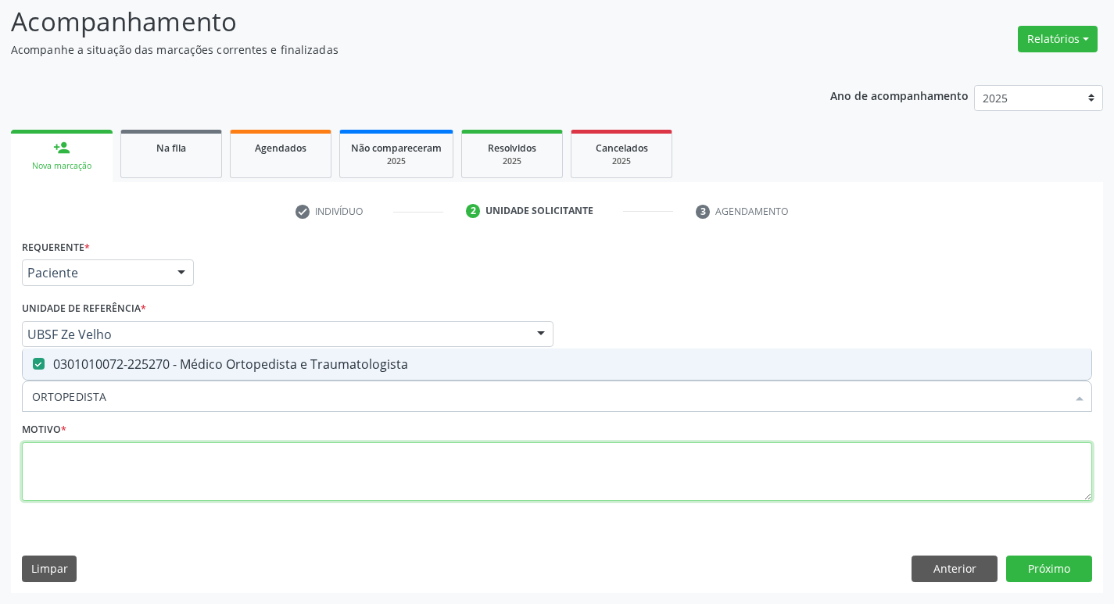
click at [84, 465] on textarea at bounding box center [557, 471] width 1070 height 59
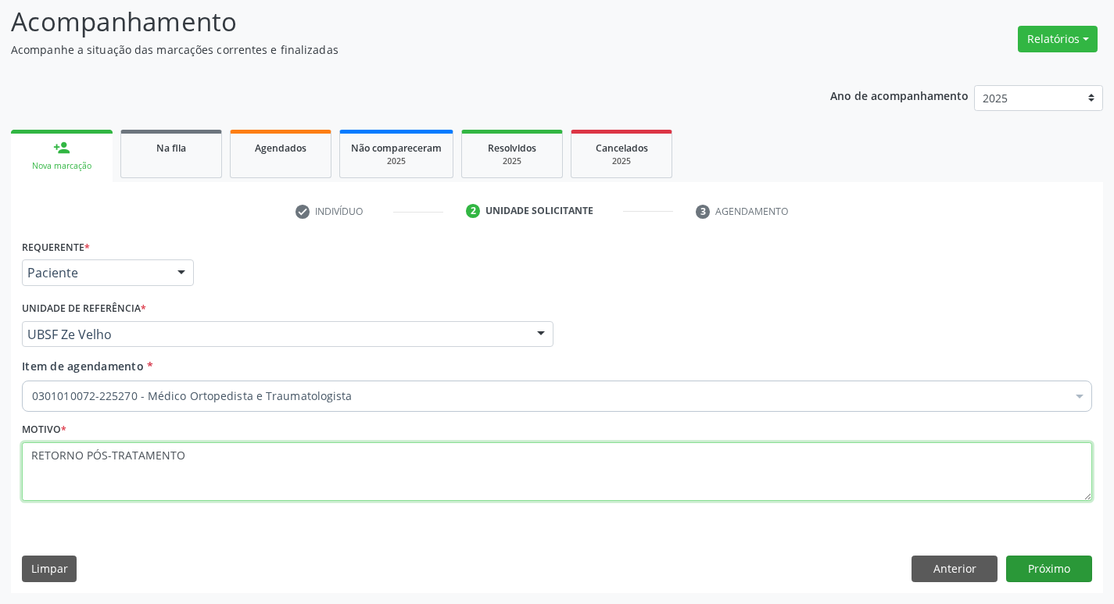
type textarea "RETORNO PÓS-TRATAMENTO"
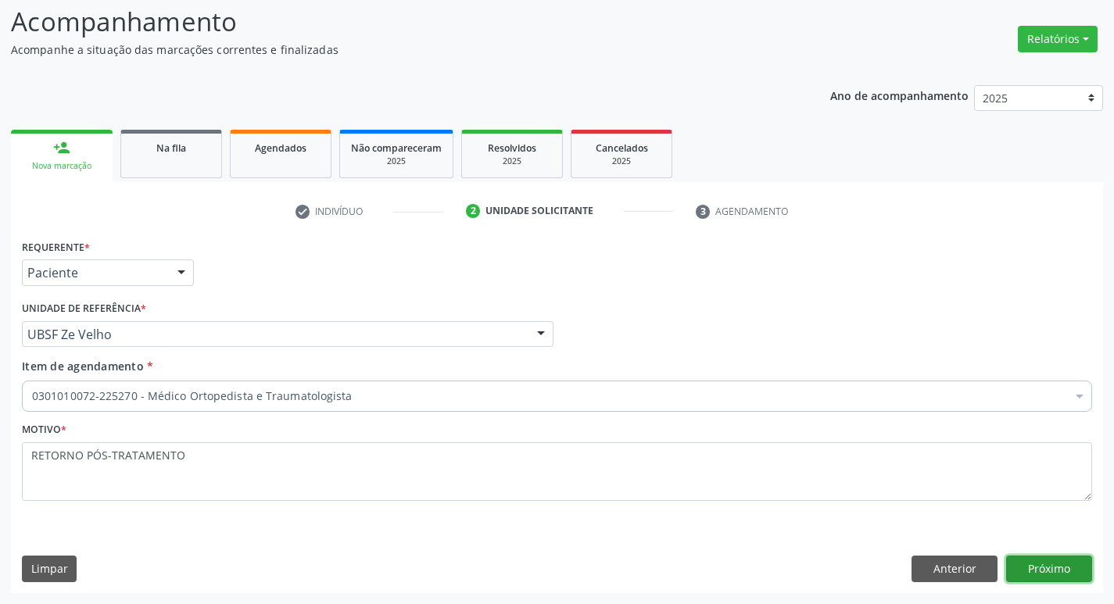
click at [1039, 577] on button "Próximo" at bounding box center [1049, 569] width 86 height 27
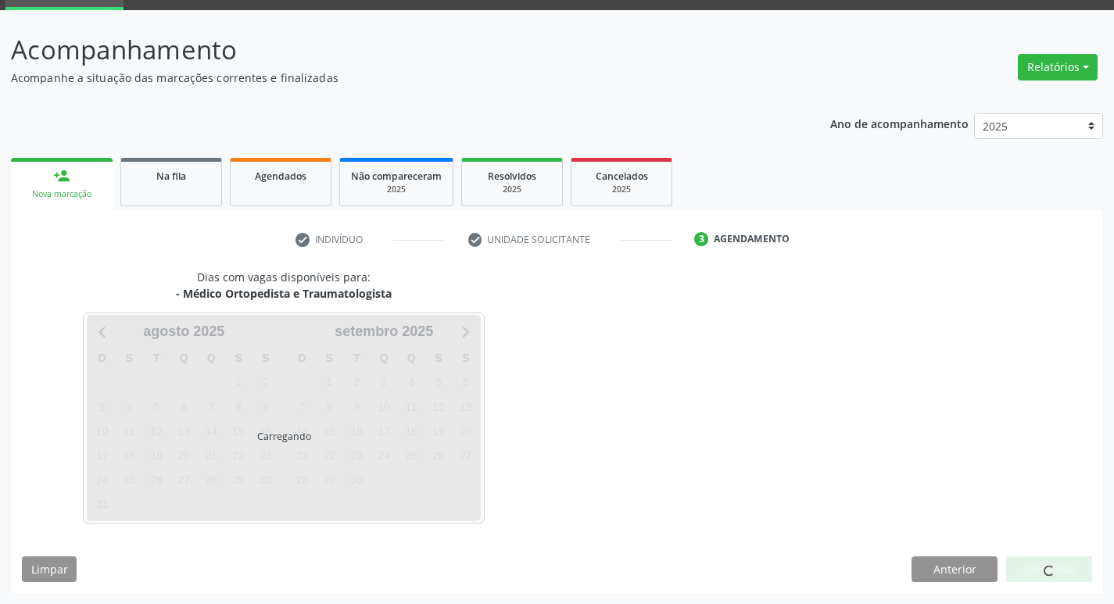
scroll to position [76, 0]
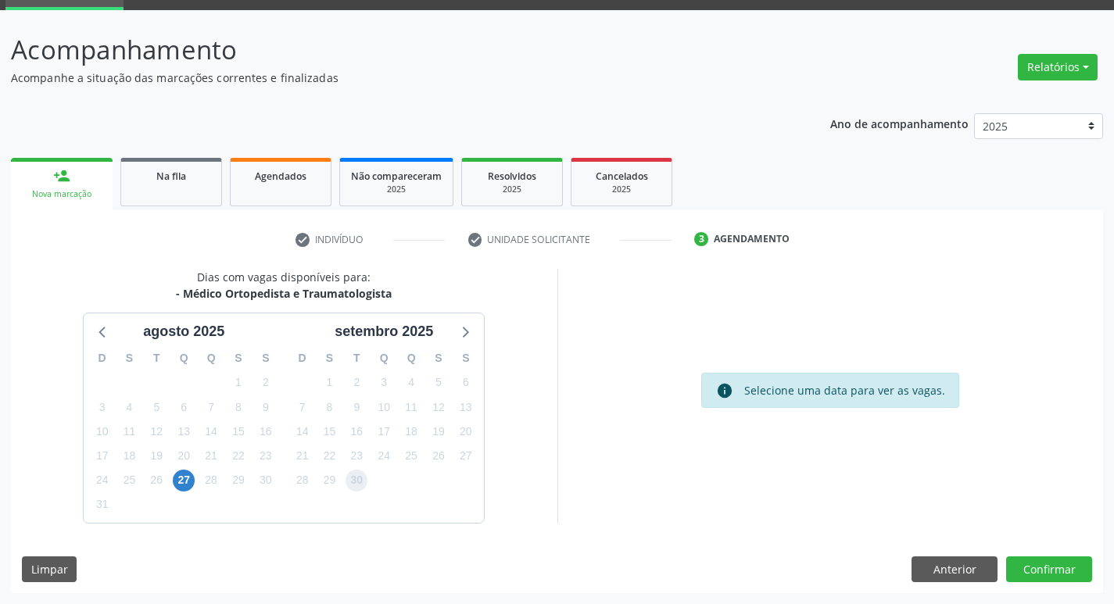
click at [360, 484] on span "30" at bounding box center [356, 481] width 22 height 22
click at [1007, 564] on button "Confirmar" at bounding box center [1049, 569] width 86 height 27
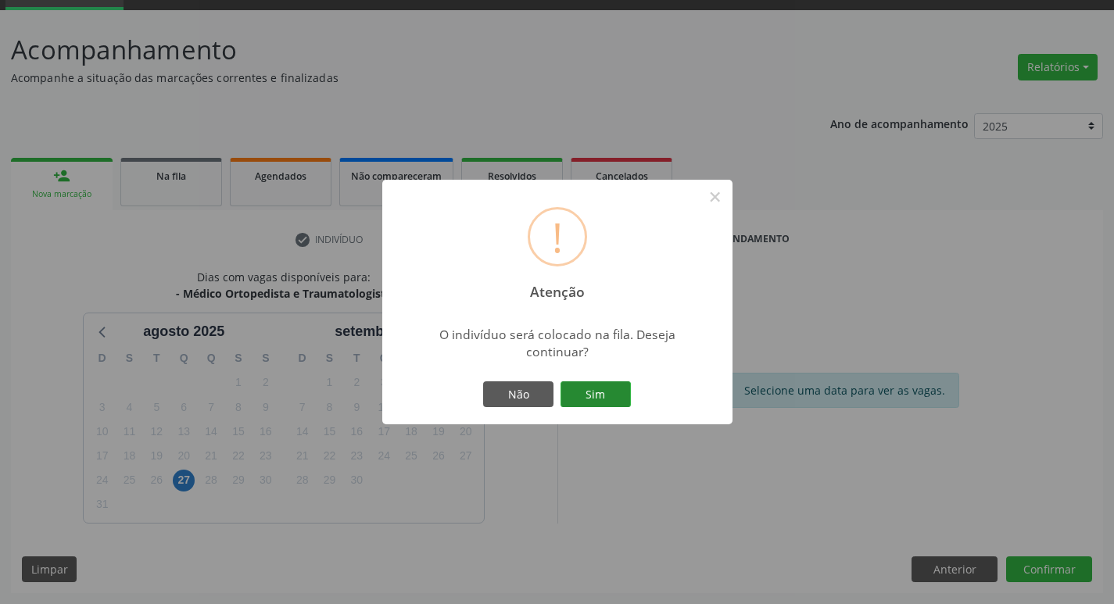
click at [591, 396] on button "Sim" at bounding box center [595, 394] width 70 height 27
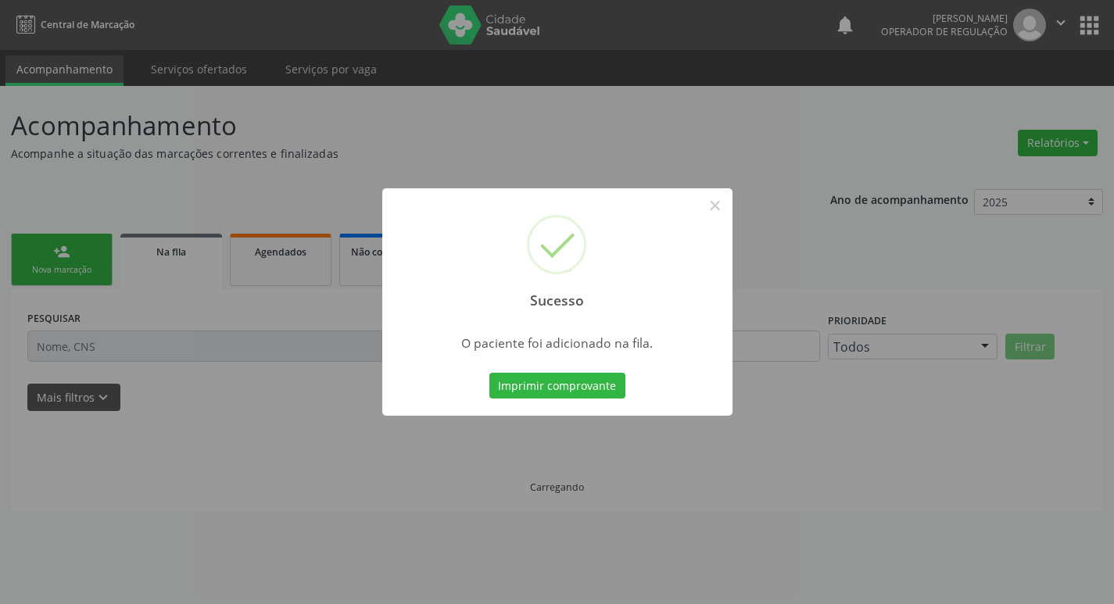
scroll to position [0, 0]
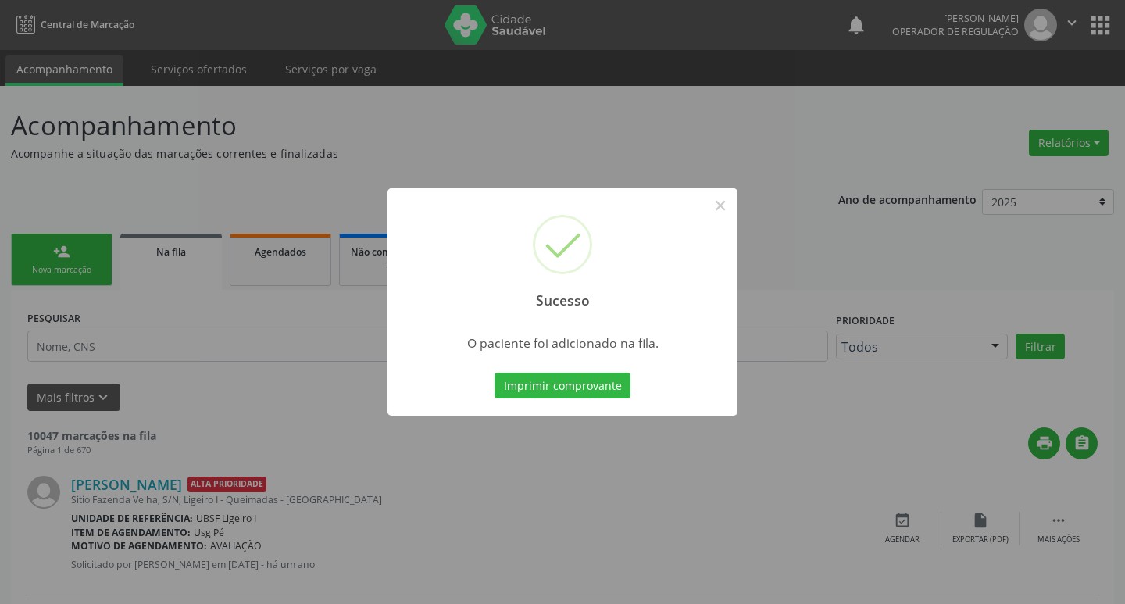
click at [298, 179] on div "Sucesso × O paciente foi adicionado na fila. Imprimir comprovante Cancel" at bounding box center [562, 302] width 1125 height 604
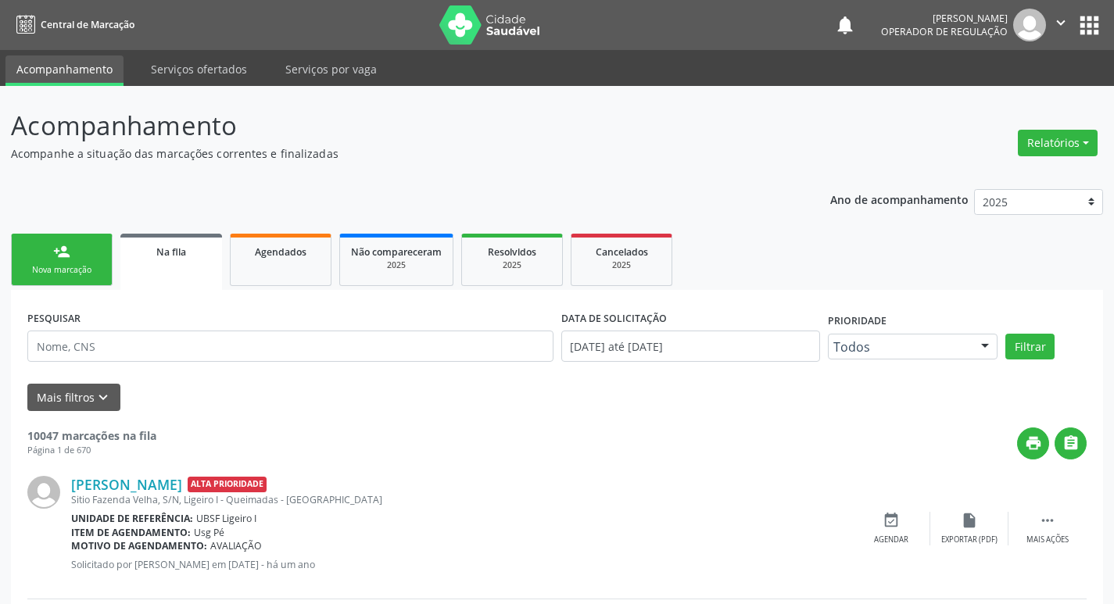
click at [23, 259] on link "person_add Nova marcação" at bounding box center [62, 260] width 102 height 52
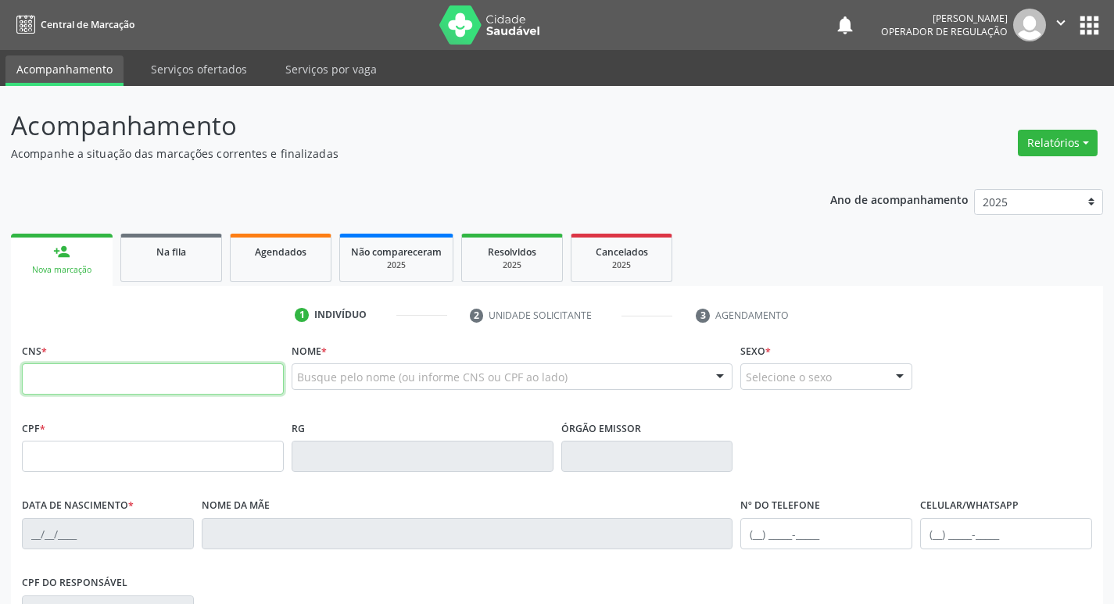
click at [175, 366] on input "text" at bounding box center [153, 378] width 262 height 31
type input "702 3041 3276 1914"
type input "030.934.604-50"
type input "[DATE]"
type input "[PERSON_NAME]"
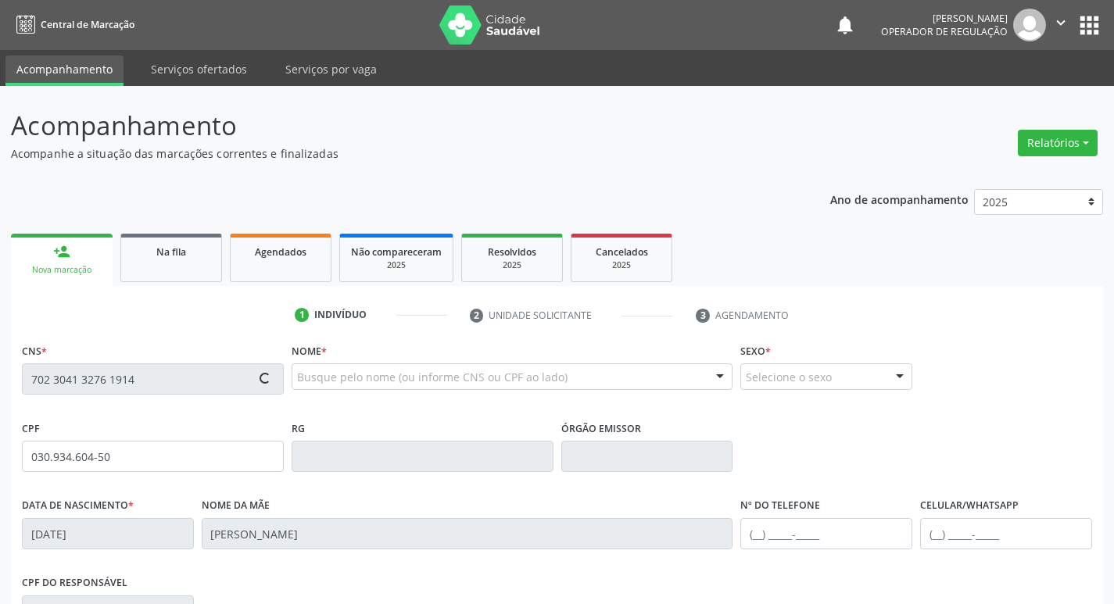
type input "[PHONE_NUMBER]"
type input "94"
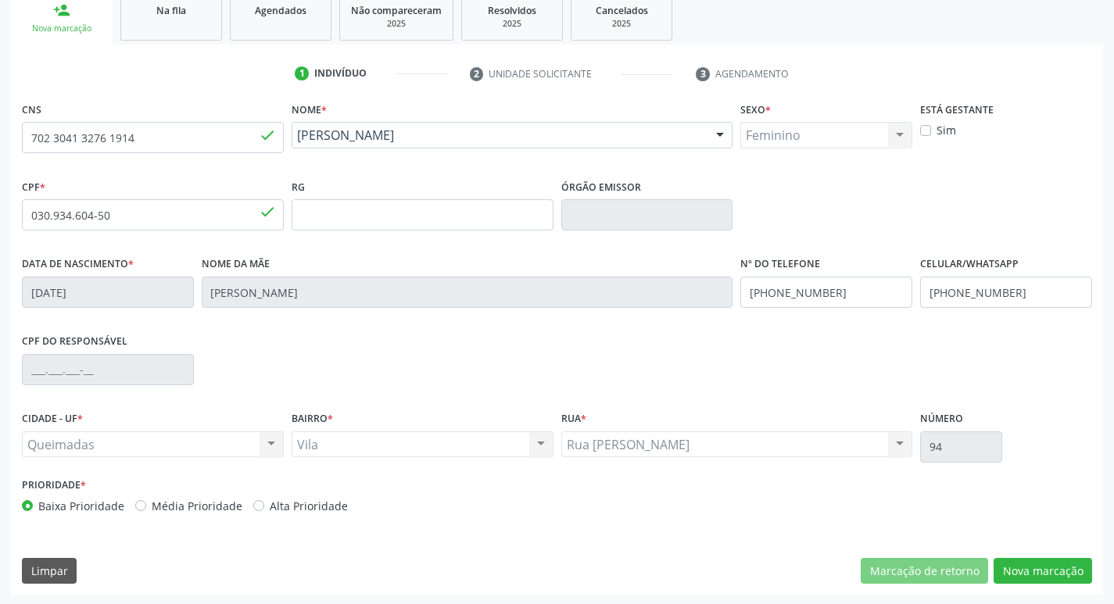
scroll to position [243, 0]
click at [1016, 579] on button "Nova marcação" at bounding box center [1042, 569] width 98 height 27
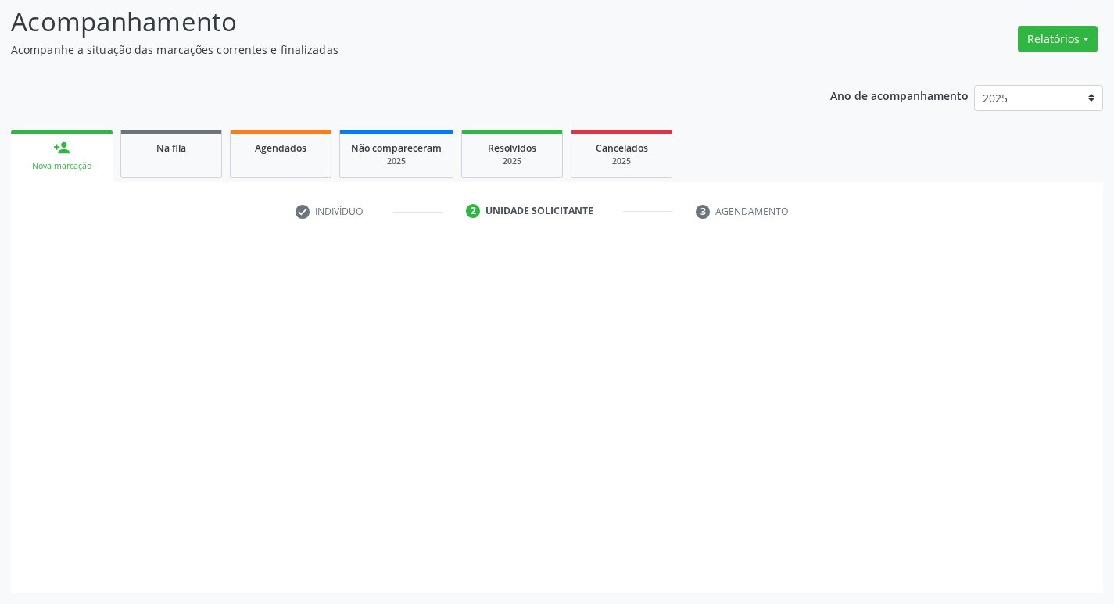
scroll to position [104, 0]
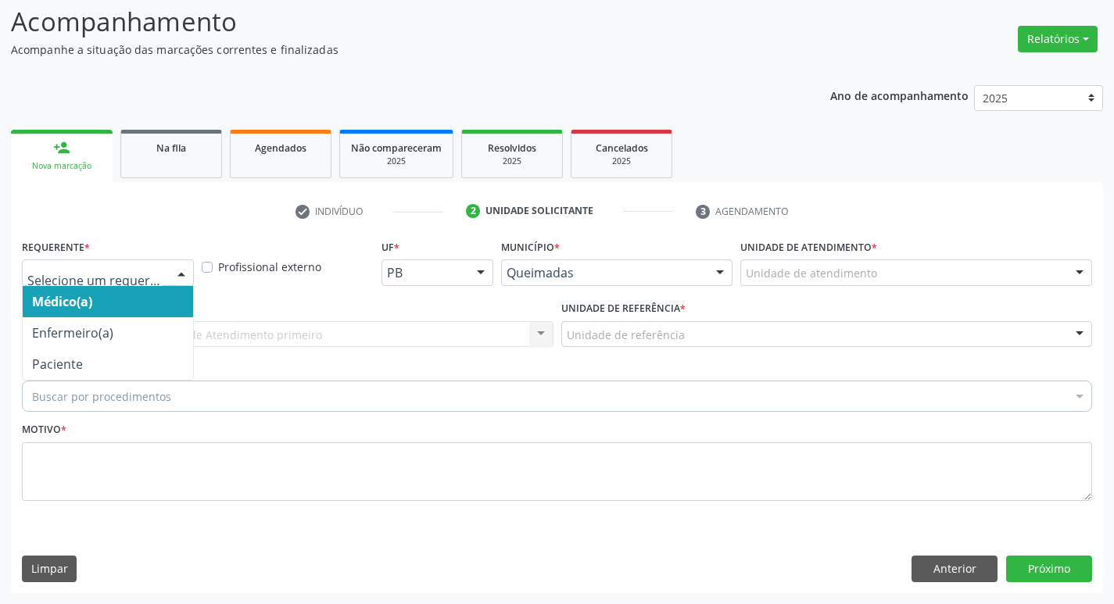
click at [83, 264] on div at bounding box center [108, 272] width 172 height 27
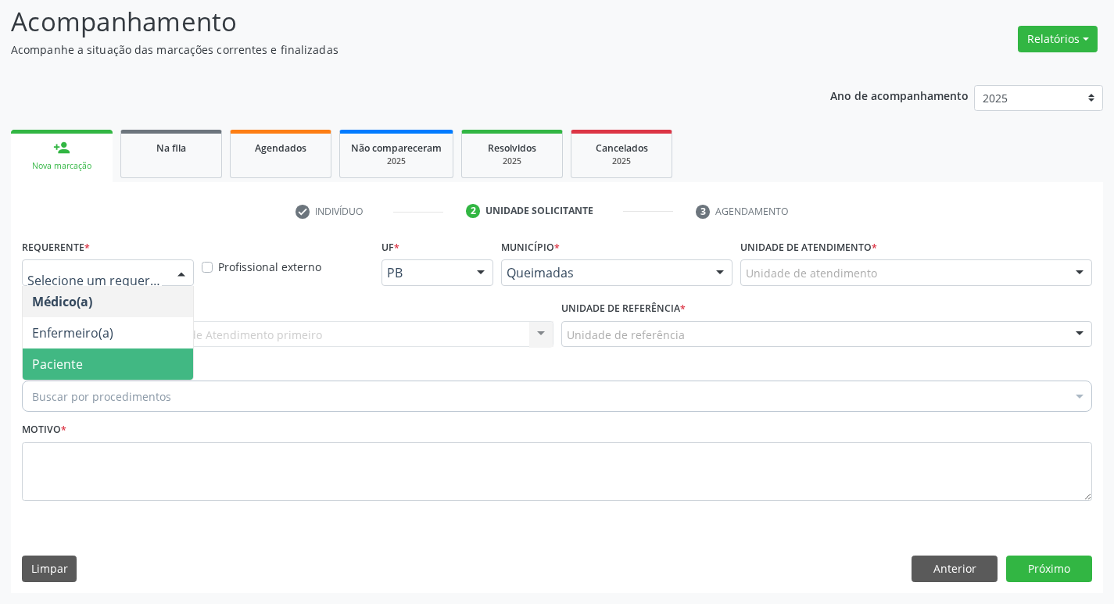
click at [62, 357] on span "Paciente" at bounding box center [57, 364] width 51 height 17
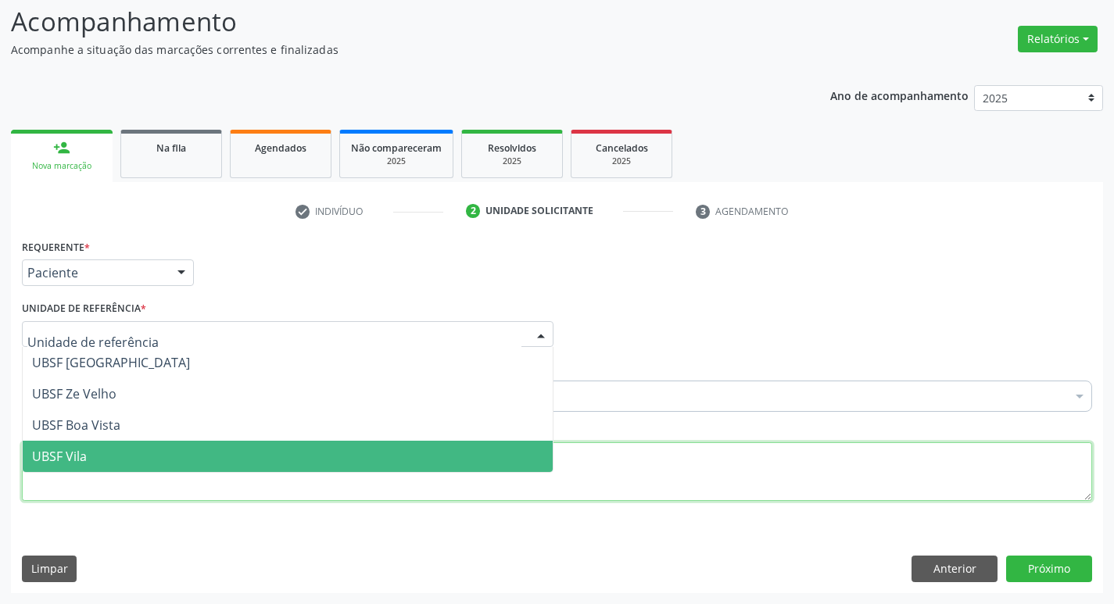
click at [121, 498] on div "Requerente * Paciente Médico(a) Enfermeiro(a) Paciente Nenhum resultado encontr…" at bounding box center [557, 379] width 1070 height 288
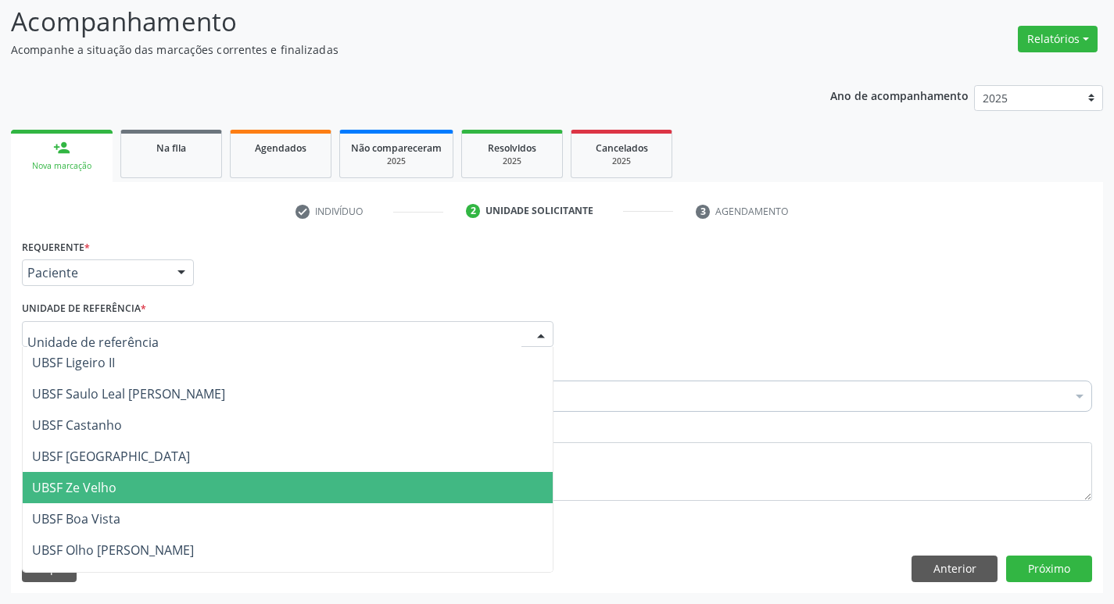
type input "V"
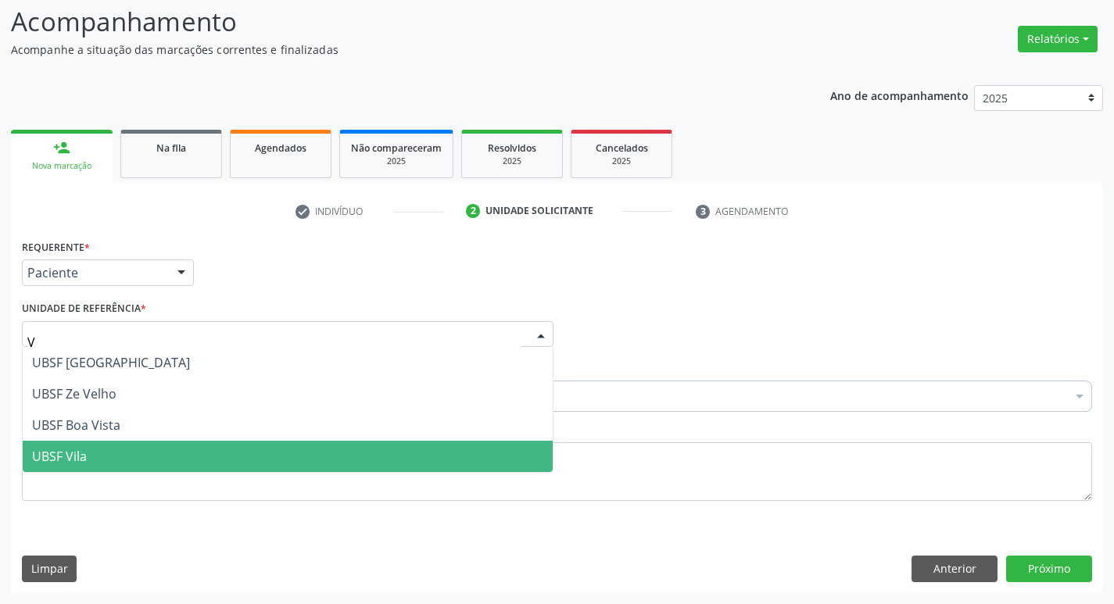
click at [91, 444] on span "UBSF Vila" at bounding box center [288, 456] width 530 height 31
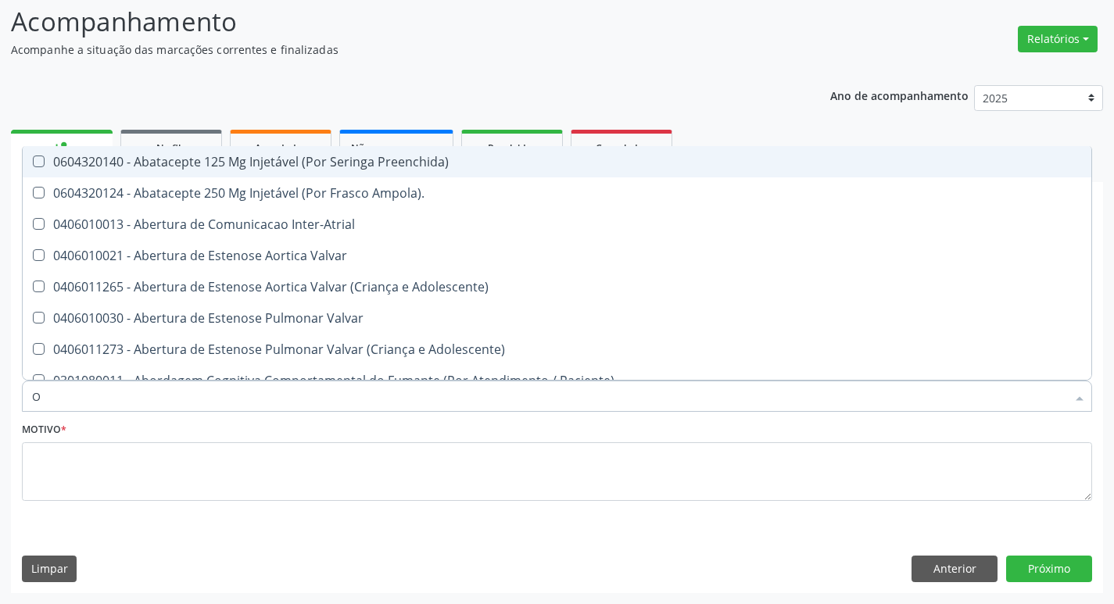
type input "ORTOPEDISTA"
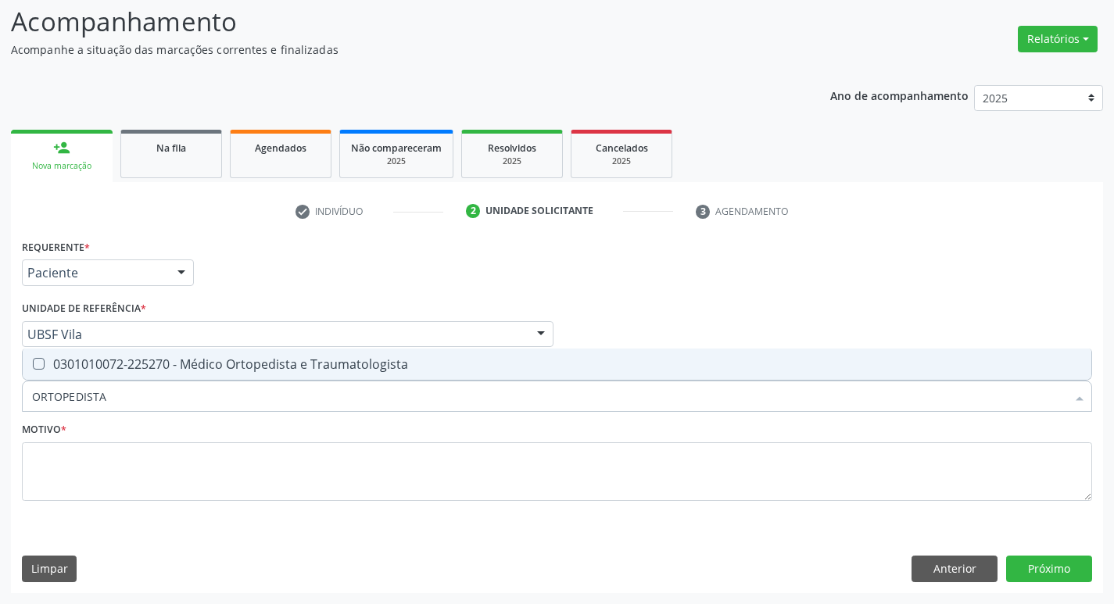
click at [128, 370] on div "0301010072-225270 - Médico Ortopedista e Traumatologista" at bounding box center [557, 364] width 1050 height 13
checkbox Traumatologista "true"
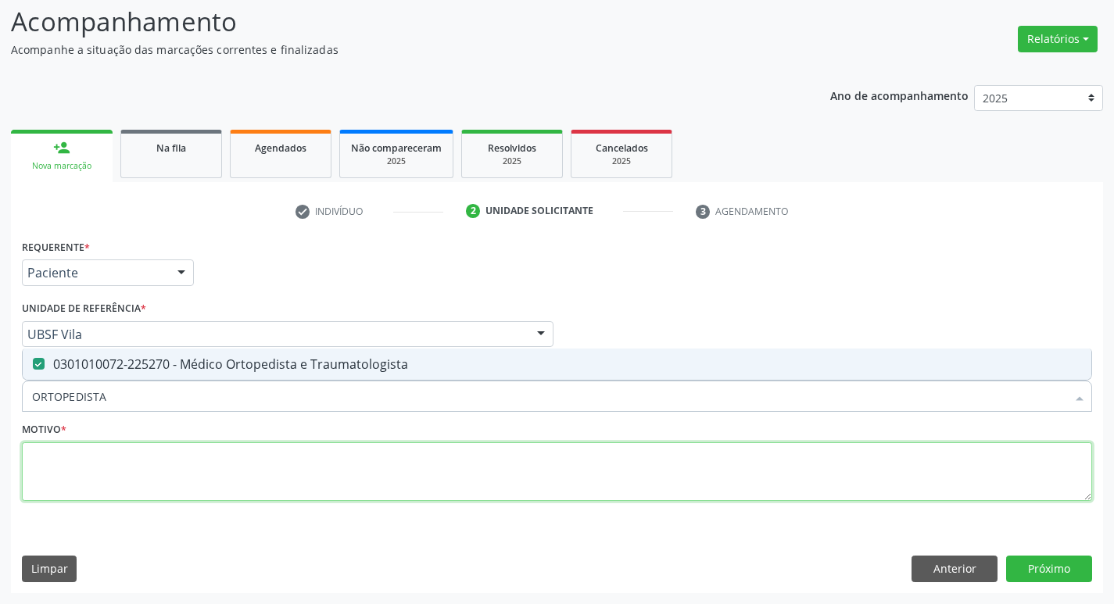
click at [95, 459] on textarea at bounding box center [557, 471] width 1070 height 59
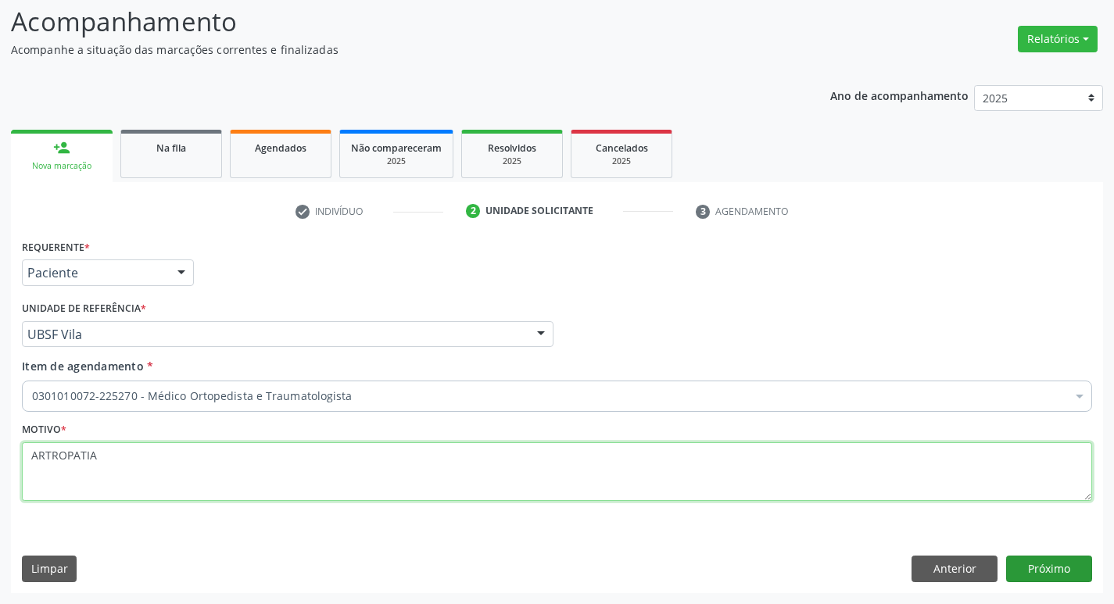
type textarea "ARTROPATIA"
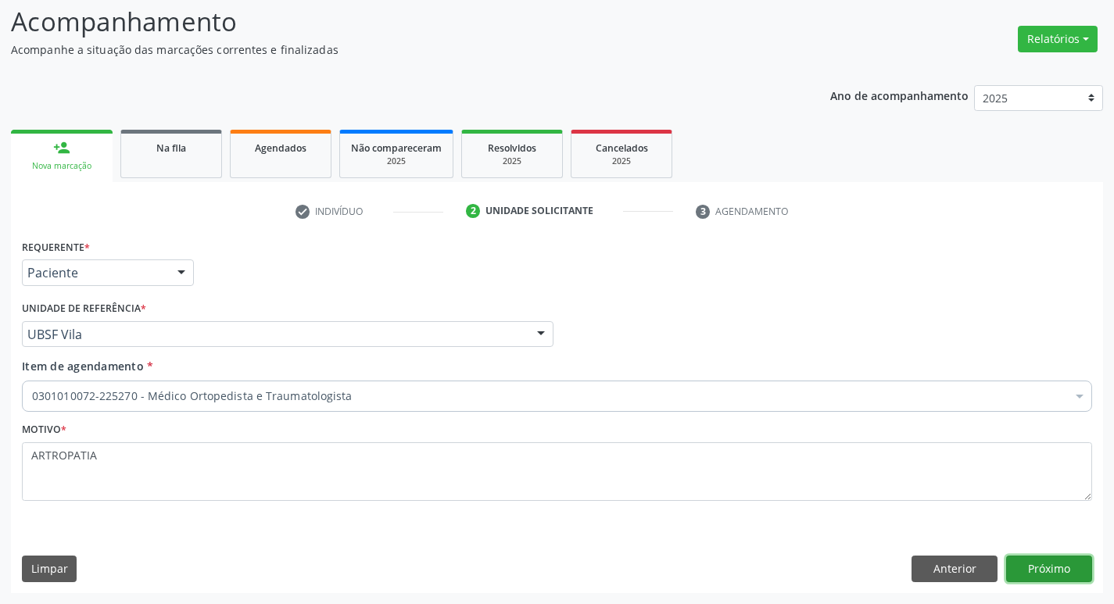
click at [1068, 562] on button "Próximo" at bounding box center [1049, 569] width 86 height 27
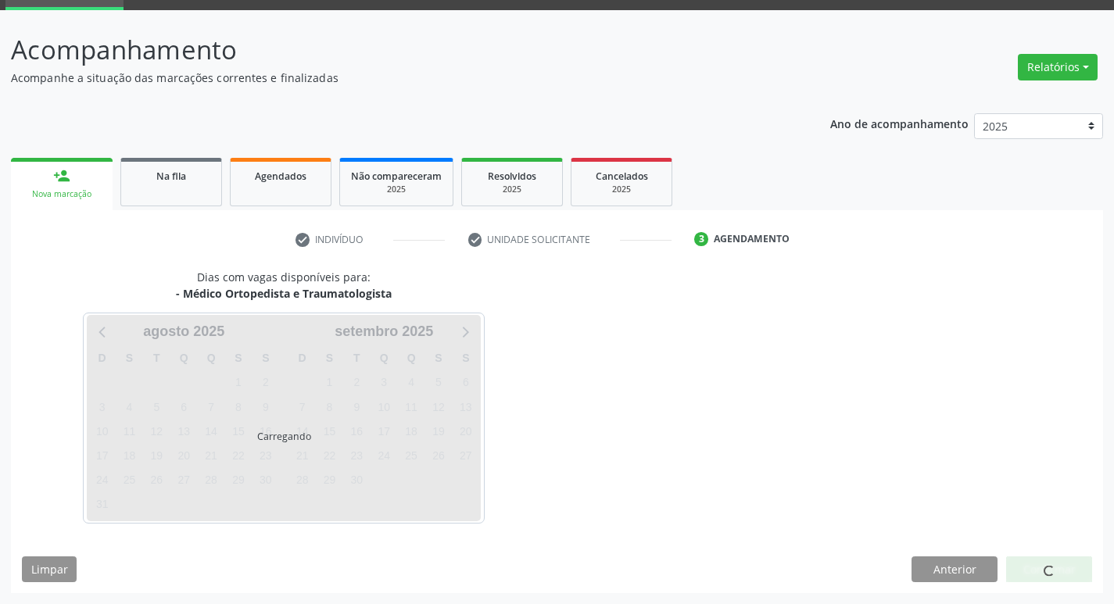
scroll to position [76, 0]
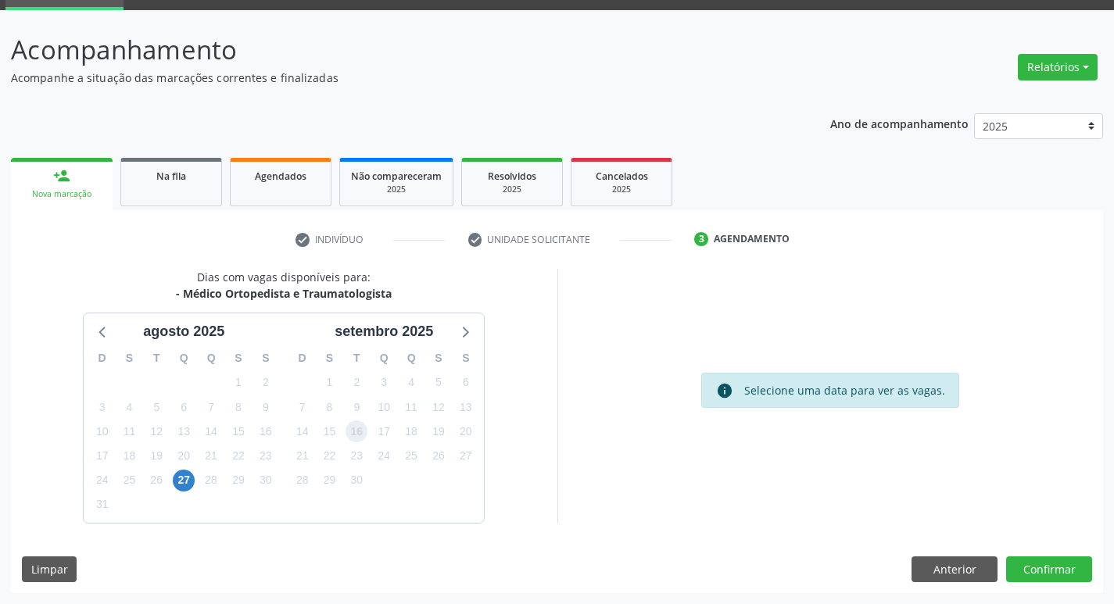
click at [364, 430] on span "16" at bounding box center [356, 431] width 22 height 22
click at [1065, 558] on button "Confirmar" at bounding box center [1049, 569] width 86 height 27
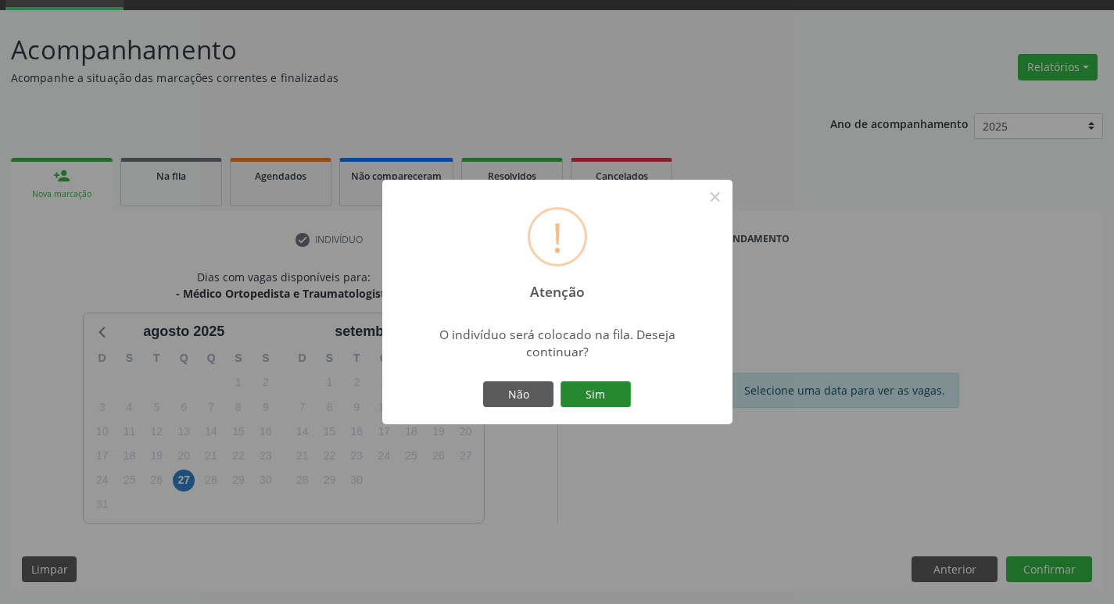
click at [581, 400] on button "Sim" at bounding box center [595, 394] width 70 height 27
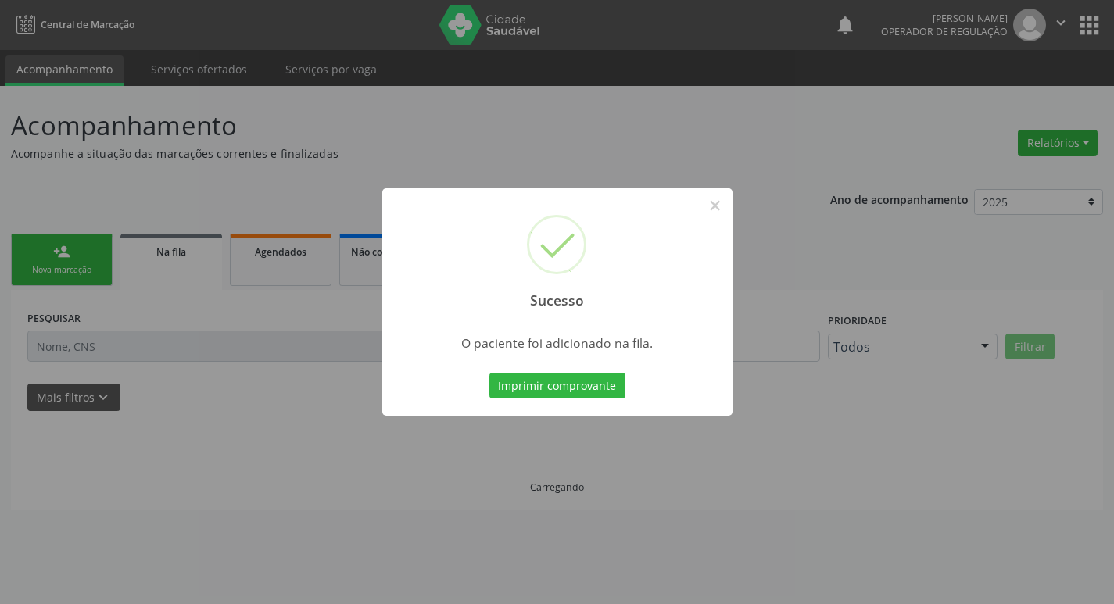
scroll to position [0, 0]
click at [17, 442] on div "Sucesso × O paciente foi adicionado na fila. Imprimir comprovante Cancel" at bounding box center [562, 302] width 1125 height 604
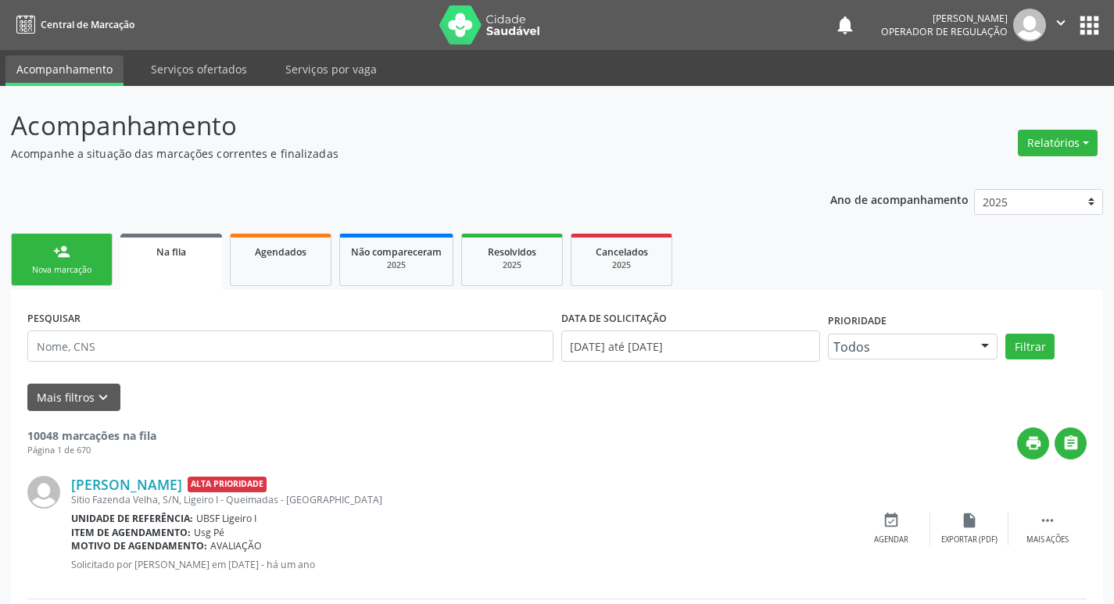
click at [93, 264] on div "Nova marcação" at bounding box center [62, 270] width 78 height 12
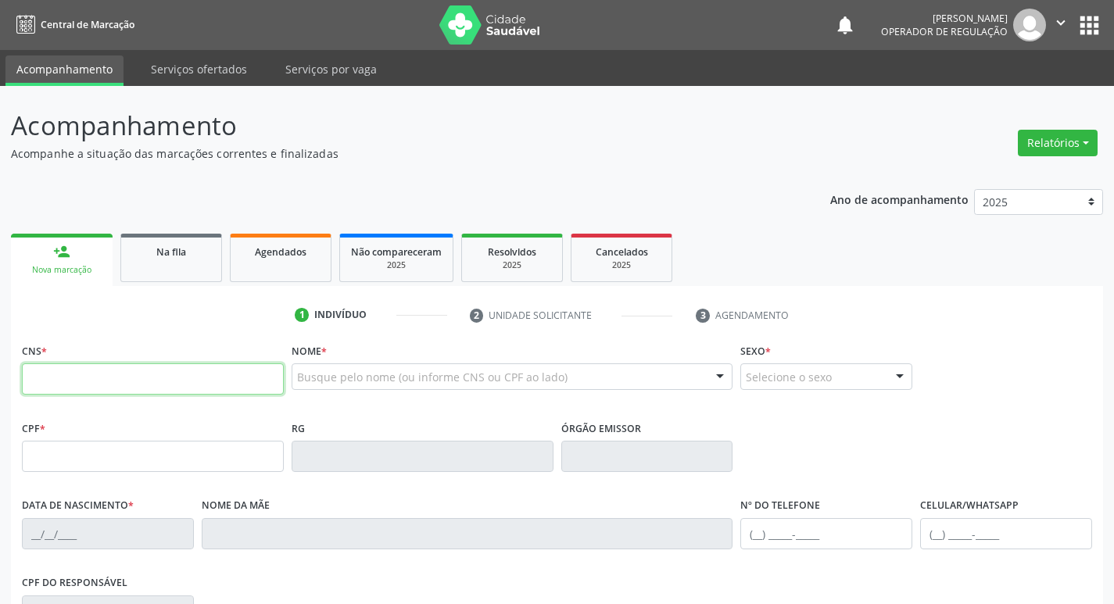
click at [101, 377] on input "text" at bounding box center [153, 378] width 262 height 31
type input "700 3089 0700 3531"
type input "047.250.204-27"
type input "[DATE]"
type input "[PERSON_NAME]"
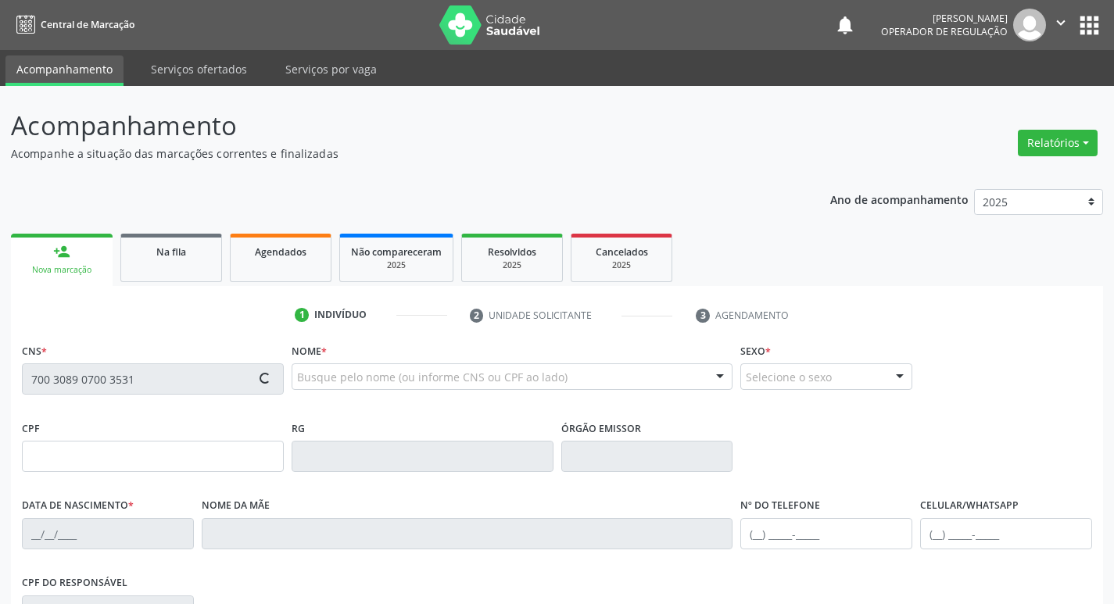
type input "[PHONE_NUMBER]"
type input "S/N"
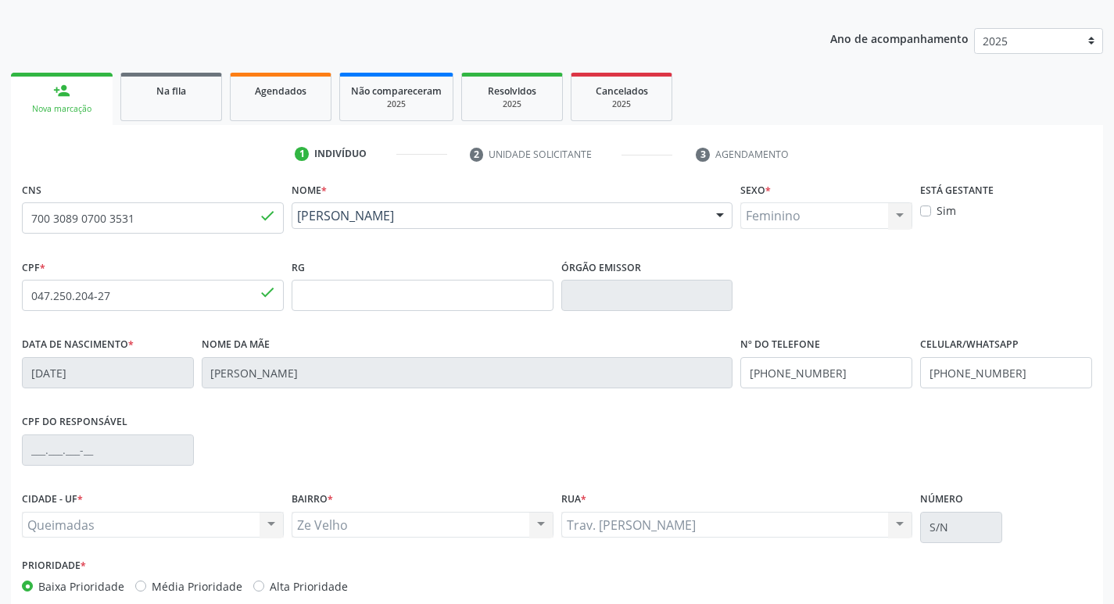
scroll to position [243, 0]
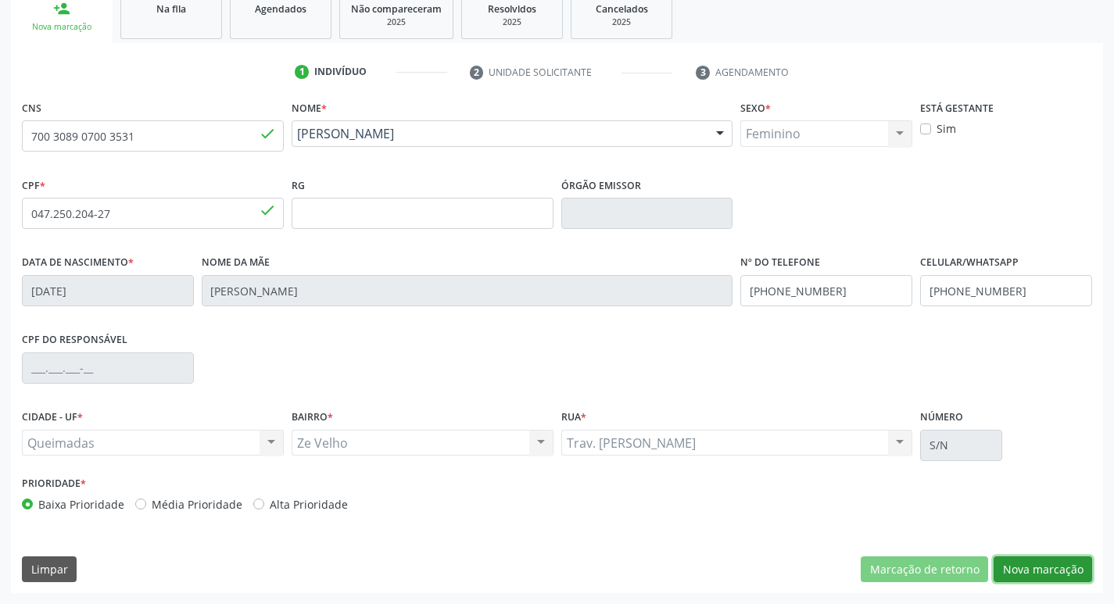
click at [1035, 574] on button "Nova marcação" at bounding box center [1042, 569] width 98 height 27
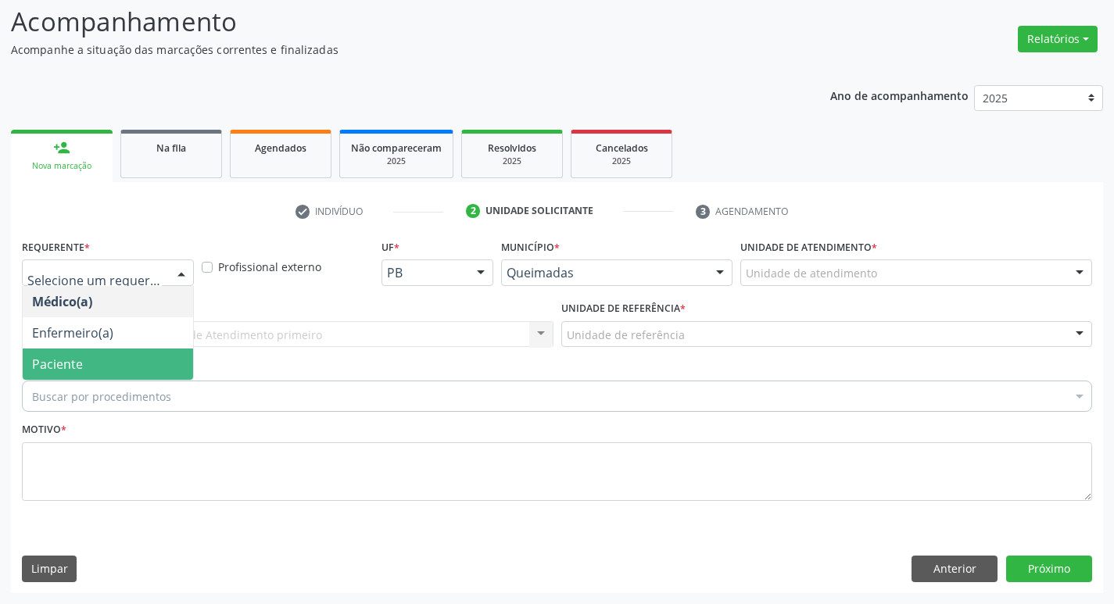
click at [78, 359] on span "Paciente" at bounding box center [57, 364] width 51 height 17
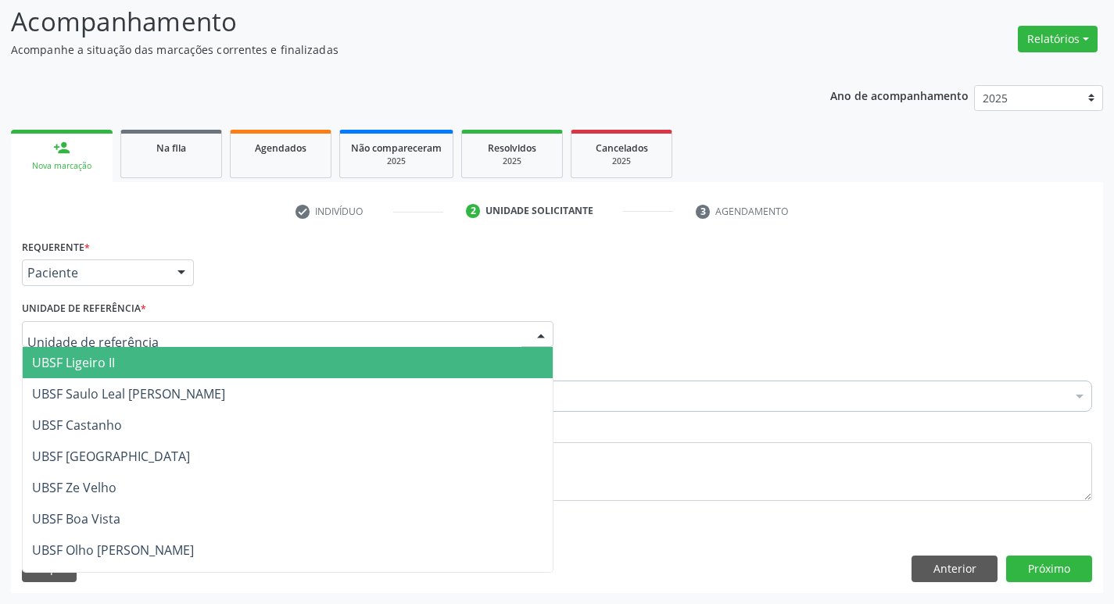
type input "Z"
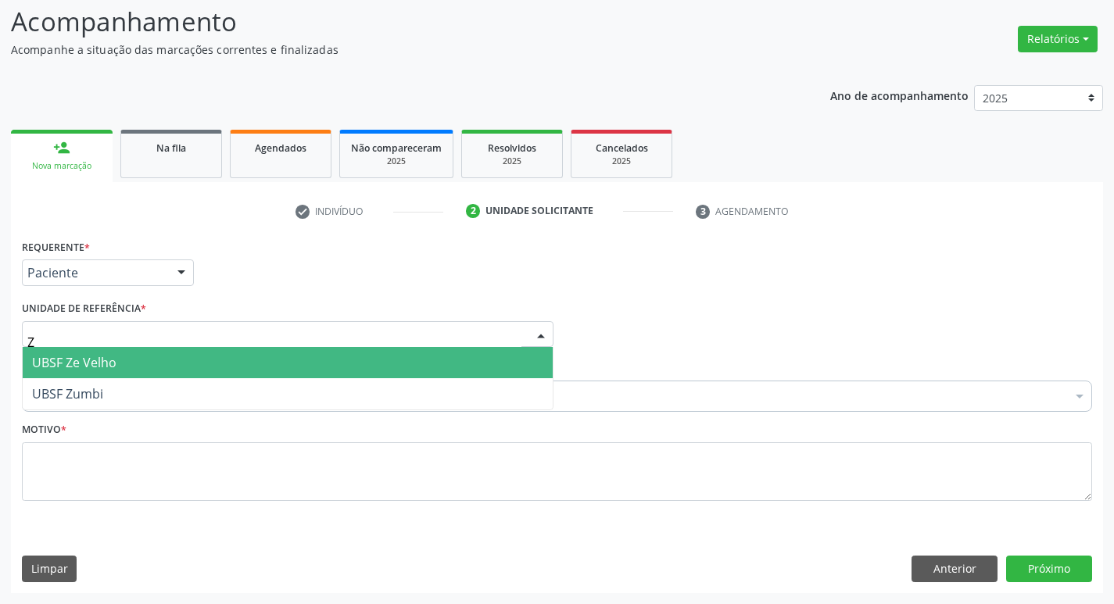
click at [105, 356] on span "UBSF Ze Velho" at bounding box center [74, 362] width 84 height 17
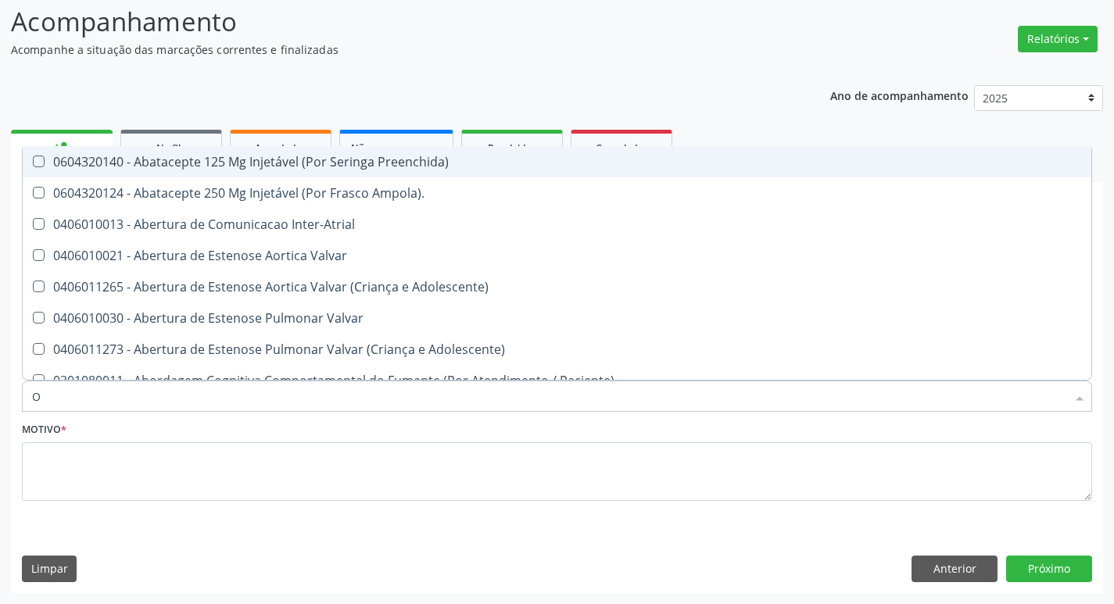
type input "ORTOPEDISTA"
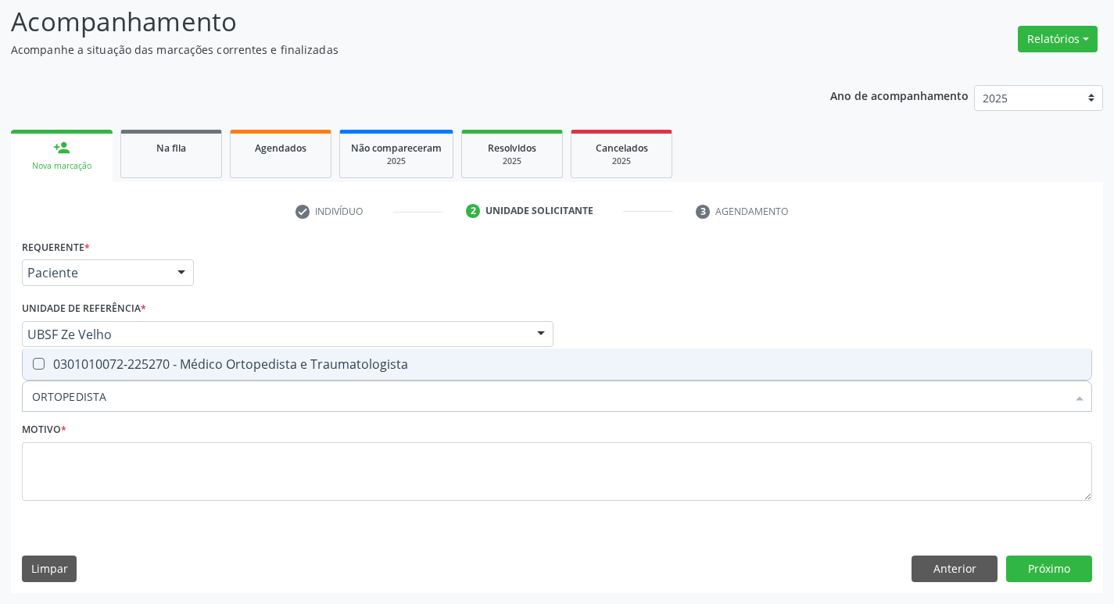
click at [183, 358] on div "0301010072-225270 - Médico Ortopedista e Traumatologista" at bounding box center [557, 364] width 1050 height 13
checkbox Traumatologista "true"
click at [56, 513] on div "Motivo *" at bounding box center [557, 470] width 1078 height 105
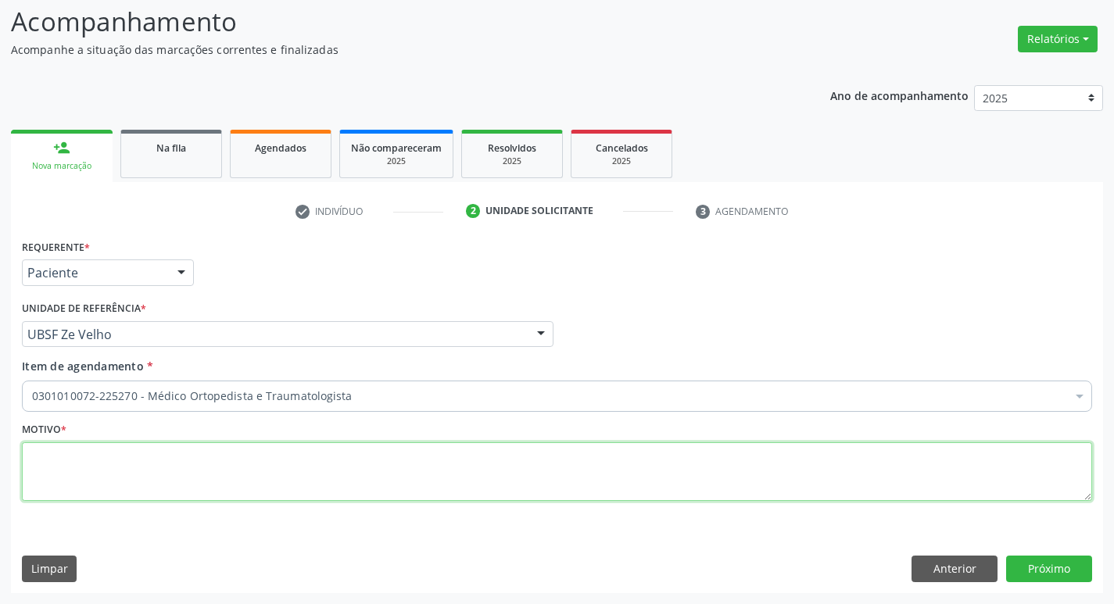
click at [99, 490] on textarea at bounding box center [557, 471] width 1070 height 59
type textarea "r"
type textarea "RETORNO"
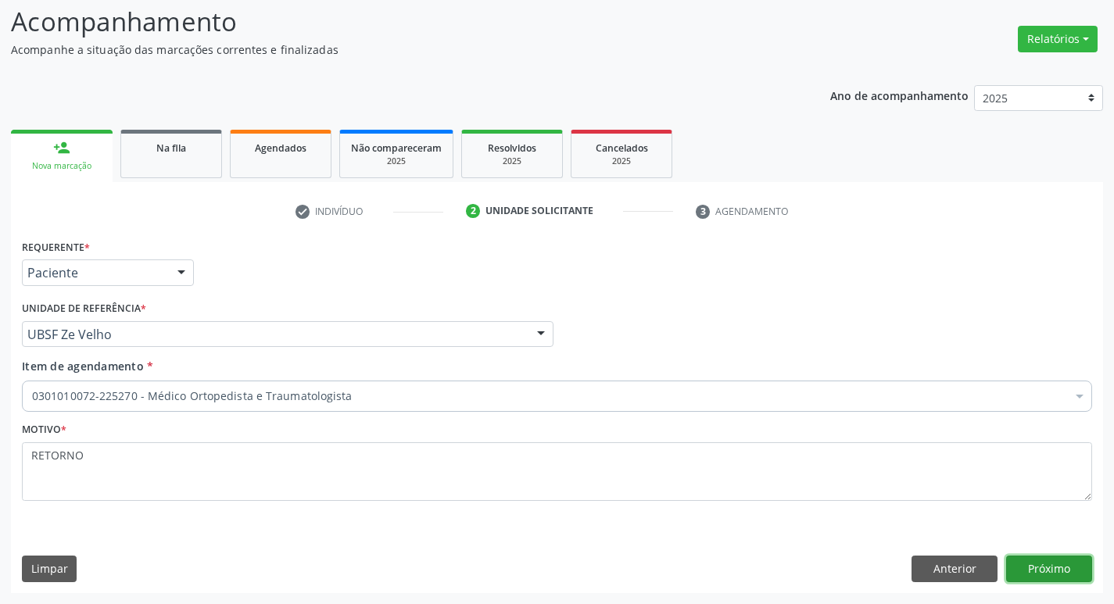
click at [1027, 568] on button "Próximo" at bounding box center [1049, 569] width 86 height 27
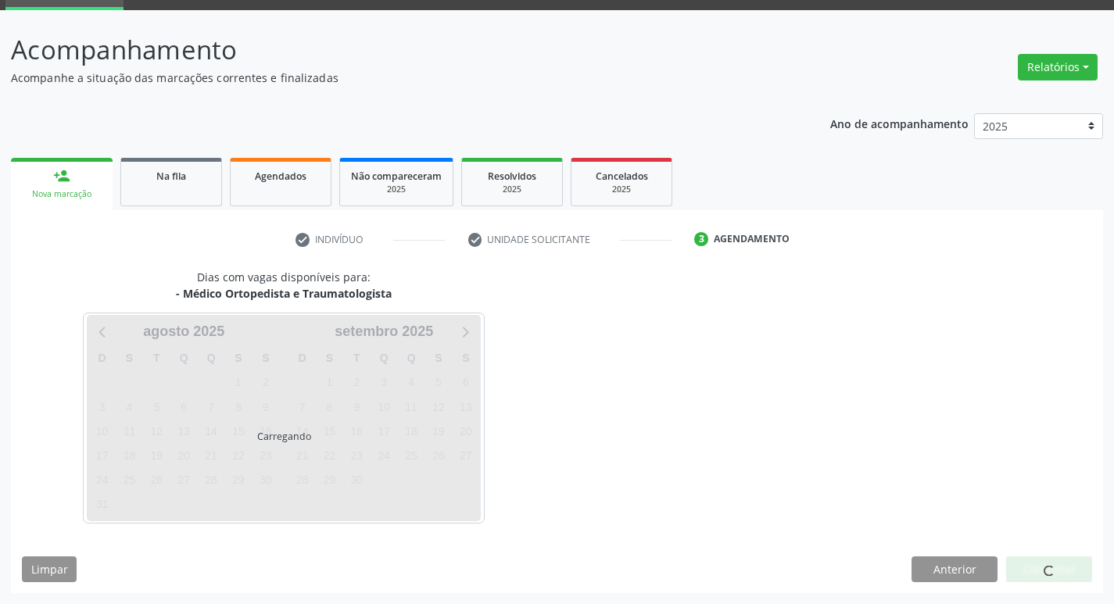
scroll to position [76, 0]
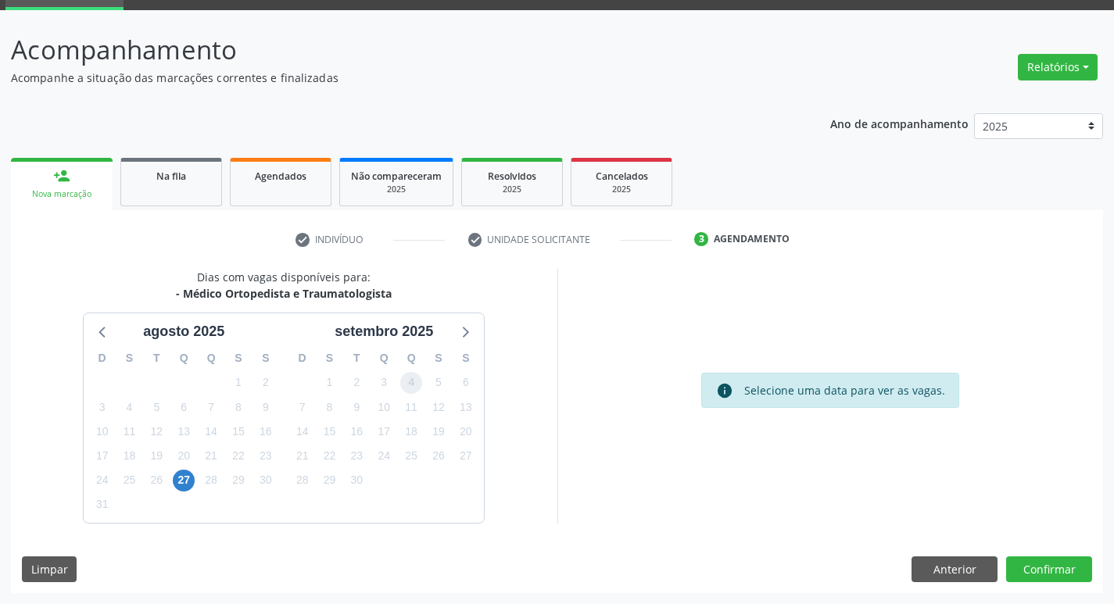
click at [420, 379] on span "4" at bounding box center [411, 383] width 22 height 22
click at [1029, 571] on button "Confirmar" at bounding box center [1049, 569] width 86 height 27
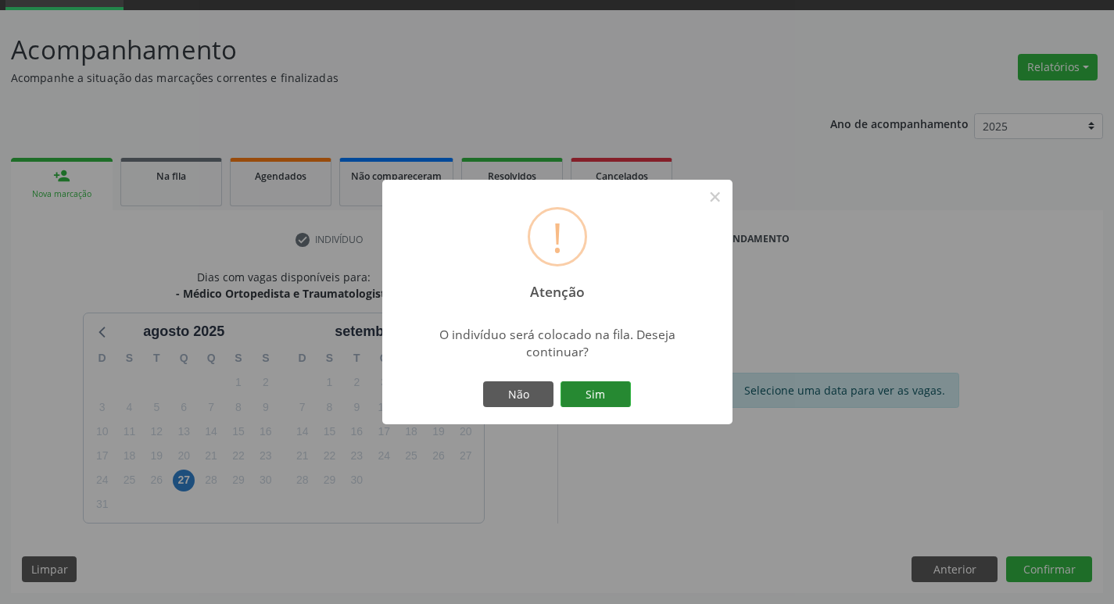
click at [619, 397] on button "Sim" at bounding box center [595, 394] width 70 height 27
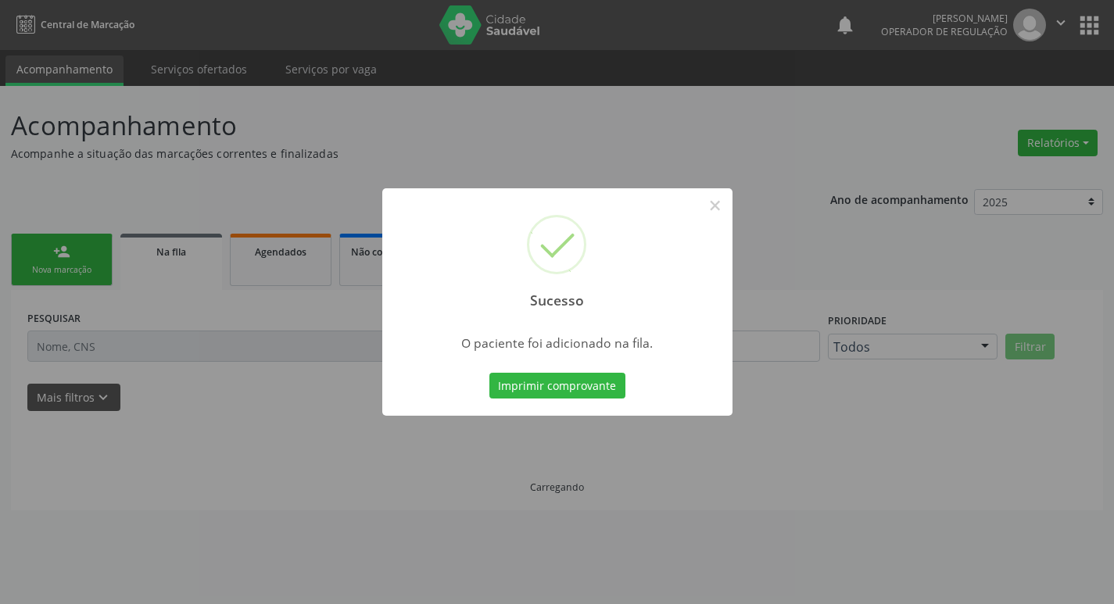
scroll to position [0, 0]
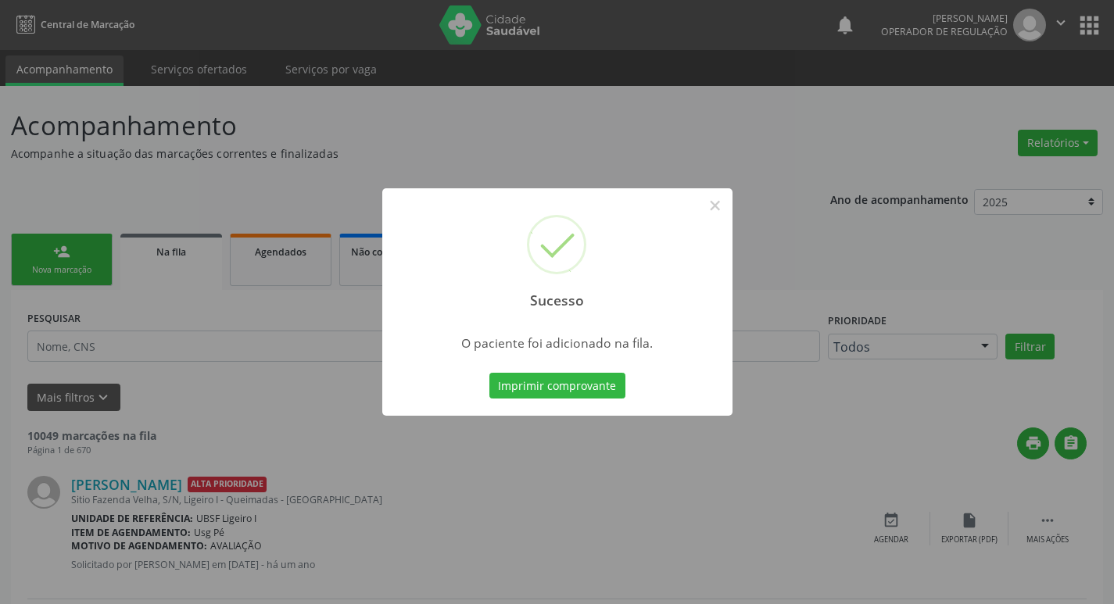
click at [131, 388] on div "Sucesso × O paciente foi adicionado na fila. Imprimir comprovante Cancel" at bounding box center [557, 302] width 1114 height 604
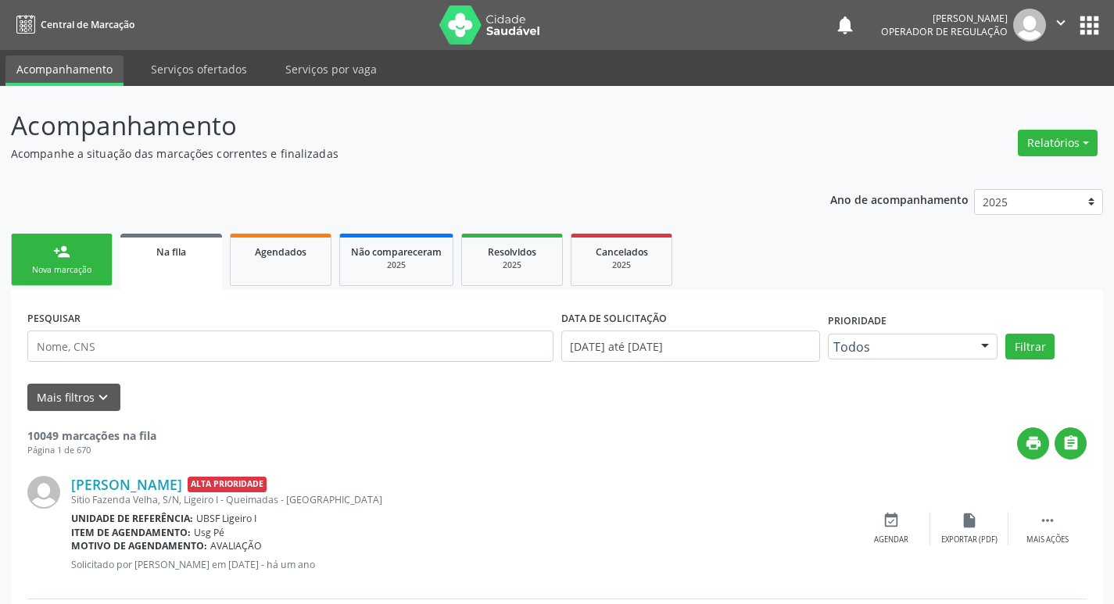
click at [41, 267] on div "Nova marcação" at bounding box center [62, 270] width 78 height 12
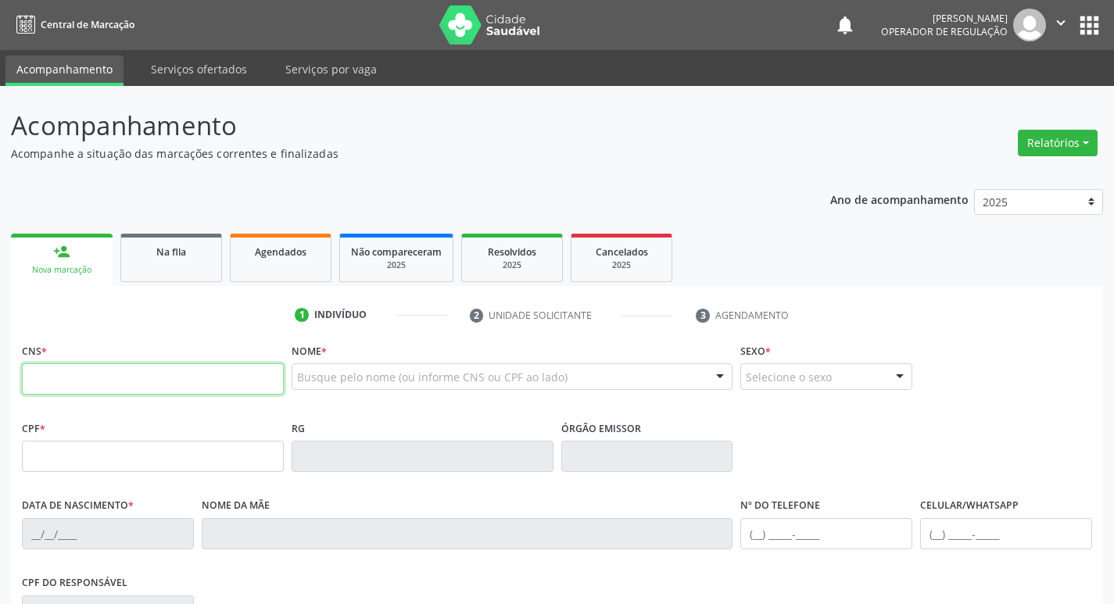
click at [87, 382] on input "text" at bounding box center [153, 378] width 262 height 31
type input "700 2074 9609 4628"
type input "840.665.044-34"
type input "[DATE]"
type input "[PERSON_NAME]"
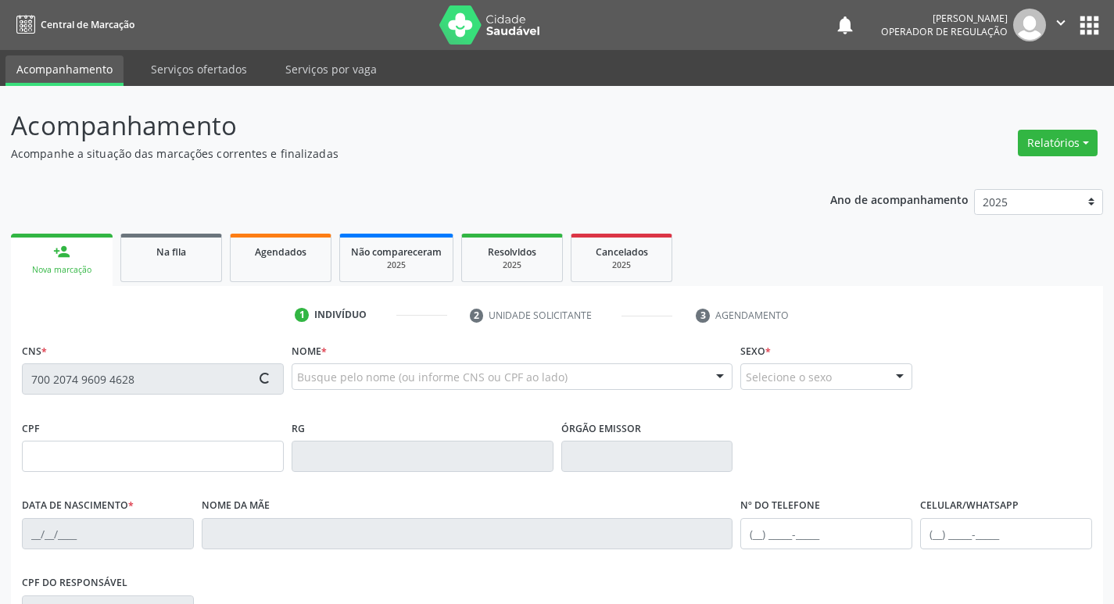
type input "[PHONE_NUMBER]"
type input "88"
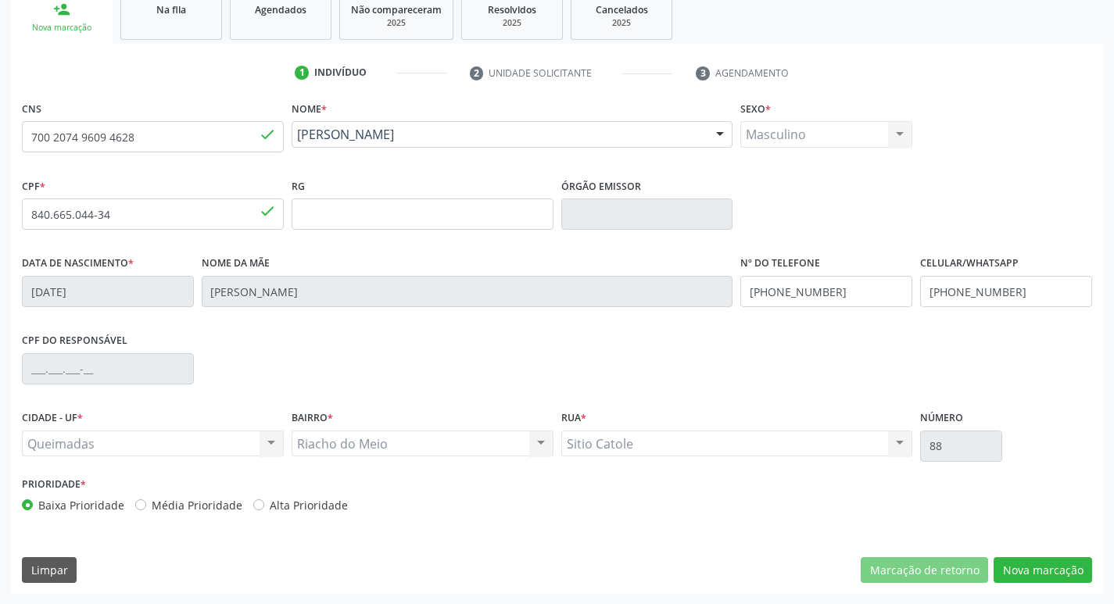
scroll to position [243, 0]
click at [1005, 573] on button "Nova marcação" at bounding box center [1042, 569] width 98 height 27
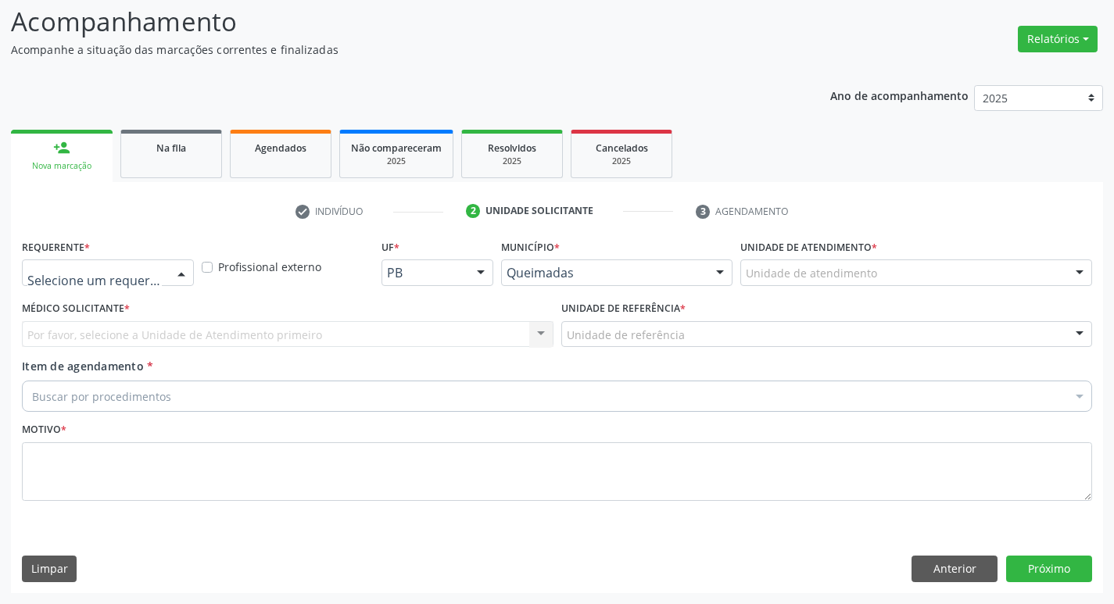
click at [168, 282] on div at bounding box center [108, 272] width 172 height 27
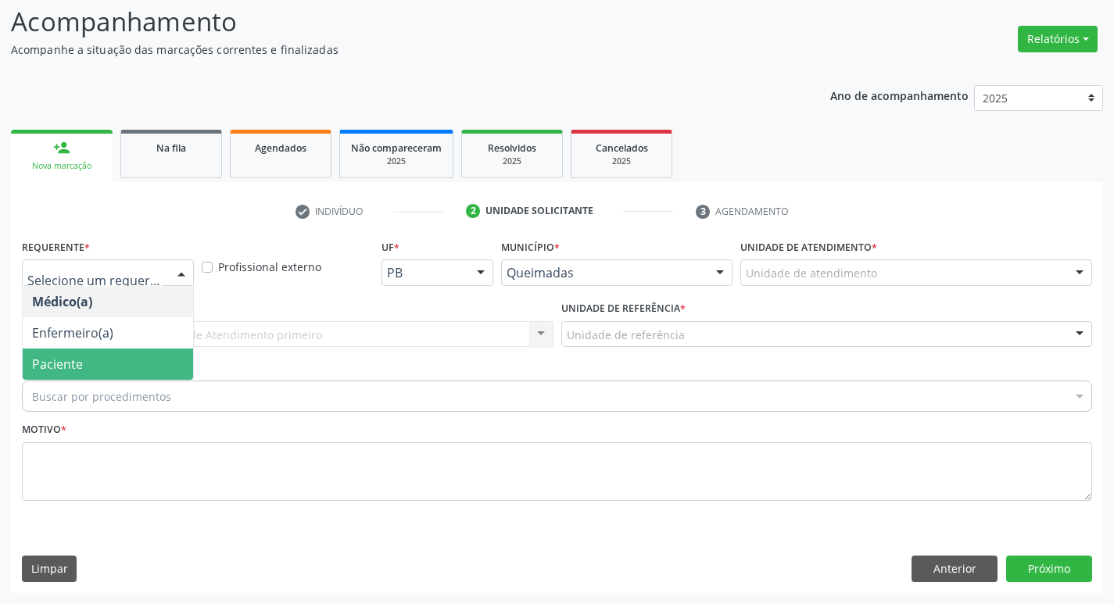
click at [101, 373] on span "Paciente" at bounding box center [108, 364] width 170 height 31
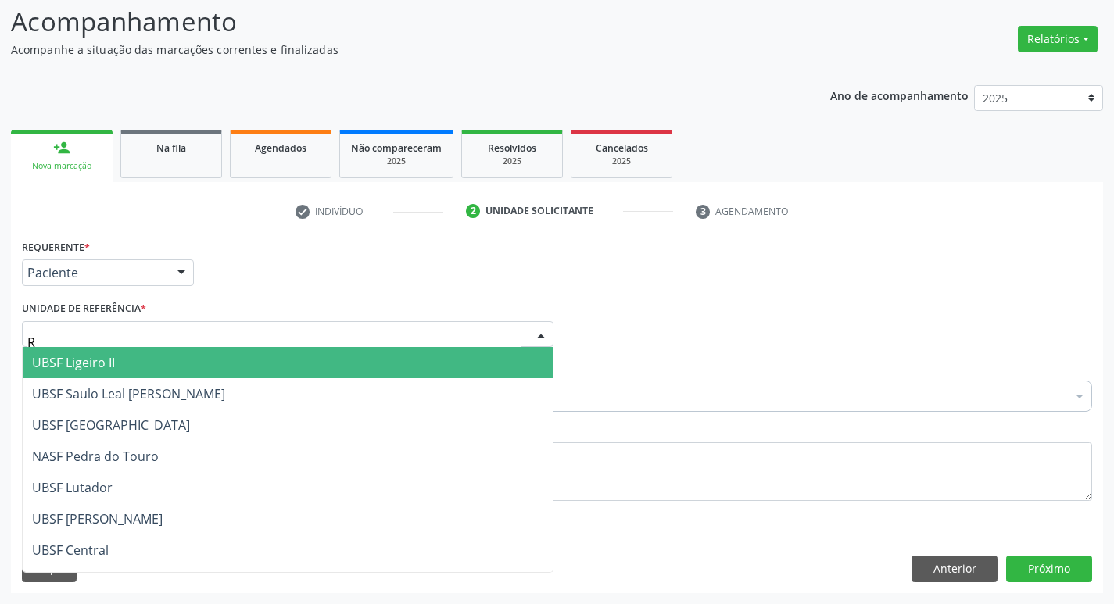
type input "RI"
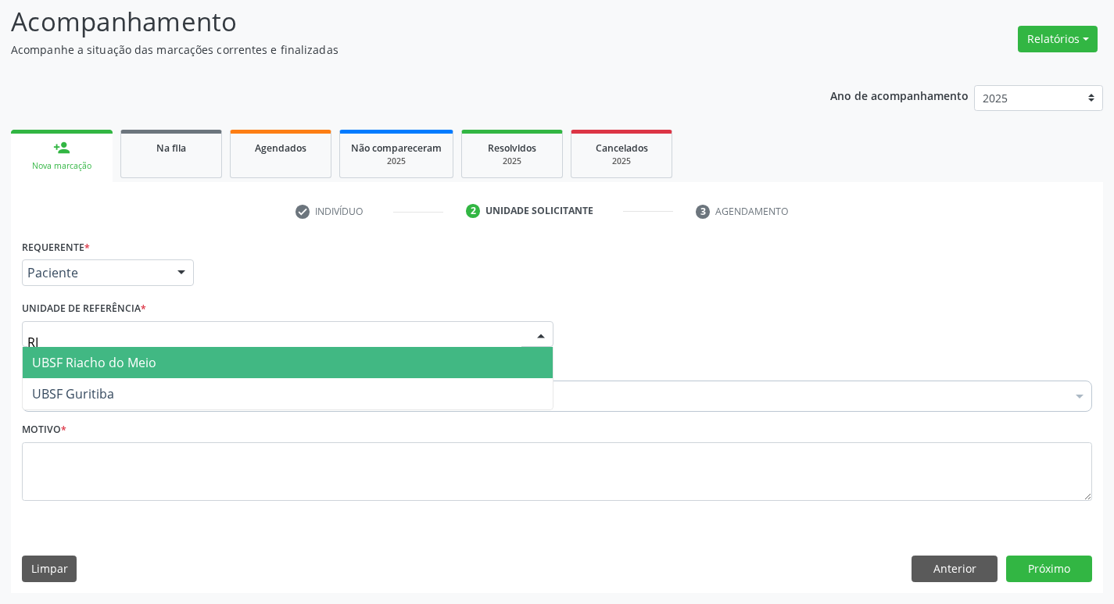
click at [144, 358] on span "UBSF Riacho do Meio" at bounding box center [94, 362] width 124 height 17
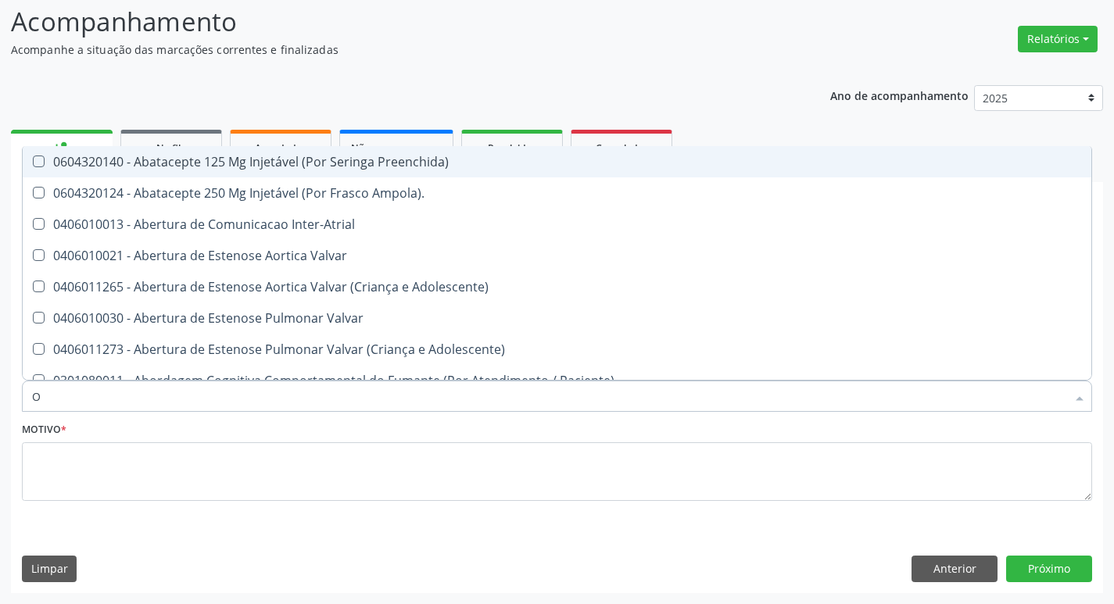
type input "ORTOPEDISTA"
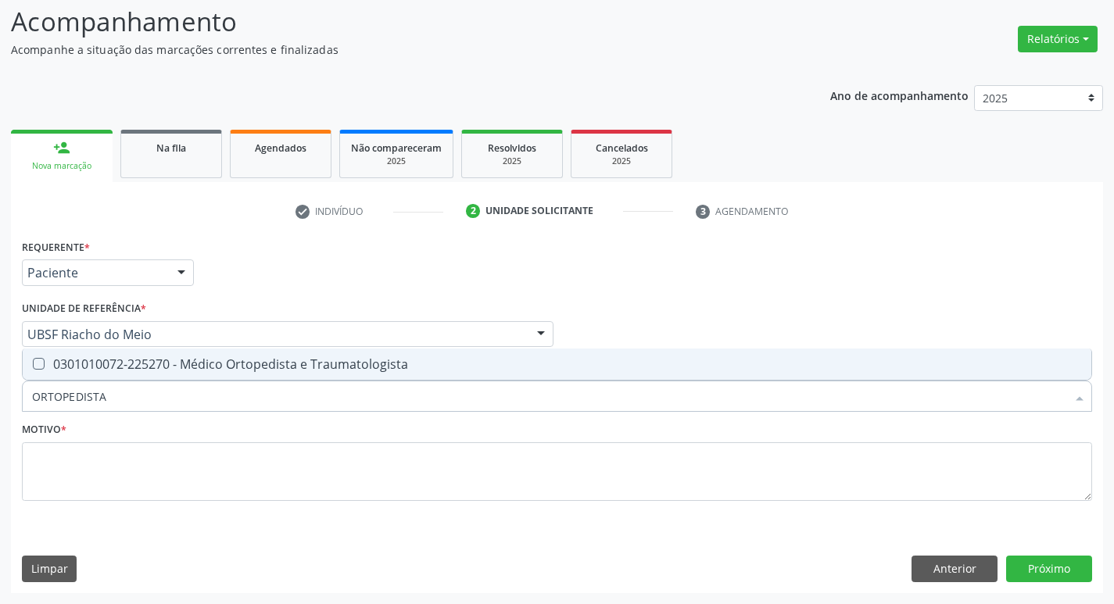
click at [108, 406] on input "ORTOPEDISTA" at bounding box center [549, 396] width 1034 height 31
click at [136, 362] on div "0301010072-225270 - Médico Ortopedista e Traumatologista" at bounding box center [557, 364] width 1050 height 13
checkbox Traumatologista "true"
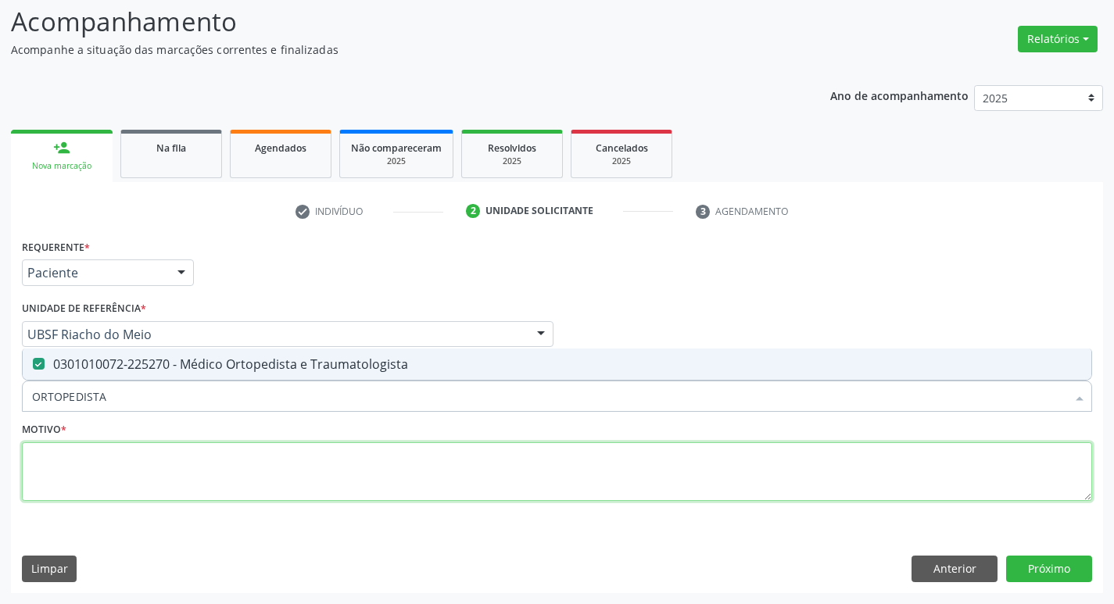
click at [109, 464] on textarea at bounding box center [557, 471] width 1070 height 59
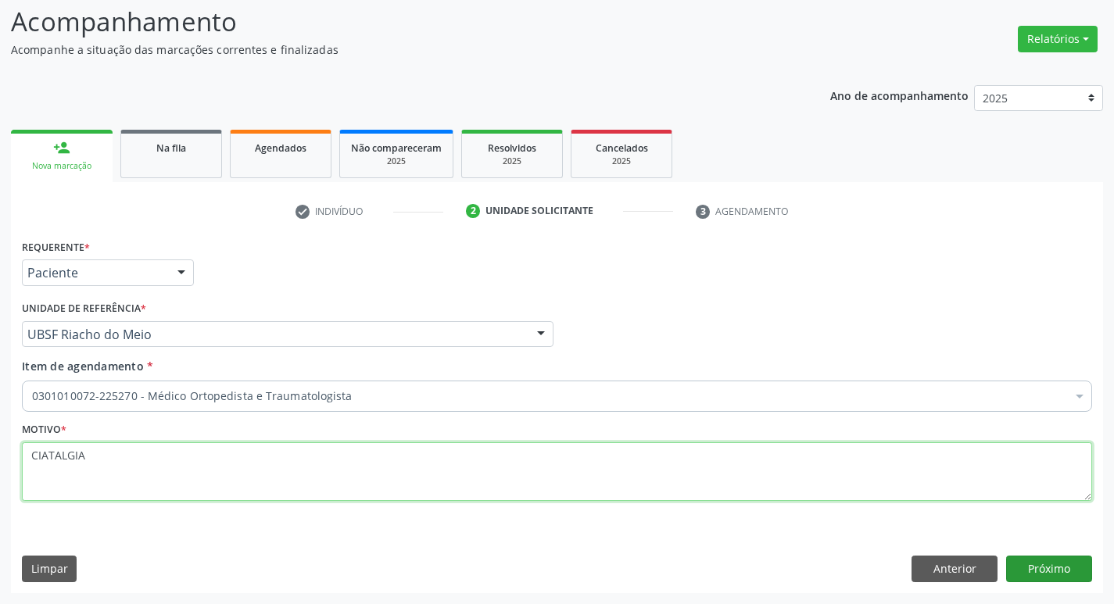
type textarea "CIATALGIA"
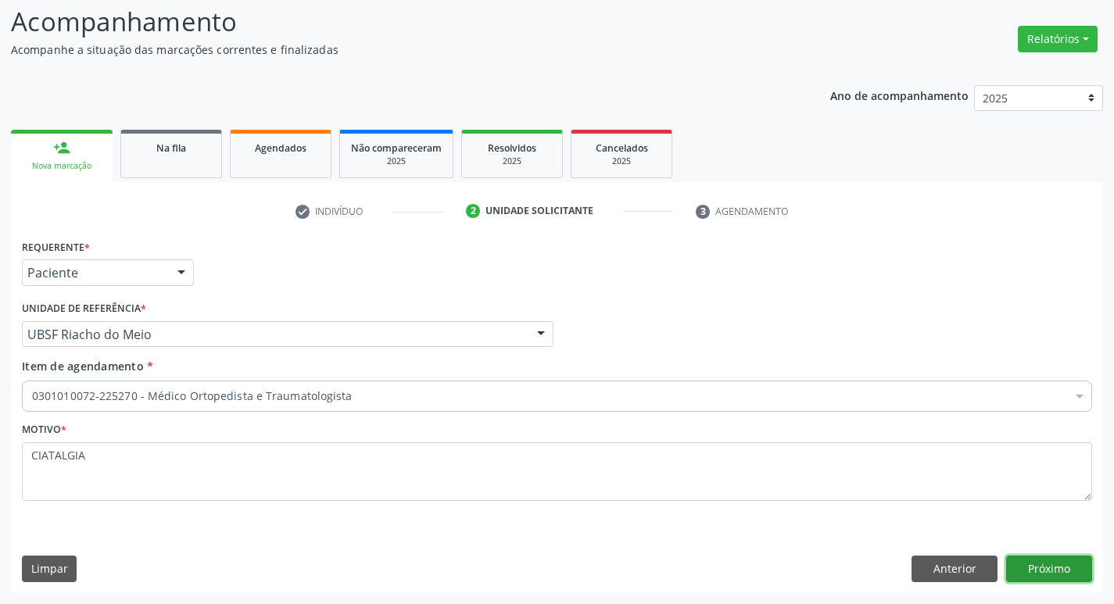
click at [1081, 578] on button "Próximo" at bounding box center [1049, 569] width 86 height 27
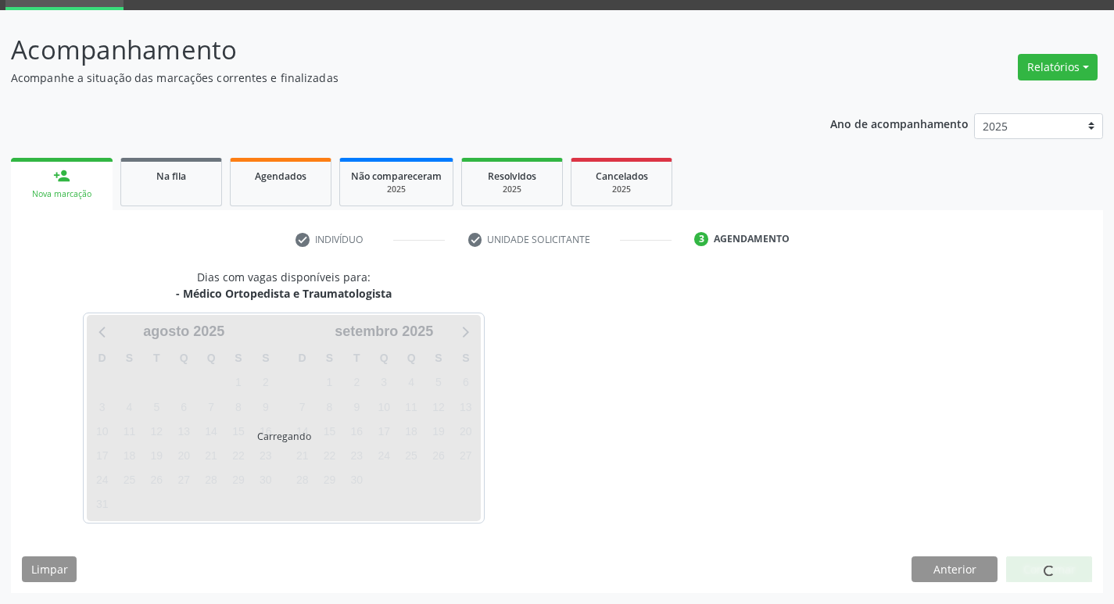
scroll to position [76, 0]
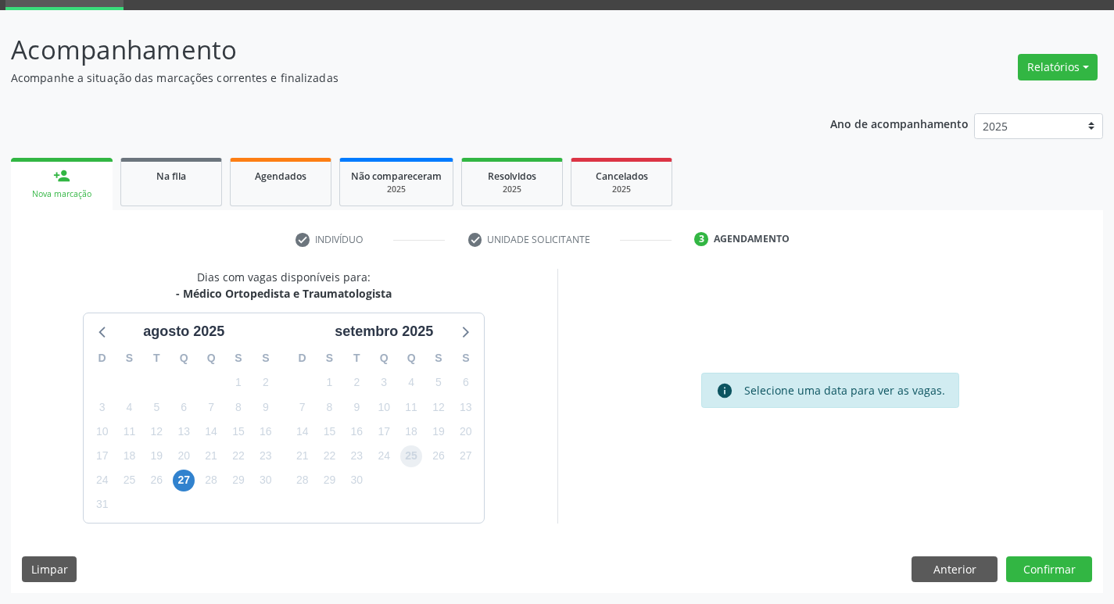
click at [410, 458] on span "25" at bounding box center [411, 456] width 22 height 22
click at [1031, 559] on button "Confirmar" at bounding box center [1049, 569] width 86 height 27
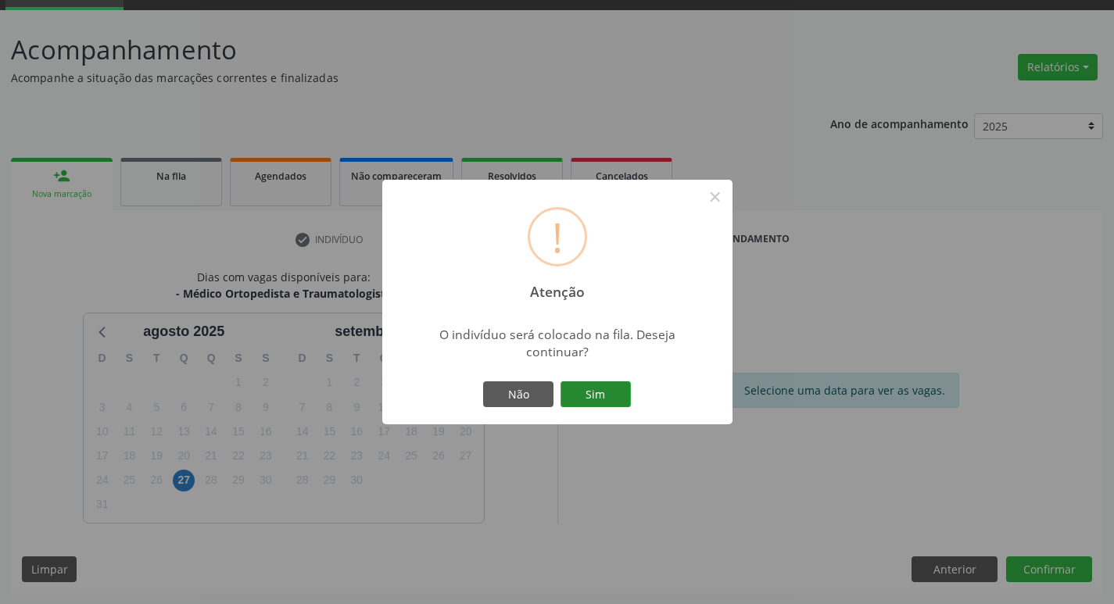
click at [600, 389] on button "Sim" at bounding box center [595, 394] width 70 height 27
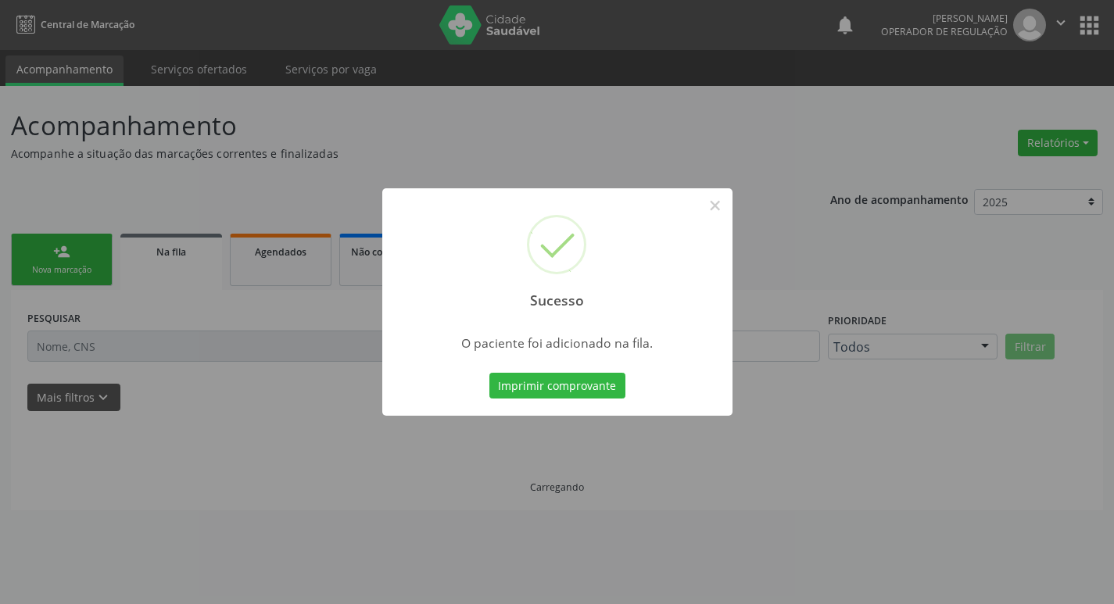
scroll to position [0, 0]
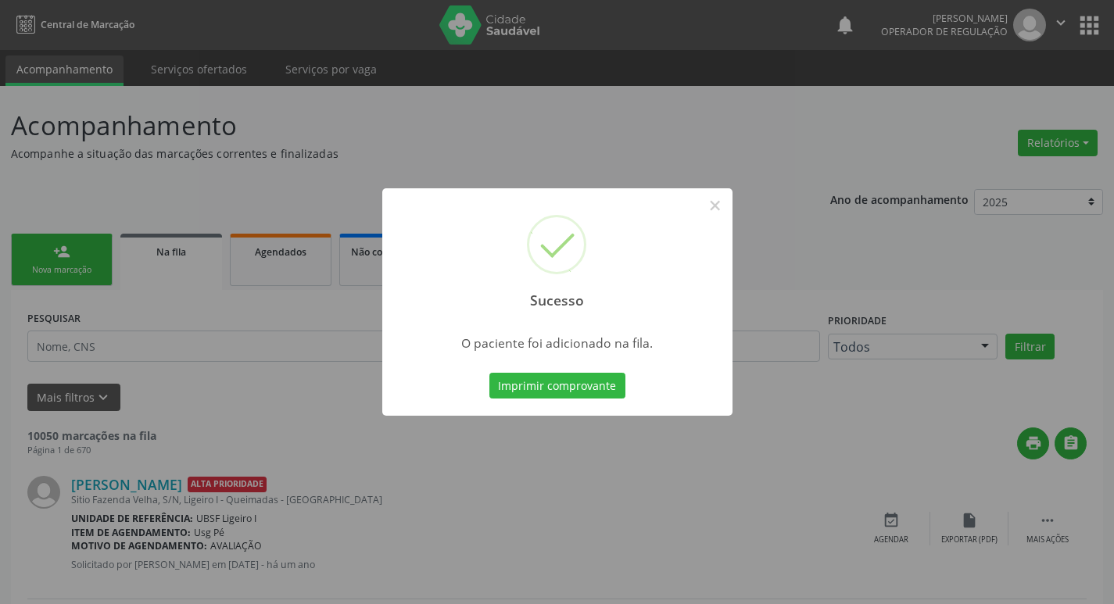
click at [214, 400] on div "Sucesso × O paciente foi adicionado na fila. Imprimir comprovante Cancel" at bounding box center [557, 302] width 1114 height 604
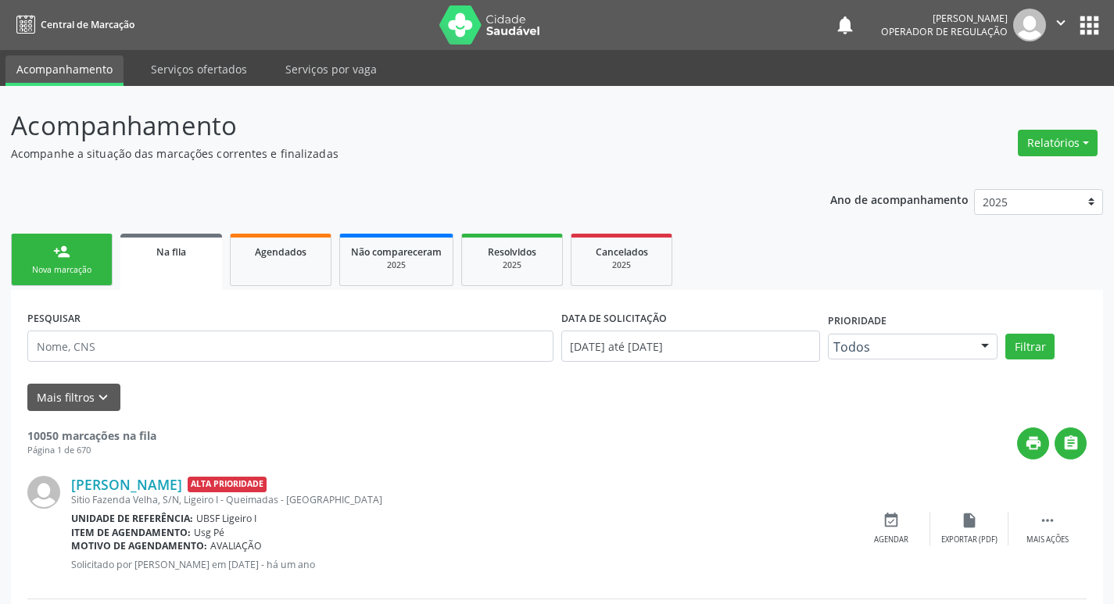
click at [38, 263] on link "person_add Nova marcação" at bounding box center [62, 260] width 102 height 52
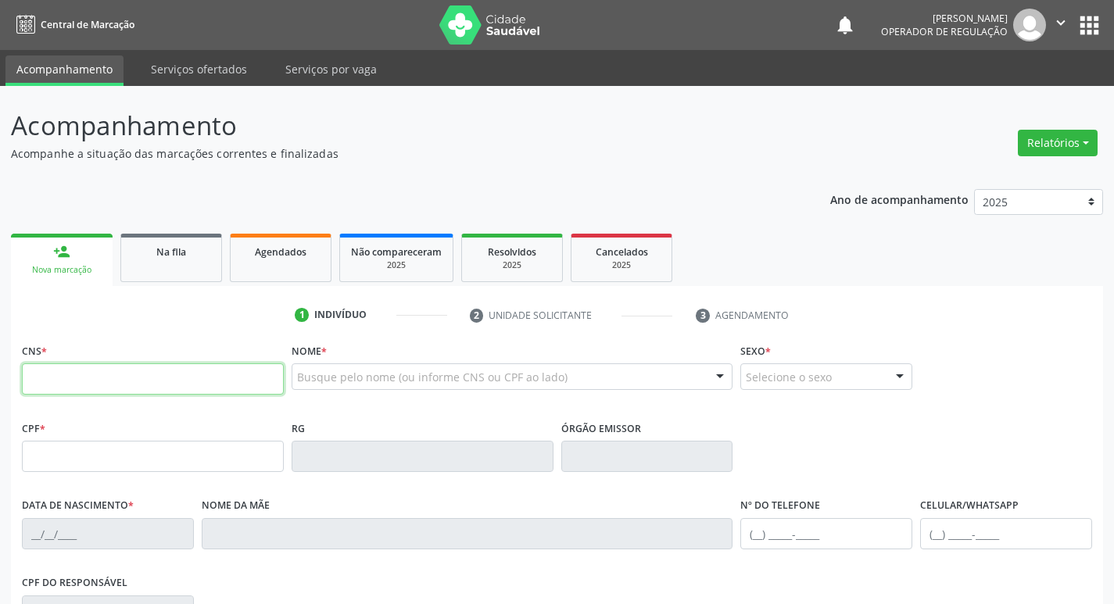
click at [78, 371] on input "text" at bounding box center [153, 378] width 262 height 31
type input "704 6081 7076 7220"
type input "254.118.698-38"
type input "[DATE]"
type input "[PERSON_NAME]"
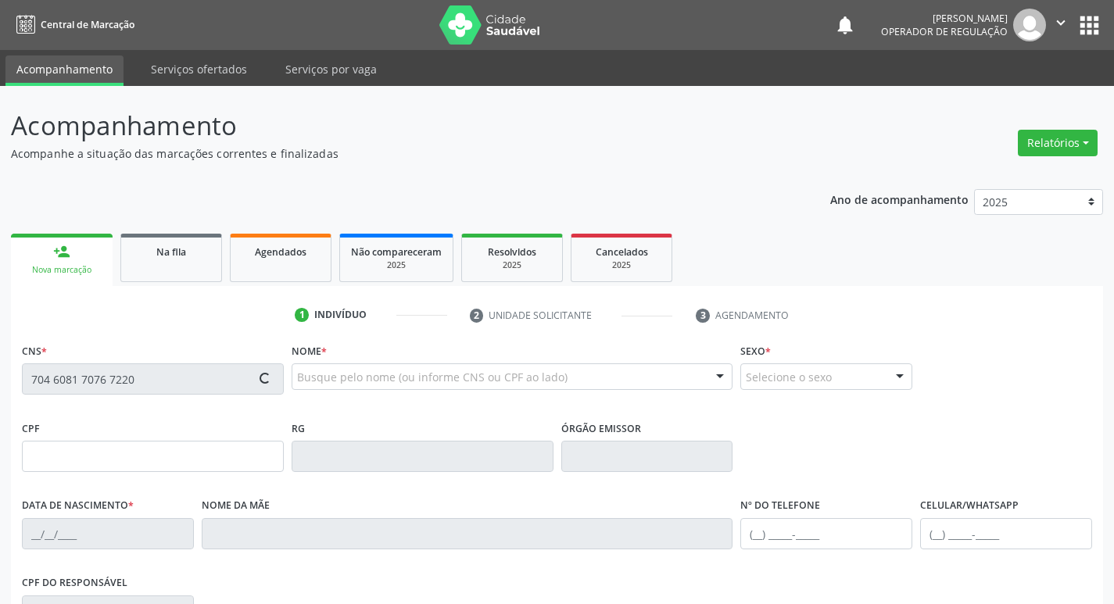
type input "[PHONE_NUMBER]"
type input "S/N"
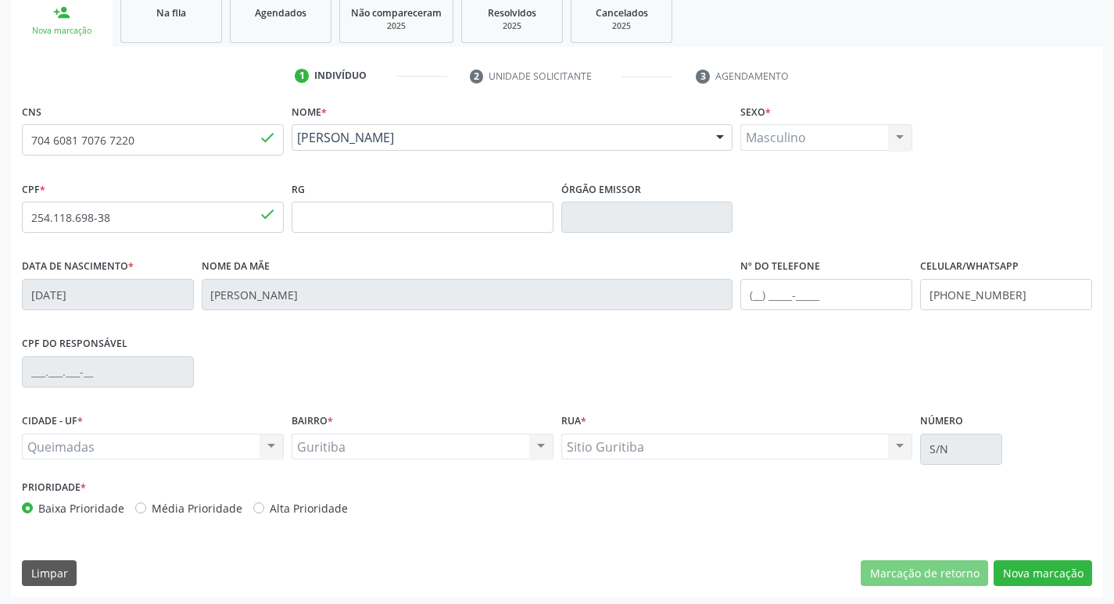
scroll to position [243, 0]
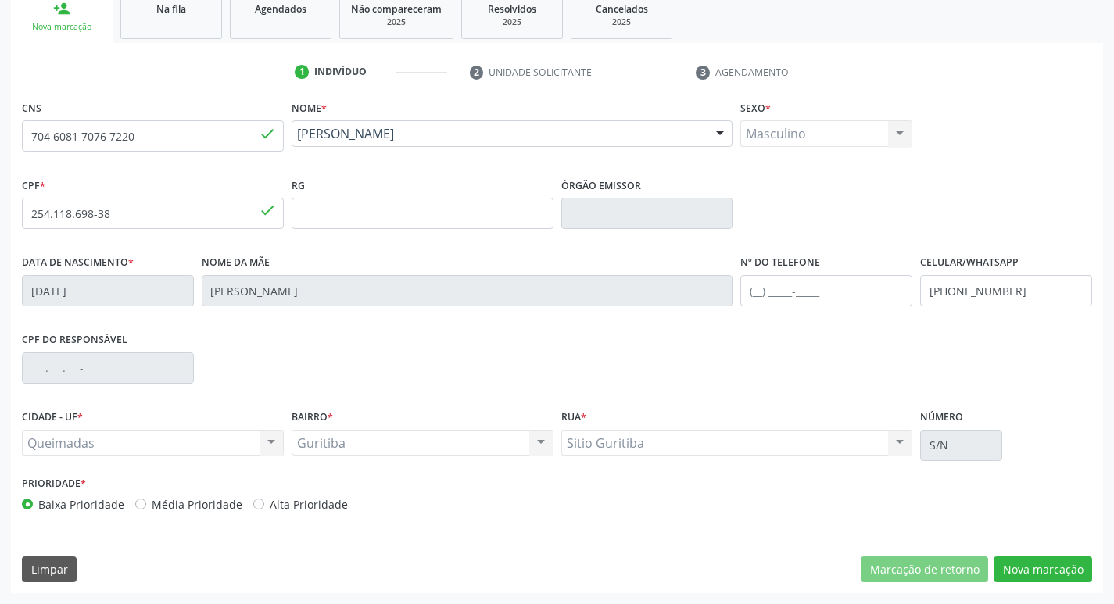
click at [152, 504] on label "Média Prioridade" at bounding box center [197, 504] width 91 height 16
click at [138, 504] on input "Média Prioridade" at bounding box center [140, 503] width 11 height 14
radio input "true"
click at [1019, 571] on button "Nova marcação" at bounding box center [1042, 569] width 98 height 27
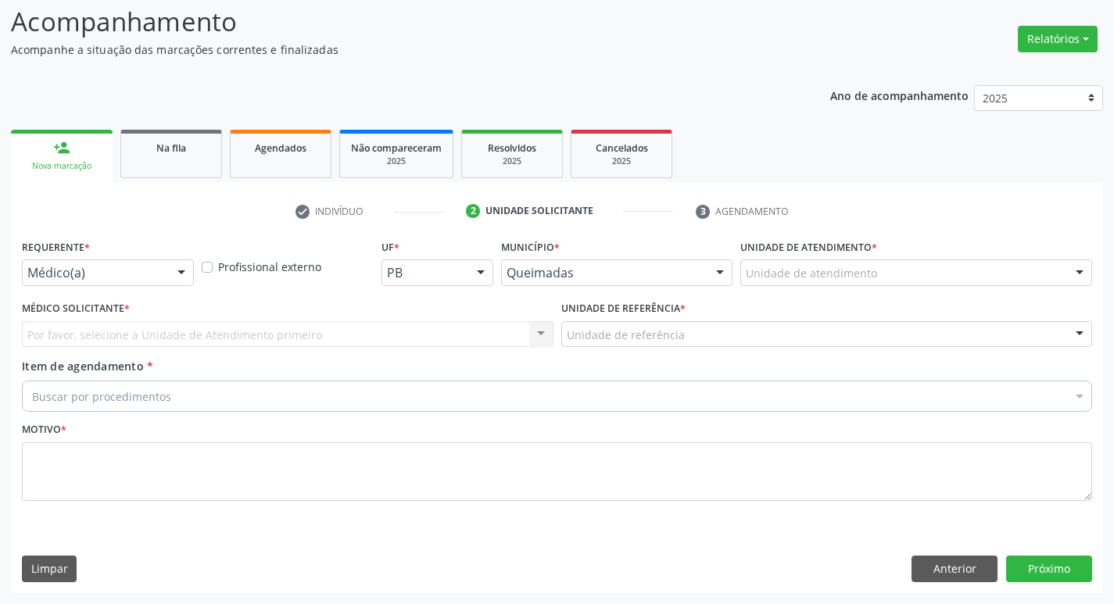
scroll to position [104, 0]
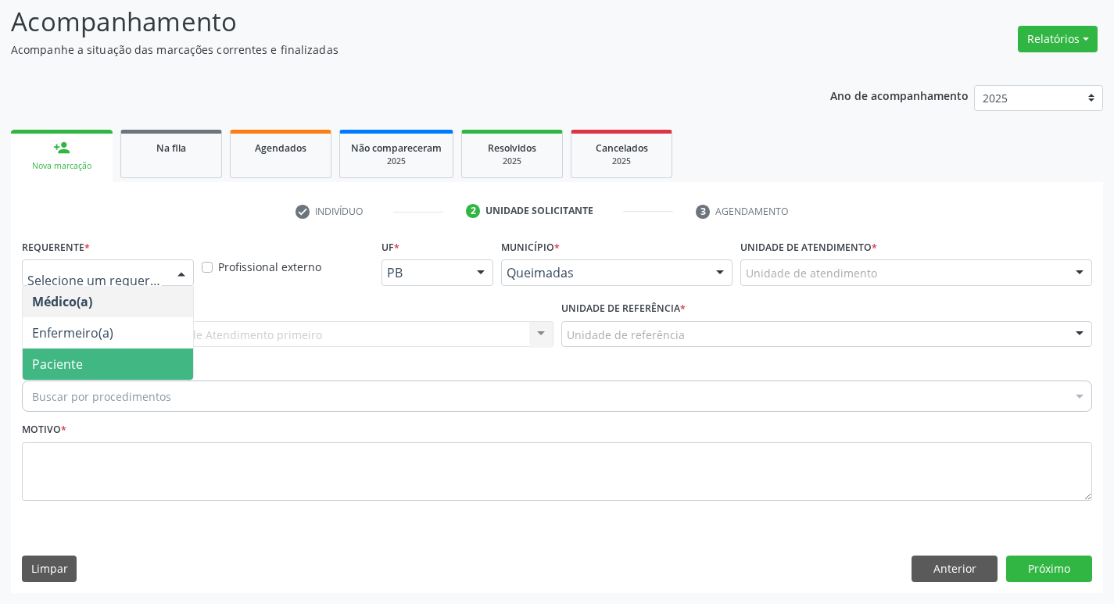
click at [55, 364] on span "Paciente" at bounding box center [57, 364] width 51 height 17
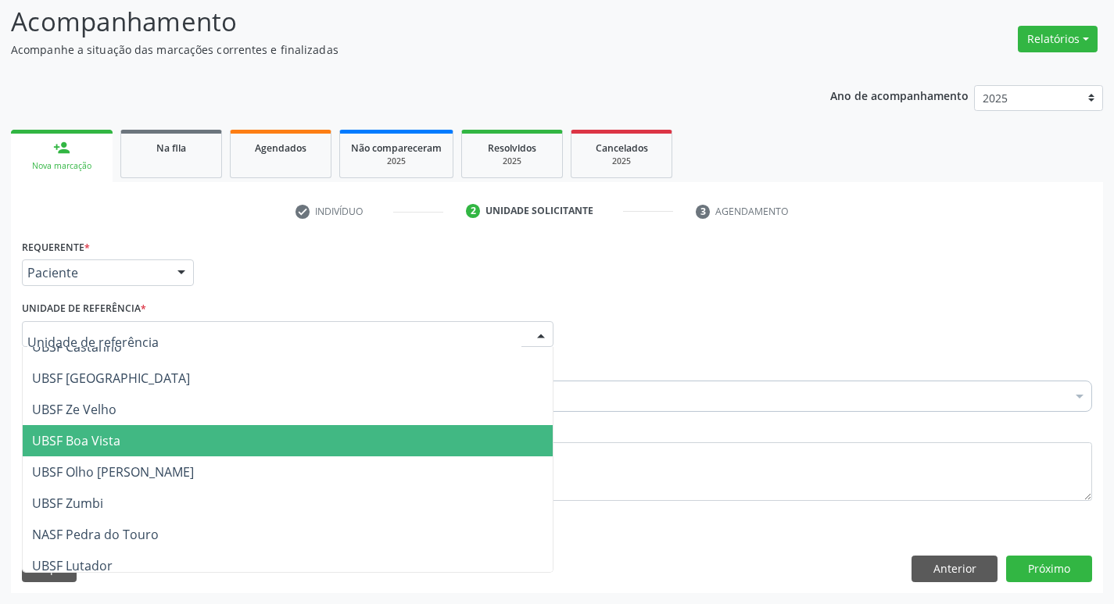
scroll to position [400, 0]
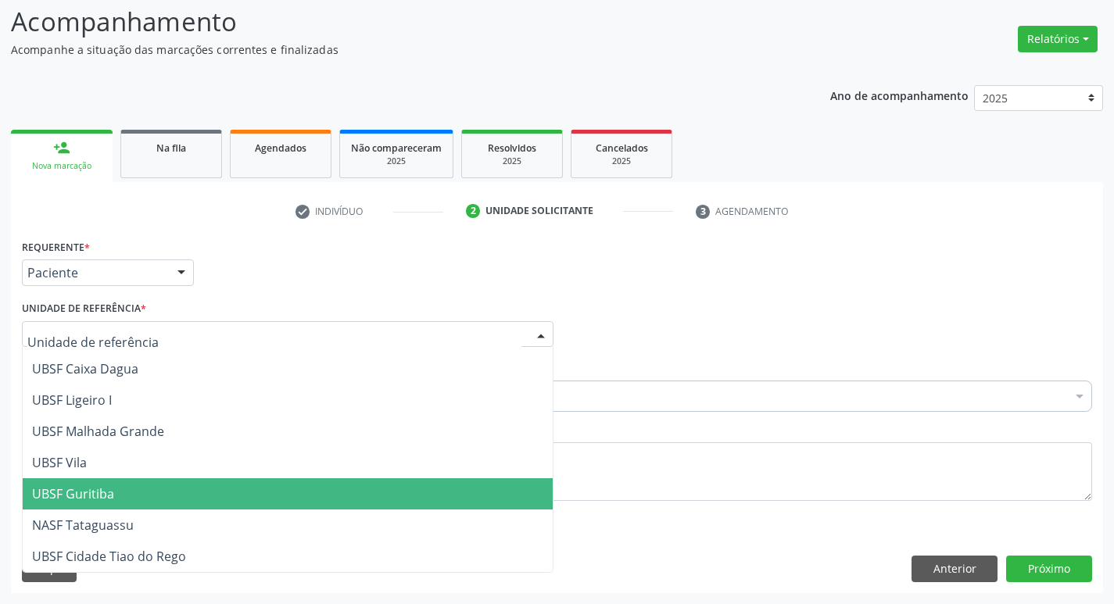
click at [105, 484] on span "UBSF Guritiba" at bounding box center [288, 493] width 530 height 31
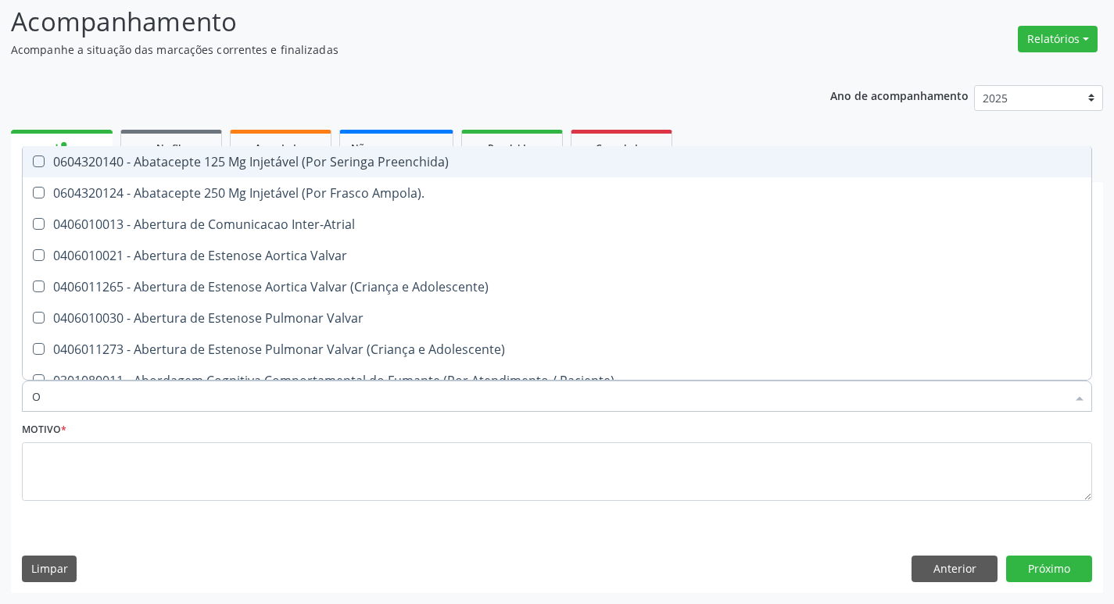
type input "ORTOPEDISTA"
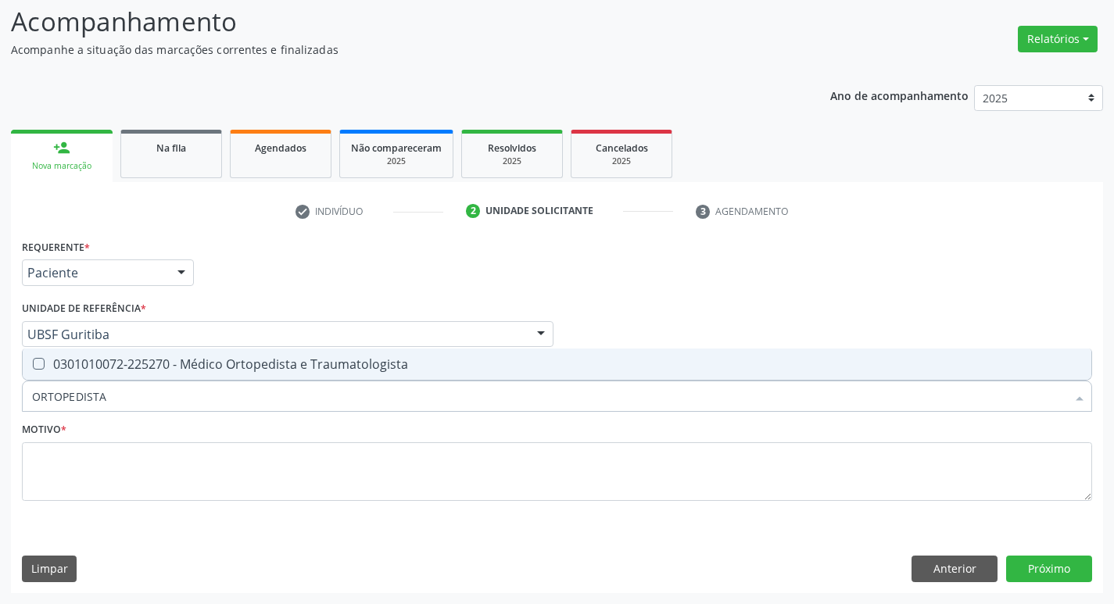
click at [184, 362] on div "0301010072-225270 - Médico Ortopedista e Traumatologista" at bounding box center [557, 364] width 1050 height 13
checkbox Traumatologista "true"
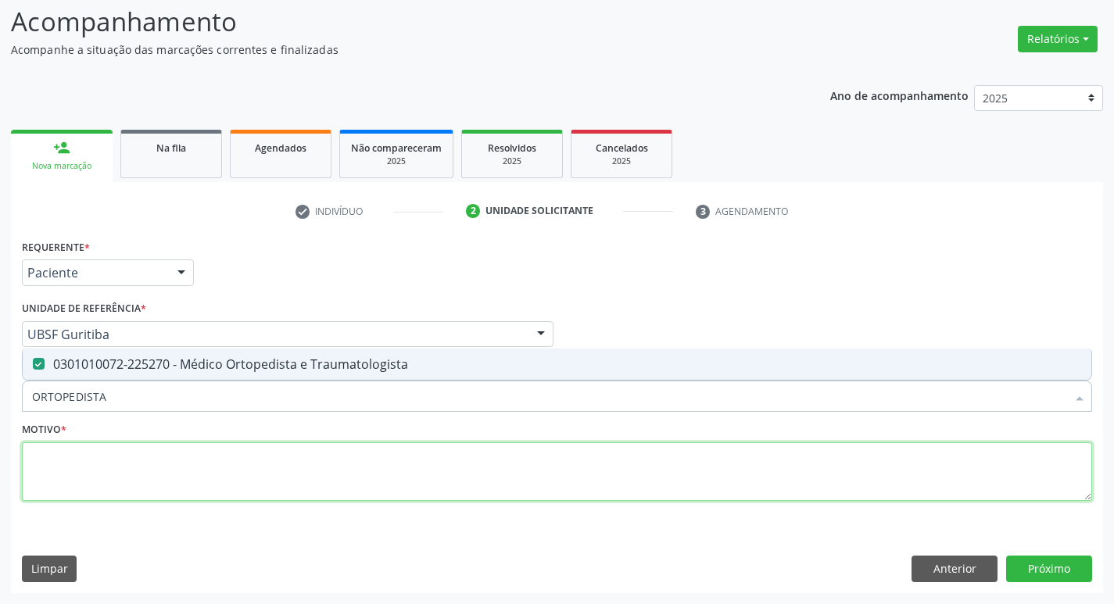
click at [165, 463] on textarea at bounding box center [557, 471] width 1070 height 59
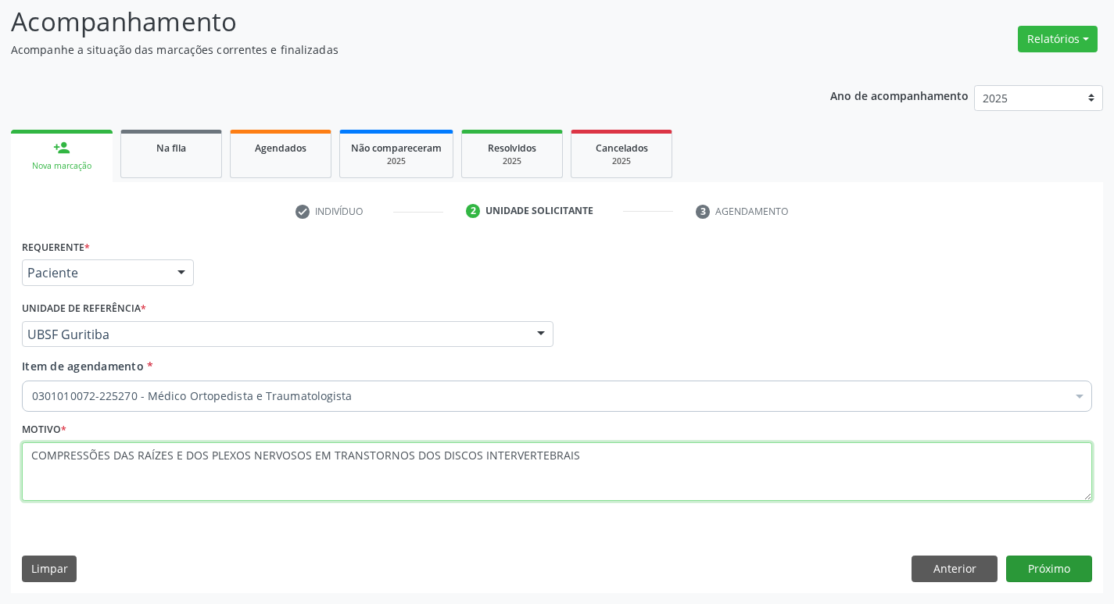
type textarea "COMPRESSÕES DAS RAÍZES E DOS PLEXOS NERVOSOS EM TRANSTORNOS DOS DISCOS INTERVER…"
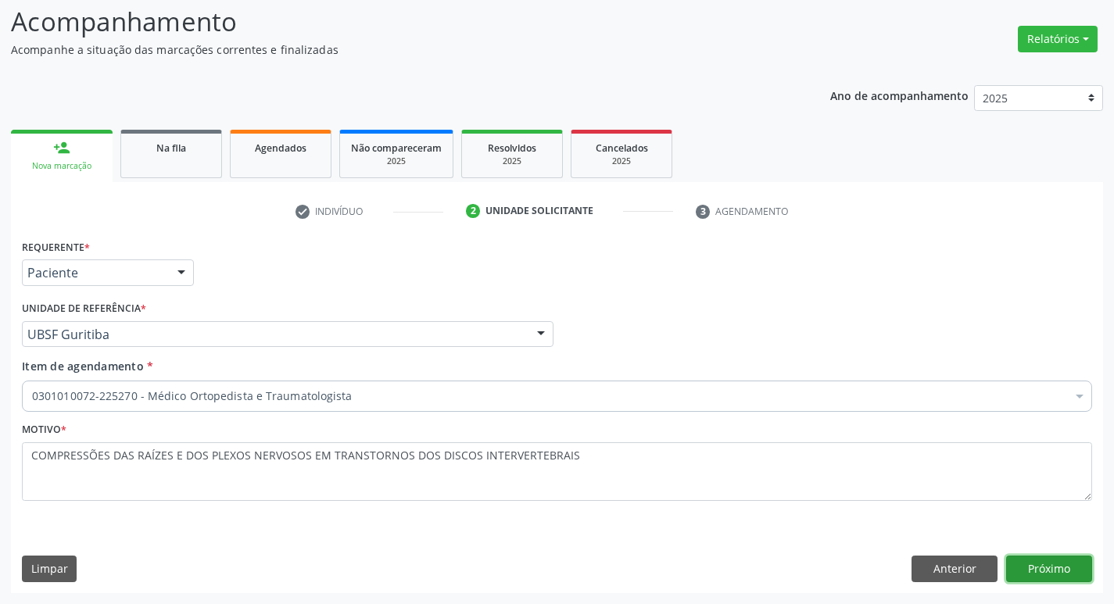
click at [1024, 573] on button "Próximo" at bounding box center [1049, 569] width 86 height 27
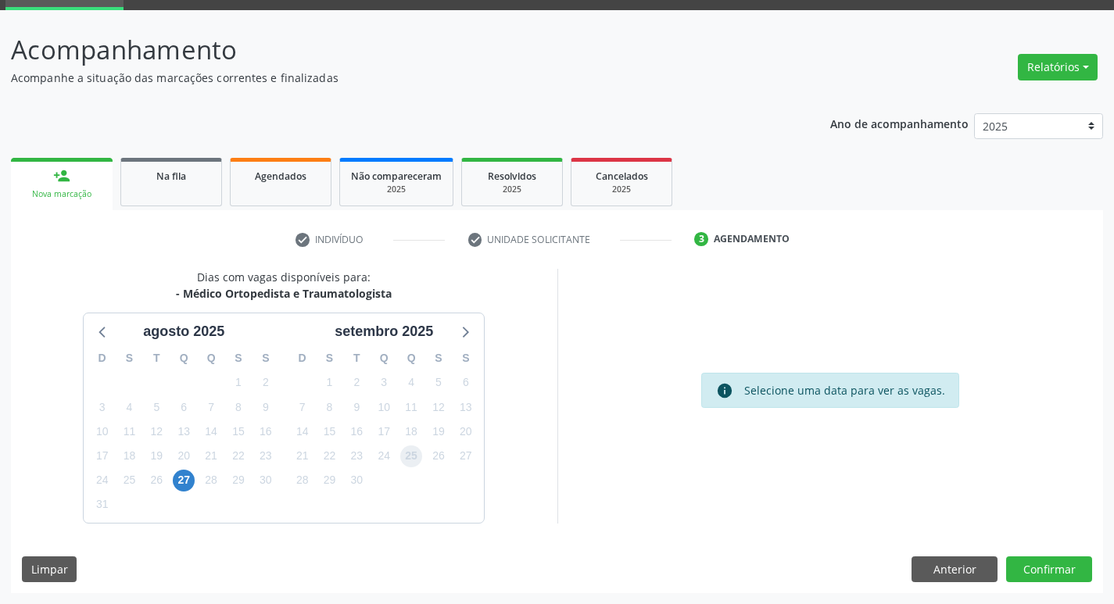
click at [402, 457] on span "25" at bounding box center [411, 456] width 22 height 22
click at [1044, 574] on button "Confirmar" at bounding box center [1049, 569] width 86 height 27
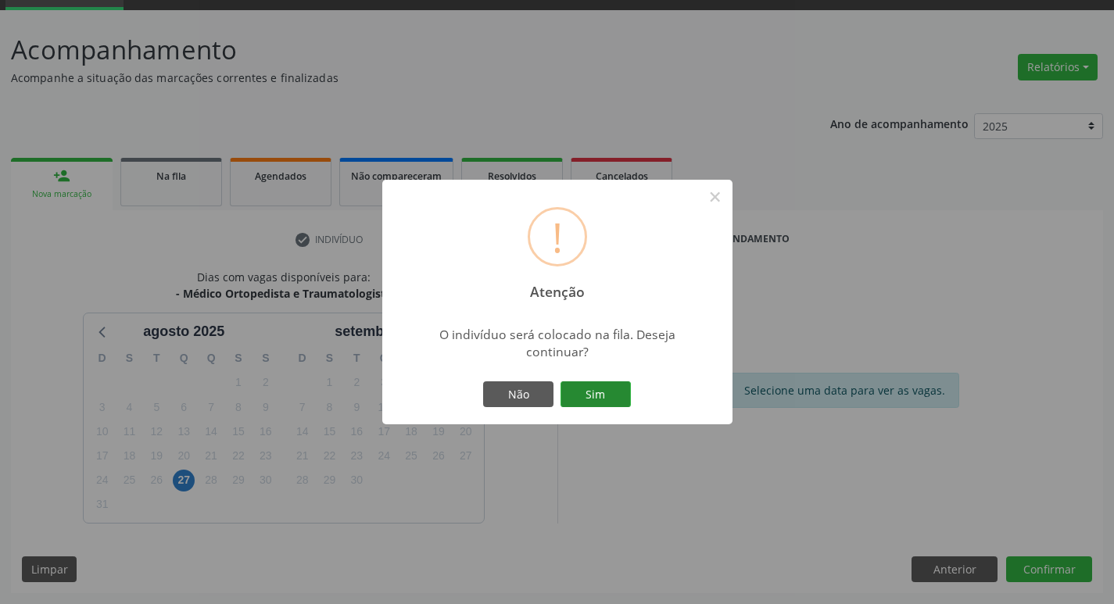
click at [600, 397] on button "Sim" at bounding box center [595, 394] width 70 height 27
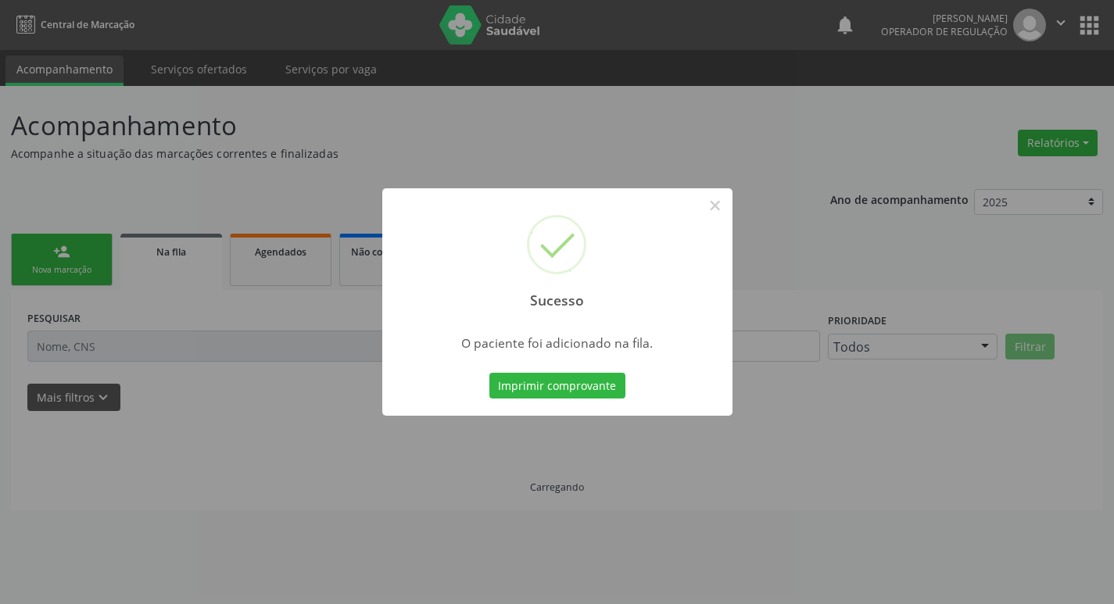
scroll to position [0, 0]
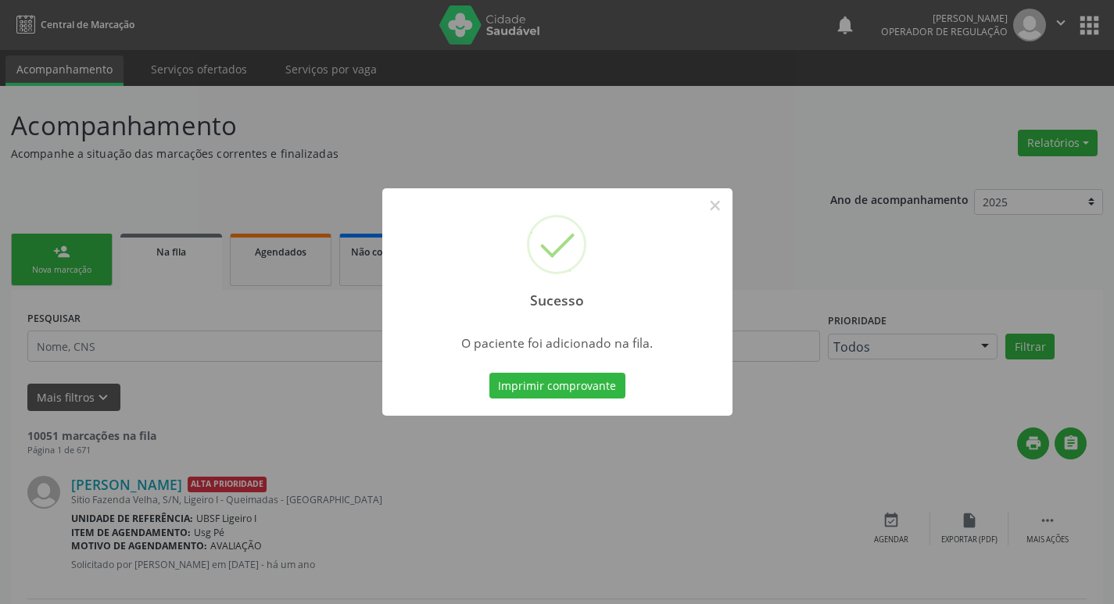
click at [24, 343] on div "Sucesso × O paciente foi adicionado na fila. Imprimir comprovante Cancel" at bounding box center [557, 302] width 1114 height 604
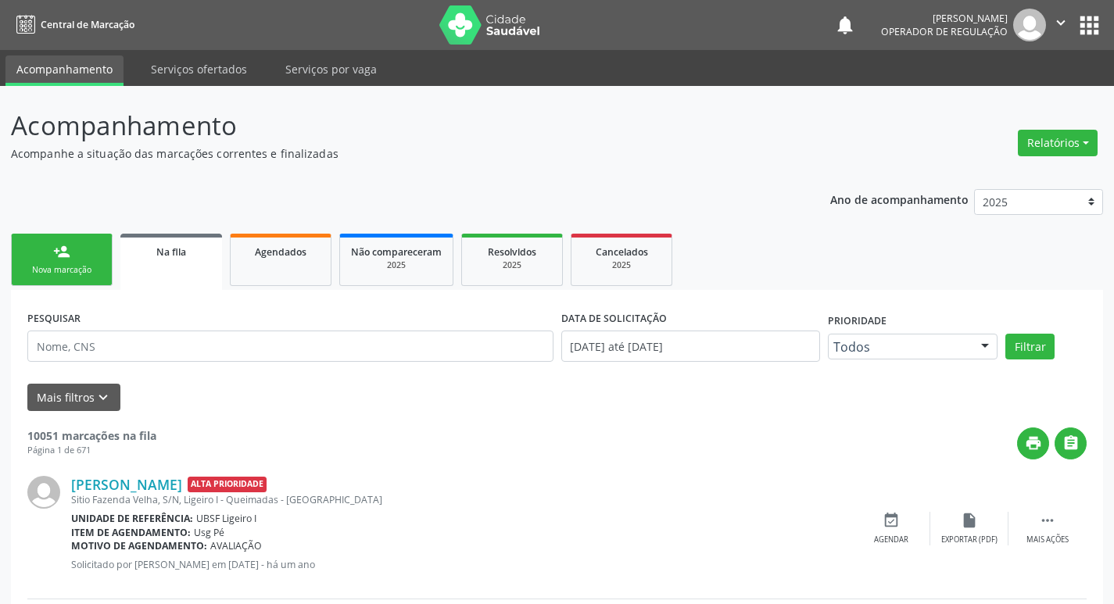
click at [64, 278] on link "person_add Nova marcação" at bounding box center [62, 260] width 102 height 52
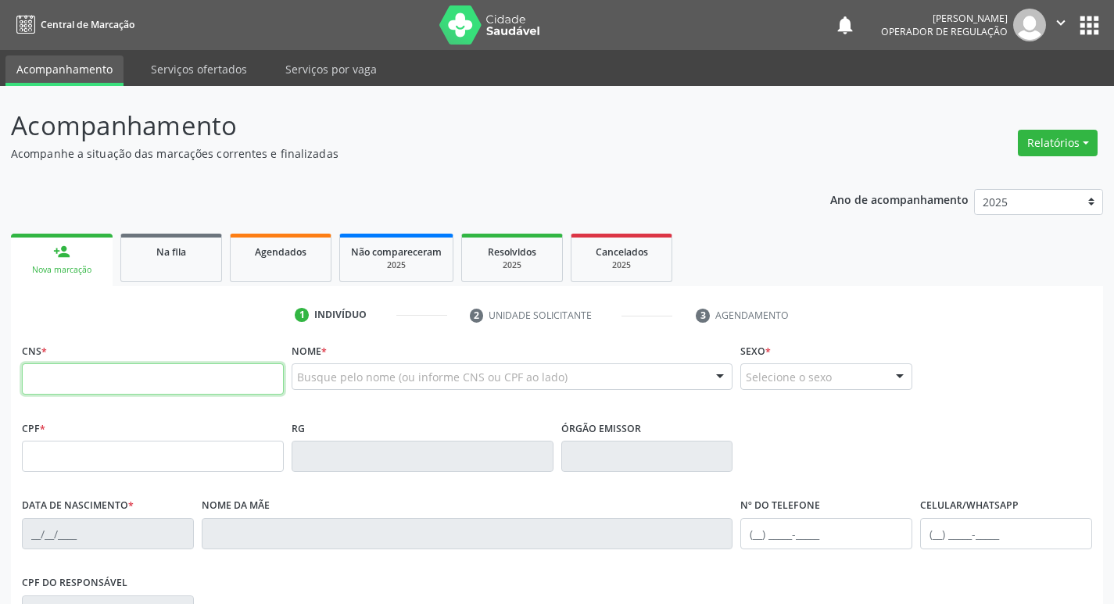
click at [73, 378] on input "text" at bounding box center [153, 378] width 262 height 31
type input "705 0078 6497 5351"
type input "798.169.594-53"
type input "13/08/1971"
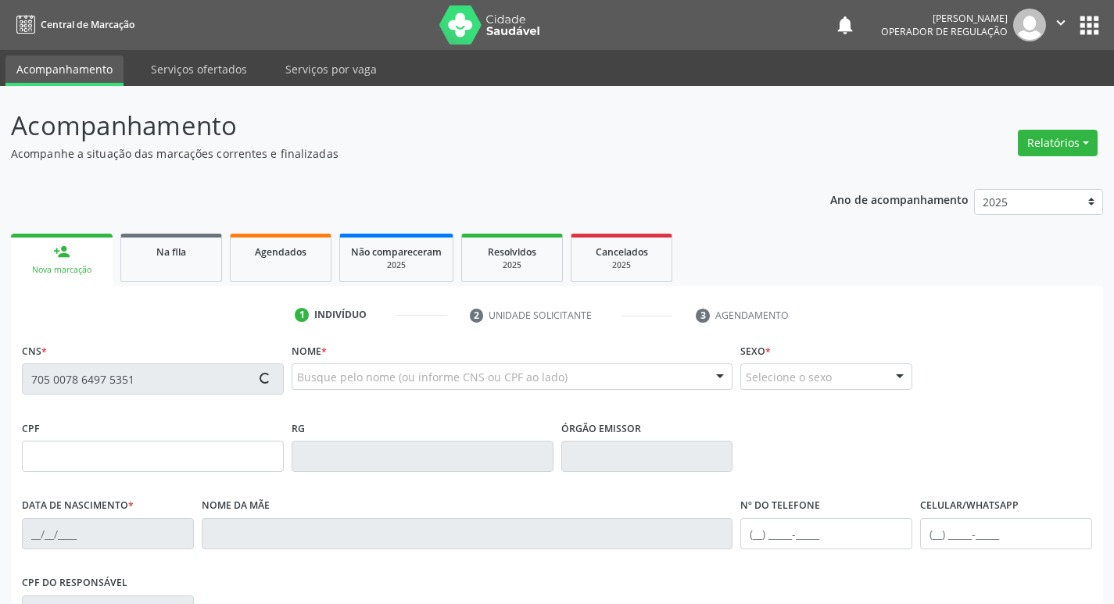
type input "Maria Jose da Costa Delfino"
type input "(83) 99330-7069"
type input "33"
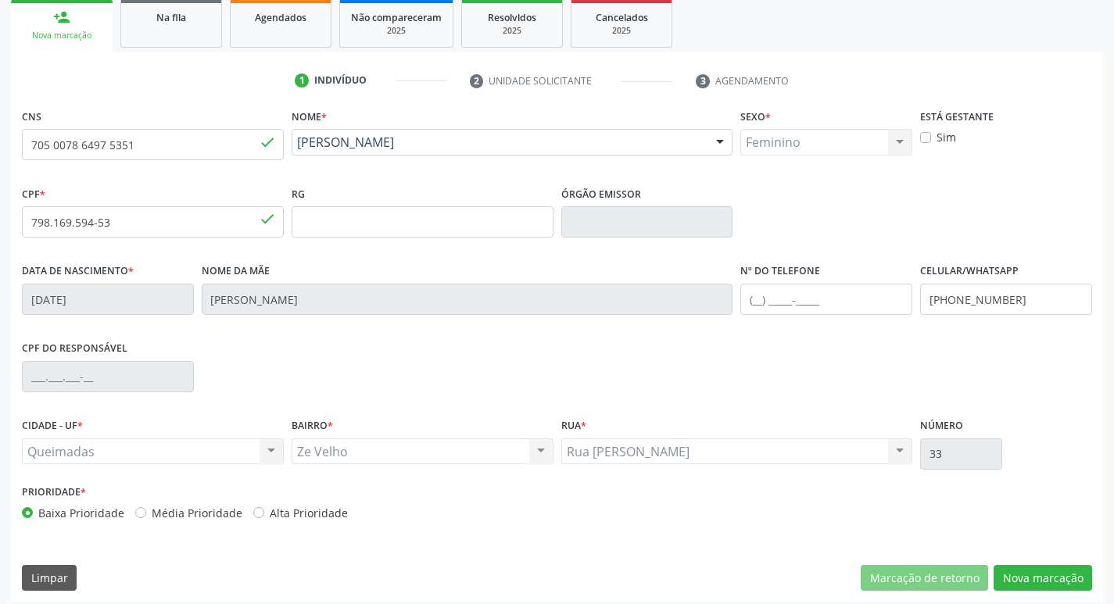
scroll to position [243, 0]
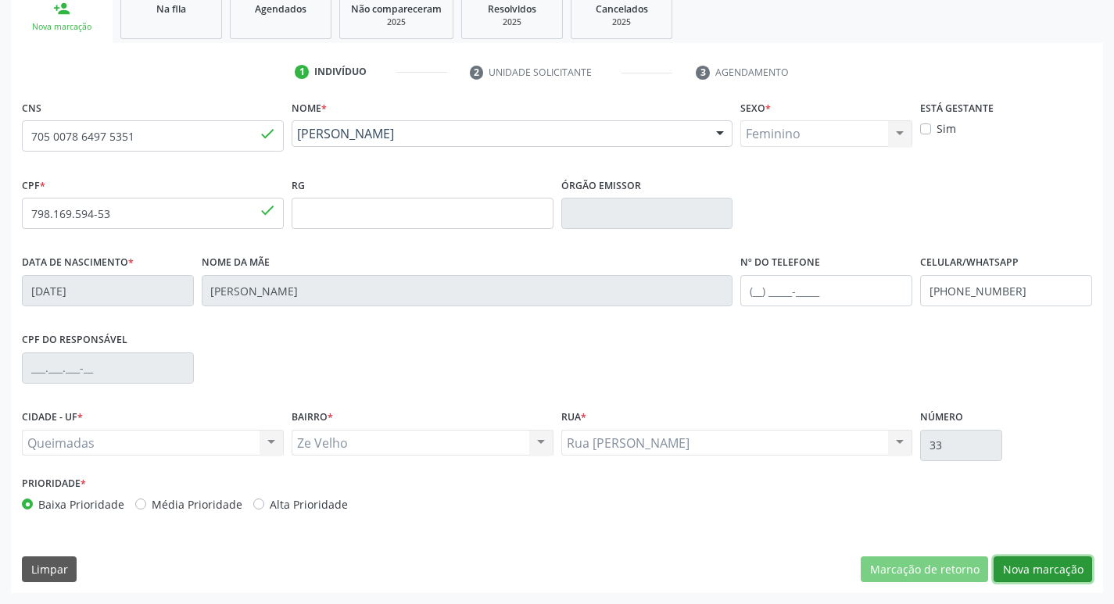
click at [1020, 564] on button "Nova marcação" at bounding box center [1042, 569] width 98 height 27
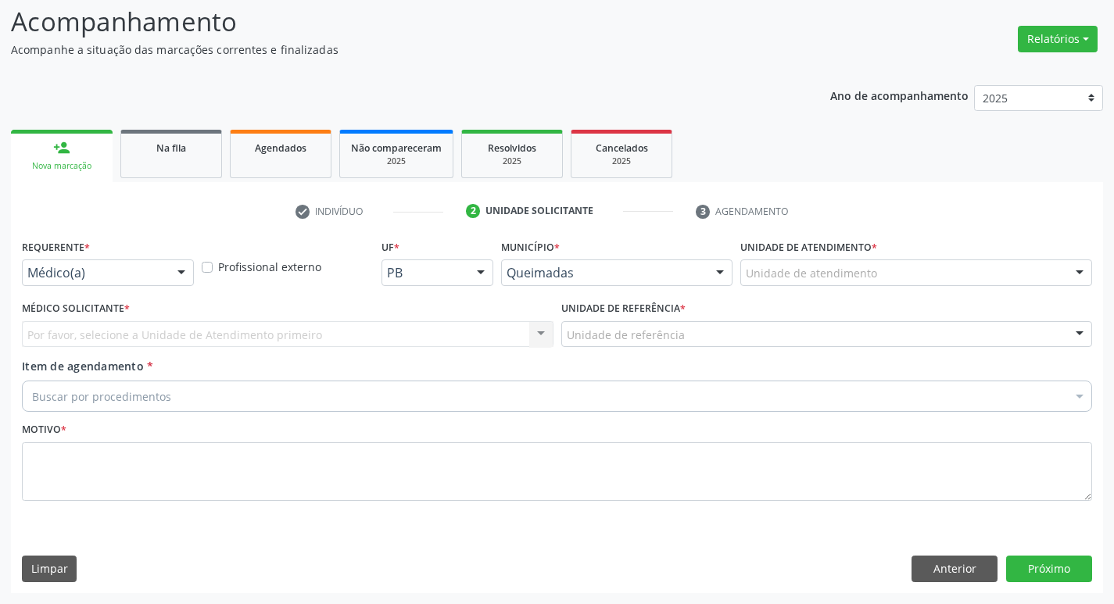
scroll to position [104, 0]
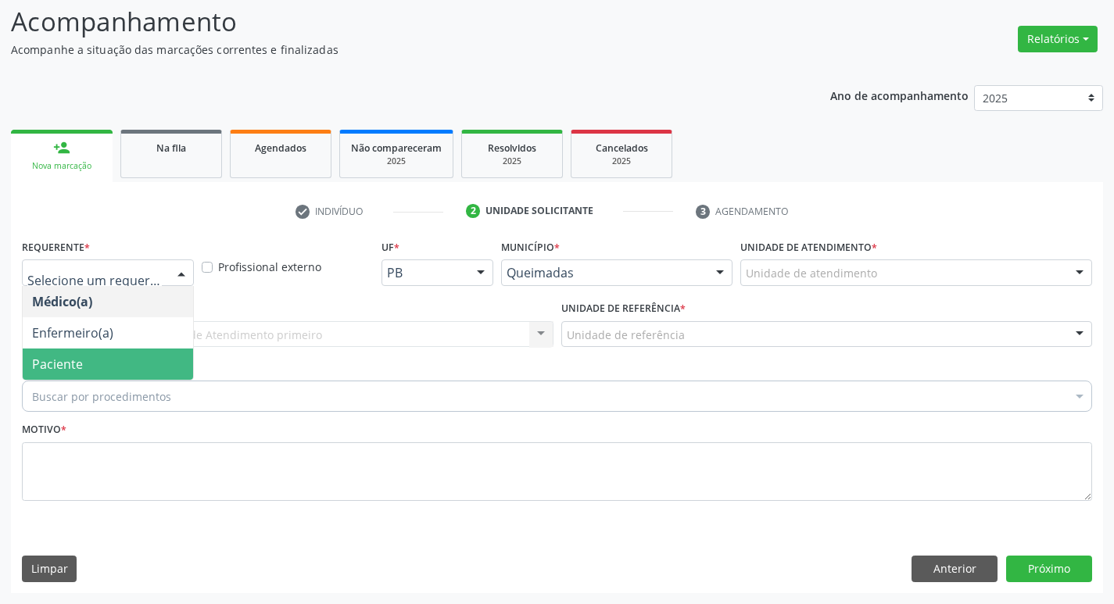
click at [55, 361] on span "Paciente" at bounding box center [57, 364] width 51 height 17
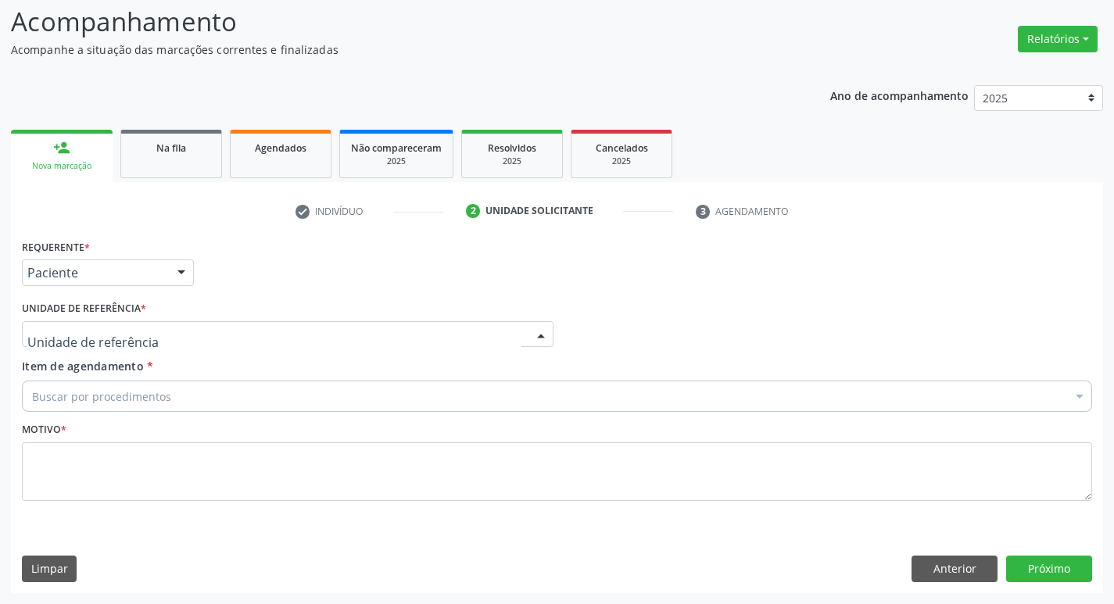
click at [64, 346] on div at bounding box center [287, 334] width 531 height 27
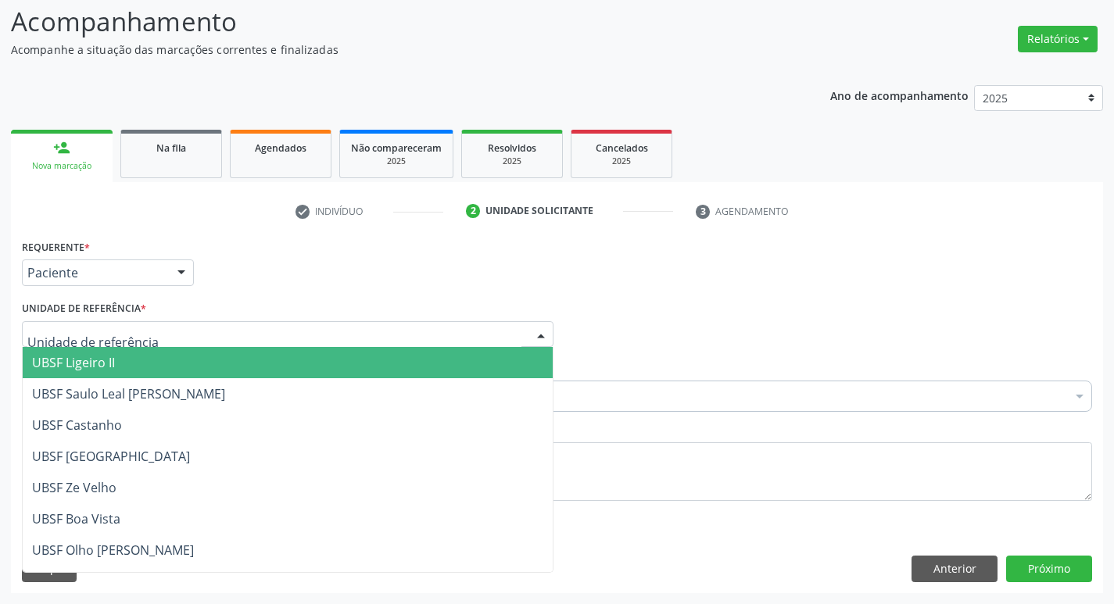
type input "Z"
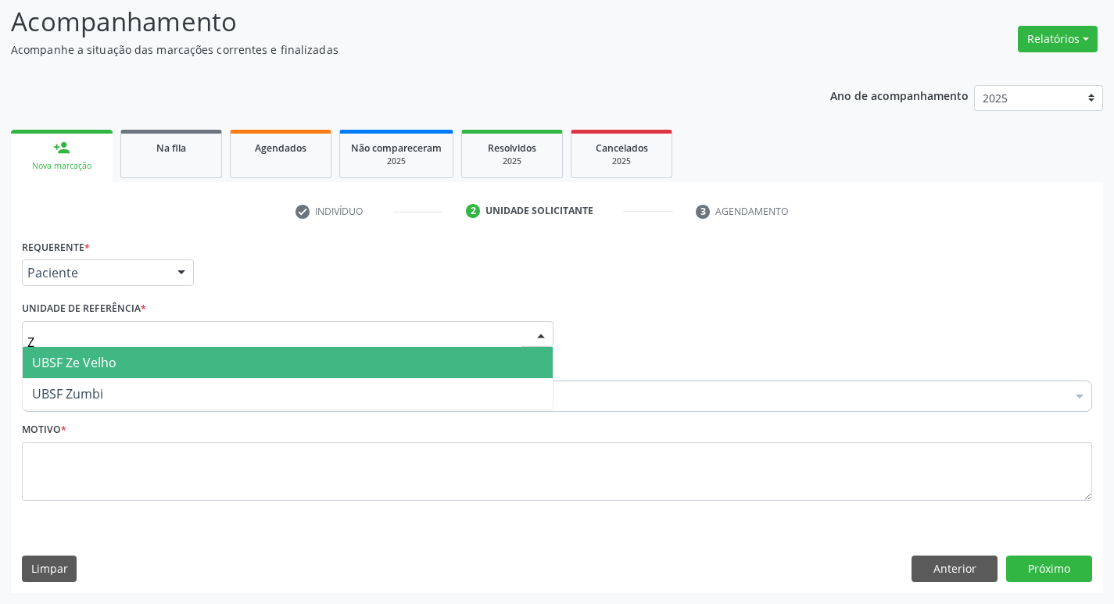
click at [64, 354] on span "UBSF Ze Velho" at bounding box center [74, 362] width 84 height 17
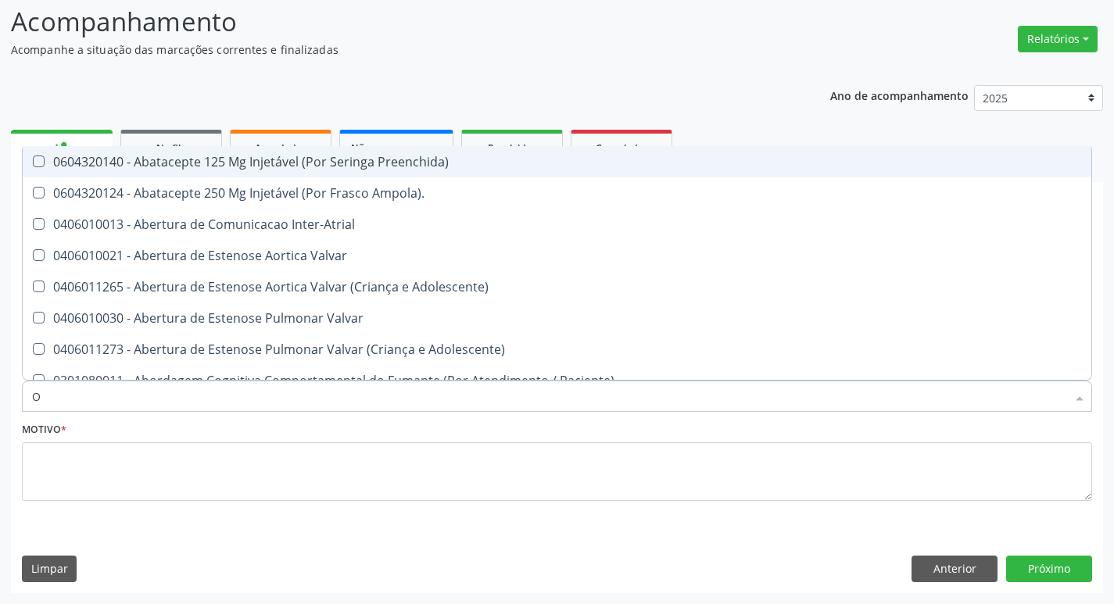
type input "ORTOPEDISTA"
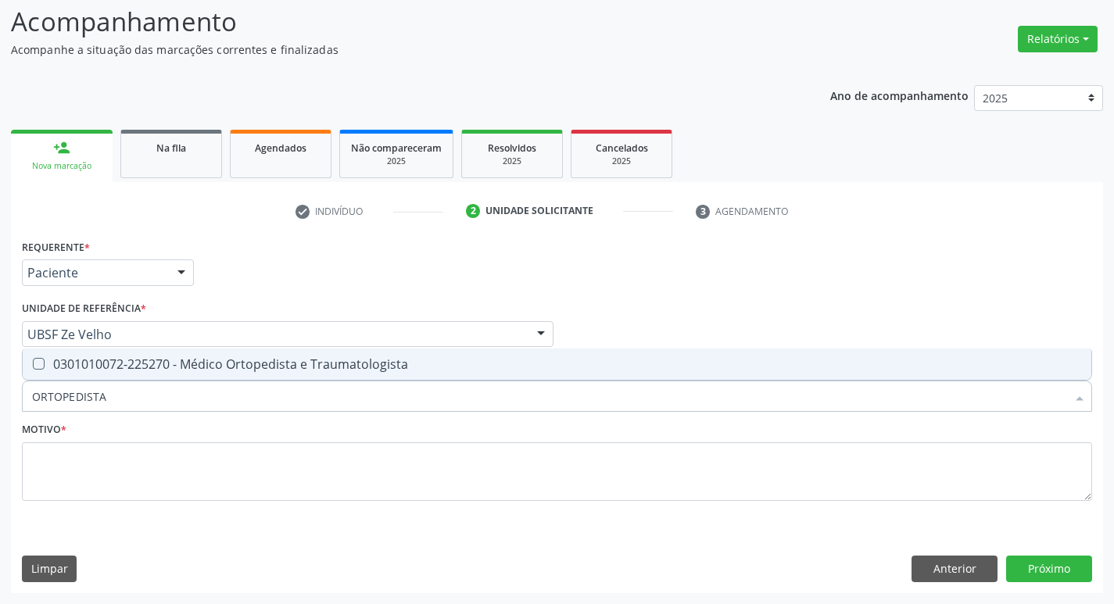
click at [192, 370] on div "0301010072-225270 - Médico Ortopedista e Traumatologista" at bounding box center [557, 364] width 1050 height 13
checkbox Traumatologista "true"
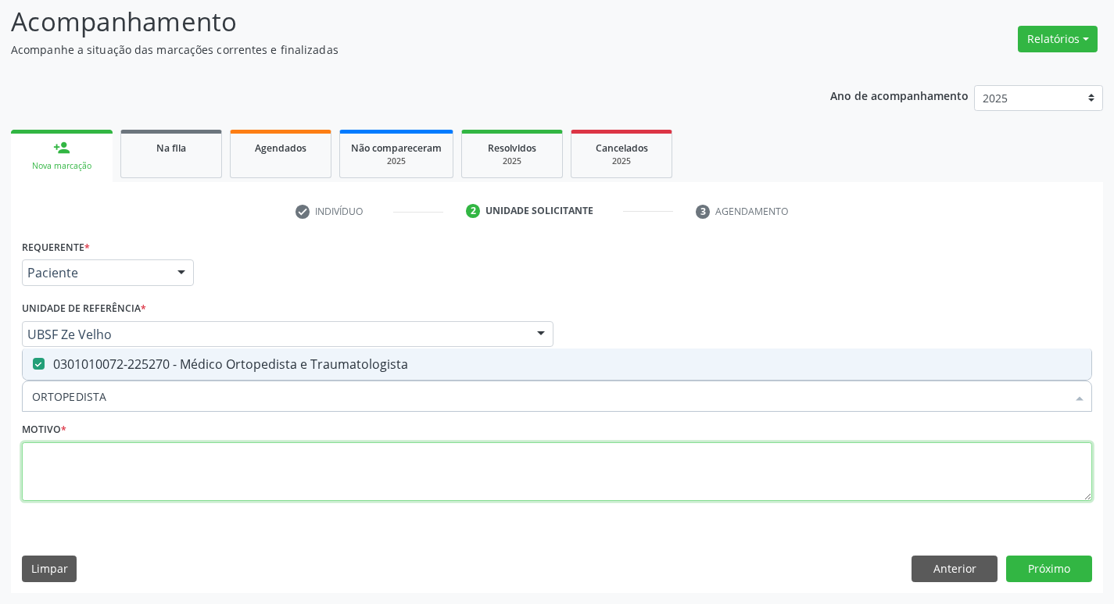
click at [197, 485] on textarea at bounding box center [557, 471] width 1070 height 59
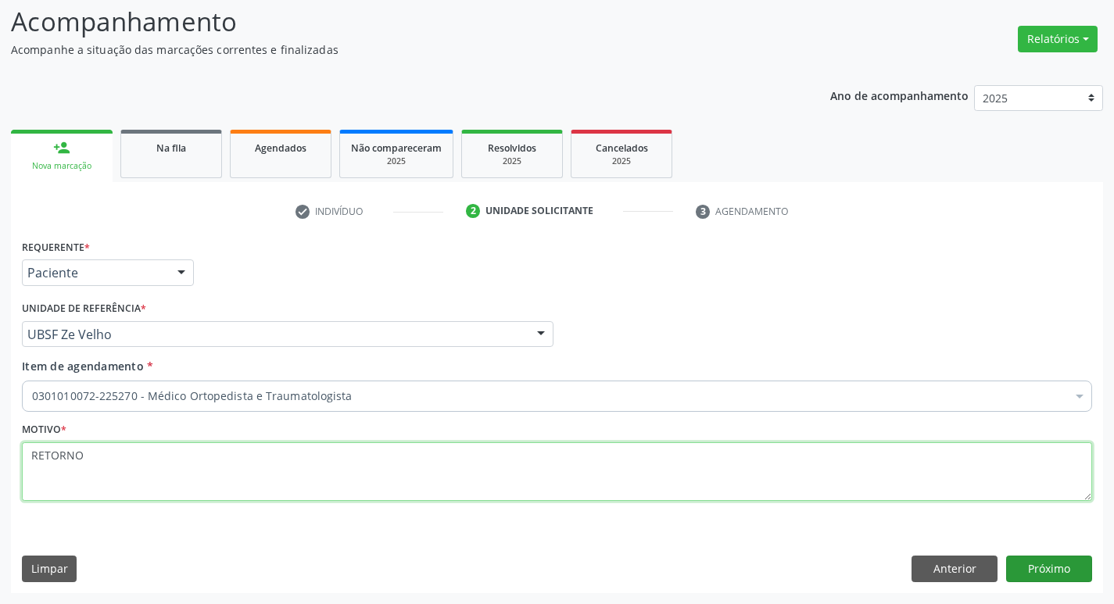
type textarea "RETORNO"
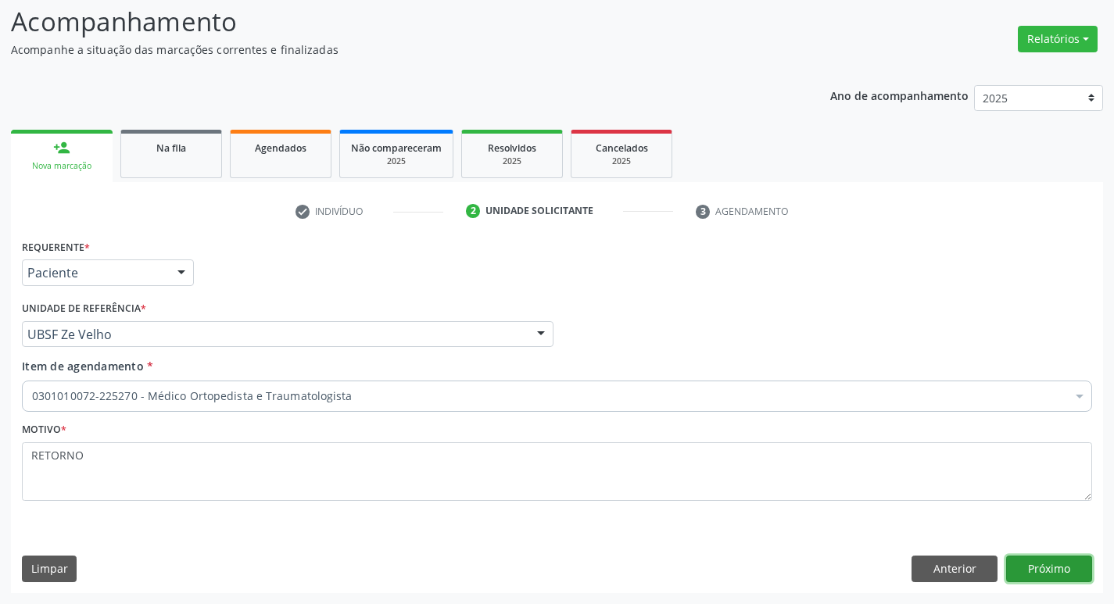
click at [1021, 566] on button "Próximo" at bounding box center [1049, 569] width 86 height 27
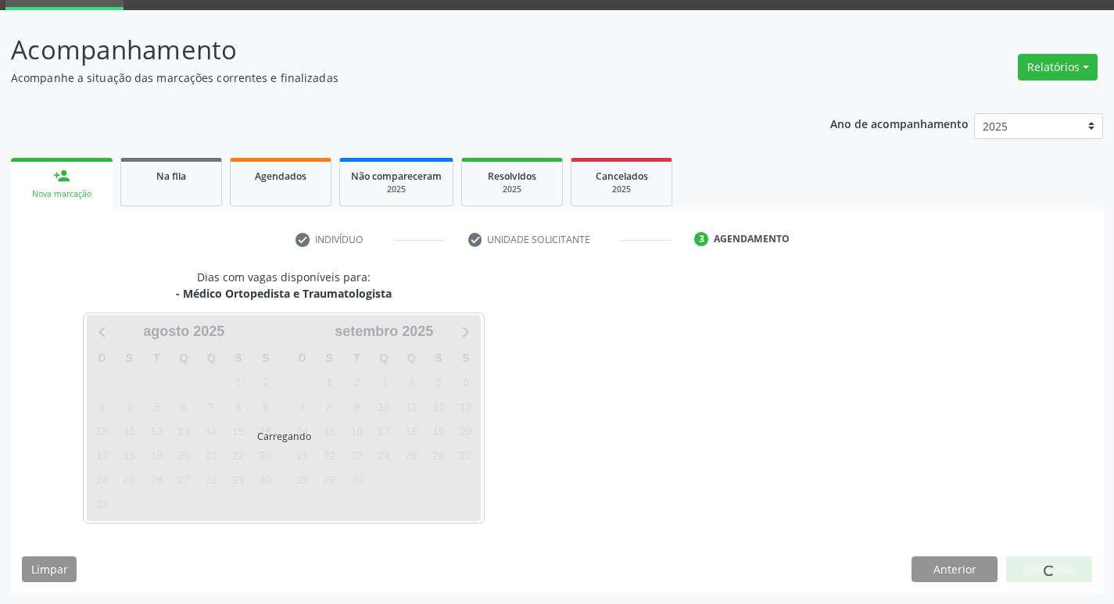
scroll to position [76, 0]
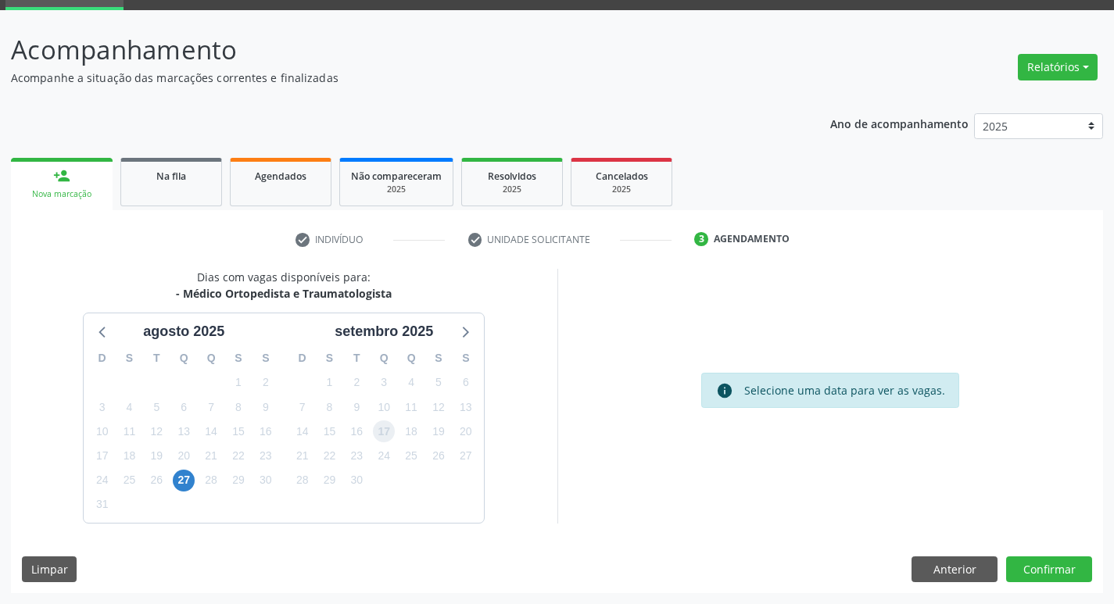
click at [383, 430] on span "17" at bounding box center [384, 431] width 22 height 22
click at [1054, 578] on button "Confirmar" at bounding box center [1049, 569] width 86 height 27
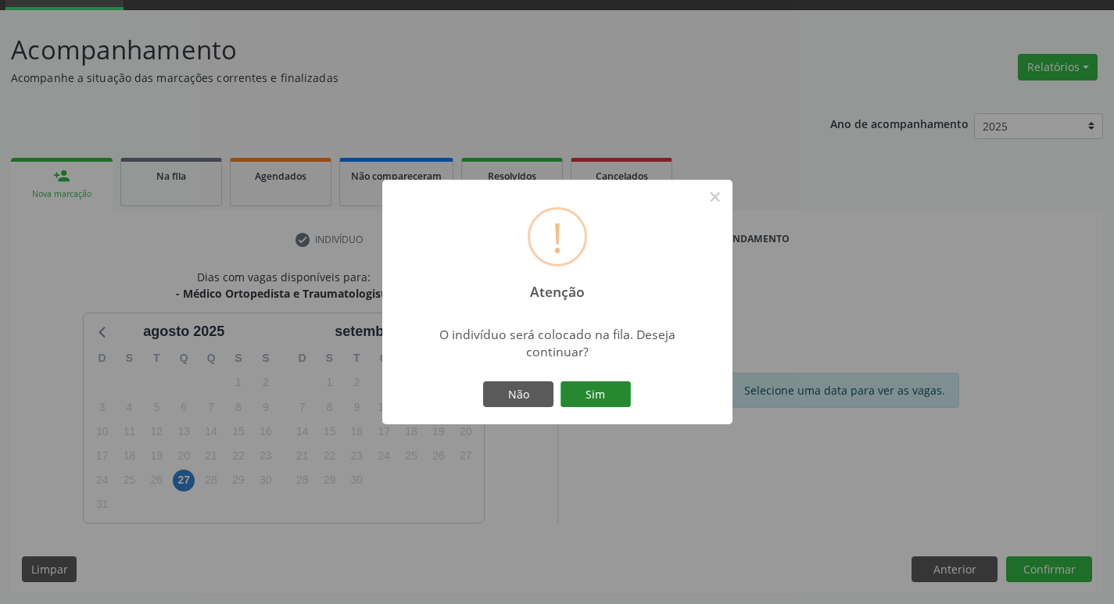
click at [584, 381] on button "Sim" at bounding box center [595, 394] width 70 height 27
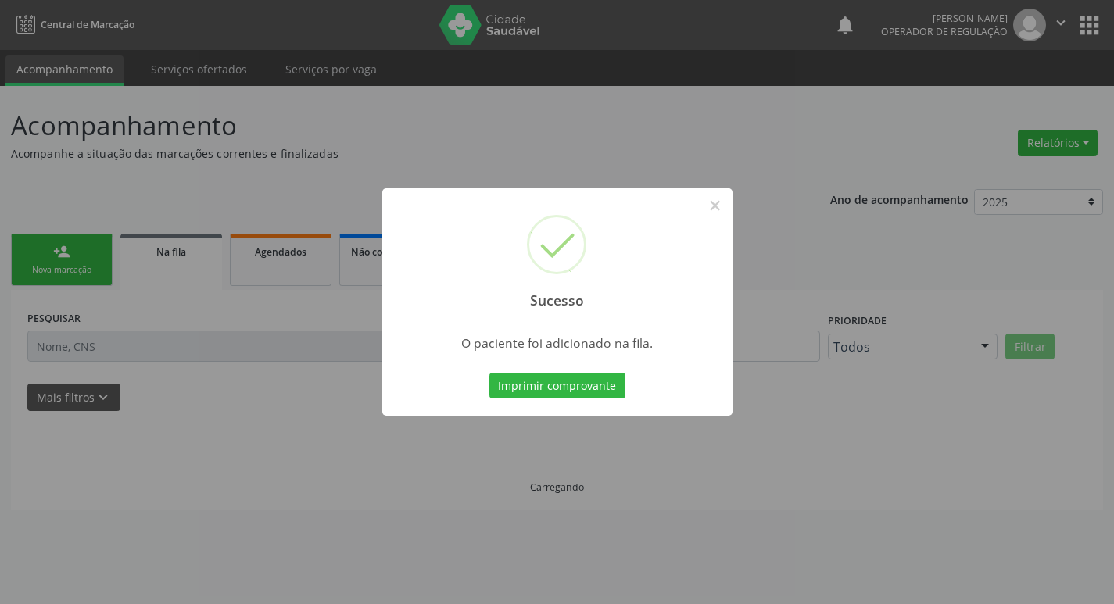
scroll to position [0, 0]
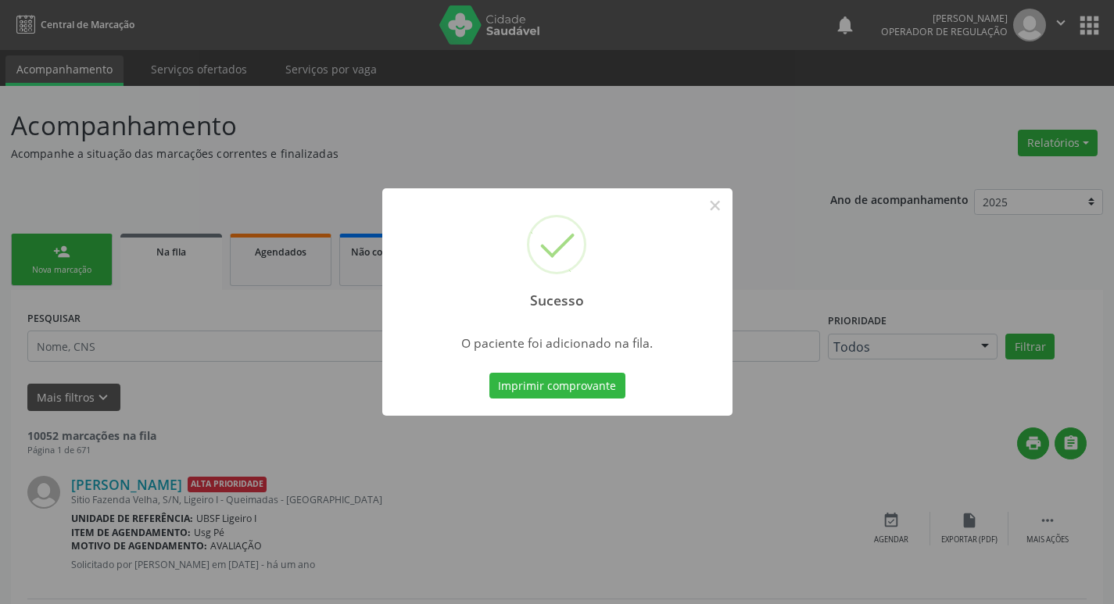
click at [275, 213] on div "Sucesso × O paciente foi adicionado na fila. Imprimir comprovante Cancel" at bounding box center [557, 302] width 1114 height 604
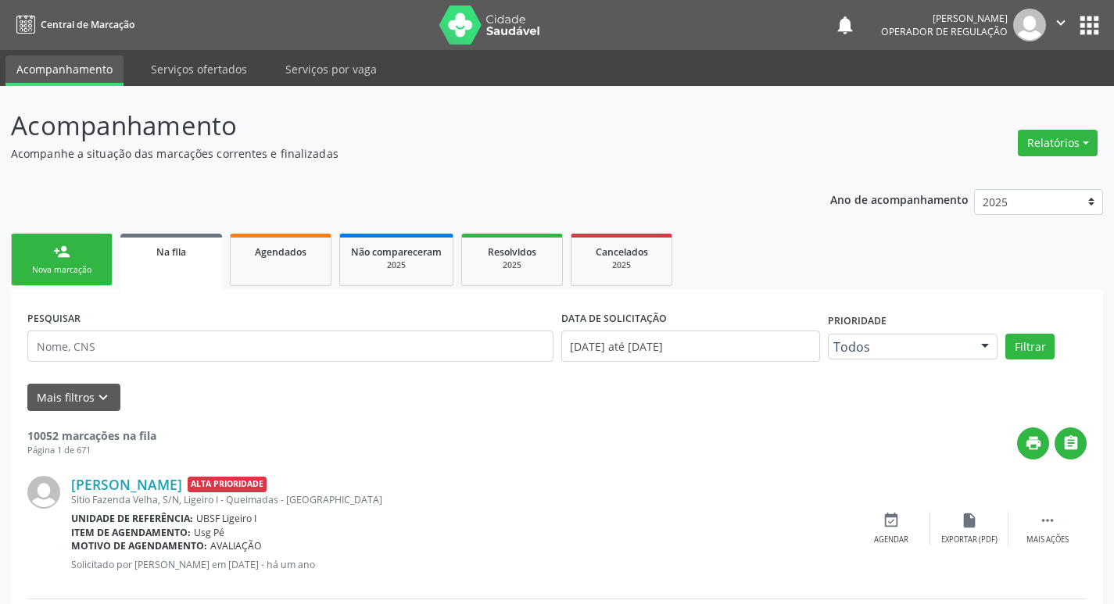
click at [35, 245] on link "person_add Nova marcação" at bounding box center [62, 260] width 102 height 52
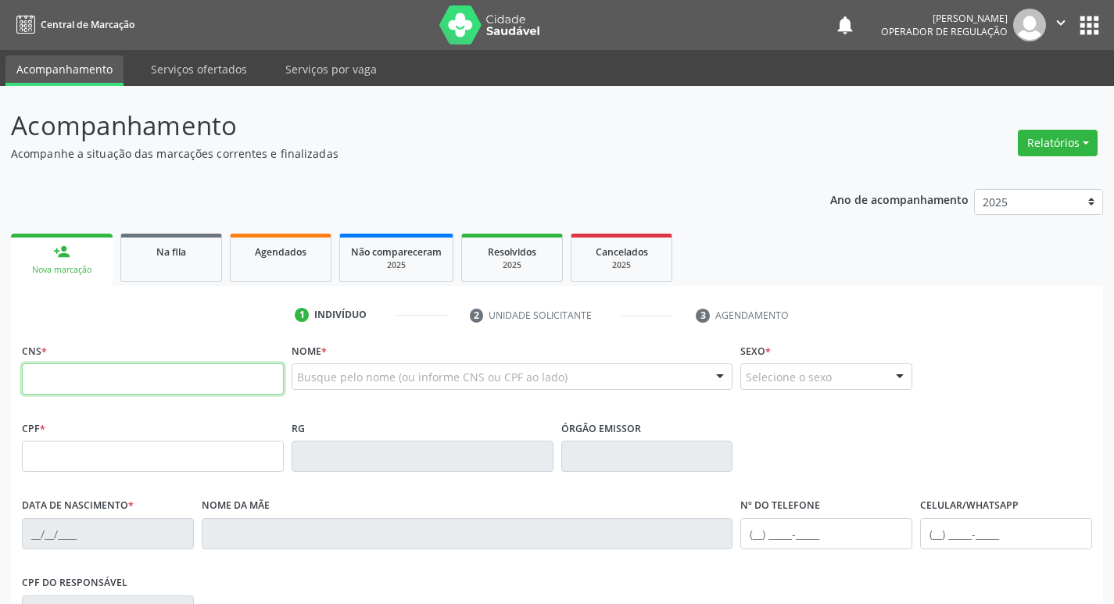
click at [76, 375] on input "text" at bounding box center [153, 378] width 262 height 31
type input "704 5063 8518 6914"
type input "177.293.874-25"
type input "23/06/2021"
type input "Viviane da Silva Santos"
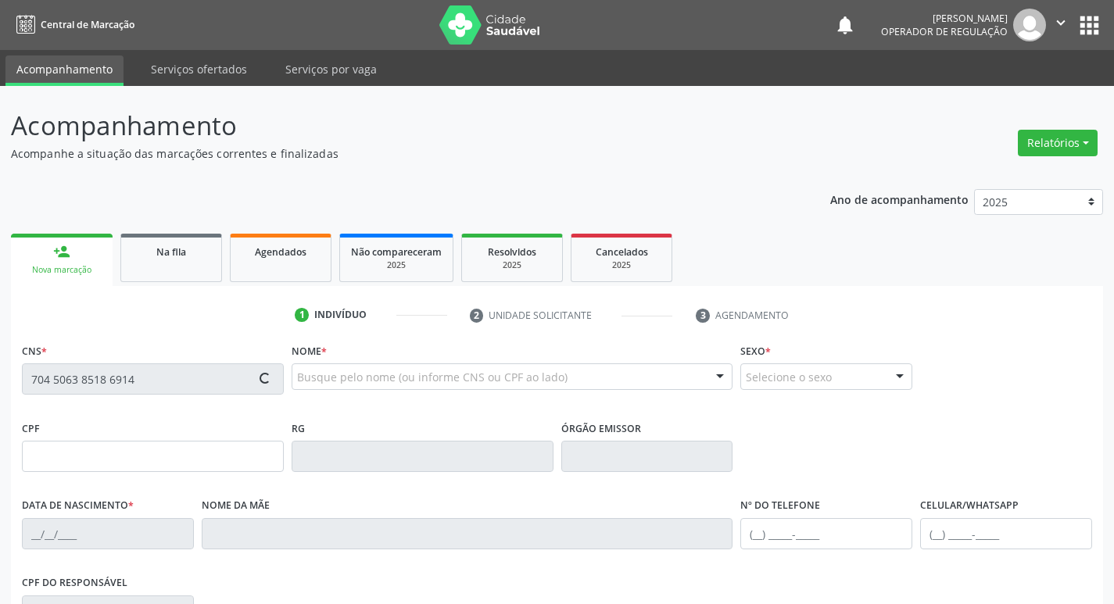
type input "(83) 99178-1784"
type input "125.230.274-61"
type input "S/N"
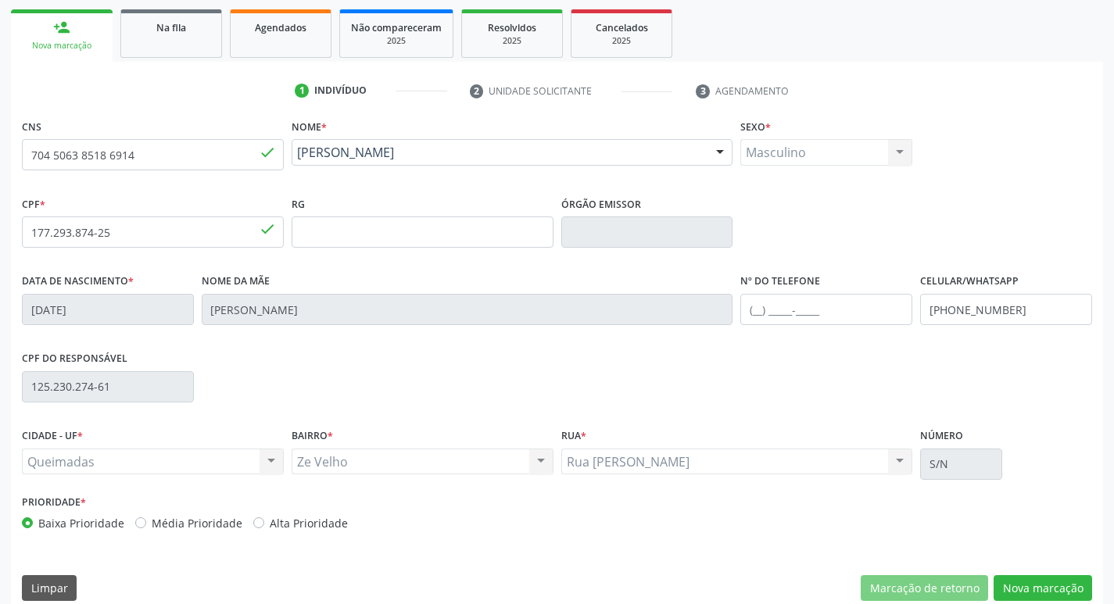
scroll to position [243, 0]
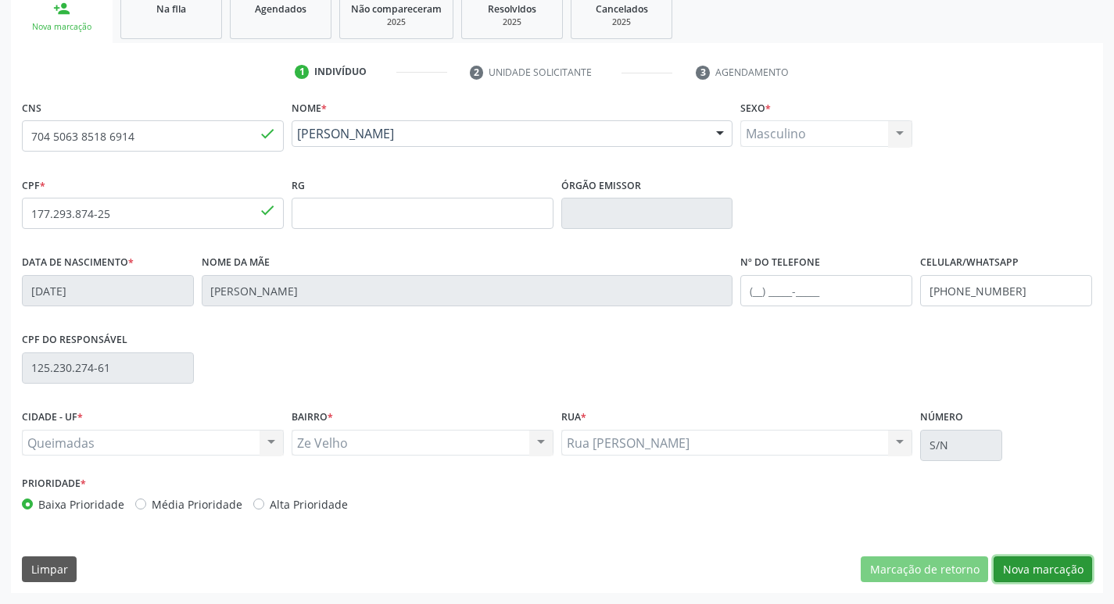
click at [1007, 575] on button "Nova marcação" at bounding box center [1042, 569] width 98 height 27
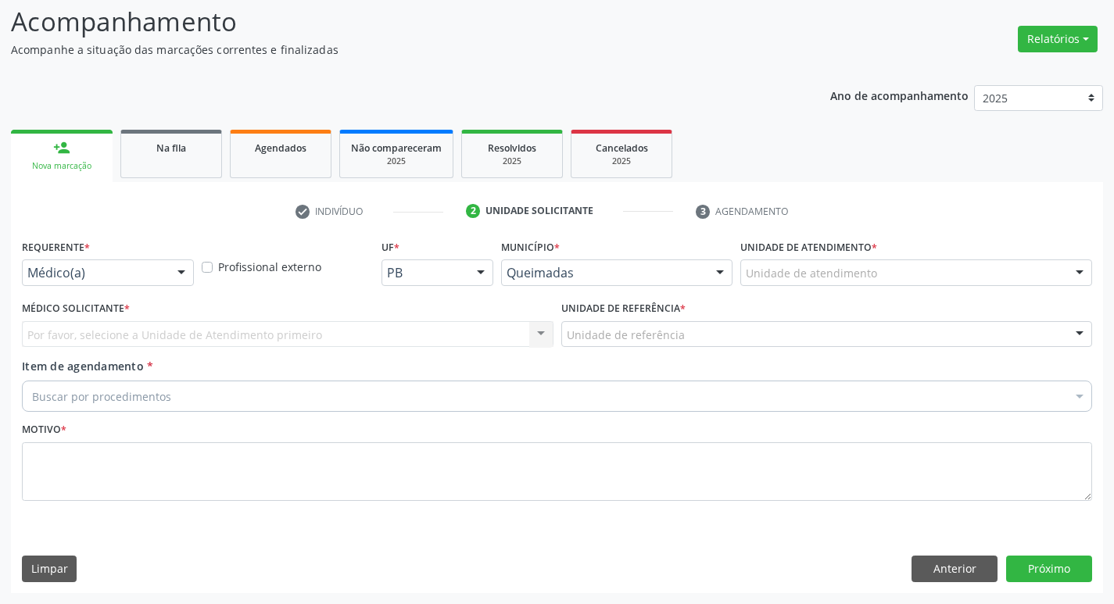
scroll to position [104, 0]
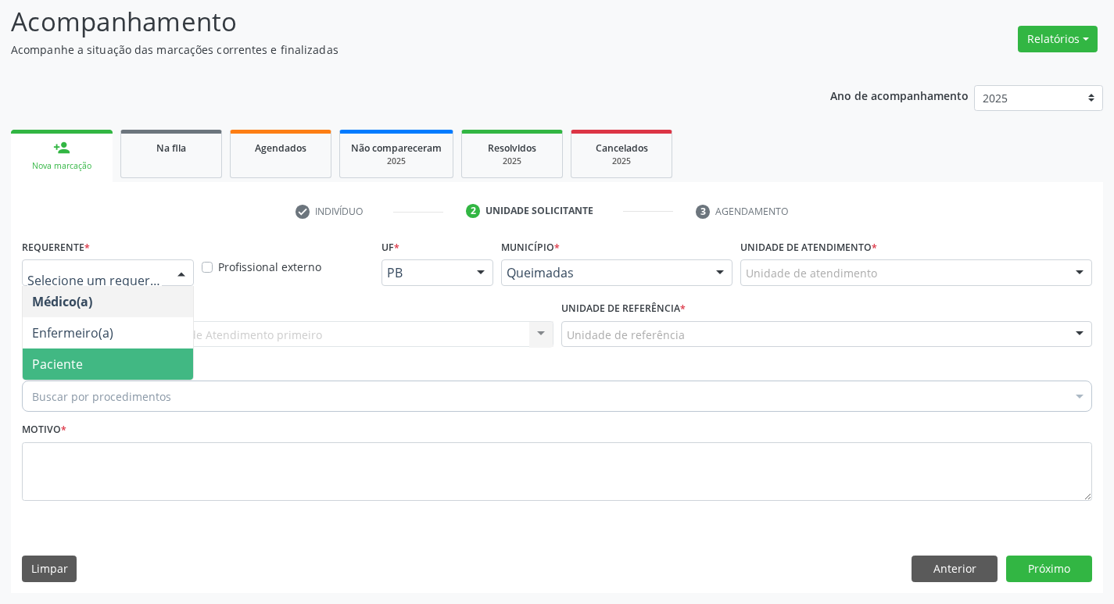
click at [50, 349] on span "Paciente" at bounding box center [108, 364] width 170 height 31
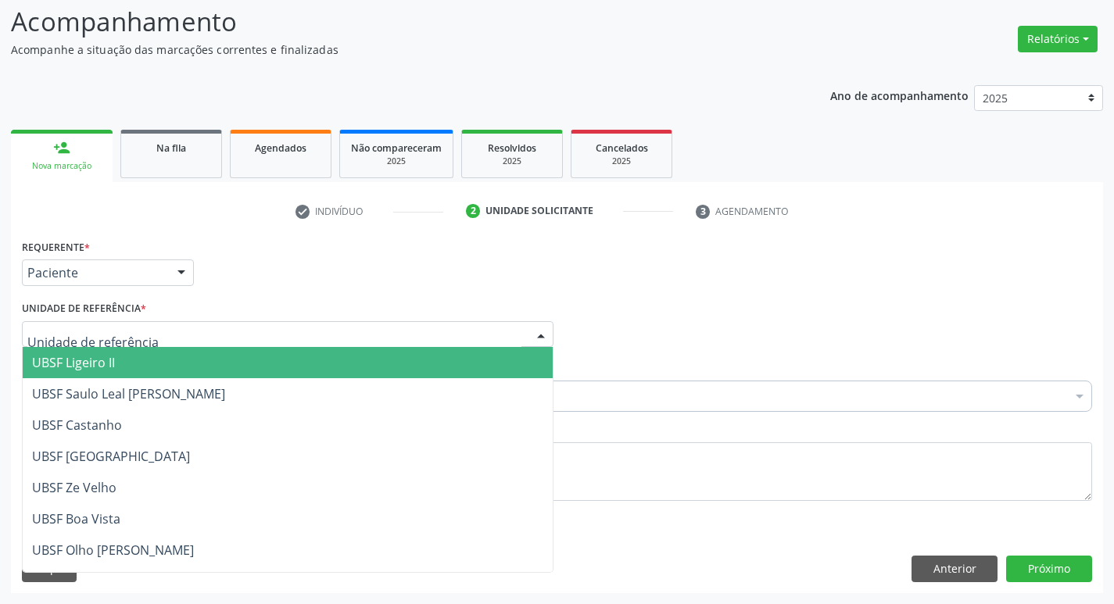
type input "Z"
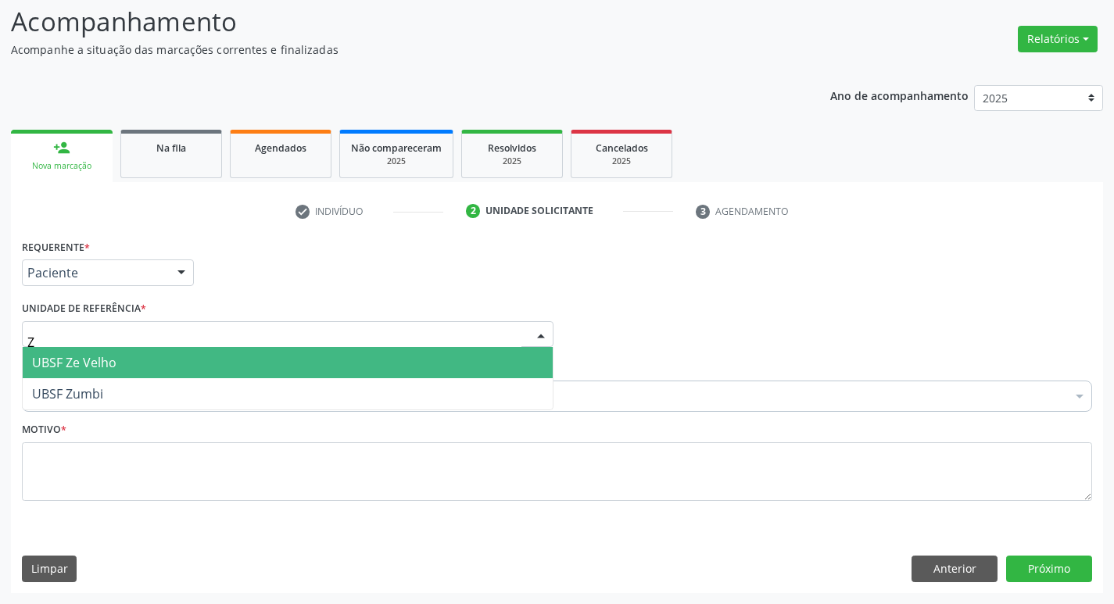
click at [126, 370] on span "UBSF Ze Velho" at bounding box center [288, 362] width 530 height 31
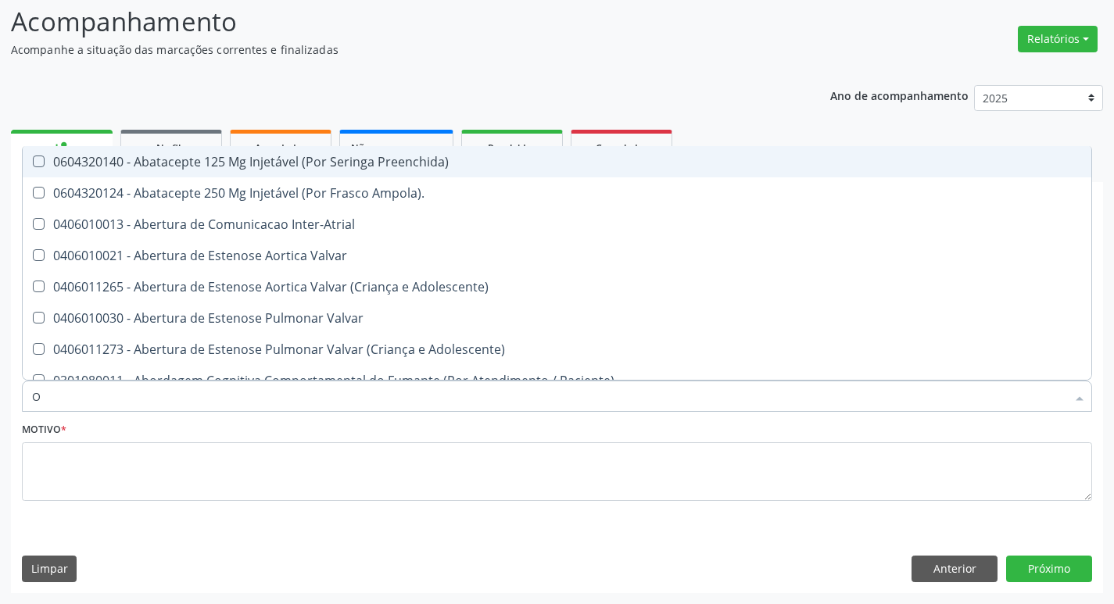
type input "ORTOPEDISTA"
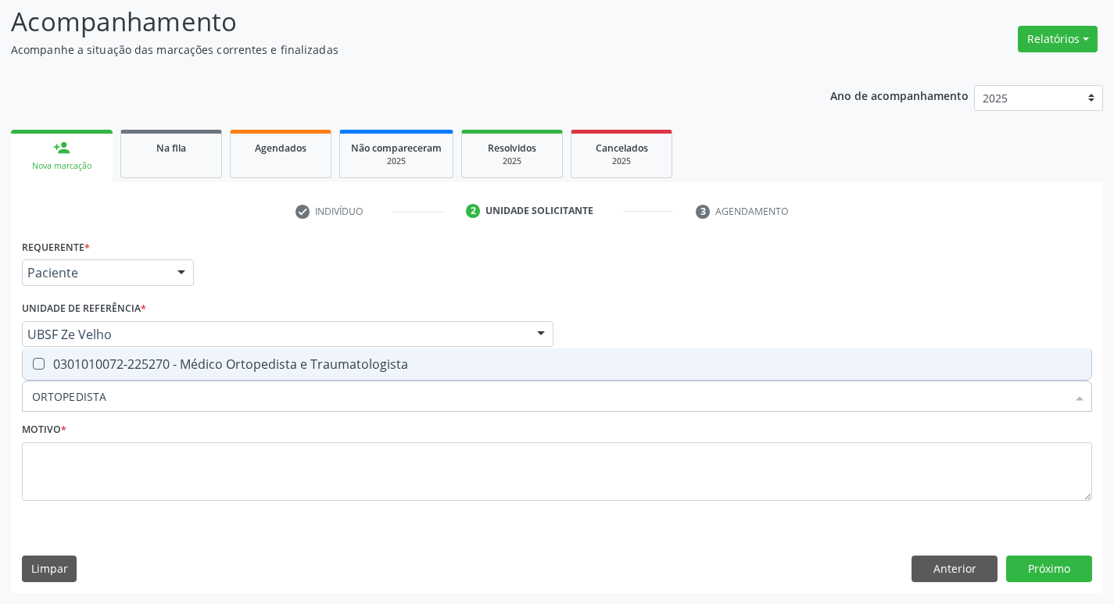
click at [144, 374] on span "0301010072-225270 - Médico Ortopedista e Traumatologista" at bounding box center [557, 364] width 1068 height 31
checkbox Traumatologista "true"
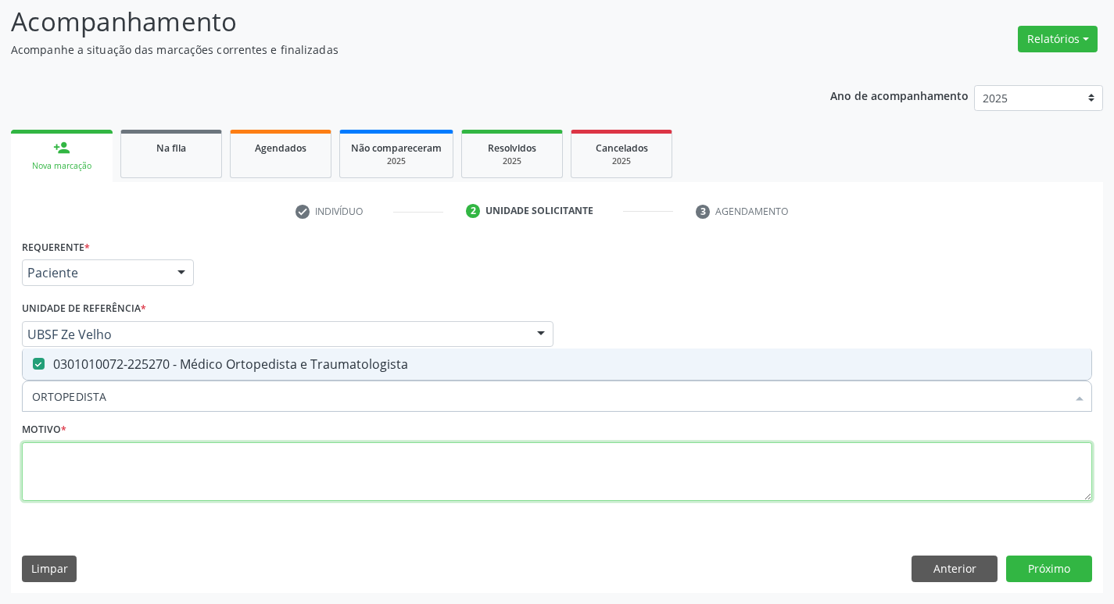
click at [142, 468] on textarea at bounding box center [557, 471] width 1070 height 59
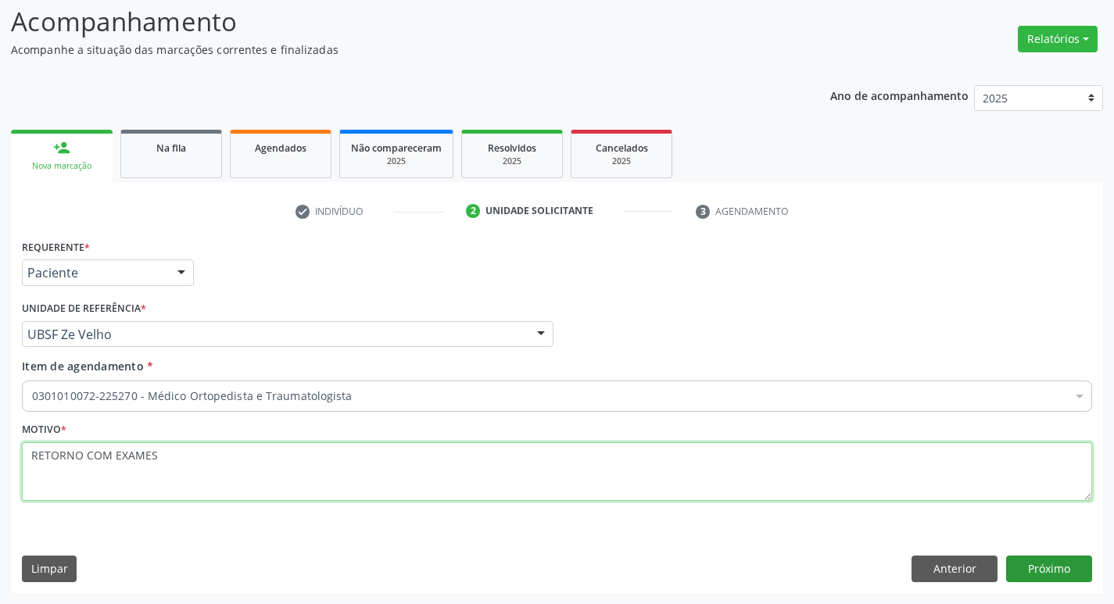
type textarea "RETORNO COM EXAMES"
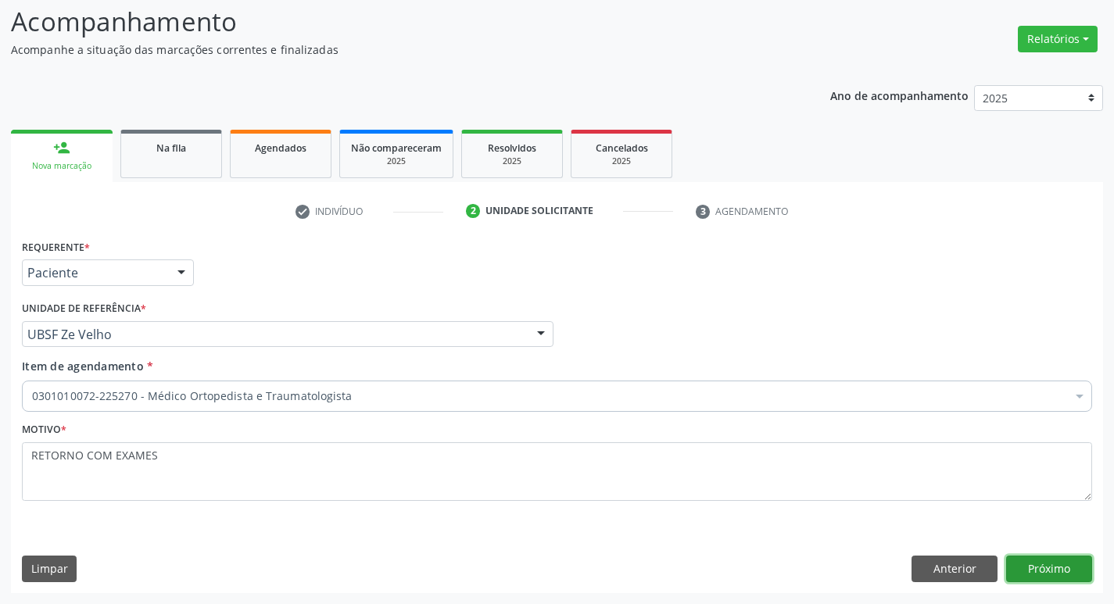
click at [1021, 574] on button "Próximo" at bounding box center [1049, 569] width 86 height 27
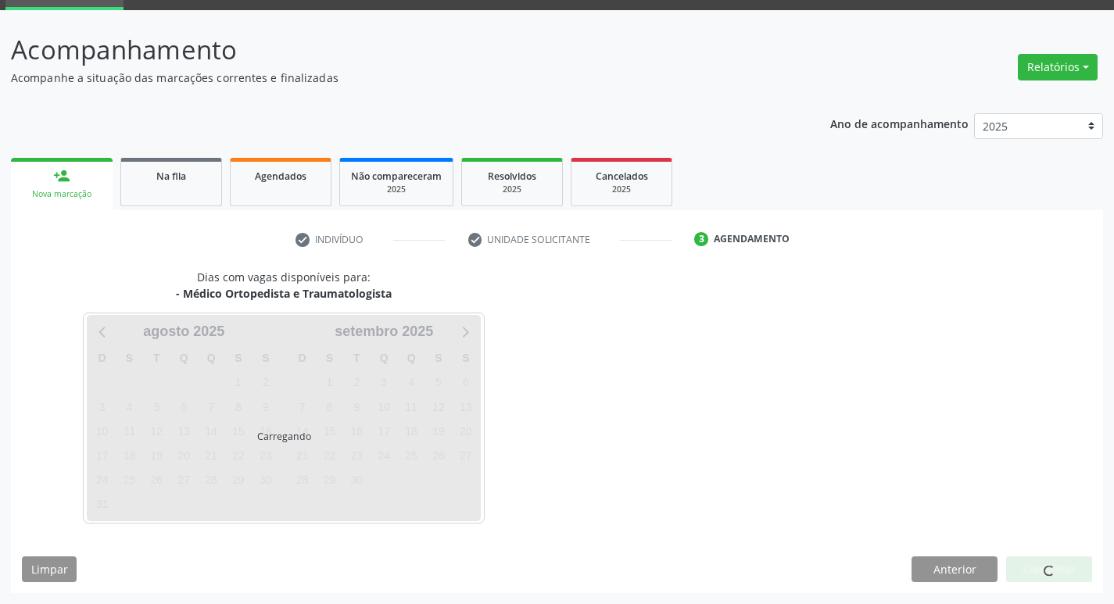
scroll to position [76, 0]
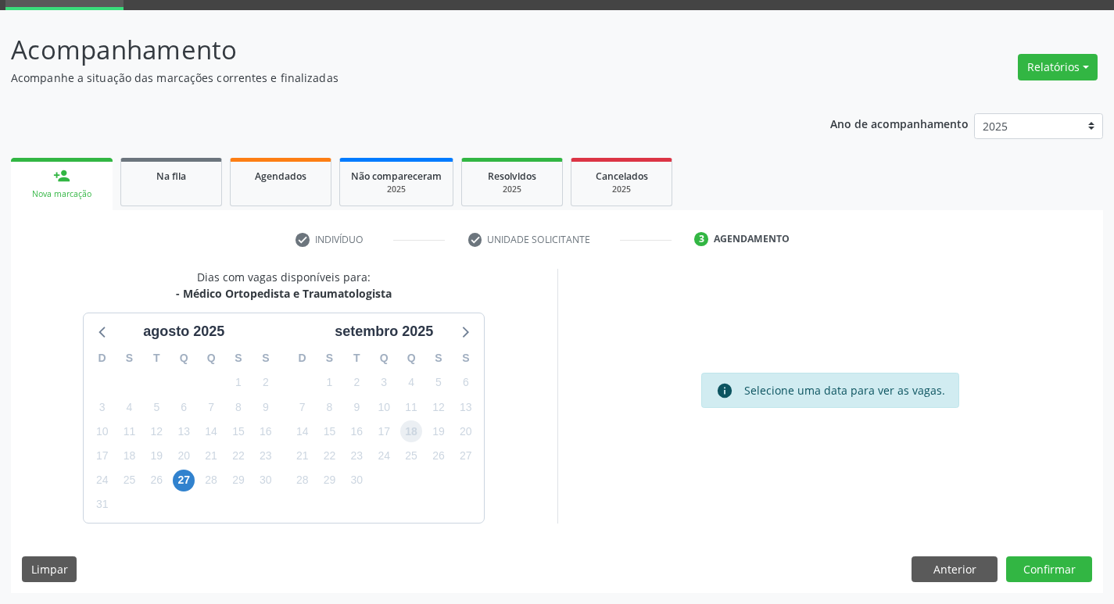
click at [413, 431] on span "18" at bounding box center [411, 431] width 22 height 22
click at [1042, 569] on button "Confirmar" at bounding box center [1049, 569] width 86 height 27
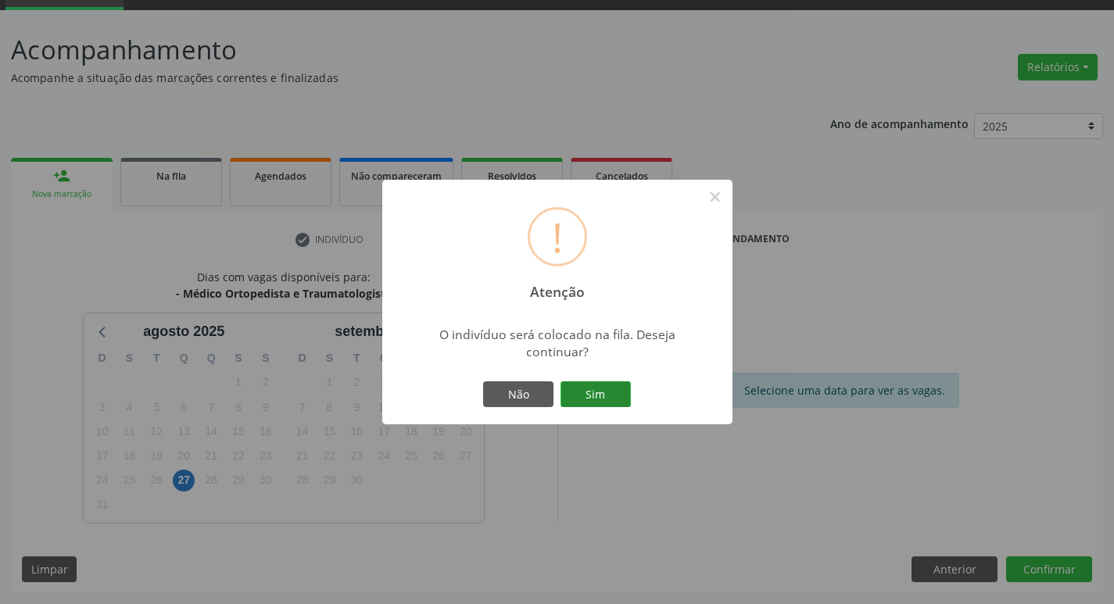
click at [595, 399] on button "Sim" at bounding box center [595, 394] width 70 height 27
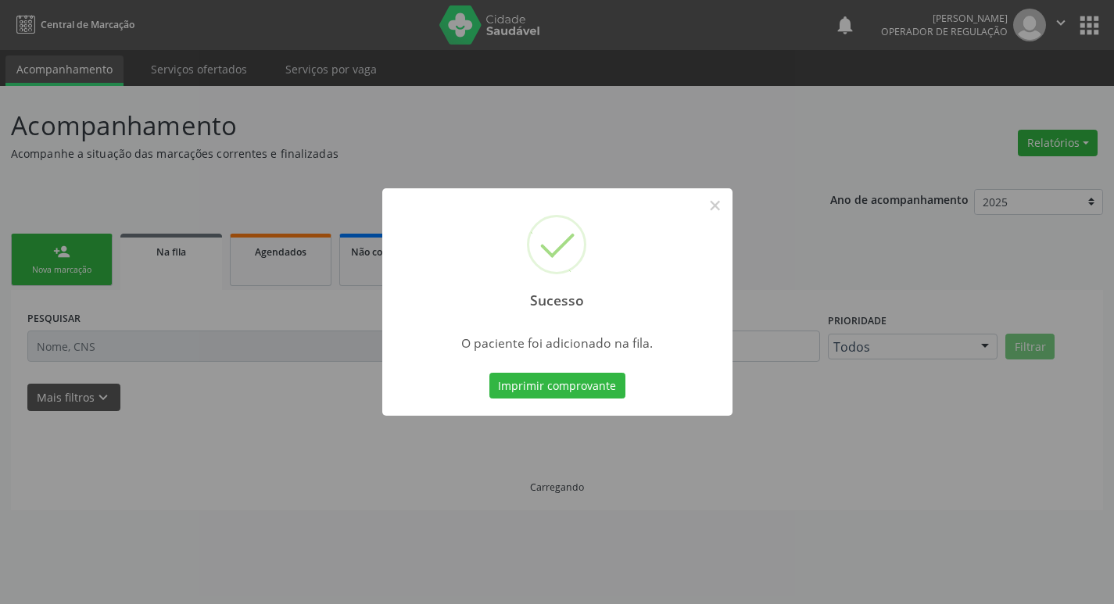
scroll to position [0, 0]
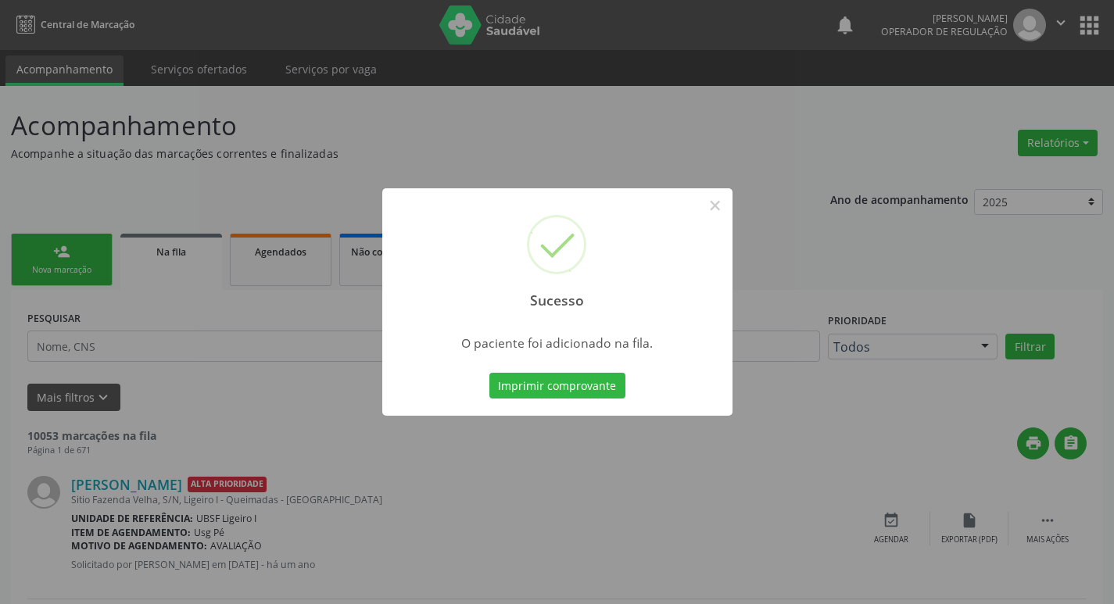
click at [5, 391] on div "Sucesso × O paciente foi adicionado na fila. Imprimir comprovante Cancel" at bounding box center [557, 302] width 1114 height 604
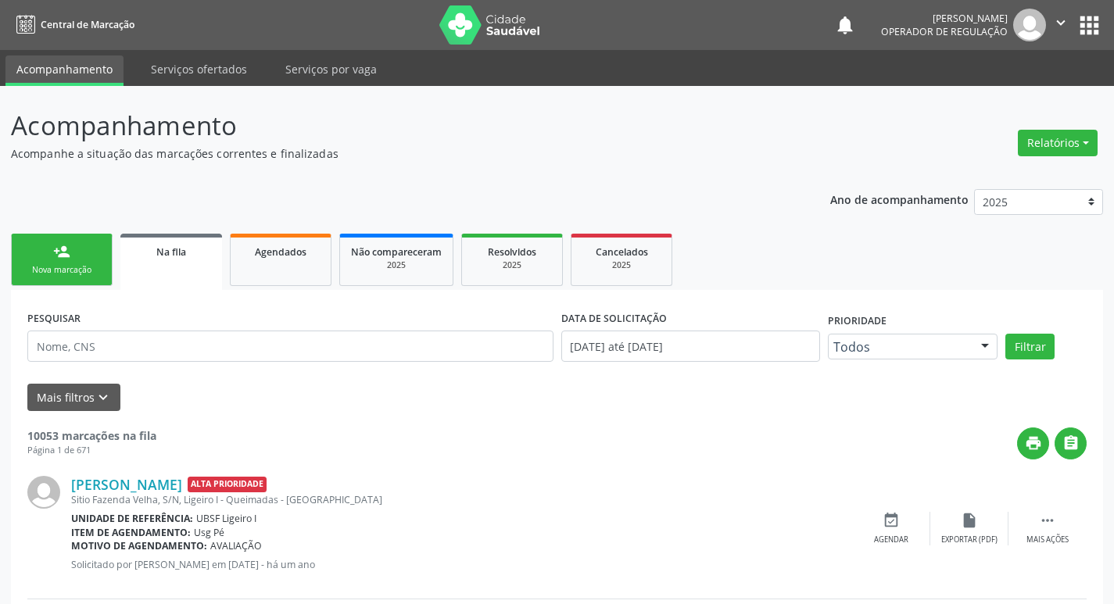
click at [34, 250] on link "person_add Nova marcação" at bounding box center [62, 260] width 102 height 52
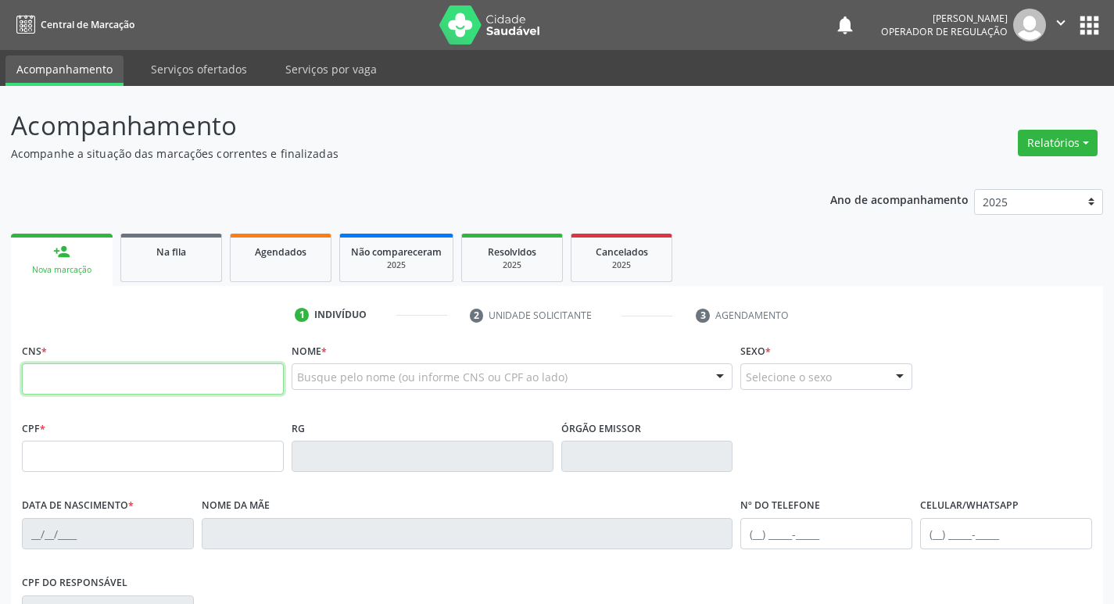
click at [59, 392] on input "text" at bounding box center [153, 378] width 262 height 31
type input "700 0097 3522 7104"
type input "526.776.134-68"
type input "17/07/1967"
type input "Valdemir Gomes Barbosa"
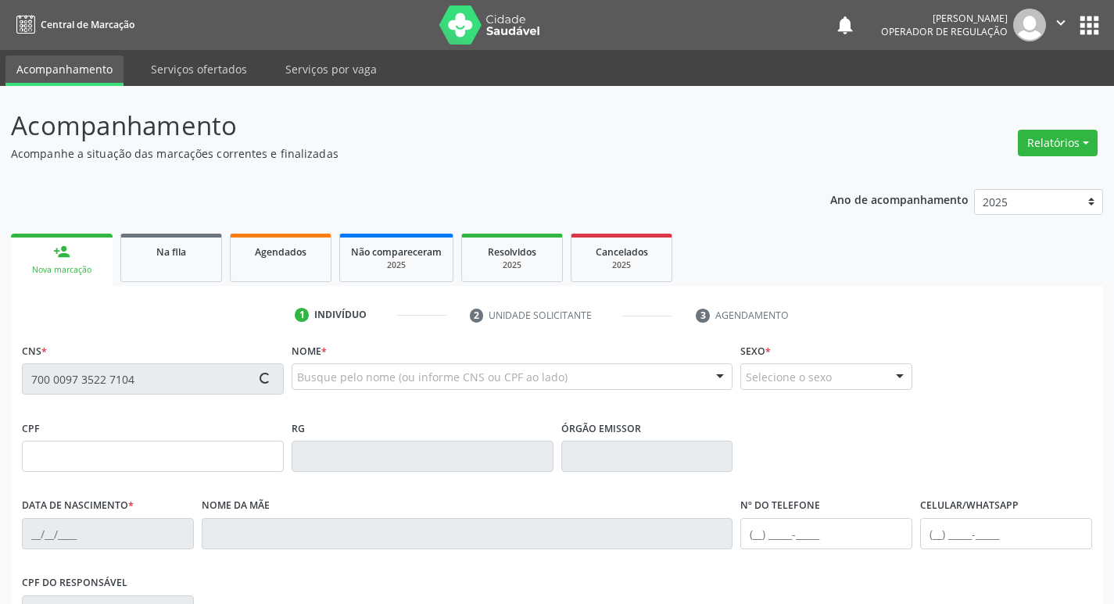
type input "(83) 99163-6097"
type input "83"
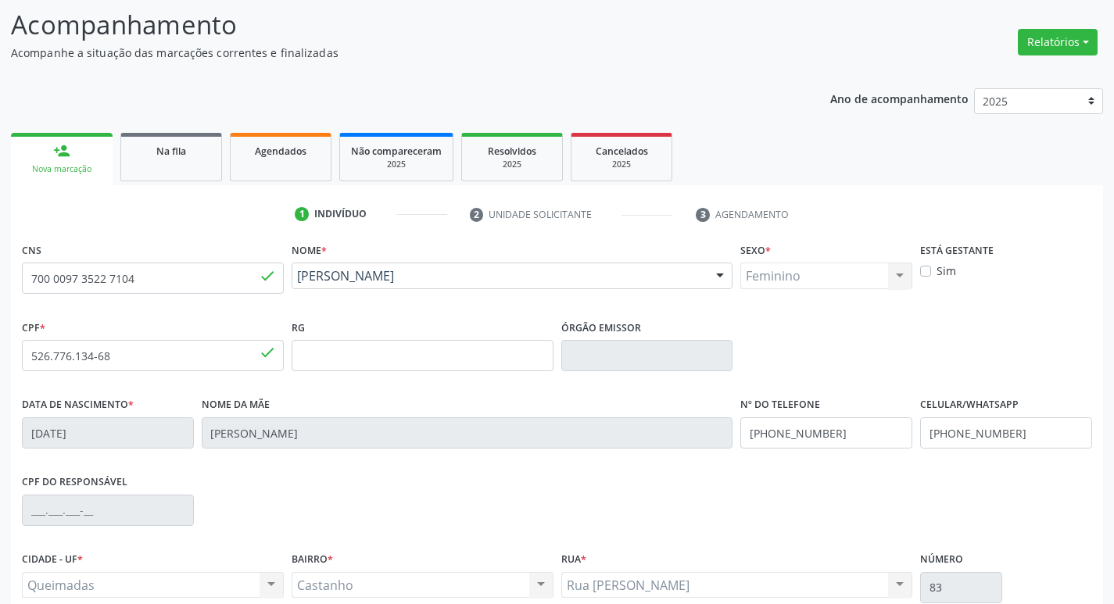
scroll to position [243, 0]
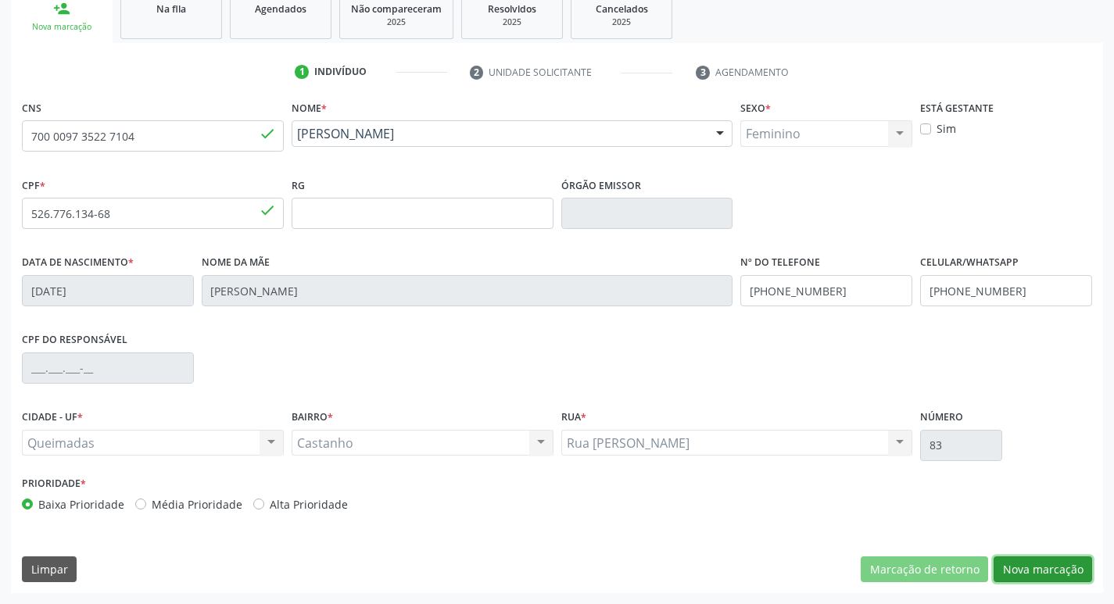
click at [1067, 568] on button "Nova marcação" at bounding box center [1042, 569] width 98 height 27
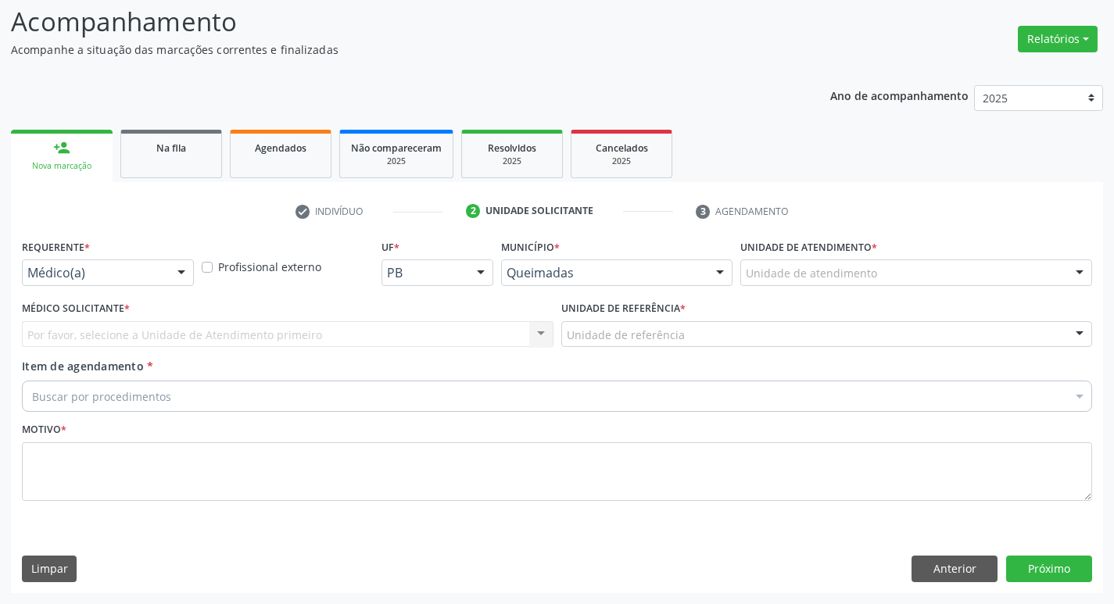
click at [113, 282] on div "Médico(a)" at bounding box center [108, 272] width 172 height 27
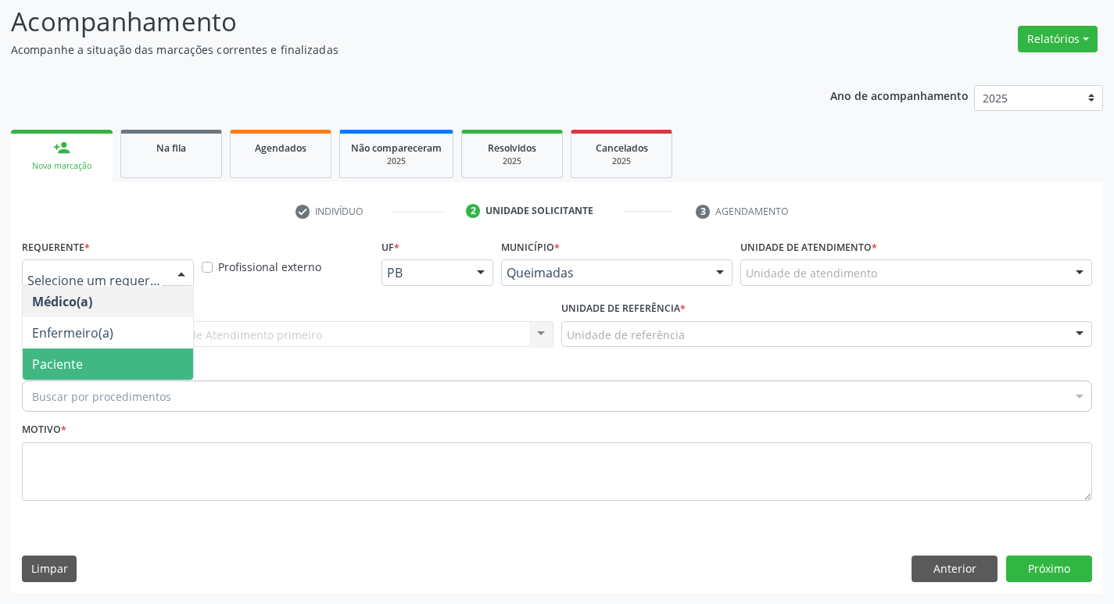
click at [77, 362] on span "Paciente" at bounding box center [57, 364] width 51 height 17
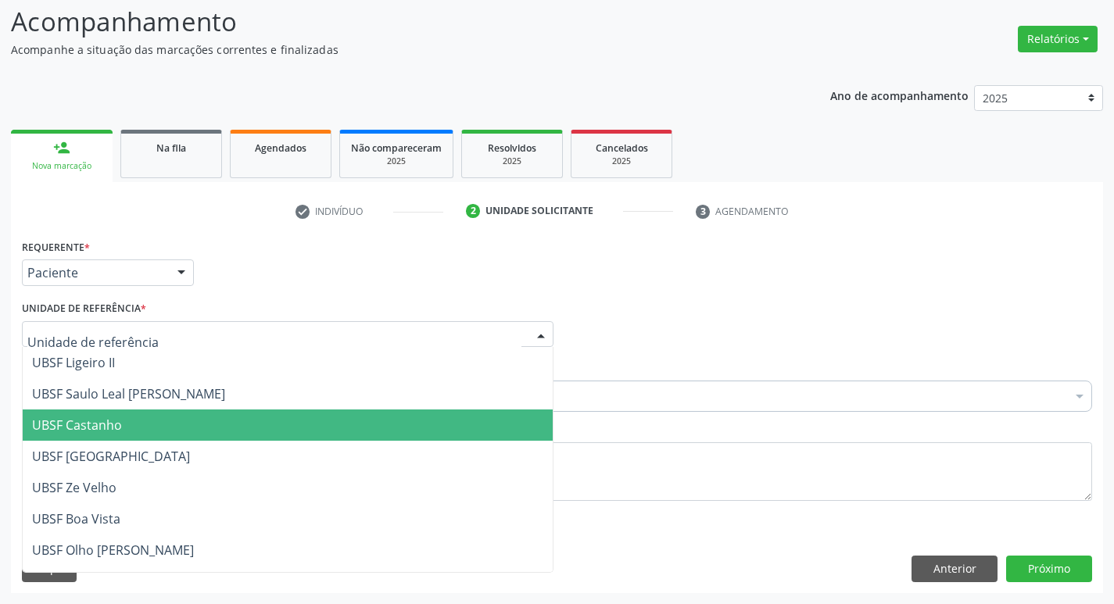
click at [73, 412] on span "UBSF Castanho" at bounding box center [288, 425] width 530 height 31
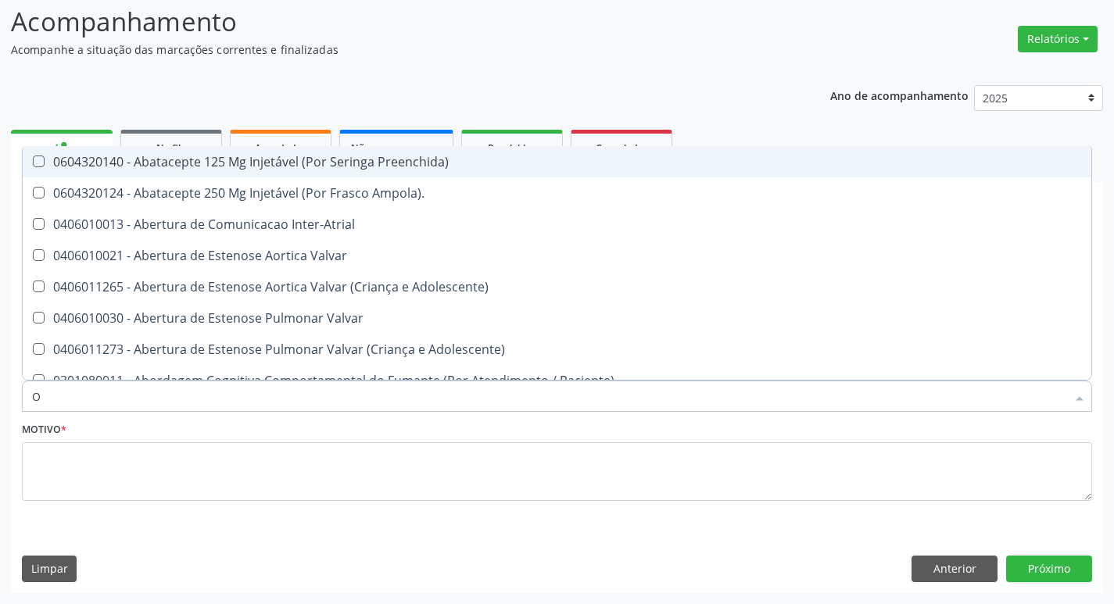
type input "ORTOPEDISTA"
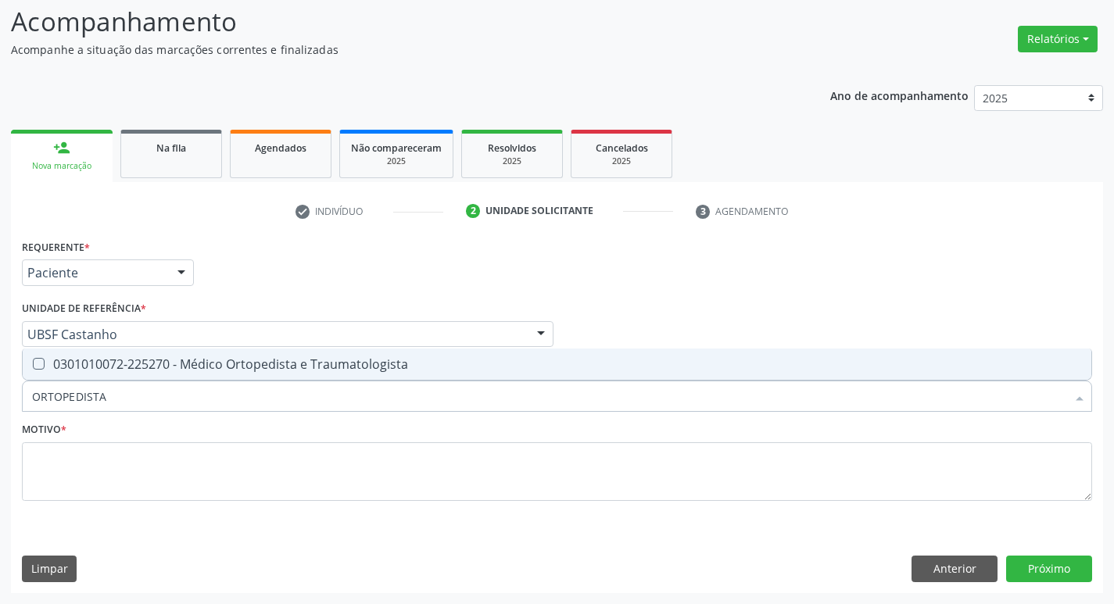
click at [233, 355] on span "0301010072-225270 - Médico Ortopedista e Traumatologista" at bounding box center [557, 364] width 1068 height 31
checkbox Traumatologista "true"
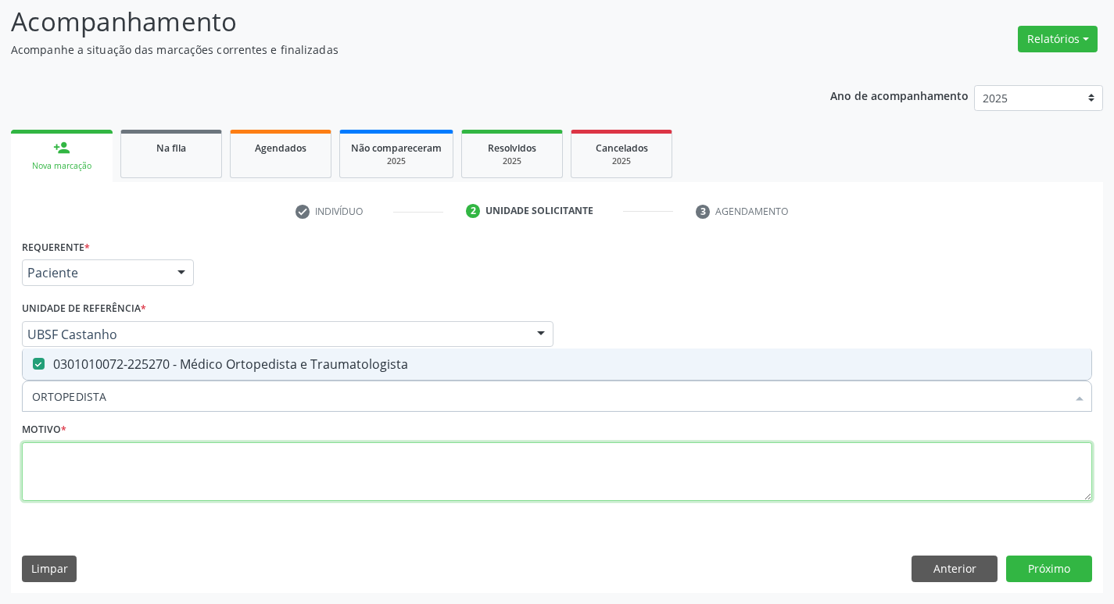
click at [209, 461] on textarea at bounding box center [557, 471] width 1070 height 59
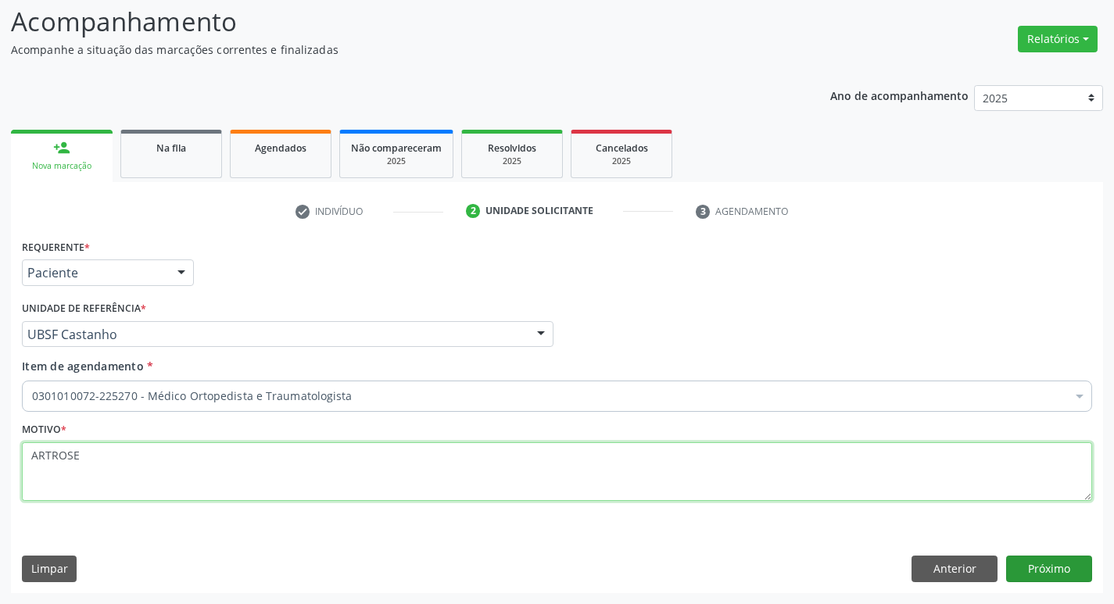
type textarea "ARTROSE"
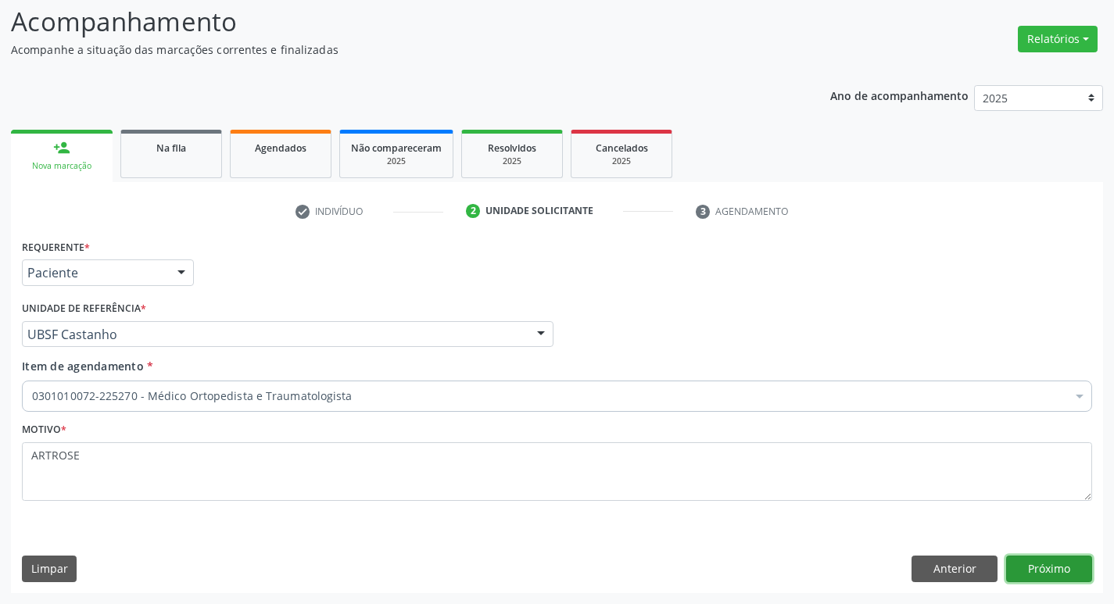
click at [1056, 564] on button "Próximo" at bounding box center [1049, 569] width 86 height 27
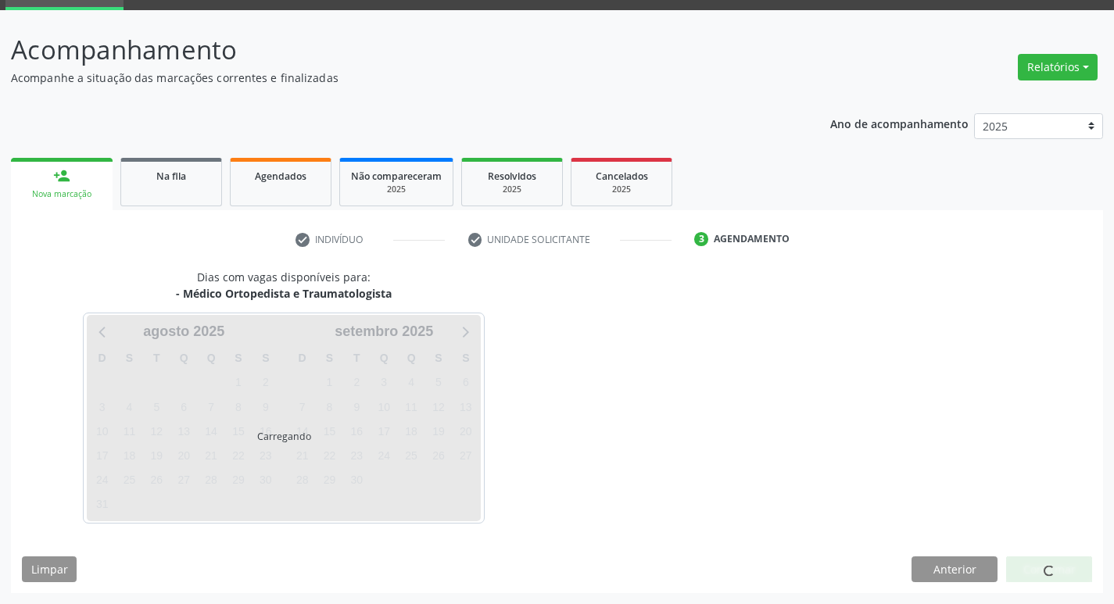
scroll to position [76, 0]
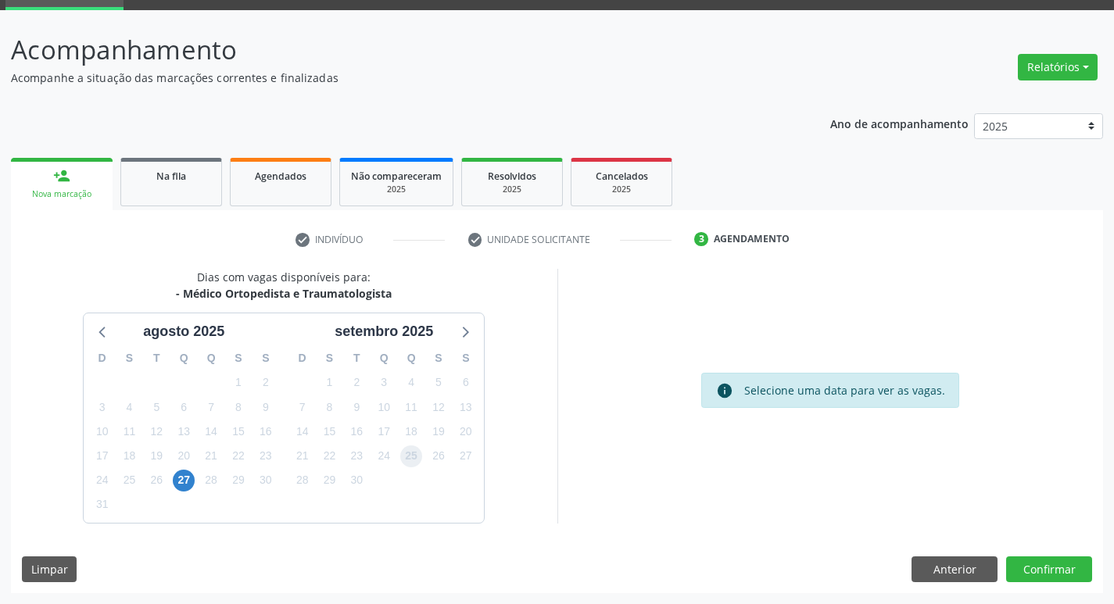
click at [406, 454] on span "25" at bounding box center [411, 456] width 22 height 22
click at [1028, 568] on button "Confirmar" at bounding box center [1049, 569] width 86 height 27
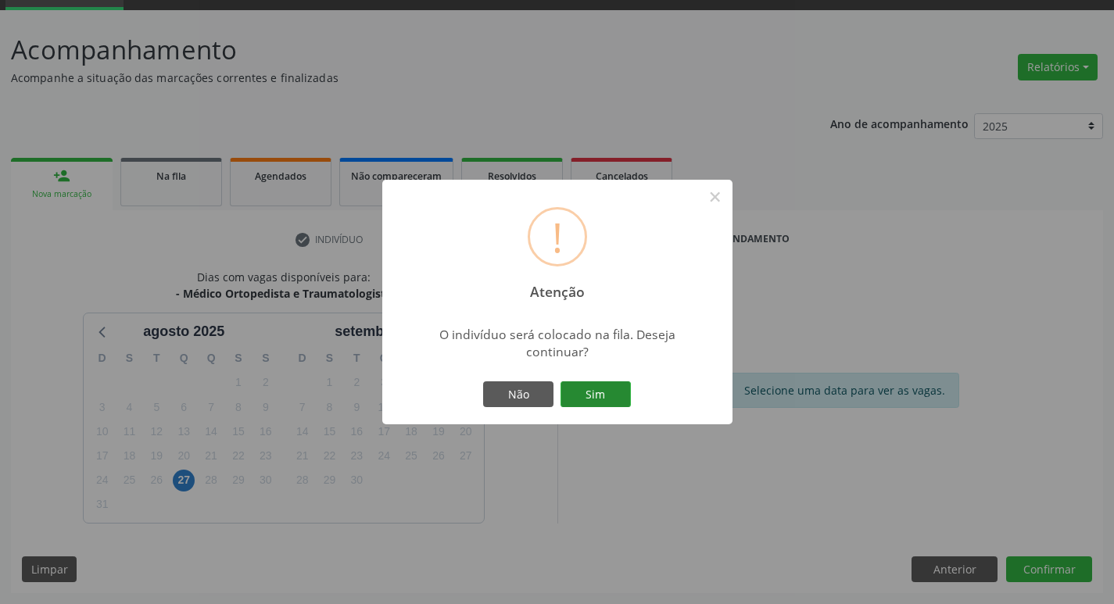
click at [622, 392] on button "Sim" at bounding box center [595, 394] width 70 height 27
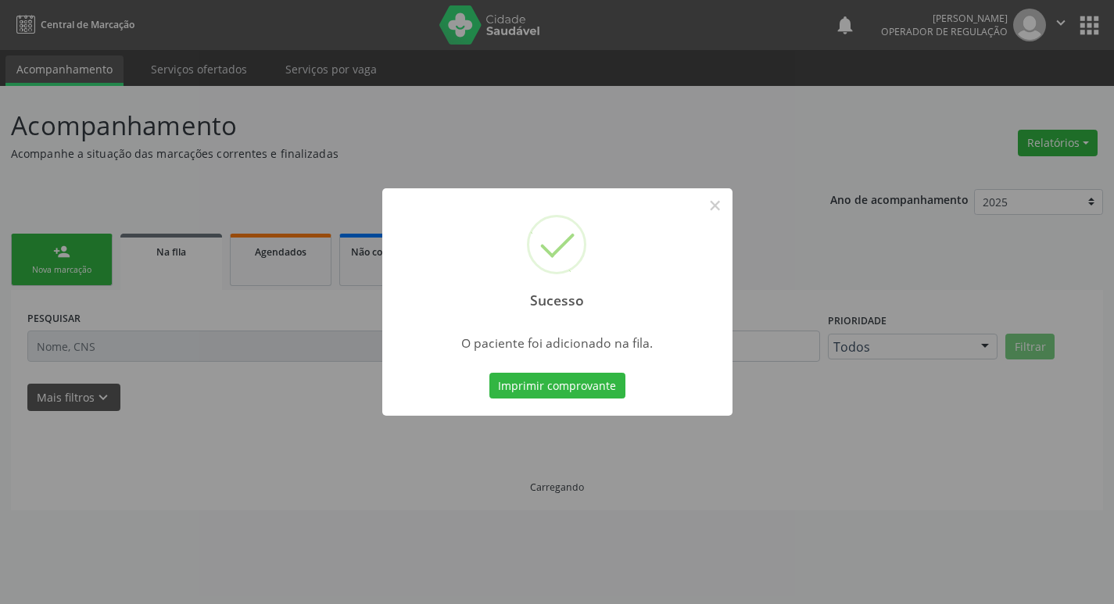
scroll to position [0, 0]
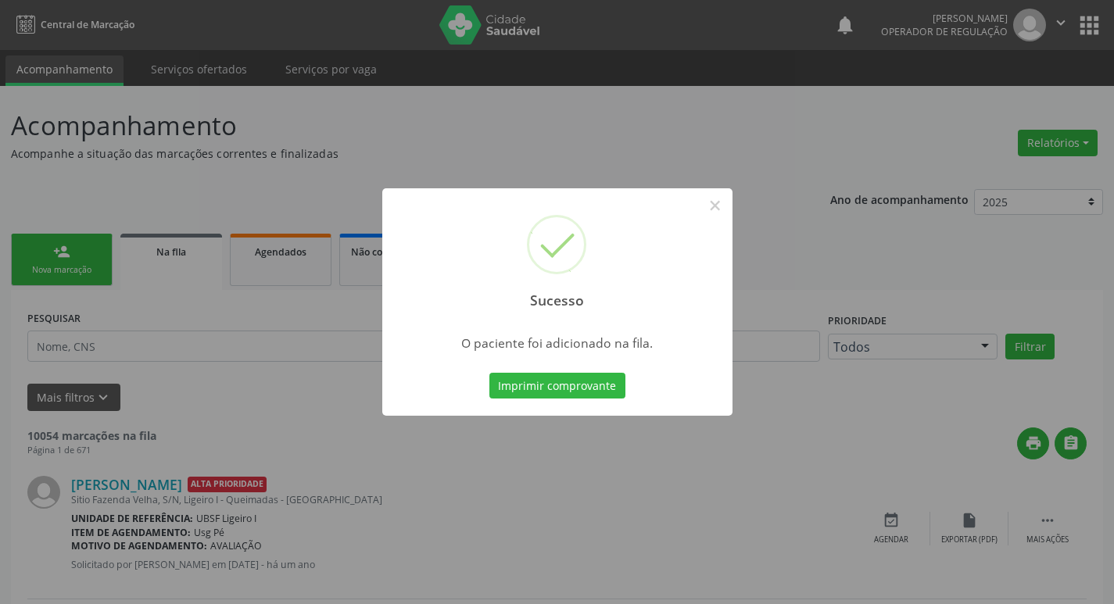
click at [253, 377] on div "Sucesso × O paciente foi adicionado na fila. Imprimir comprovante Cancel" at bounding box center [557, 302] width 1114 height 604
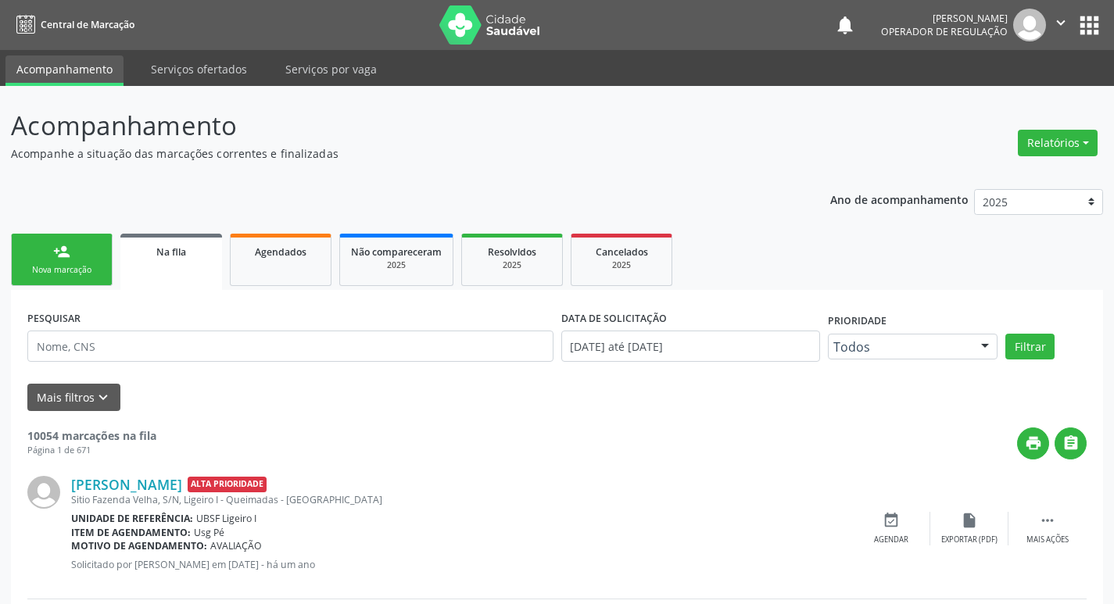
click at [32, 256] on link "person_add Nova marcação" at bounding box center [62, 260] width 102 height 52
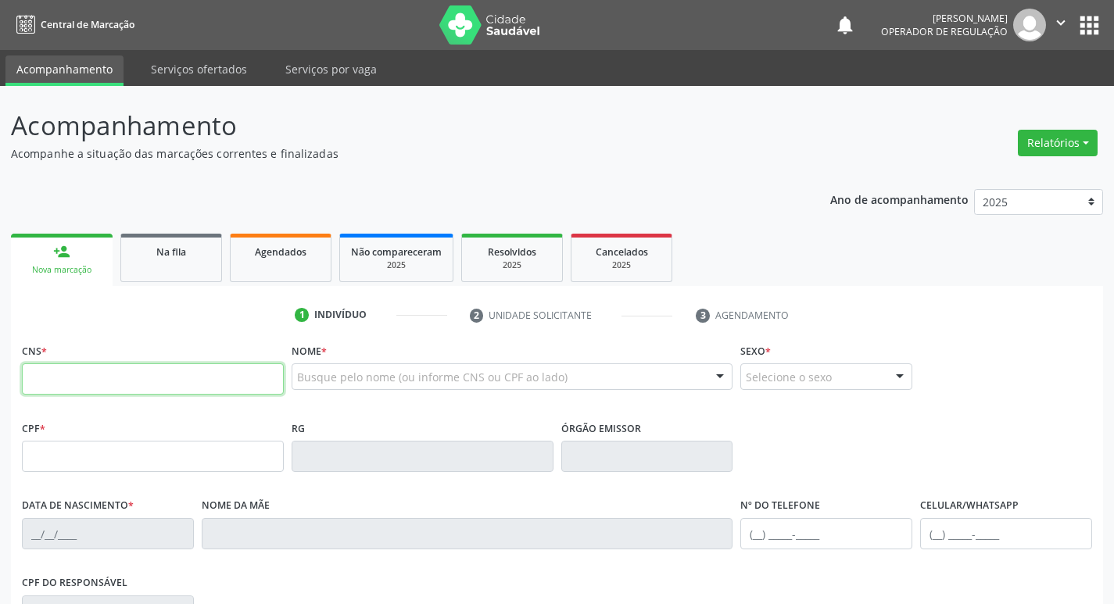
click at [127, 378] on input "text" at bounding box center [153, 378] width 262 height 31
type input "700 5005 5795 8857"
type input "503.836.634-15"
type input "31/12/1945"
type input "Josefa Emília da Nobrega"
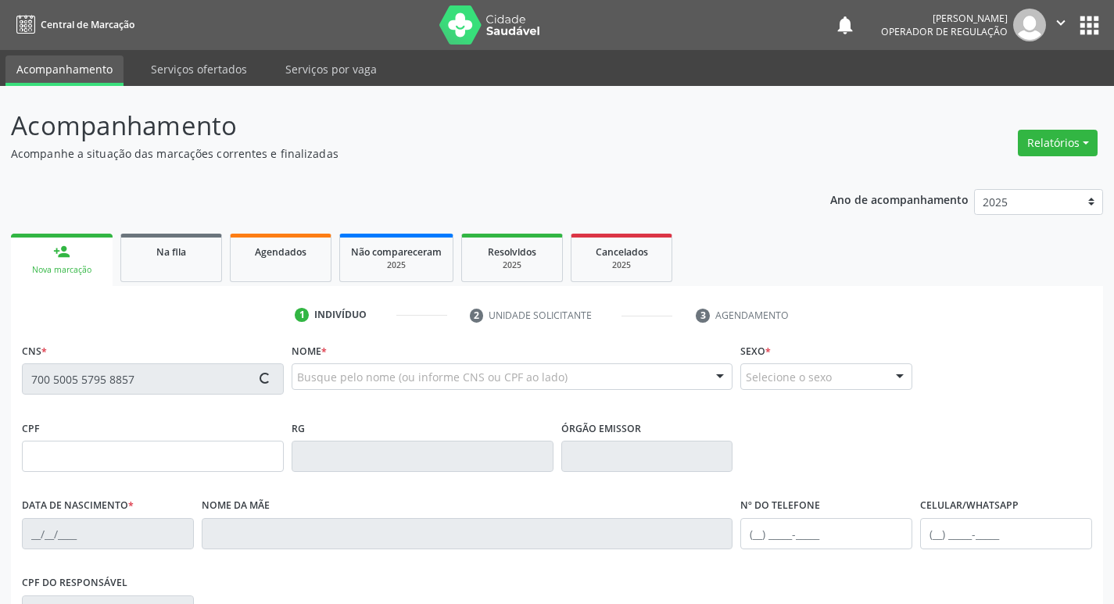
type input "(83) 99117-0422"
type input "424.034.054-34"
type input "S/N"
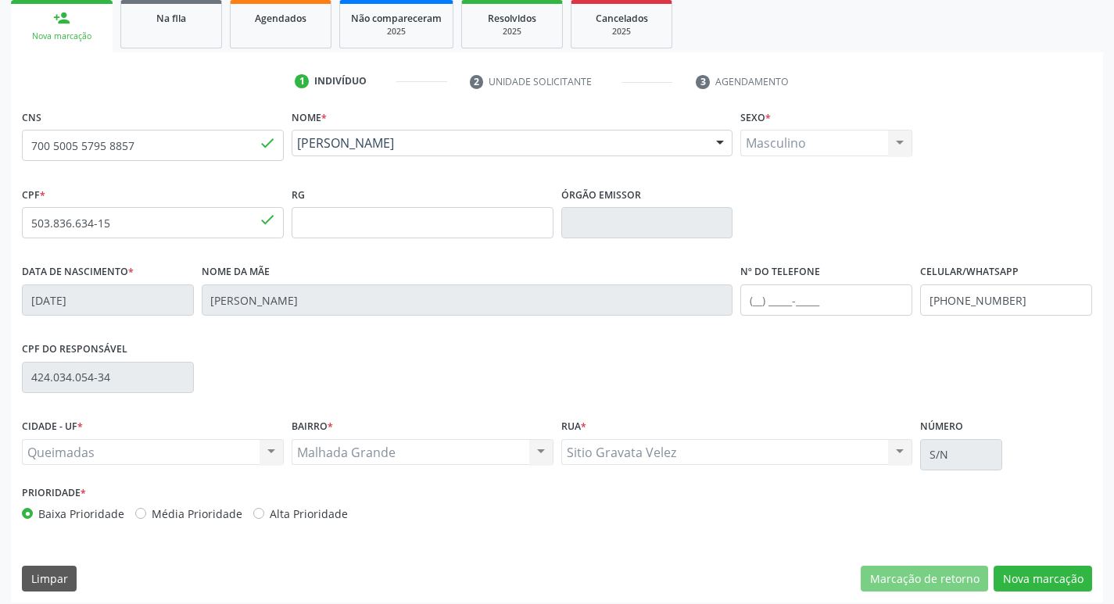
scroll to position [234, 0]
click at [1029, 570] on button "Nova marcação" at bounding box center [1042, 578] width 98 height 27
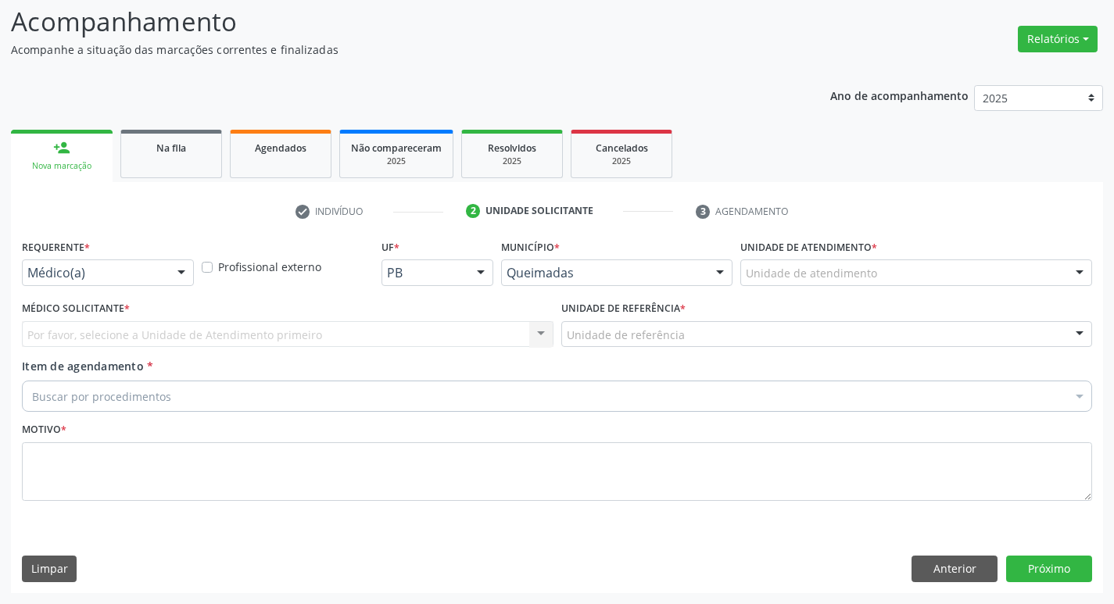
scroll to position [104, 0]
click at [89, 259] on div "Médico(a)" at bounding box center [108, 272] width 172 height 27
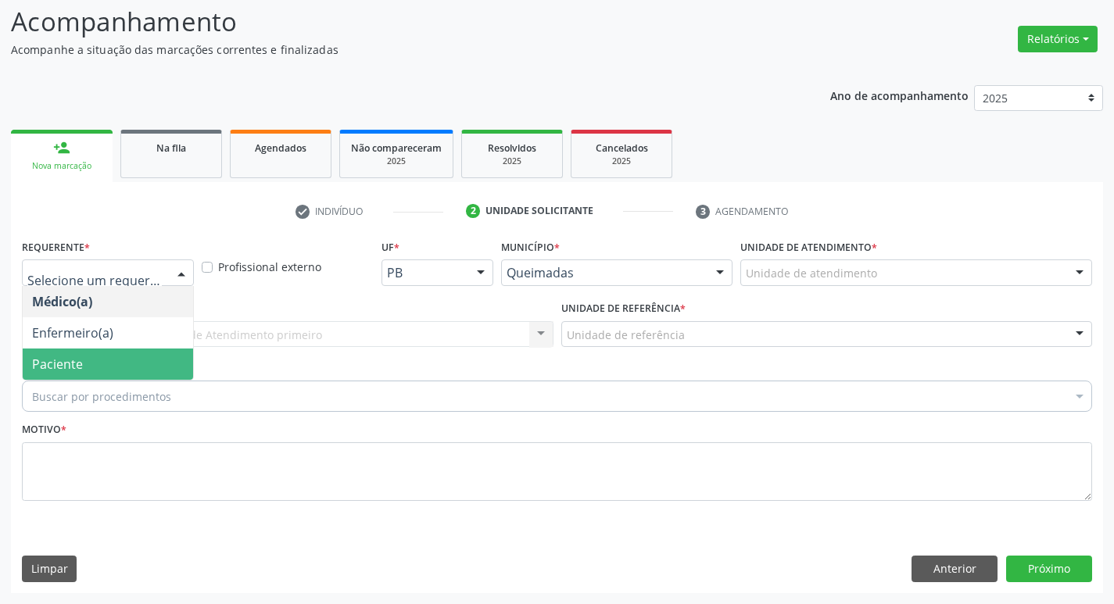
click at [31, 364] on span "Paciente" at bounding box center [108, 364] width 170 height 31
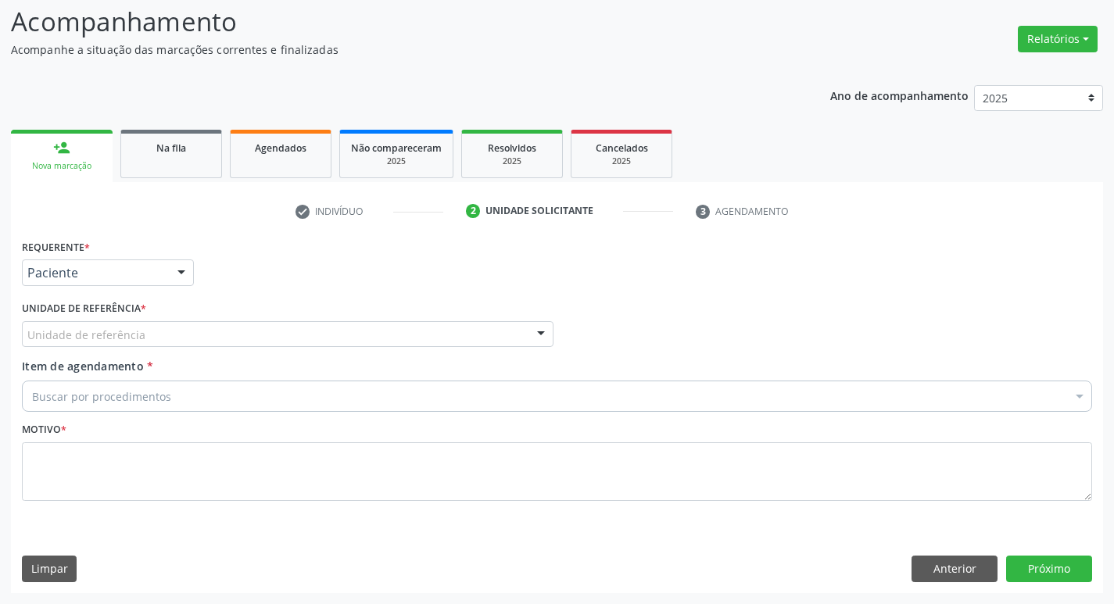
click at [63, 344] on div "Unidade de referência" at bounding box center [287, 334] width 531 height 27
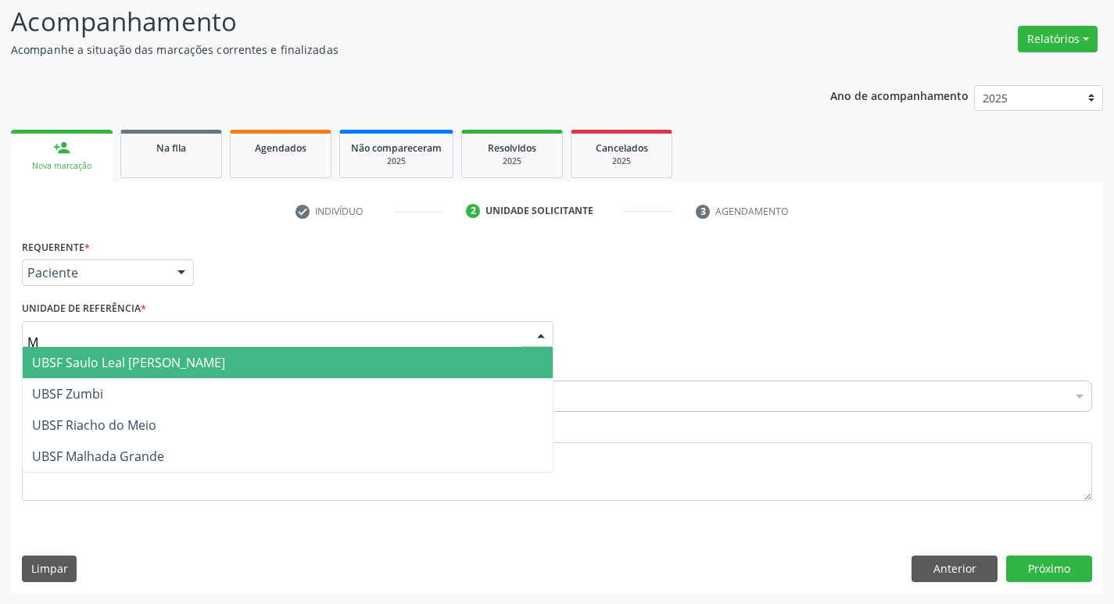
type input "MA"
click at [75, 369] on span "UBSF Malhada Grande" at bounding box center [98, 362] width 132 height 17
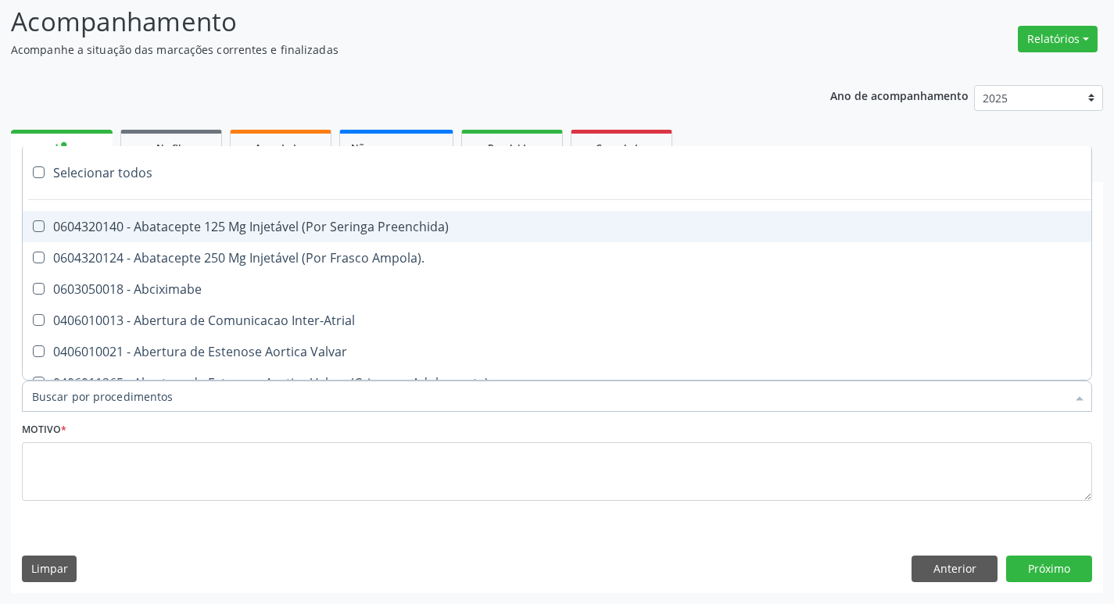
paste input "AVALIAÇÃO"
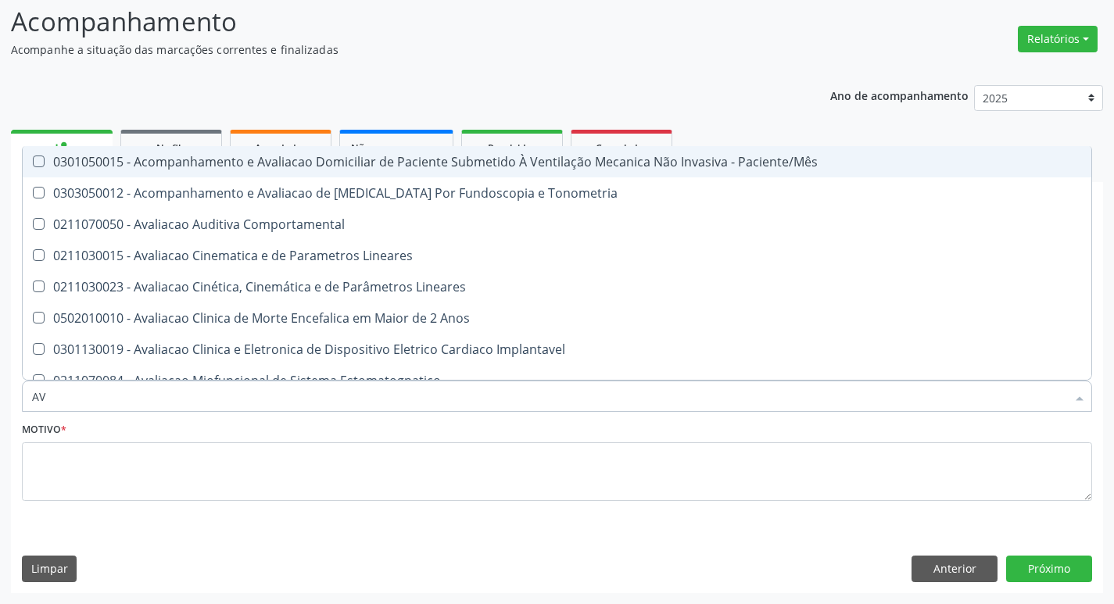
type input "A"
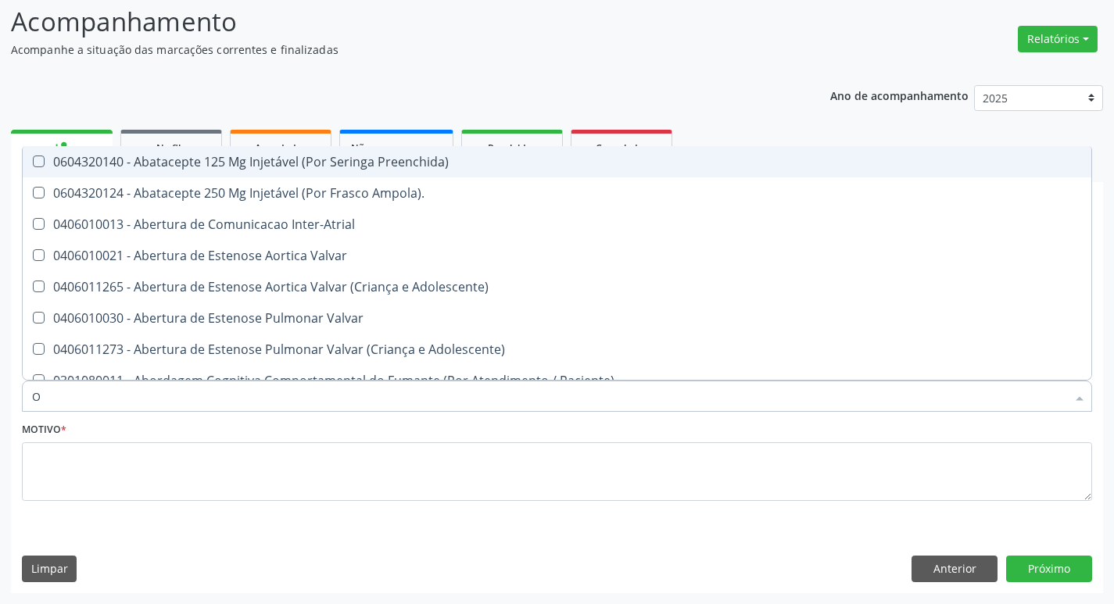
type input "ORTOPEDISTA"
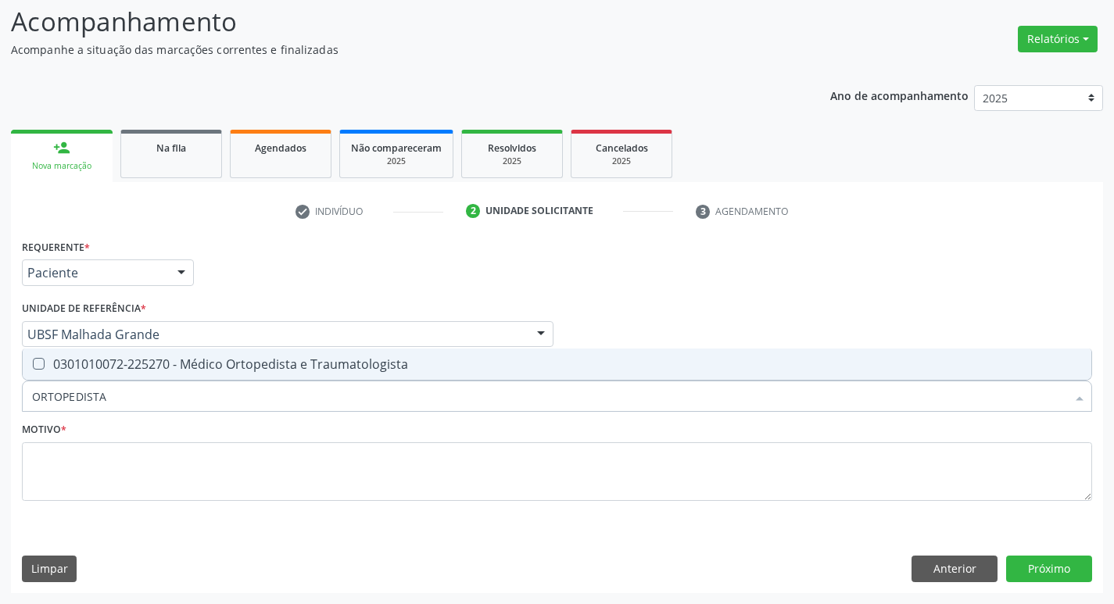
click at [143, 365] on div "0301010072-225270 - Médico Ortopedista e Traumatologista" at bounding box center [557, 364] width 1050 height 13
checkbox Traumatologista "true"
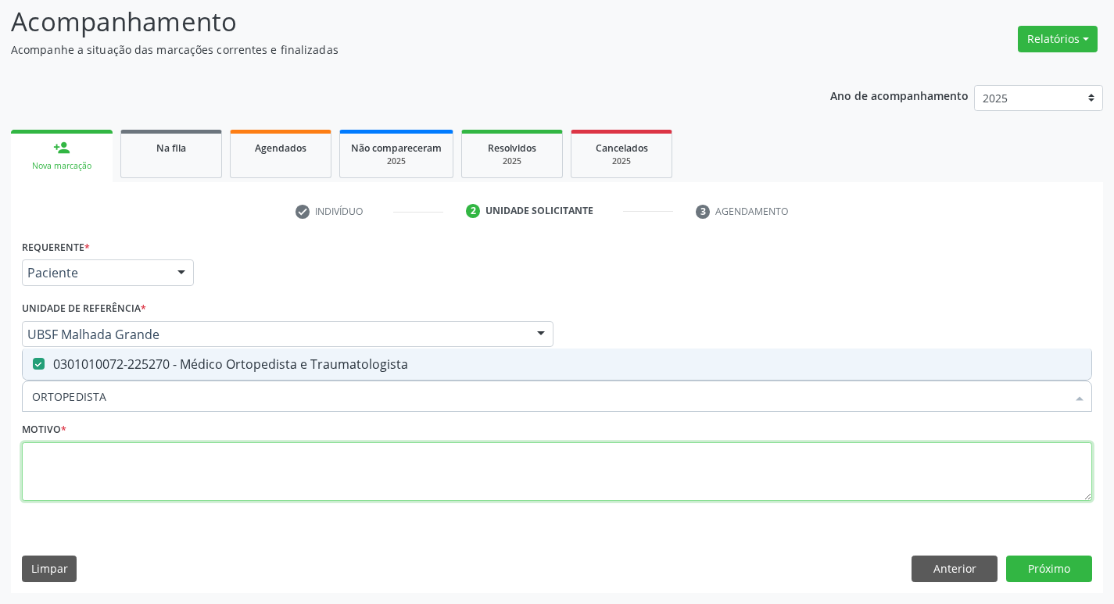
click at [133, 483] on textarea at bounding box center [557, 471] width 1070 height 59
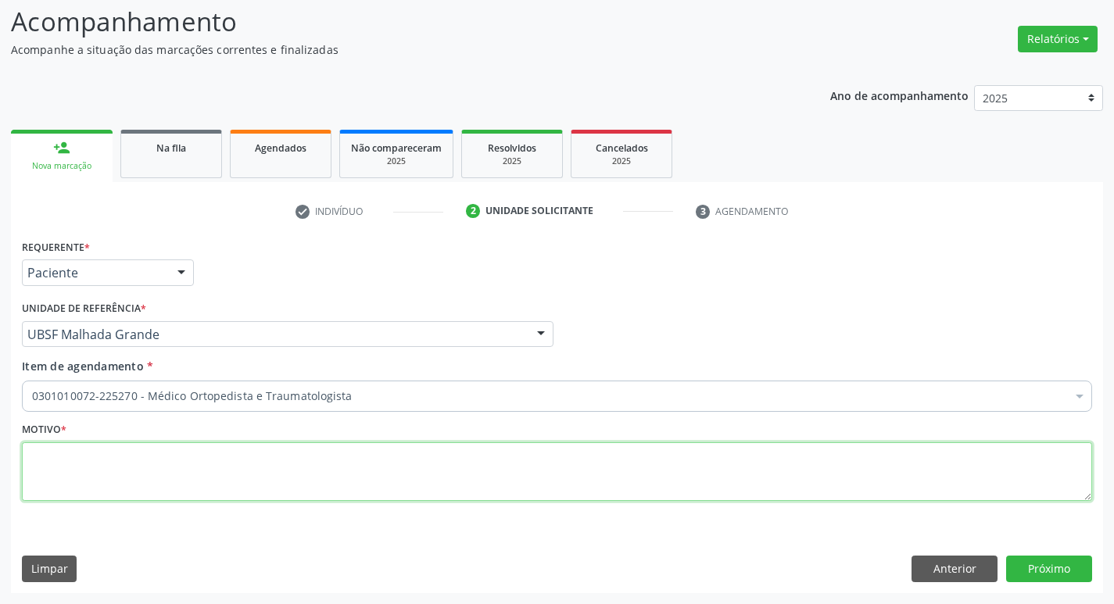
paste textarea "AVALIAÇÃO"
type textarea "AVALIAÇÃO"
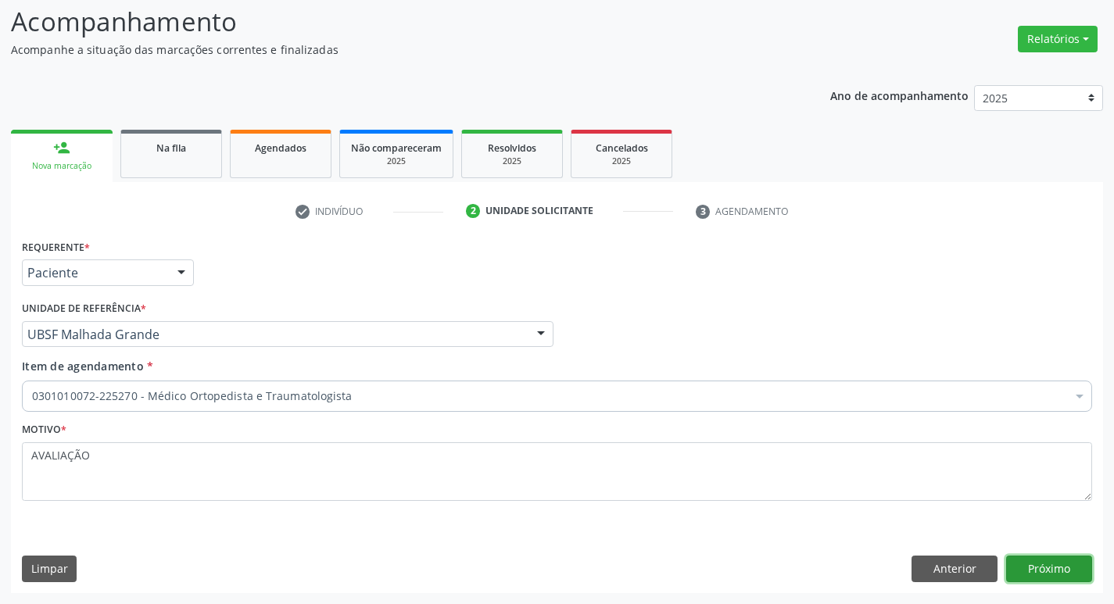
click at [1045, 560] on button "Próximo" at bounding box center [1049, 569] width 86 height 27
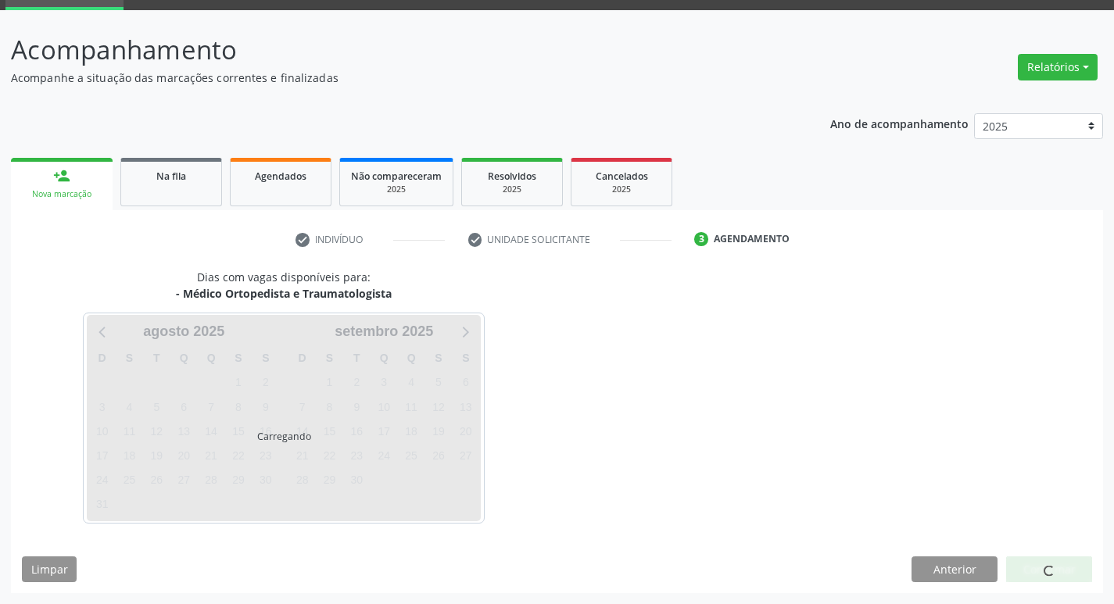
scroll to position [76, 0]
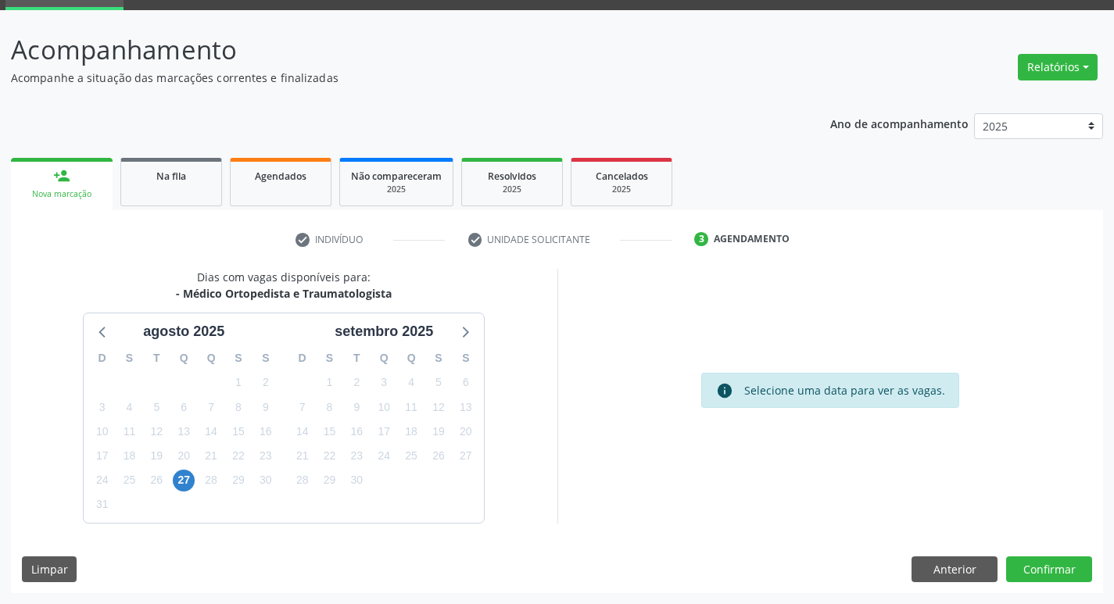
click at [402, 440] on div "18" at bounding box center [411, 432] width 22 height 24
click at [406, 438] on span "18" at bounding box center [411, 431] width 22 height 22
click at [1025, 569] on button "Confirmar" at bounding box center [1049, 569] width 86 height 27
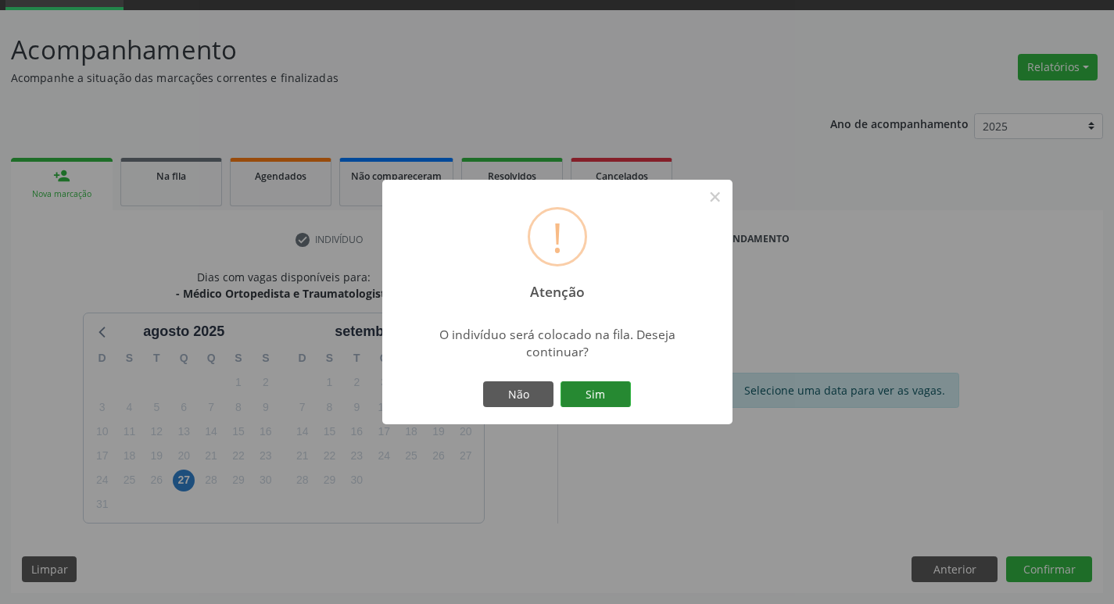
click at [621, 387] on button "Sim" at bounding box center [595, 394] width 70 height 27
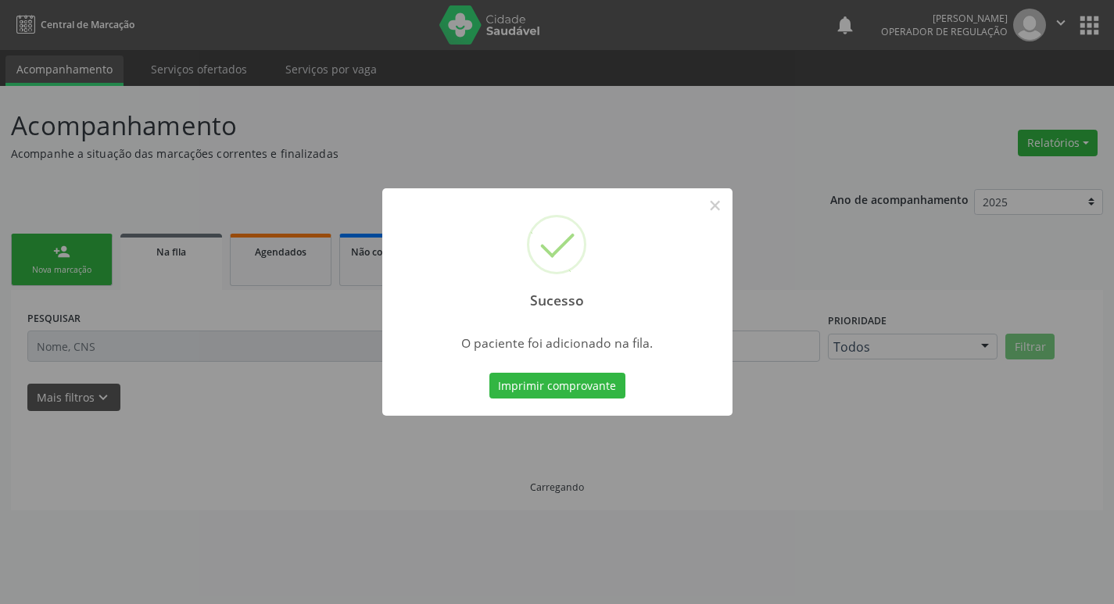
scroll to position [0, 0]
click at [112, 401] on div "Sucesso × O paciente foi adicionado na fila. Imprimir comprovante Cancel" at bounding box center [562, 302] width 1125 height 604
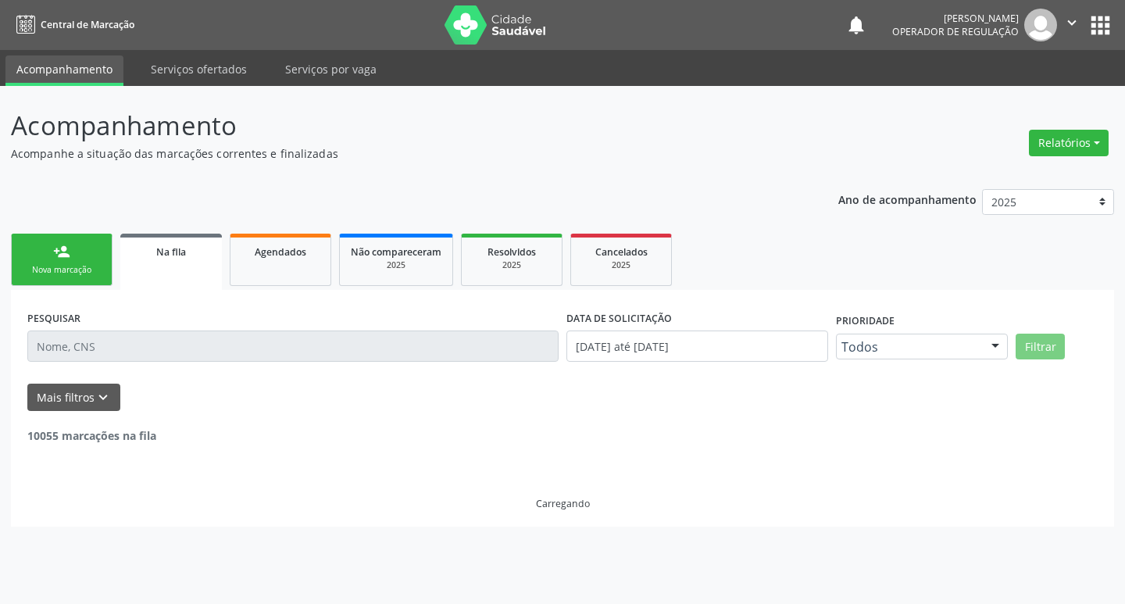
click at [43, 269] on div "Nova marcação" at bounding box center [62, 270] width 78 height 12
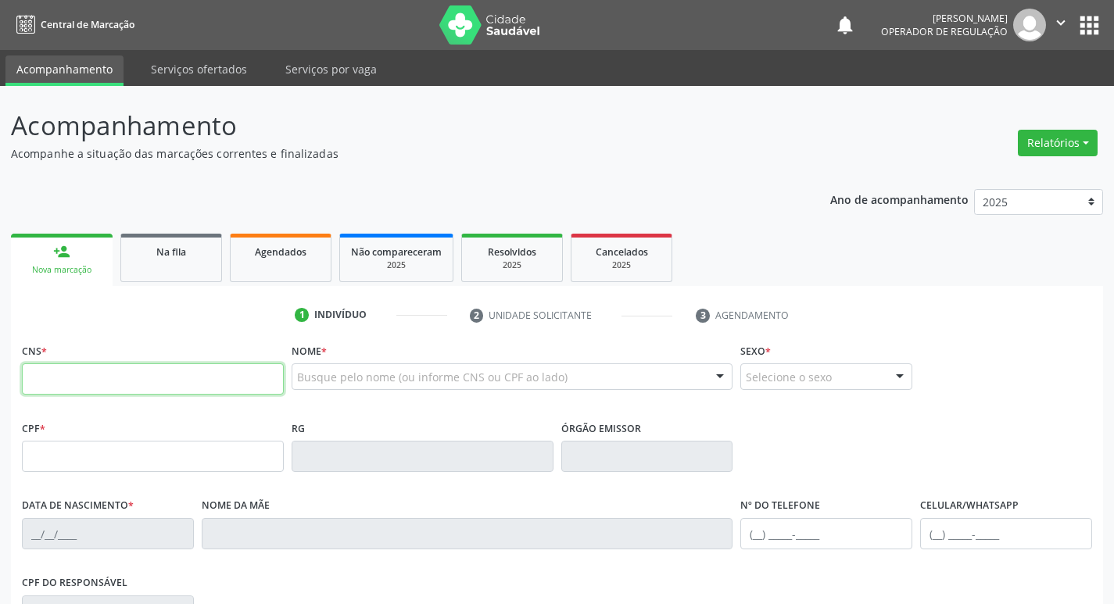
click at [94, 375] on input "text" at bounding box center [153, 378] width 262 height 31
type input "700 5025 3845 0853"
type input "038.952.394-10"
type input "08/04/1981"
type input "Luiza Domingos da Silva"
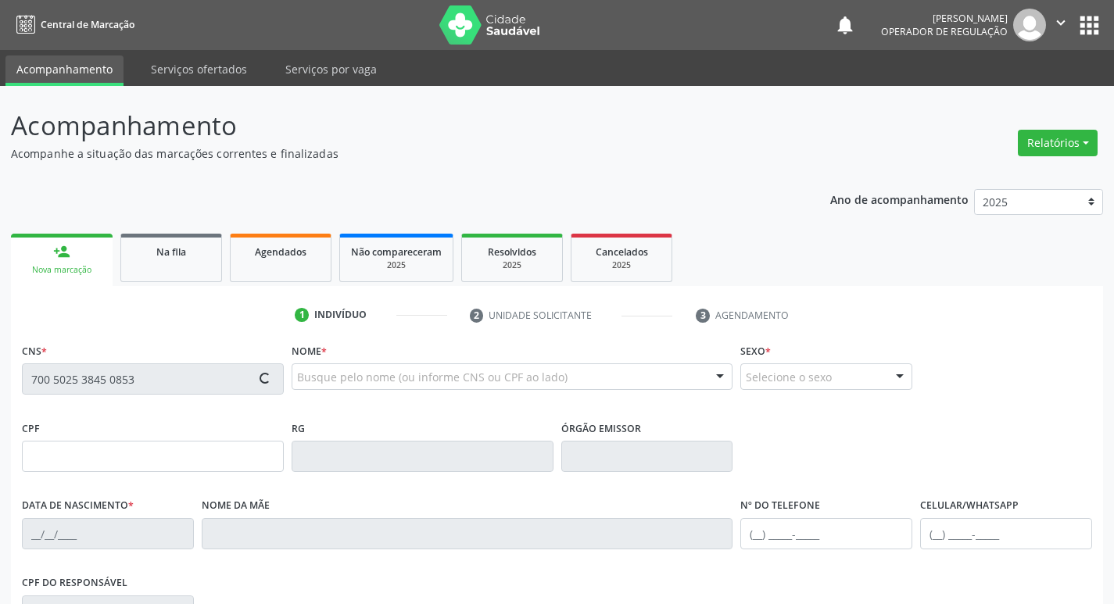
type input "(83) 99174-8804"
type input "065.348.874-28"
type input "38"
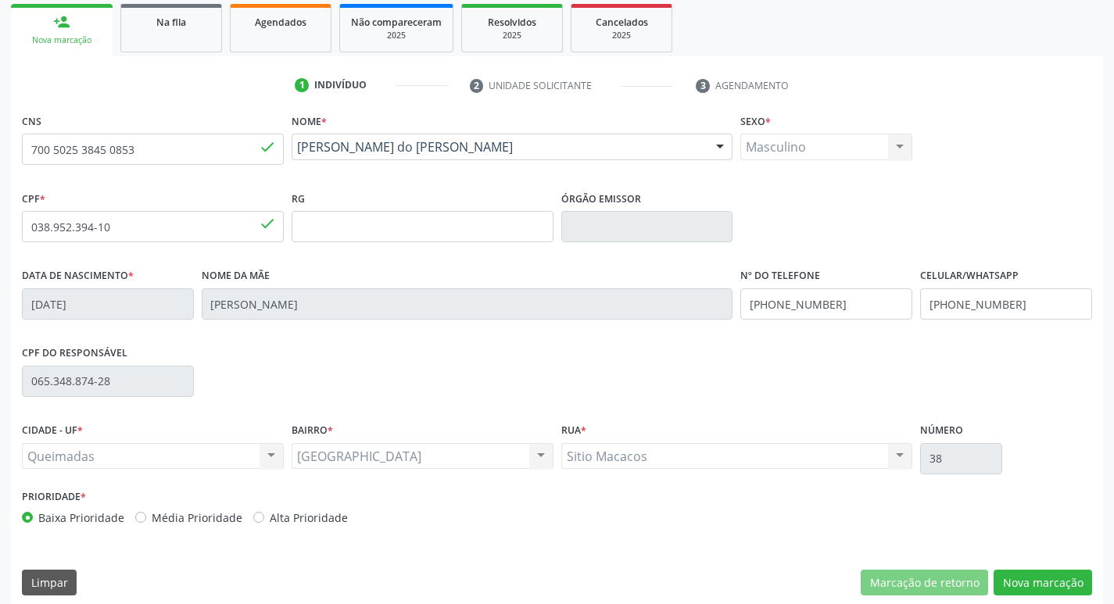
scroll to position [243, 0]
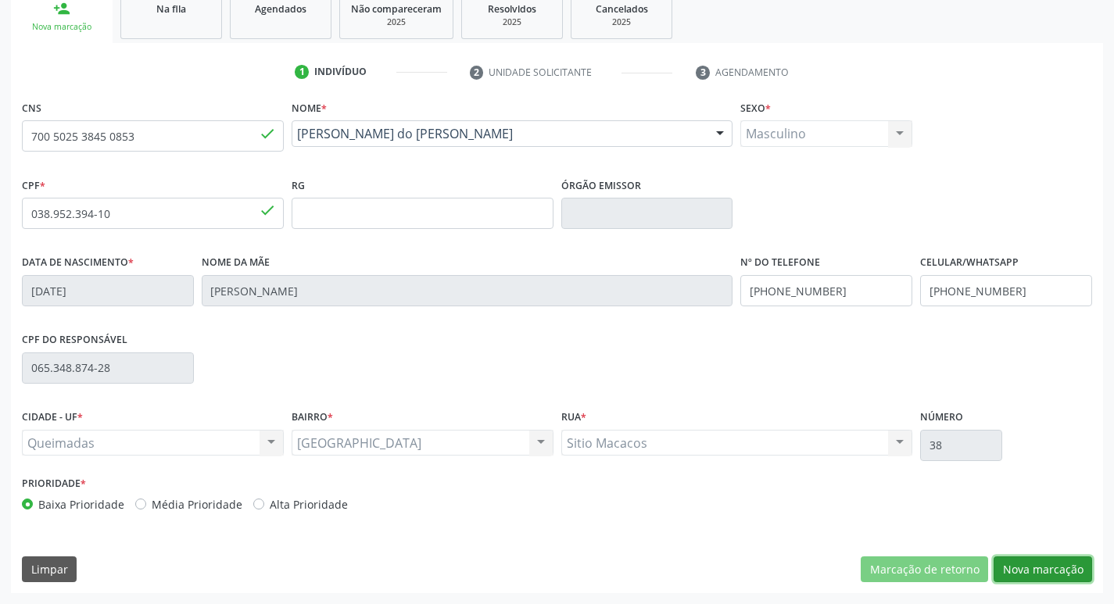
click at [1043, 558] on button "Nova marcação" at bounding box center [1042, 569] width 98 height 27
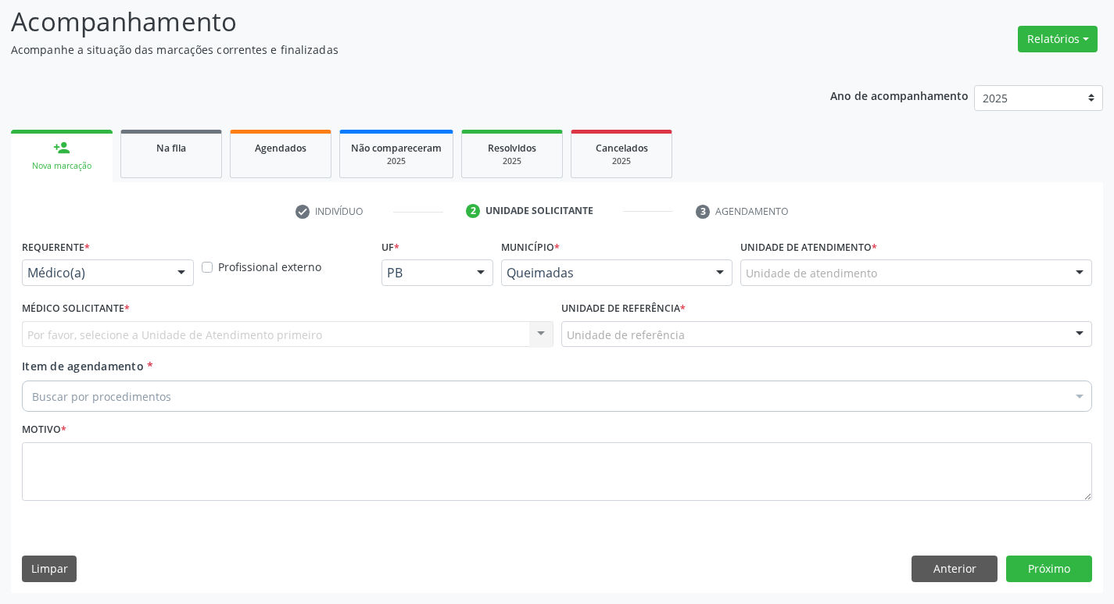
scroll to position [104, 0]
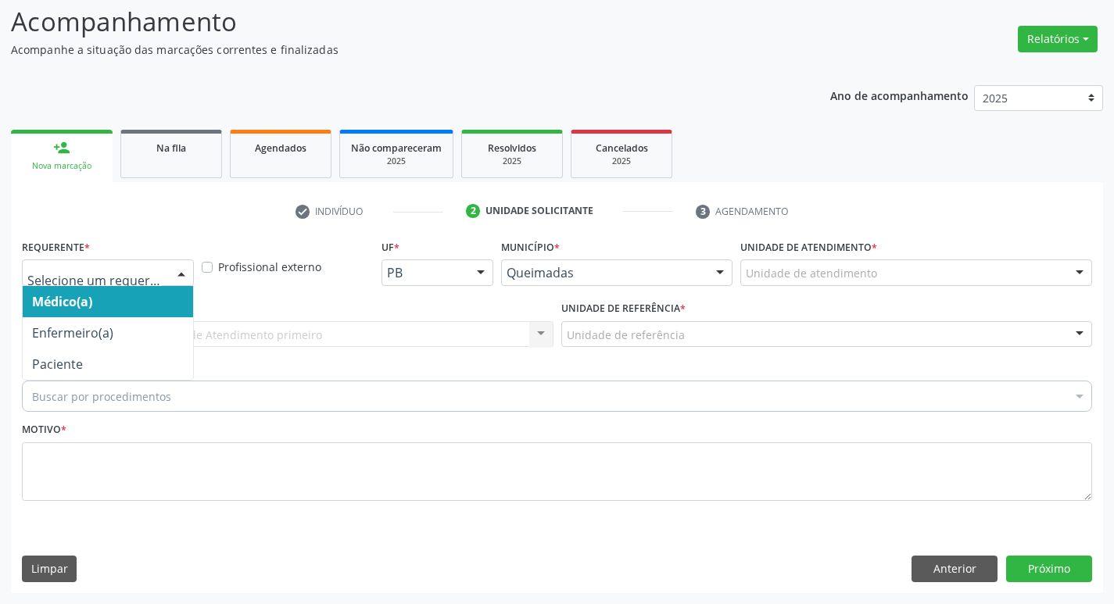
click at [39, 263] on div at bounding box center [108, 272] width 172 height 27
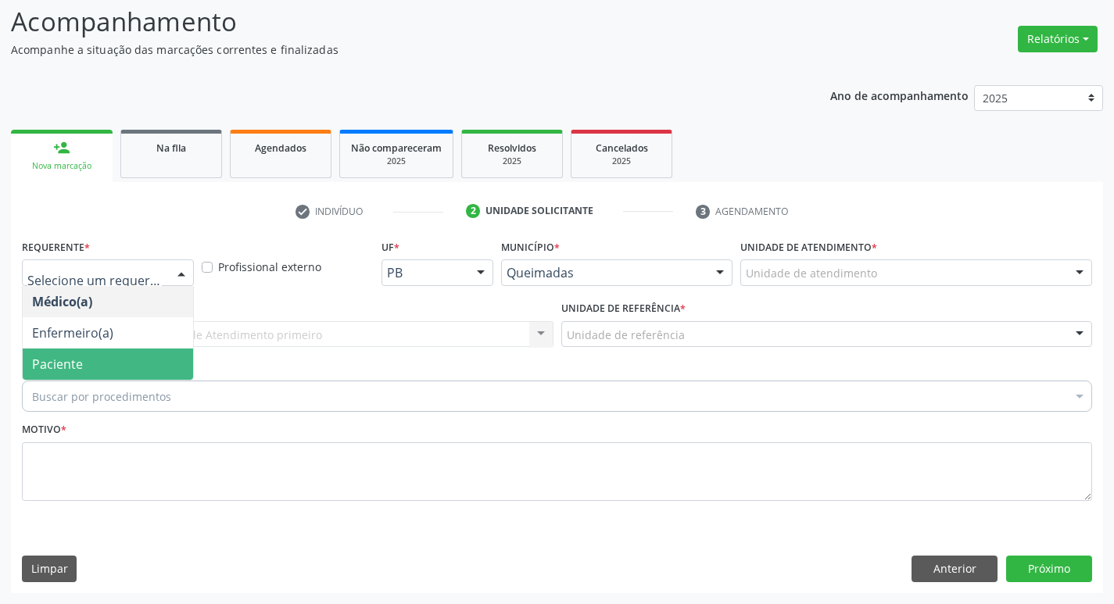
click at [59, 349] on span "Paciente" at bounding box center [108, 364] width 170 height 31
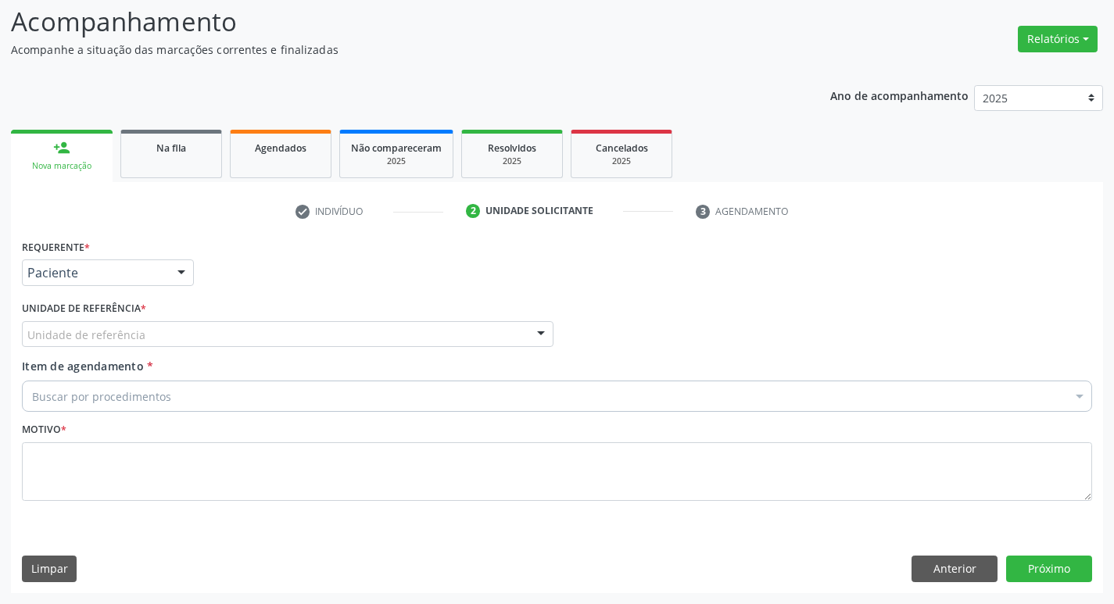
click at [59, 348] on div "Unidade de referência * Unidade de referência UBSF Ligeiro II UBSF Saulo Leal E…" at bounding box center [287, 327] width 539 height 61
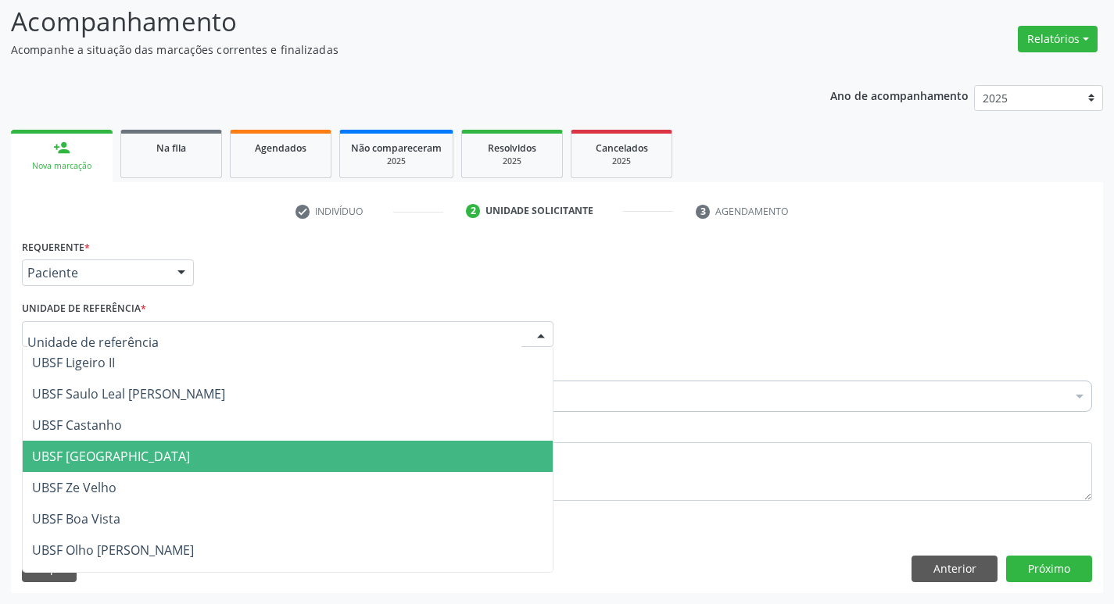
click at [148, 455] on span "UBSF [GEOGRAPHIC_DATA]" at bounding box center [288, 456] width 530 height 31
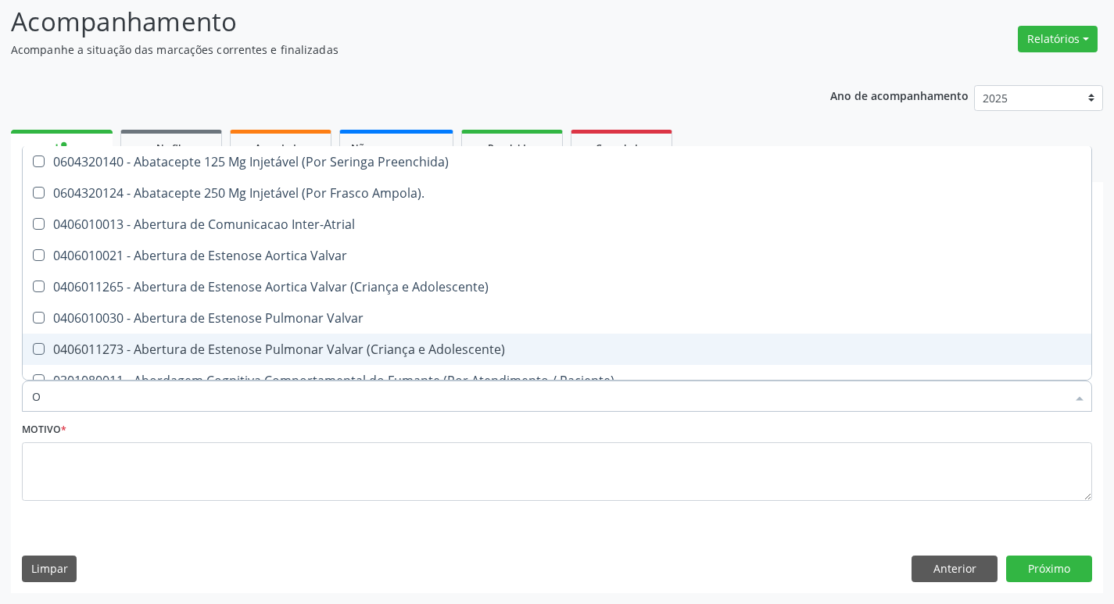
type input "ORTOPEDISTA"
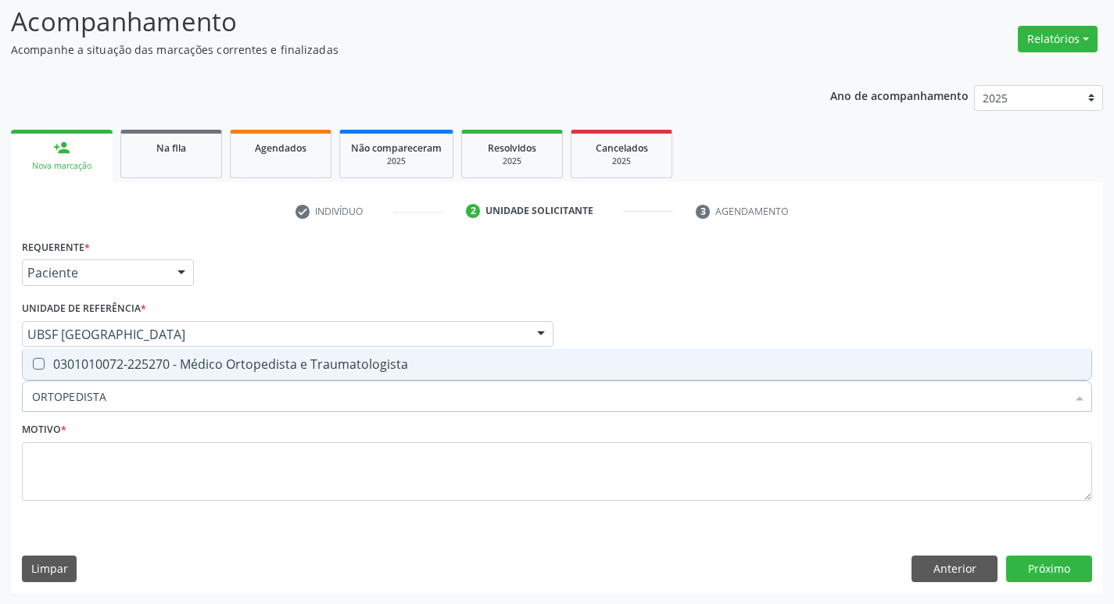
click at [166, 366] on div "0301010072-225270 - Médico Ortopedista e Traumatologista" at bounding box center [557, 364] width 1050 height 13
checkbox Traumatologista "true"
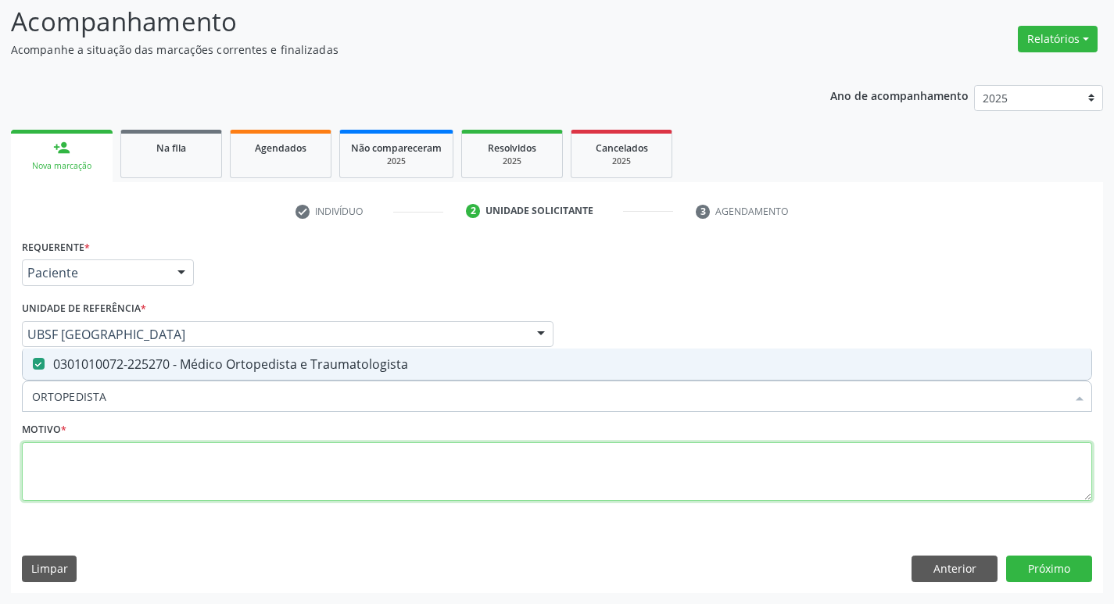
click at [178, 454] on textarea at bounding box center [557, 471] width 1070 height 59
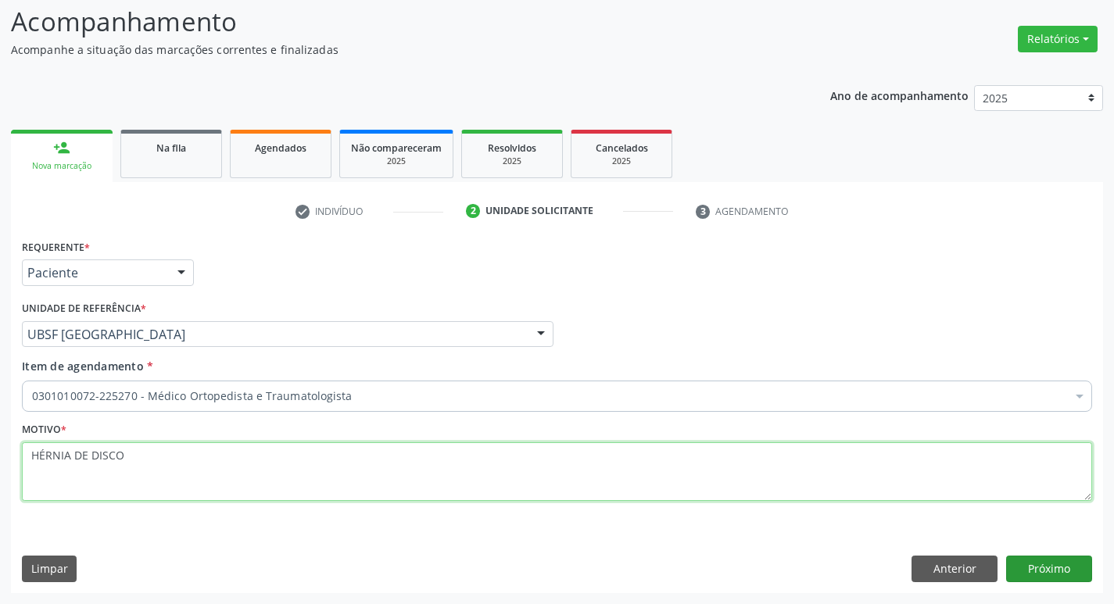
type textarea "HÉRNIA DE DISCO"
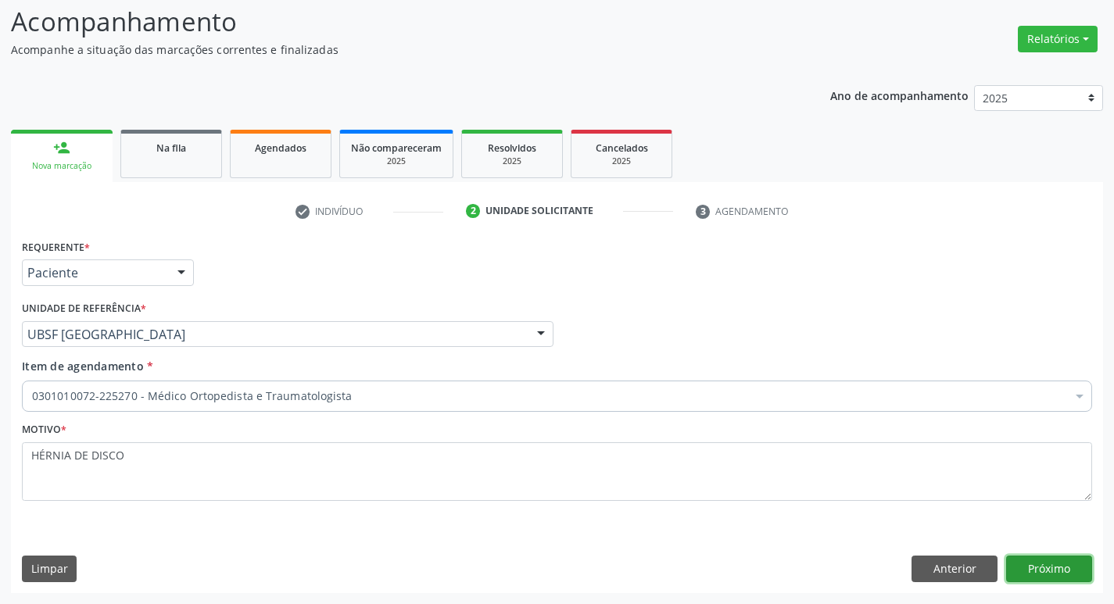
click at [1089, 575] on button "Próximo" at bounding box center [1049, 569] width 86 height 27
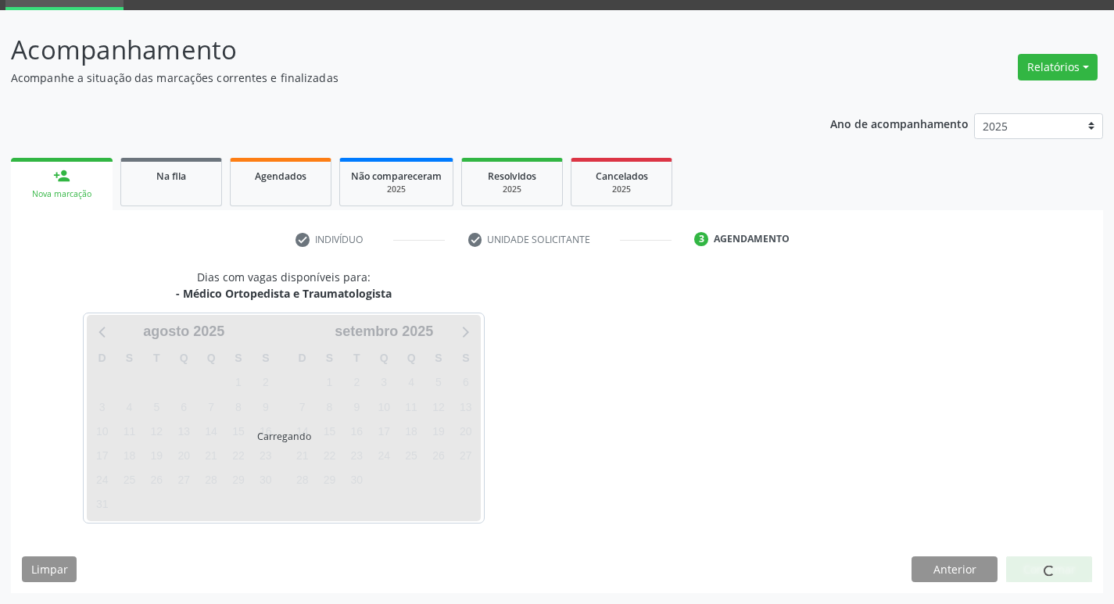
scroll to position [76, 0]
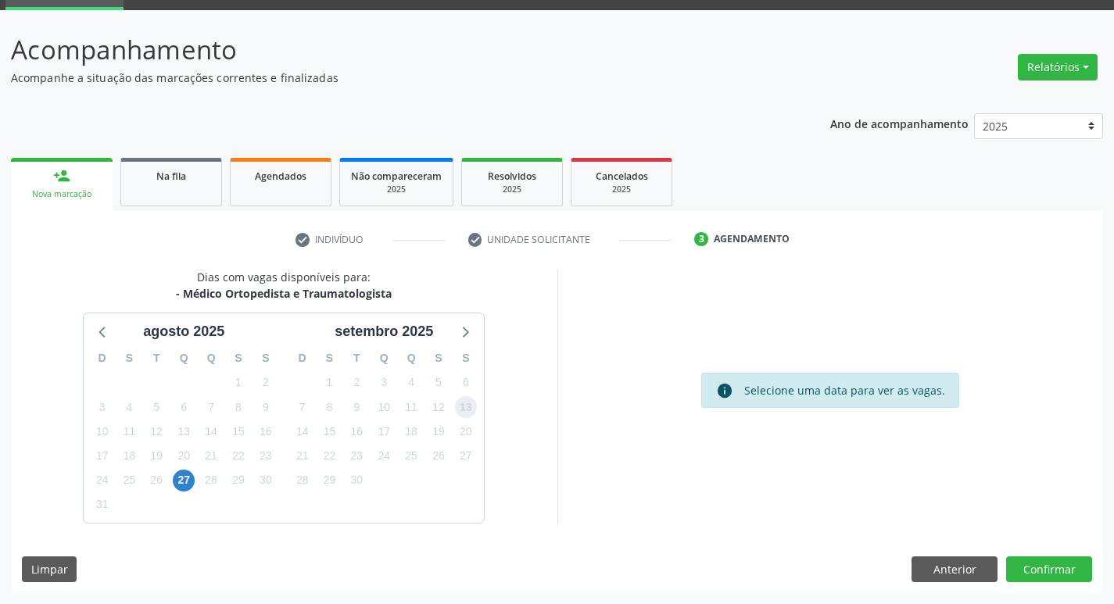
click at [463, 410] on span "13" at bounding box center [466, 407] width 22 height 22
click at [1035, 566] on button "Confirmar" at bounding box center [1049, 569] width 86 height 27
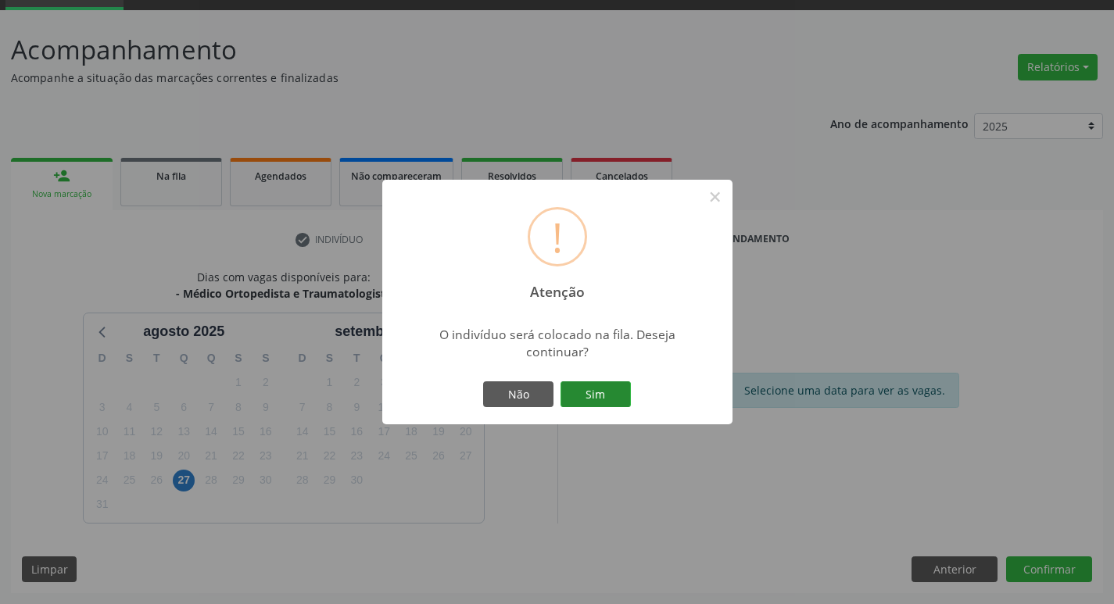
click at [611, 398] on button "Sim" at bounding box center [595, 394] width 70 height 27
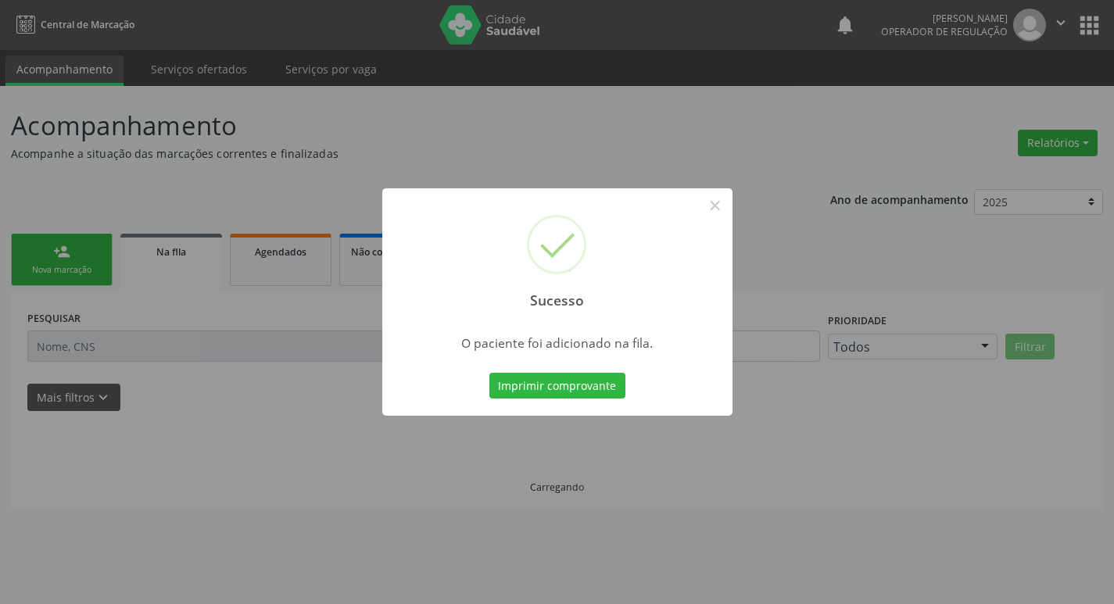
scroll to position [0, 0]
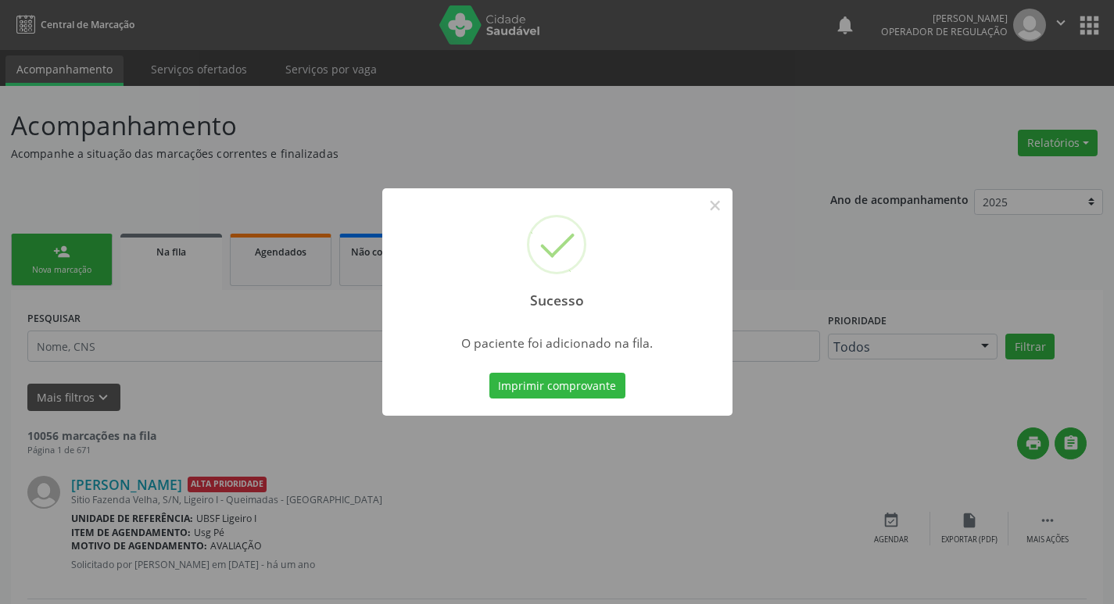
click at [110, 249] on div "Sucesso × O paciente foi adicionado na fila. Imprimir comprovante Cancel" at bounding box center [557, 302] width 1114 height 604
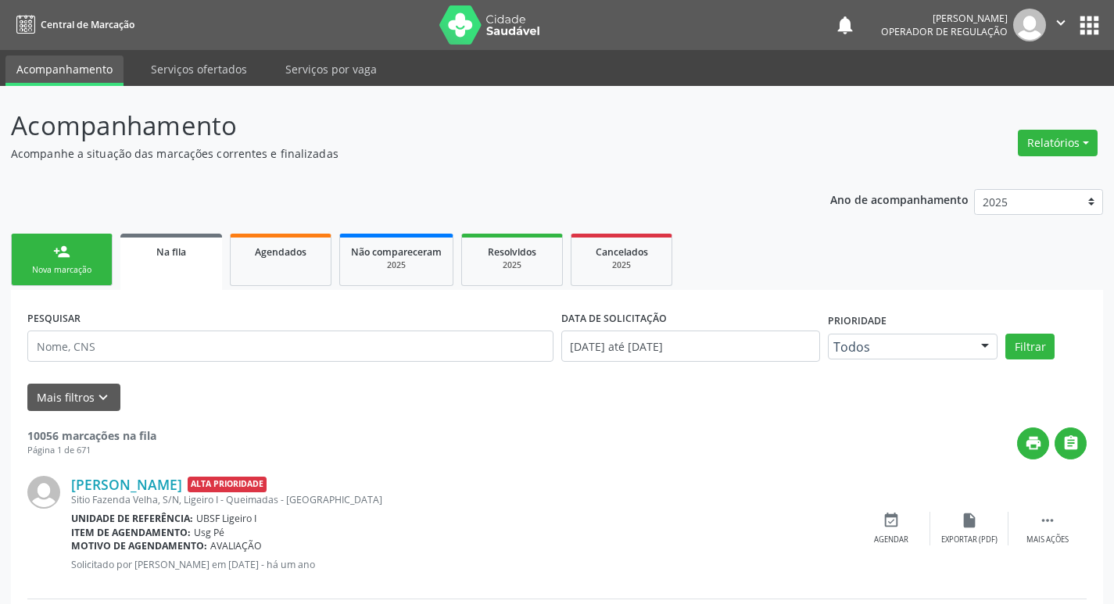
click at [56, 275] on div "Nova marcação" at bounding box center [62, 270] width 78 height 12
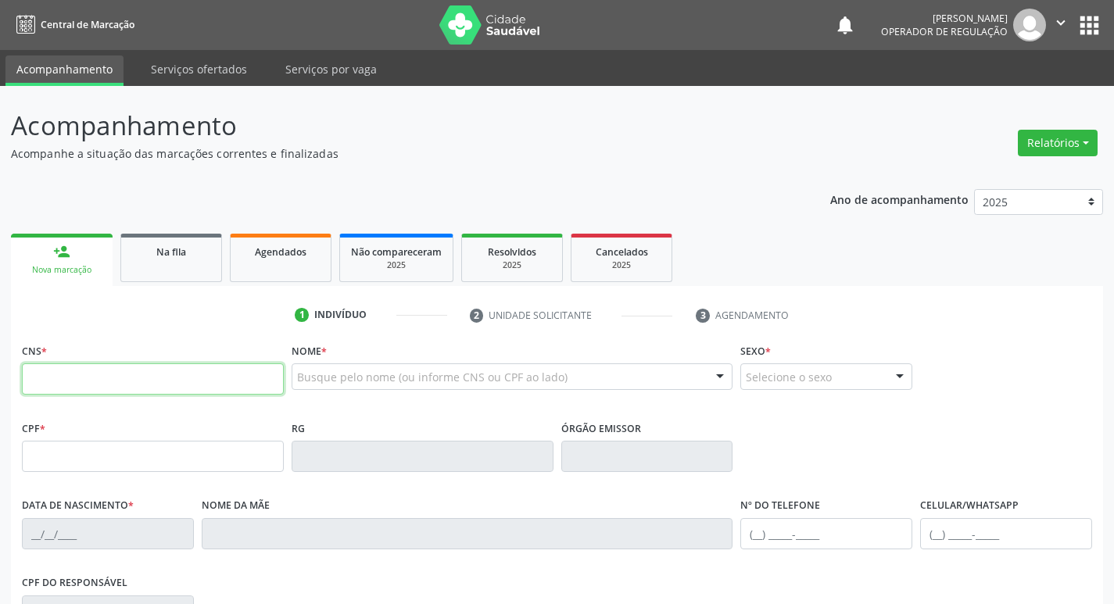
click at [49, 385] on input "text" at bounding box center [153, 378] width 262 height 31
type input "706 4071 7683 3583"
type input "895.604.937-87"
type input "16/05/1959"
type input "Josefa Maria da Silva"
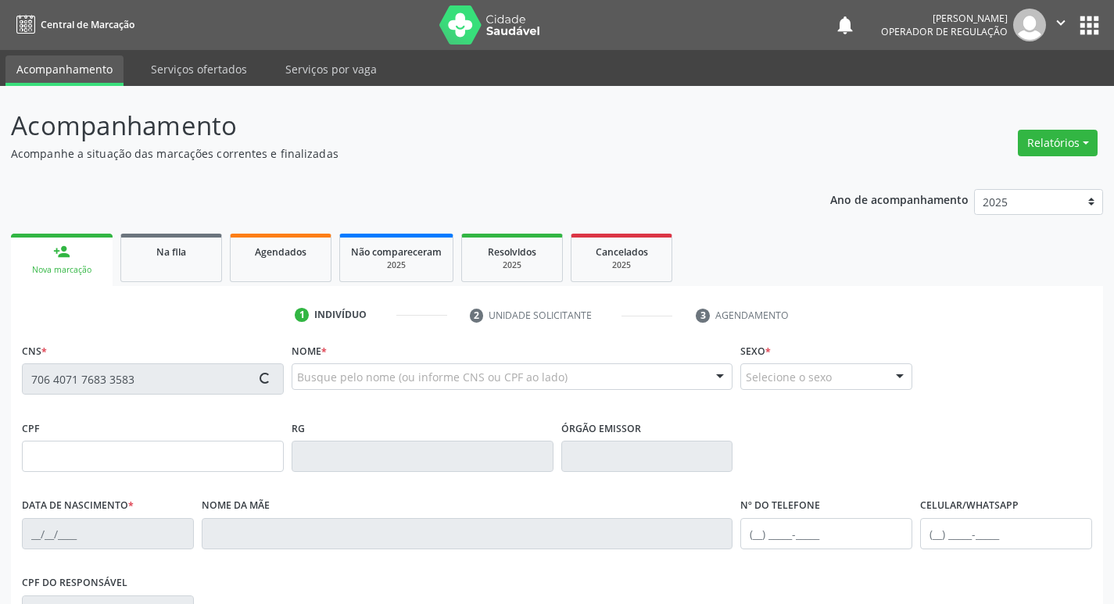
type input "(83) 99368-1197"
type input "81"
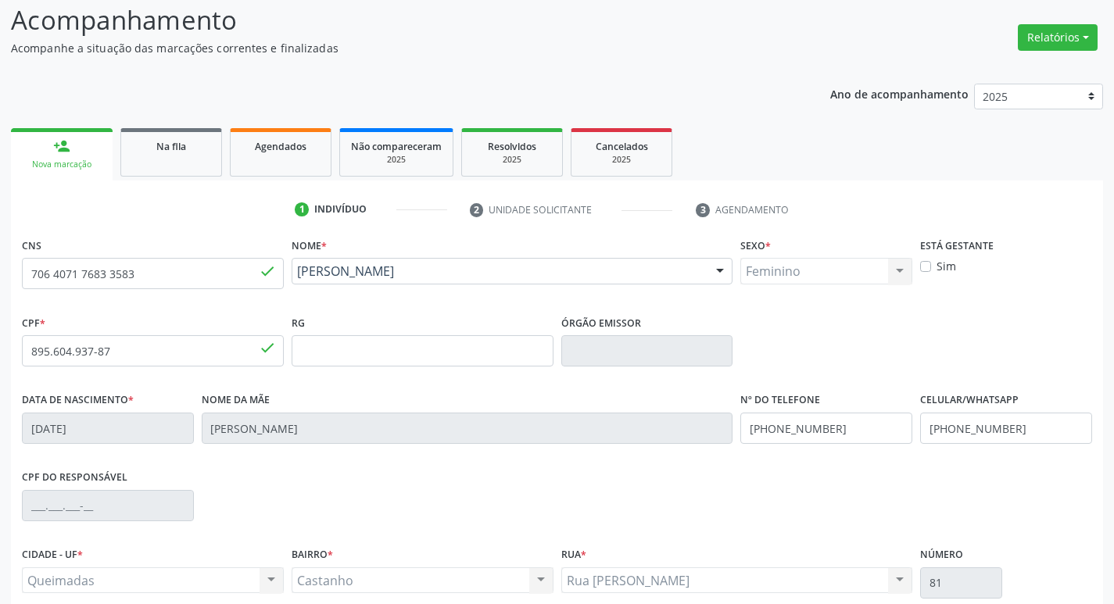
scroll to position [243, 0]
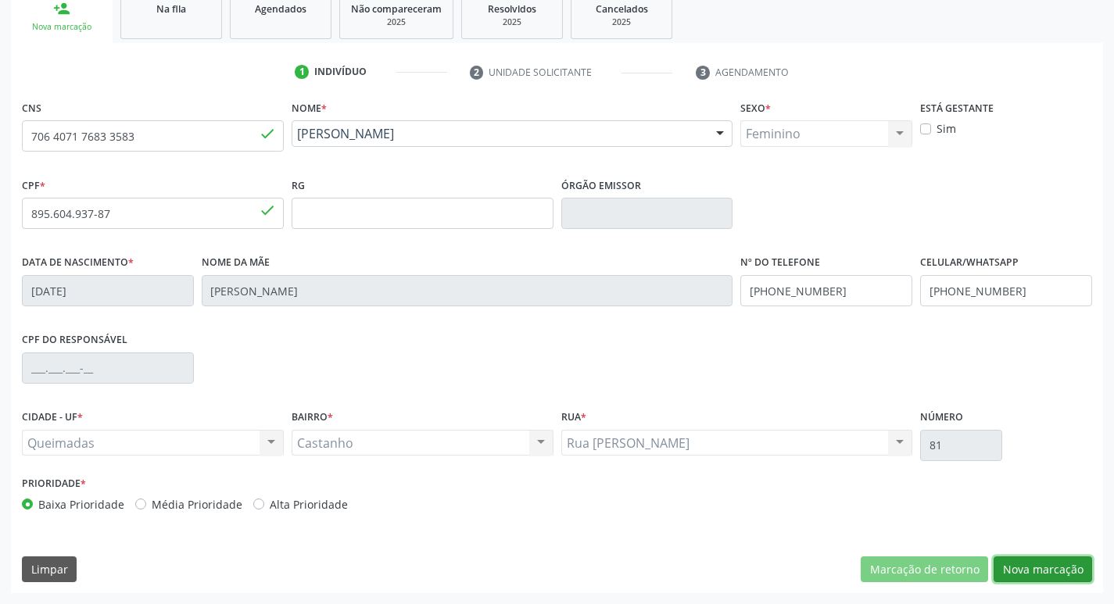
click at [1021, 568] on button "Nova marcação" at bounding box center [1042, 569] width 98 height 27
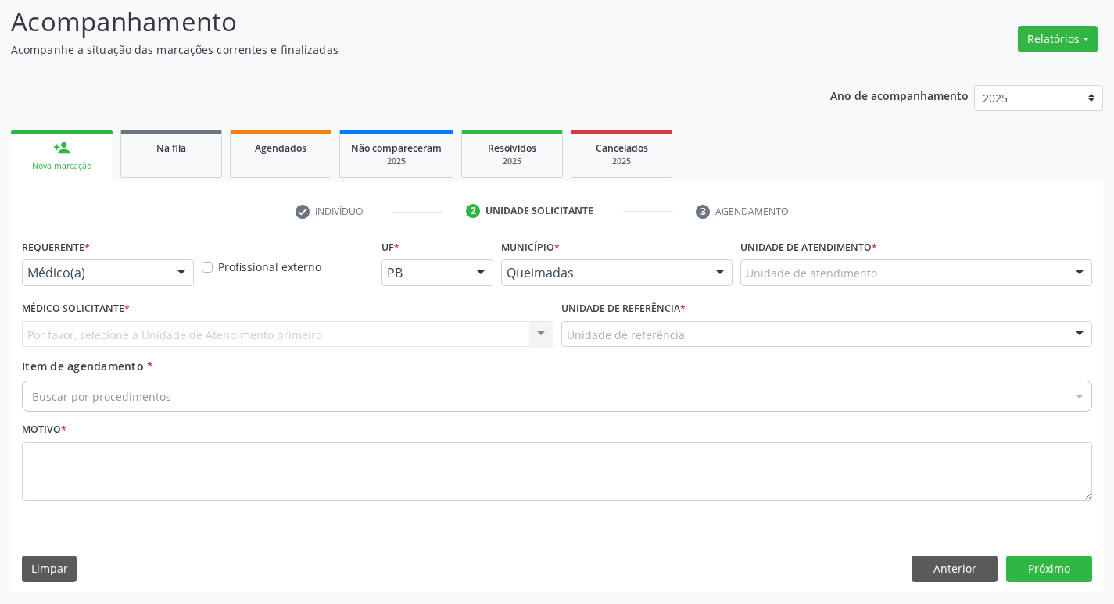
scroll to position [104, 0]
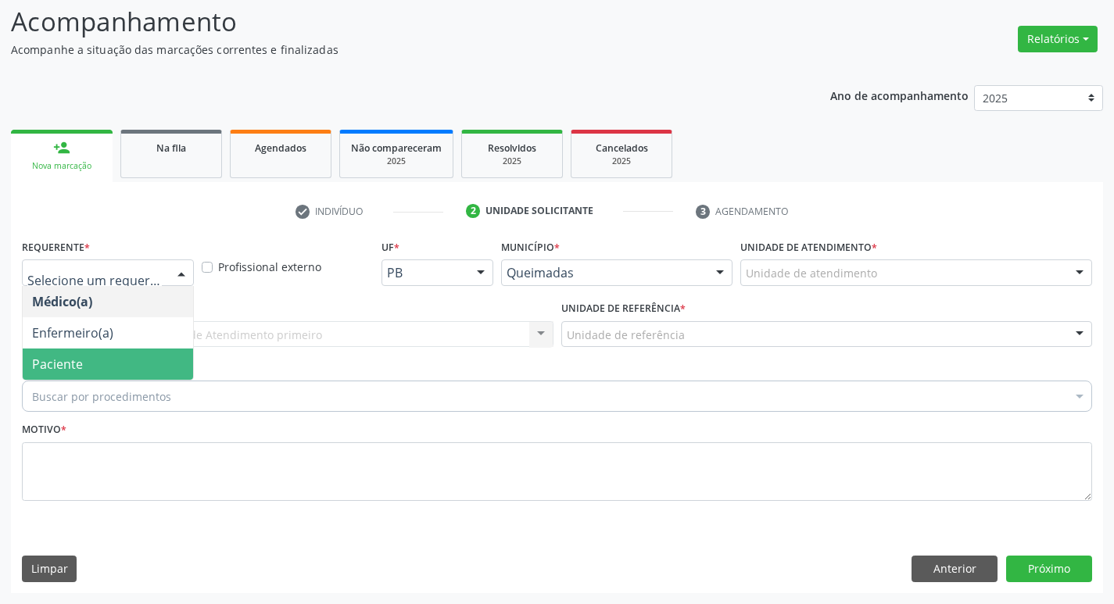
click at [64, 363] on span "Paciente" at bounding box center [57, 364] width 51 height 17
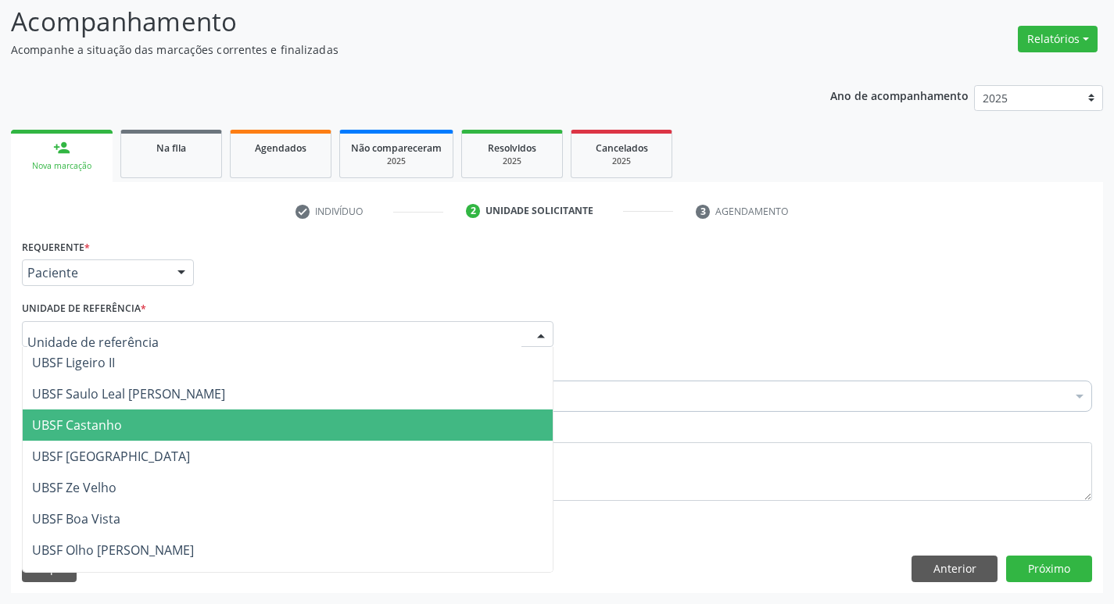
click at [106, 413] on span "UBSF Castanho" at bounding box center [288, 425] width 530 height 31
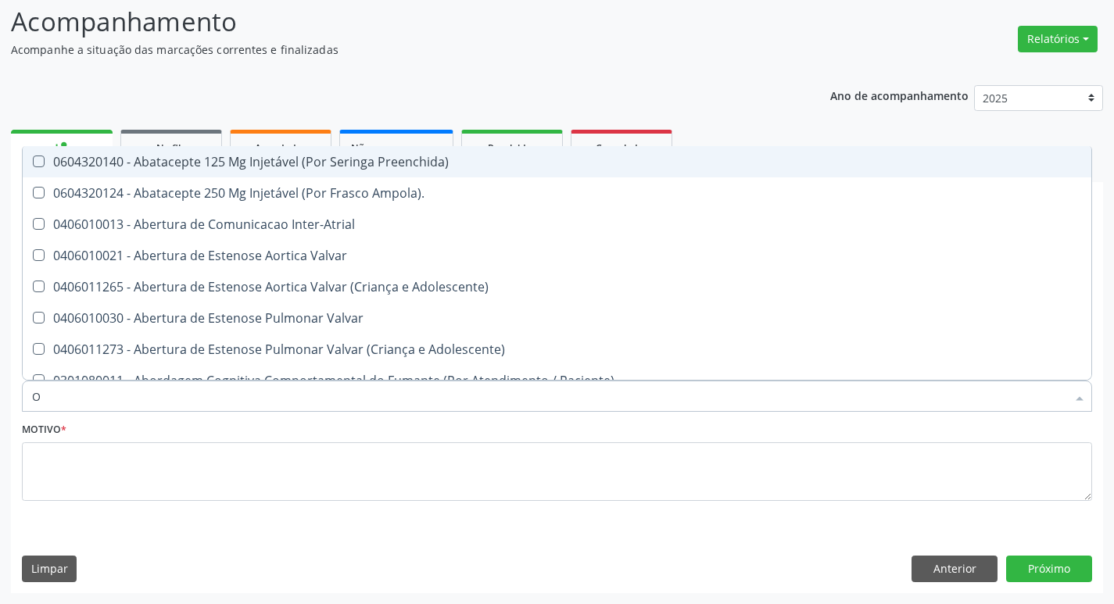
type input "ORTOPEDISTA"
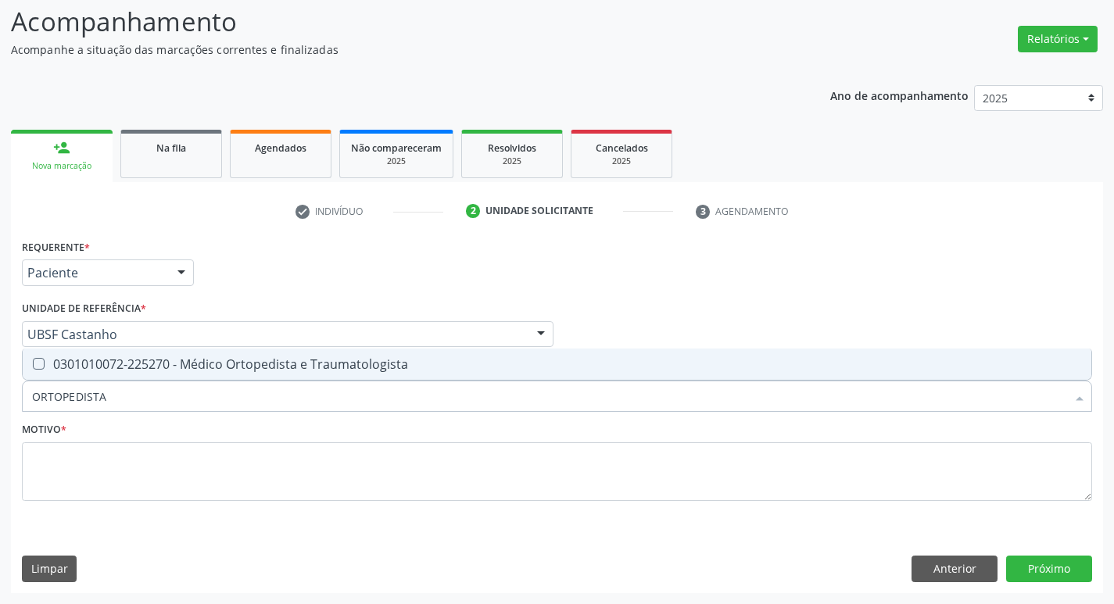
click at [120, 352] on span "0301010072-225270 - Médico Ortopedista e Traumatologista" at bounding box center [557, 364] width 1068 height 31
checkbox Traumatologista "true"
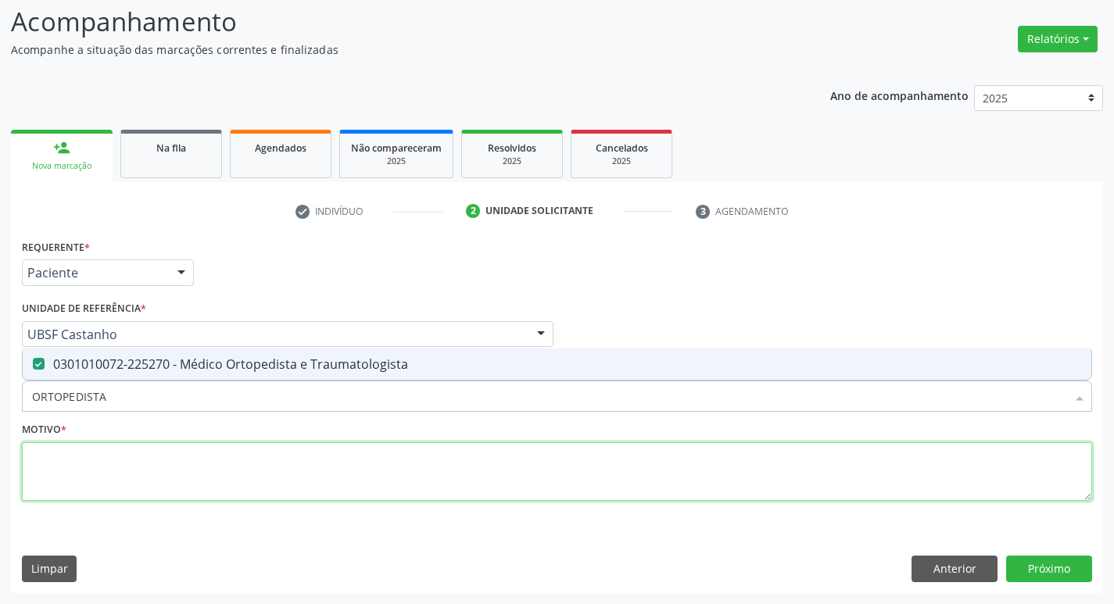
click at [88, 466] on textarea at bounding box center [557, 471] width 1070 height 59
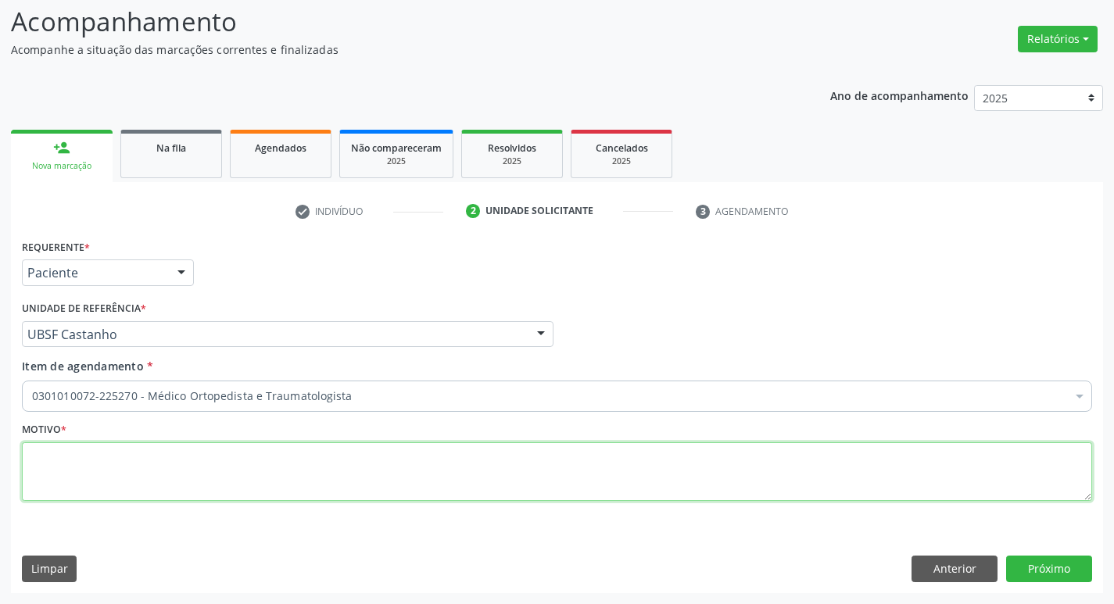
type textarea "T"
type textarea "RETORNO COM EXAMES"
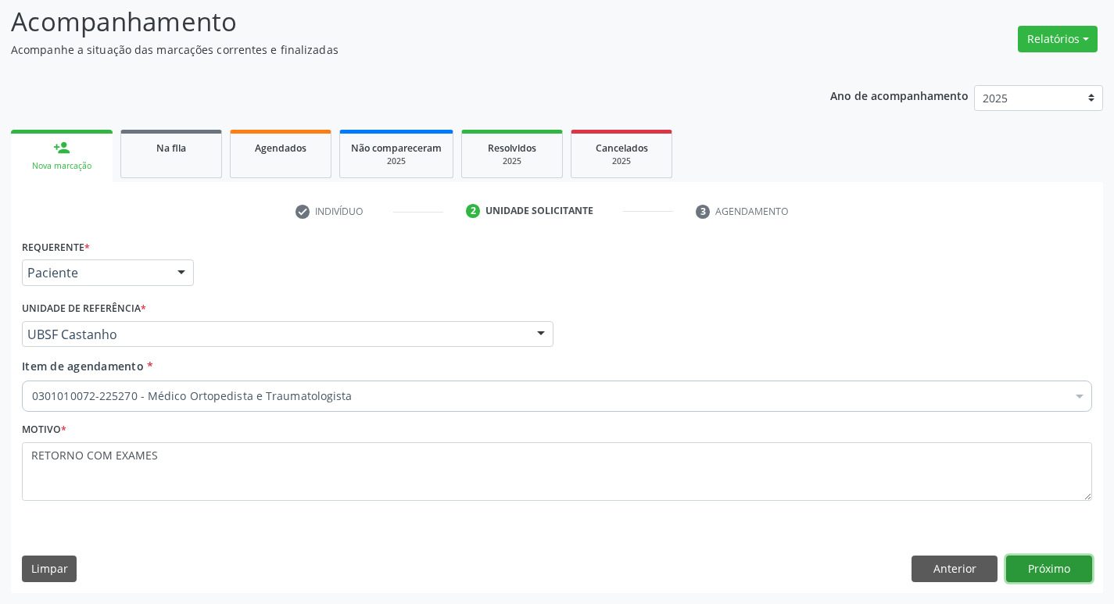
click at [1048, 566] on button "Próximo" at bounding box center [1049, 569] width 86 height 27
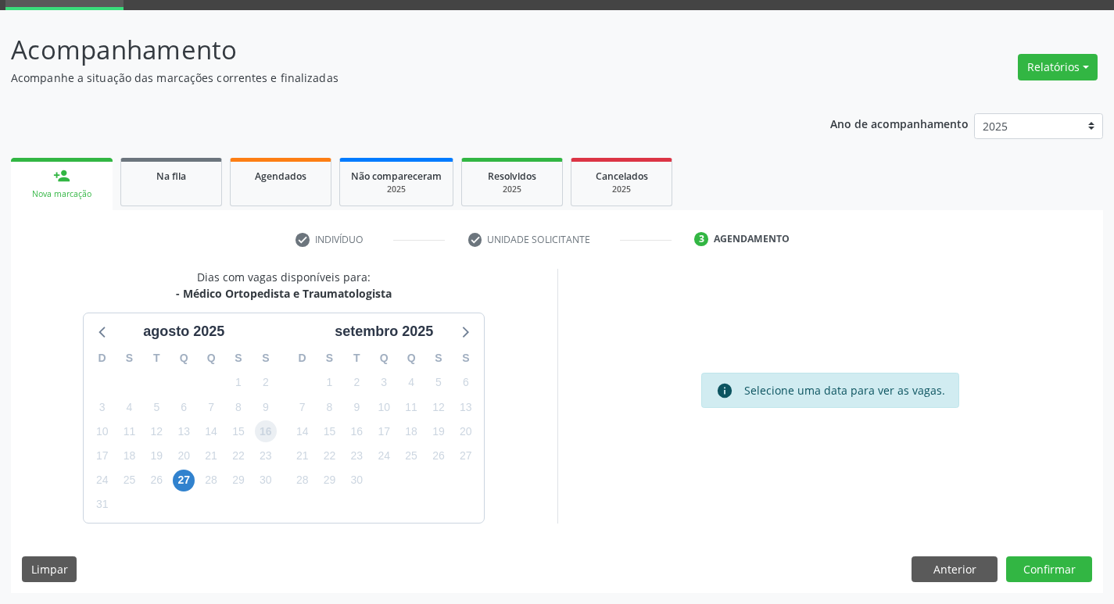
click at [269, 429] on span "16" at bounding box center [266, 431] width 22 height 22
click at [1050, 563] on button "Confirmar" at bounding box center [1049, 569] width 86 height 27
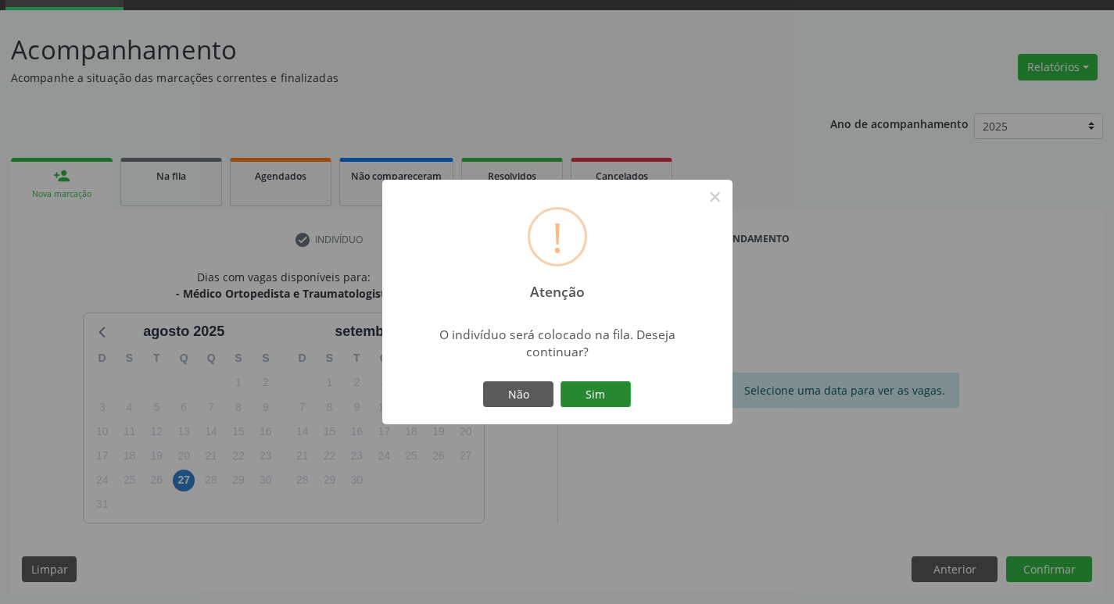
click at [617, 400] on button "Sim" at bounding box center [595, 394] width 70 height 27
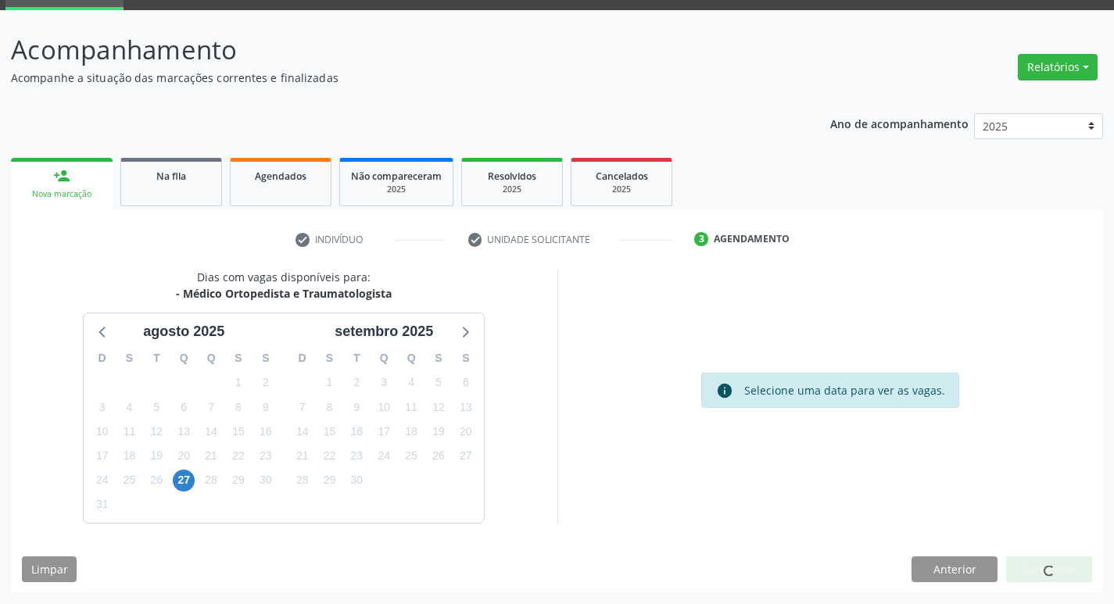
scroll to position [0, 0]
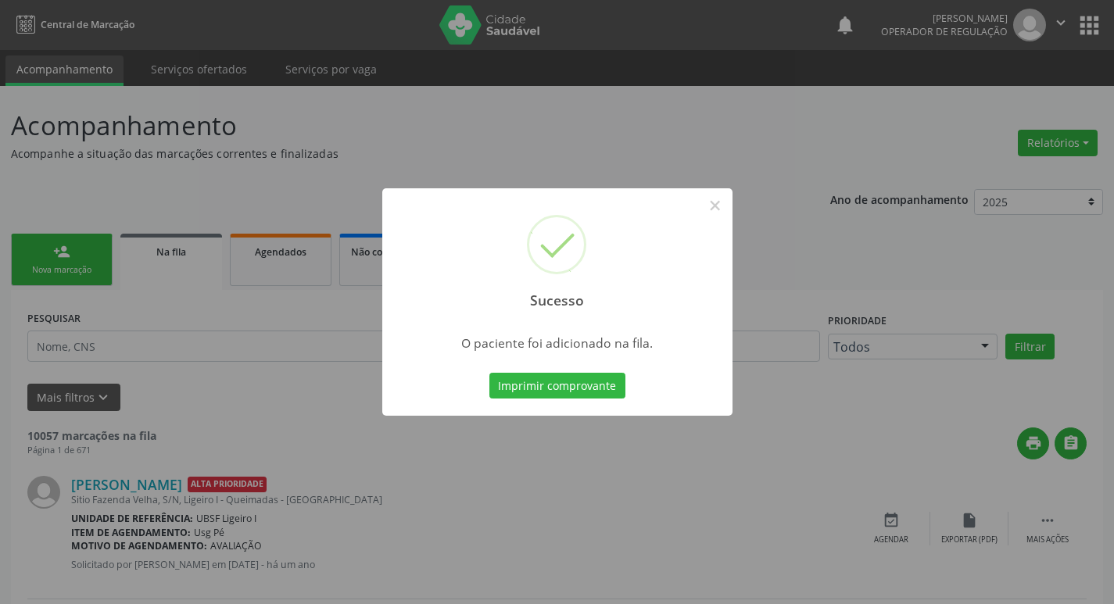
click at [37, 463] on div "Sucesso × O paciente foi adicionado na fila. Imprimir comprovante Cancel" at bounding box center [557, 302] width 1114 height 604
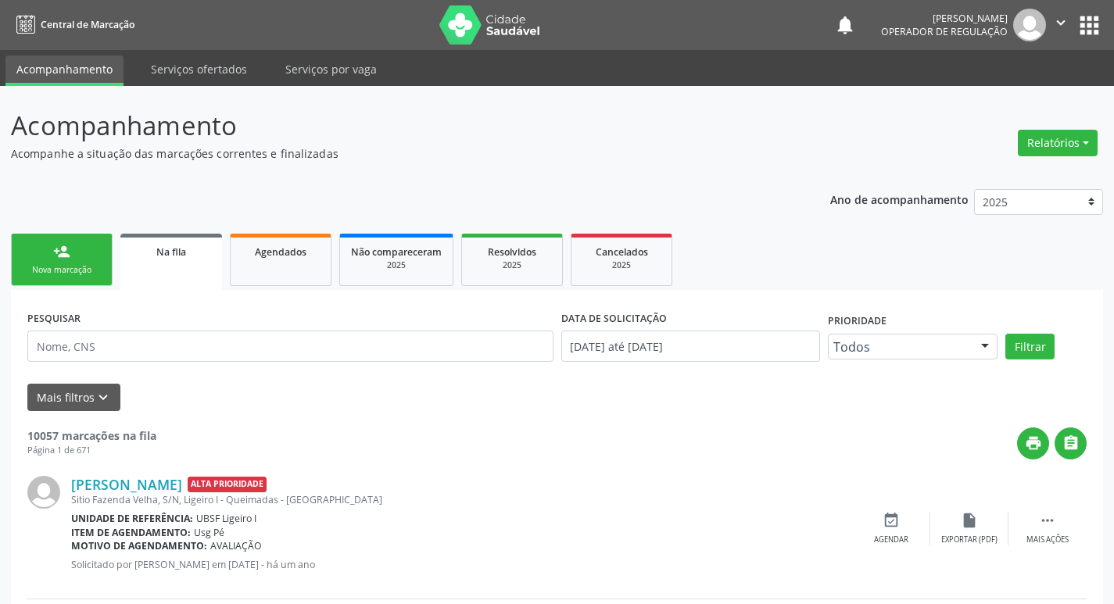
click at [25, 282] on link "person_add Nova marcação" at bounding box center [62, 260] width 102 height 52
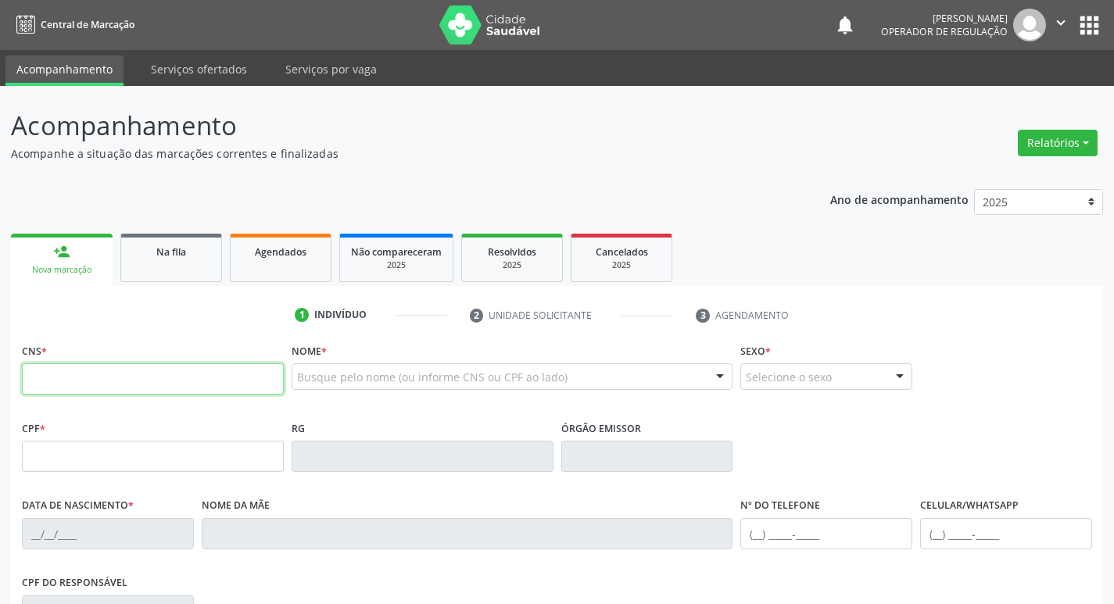
click at [57, 380] on input "text" at bounding box center [153, 378] width 262 height 31
type input "704 6096 8813 1921"
type input "026.000.187-27"
type input "11/12/1952"
type input "Eduvirgem Soares Xavier"
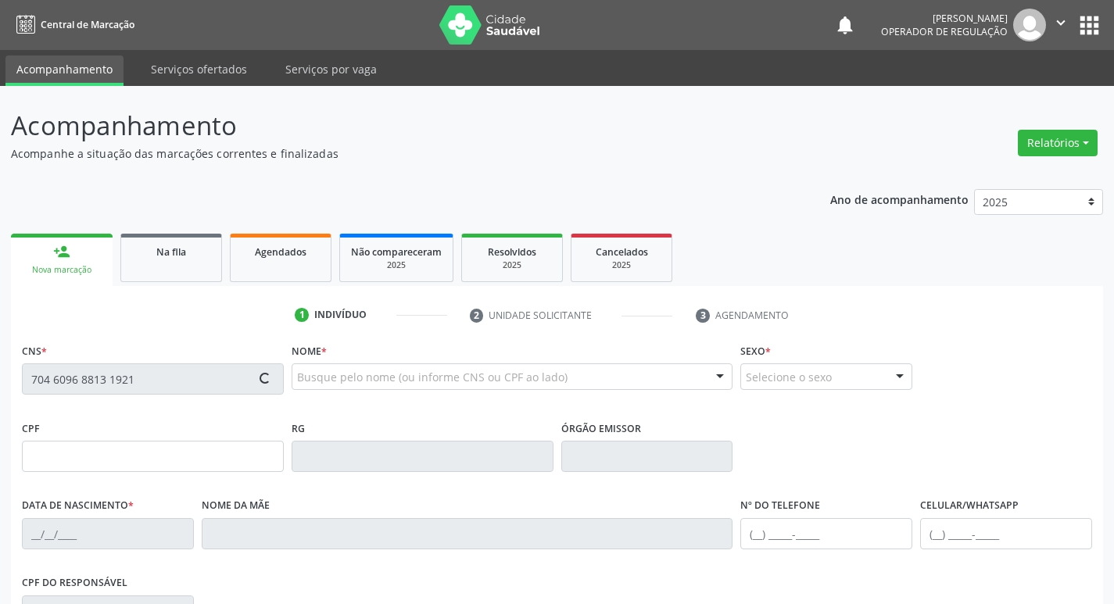
type input "(83) 3392-1583"
type input "267"
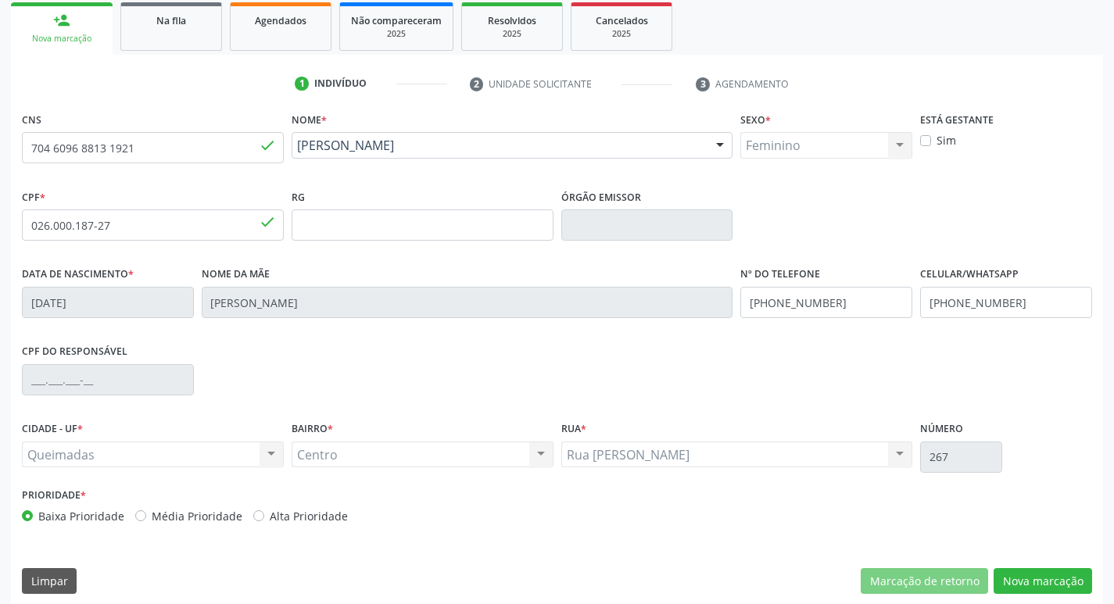
scroll to position [243, 0]
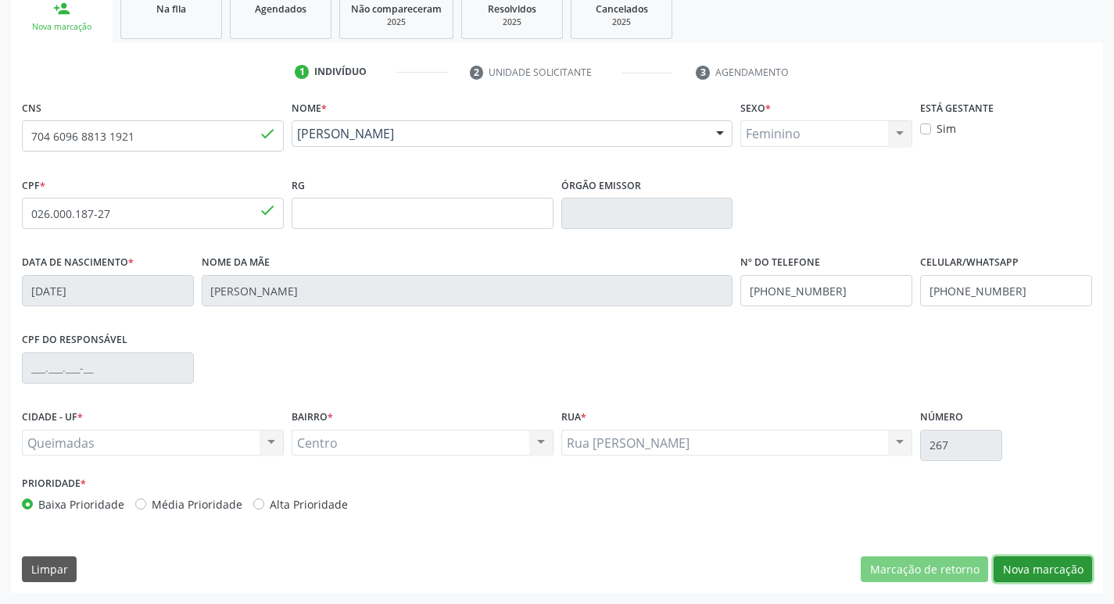
click at [1050, 571] on button "Nova marcação" at bounding box center [1042, 569] width 98 height 27
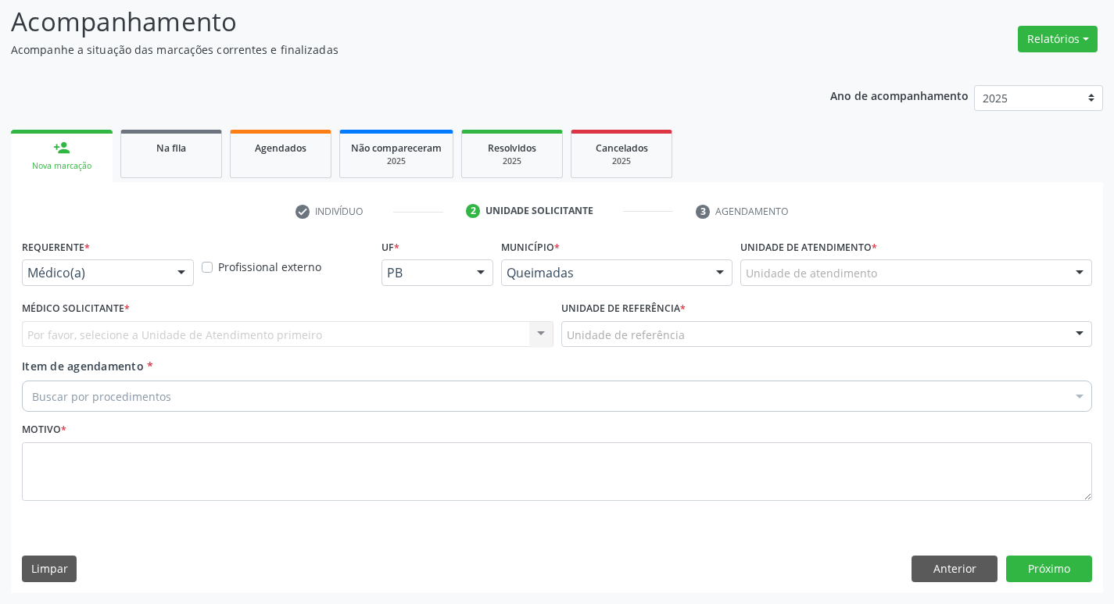
scroll to position [104, 0]
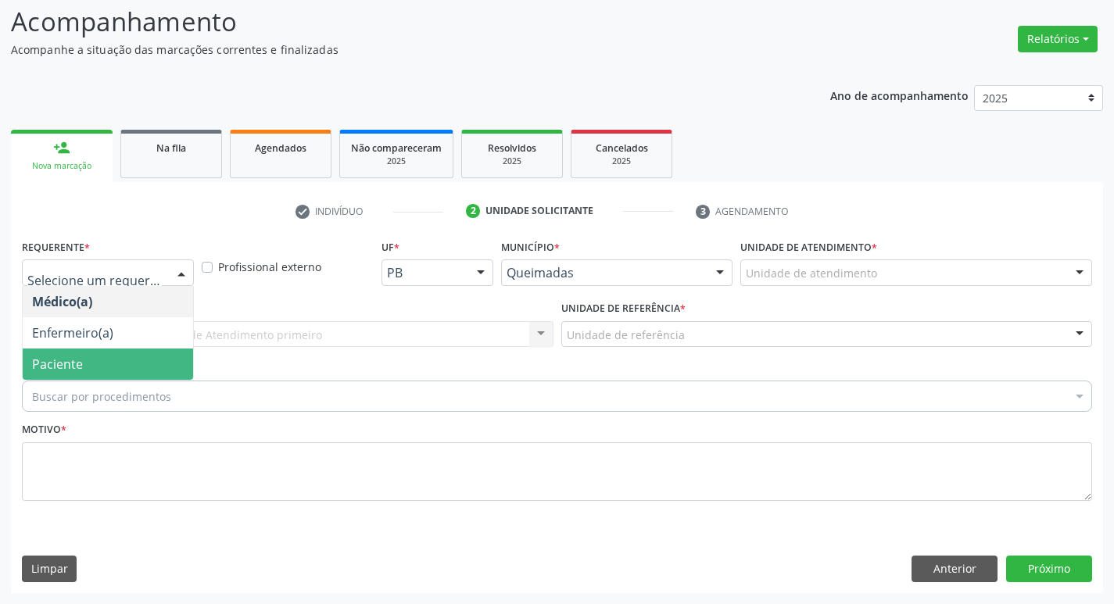
click at [73, 358] on span "Paciente" at bounding box center [57, 364] width 51 height 17
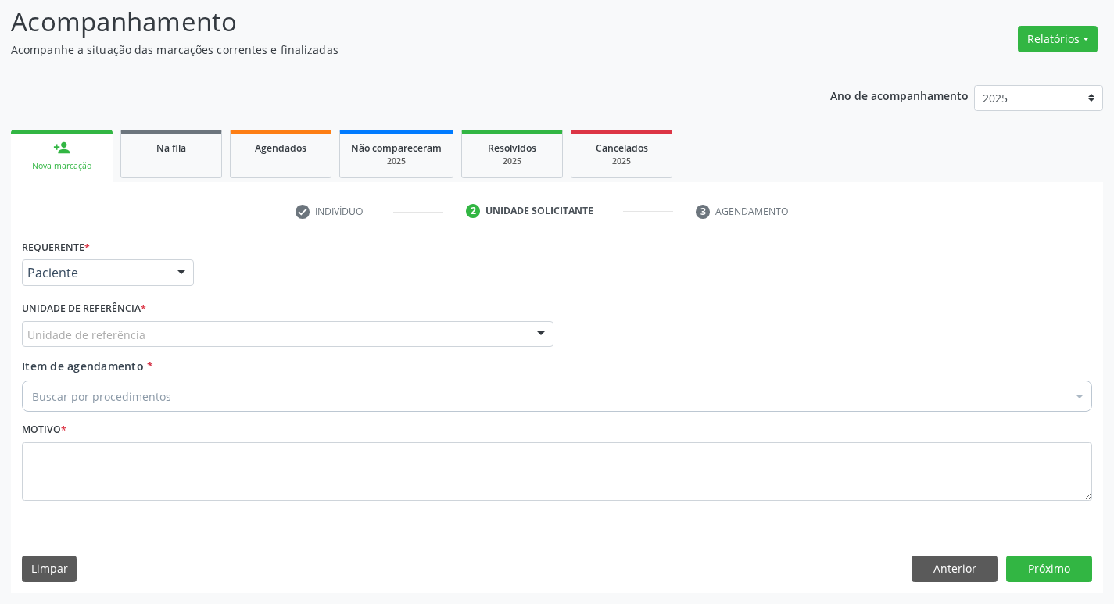
click at [80, 325] on div "Unidade de referência" at bounding box center [287, 334] width 531 height 27
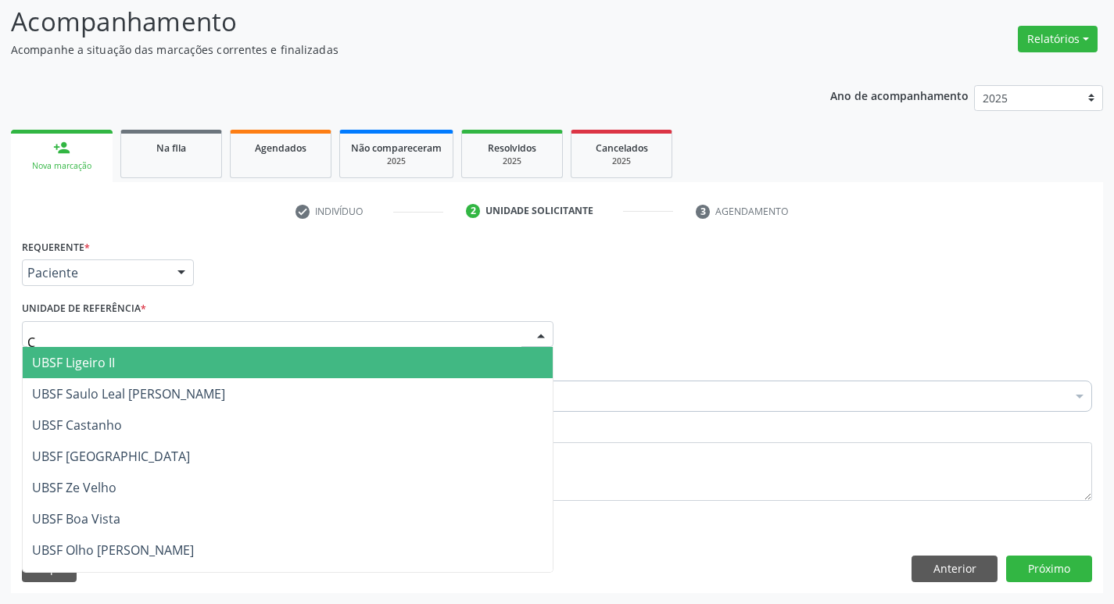
type input "CE"
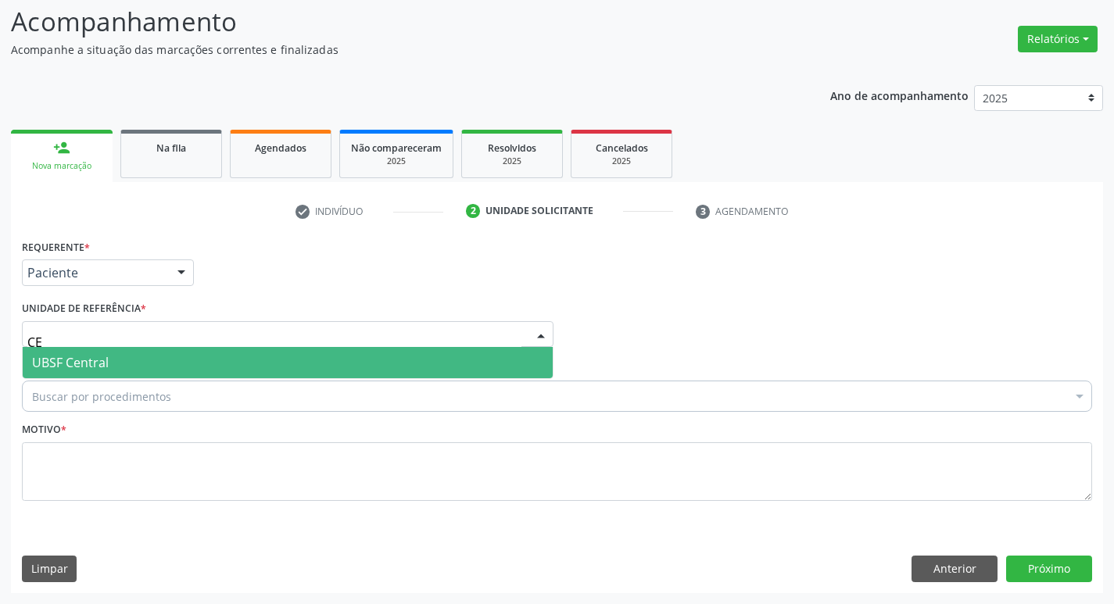
click at [84, 371] on span "UBSF Central" at bounding box center [70, 362] width 77 height 17
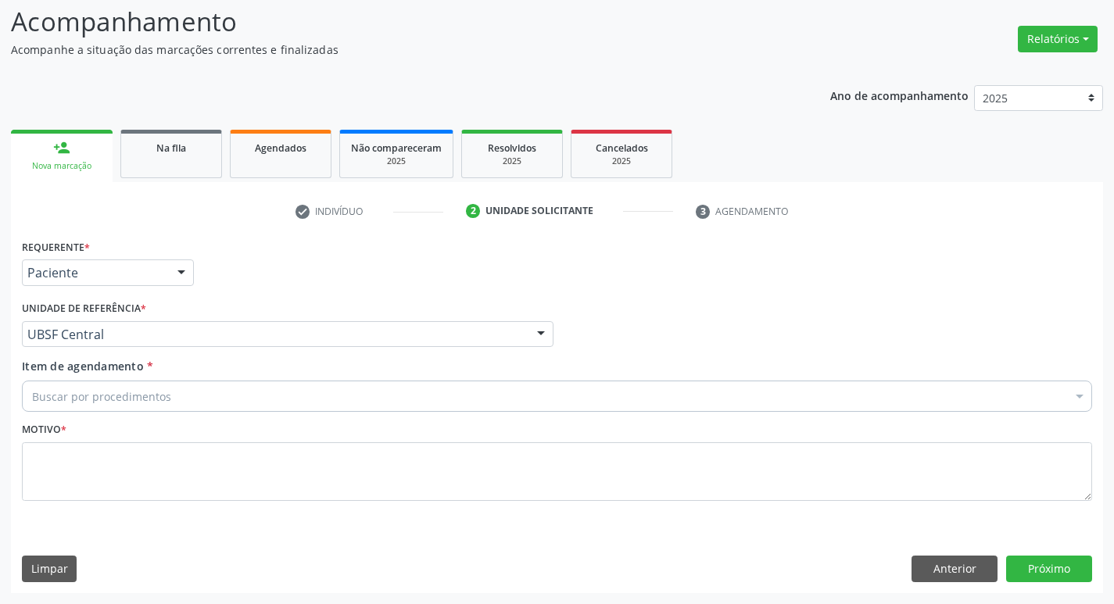
click at [85, 411] on div "Buscar por procedimentos" at bounding box center [557, 396] width 1070 height 31
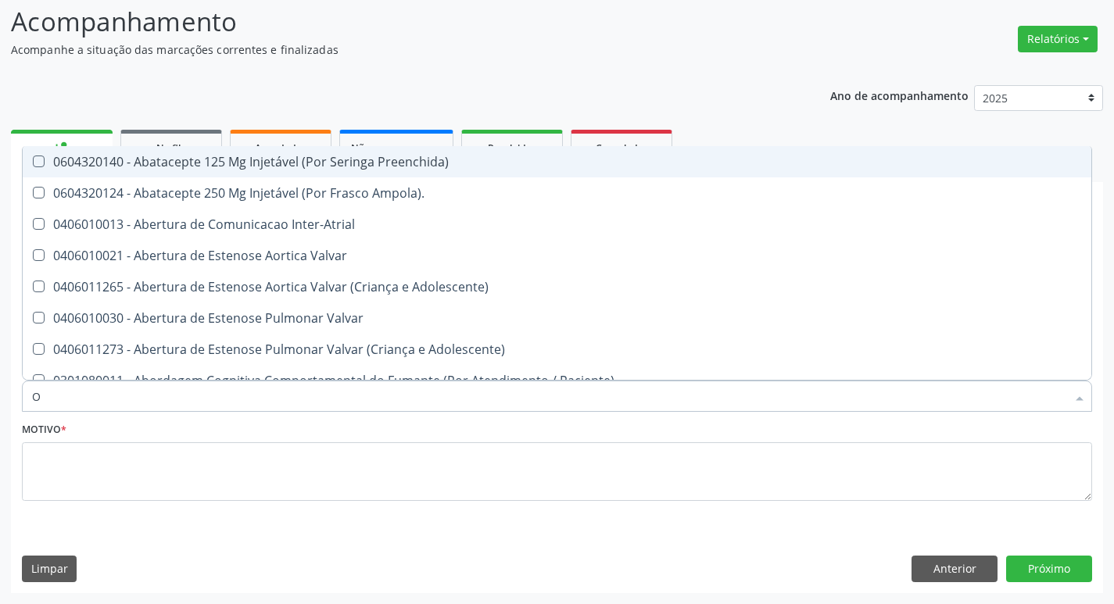
type input "ORTOPEDISTA"
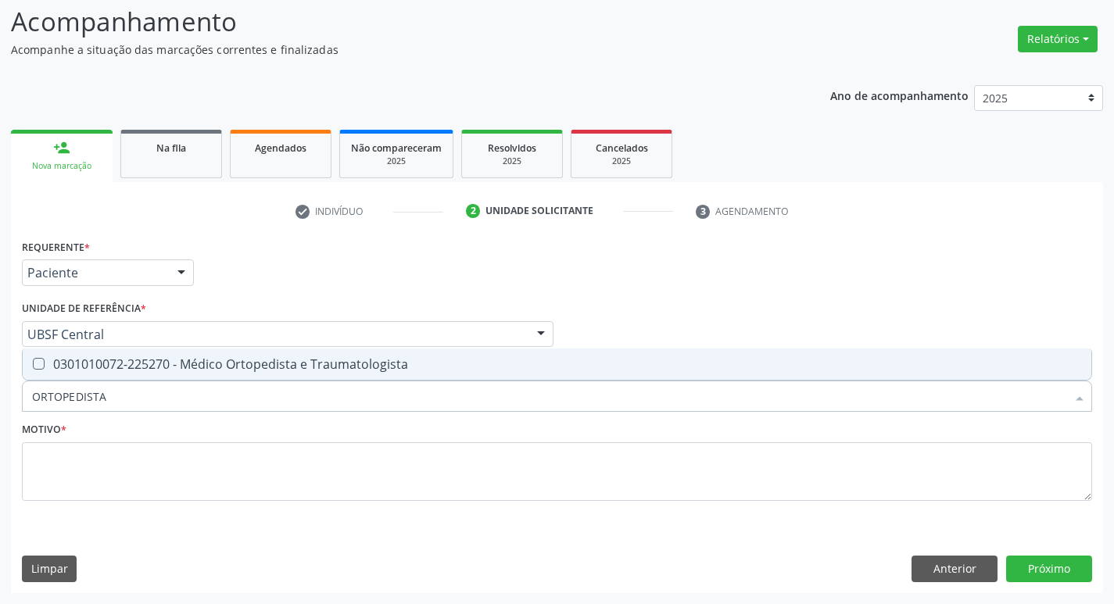
click at [131, 373] on span "0301010072-225270 - Médico Ortopedista e Traumatologista" at bounding box center [557, 364] width 1068 height 31
checkbox Traumatologista "true"
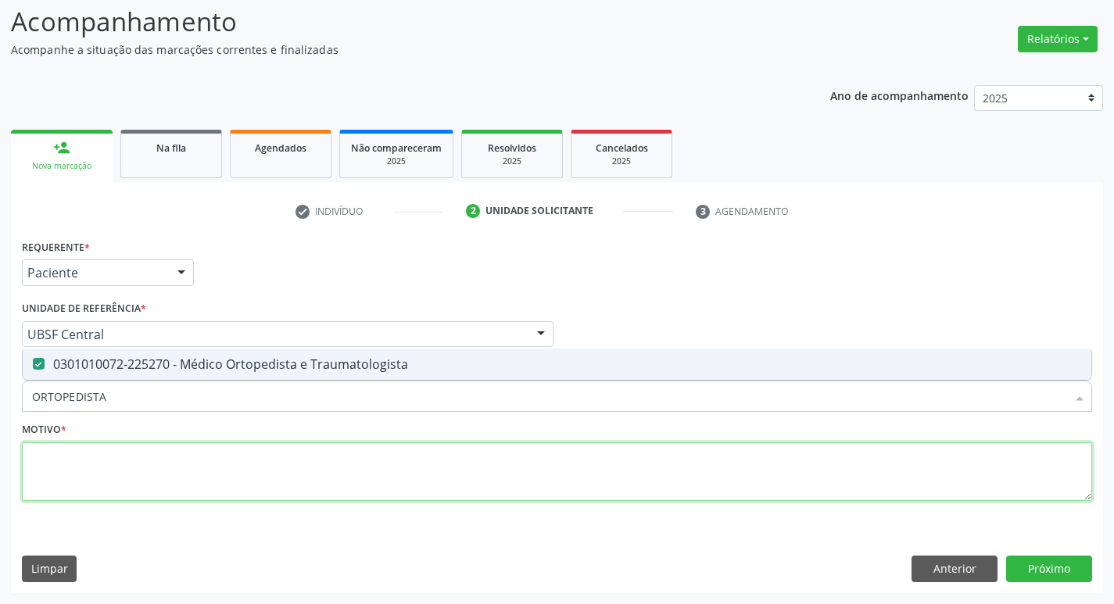
click at [143, 468] on textarea at bounding box center [557, 471] width 1070 height 59
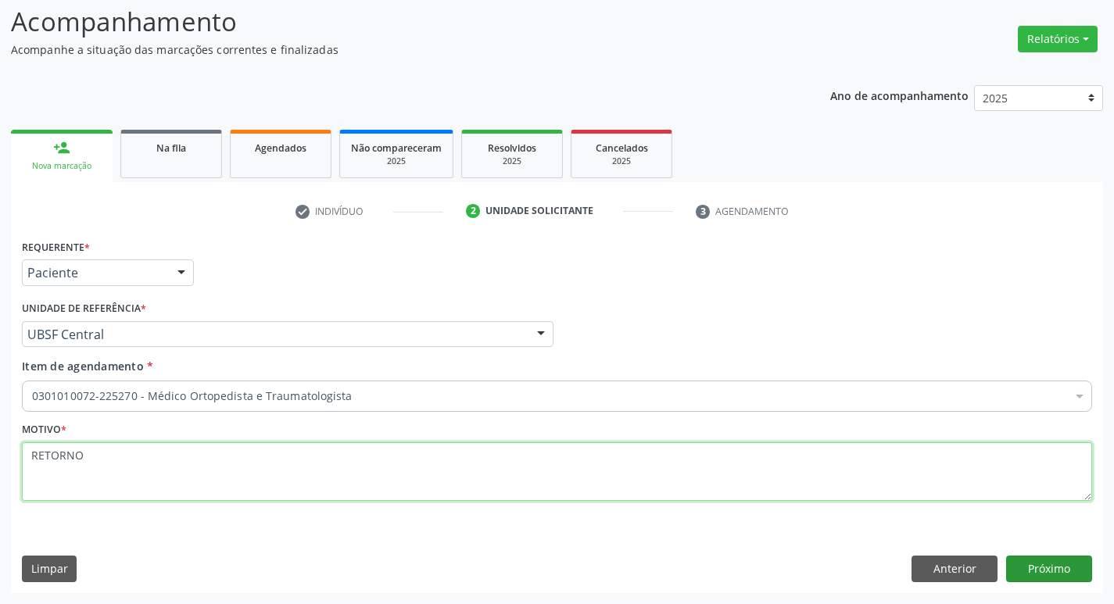
type textarea "RETORNO"
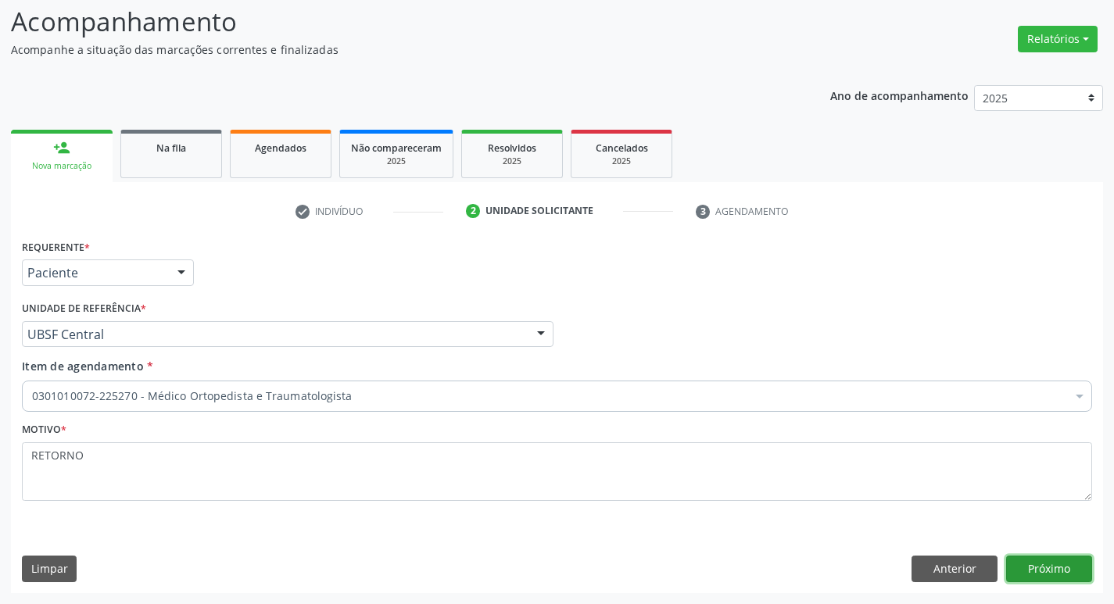
click at [1082, 580] on button "Próximo" at bounding box center [1049, 569] width 86 height 27
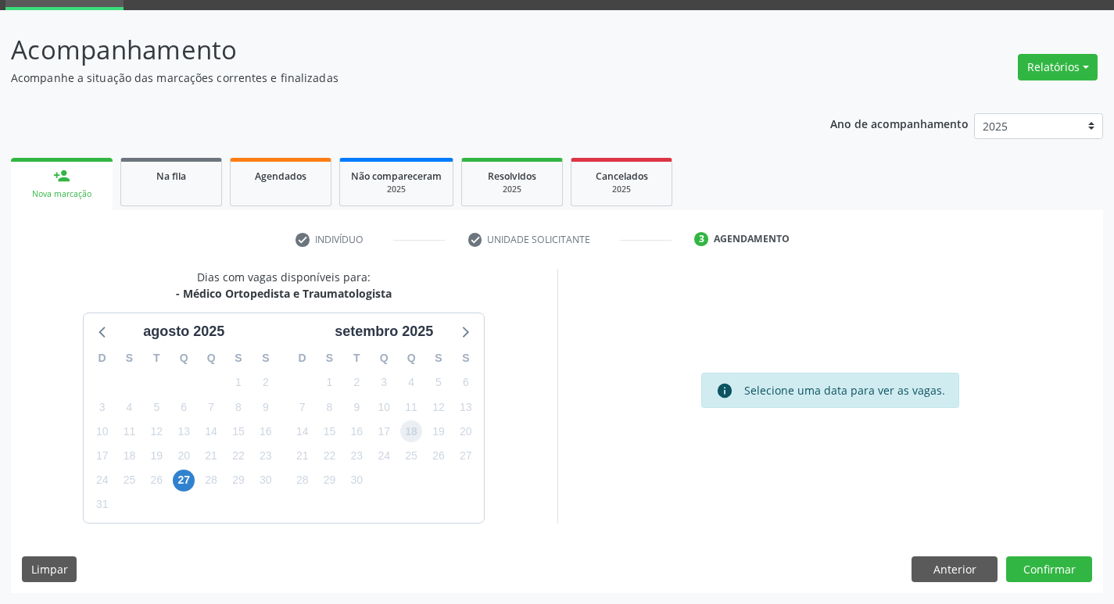
click at [412, 426] on span "18" at bounding box center [411, 431] width 22 height 22
click at [1040, 580] on button "Confirmar" at bounding box center [1049, 569] width 86 height 27
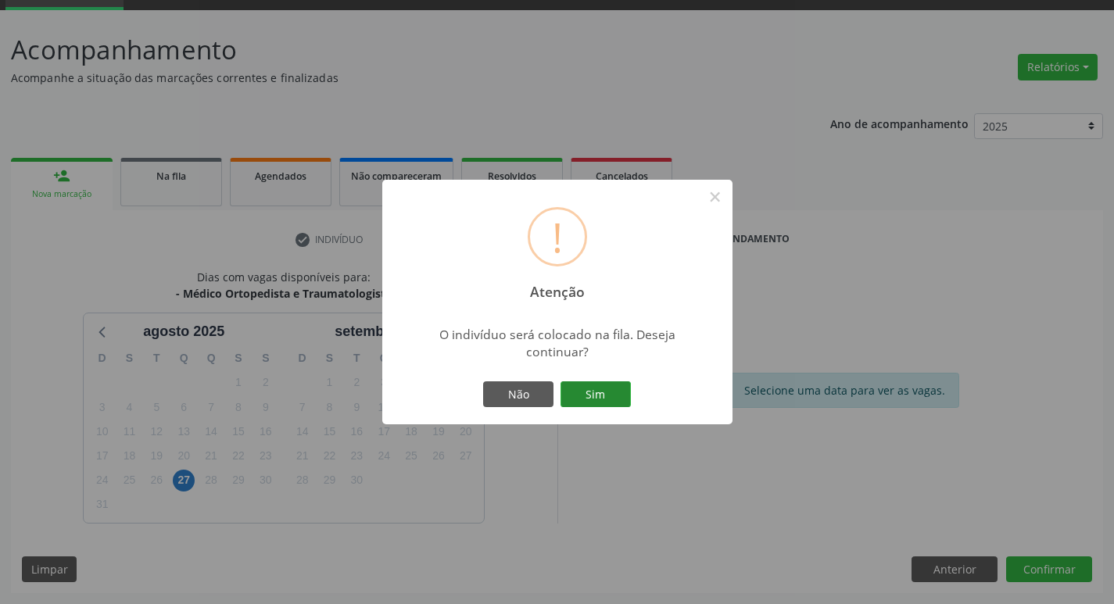
click at [588, 401] on button "Sim" at bounding box center [595, 394] width 70 height 27
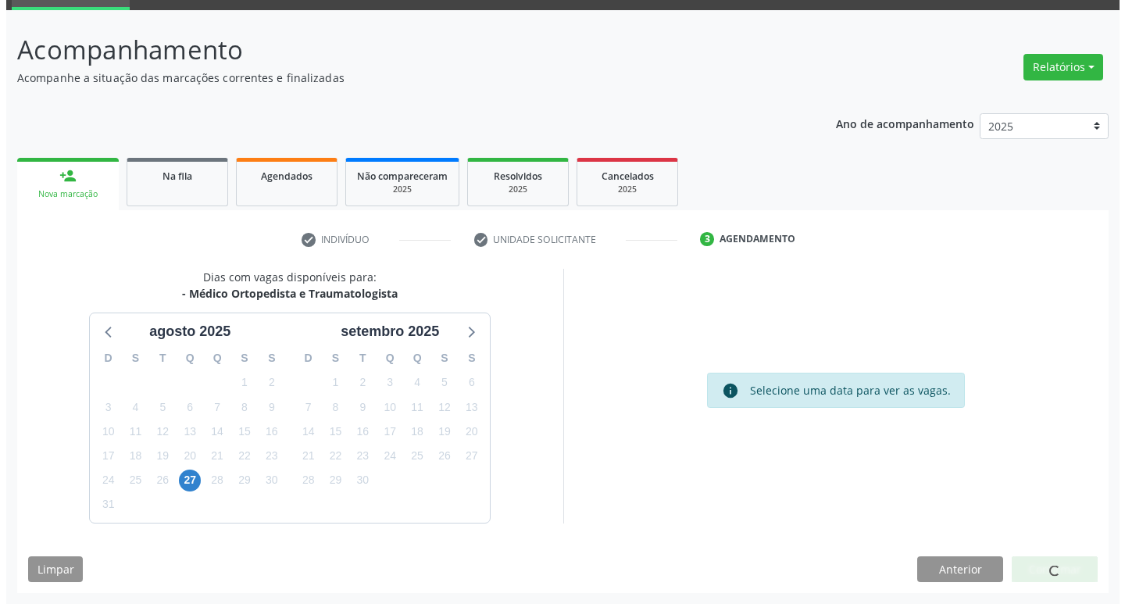
scroll to position [0, 0]
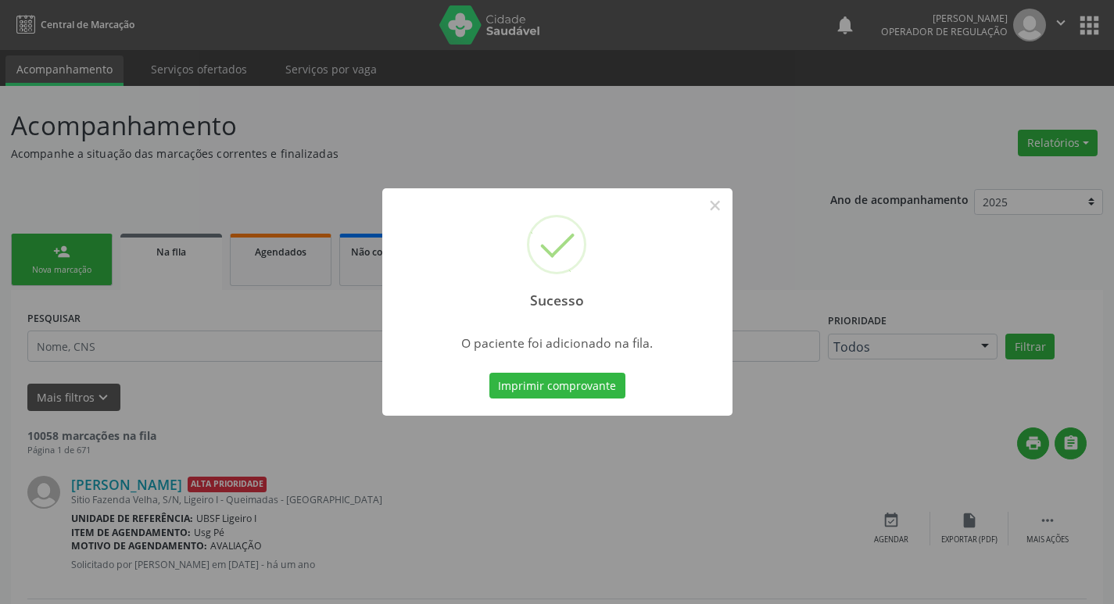
click at [0, 458] on div "Sucesso × O paciente foi adicionado na fila. Imprimir comprovante Cancel" at bounding box center [557, 302] width 1114 height 604
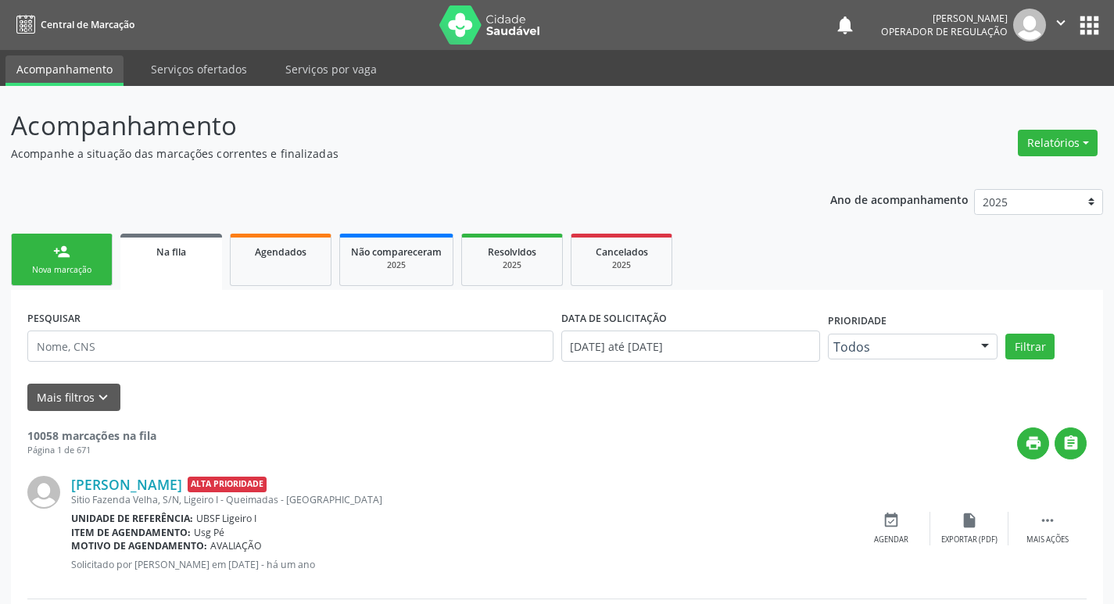
click at [14, 248] on link "person_add Nova marcação" at bounding box center [62, 260] width 102 height 52
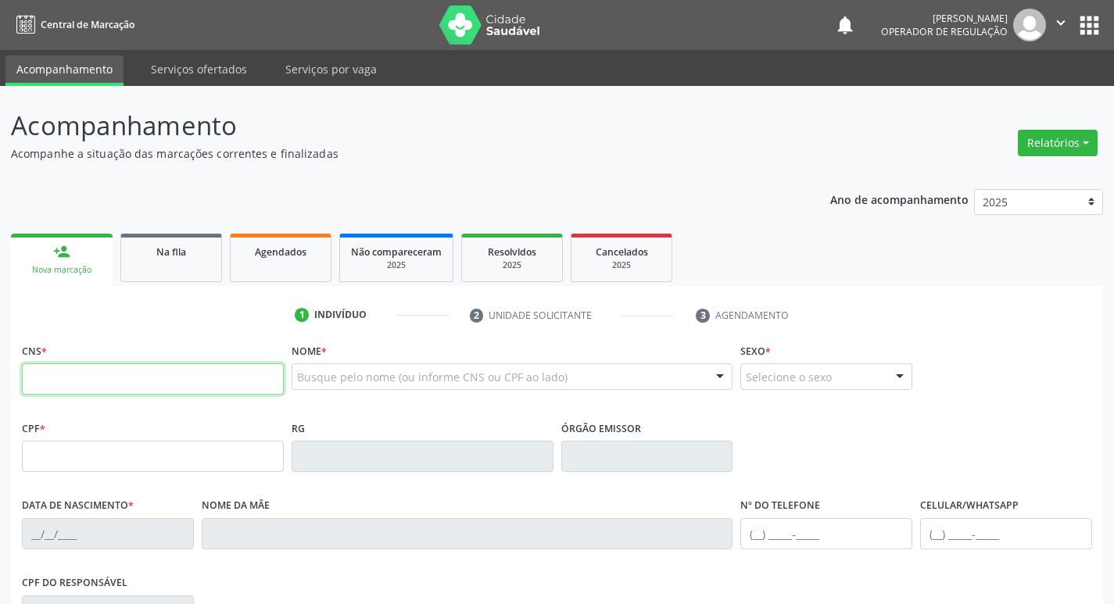
click at [26, 378] on input "text" at bounding box center [153, 378] width 262 height 31
click at [199, 270] on link "Na fila" at bounding box center [171, 258] width 102 height 48
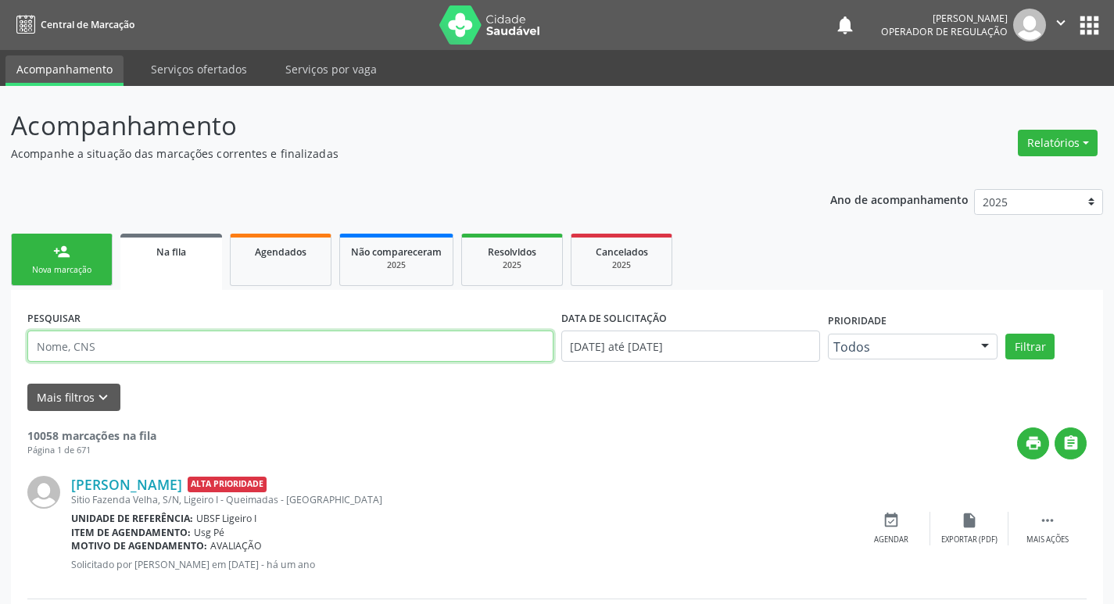
click at [113, 337] on input "text" at bounding box center [290, 346] width 526 height 31
type input "706400149885989"
click at [1005, 334] on button "Filtrar" at bounding box center [1029, 347] width 49 height 27
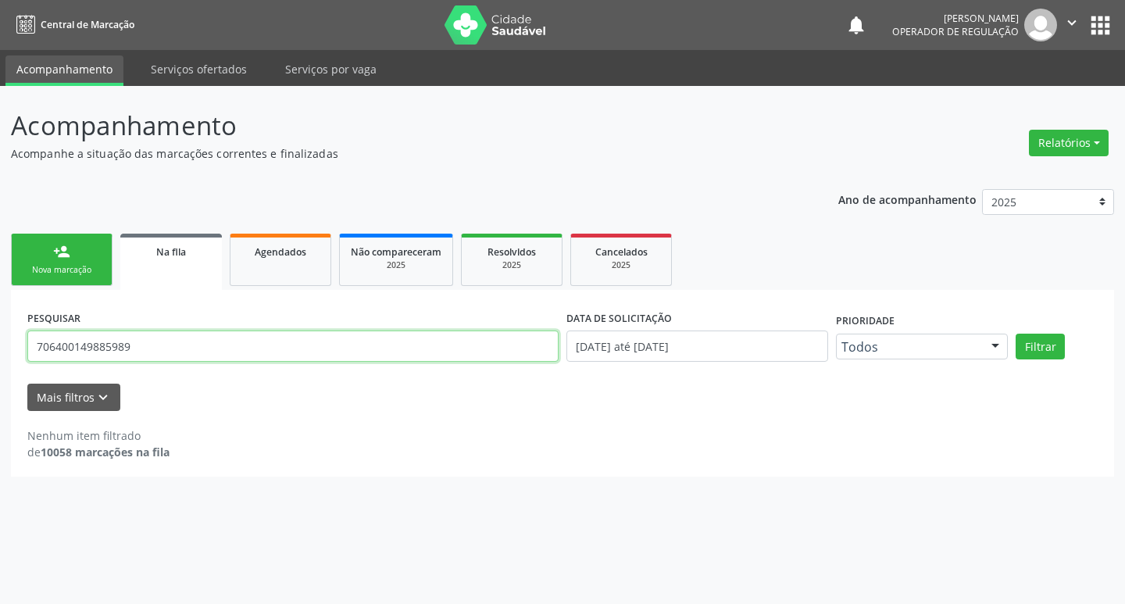
click at [83, 347] on input "706400149885989" at bounding box center [292, 346] width 531 height 31
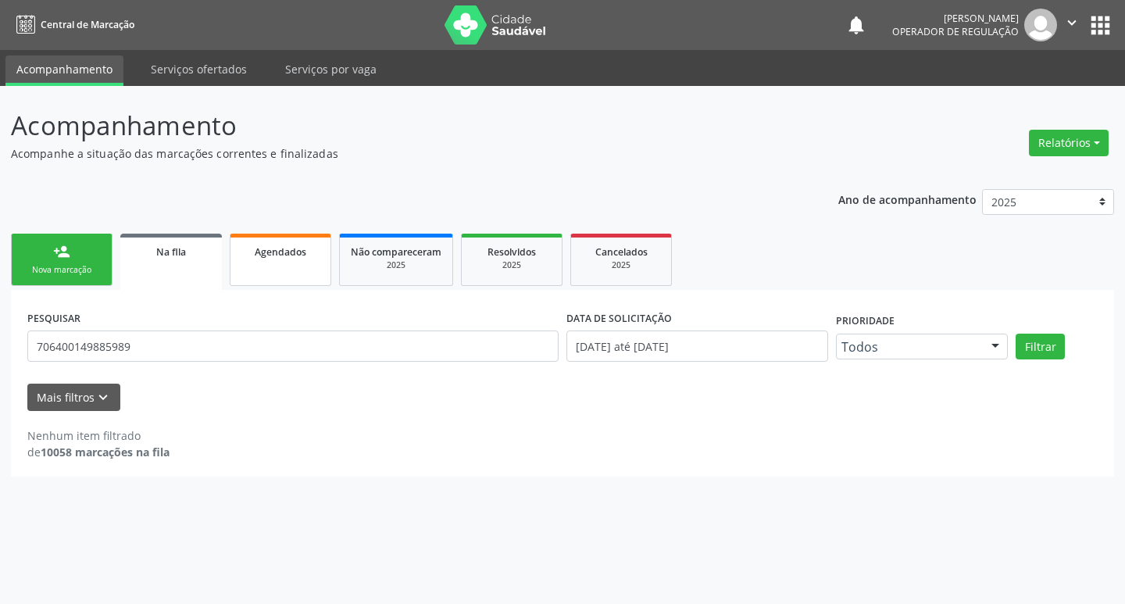
click at [264, 259] on div "Agendados" at bounding box center [280, 251] width 78 height 16
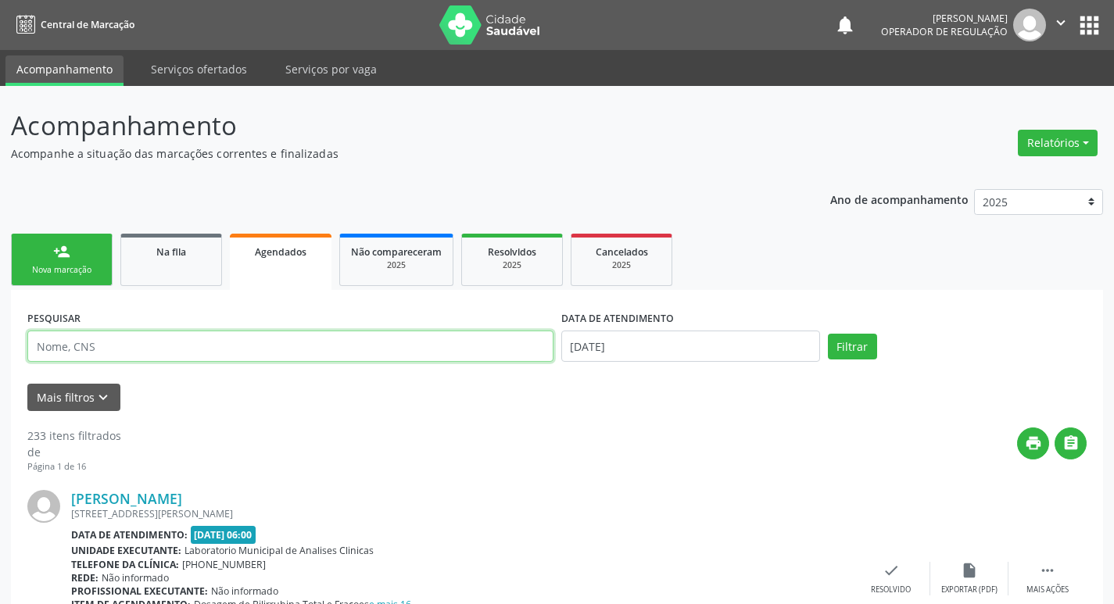
click at [137, 339] on input "text" at bounding box center [290, 346] width 526 height 31
paste input "706400149885989"
type input "706400149885989"
click at [828, 334] on button "Filtrar" at bounding box center [852, 347] width 49 height 27
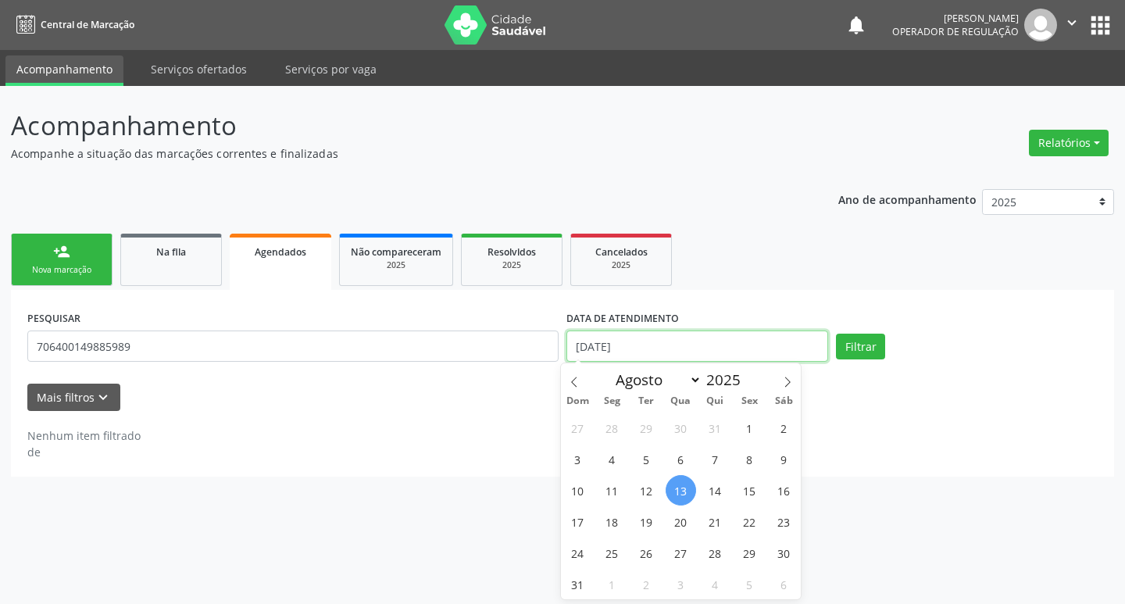
click at [717, 334] on input "13/08/2025" at bounding box center [698, 346] width 262 height 31
click at [836, 334] on button "Filtrar" at bounding box center [860, 347] width 49 height 27
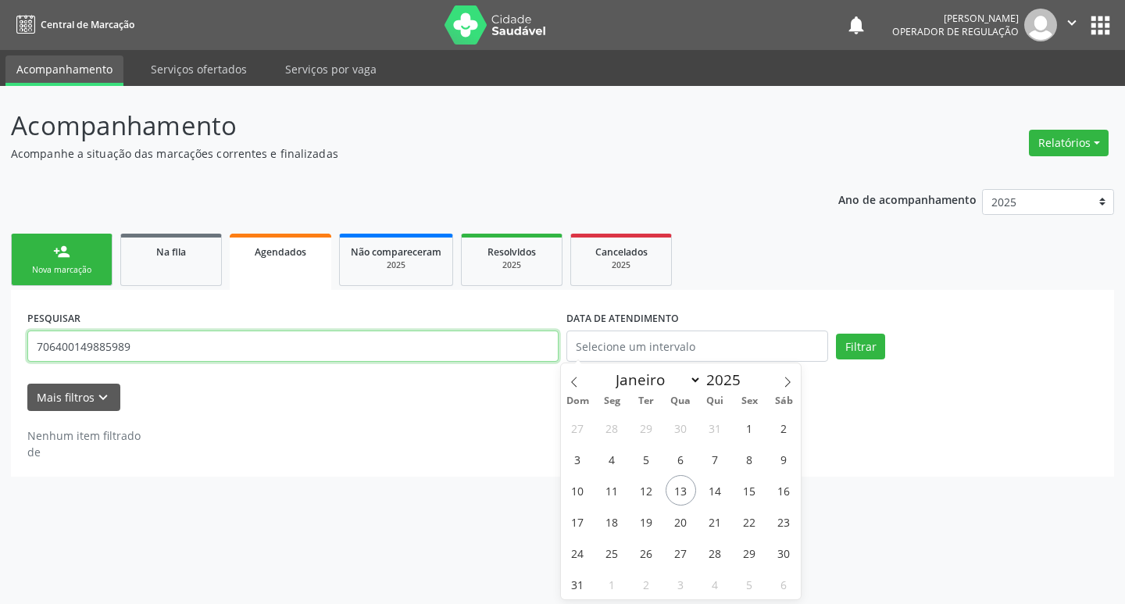
click at [190, 361] on input "706400149885989" at bounding box center [292, 346] width 531 height 31
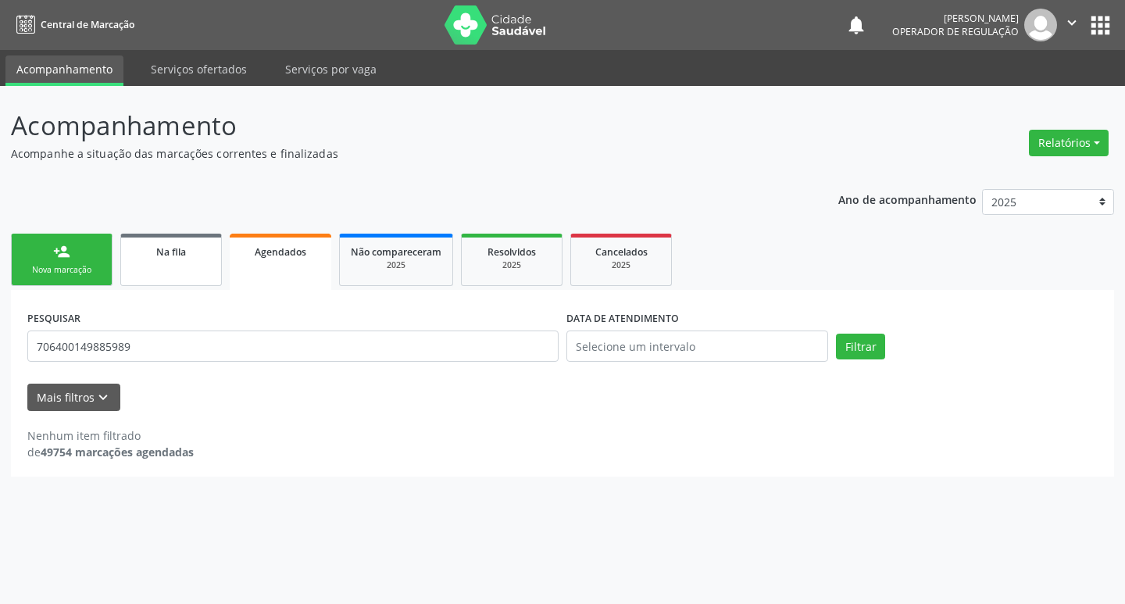
click at [204, 261] on link "Na fila" at bounding box center [171, 260] width 102 height 52
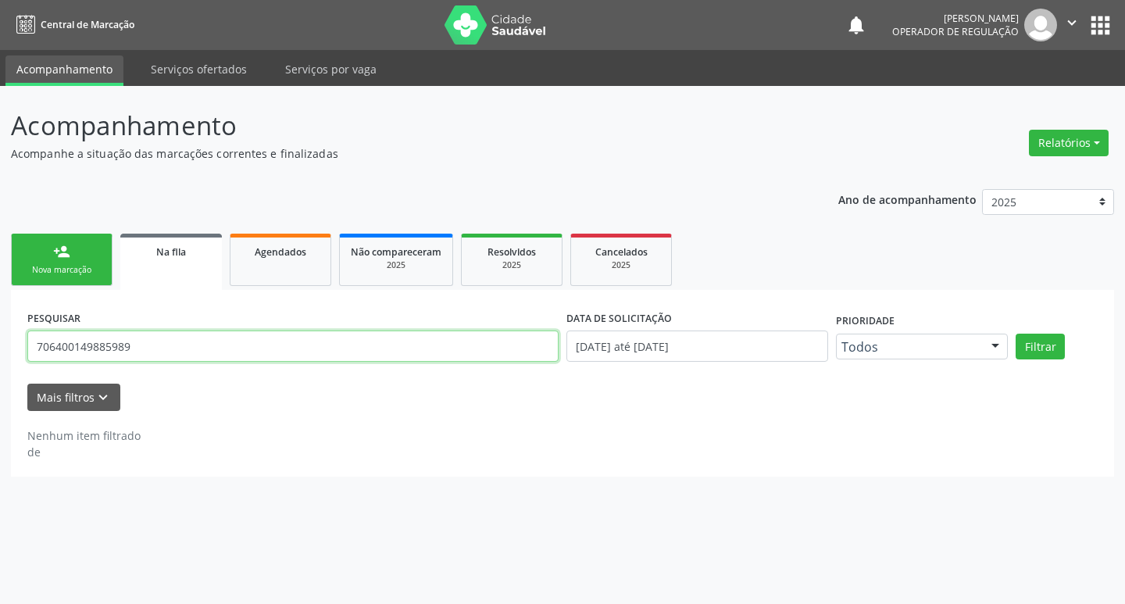
click at [166, 350] on input "706400149885989" at bounding box center [292, 346] width 531 height 31
type input "THALES LEAL DE SOUZA"
click at [1016, 334] on button "Filtrar" at bounding box center [1040, 347] width 49 height 27
